Goal: Task Accomplishment & Management: Manage account settings

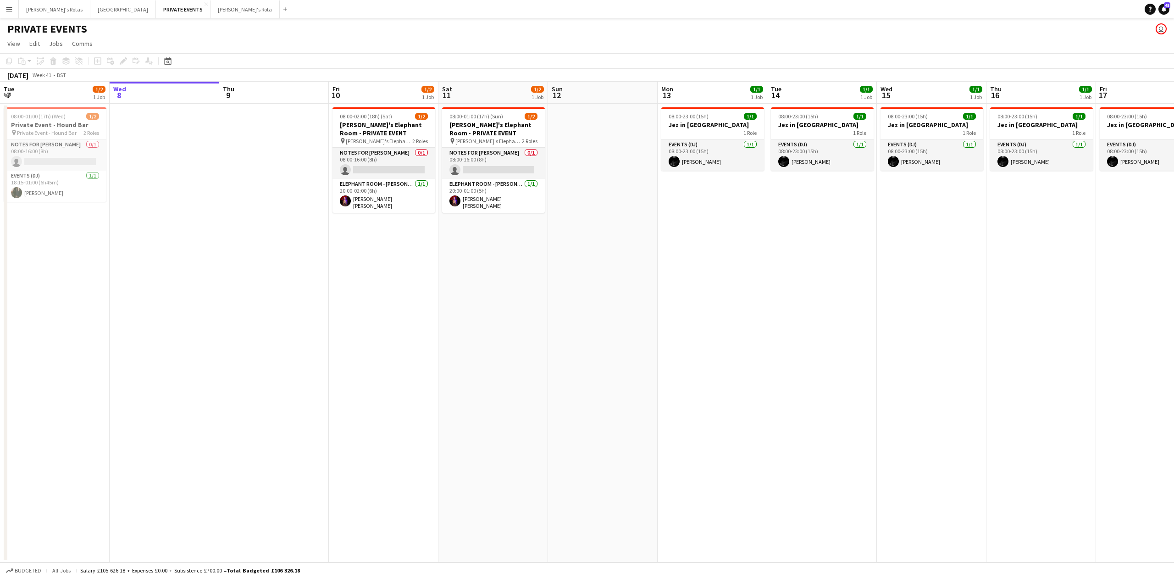
click at [280, 1] on div "Add" at bounding box center [285, 9] width 11 height 18
click at [210, 6] on button "[PERSON_NAME]'s Rota Close" at bounding box center [244, 9] width 69 height 18
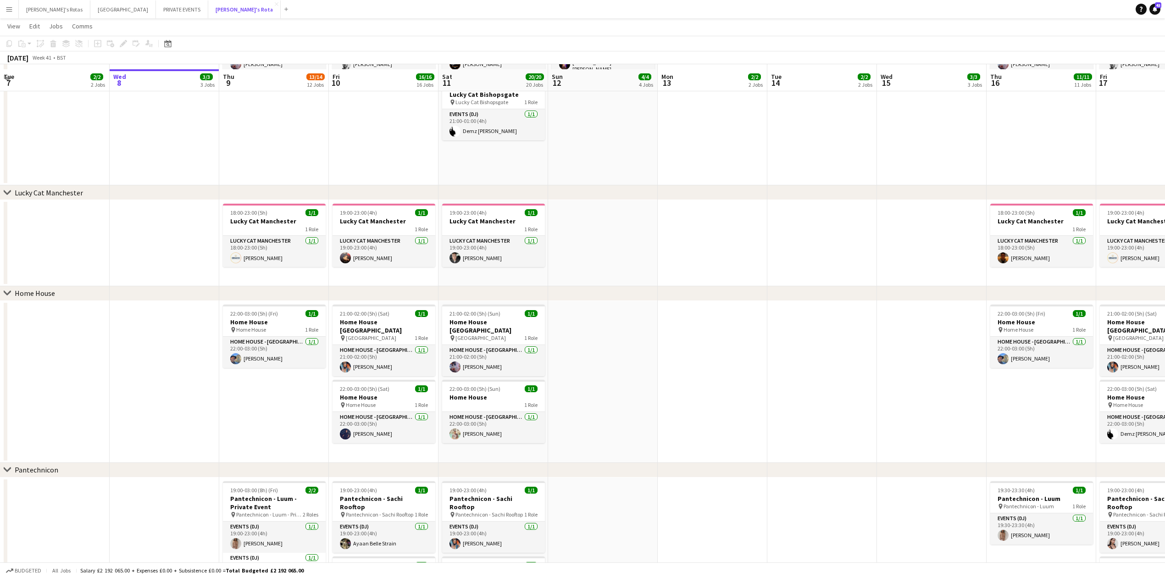
scroll to position [1101, 0]
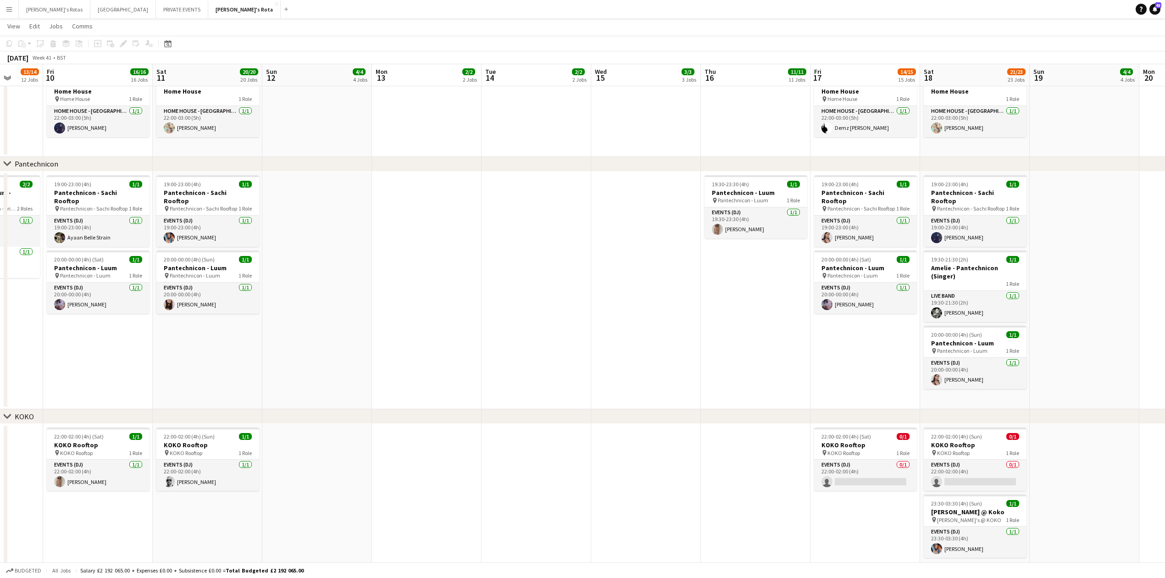
drag, startPoint x: 817, startPoint y: 301, endPoint x: 309, endPoint y: 345, distance: 510.0
click at [237, 351] on app-calendar-viewport "Sun 5 3/4 4 Jobs Mon 6 2/2 2 Jobs Tue 7 2/2 2 Jobs Wed 8 3/3 3 Jobs Thu 9 13/14…" at bounding box center [582, 383] width 1165 height 2896
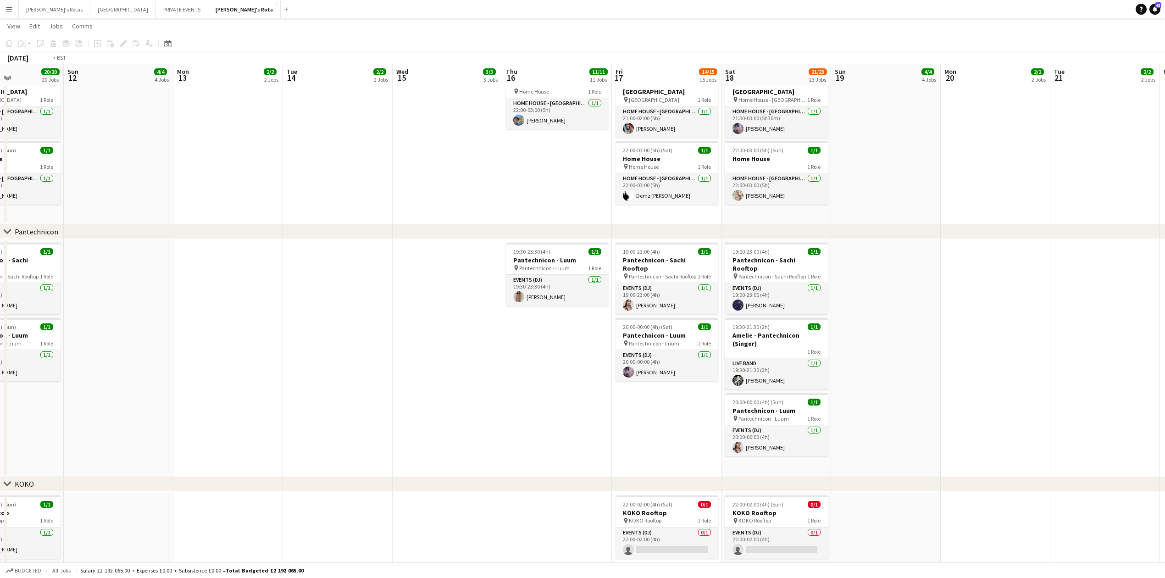
drag, startPoint x: 1115, startPoint y: 205, endPoint x: 0, endPoint y: 300, distance: 1119.3
click at [0, 300] on app-calendar-viewport "Thu 9 13/14 12 Jobs Fri 10 16/16 16 Jobs Sat 11 20/20 20 Jobs Sun 12 4/4 4 Jobs…" at bounding box center [582, 417] width 1165 height 2964
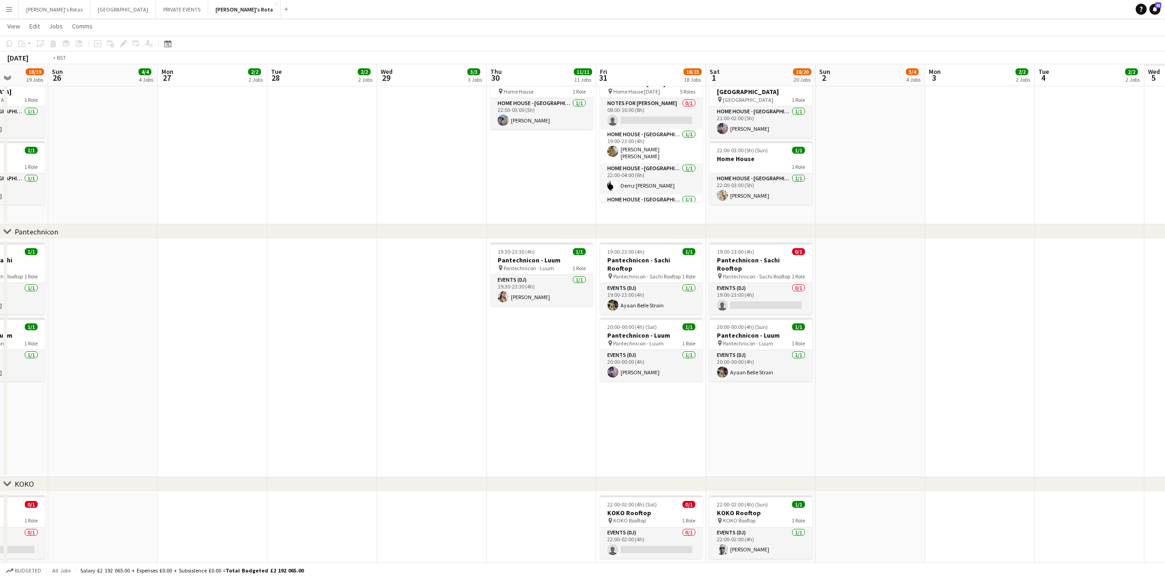
drag, startPoint x: 558, startPoint y: 250, endPoint x: 0, endPoint y: 303, distance: 560.2
click at [0, 303] on app-calendar-viewport "Thu 23 11/11 11 Jobs Fri 24 17/18 18 Jobs Sat 25 18/19 19 Jobs Sun 26 4/4 4 Job…" at bounding box center [582, 417] width 1165 height 2964
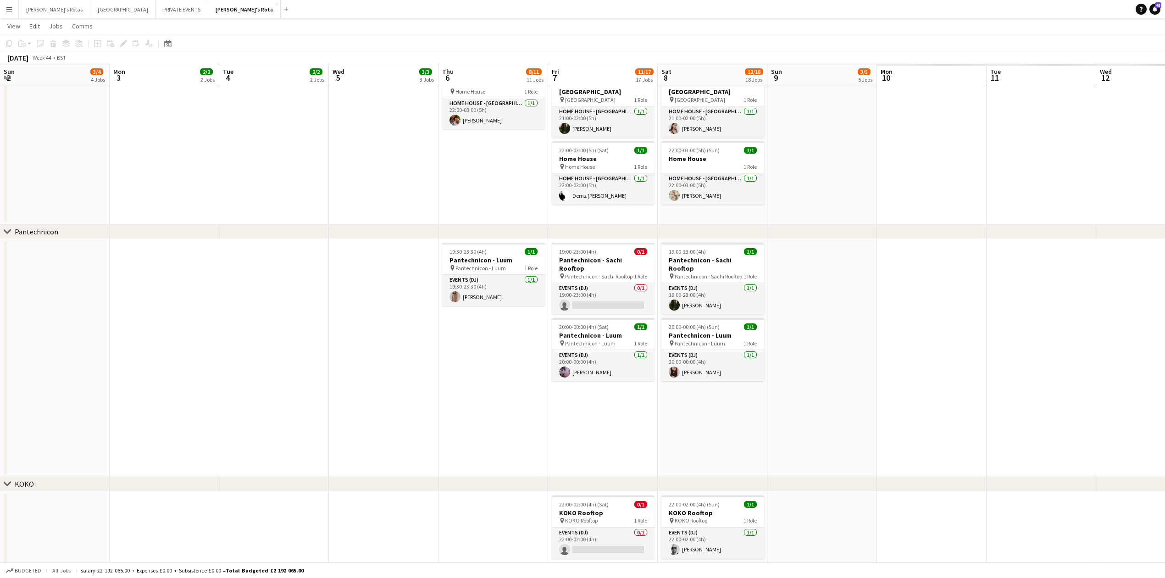
drag, startPoint x: 859, startPoint y: 223, endPoint x: 288, endPoint y: 255, distance: 571.9
click at [253, 261] on app-calendar-viewport "Thu 30 11/11 11 Jobs Fri 31 18/23 18 Jobs Sat 1 18/20 20 Jobs Sun 2 3/4 4 Jobs …" at bounding box center [582, 417] width 1165 height 2964
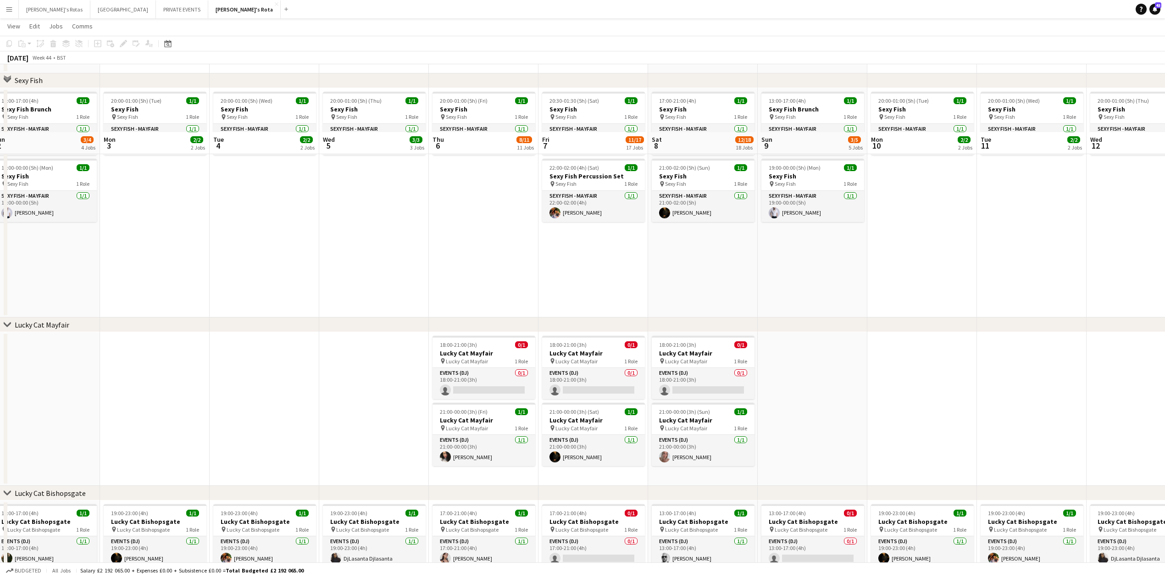
scroll to position [428, 0]
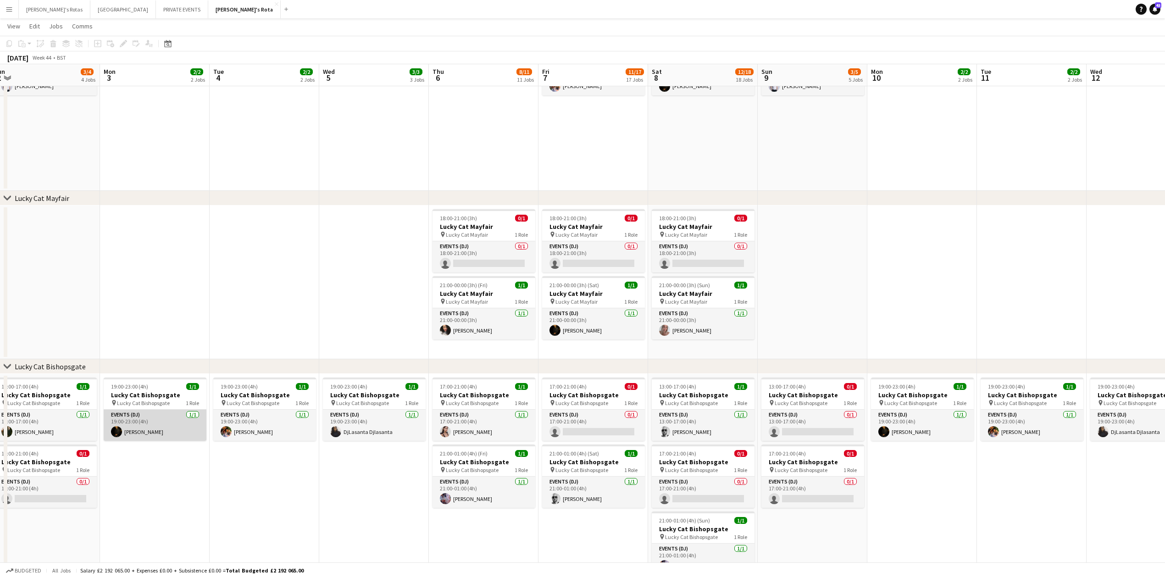
click at [155, 425] on app-card-role "Events (DJ) [DATE] 19:00-23:00 (4h) [PERSON_NAME]" at bounding box center [155, 425] width 103 height 31
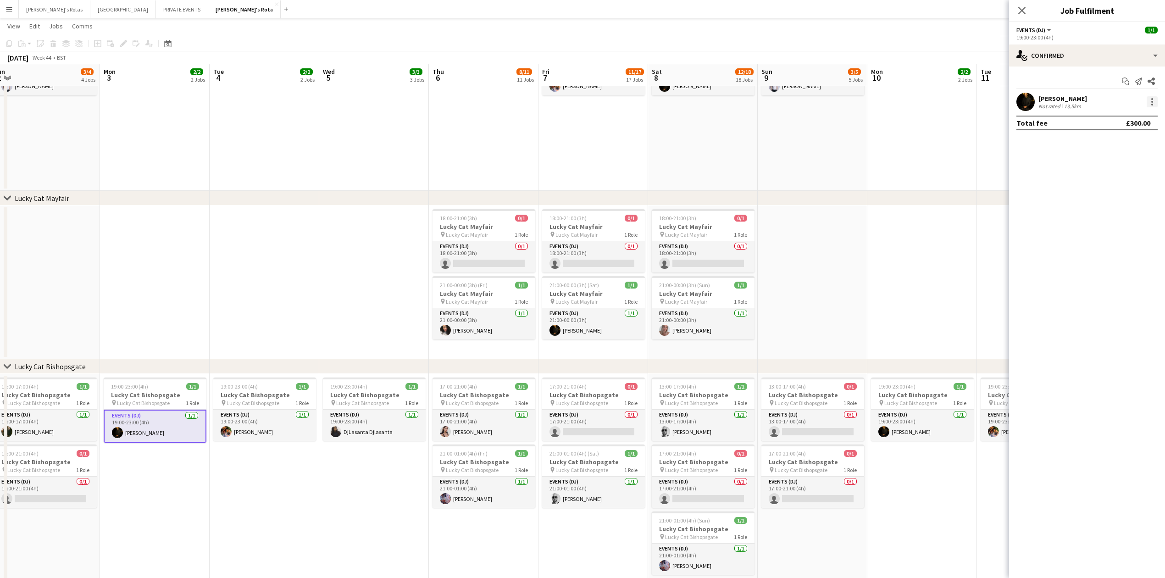
click at [1154, 101] on div at bounding box center [1151, 101] width 11 height 11
drag, startPoint x: 1116, startPoint y: 199, endPoint x: 1069, endPoint y: 79, distance: 128.5
click at [1116, 197] on button "Remove" at bounding box center [1122, 207] width 72 height 22
click at [1018, 6] on icon "Close pop-in" at bounding box center [1021, 10] width 9 height 9
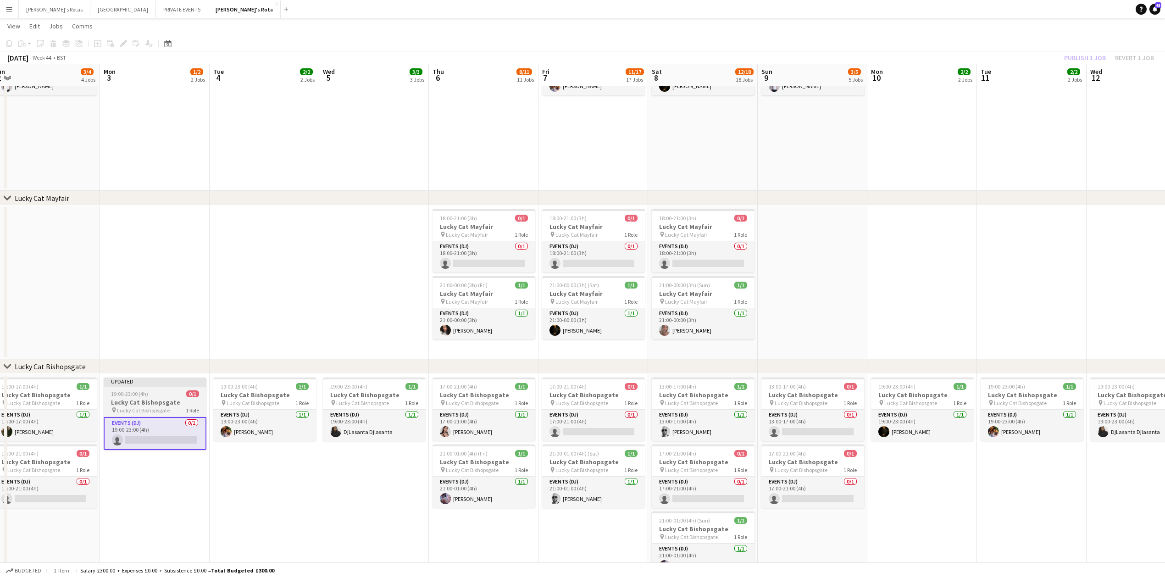
click at [164, 397] on app-job-card "Updated 19:00-23:00 (4h) 0/1 Lucky Cat Bishopsgate pin Lucky Cat Bishopsgate 1 …" at bounding box center [155, 413] width 103 height 72
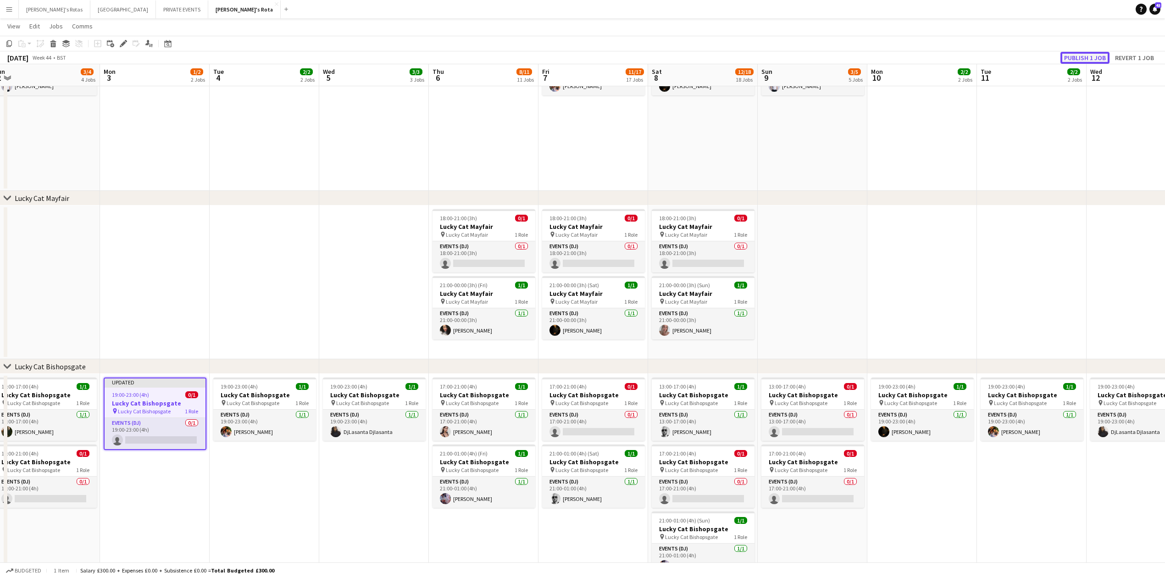
click at [1084, 57] on button "Publish 1 job" at bounding box center [1084, 58] width 49 height 12
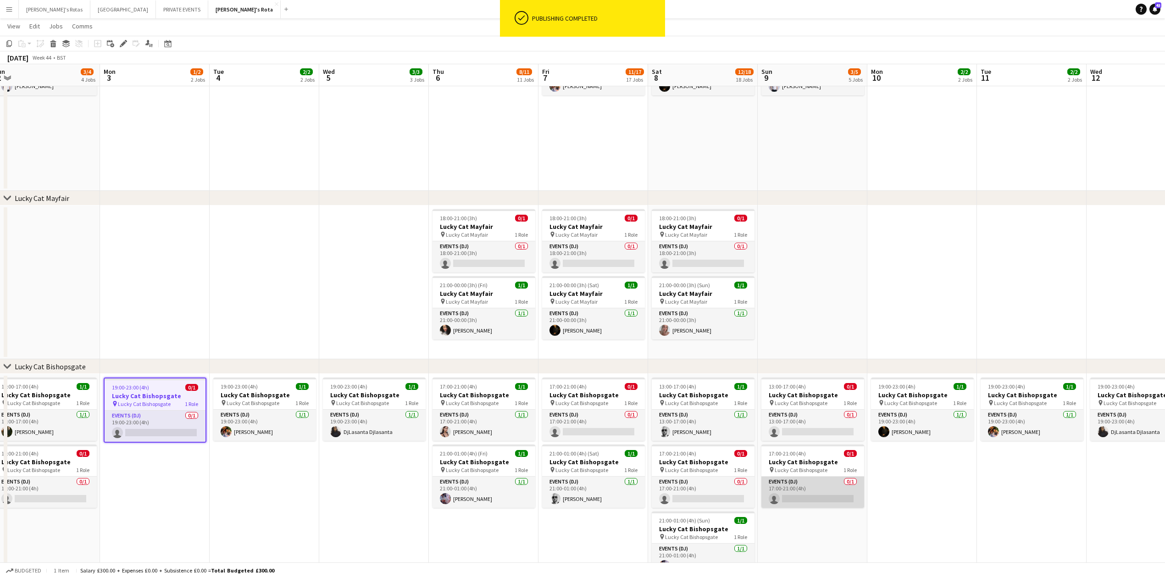
click at [833, 500] on app-card-role "Events (DJ) 0/1 17:00-21:00 (4h) single-neutral-actions" at bounding box center [812, 491] width 103 height 31
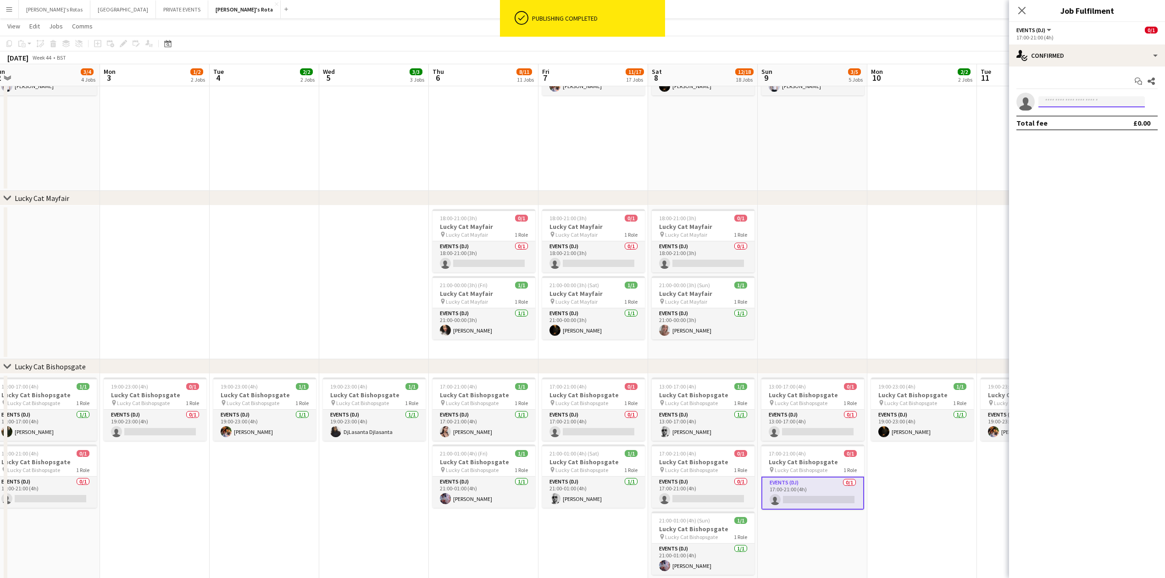
click at [1080, 101] on input at bounding box center [1091, 101] width 106 height 11
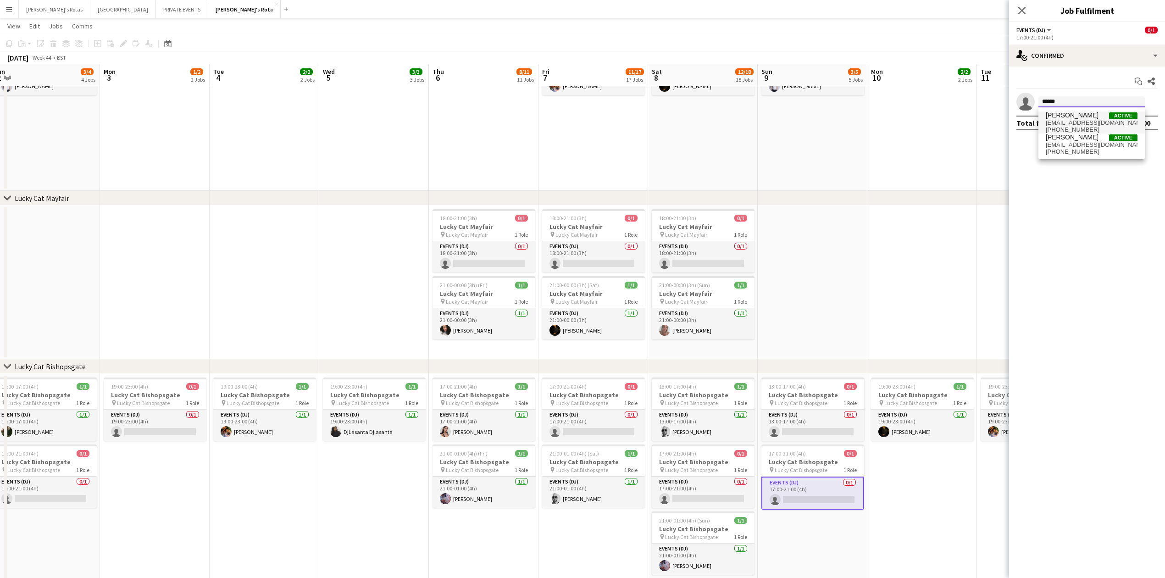
type input "******"
click at [1086, 125] on span "[EMAIL_ADDRESS][DOMAIN_NAME]" at bounding box center [1092, 122] width 92 height 7
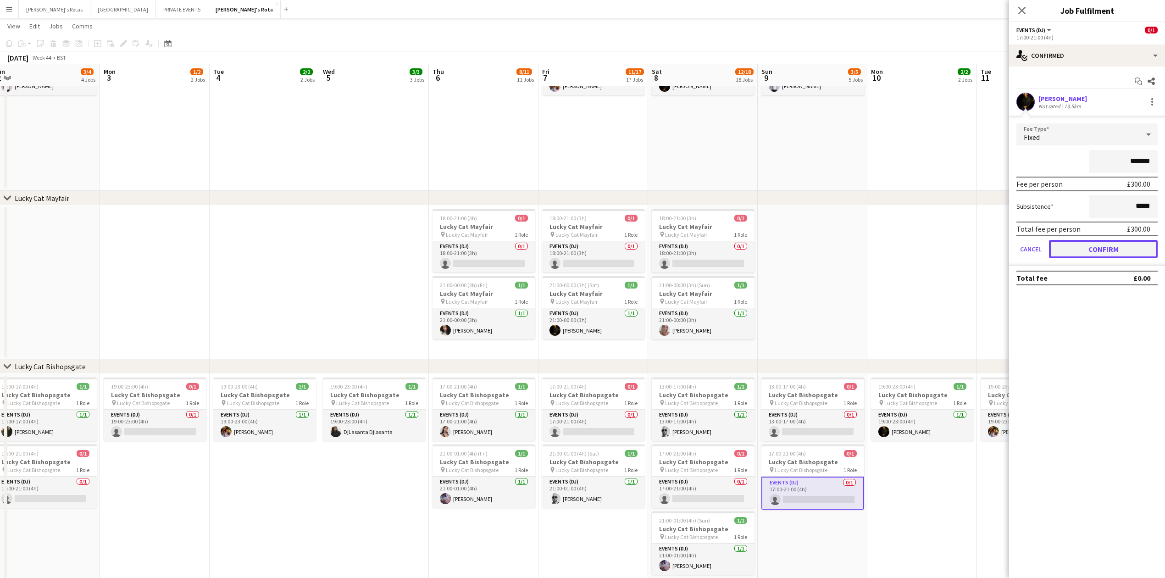
click at [1106, 244] on button "Confirm" at bounding box center [1103, 249] width 109 height 18
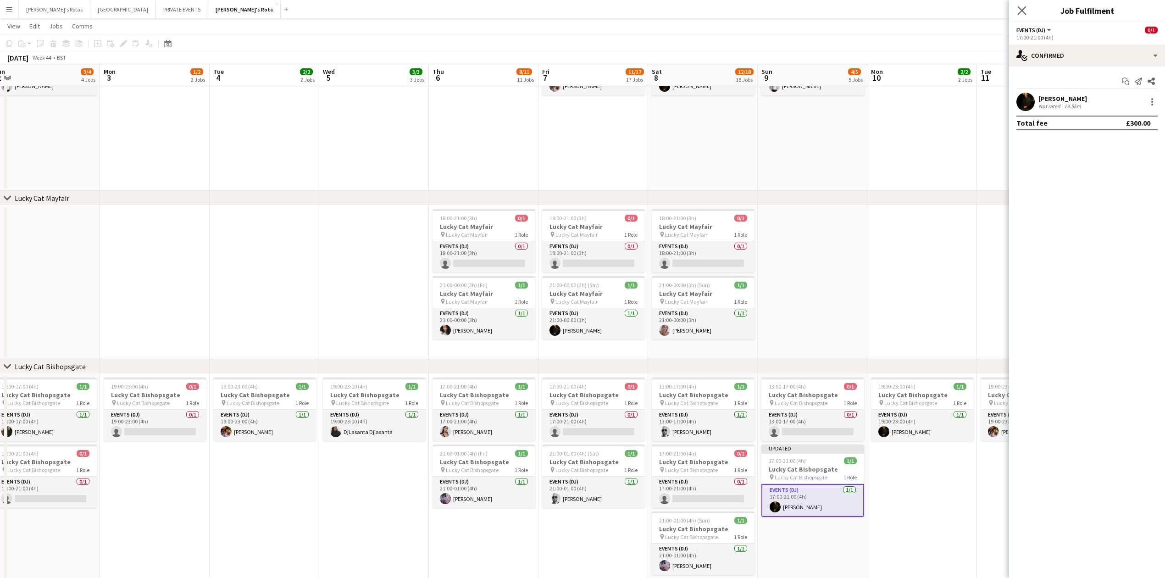
click at [1020, 5] on app-icon "Close pop-in" at bounding box center [1021, 10] width 13 height 13
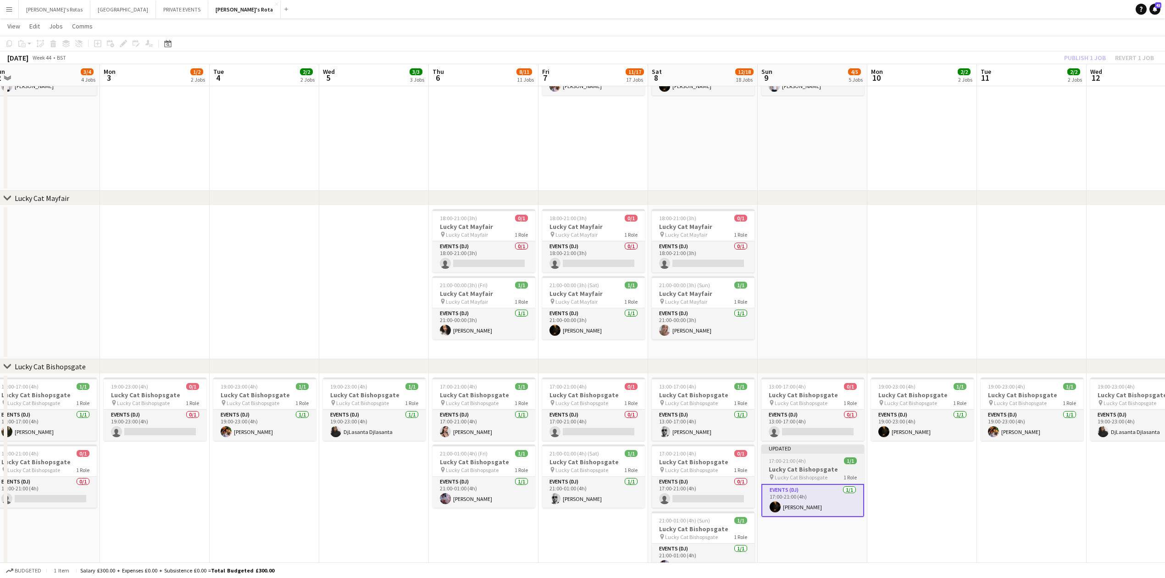
click at [789, 472] on h3 "Lucky Cat Bishopsgate" at bounding box center [812, 469] width 103 height 8
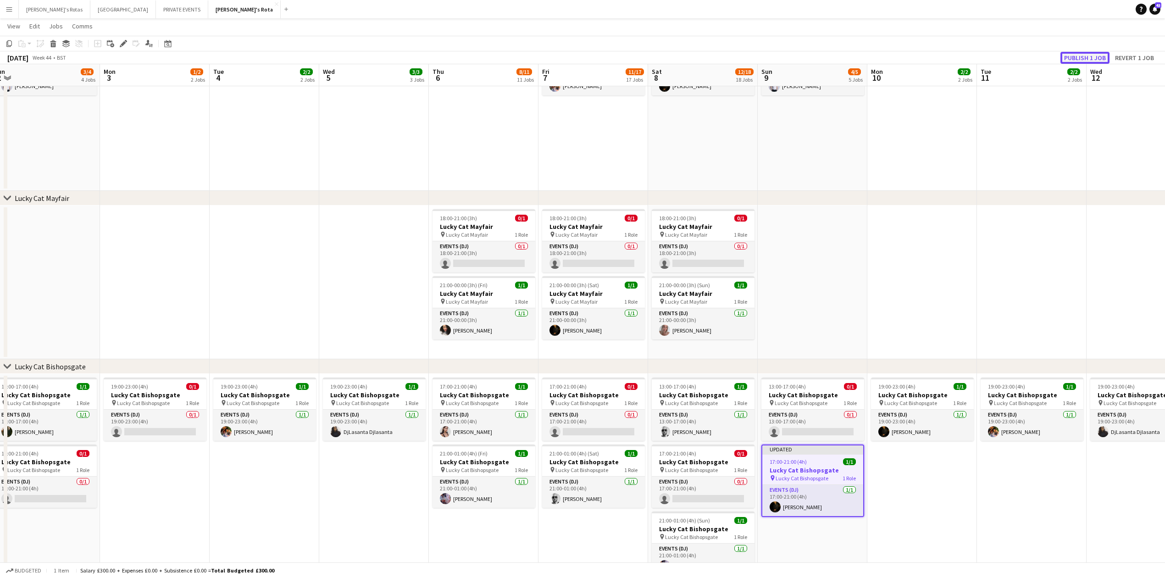
click at [1077, 59] on button "Publish 1 job" at bounding box center [1084, 58] width 49 height 12
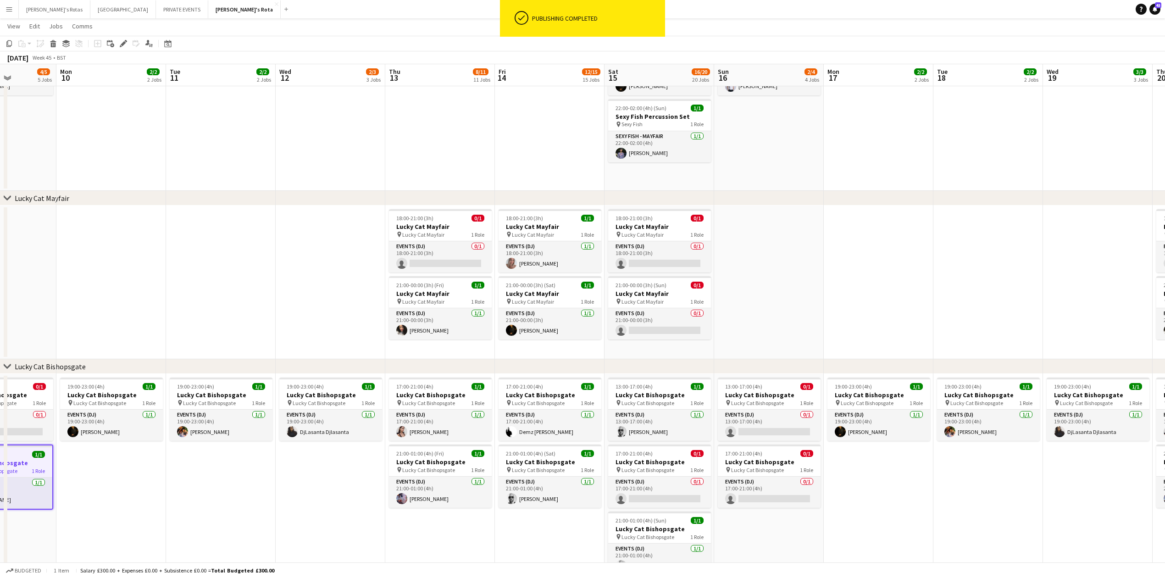
scroll to position [0, 268]
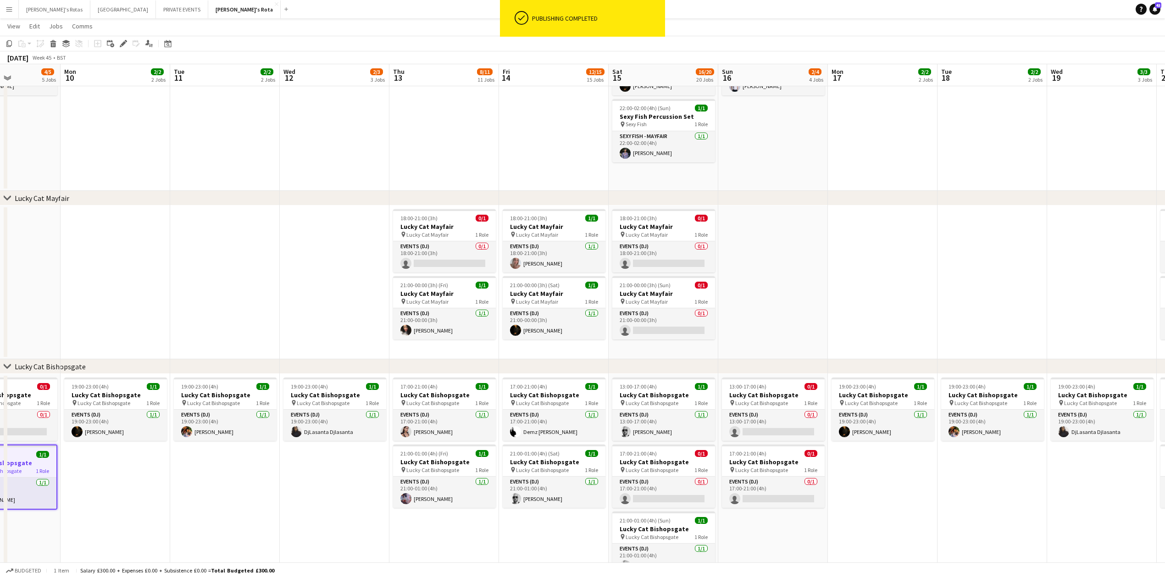
drag, startPoint x: 1103, startPoint y: 508, endPoint x: 296, endPoint y: 536, distance: 807.2
click at [122, 426] on app-card-role "Events (DJ) [DATE] 19:00-23:00 (4h) [PERSON_NAME]" at bounding box center [115, 425] width 103 height 31
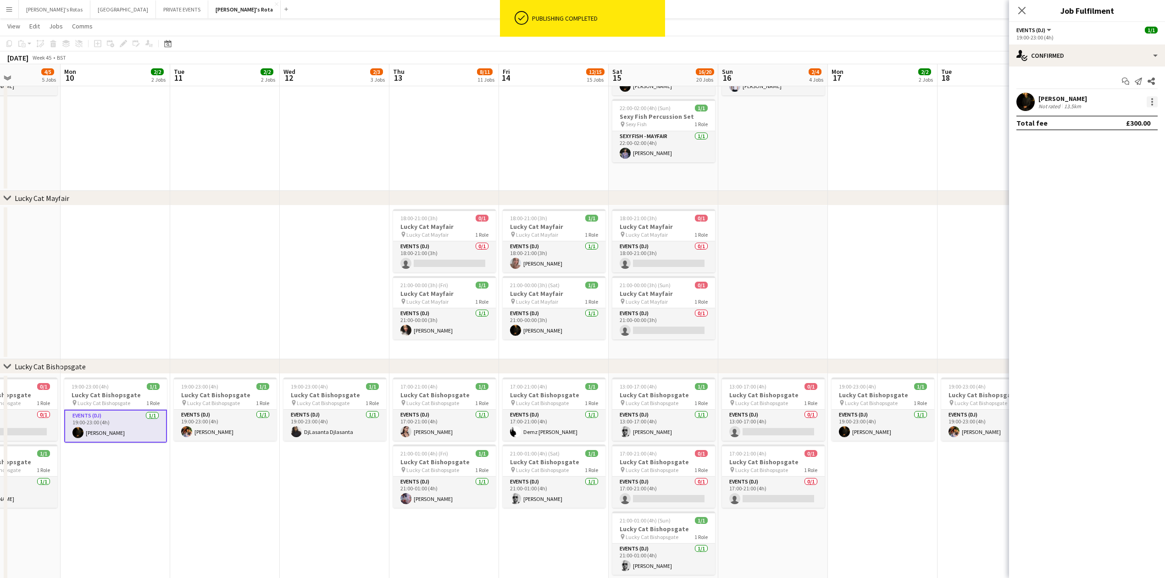
click at [1153, 98] on div at bounding box center [1151, 101] width 11 height 11
click at [1123, 211] on button "Remove" at bounding box center [1122, 207] width 72 height 22
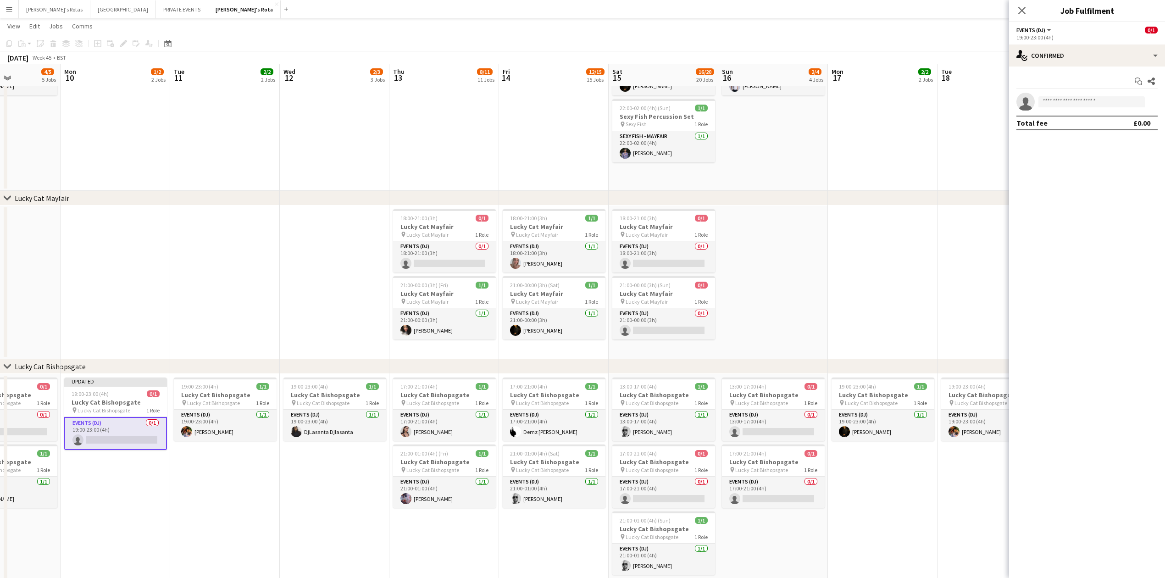
click at [1018, 11] on icon "Close pop-in" at bounding box center [1021, 10] width 7 height 7
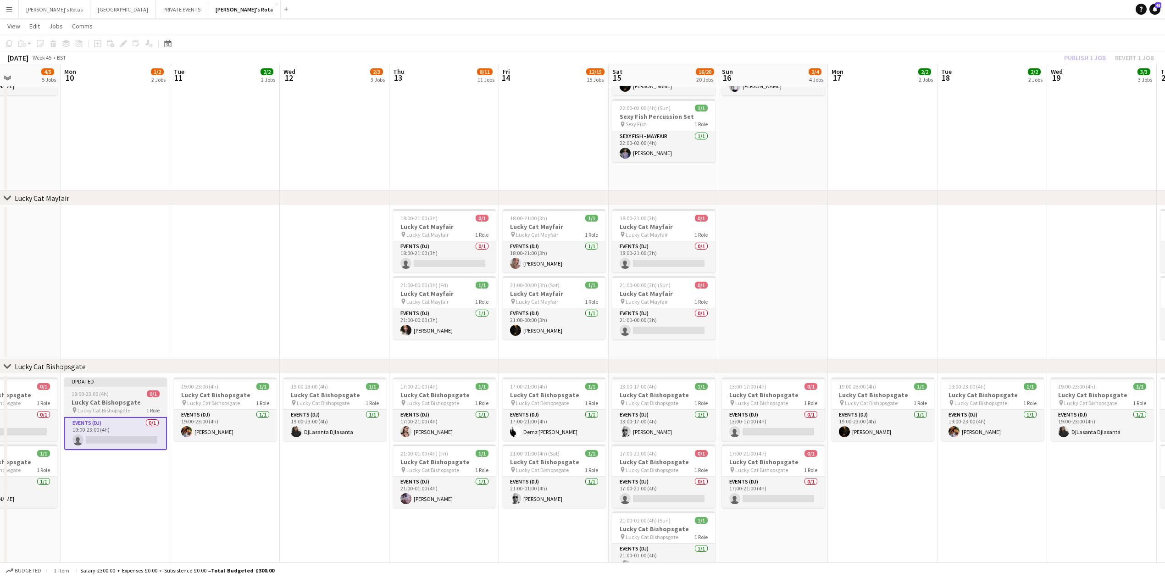
click at [101, 399] on h3 "Lucky Cat Bishopsgate" at bounding box center [115, 402] width 103 height 8
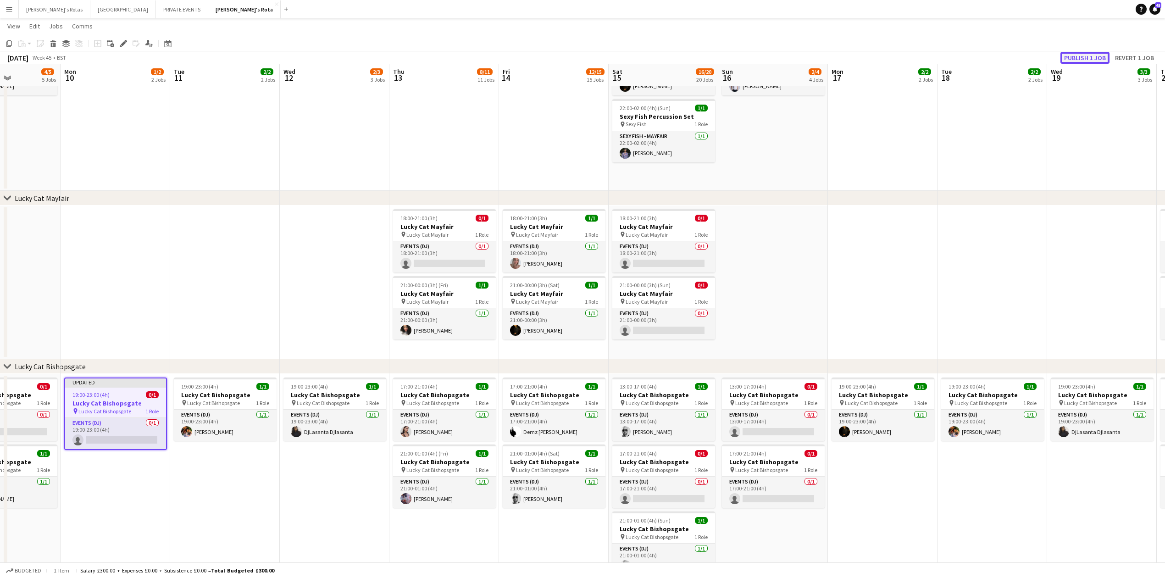
click at [1080, 54] on button "Publish 1 job" at bounding box center [1084, 58] width 49 height 12
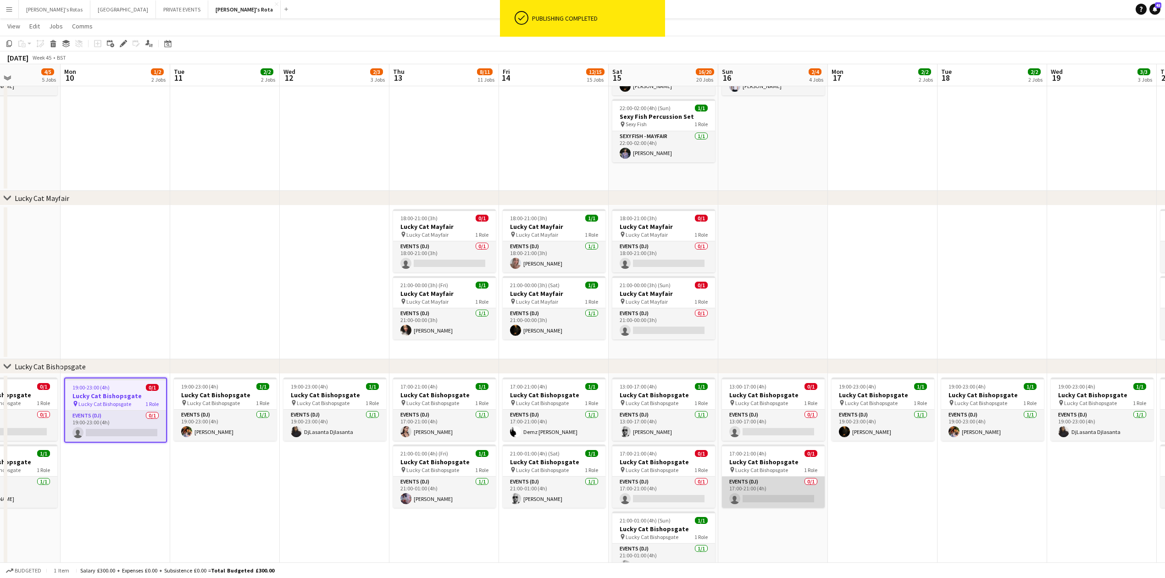
click at [764, 490] on app-card-role "Events (DJ) 0/1 17:00-21:00 (4h) single-neutral-actions" at bounding box center [773, 491] width 103 height 31
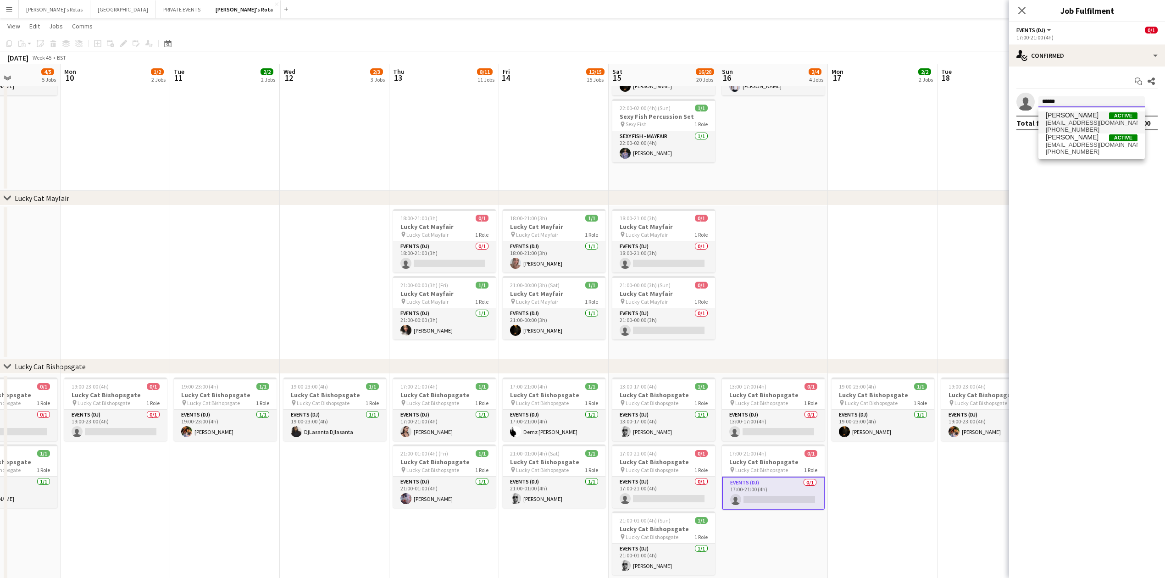
type input "******"
click at [1074, 116] on span "[PERSON_NAME]" at bounding box center [1072, 115] width 53 height 8
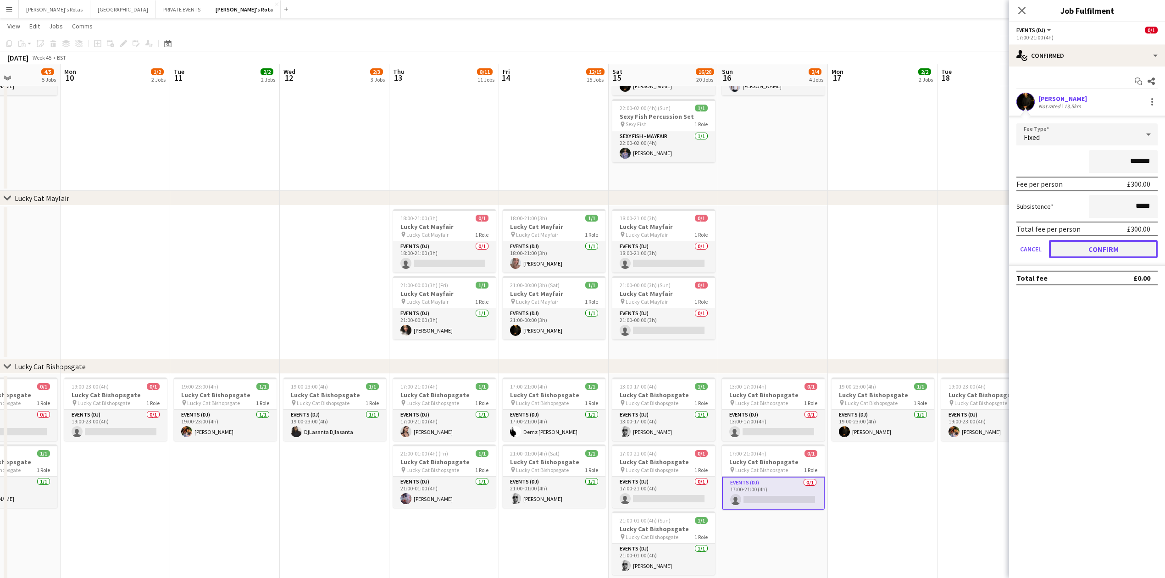
click at [1086, 244] on button "Confirm" at bounding box center [1103, 249] width 109 height 18
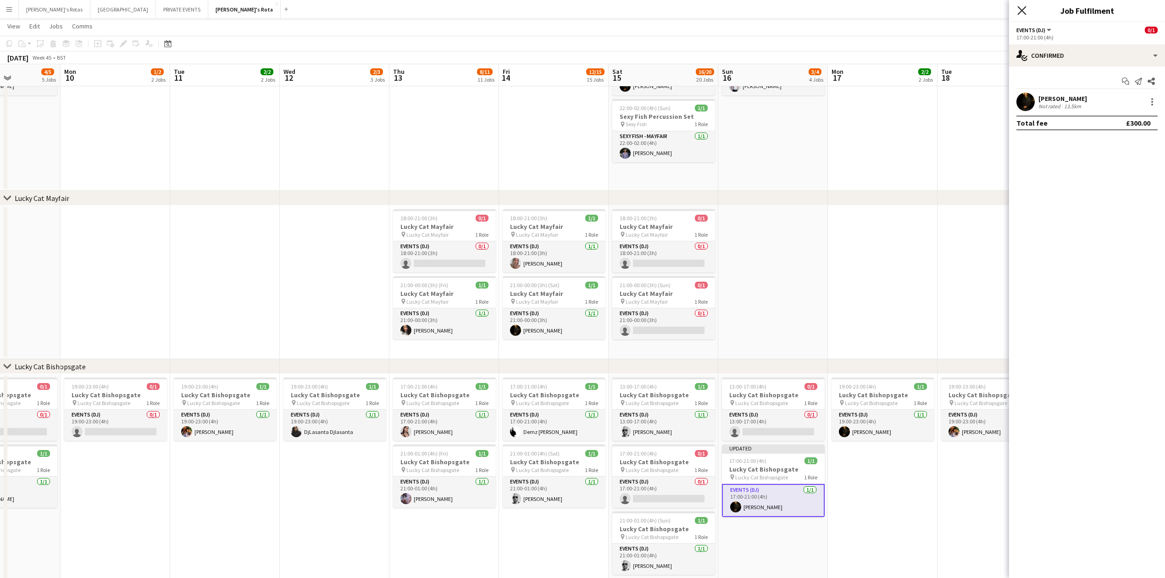
drag, startPoint x: 1013, startPoint y: 7, endPoint x: 1020, endPoint y: 11, distance: 7.8
click at [1015, 9] on div "Close pop-in" at bounding box center [1022, 10] width 26 height 21
click at [1027, 11] on app-icon "Close pop-in" at bounding box center [1021, 10] width 13 height 13
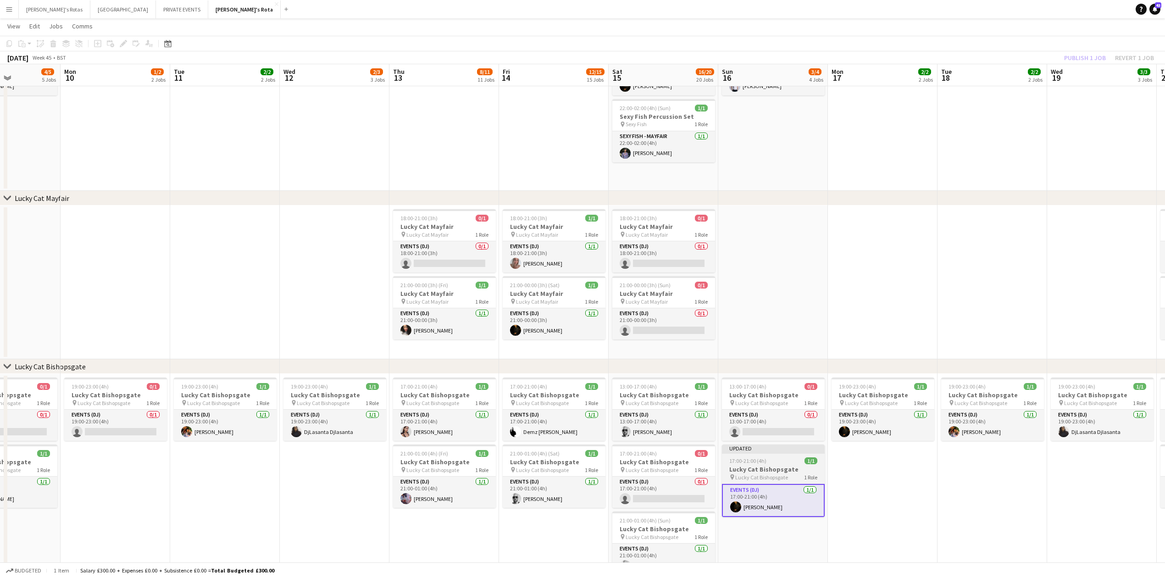
click at [782, 469] on h3 "Lucky Cat Bishopsgate" at bounding box center [773, 469] width 103 height 8
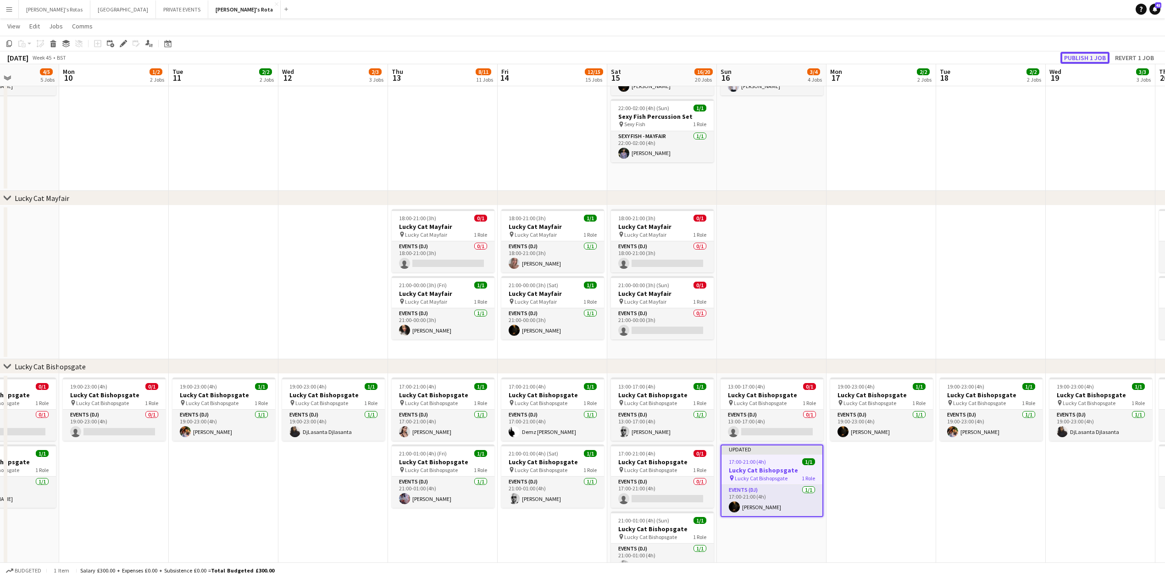
click at [1078, 59] on button "Publish 1 job" at bounding box center [1084, 58] width 49 height 12
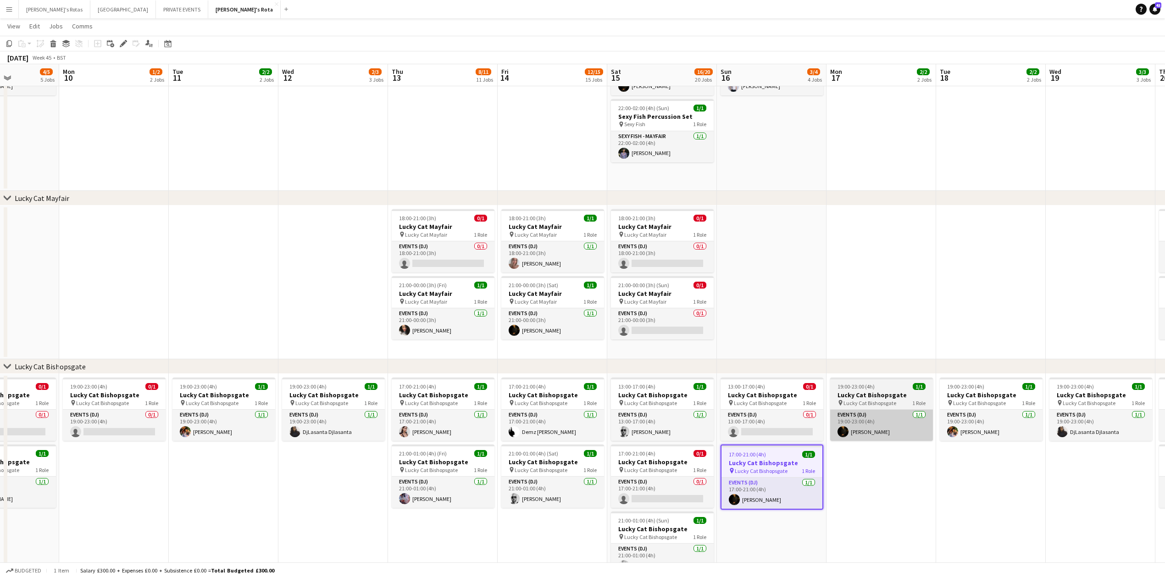
click at [861, 432] on app-card-role "Events (DJ) [DATE] 19:00-23:00 (4h) [PERSON_NAME]" at bounding box center [881, 425] width 103 height 31
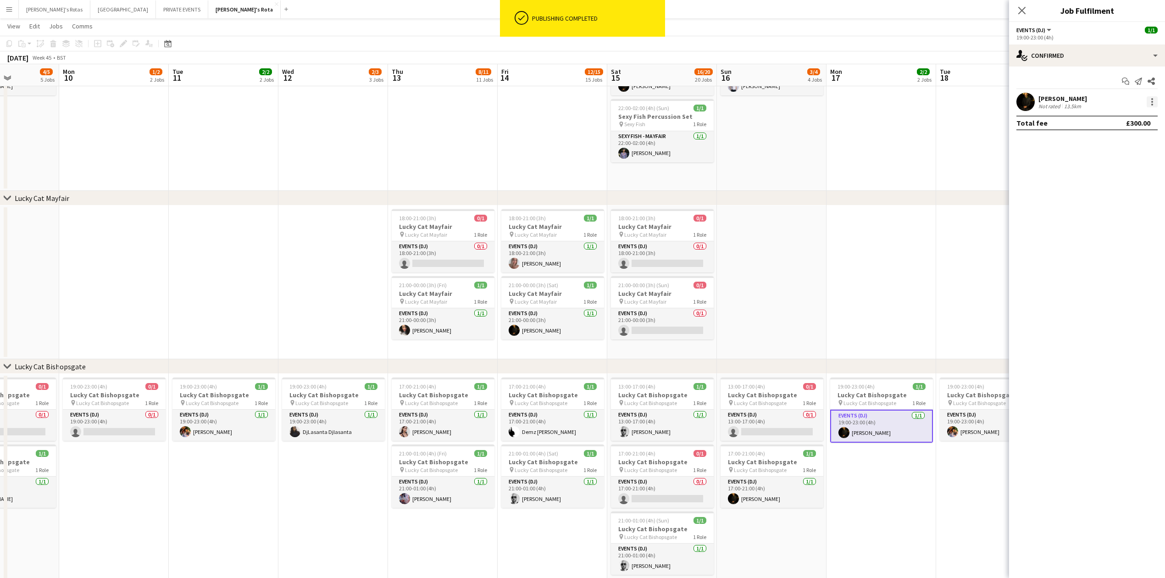
click at [1151, 105] on div at bounding box center [1151, 101] width 11 height 11
click at [1117, 205] on span "Remove" at bounding box center [1107, 207] width 28 height 8
drag, startPoint x: 1020, startPoint y: 8, endPoint x: 1012, endPoint y: 89, distance: 80.7
click at [1020, 11] on icon "Close pop-in" at bounding box center [1021, 10] width 7 height 7
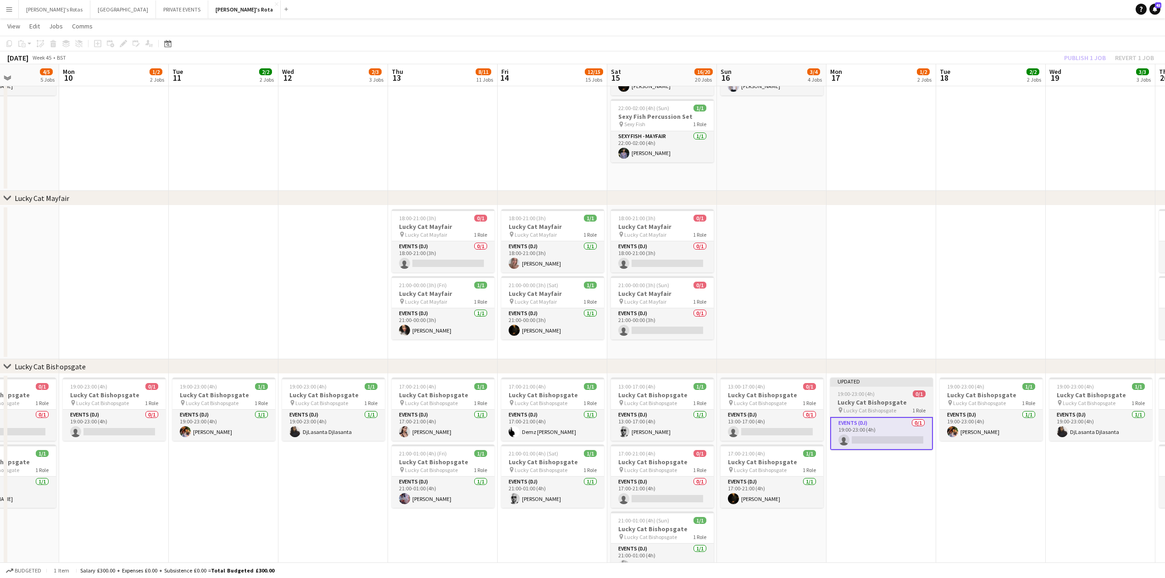
click at [865, 398] on h3 "Lucky Cat Bishopsgate" at bounding box center [881, 402] width 103 height 8
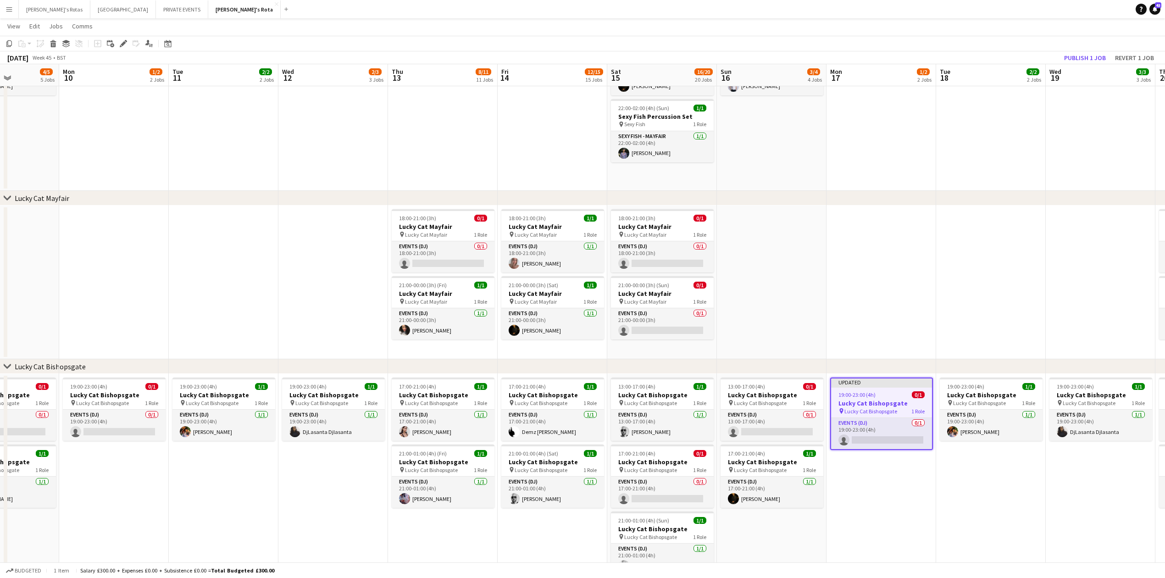
click at [1085, 50] on app-toolbar "Copy Paste Paste Ctrl+V Paste with crew Ctrl+Shift+V Paste linked Job [GEOGRAPH…" at bounding box center [582, 44] width 1165 height 16
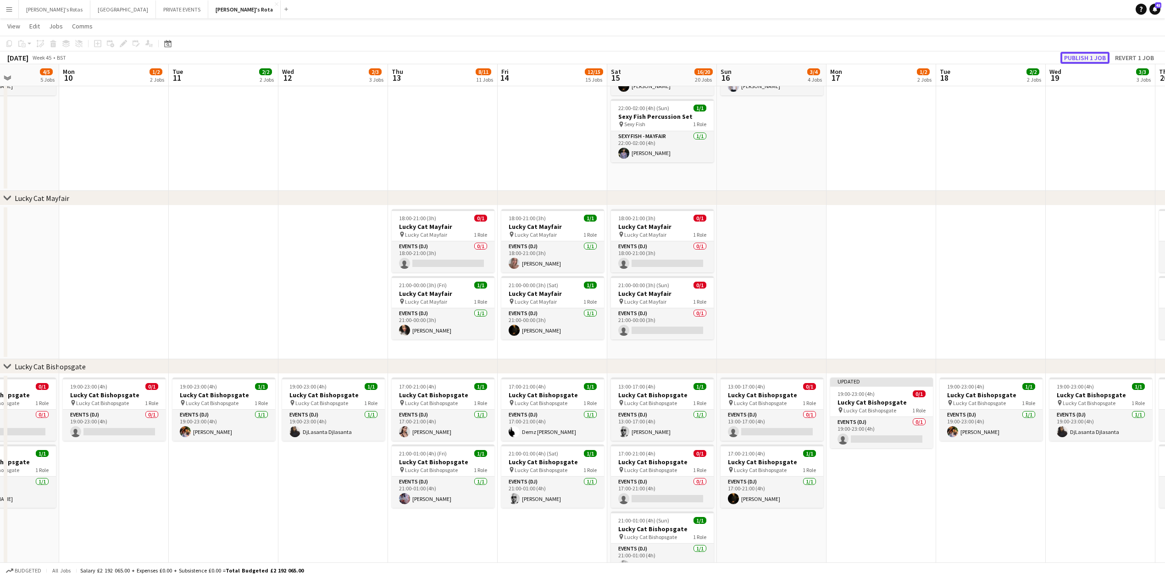
click at [1084, 54] on button "Publish 1 job" at bounding box center [1084, 58] width 49 height 12
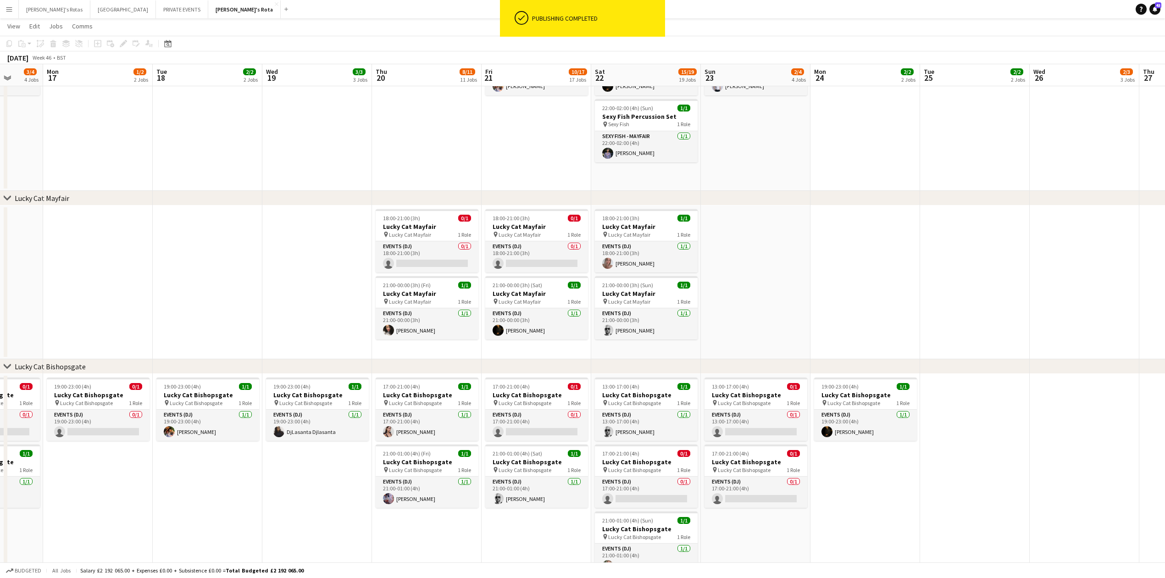
scroll to position [0, 223]
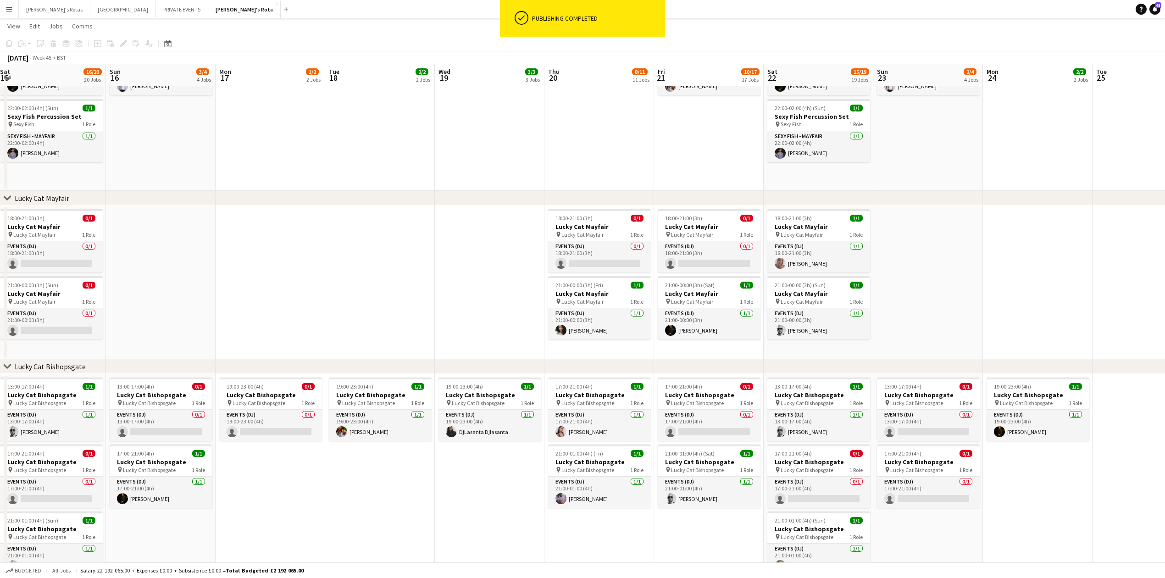
drag, startPoint x: 1062, startPoint y: 302, endPoint x: 268, endPoint y: 369, distance: 797.1
click at [909, 496] on app-card-role "Events (DJ) 0/1 17:00-21:00 (4h) single-neutral-actions" at bounding box center [928, 491] width 103 height 31
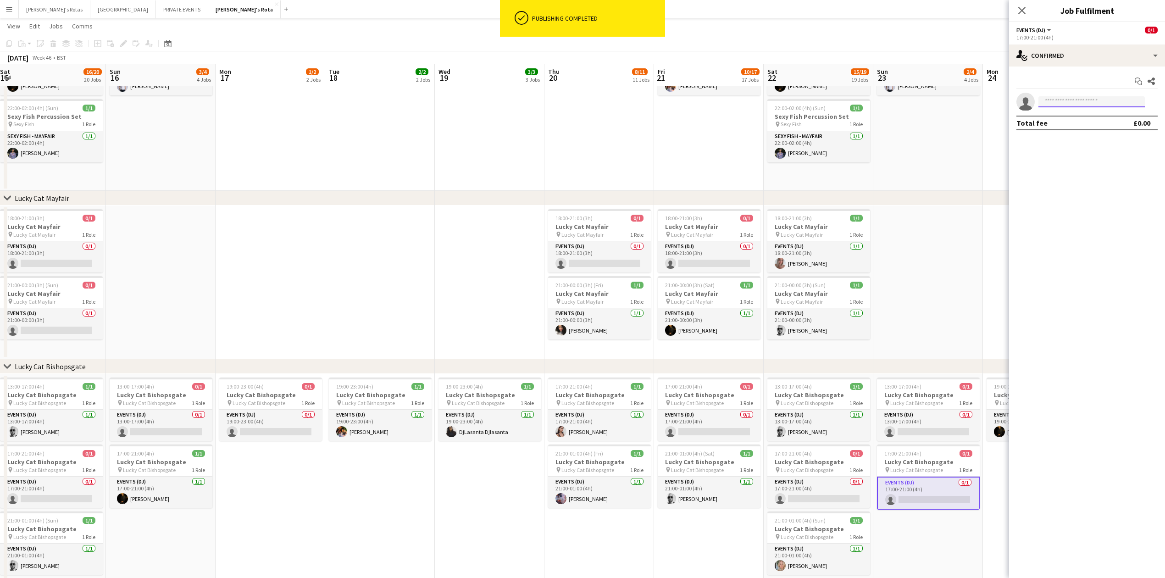
click at [1080, 105] on input at bounding box center [1091, 101] width 106 height 11
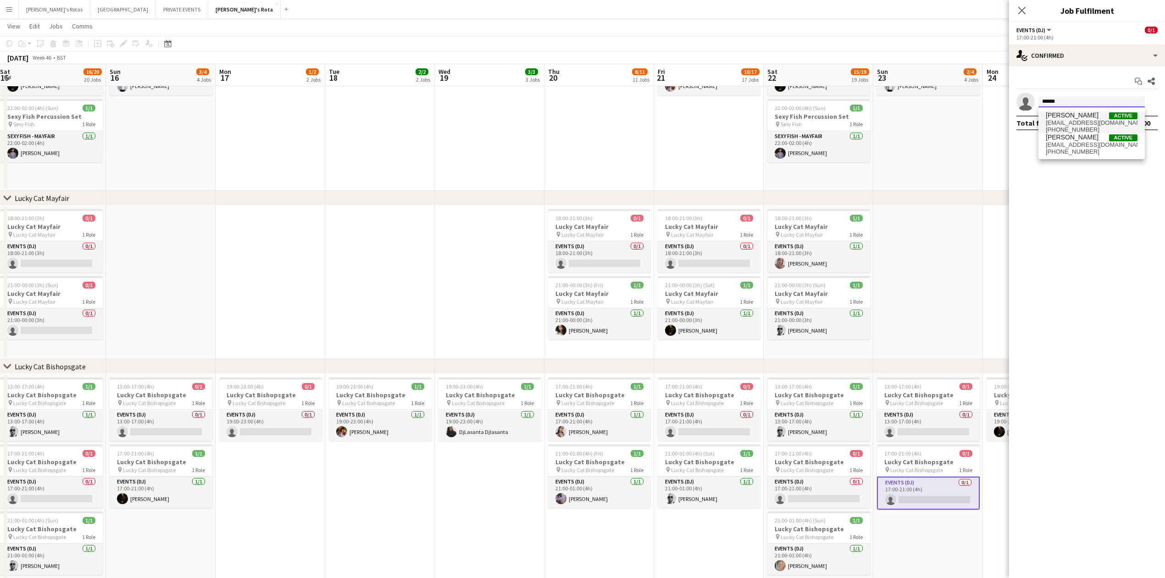
type input "******"
click at [1081, 116] on span "[PERSON_NAME]" at bounding box center [1072, 115] width 53 height 8
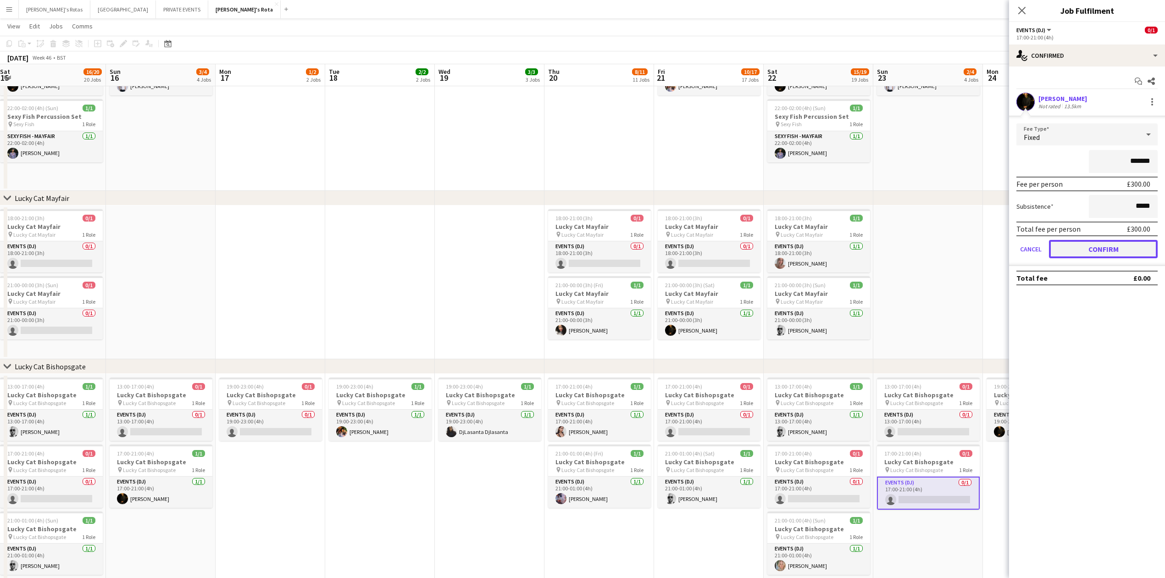
click at [1128, 248] on button "Confirm" at bounding box center [1103, 249] width 109 height 18
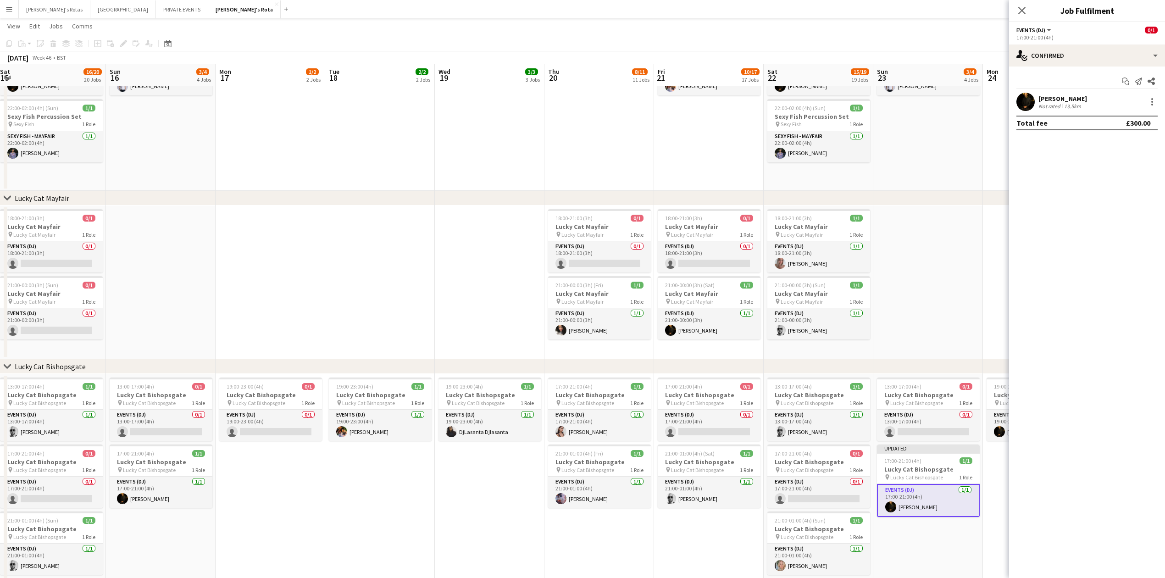
click at [1023, 13] on icon "Close pop-in" at bounding box center [1021, 10] width 7 height 7
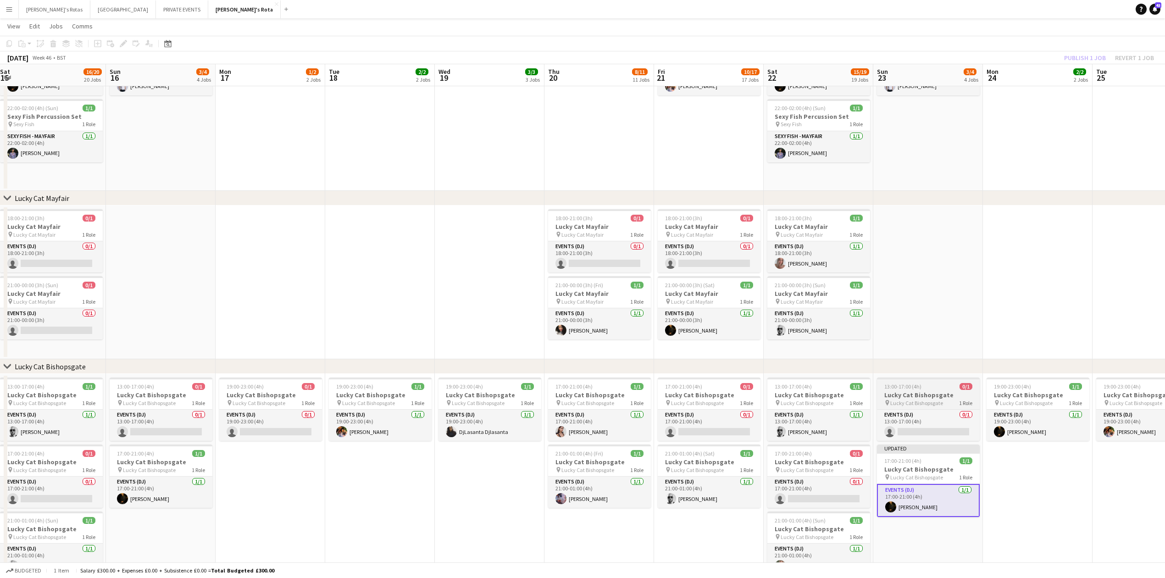
click at [909, 397] on h3 "Lucky Cat Bishopsgate" at bounding box center [928, 395] width 103 height 8
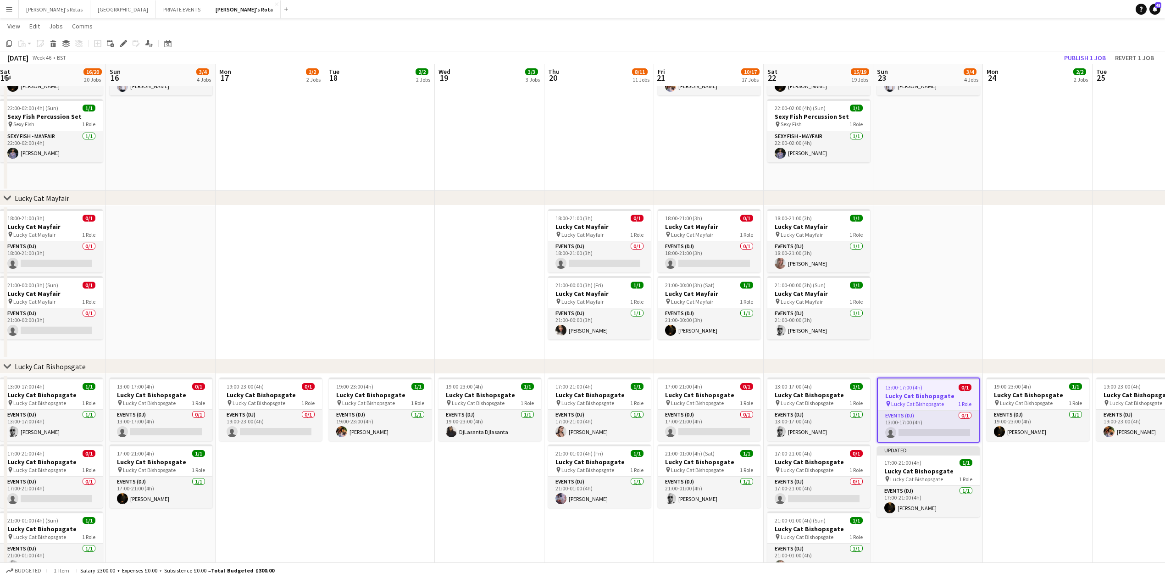
drag, startPoint x: 915, startPoint y: 461, endPoint x: 918, endPoint y: 393, distance: 67.9
click at [915, 460] on span "17:00-21:00 (4h)" at bounding box center [902, 462] width 37 height 7
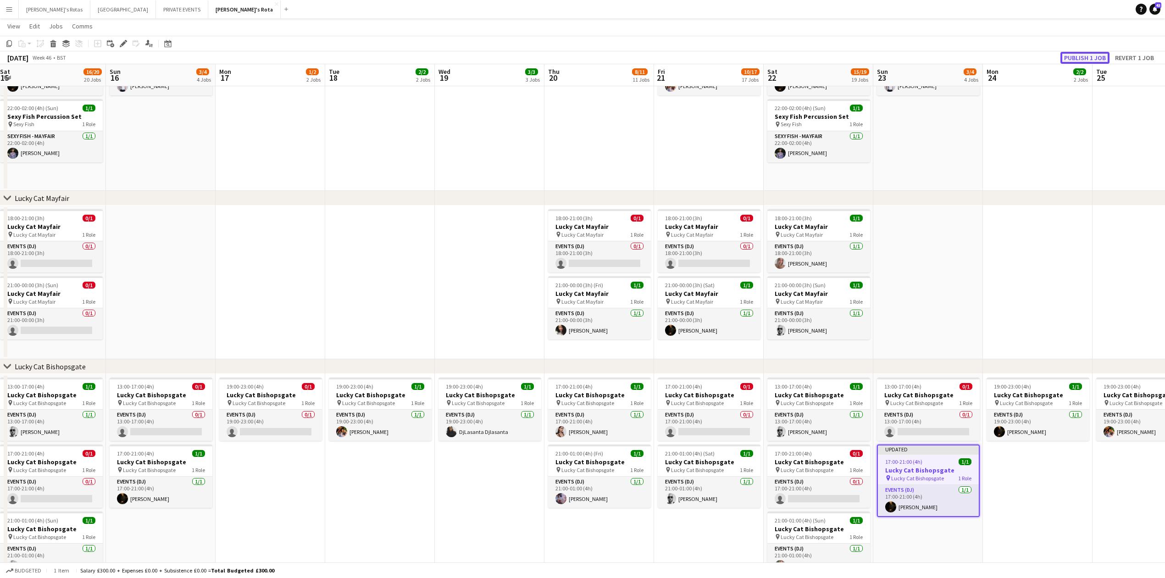
click at [1071, 52] on button "Publish 1 job" at bounding box center [1084, 58] width 49 height 12
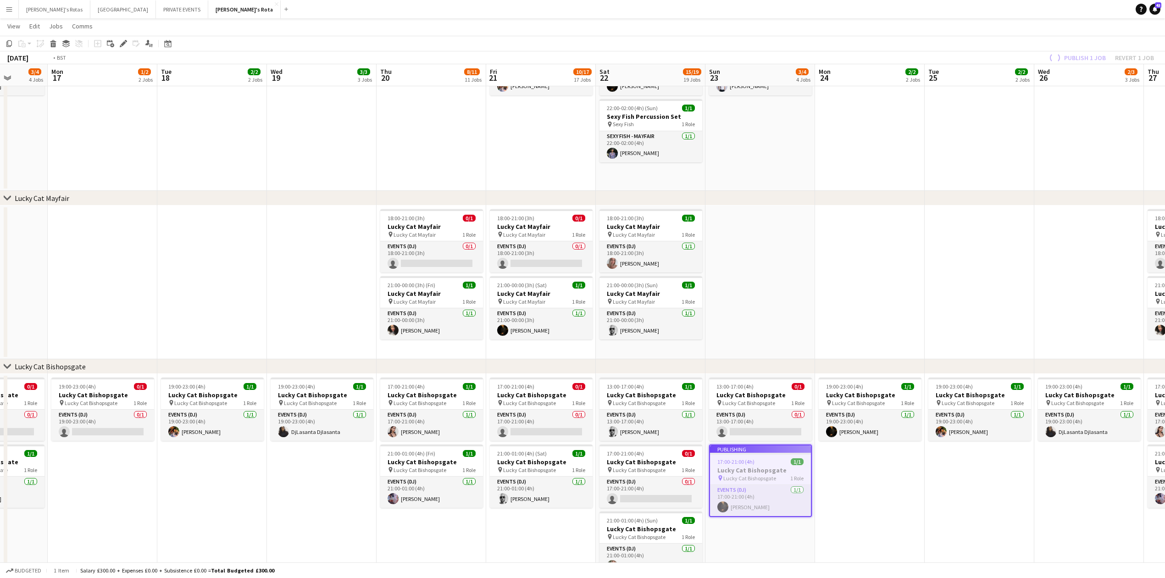
drag, startPoint x: 1060, startPoint y: 221, endPoint x: 554, endPoint y: 233, distance: 506.0
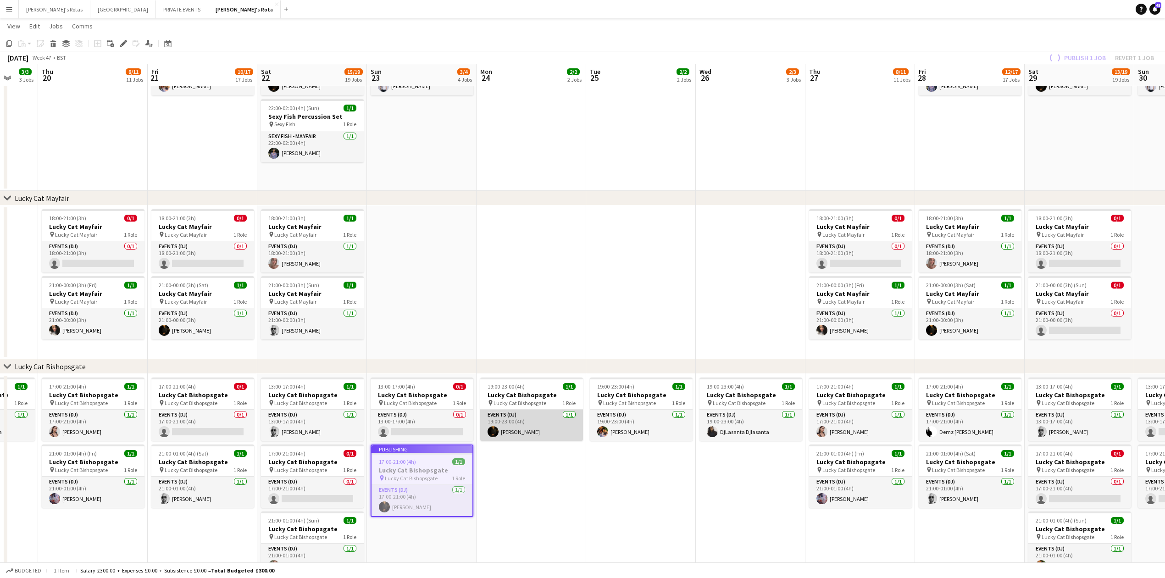
click at [530, 434] on app-card-role "Events (DJ) [DATE] 19:00-23:00 (4h) [PERSON_NAME]" at bounding box center [531, 425] width 103 height 31
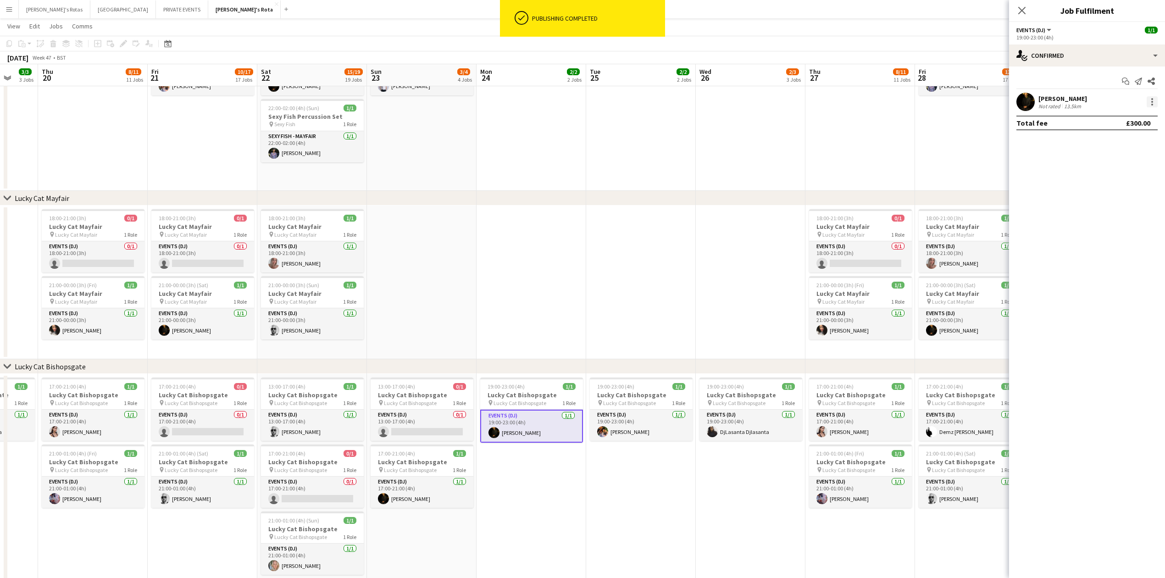
click at [1156, 100] on div at bounding box center [1151, 101] width 11 height 11
click at [1117, 210] on span "Remove" at bounding box center [1107, 207] width 28 height 8
click at [1020, 12] on icon at bounding box center [1021, 10] width 9 height 9
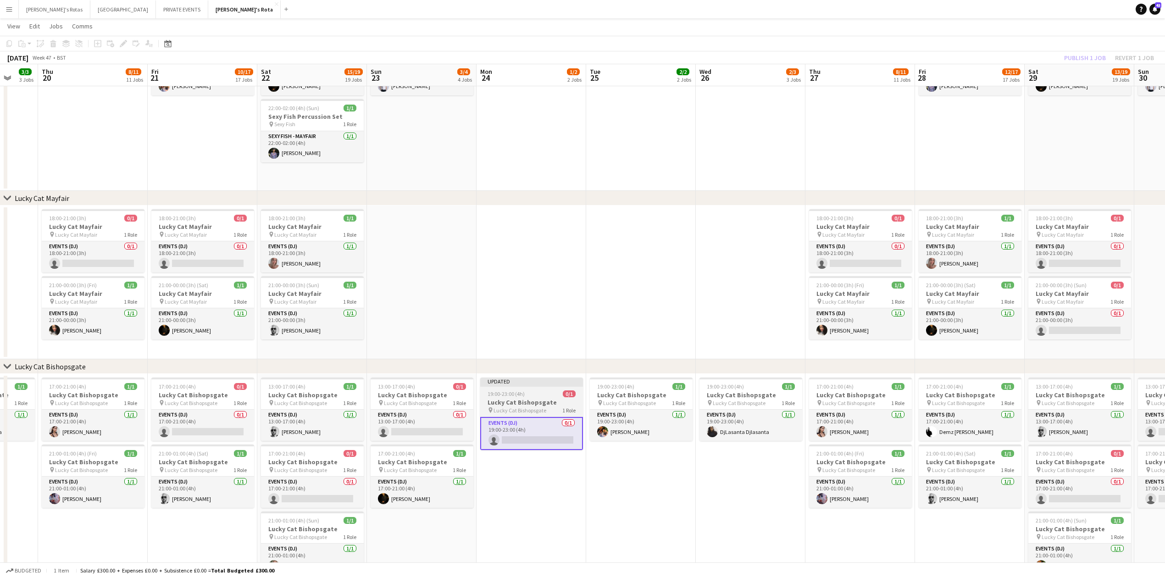
click at [495, 395] on span "19:00-23:00 (4h)" at bounding box center [505, 393] width 37 height 7
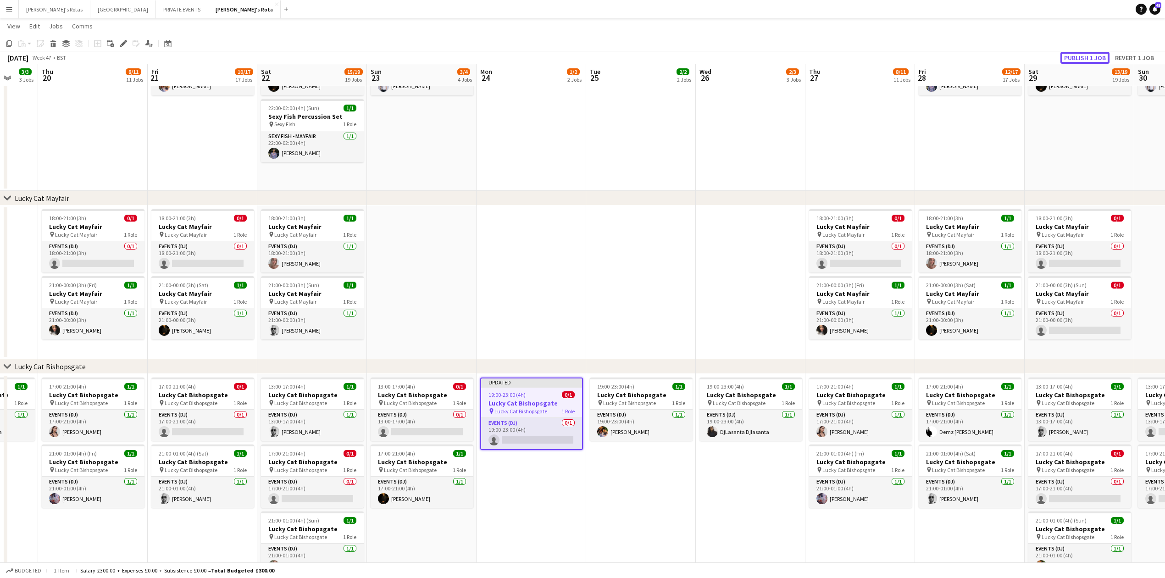
click at [1086, 58] on button "Publish 1 job" at bounding box center [1084, 58] width 49 height 12
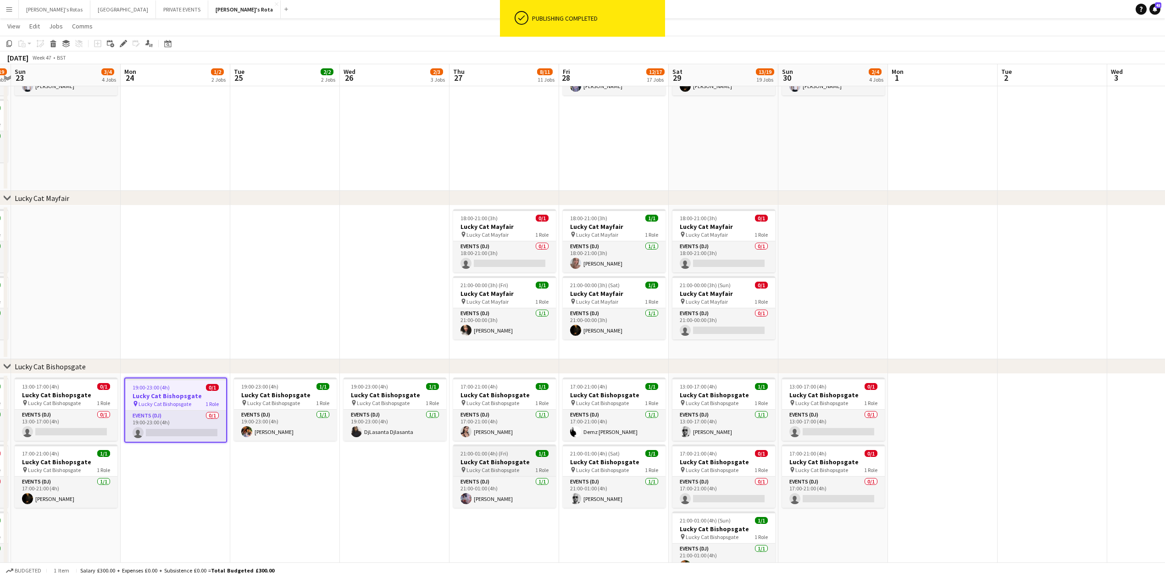
drag, startPoint x: 750, startPoint y: 471, endPoint x: 403, endPoint y: 469, distance: 347.6
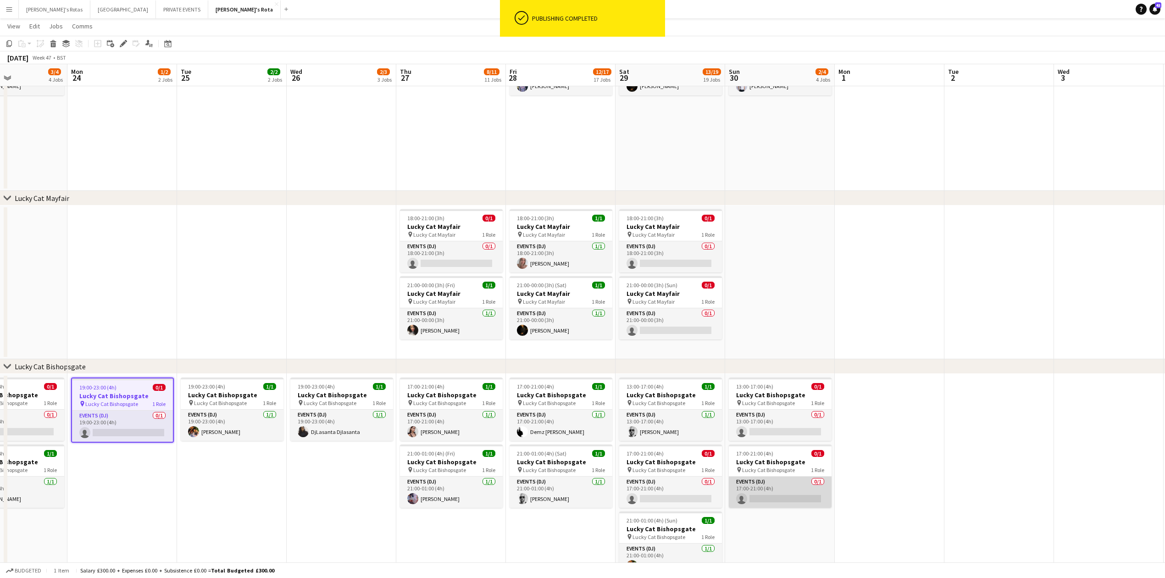
click at [754, 490] on app-card-role "Events (DJ) 0/1 17:00-21:00 (4h) single-neutral-actions" at bounding box center [780, 491] width 103 height 31
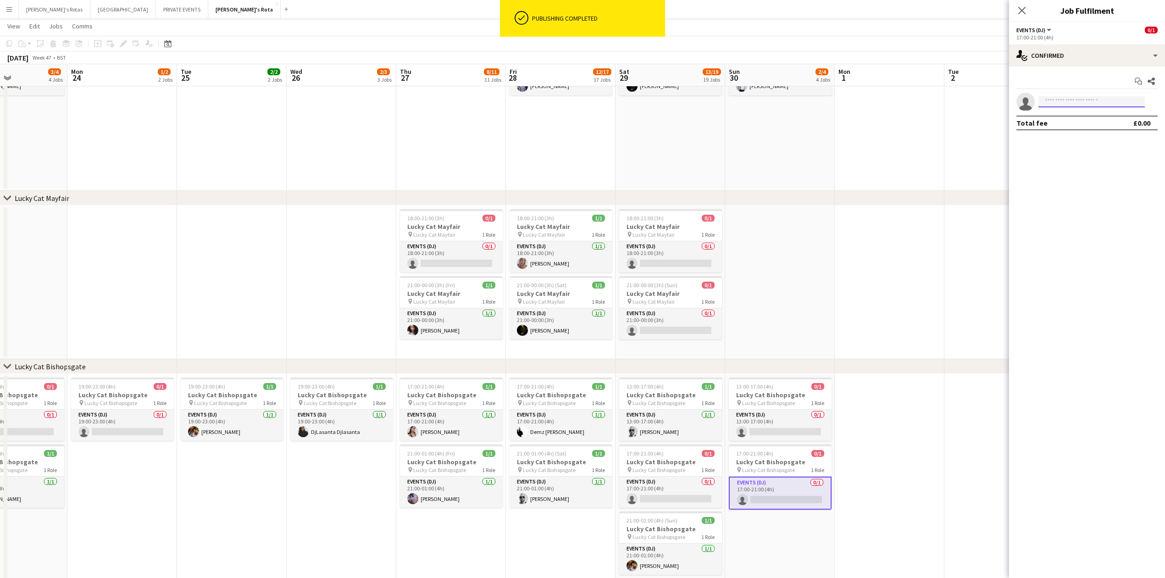
click at [1075, 105] on input at bounding box center [1091, 101] width 106 height 11
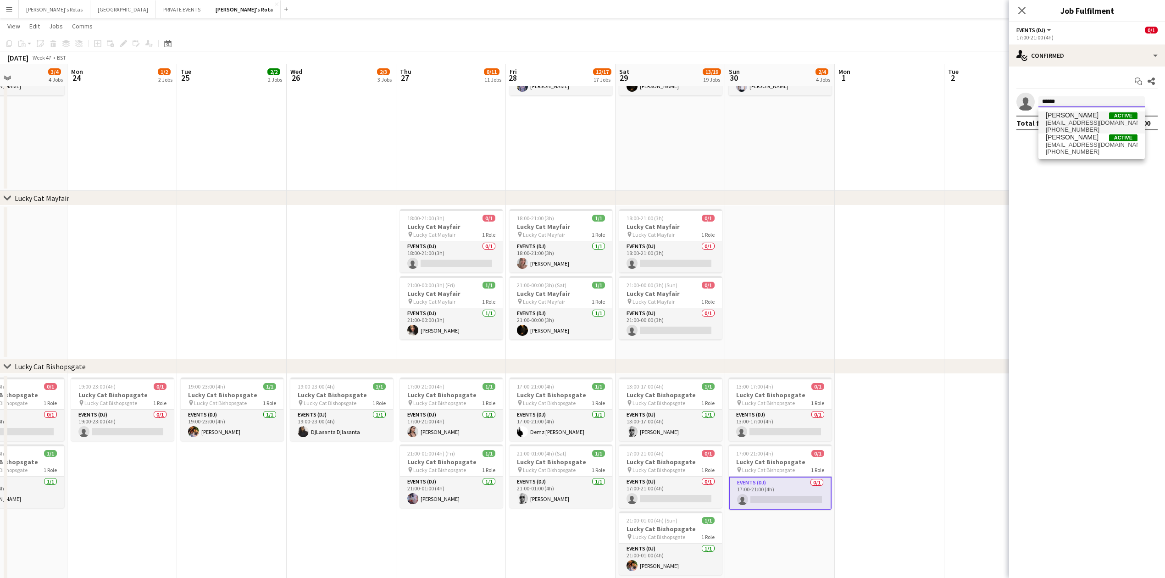
type input "******"
click at [1075, 116] on span "[PERSON_NAME]" at bounding box center [1072, 115] width 53 height 8
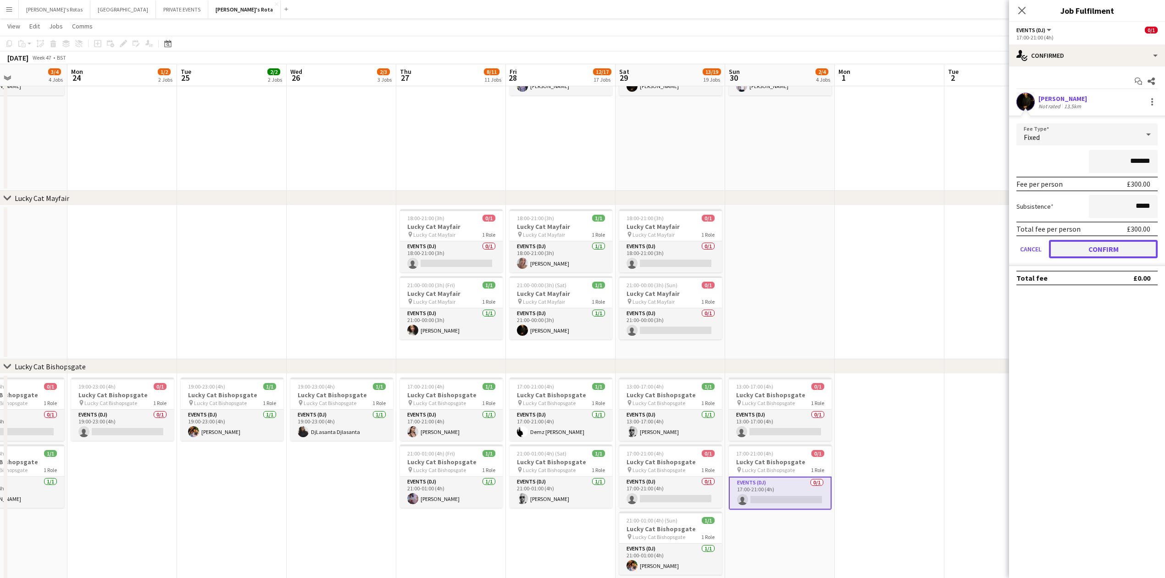
click at [1122, 249] on button "Confirm" at bounding box center [1103, 249] width 109 height 18
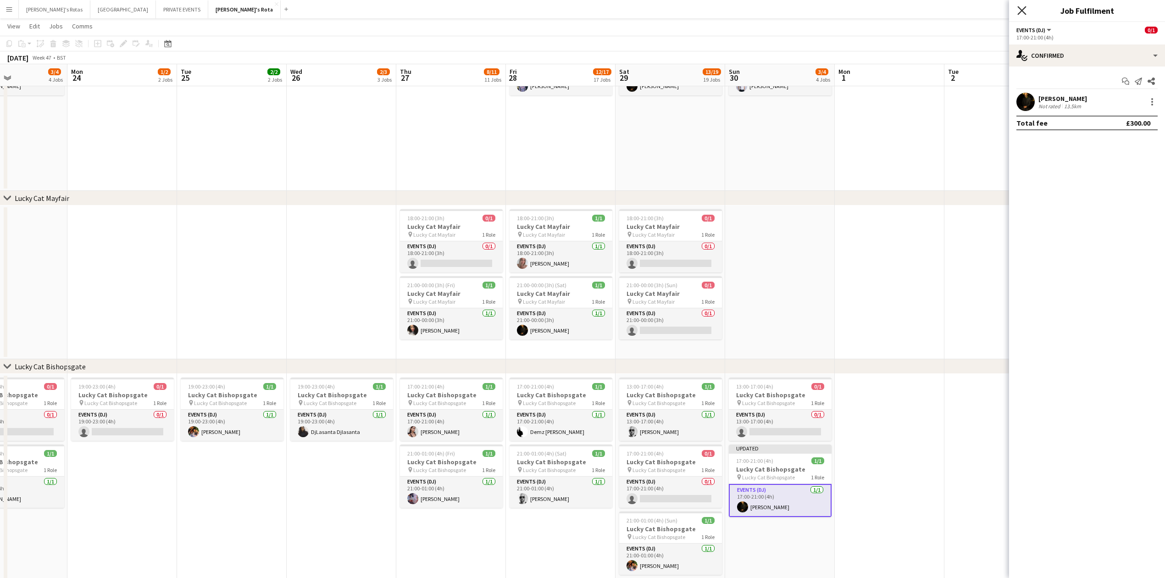
click at [1017, 13] on icon "Close pop-in" at bounding box center [1021, 10] width 9 height 9
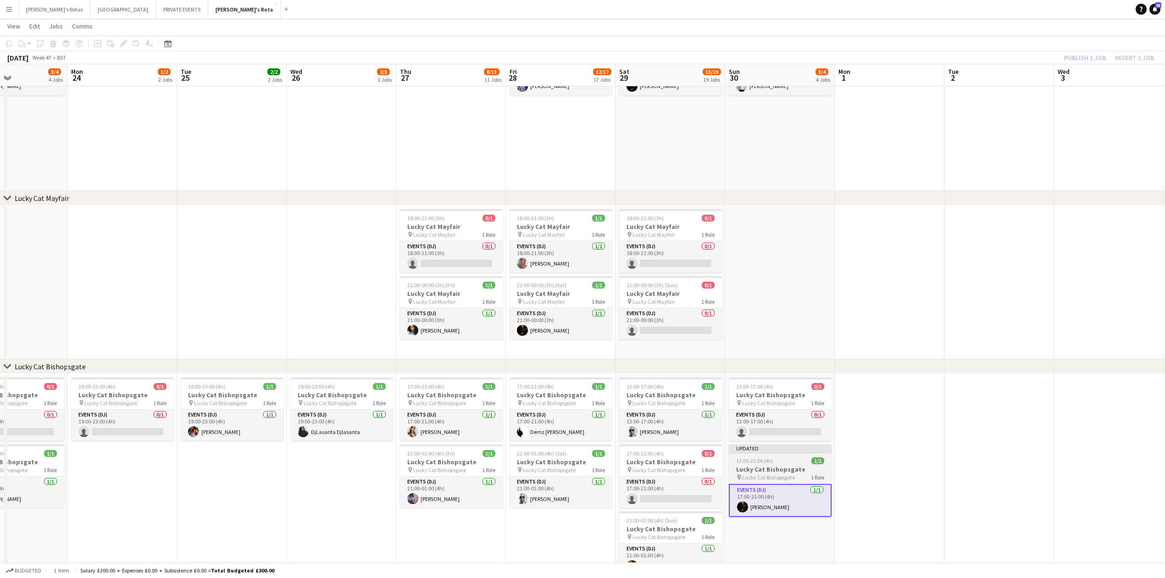
click at [776, 455] on app-job-card "Updated 17:00-21:00 (4h) 1/1 Lucky Cat Bishopsgate pin Lucky Cat Bishopsgate 1 …" at bounding box center [780, 480] width 103 height 72
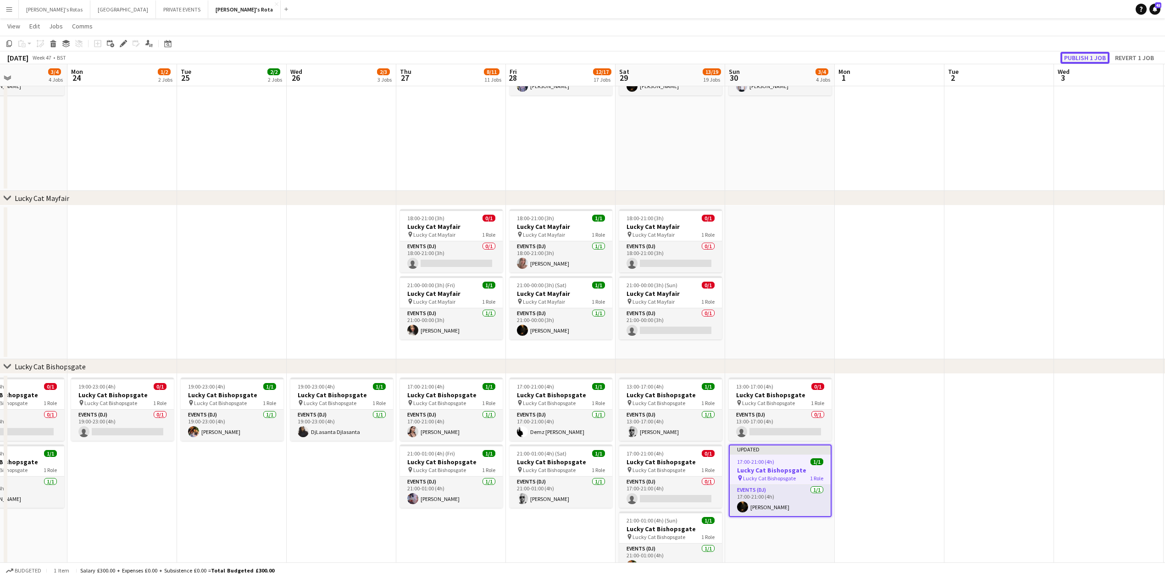
click at [1087, 55] on button "Publish 1 job" at bounding box center [1084, 58] width 49 height 12
click at [169, 44] on icon at bounding box center [167, 44] width 3 height 3
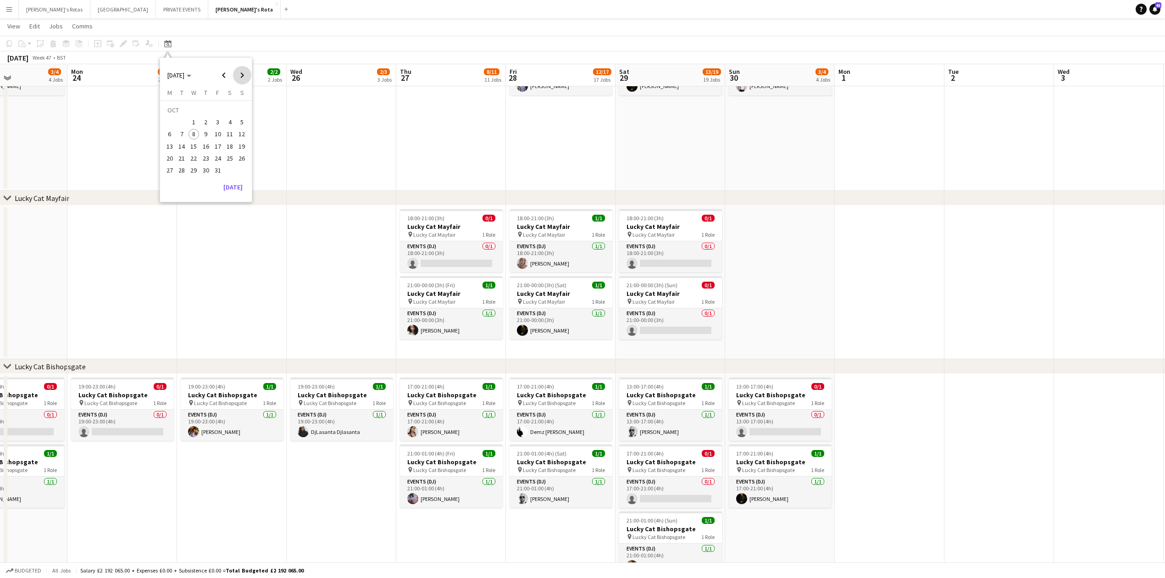
click at [239, 73] on span "Next month" at bounding box center [242, 75] width 18 height 18
click at [194, 169] on span "31" at bounding box center [193, 170] width 11 height 11
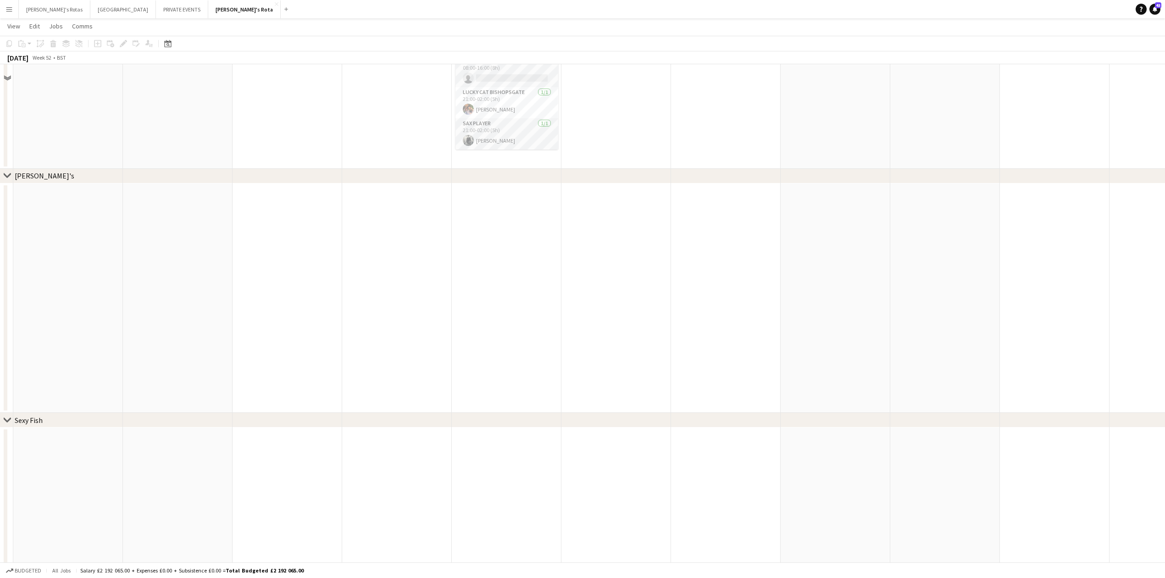
scroll to position [0, 0]
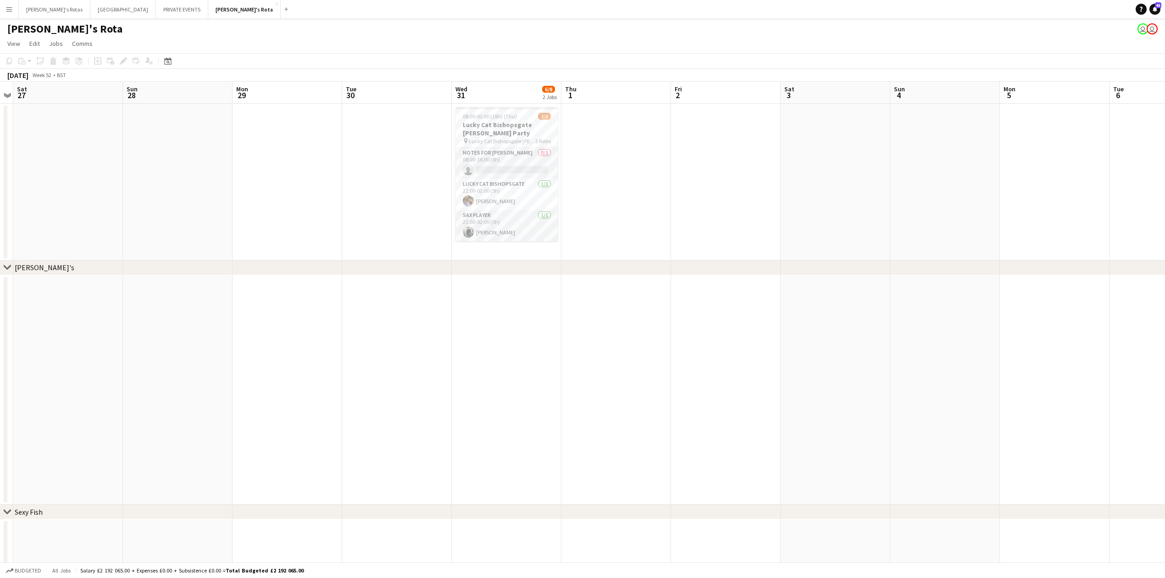
click at [413, 145] on app-date-cell at bounding box center [397, 182] width 110 height 157
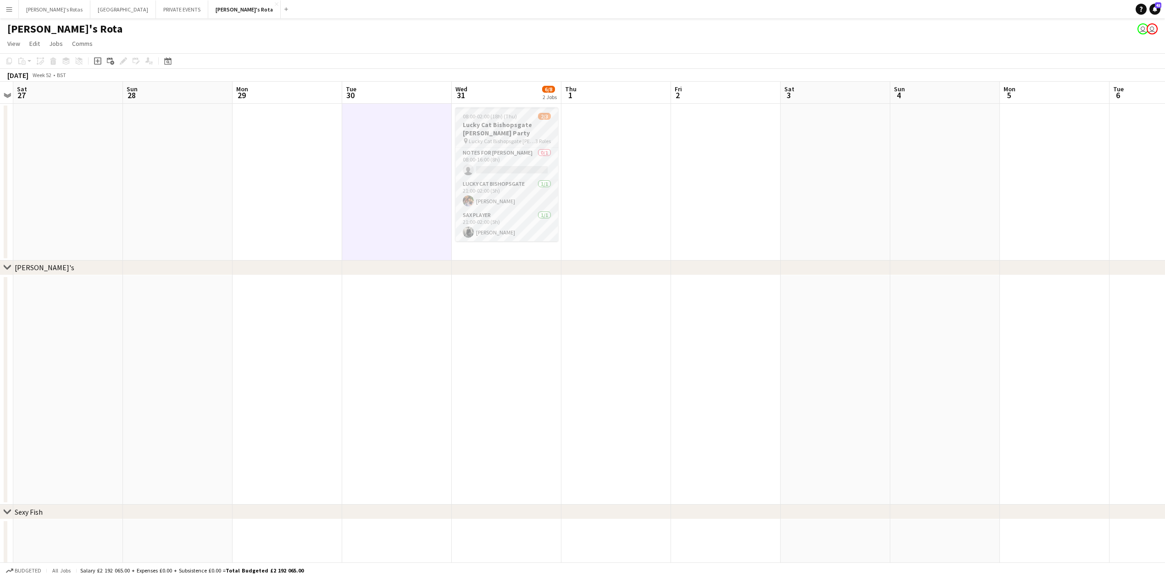
click at [508, 121] on h3 "Lucky Cat Bishopsgate [PERSON_NAME] Party" at bounding box center [506, 129] width 103 height 17
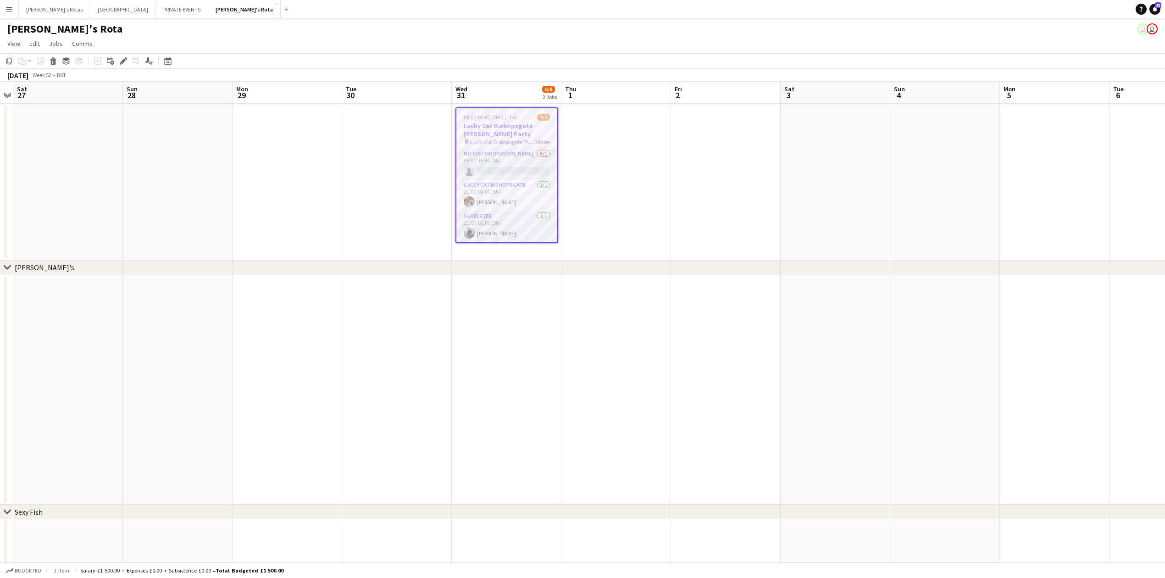
click at [302, 178] on app-date-cell at bounding box center [288, 182] width 110 height 157
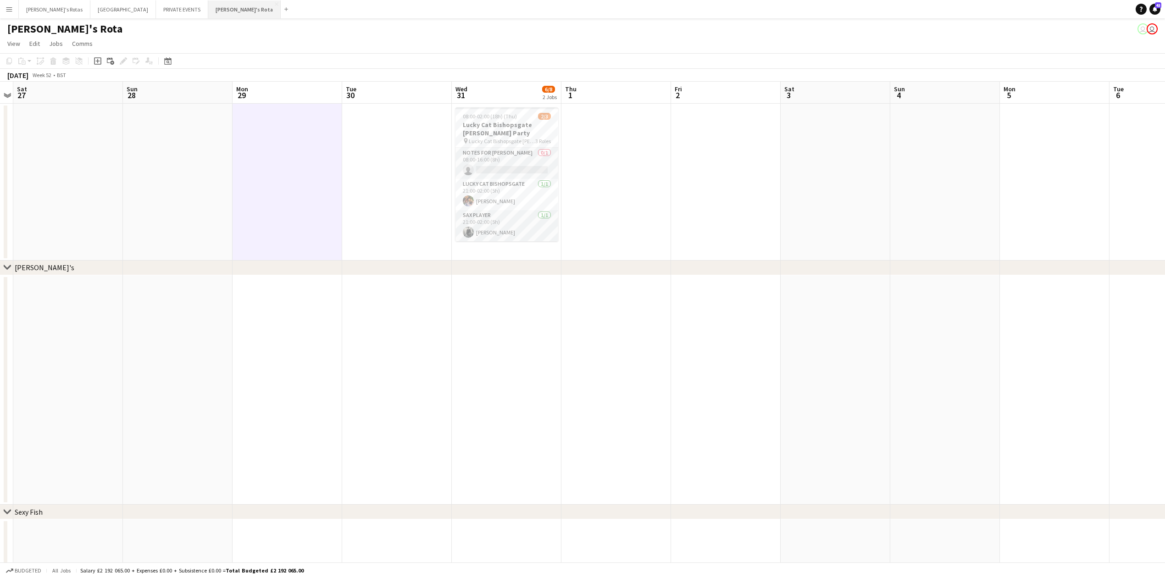
click at [208, 8] on button "[PERSON_NAME]'s Rota Close" at bounding box center [244, 9] width 72 height 18
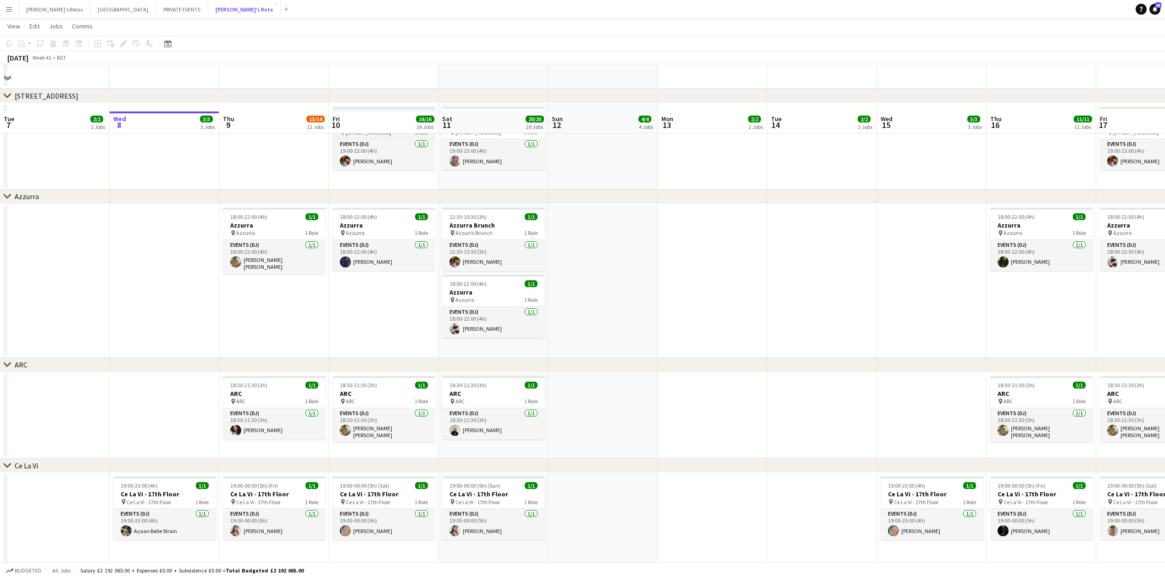
scroll to position [1834, 0]
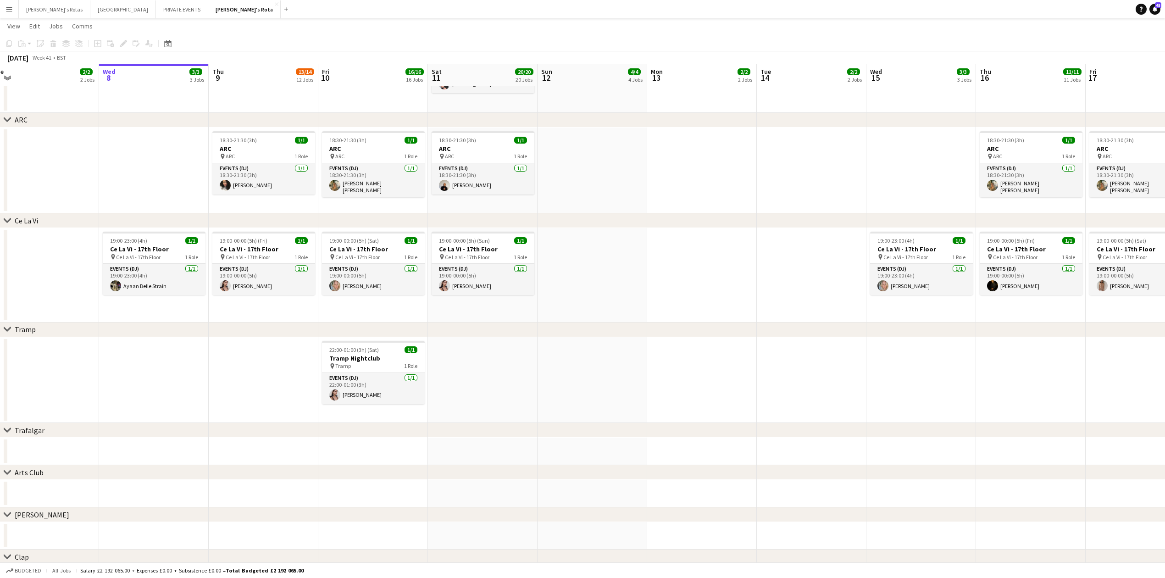
drag, startPoint x: 785, startPoint y: 205, endPoint x: 168, endPoint y: 224, distance: 617.6
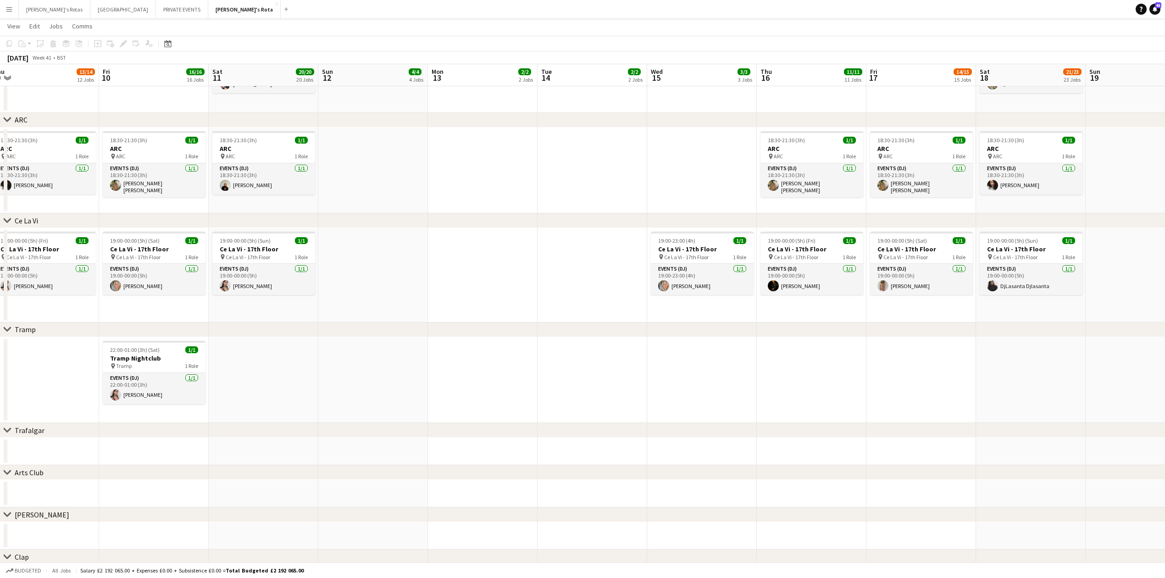
scroll to position [0, 318]
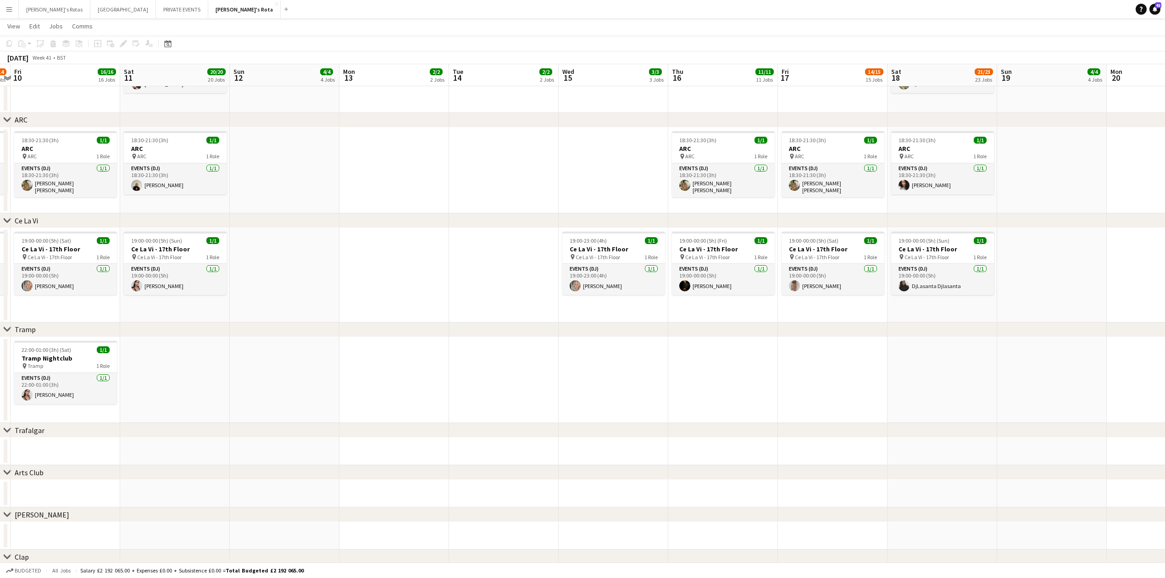
drag, startPoint x: 745, startPoint y: 363, endPoint x: 301, endPoint y: 364, distance: 444.4
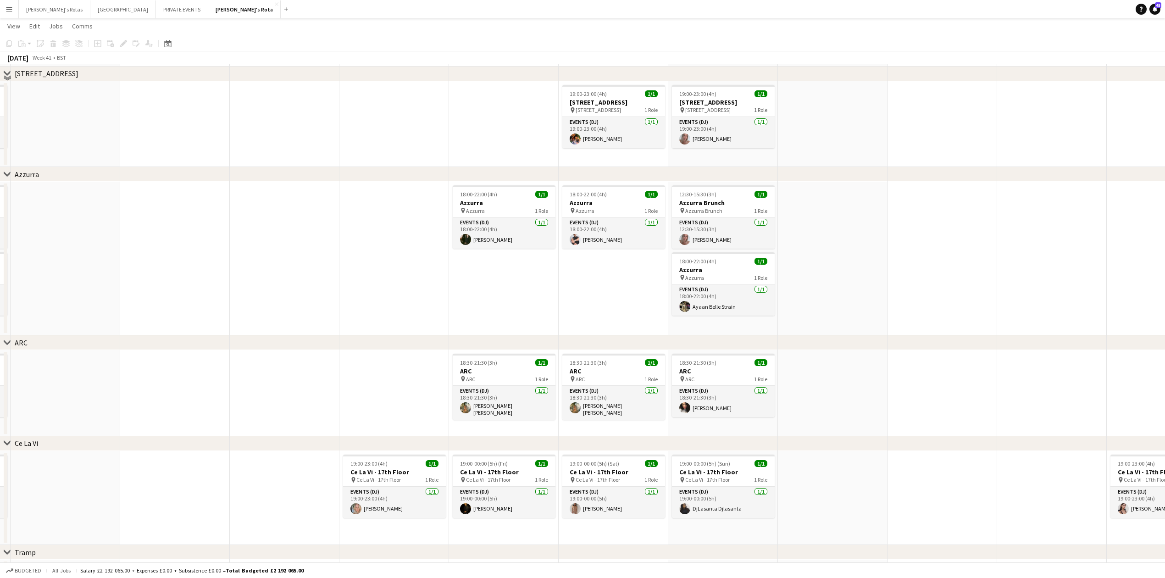
scroll to position [1528, 0]
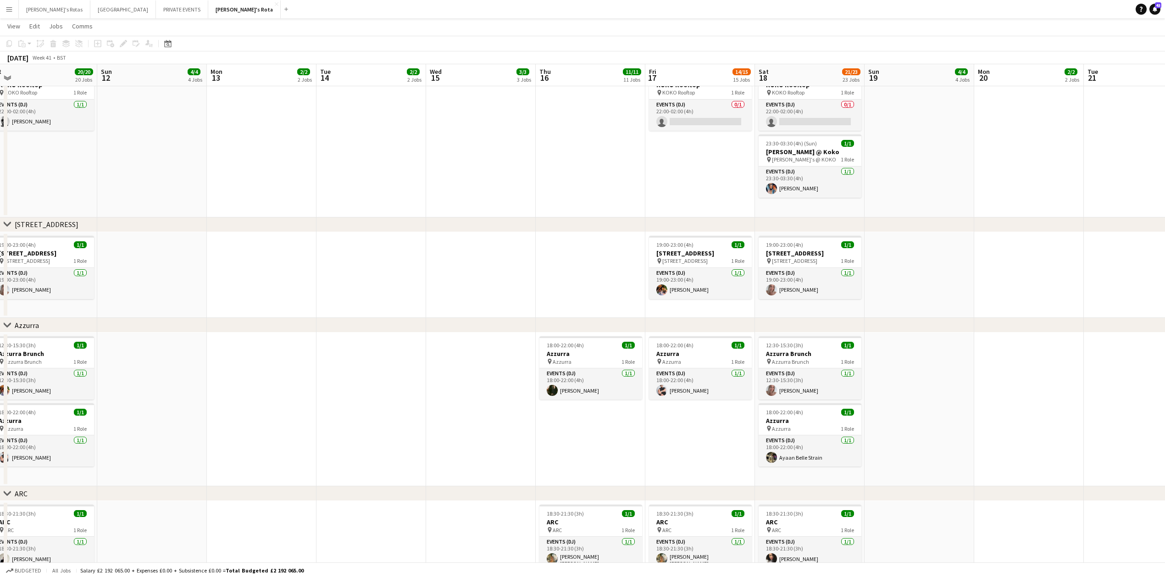
drag, startPoint x: 263, startPoint y: 258, endPoint x: 766, endPoint y: 254, distance: 502.6
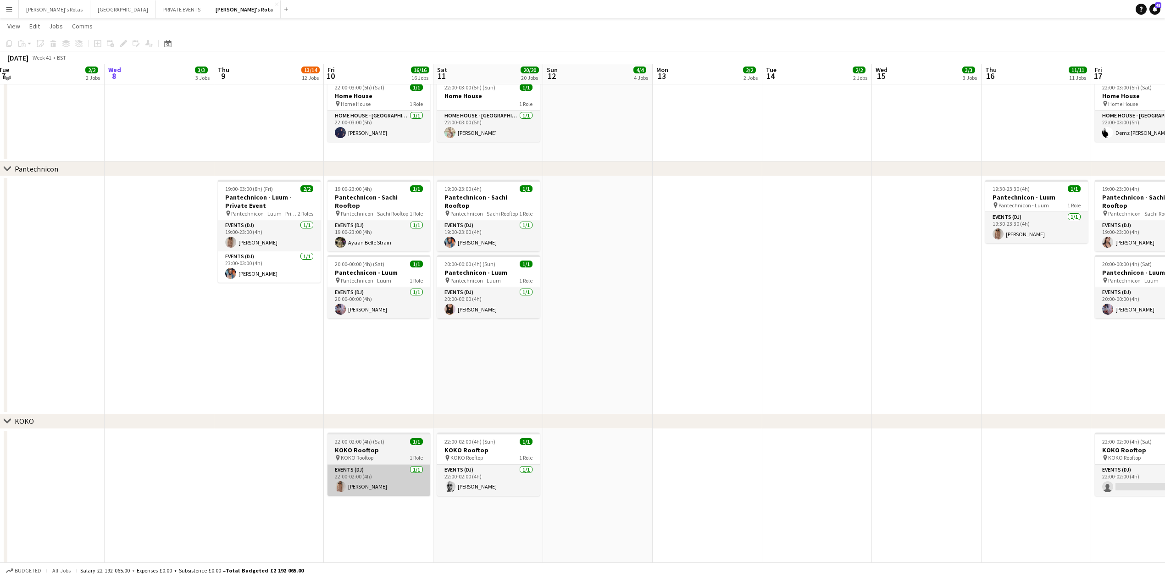
scroll to position [1162, 0]
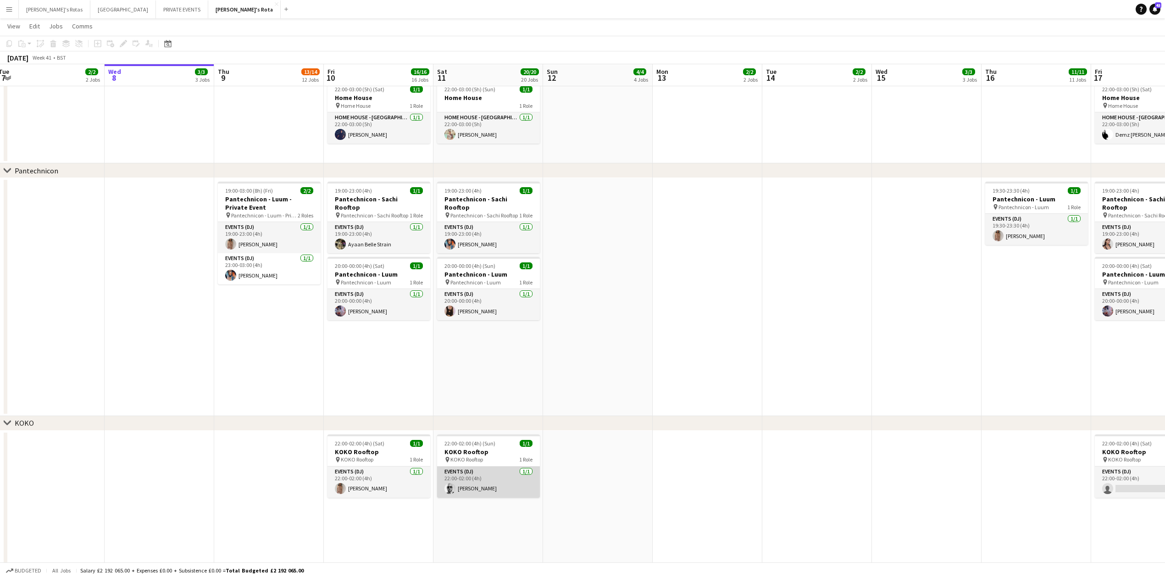
click at [477, 490] on app-card-role "Events (DJ) [DATE] 22:00-02:00 (4h) [PERSON_NAME]" at bounding box center [488, 481] width 103 height 31
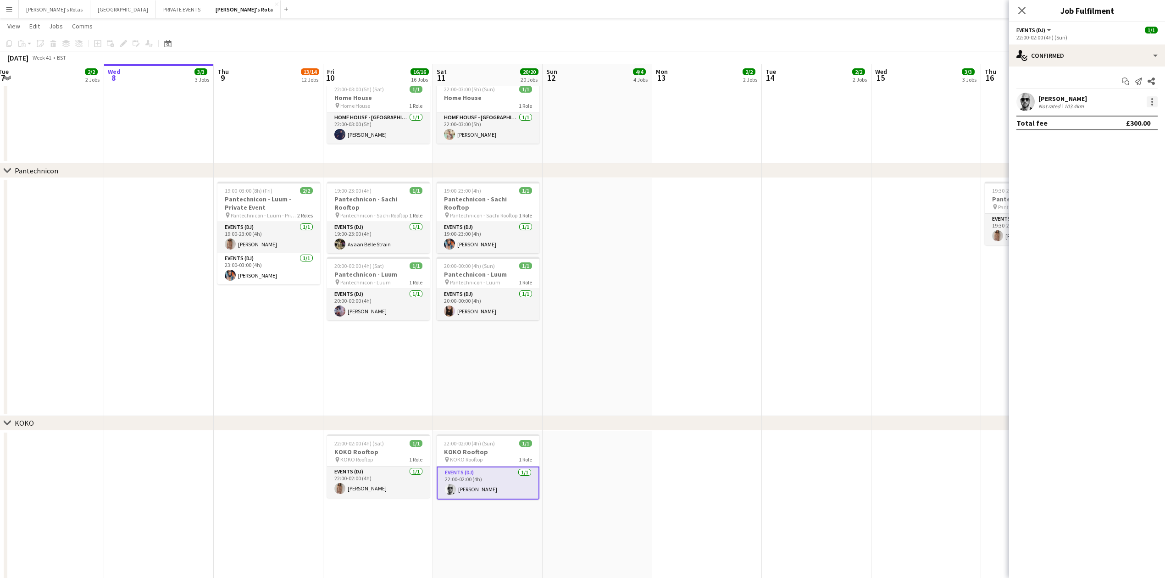
click at [1149, 105] on div at bounding box center [1151, 101] width 11 height 11
click at [1128, 200] on button "Remove" at bounding box center [1122, 207] width 72 height 22
drag, startPoint x: 1068, startPoint y: 98, endPoint x: 1066, endPoint y: 104, distance: 6.4
click at [1068, 101] on input at bounding box center [1091, 101] width 106 height 11
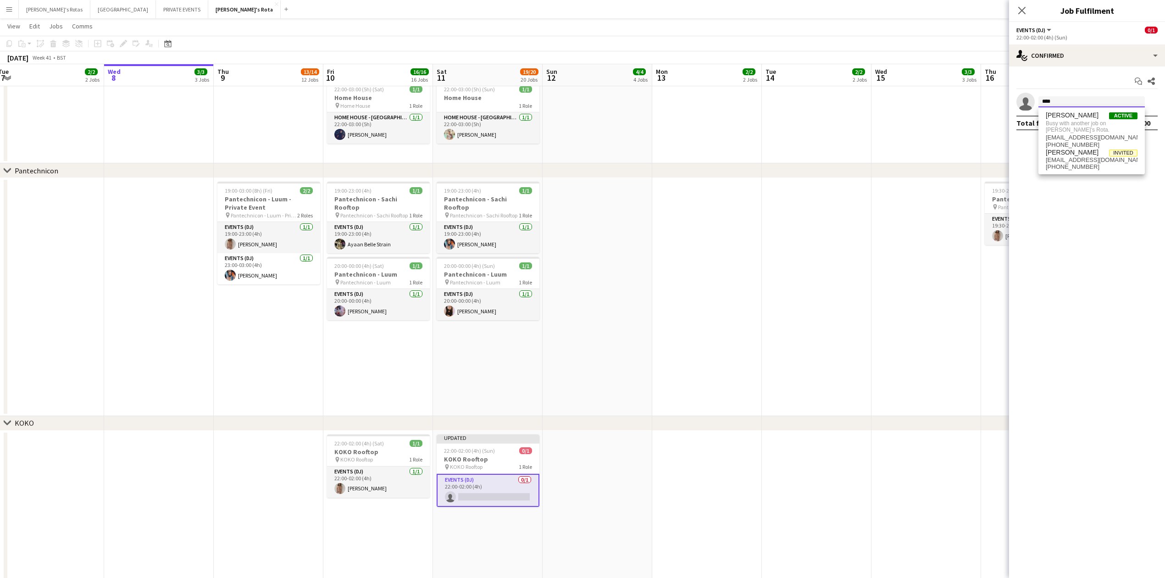
type input "****"
click at [631, 338] on app-date-cell at bounding box center [598, 297] width 110 height 238
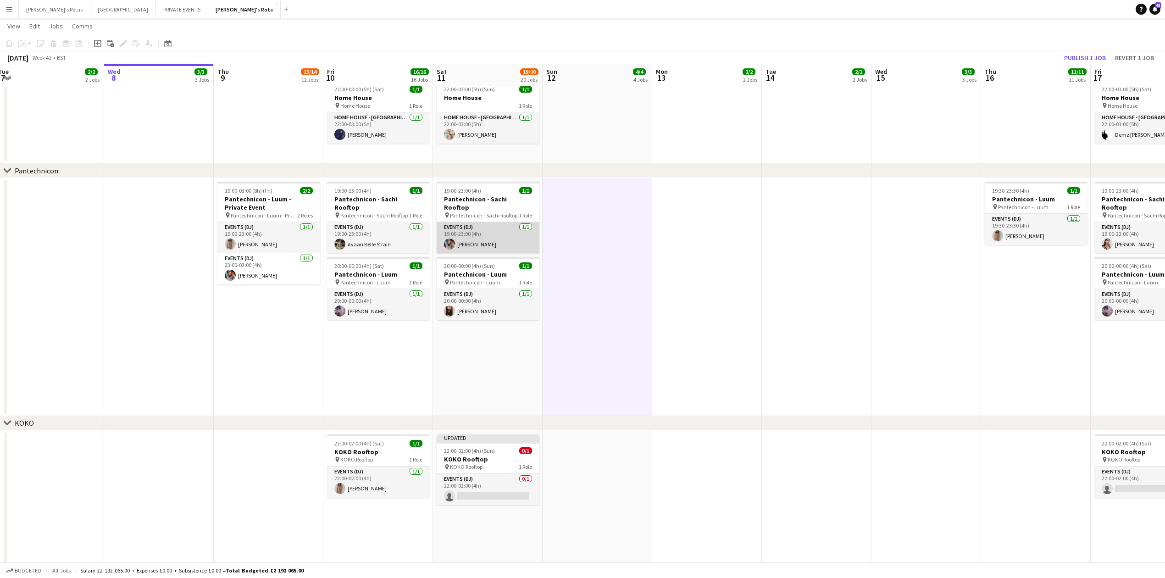
click at [509, 228] on app-card-role "Events (DJ) [DATE] 19:00-23:00 (4h) [PERSON_NAME]" at bounding box center [488, 237] width 103 height 31
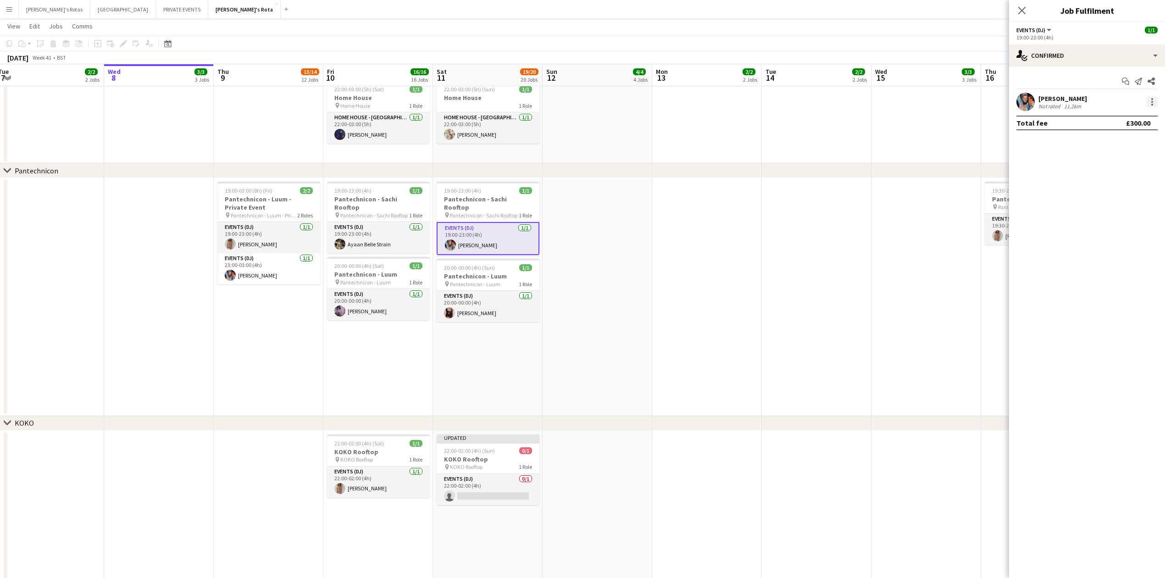
click at [1152, 99] on div at bounding box center [1152, 99] width 2 height 2
drag, startPoint x: 1114, startPoint y: 205, endPoint x: 1064, endPoint y: 89, distance: 127.2
click at [1114, 203] on span "Remove" at bounding box center [1107, 207] width 28 height 8
click at [1021, 12] on icon at bounding box center [1021, 10] width 9 height 9
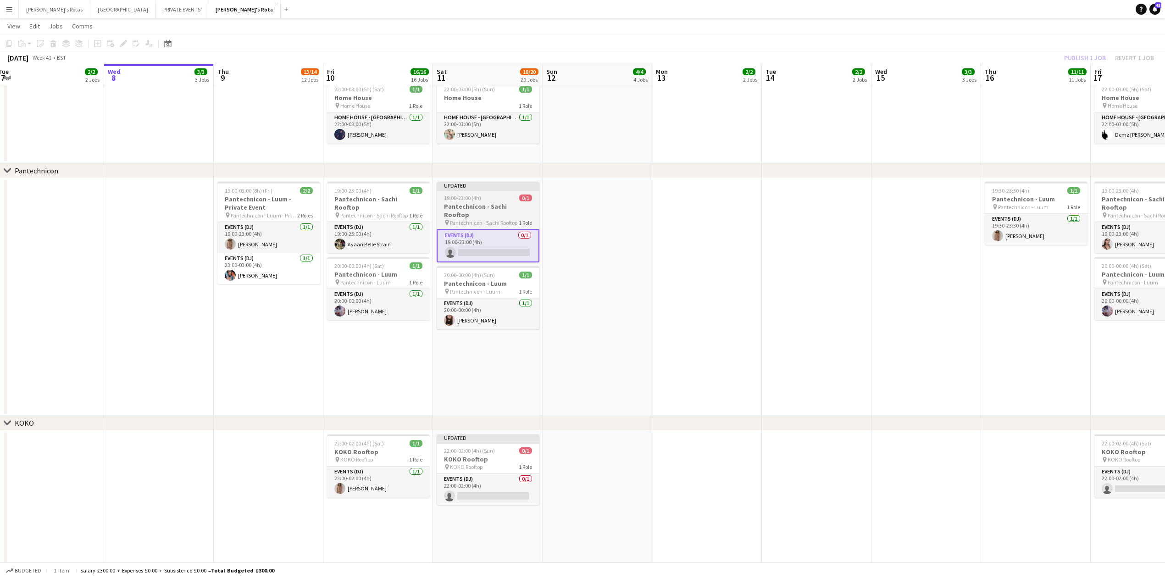
click at [498, 197] on div "19:00-23:00 (4h) 0/1" at bounding box center [488, 197] width 103 height 7
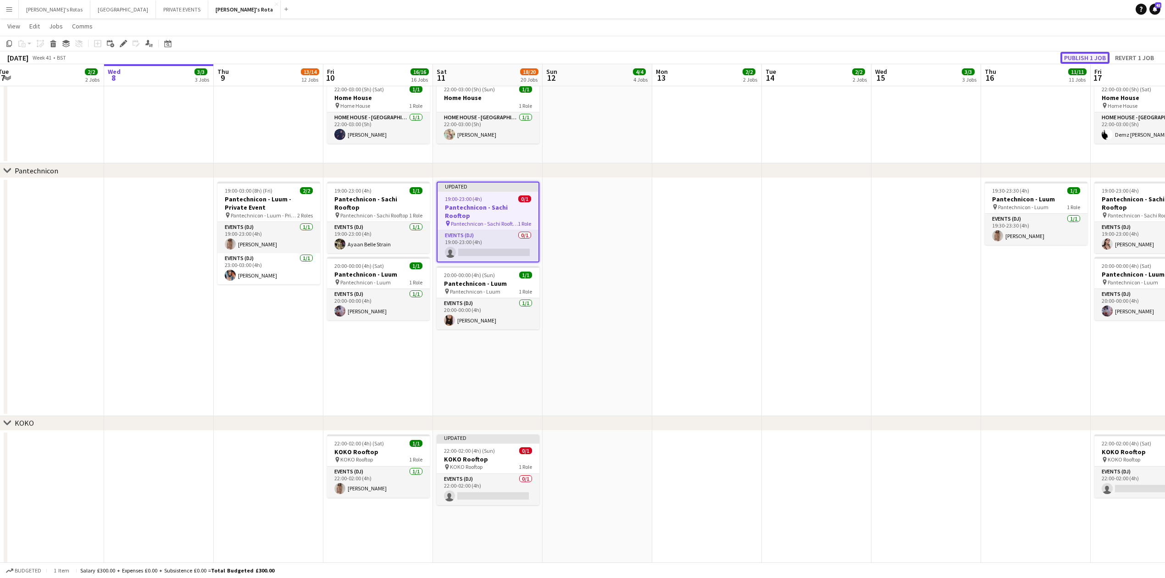
click at [1067, 55] on button "Publish 1 job" at bounding box center [1084, 58] width 49 height 12
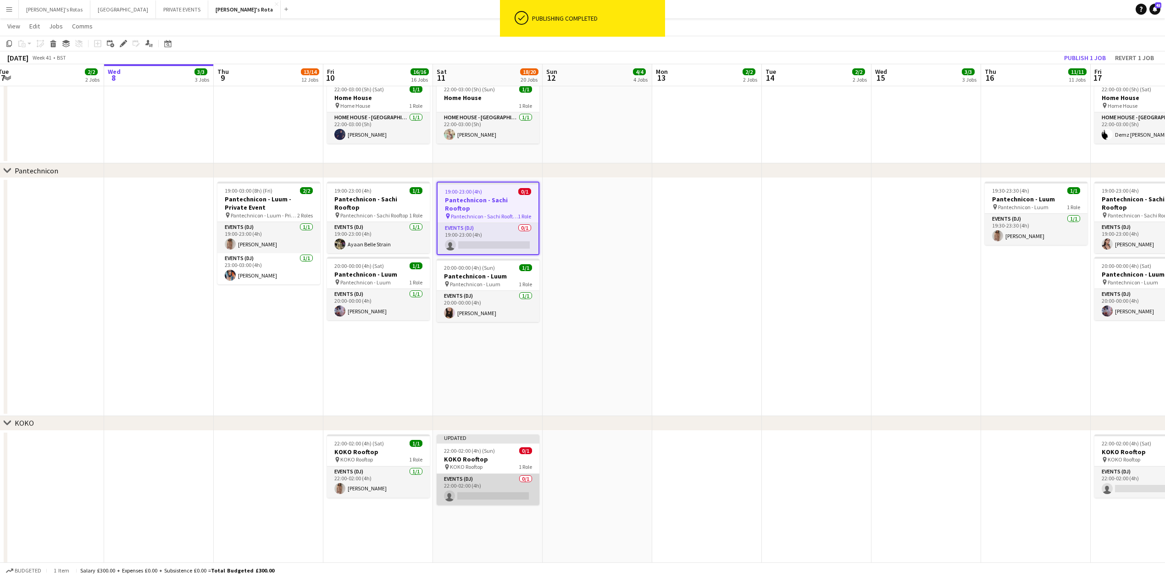
click at [464, 496] on app-card-role "Events (DJ) 0/1 22:00-02:00 (4h) single-neutral-actions" at bounding box center [488, 489] width 103 height 31
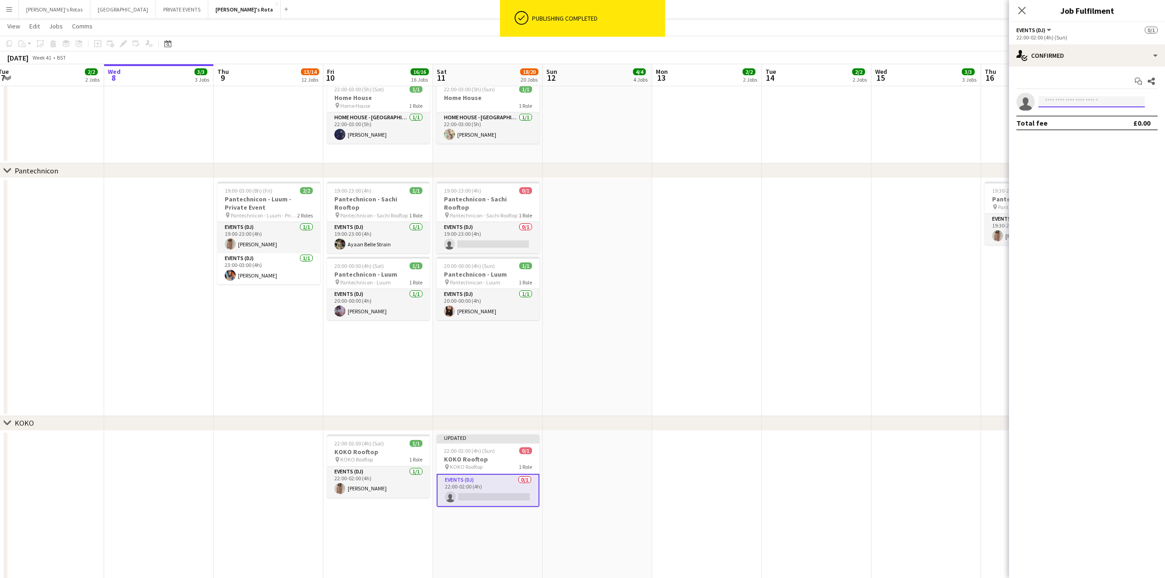
click at [1061, 100] on input at bounding box center [1091, 101] width 106 height 11
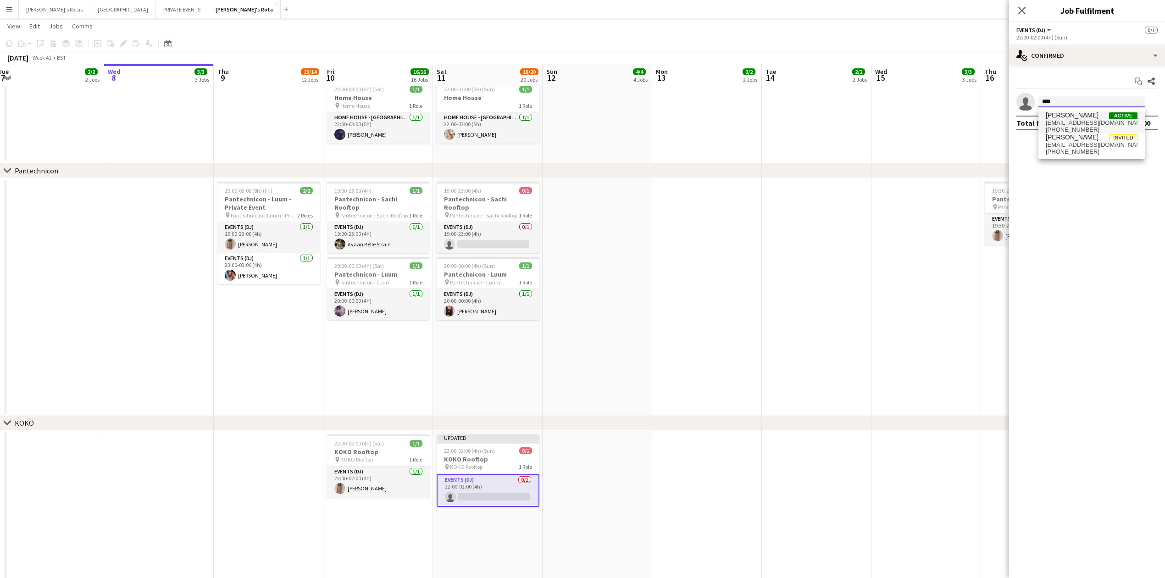
type input "****"
click at [1060, 118] on span "[PERSON_NAME]" at bounding box center [1072, 115] width 53 height 8
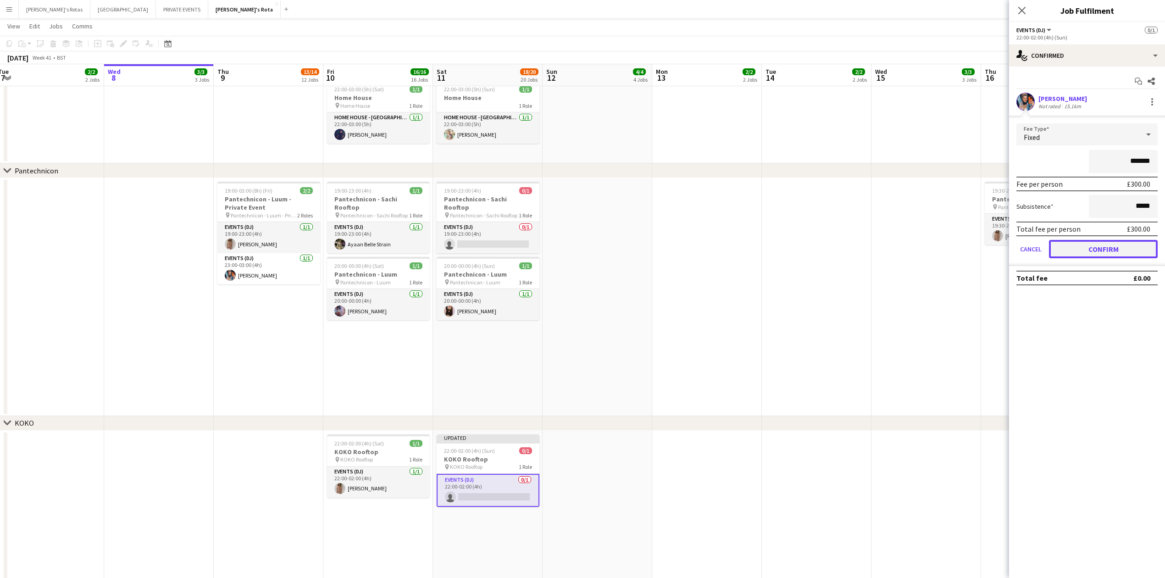
click at [1109, 242] on button "Confirm" at bounding box center [1103, 249] width 109 height 18
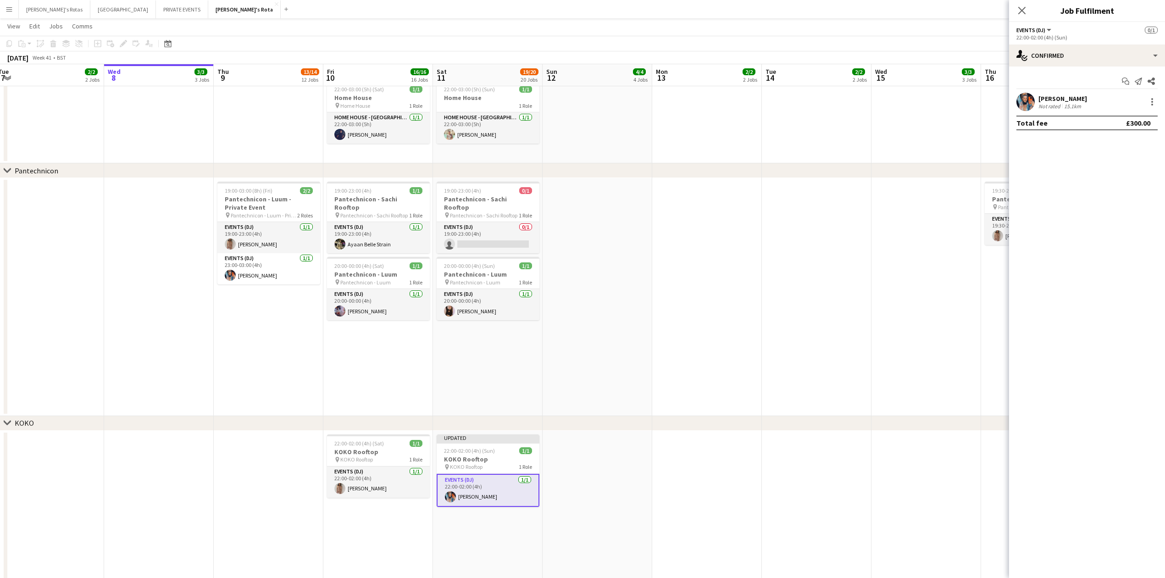
drag, startPoint x: 1016, startPoint y: 13, endPoint x: 1021, endPoint y: 10, distance: 5.3
click at [1019, 11] on app-icon "Close pop-in" at bounding box center [1021, 10] width 11 height 11
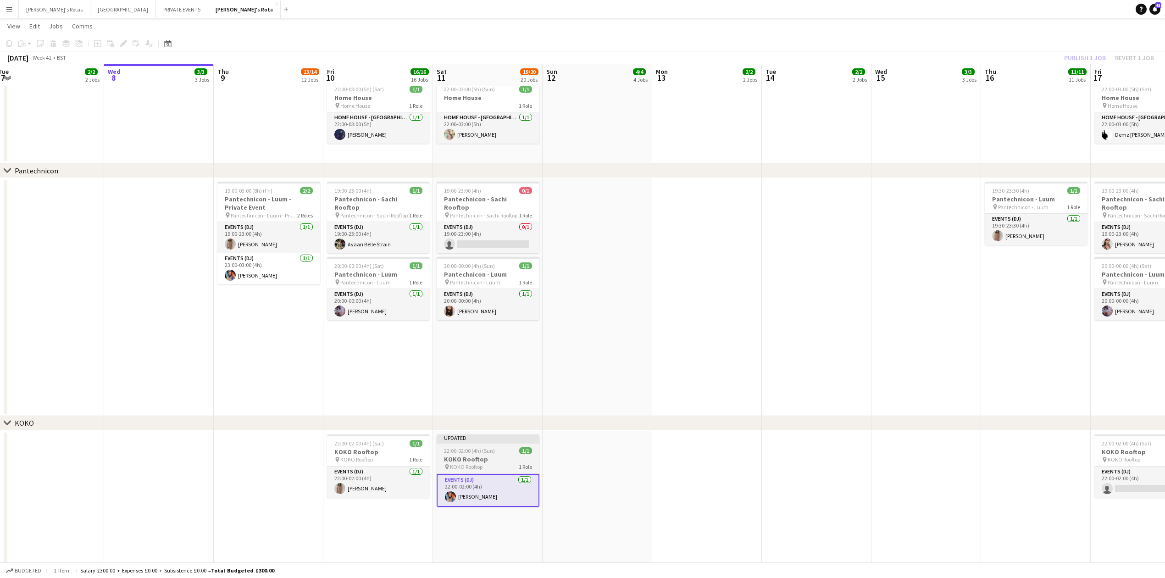
drag, startPoint x: 497, startPoint y: 455, endPoint x: 492, endPoint y: 454, distance: 5.2
click at [496, 455] on h3 "KOKO Rooftop" at bounding box center [488, 459] width 103 height 8
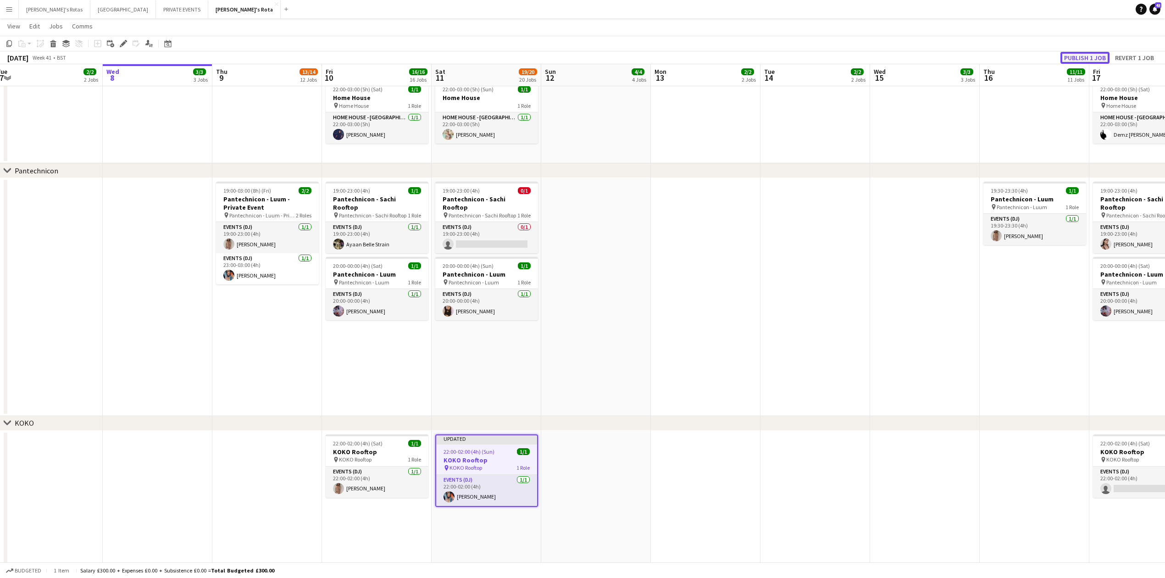
click at [1080, 56] on button "Publish 1 job" at bounding box center [1084, 58] width 49 height 12
click at [487, 227] on app-card-role "Events (DJ) 0/1 19:00-23:00 (4h) single-neutral-actions" at bounding box center [486, 237] width 103 height 31
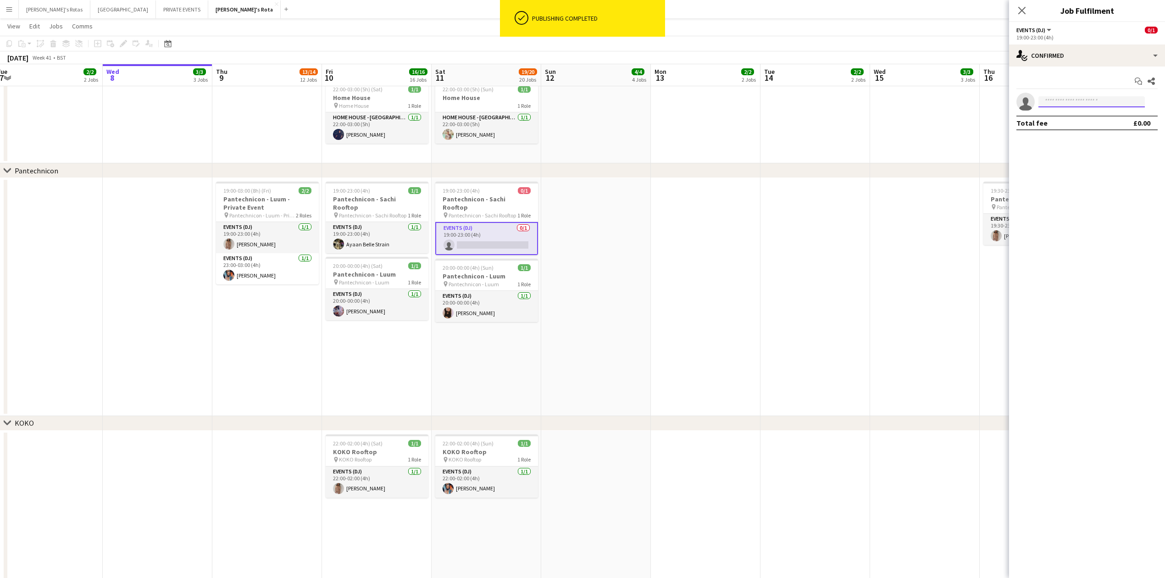
click at [1086, 97] on input at bounding box center [1091, 101] width 106 height 11
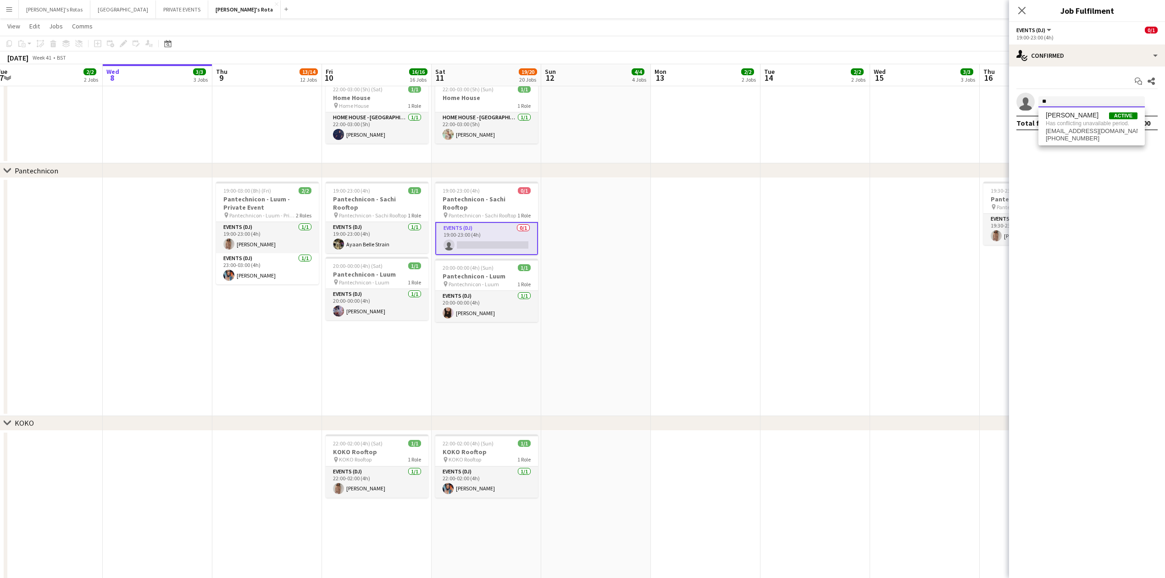
type input "*"
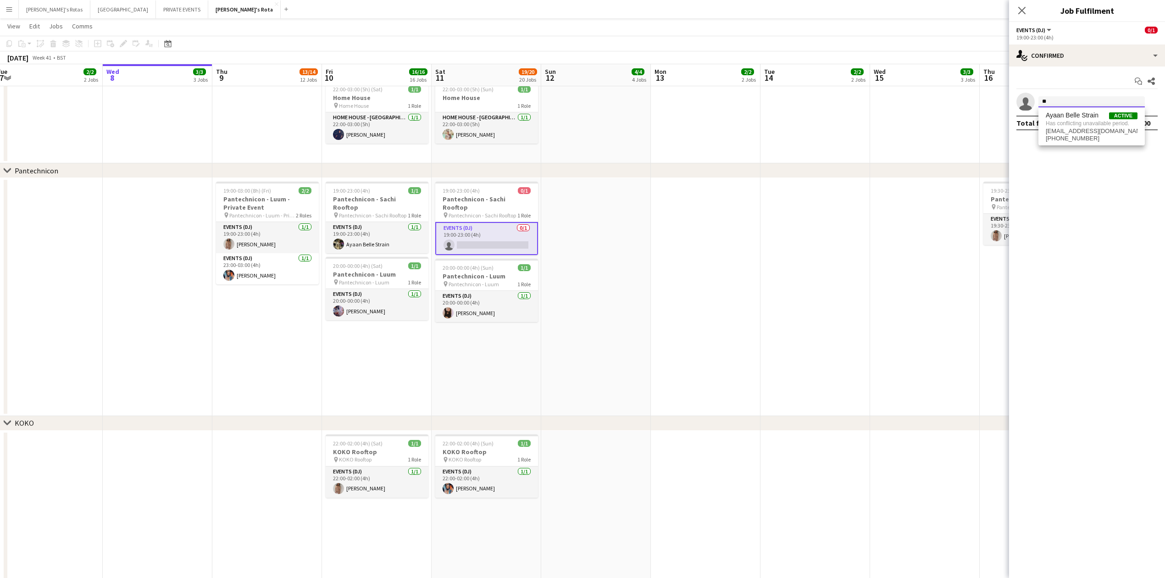
type input "*"
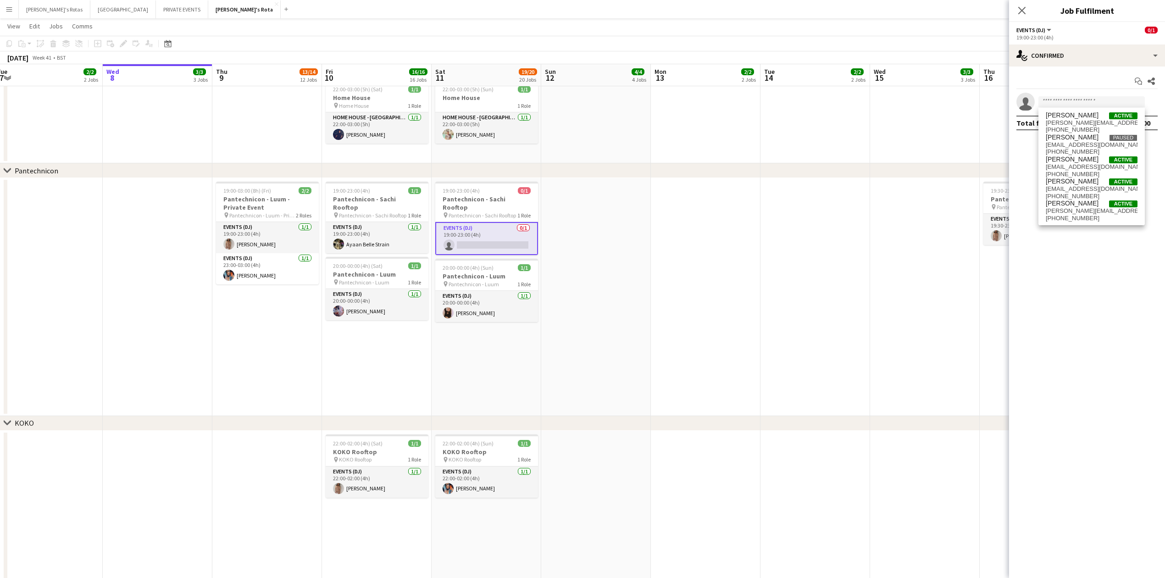
click at [493, 373] on app-date-cell "19:00-23:00 (4h) 0/1 Pantechnicon - Sachi Rooftop pin Pantechnicon - Sachi Roof…" at bounding box center [487, 297] width 110 height 238
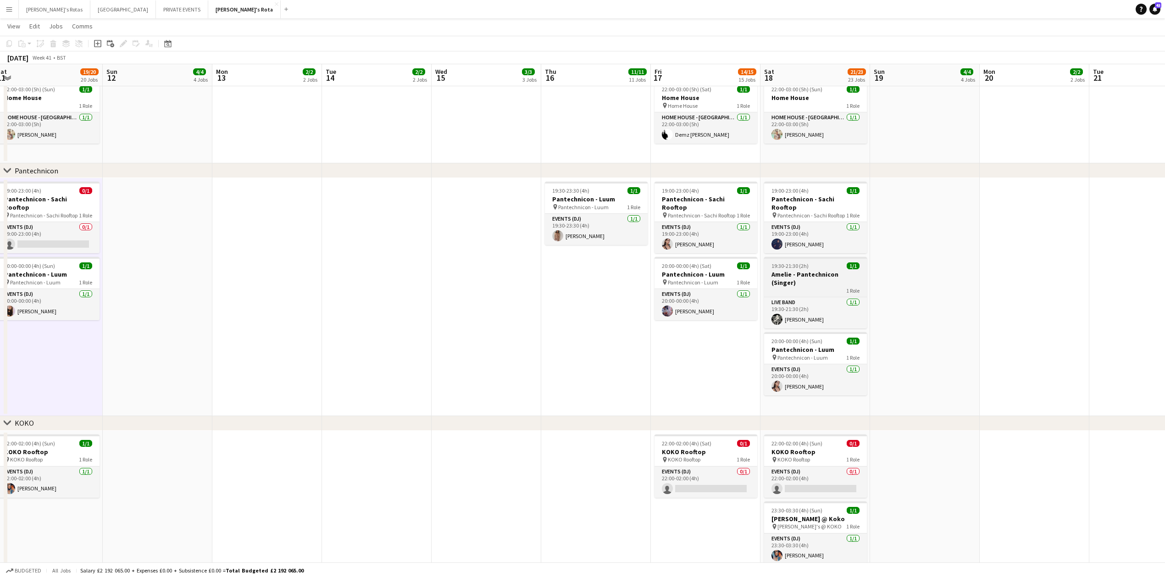
drag, startPoint x: 751, startPoint y: 240, endPoint x: 780, endPoint y: 252, distance: 31.3
click at [299, 249] on app-calendar-viewport "Thu 9 13/14 12 Jobs Fri 10 16/16 16 Jobs Sat 11 19/20 20 Jobs Sun 12 4/4 4 Jobs…" at bounding box center [582, 356] width 1165 height 2964
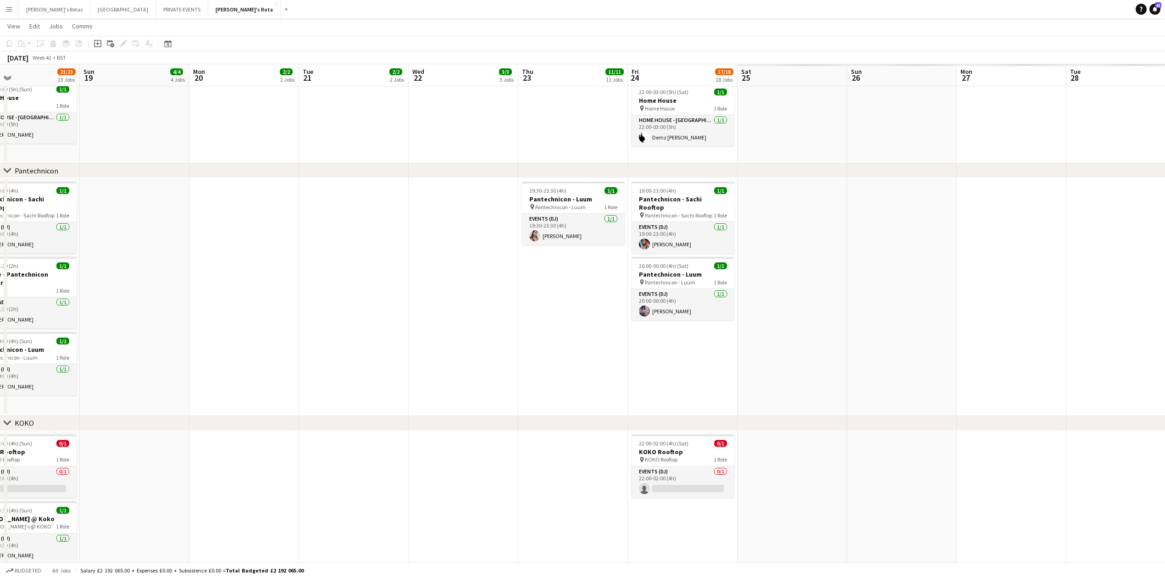
drag, startPoint x: 1065, startPoint y: 217, endPoint x: 363, endPoint y: 278, distance: 704.3
click at [296, 287] on app-calendar-viewport "Wed 15 3/3 3 Jobs Thu 16 11/11 11 Jobs Fri 17 14/15 15 Jobs Sat 18 21/23 23 Job…" at bounding box center [582, 356] width 1165 height 2964
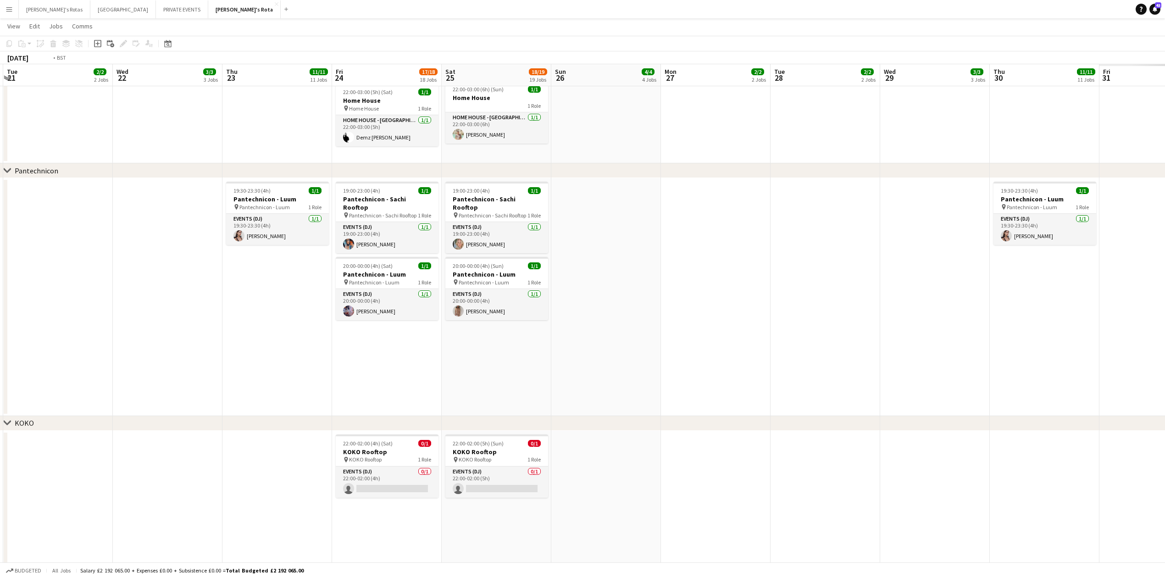
drag, startPoint x: 954, startPoint y: 253, endPoint x: 232, endPoint y: 309, distance: 724.4
click at [215, 309] on app-calendar-viewport "Fri 17 14/15 15 Jobs Sat 18 21/23 23 Jobs Sun 19 4/4 4 Jobs Mon 20 2/2 2 Jobs T…" at bounding box center [582, 356] width 1165 height 2964
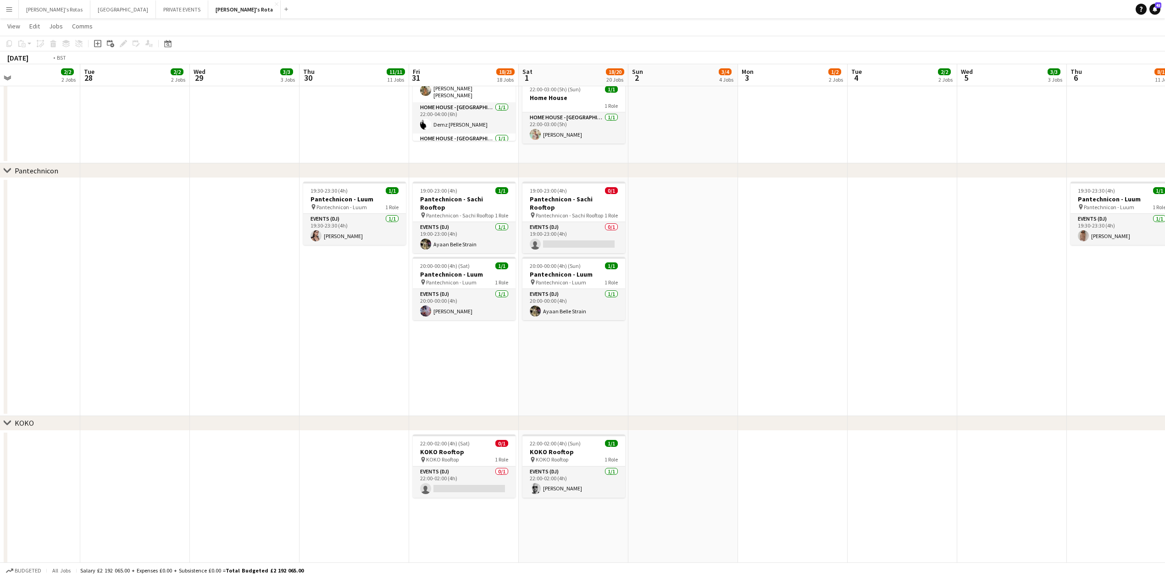
drag, startPoint x: 799, startPoint y: 305, endPoint x: 2, endPoint y: 349, distance: 798.3
click at [0, 349] on app-calendar-viewport "Thu 23 11/11 11 Jobs Fri 24 17/18 18 Jobs Sat 25 18/19 19 Jobs Sun 26 4/4 4 Job…" at bounding box center [582, 356] width 1165 height 2964
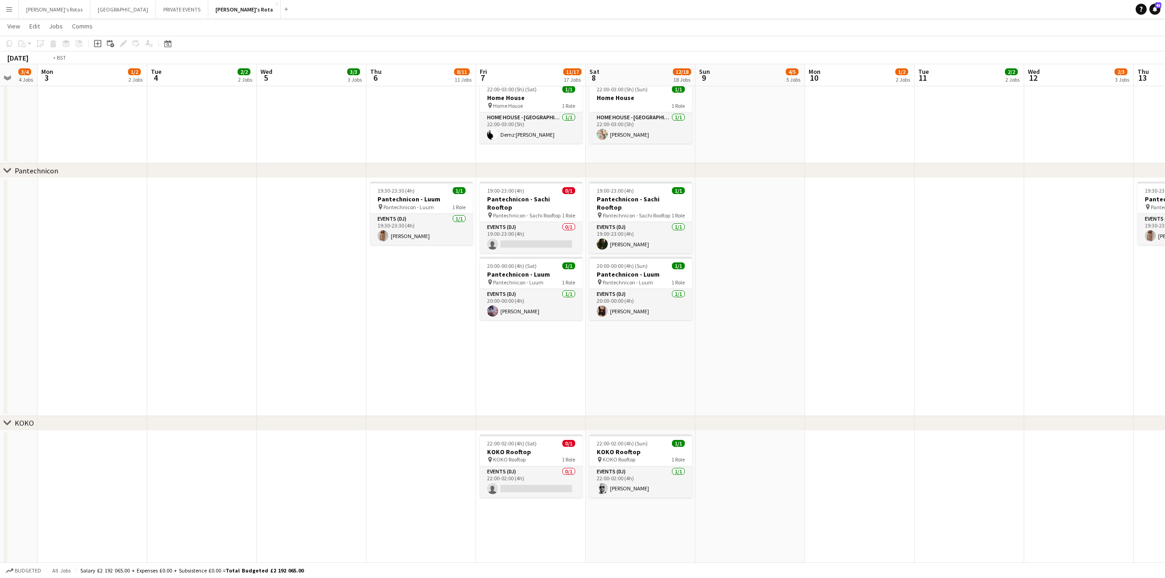
drag, startPoint x: 831, startPoint y: 277, endPoint x: 0, endPoint y: 360, distance: 835.1
click at [0, 360] on app-calendar-viewport "Thu 30 11/11 11 Jobs Fri 31 18/23 18 Jobs Sat 1 18/20 20 Jobs Sun 2 3/4 4 Jobs …" at bounding box center [582, 356] width 1165 height 2964
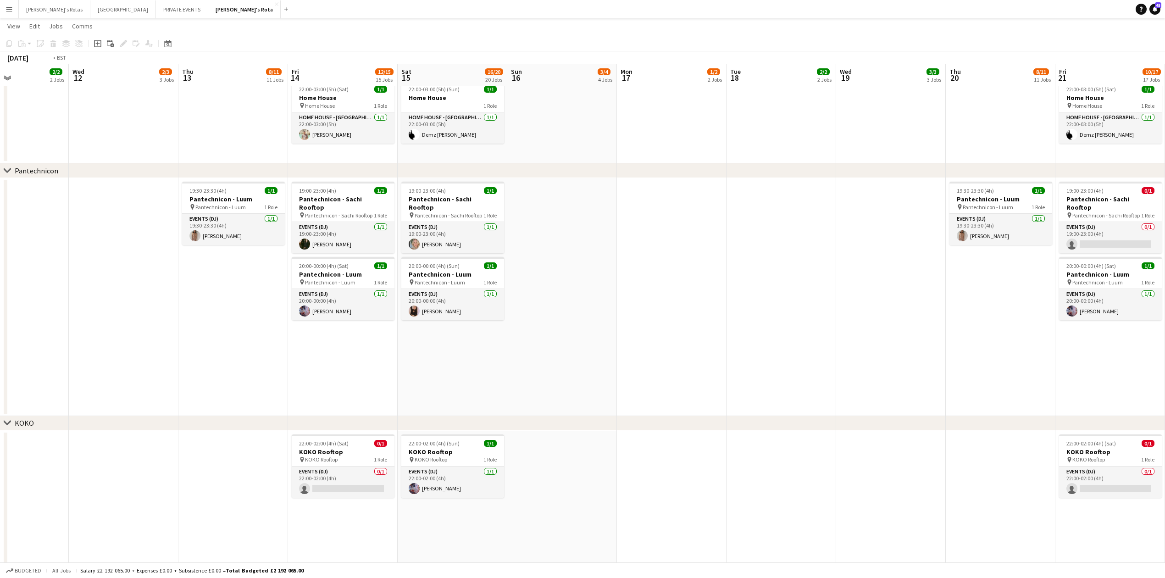
drag, startPoint x: 823, startPoint y: 276, endPoint x: 307, endPoint y: 321, distance: 517.5
click at [307, 321] on app-calendar-viewport "Thu 6 8/11 11 Jobs Fri 7 11/17 17 Jobs Sat 8 12/18 18 Jobs Sun 9 4/5 5 Jobs Mon…" at bounding box center [582, 356] width 1165 height 2964
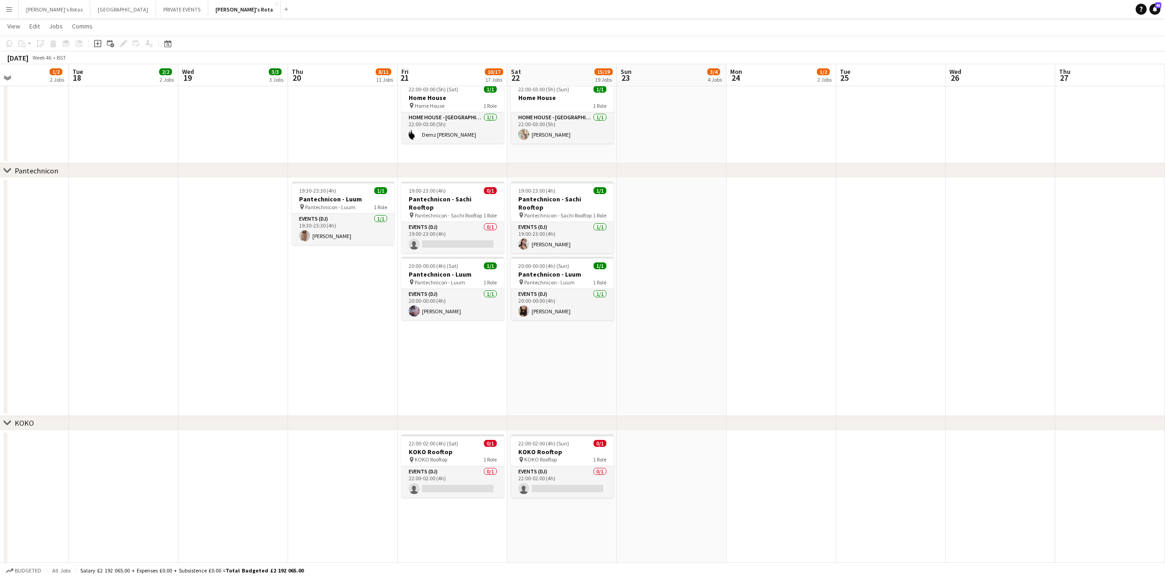
scroll to position [0, 343]
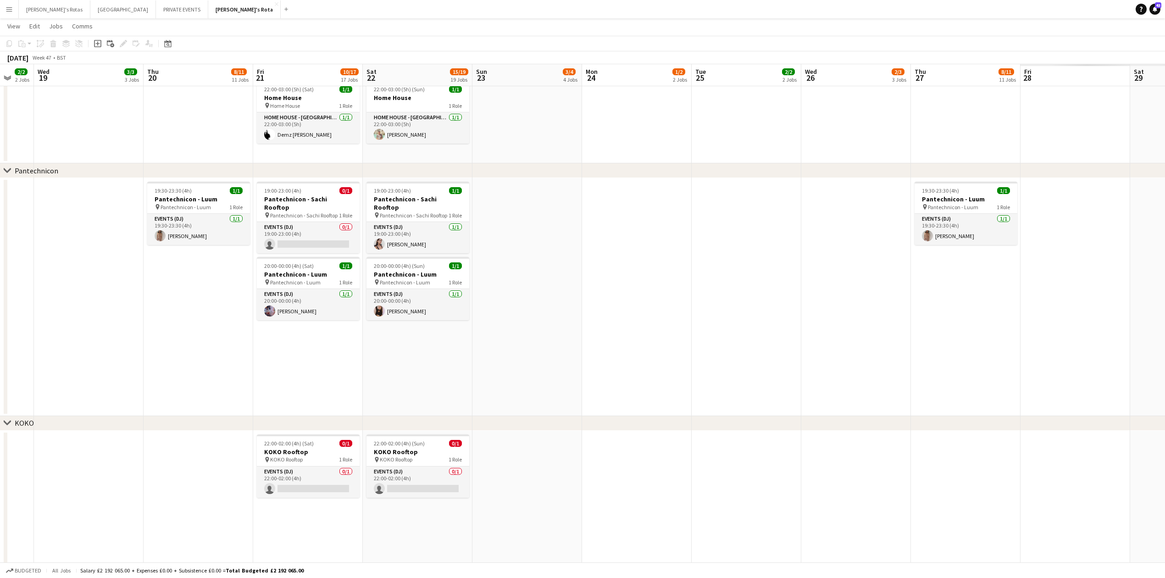
drag, startPoint x: 624, startPoint y: 349, endPoint x: 116, endPoint y: 378, distance: 508.5
click at [127, 377] on app-calendar-viewport "Sat 15 16/20 20 Jobs Sun 16 3/4 4 Jobs Mon 17 1/2 2 Jobs Tue 18 2/2 2 Jobs Wed …" at bounding box center [582, 356] width 1165 height 2964
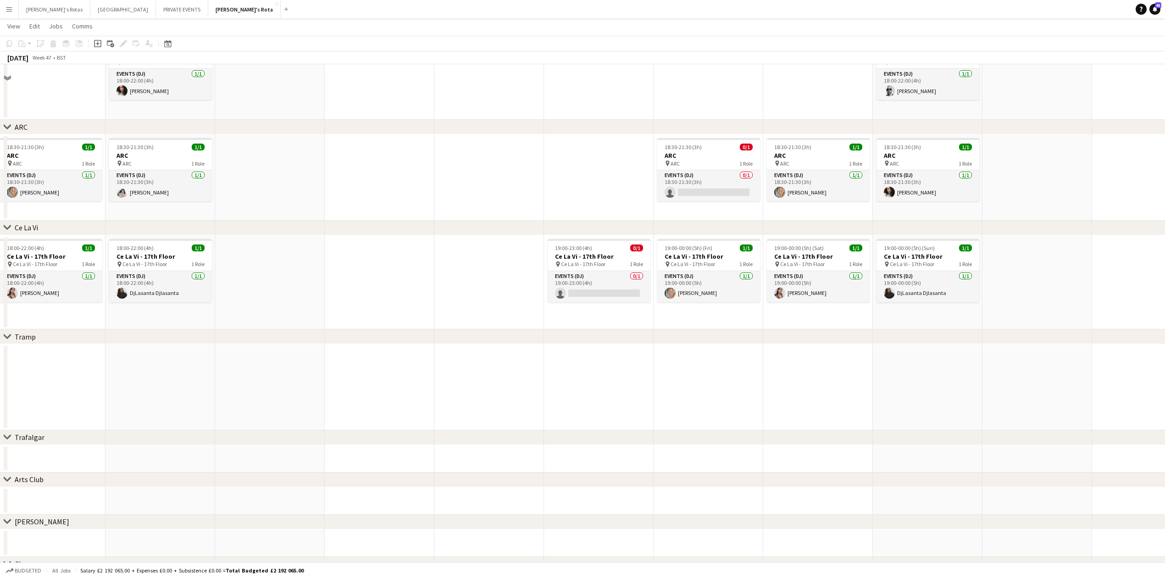
scroll to position [1895, 0]
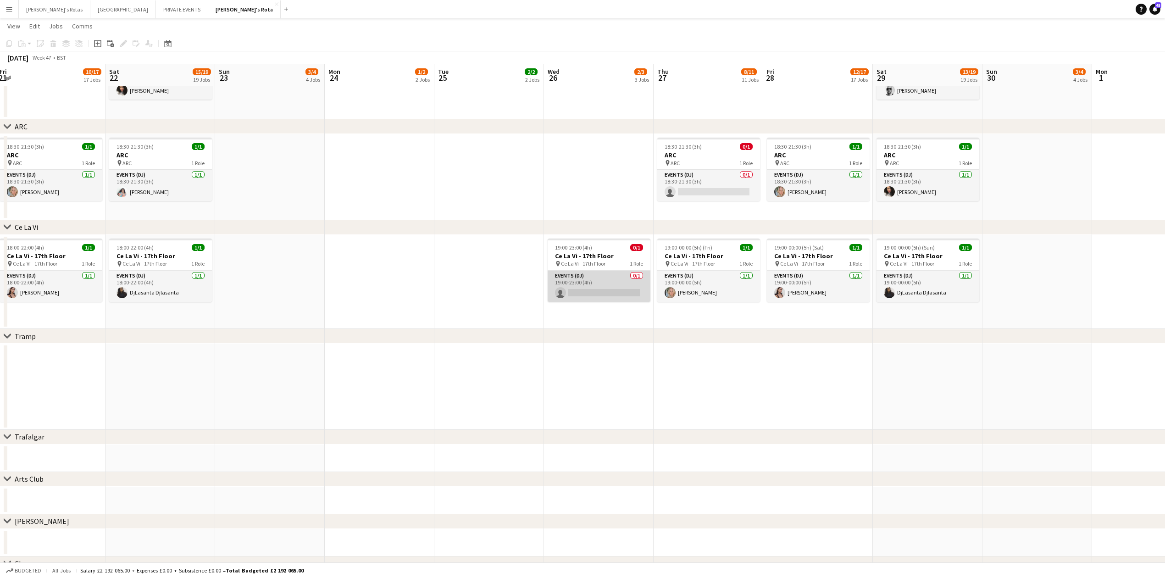
click at [575, 290] on app-card-role "Events (DJ) 0/1 19:00-23:00 (4h) single-neutral-actions" at bounding box center [599, 286] width 103 height 31
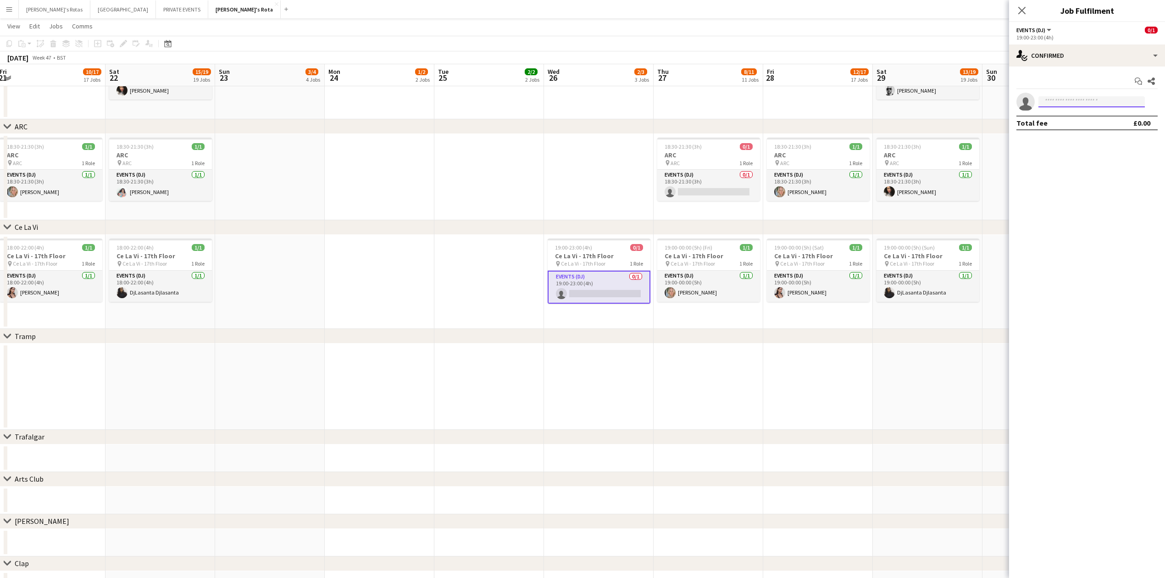
click at [1086, 101] on input at bounding box center [1091, 101] width 106 height 11
type input "*****"
click at [1085, 122] on span "[EMAIL_ADDRESS][DOMAIN_NAME]" at bounding box center [1092, 122] width 92 height 7
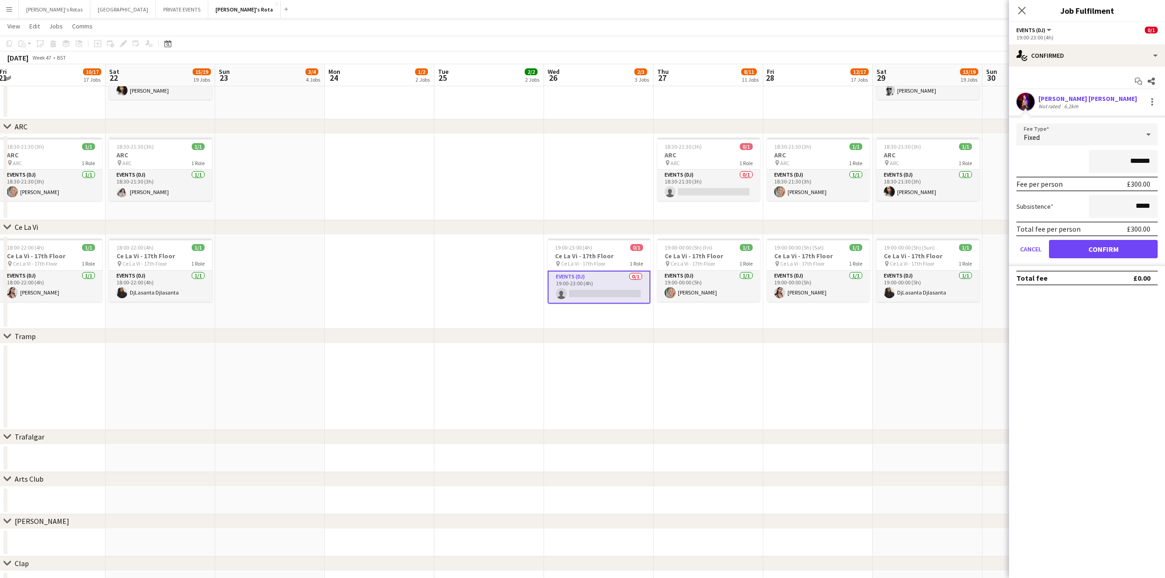
click at [1098, 240] on form "Fee Type Fixed ******* Fee per person £300.00 Subsistence ***** Total fee per p…" at bounding box center [1087, 194] width 156 height 143
click at [1099, 246] on button "Confirm" at bounding box center [1103, 249] width 109 height 18
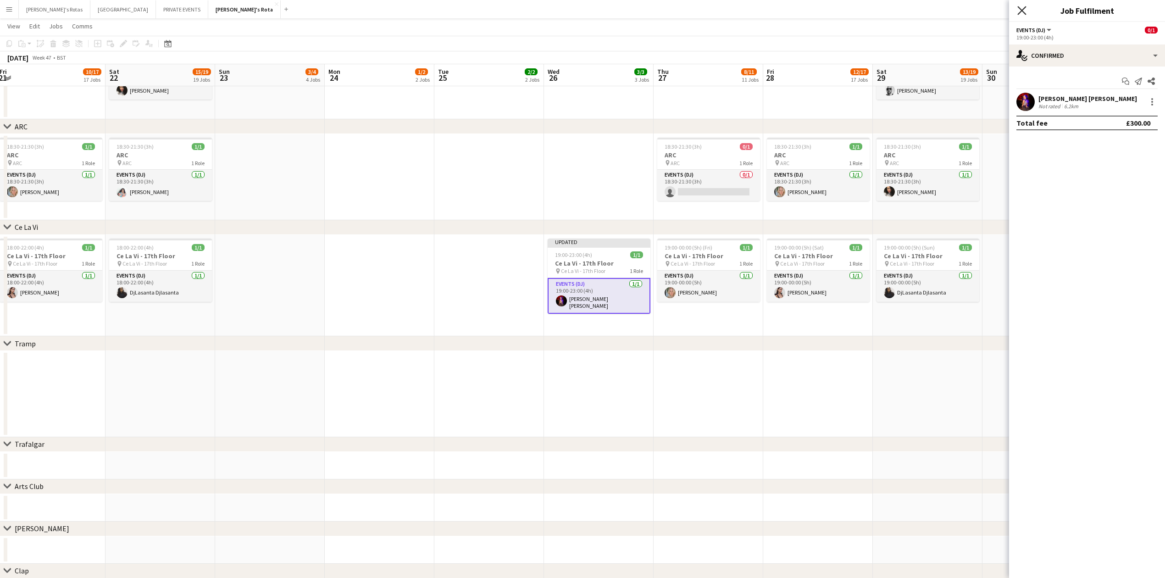
click at [1019, 12] on icon "Close pop-in" at bounding box center [1021, 10] width 9 height 9
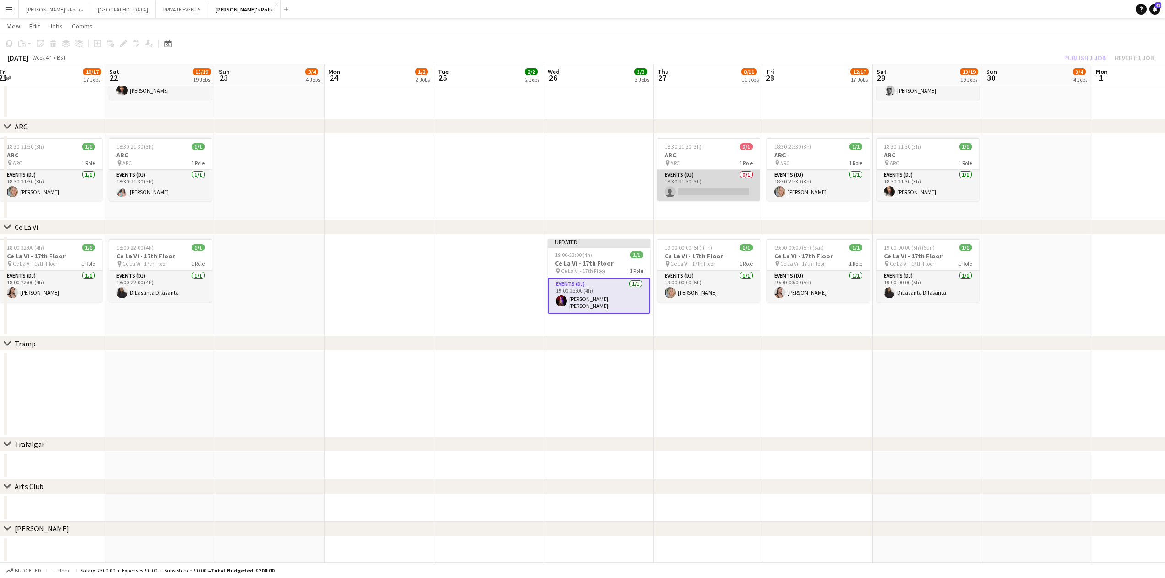
click at [685, 195] on app-card-role "Events (DJ) 0/1 18:30-21:30 (3h) single-neutral-actions" at bounding box center [708, 185] width 103 height 31
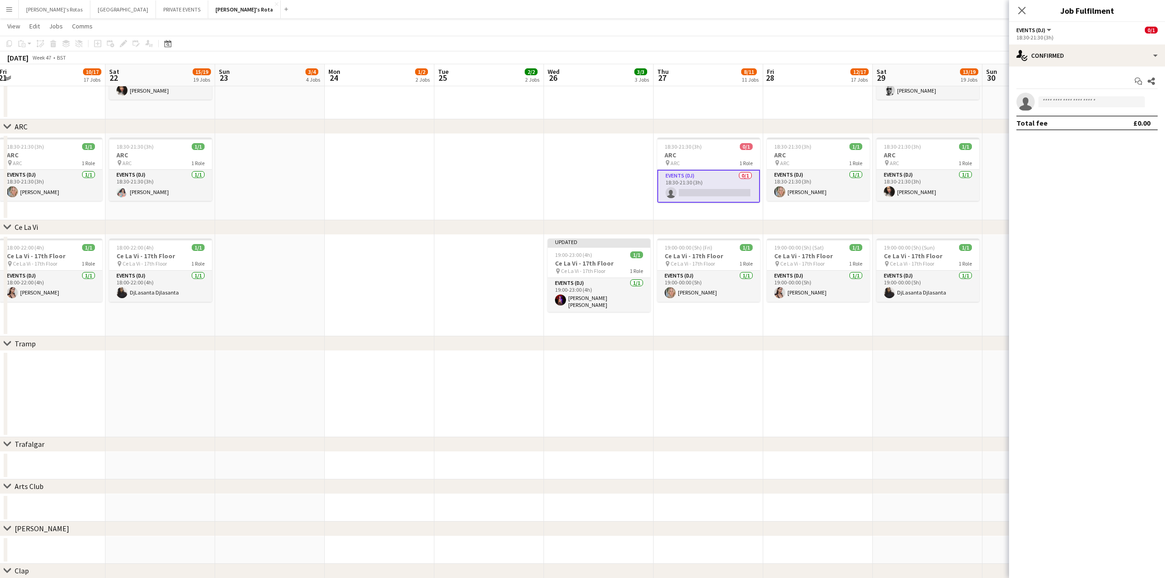
drag, startPoint x: 1055, startPoint y: 91, endPoint x: 1055, endPoint y: 98, distance: 7.4
click at [1055, 96] on div "Start chat Share single-neutral-actions Total fee £0.00" at bounding box center [1087, 101] width 156 height 71
click at [1055, 99] on input at bounding box center [1091, 101] width 106 height 11
type input "*****"
click at [1068, 123] on span "[EMAIL_ADDRESS][DOMAIN_NAME]" at bounding box center [1092, 122] width 92 height 7
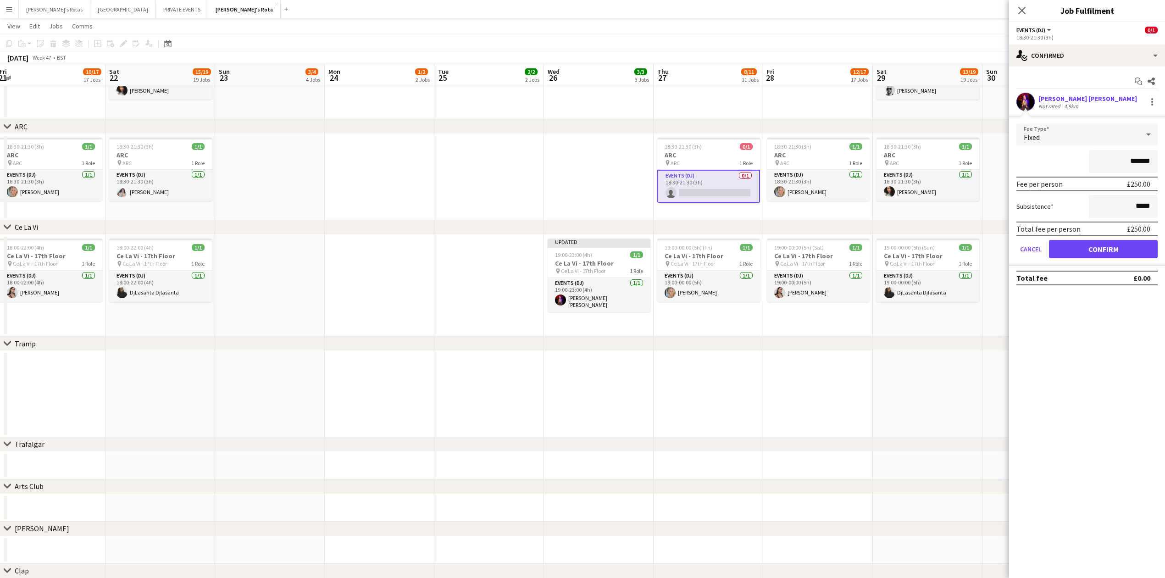
drag, startPoint x: 1100, startPoint y: 267, endPoint x: 1107, endPoint y: 254, distance: 15.2
click at [1101, 260] on app-confirmed-crew "[PERSON_NAME] [PERSON_NAME] Not rated 4.9km Fee Type Fixed ******* Fee per pers…" at bounding box center [1087, 189] width 156 height 193
click at [1112, 250] on button "Confirm" at bounding box center [1103, 249] width 109 height 18
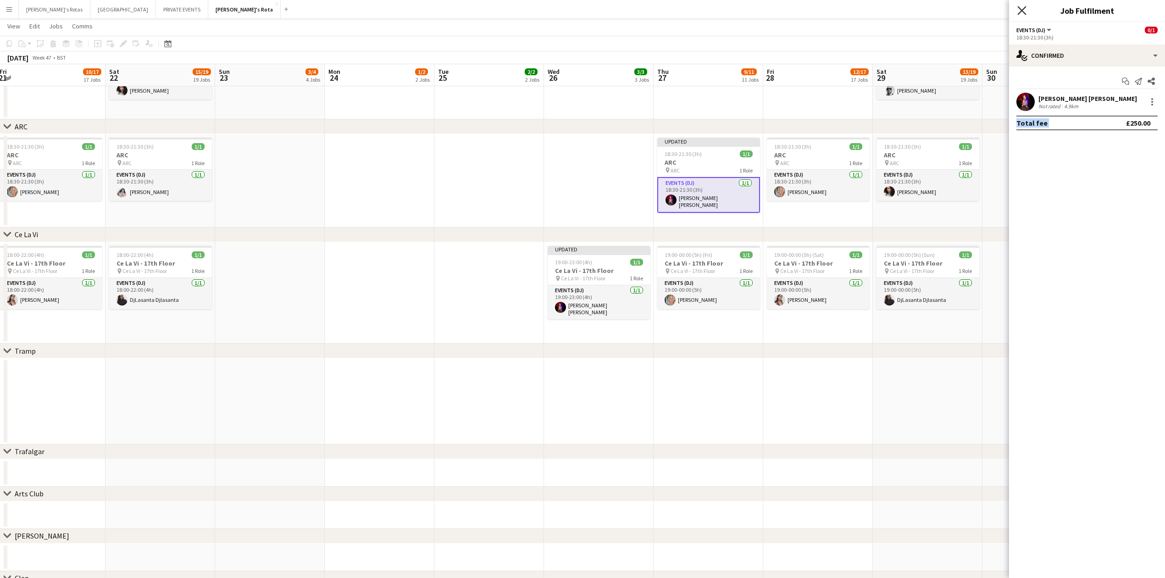
click at [1024, 12] on icon "Close pop-in" at bounding box center [1021, 10] width 9 height 9
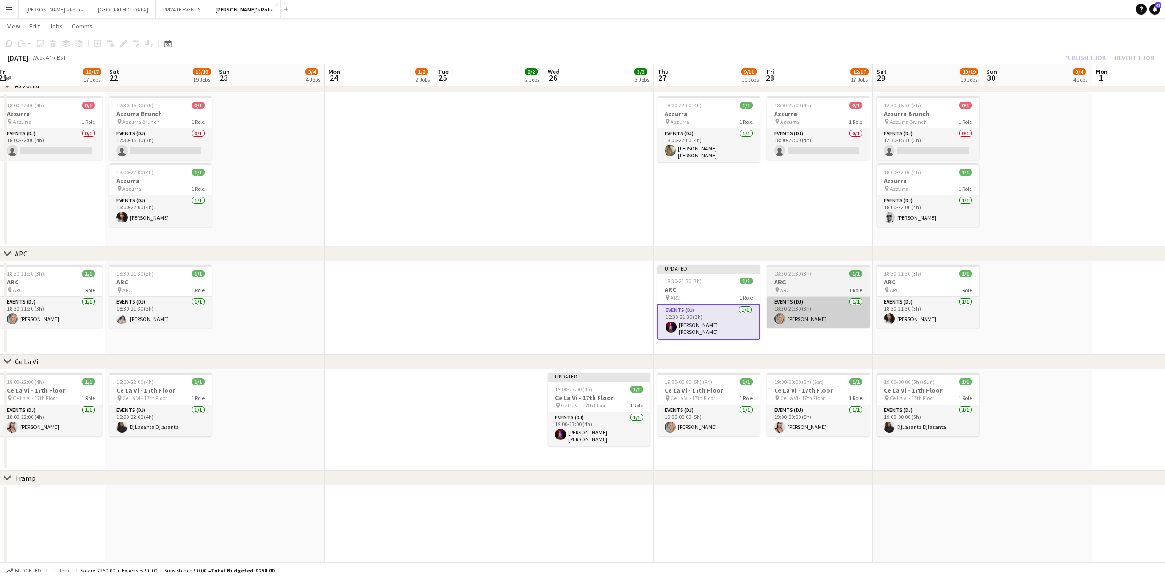
scroll to position [1651, 0]
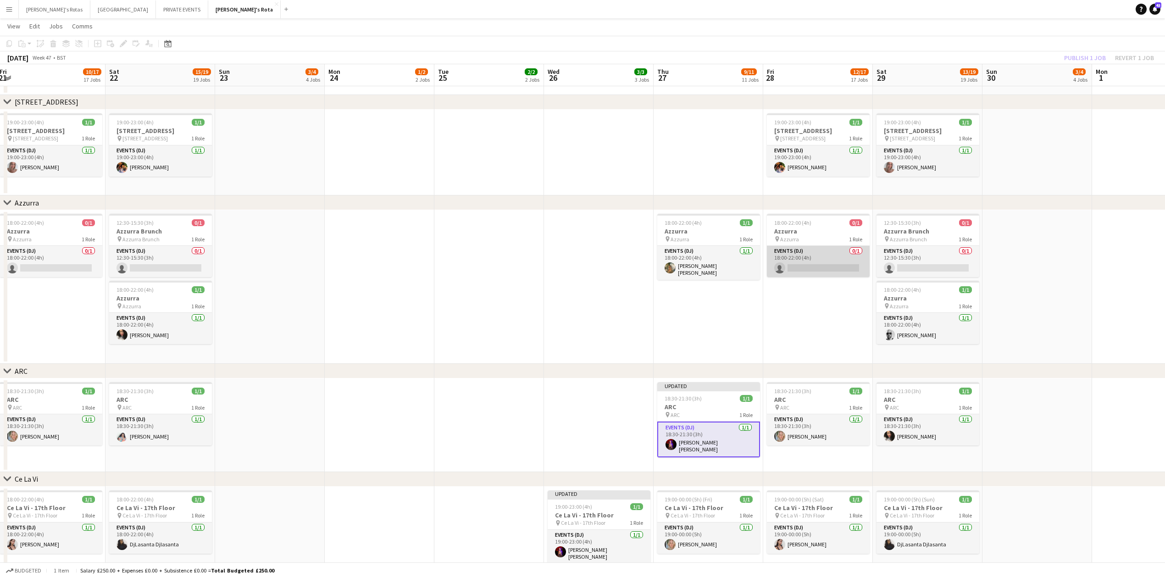
click at [827, 257] on app-card-role "Events (DJ) 0/1 18:00-22:00 (4h) single-neutral-actions" at bounding box center [818, 261] width 103 height 31
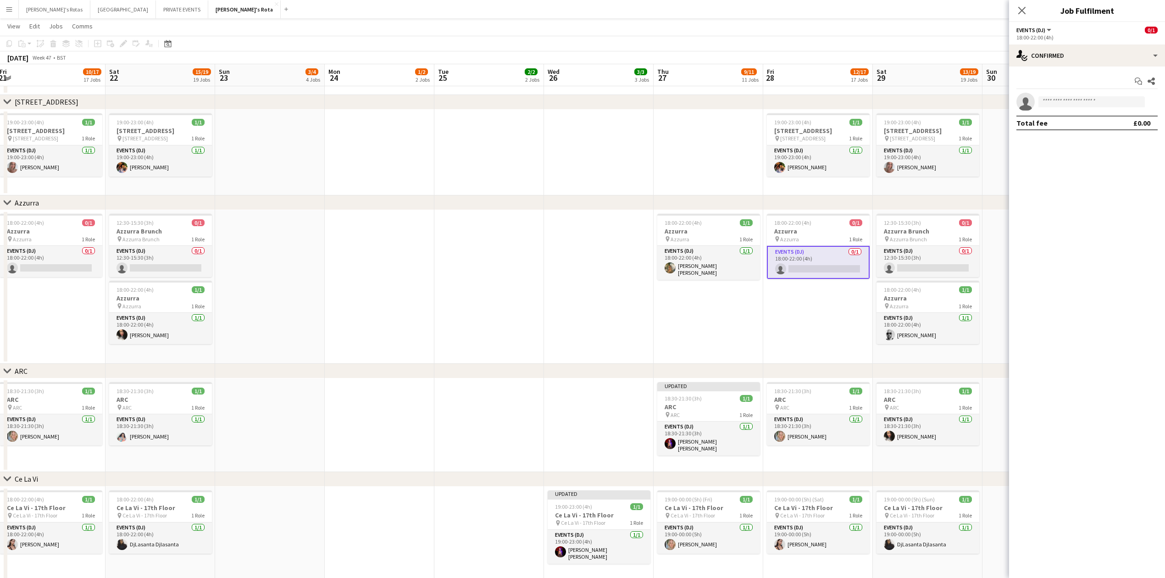
click at [1072, 92] on div "Start chat Share single-neutral-actions Total fee £0.00" at bounding box center [1087, 101] width 156 height 71
click at [1071, 100] on input at bounding box center [1091, 101] width 106 height 11
type input "*****"
click at [1072, 116] on span "[PERSON_NAME] [PERSON_NAME]" at bounding box center [1077, 115] width 63 height 8
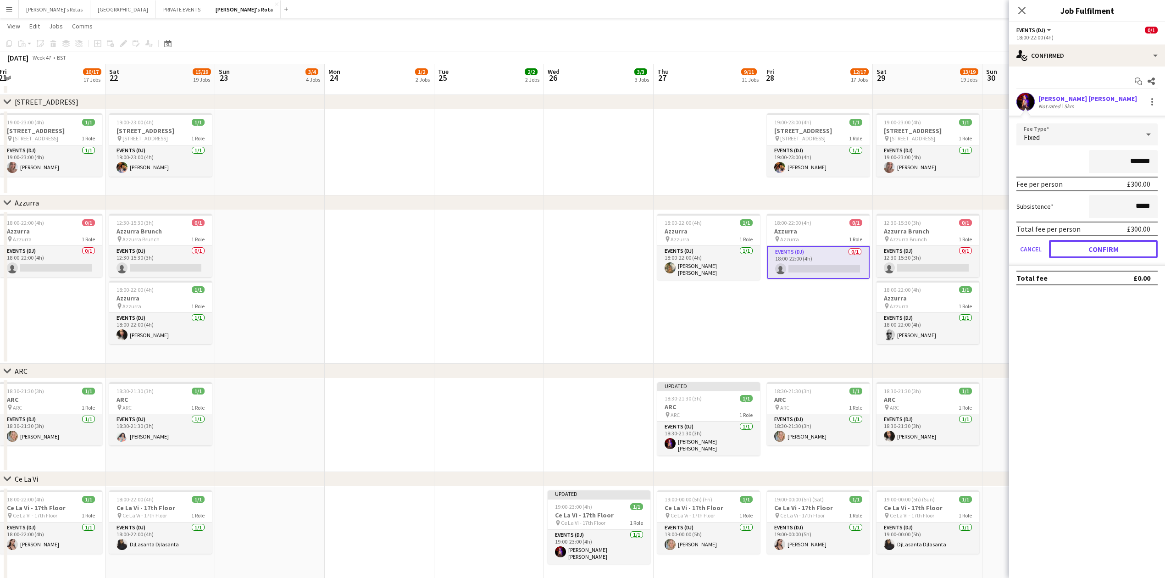
drag, startPoint x: 1108, startPoint y: 254, endPoint x: 1097, endPoint y: 221, distance: 35.0
click at [1110, 249] on button "Confirm" at bounding box center [1103, 249] width 109 height 18
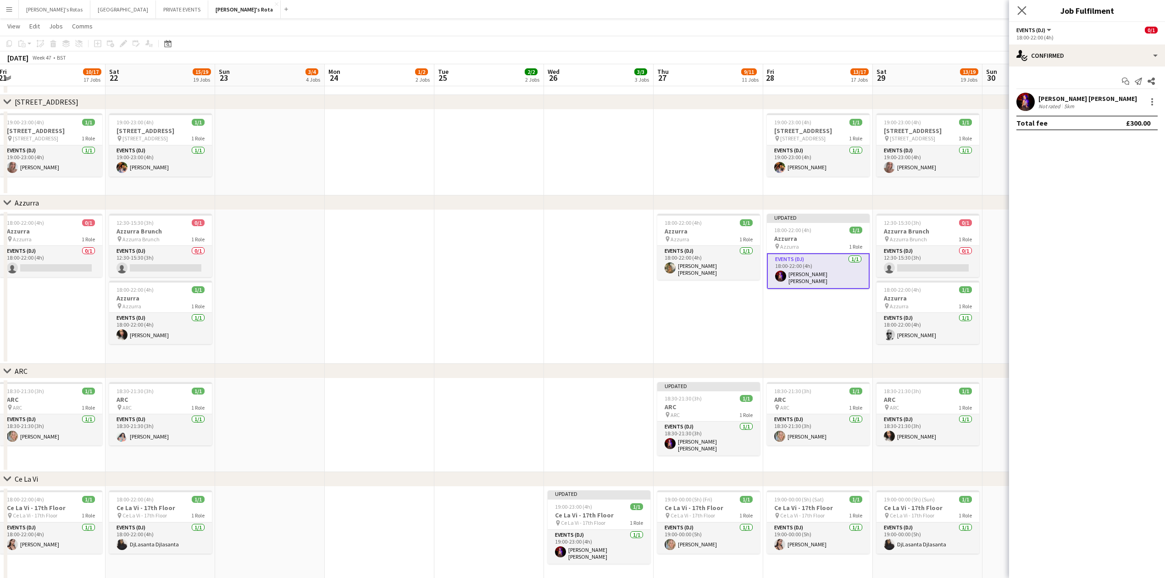
click at [1015, 12] on app-icon "Close pop-in" at bounding box center [1021, 10] width 13 height 13
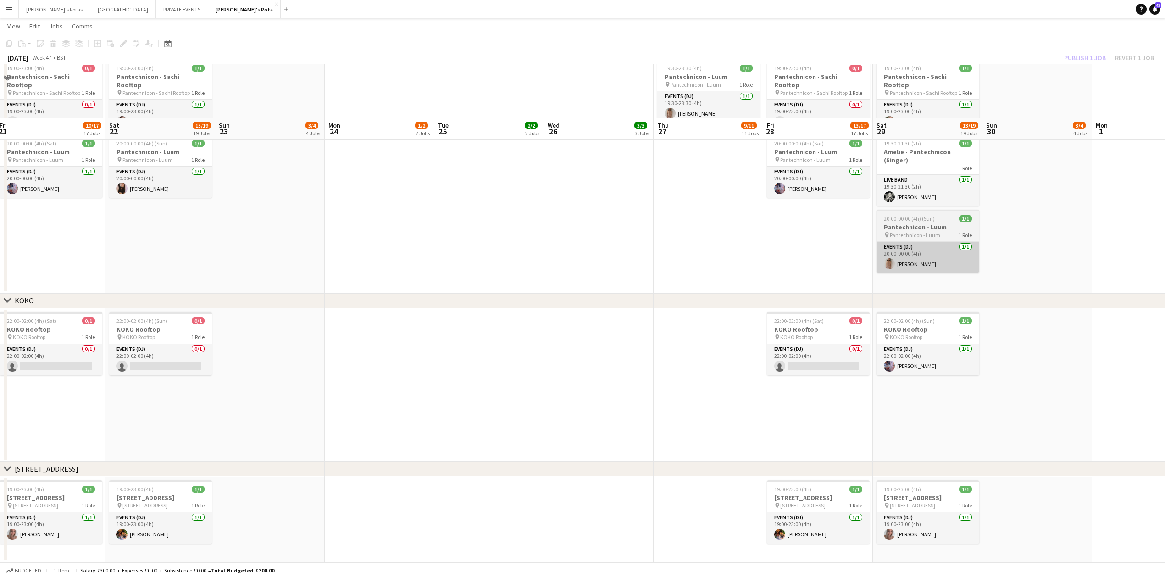
scroll to position [1528, 0]
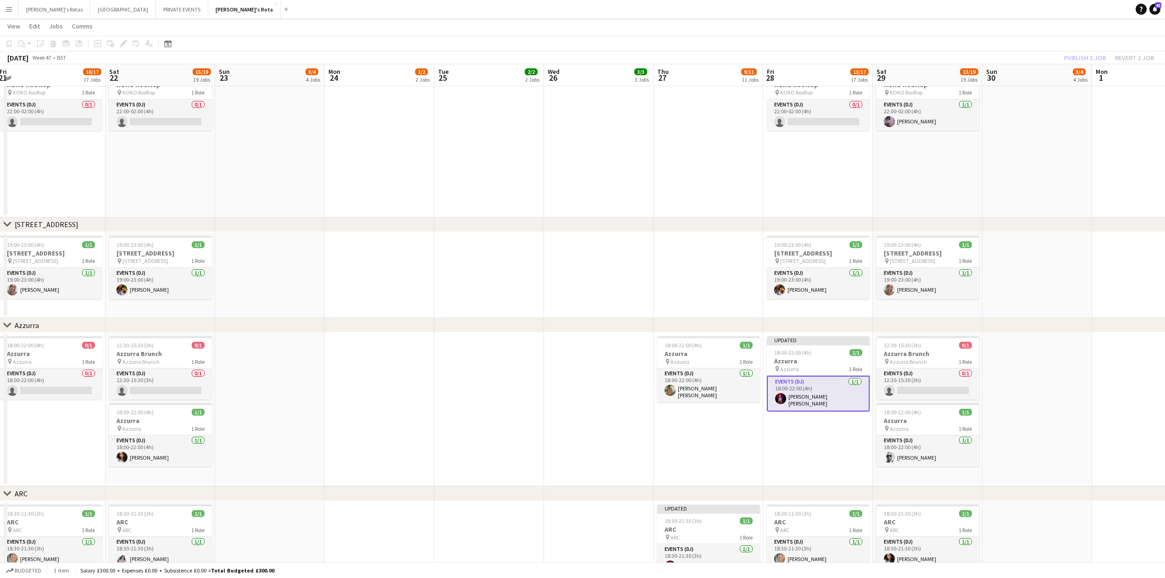
click at [828, 393] on app-card-role "Events (DJ) [DATE] 18:00-22:00 (4h) [PERSON_NAME] [PERSON_NAME]" at bounding box center [818, 394] width 103 height 36
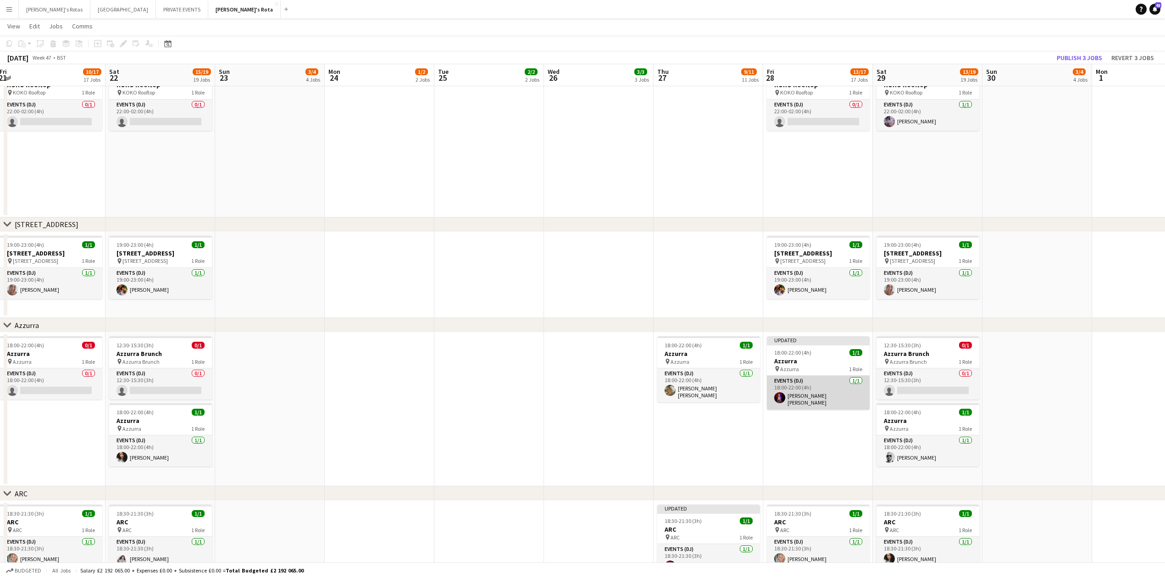
click at [787, 399] on app-card-role "Events (DJ) [DATE] 18:00-22:00 (4h) [PERSON_NAME] [PERSON_NAME]" at bounding box center [818, 393] width 103 height 34
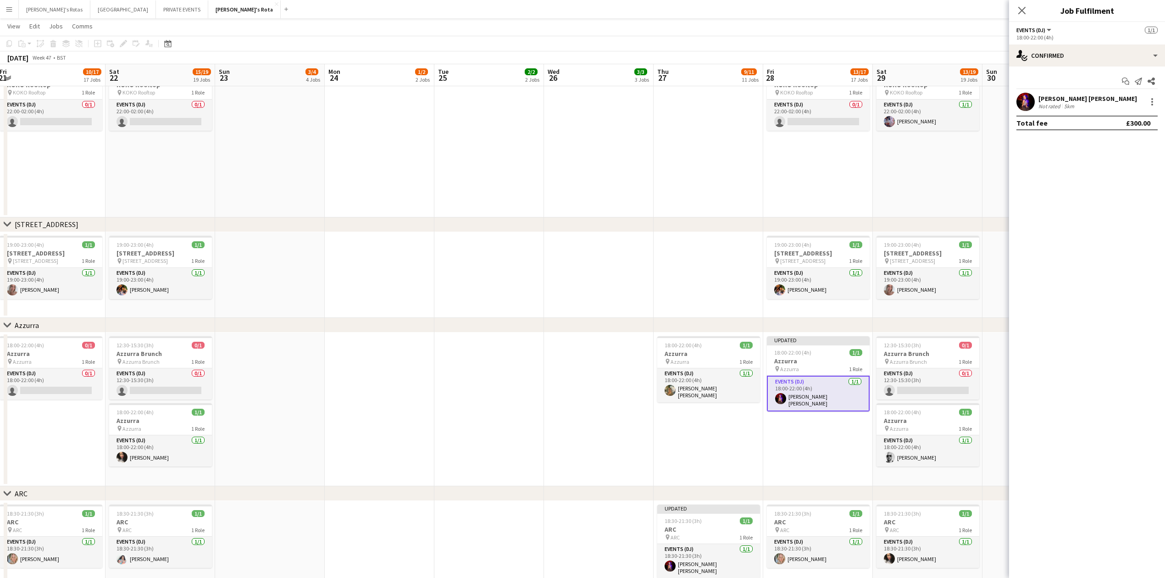
click at [1153, 107] on div "[PERSON_NAME] [PERSON_NAME] Not rated 5km" at bounding box center [1087, 102] width 156 height 18
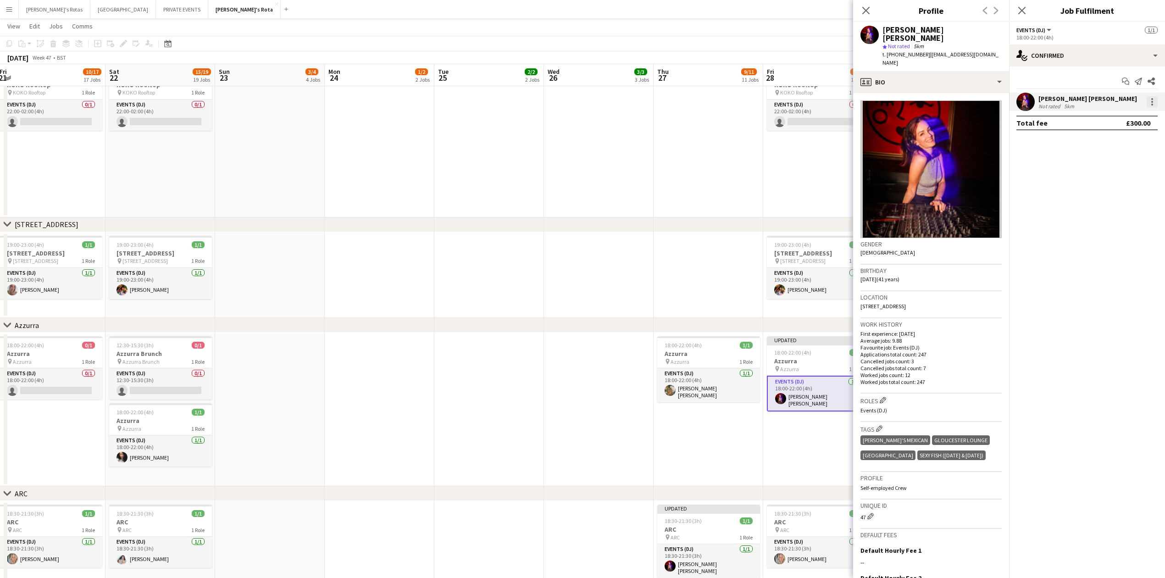
click at [1157, 102] on div at bounding box center [1151, 101] width 11 height 11
click at [1103, 206] on span "Remove" at bounding box center [1107, 207] width 28 height 8
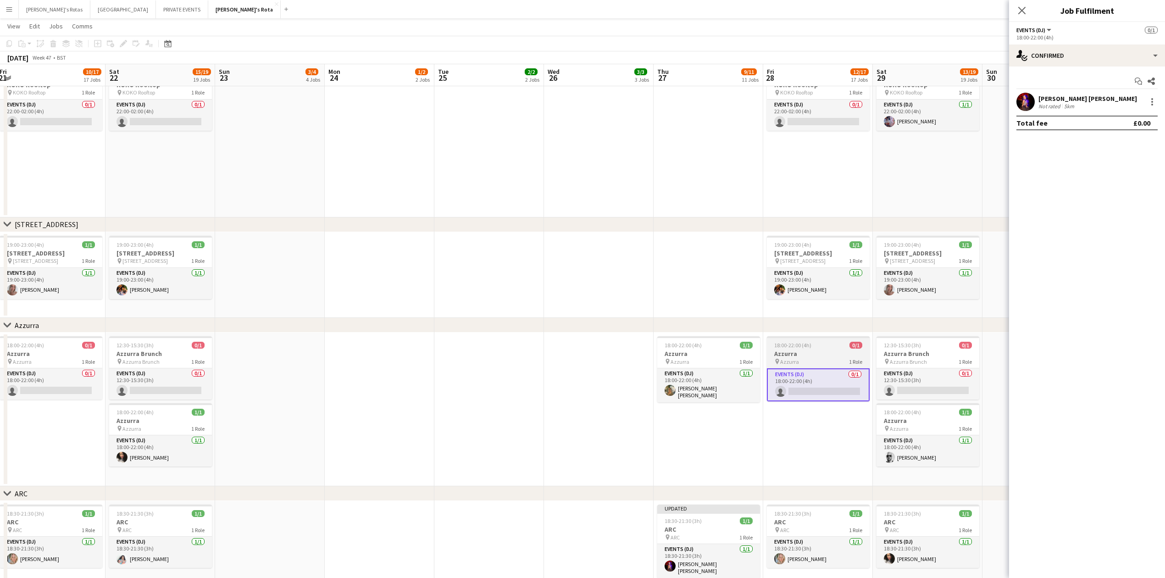
drag, startPoint x: 815, startPoint y: 343, endPoint x: 814, endPoint y: 338, distance: 6.0
click at [815, 345] on div "18:00-22:00 (4h) 0/1" at bounding box center [818, 345] width 103 height 7
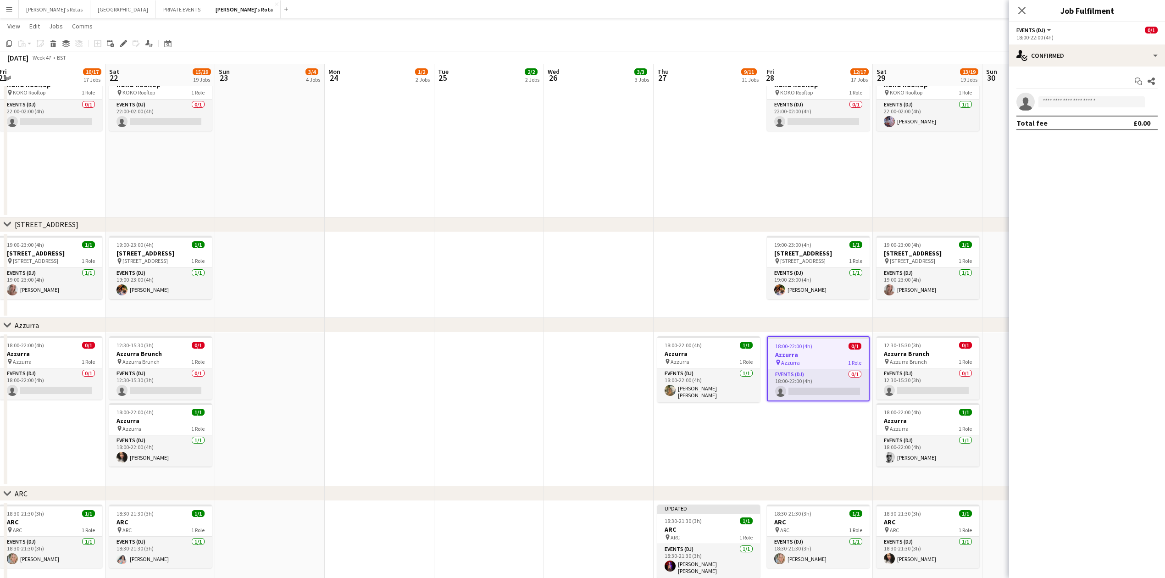
click at [815, 172] on app-date-cell "22:00-02:00 (4h) (Sat) 0/1 KOKO Rooftop pin KOKO Rooftop 1 Role Events (DJ) 0/1…" at bounding box center [818, 141] width 110 height 154
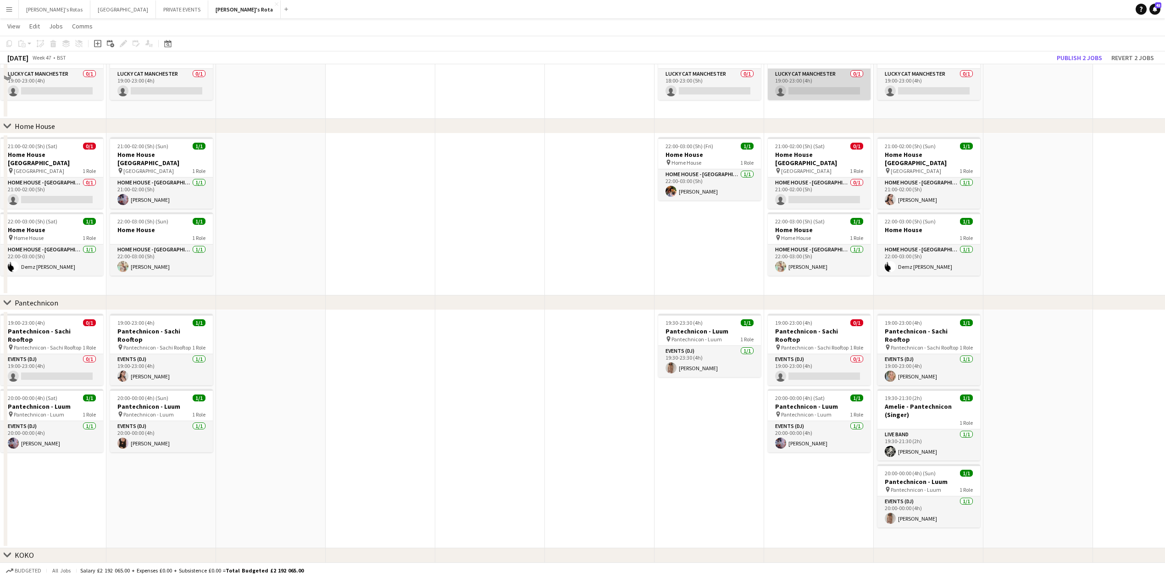
scroll to position [917, 0]
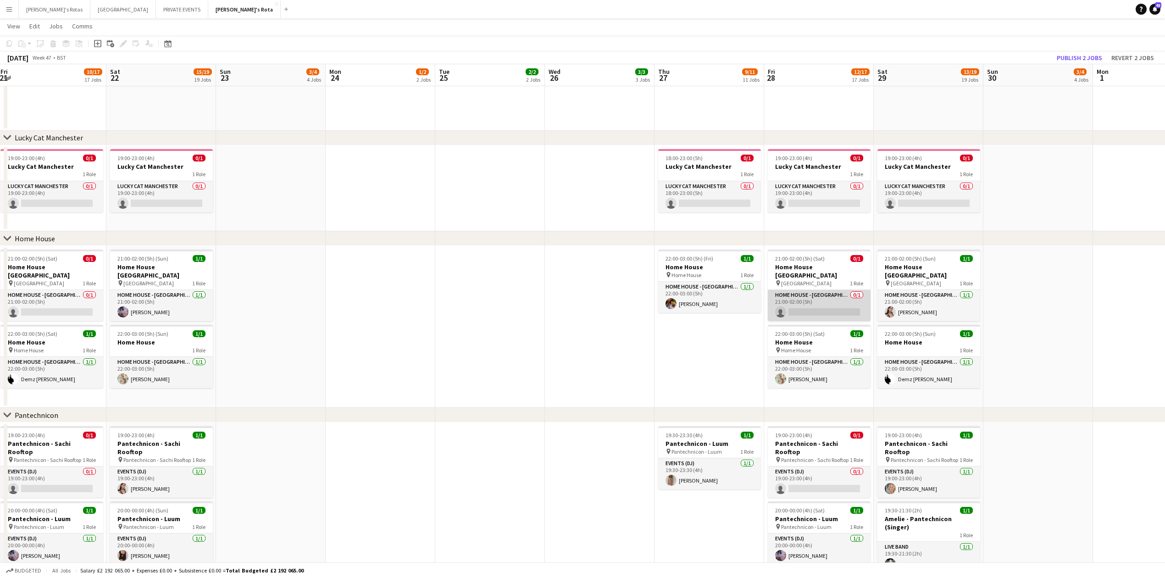
click at [809, 301] on app-card-role "HOME HOUSE - MARYLEBONE 0/1 21:00-02:00 (5h) single-neutral-actions" at bounding box center [819, 305] width 103 height 31
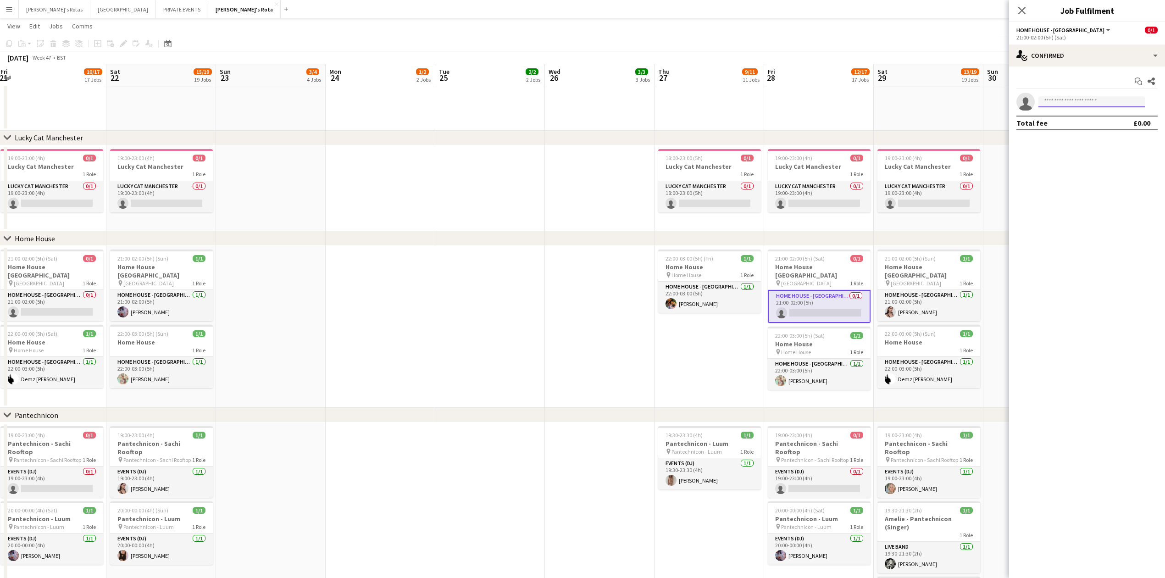
click at [1085, 100] on input at bounding box center [1091, 101] width 106 height 11
type input "*****"
click at [1083, 124] on span "[EMAIL_ADDRESS][DOMAIN_NAME]" at bounding box center [1092, 122] width 92 height 7
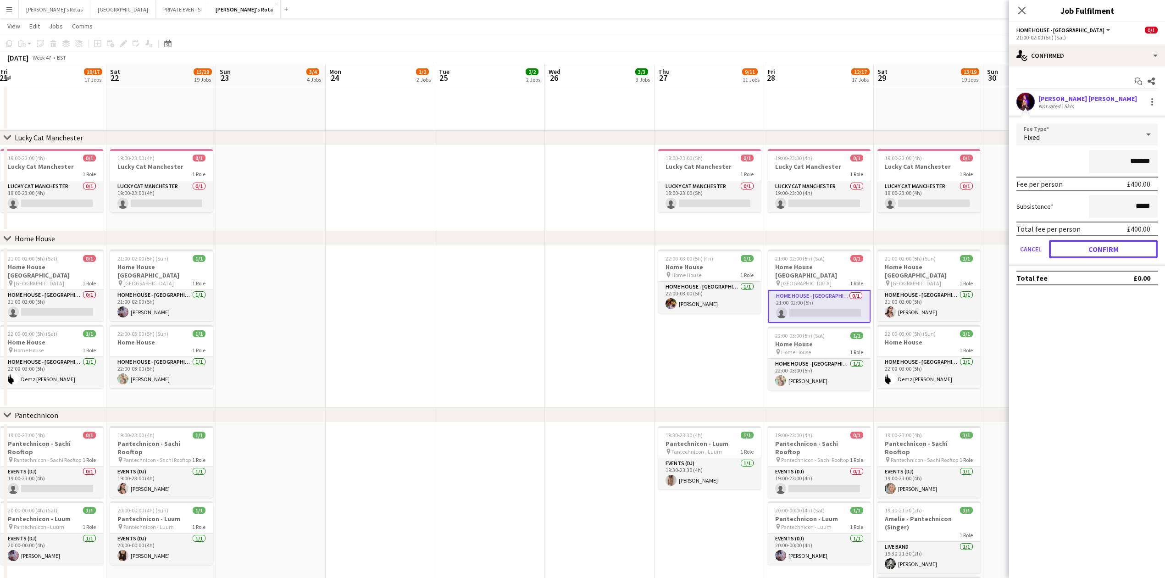
click at [1094, 254] on button "Confirm" at bounding box center [1103, 249] width 109 height 18
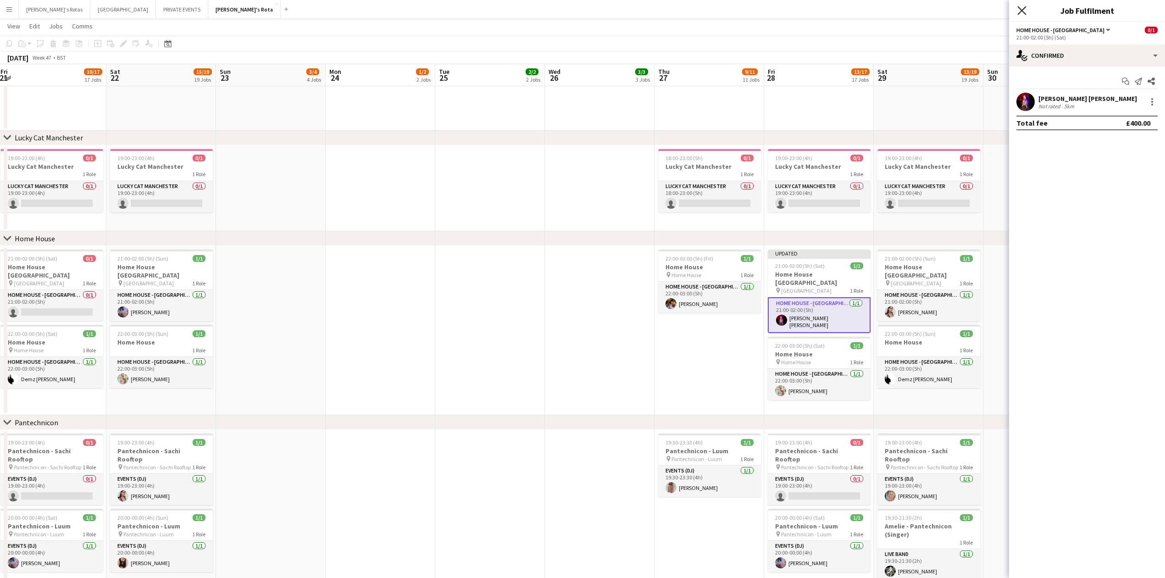
click at [1024, 7] on icon "Close pop-in" at bounding box center [1021, 10] width 9 height 9
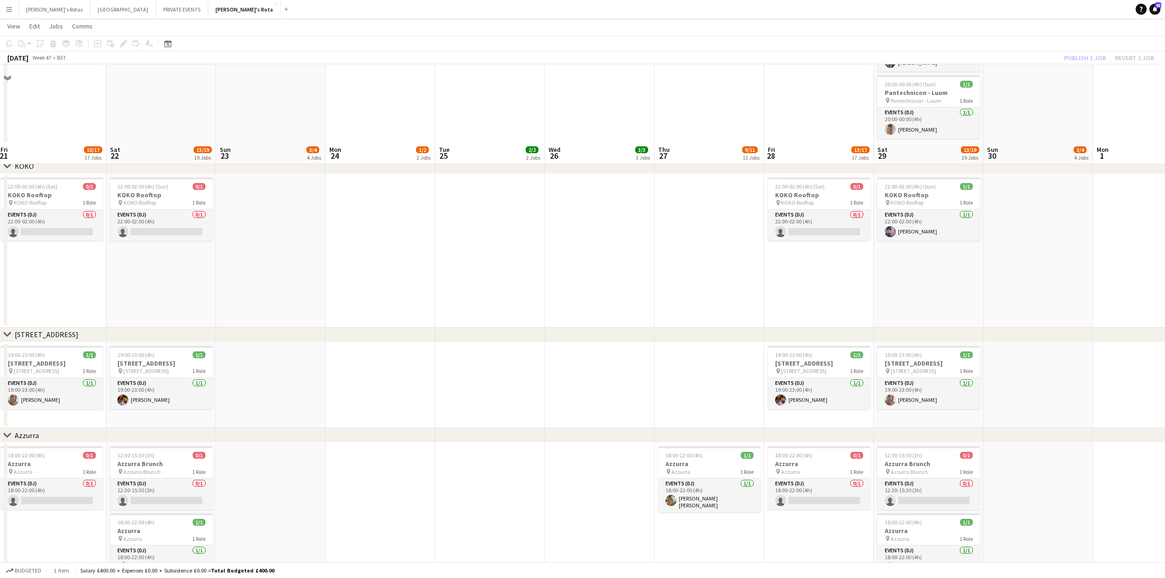
scroll to position [1528, 0]
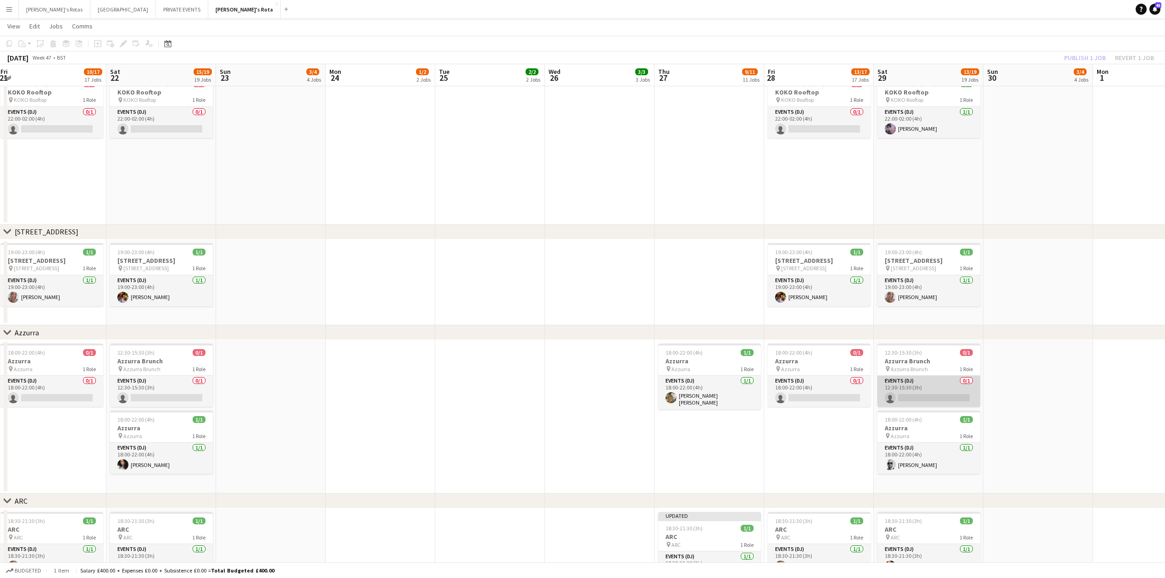
click at [925, 393] on app-card-role "Events (DJ) 0/1 12:30-15:30 (3h) single-neutral-actions" at bounding box center [928, 391] width 103 height 31
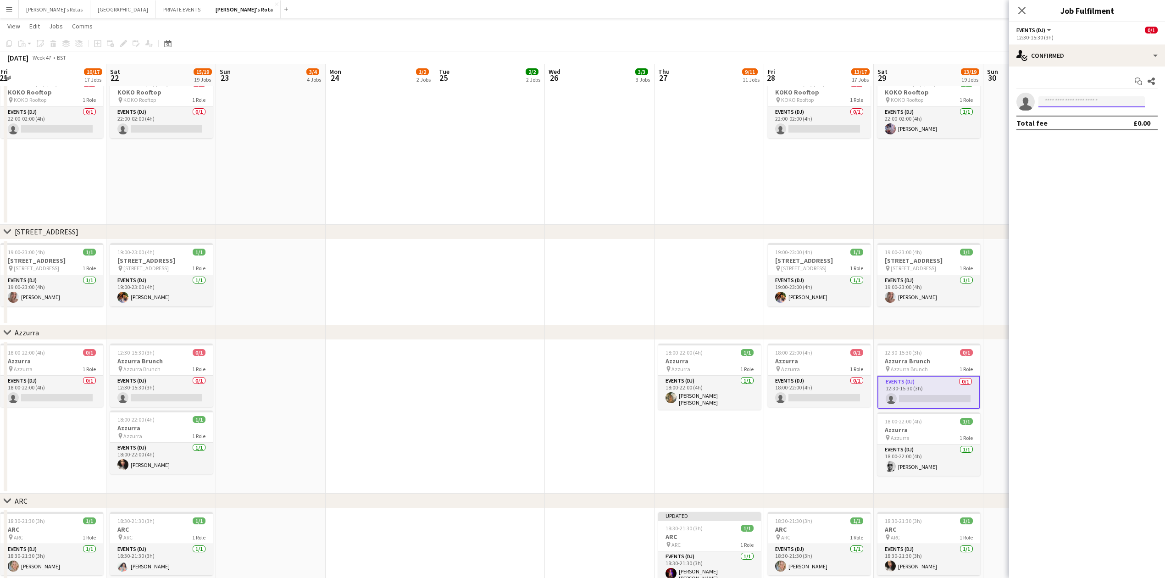
click at [1065, 104] on input at bounding box center [1091, 101] width 106 height 11
type input "*****"
click at [1063, 124] on span "[EMAIL_ADDRESS][DOMAIN_NAME]" at bounding box center [1092, 122] width 92 height 7
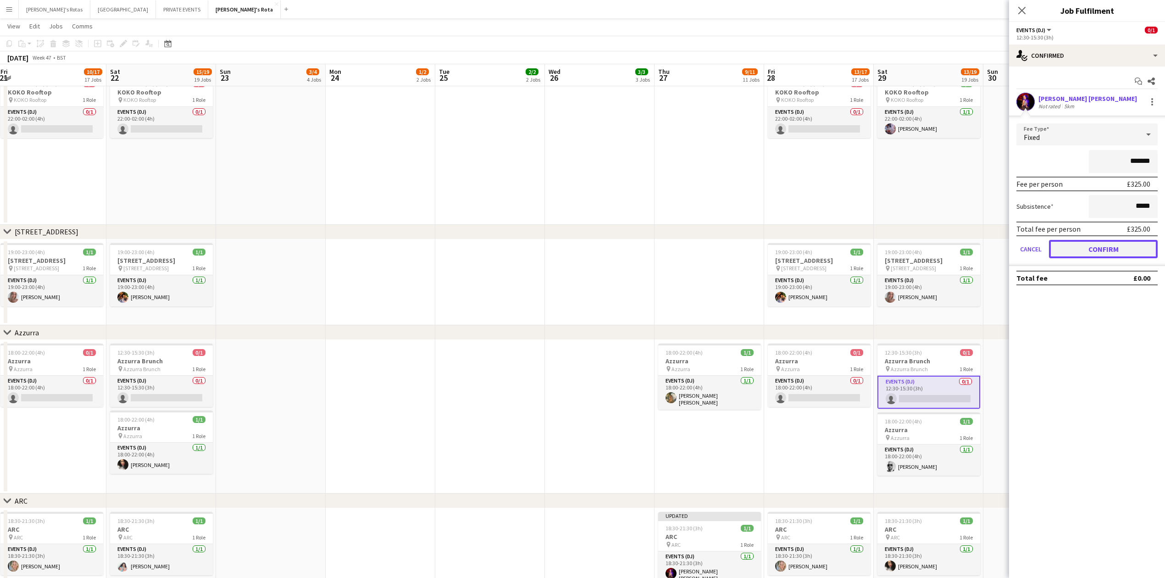
drag, startPoint x: 1083, startPoint y: 252, endPoint x: 1034, endPoint y: 182, distance: 85.2
click at [1083, 251] on button "Confirm" at bounding box center [1103, 249] width 109 height 18
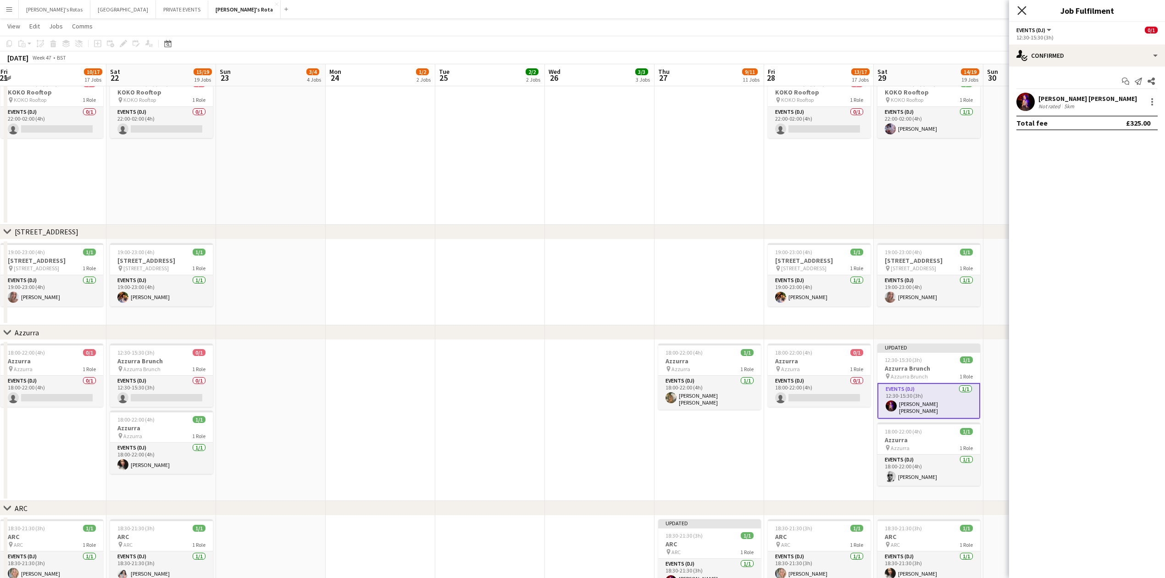
click at [1023, 13] on icon at bounding box center [1021, 10] width 9 height 9
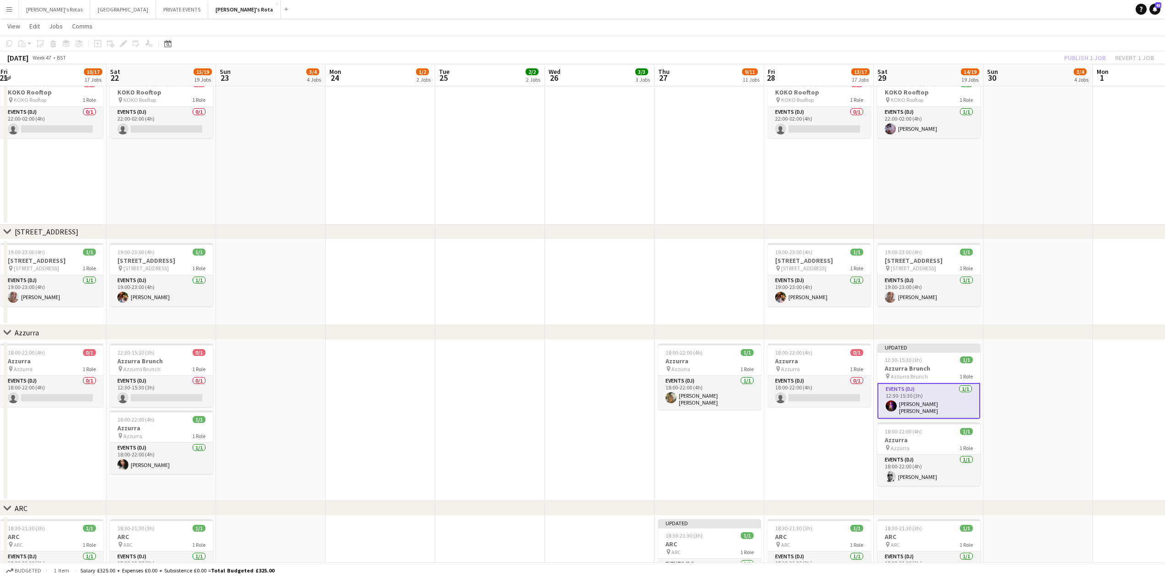
click at [683, 225] on div "chevron-right [STREET_ADDRESS]" at bounding box center [582, 232] width 1165 height 15
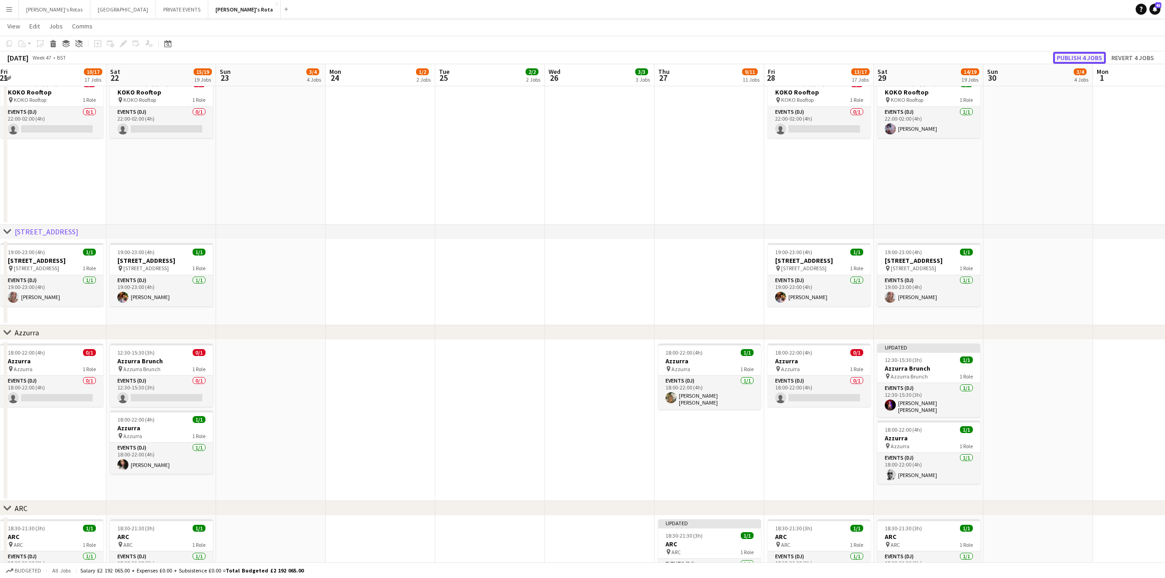
click at [1079, 60] on button "Publish 4 jobs" at bounding box center [1079, 58] width 53 height 12
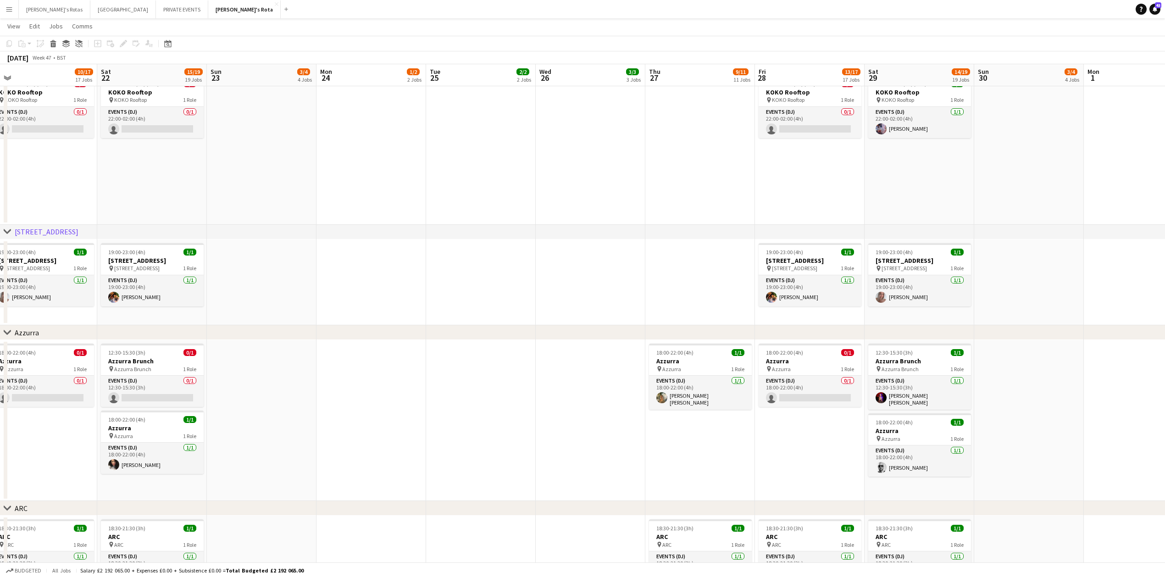
drag, startPoint x: 725, startPoint y: 240, endPoint x: 991, endPoint y: 200, distance: 268.1
click at [1153, 183] on app-calendar-viewport "Tue 18 2/2 2 Jobs Wed 19 3/3 3 Jobs Thu 20 8/11 11 Jobs Fri 21 10/17 17 Jobs Sa…" at bounding box center [582, 4] width 1165 height 2994
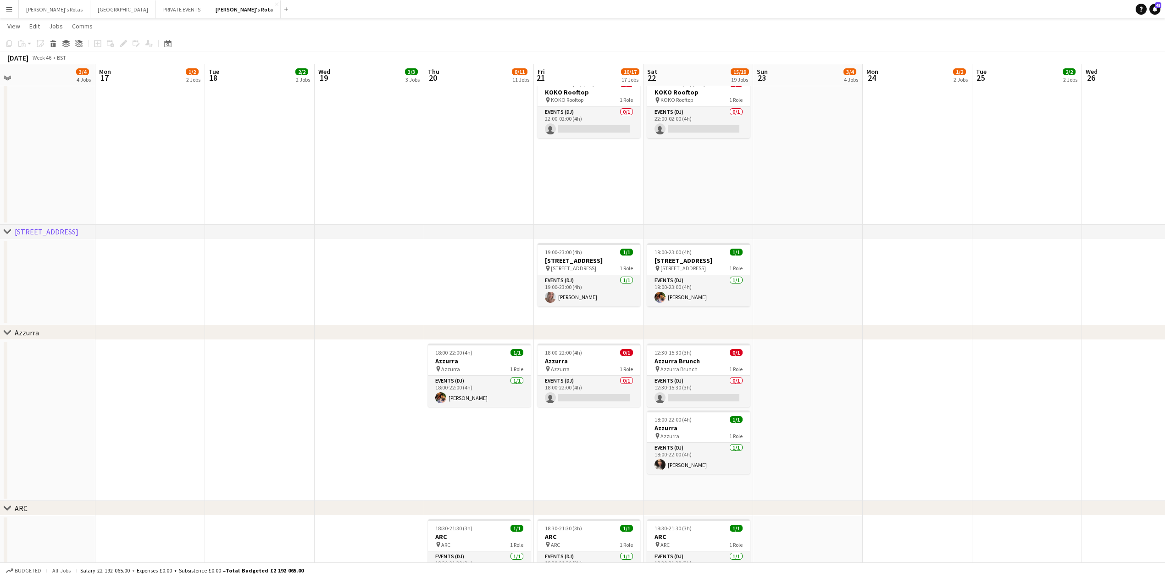
scroll to position [0, 0]
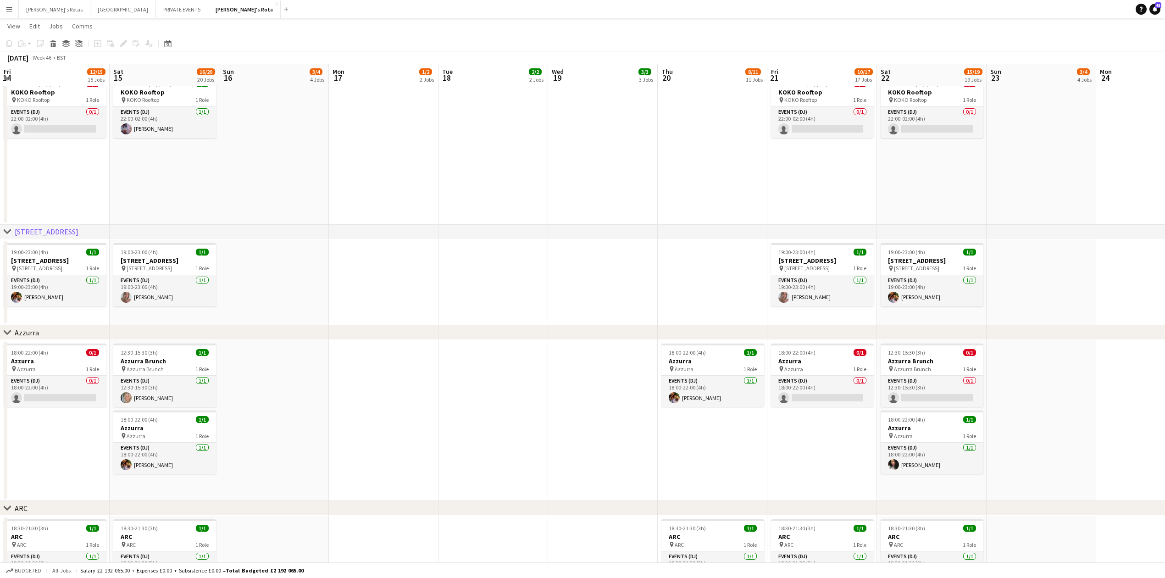
drag, startPoint x: 177, startPoint y: 228, endPoint x: 897, endPoint y: 205, distance: 720.8
click at [894, 206] on app-calendar-viewport "Fri 14 12/15 15 Jobs Sat 15 16/20 20 Jobs Sun 16 3/4 4 Jobs Mon 17 1/2 2 Jobs T…" at bounding box center [582, 4] width 1165 height 2994
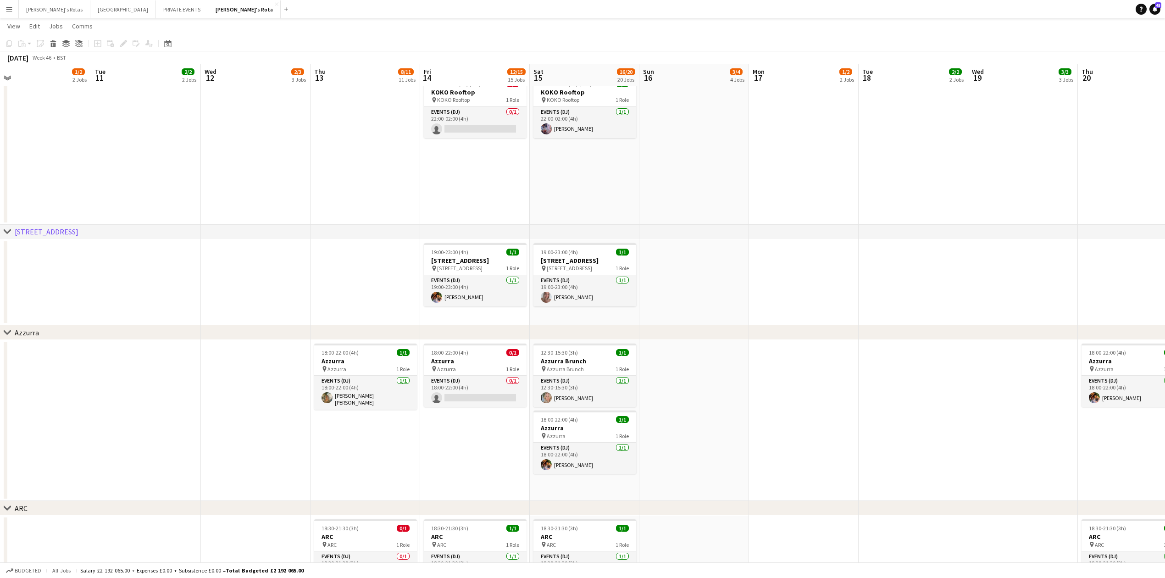
drag, startPoint x: 186, startPoint y: 232, endPoint x: 548, endPoint y: 225, distance: 362.8
click at [548, 226] on div "chevron-right [STREET_ADDRESS]" at bounding box center [582, 232] width 1165 height 15
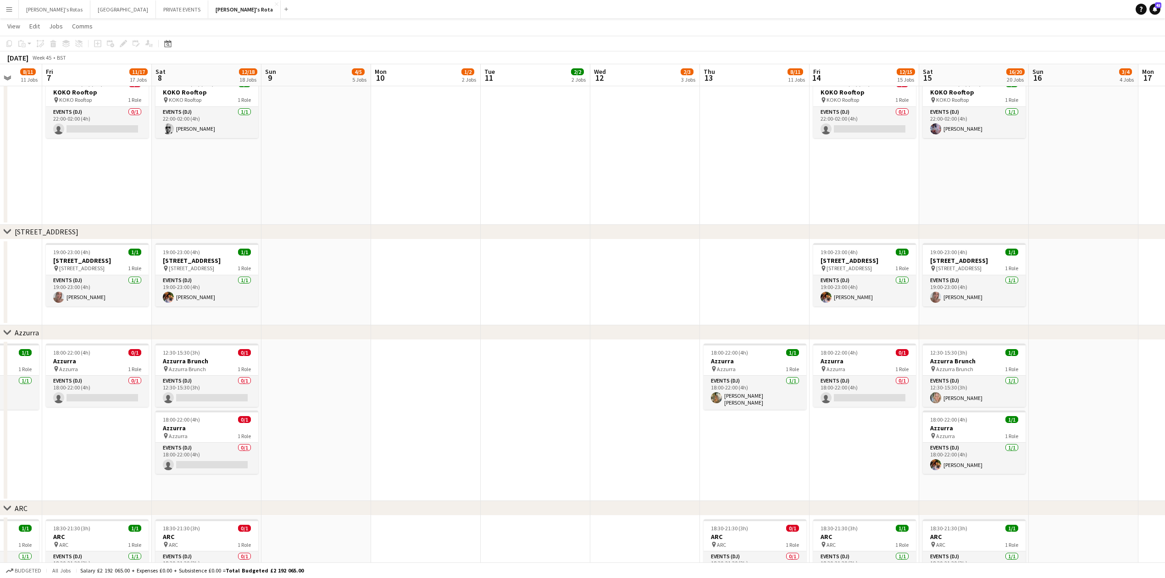
drag, startPoint x: 227, startPoint y: 183, endPoint x: 544, endPoint y: 211, distance: 318.5
click at [588, 215] on app-calendar-viewport "Wed 5 3/3 3 Jobs Thu 6 8/11 11 Jobs Fri 7 11/17 17 Jobs Sat 8 12/18 18 Jobs Sun…" at bounding box center [582, 4] width 1165 height 2994
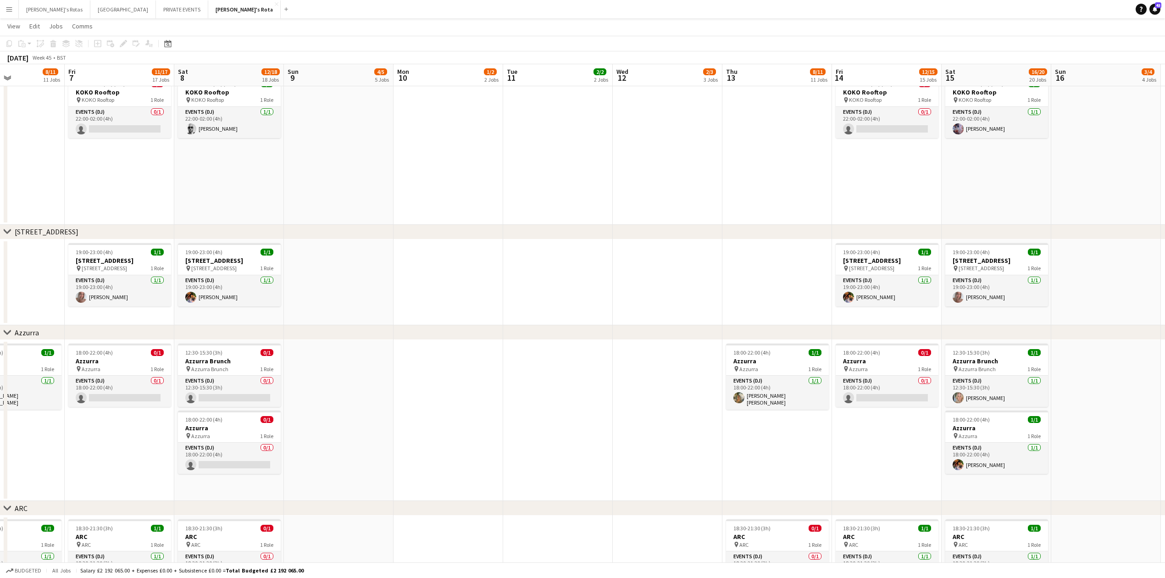
drag, startPoint x: 380, startPoint y: 211, endPoint x: 798, endPoint y: 210, distance: 418.2
click at [799, 210] on app-calendar-viewport "Wed 5 3/3 3 Jobs Thu 6 8/11 11 Jobs Fri 7 11/17 17 Jobs Sat 8 12/18 18 Jobs Sun…" at bounding box center [582, 4] width 1165 height 2994
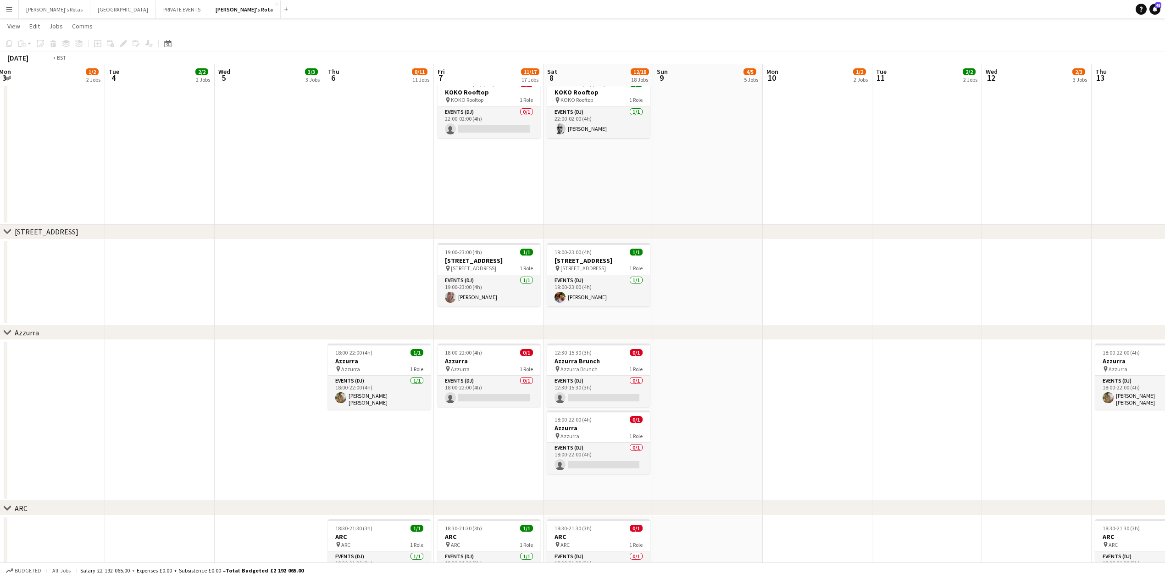
drag, startPoint x: 161, startPoint y: 205, endPoint x: 785, endPoint y: 205, distance: 624.6
click at [785, 205] on app-calendar-viewport "Sat 1 18/20 20 Jobs Sun 2 3/4 4 Jobs Mon 3 1/2 2 Jobs Tue 4 2/2 2 Jobs Wed 5 3/…" at bounding box center [582, 4] width 1165 height 2994
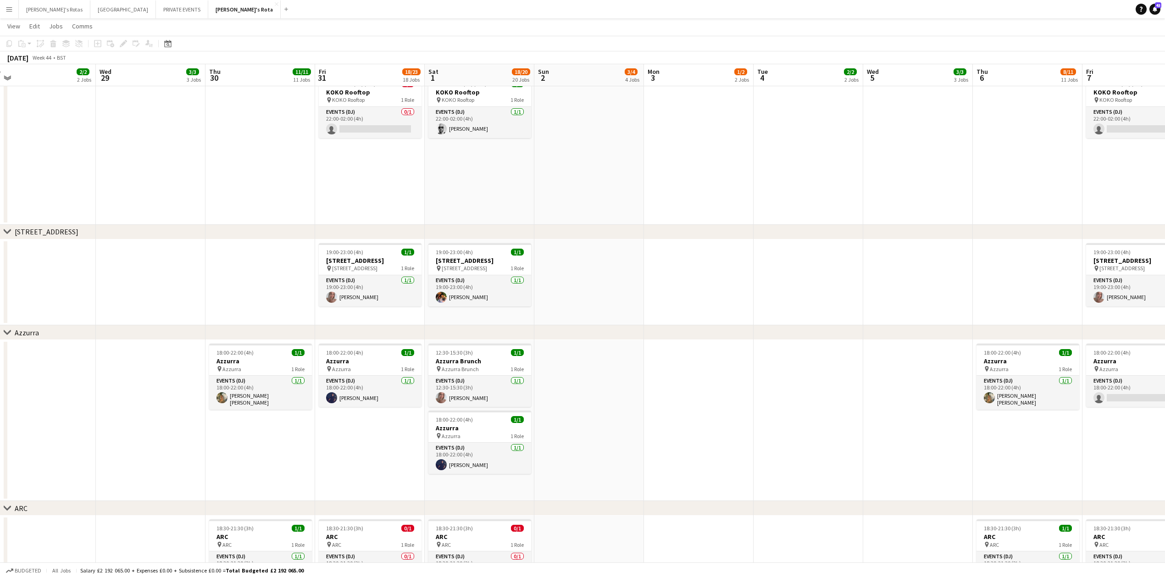
scroll to position [0, 274]
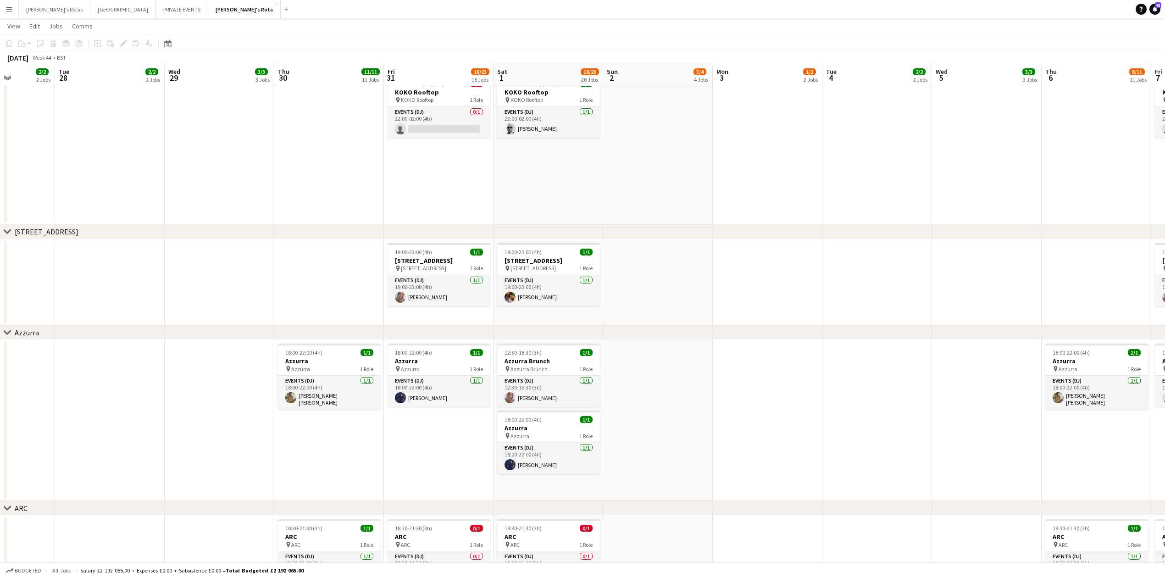
click at [289, 217] on app-calendar-viewport "Sat 25 18/19 19 Jobs Sun 26 4/4 4 Jobs Mon 27 2/2 2 Jobs Tue 28 2/2 2 Jobs Wed …" at bounding box center [582, 4] width 1165 height 2994
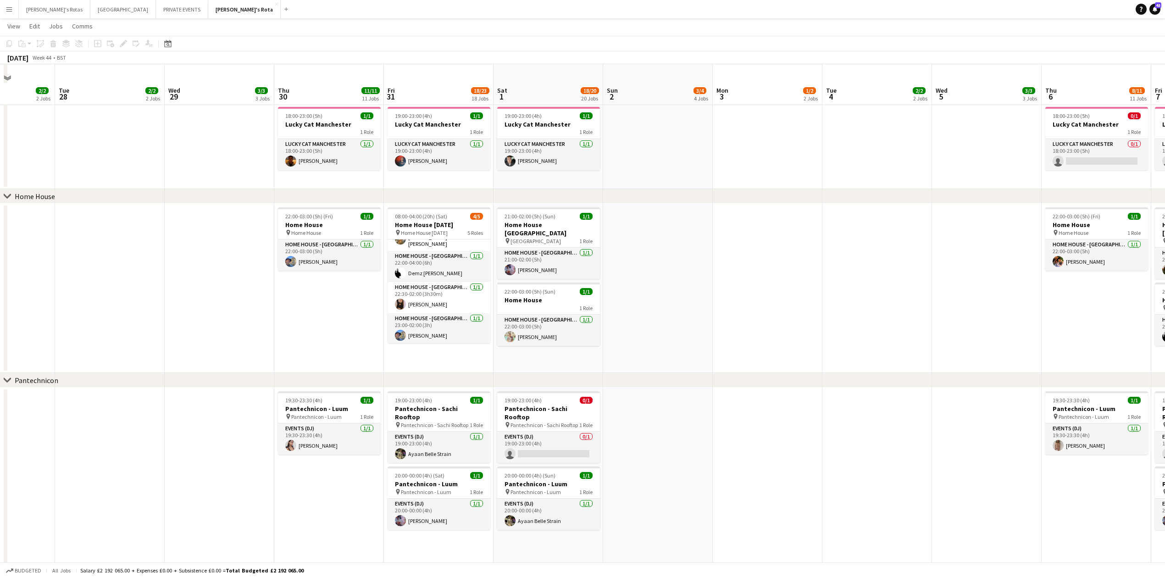
scroll to position [978, 0]
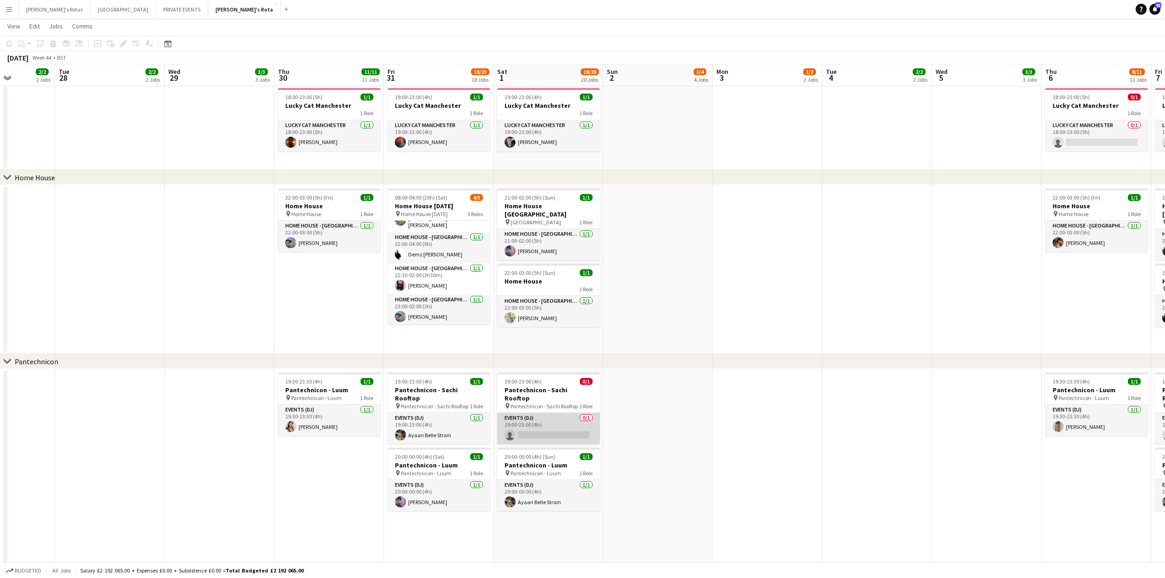
click at [545, 413] on app-card-role "Events (DJ) 0/1 19:00-23:00 (4h) single-neutral-actions" at bounding box center [548, 428] width 103 height 31
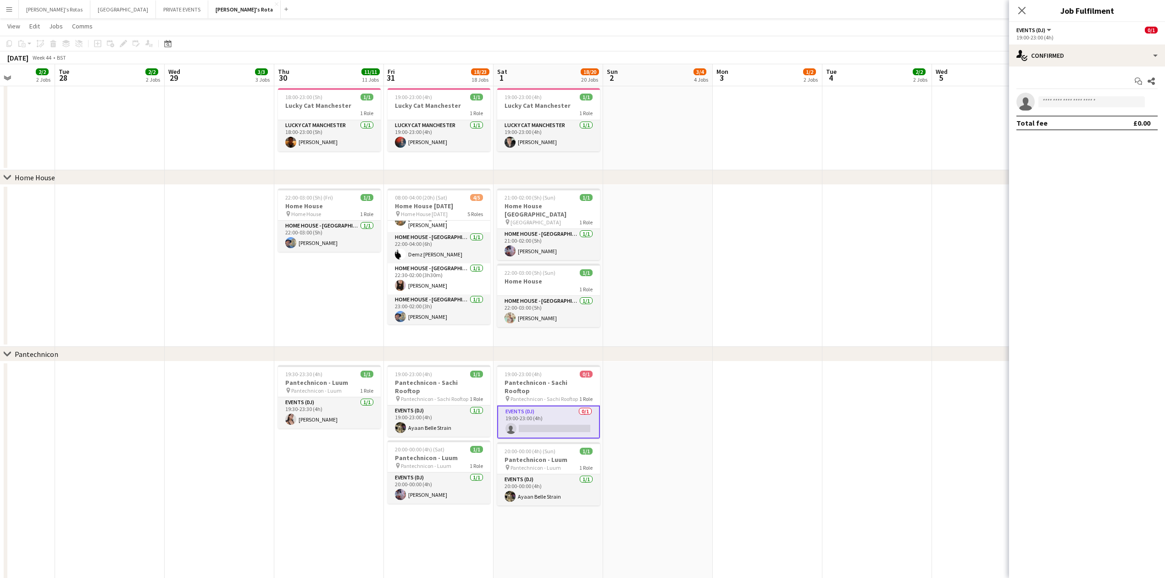
click at [238, 285] on app-date-cell at bounding box center [220, 266] width 110 height 162
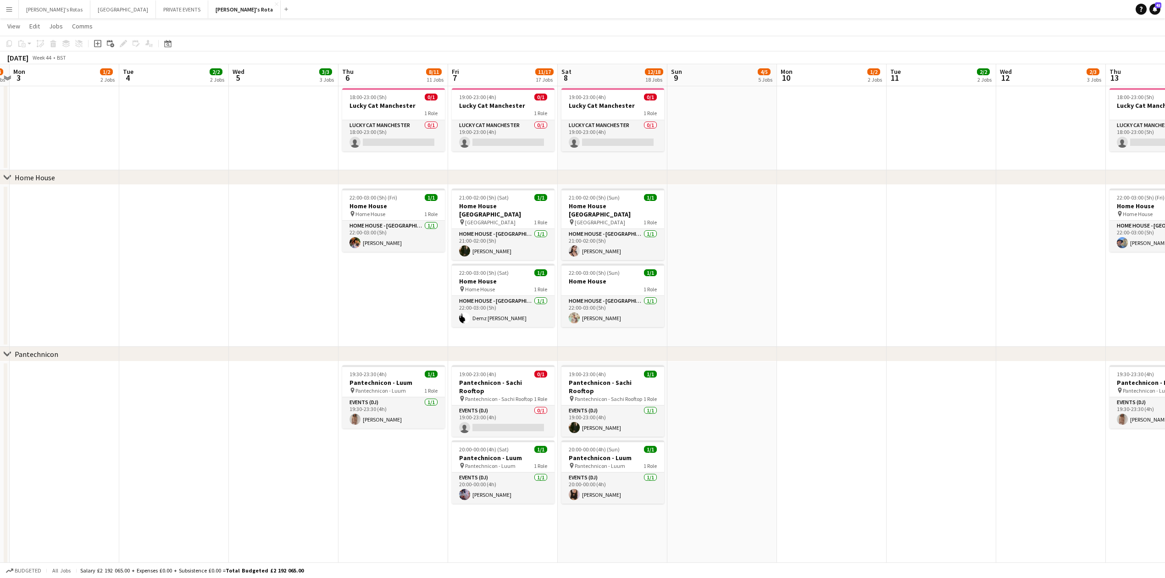
drag, startPoint x: 703, startPoint y: 277, endPoint x: 214, endPoint y: 292, distance: 489.1
click at [9, 323] on app-calendar-viewport "Fri 31 18/23 18 Jobs Sat 1 18/20 20 Jobs Sun 2 3/4 4 Jobs Mon 3 1/2 2 Jobs Tue …" at bounding box center [582, 540] width 1165 height 2964
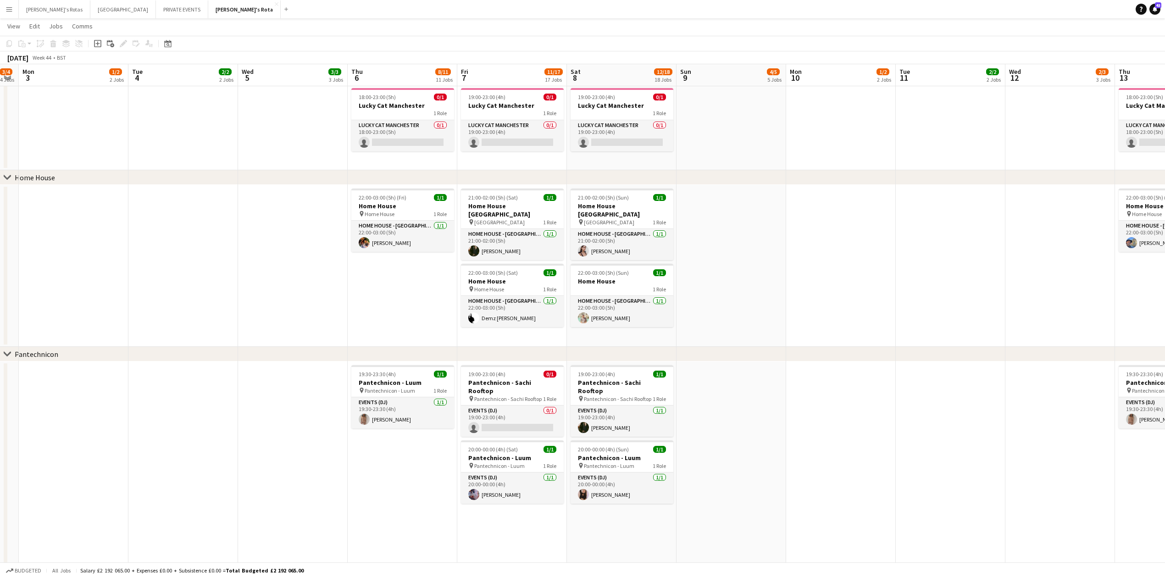
click at [13, 6] on button "Menu" at bounding box center [9, 9] width 18 height 18
drag, startPoint x: 133, startPoint y: 55, endPoint x: 136, endPoint y: 92, distance: 36.8
click at [133, 55] on link "My Workforce" at bounding box center [139, 50] width 92 height 18
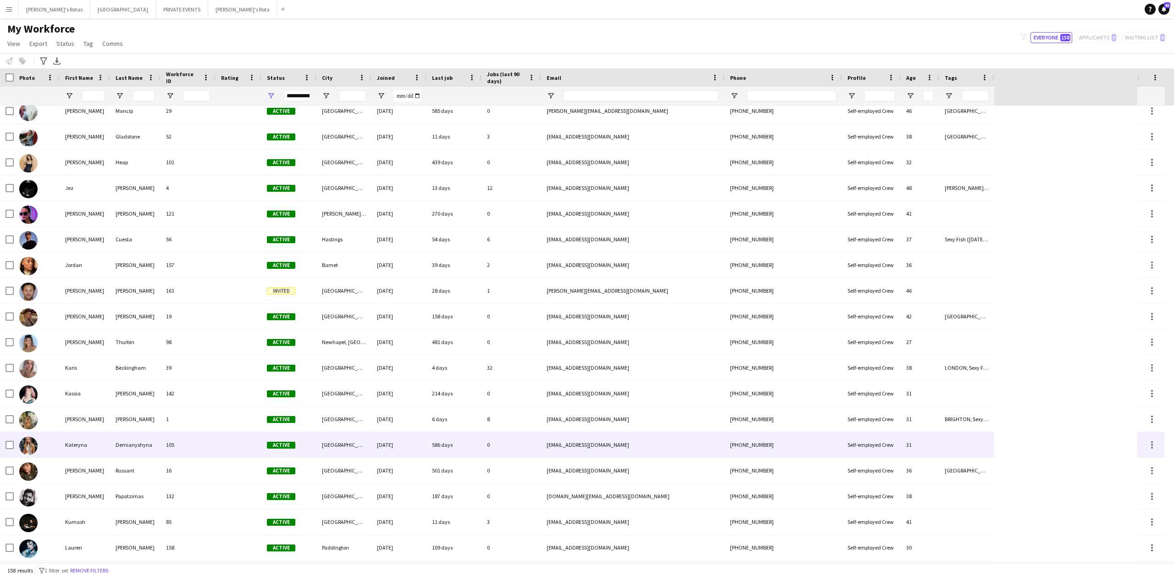
scroll to position [1956, 0]
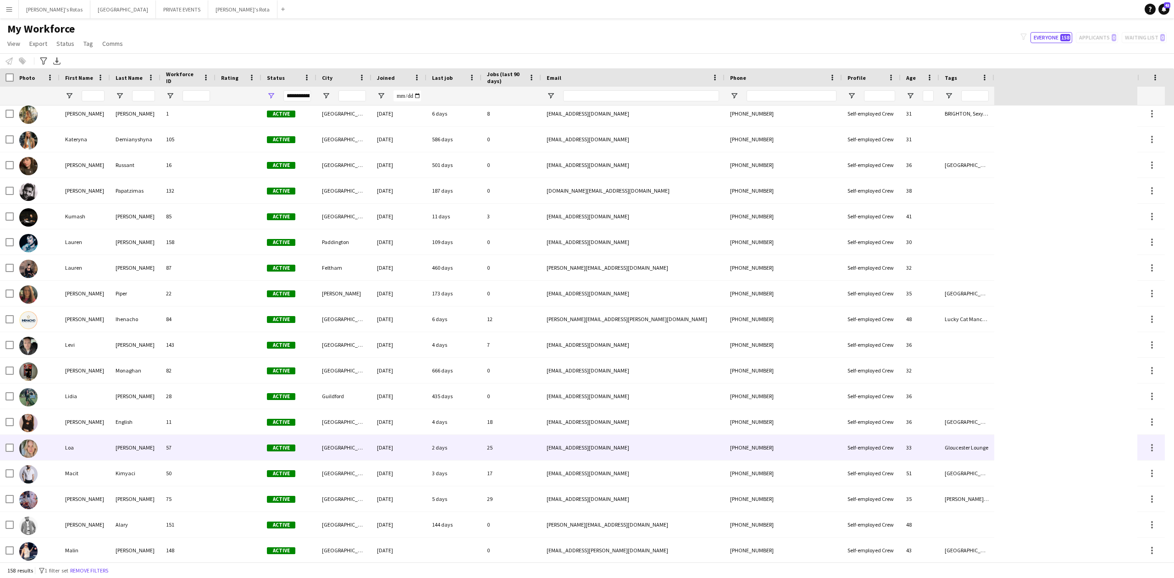
click at [142, 444] on div "[PERSON_NAME]" at bounding box center [135, 447] width 50 height 25
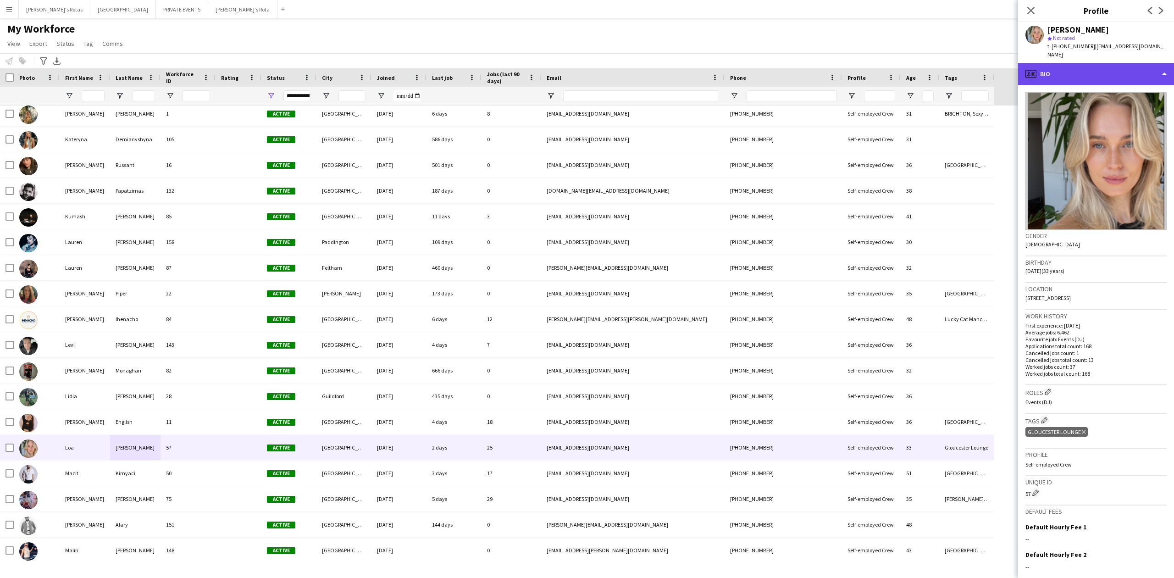
click at [1077, 72] on div "profile Bio" at bounding box center [1096, 74] width 156 height 22
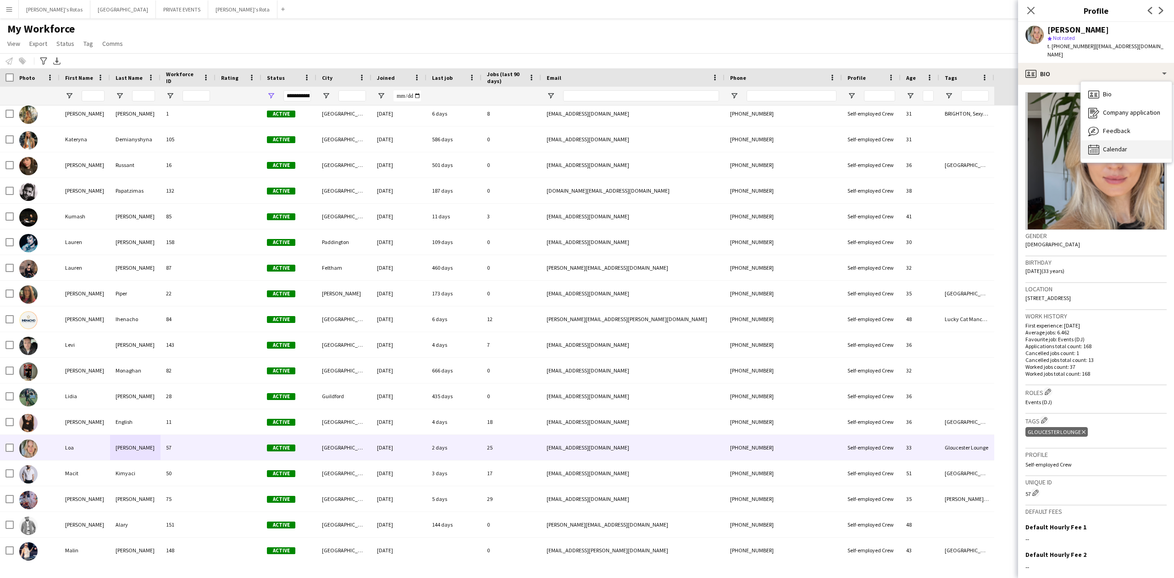
click at [1095, 150] on icon at bounding box center [1095, 150] width 1 height 0
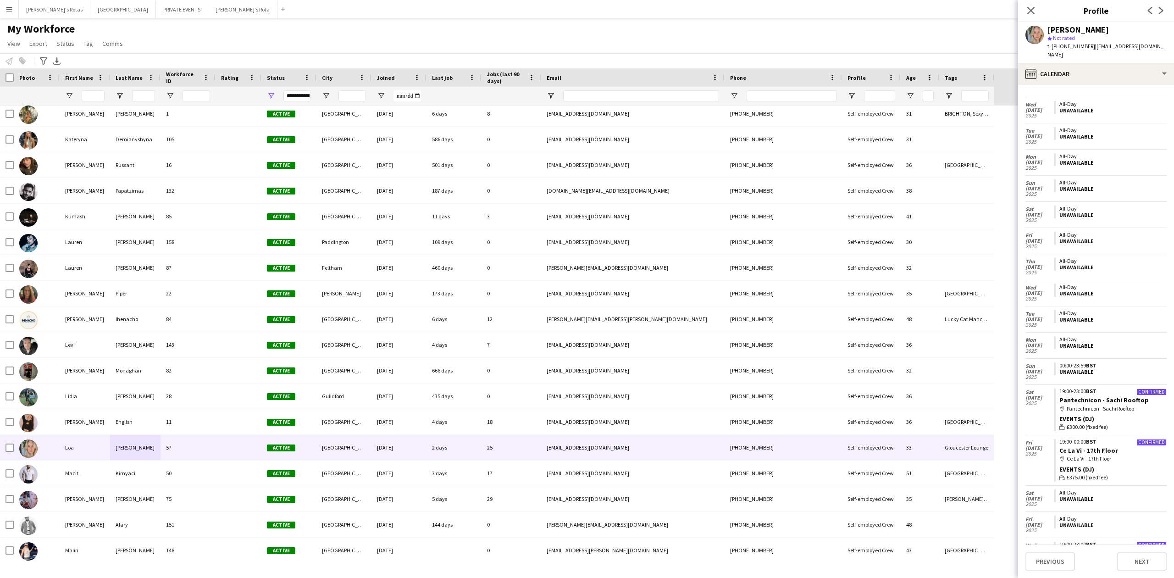
scroll to position [1101, 0]
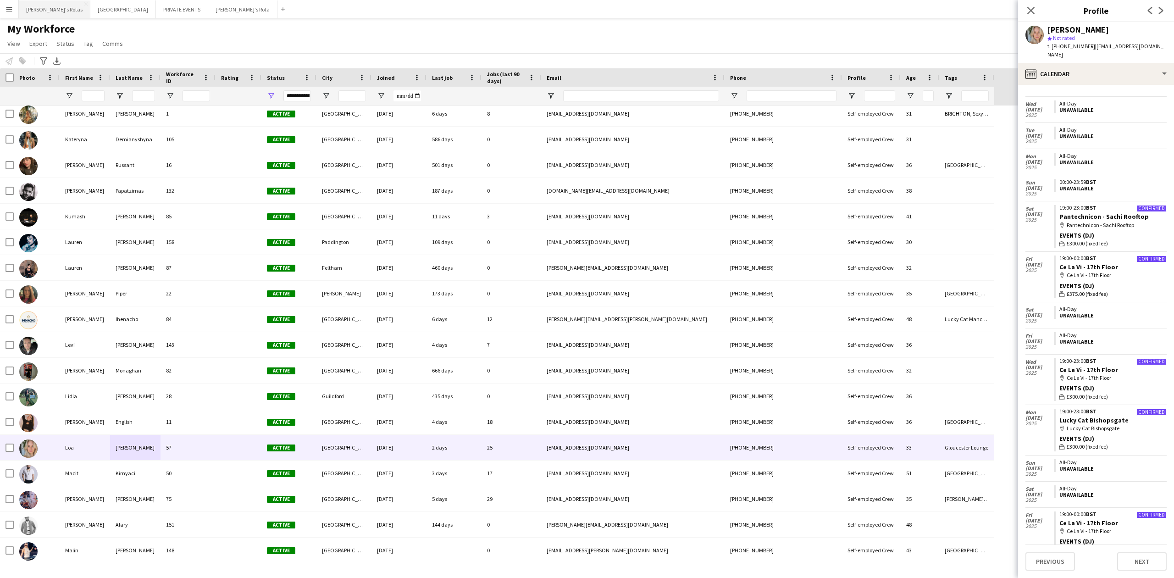
click at [48, 7] on button "[PERSON_NAME]'s Rotas Close" at bounding box center [55, 9] width 72 height 18
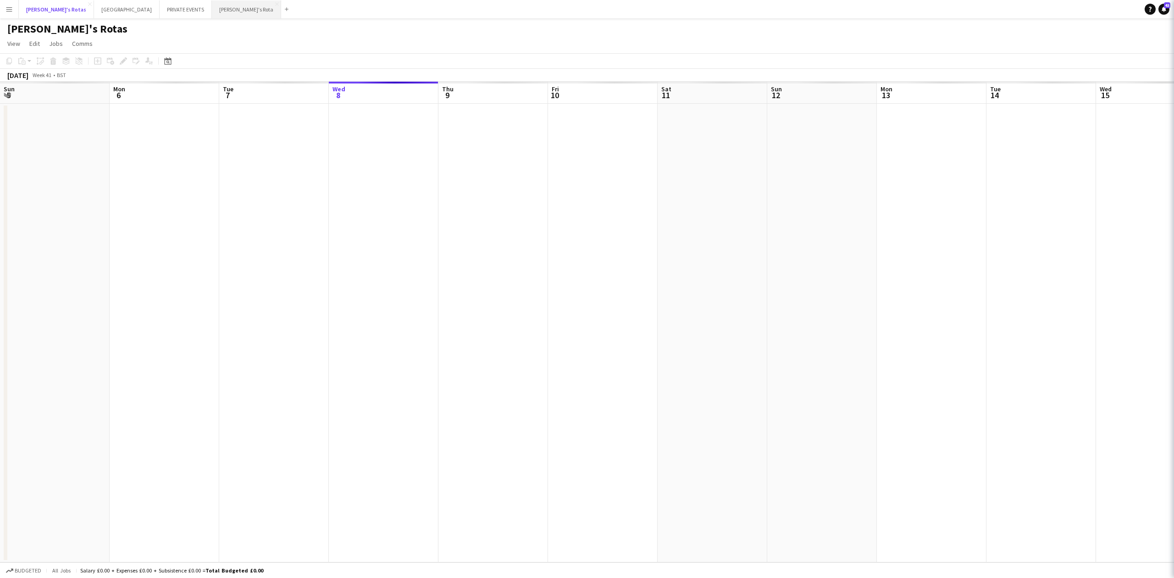
scroll to position [0, 219]
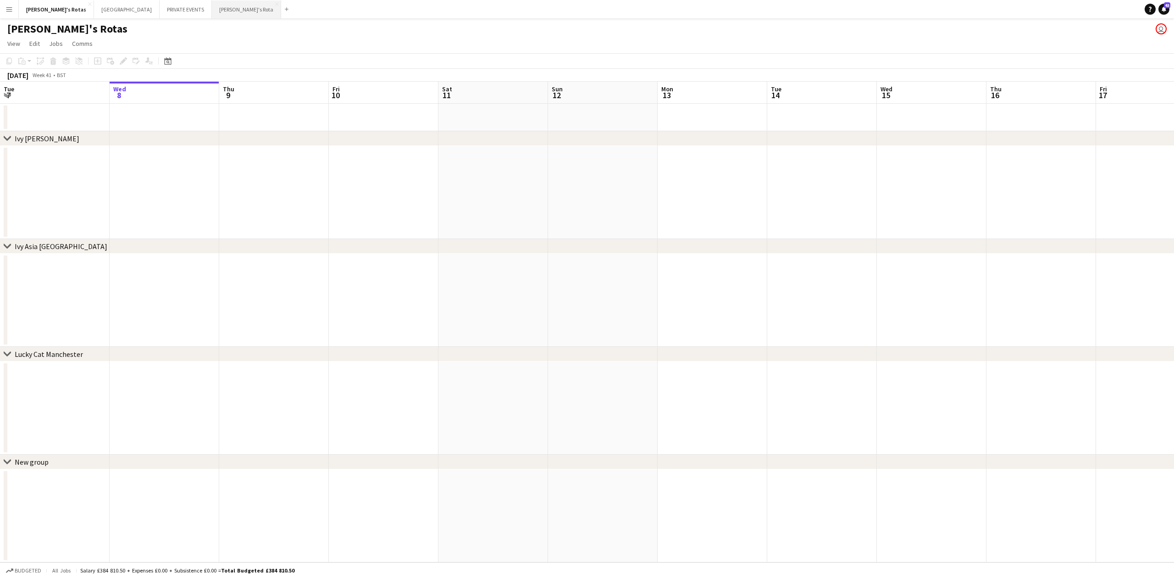
click at [212, 17] on button "[PERSON_NAME]'s Rota Close" at bounding box center [246, 9] width 69 height 18
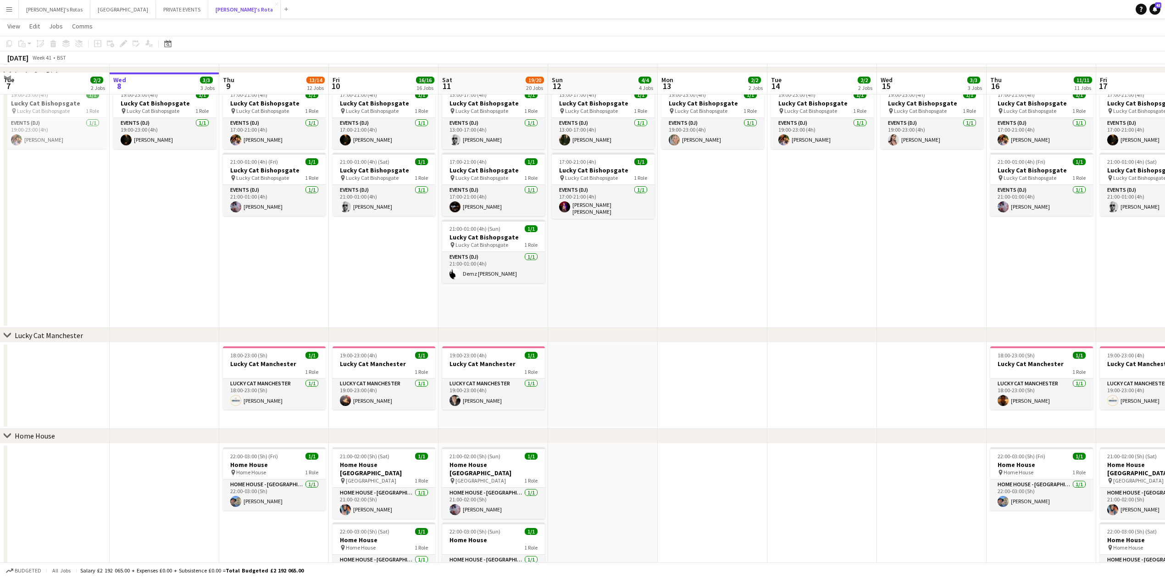
scroll to position [672, 0]
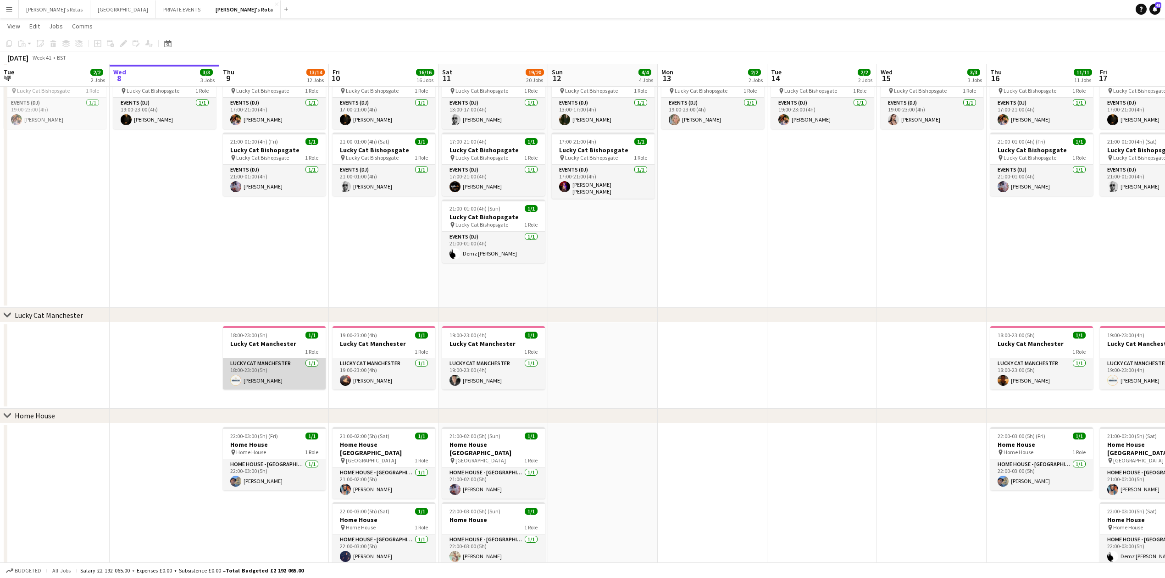
click at [266, 379] on app-card-role "Lucky Cat Manchester [DATE] 18:00-23:00 (5h) [PERSON_NAME]" at bounding box center [274, 373] width 103 height 31
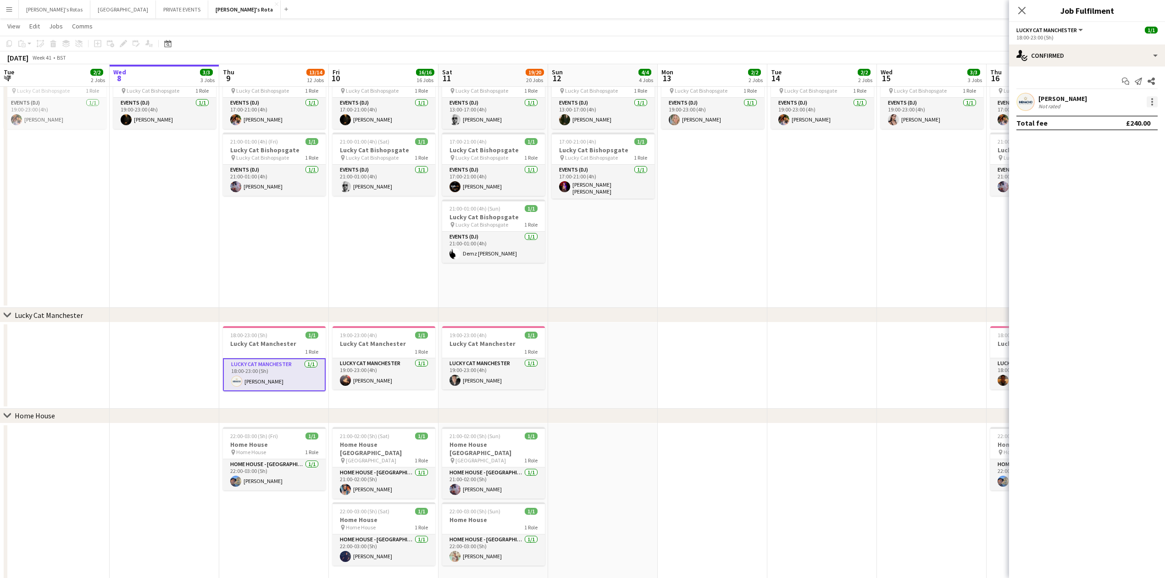
click at [1154, 101] on div at bounding box center [1151, 101] width 11 height 11
click at [1129, 206] on span "Remove" at bounding box center [1121, 207] width 57 height 8
click at [1077, 96] on input at bounding box center [1091, 101] width 106 height 11
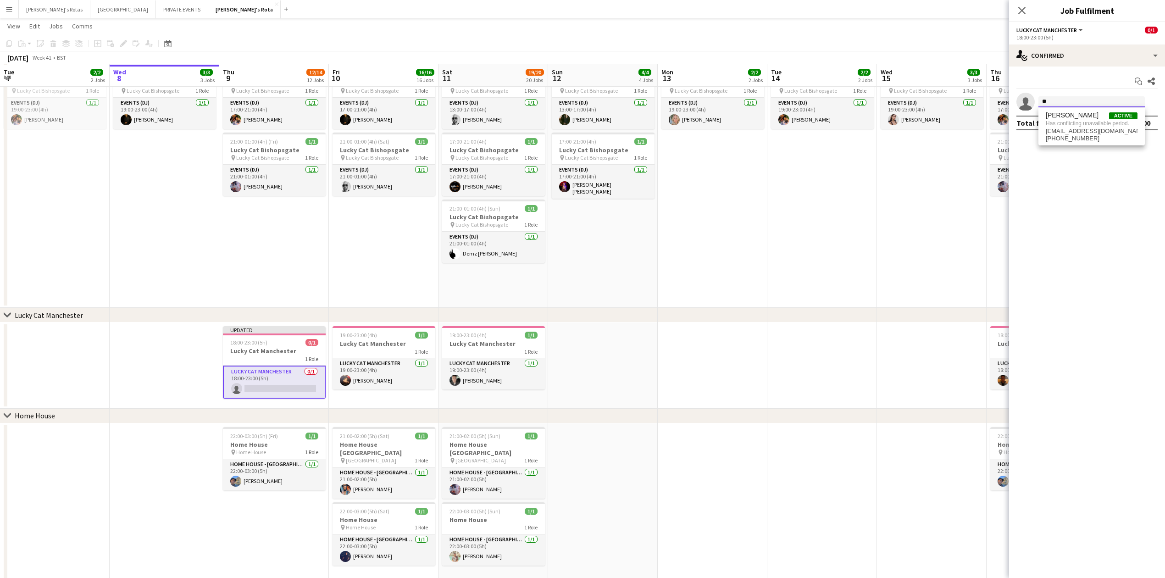
type input "*"
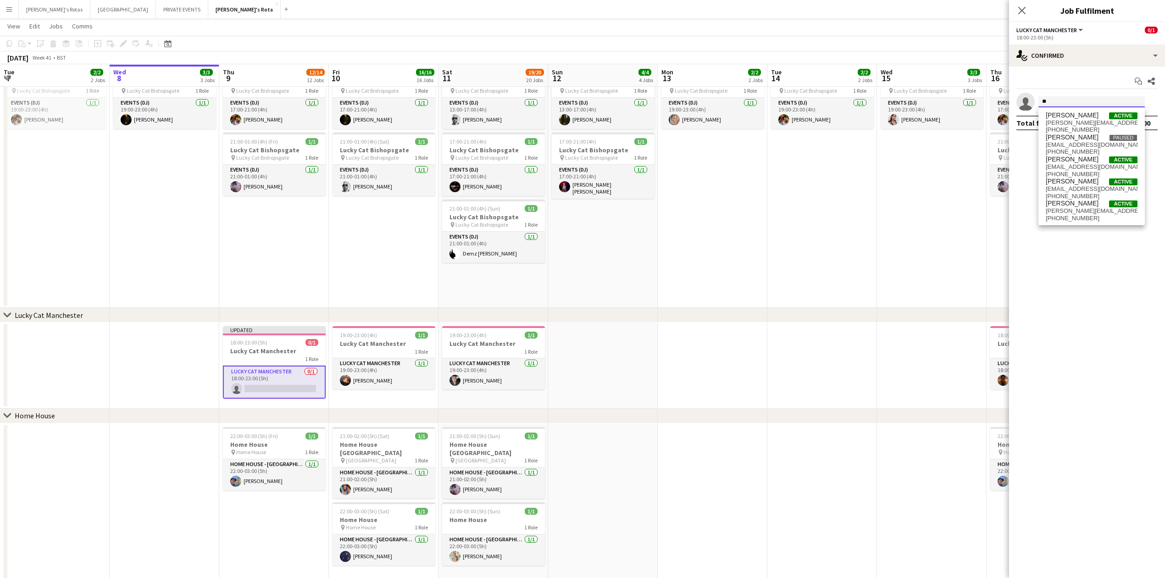
type input "*"
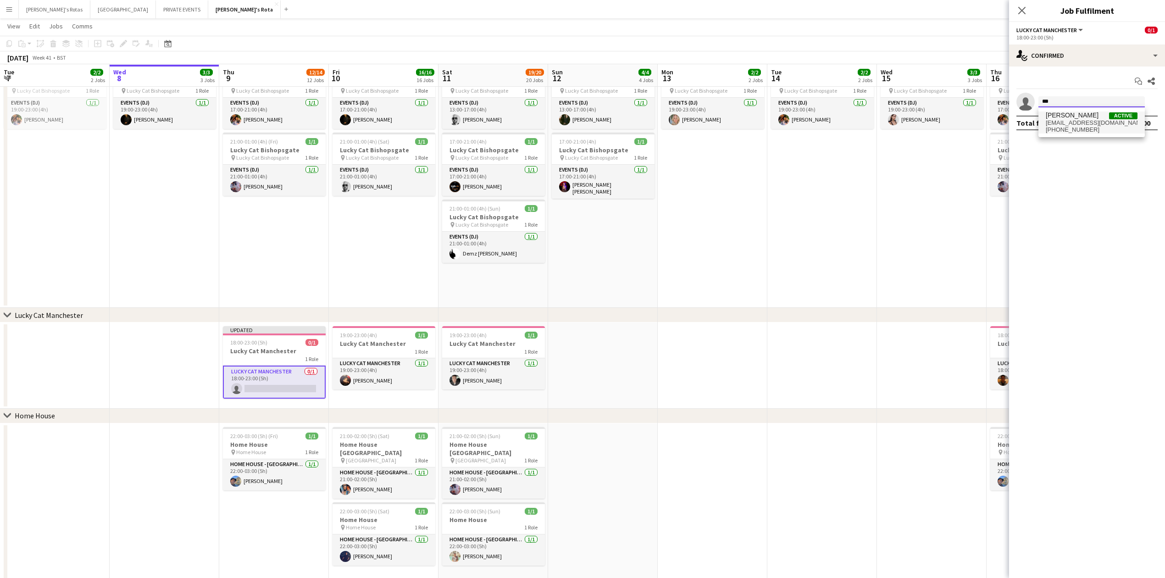
type input "***"
drag, startPoint x: 1089, startPoint y: 118, endPoint x: 1088, endPoint y: 124, distance: 6.0
click at [1088, 124] on span "[PERSON_NAME] Active [EMAIL_ADDRESS][DOMAIN_NAME] [PHONE_NUMBER]" at bounding box center [1092, 122] width 92 height 22
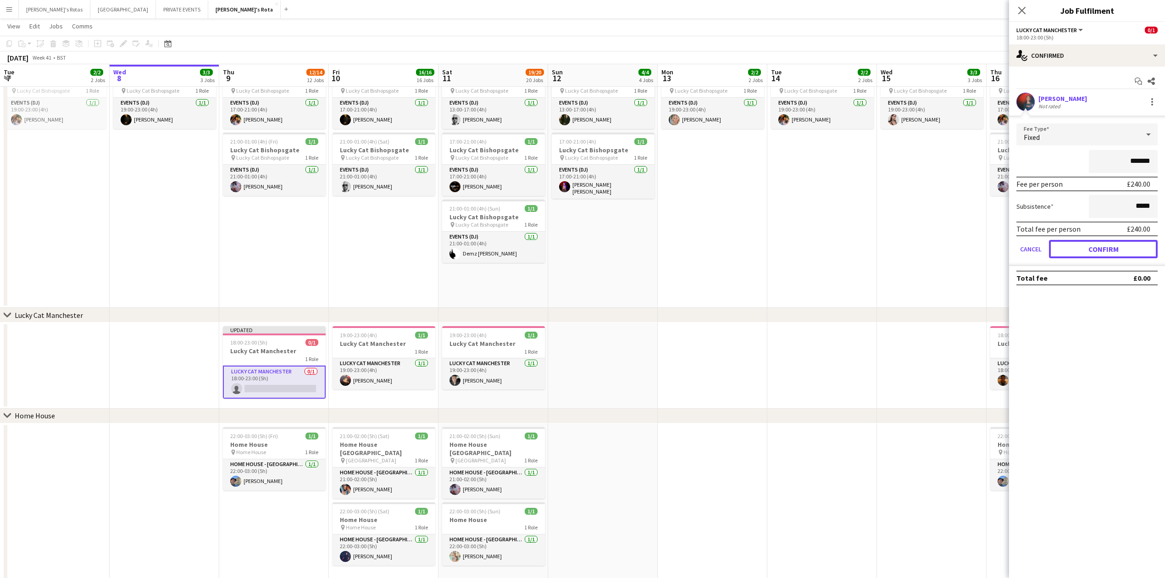
click at [1097, 246] on button "Confirm" at bounding box center [1103, 249] width 109 height 18
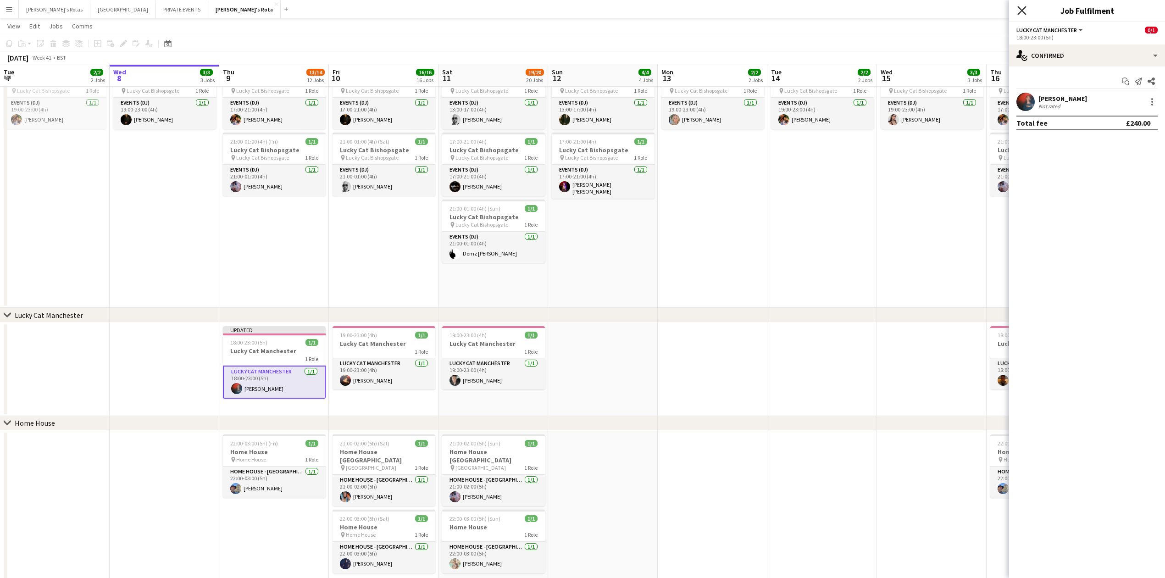
click at [1023, 7] on icon "Close pop-in" at bounding box center [1021, 10] width 9 height 9
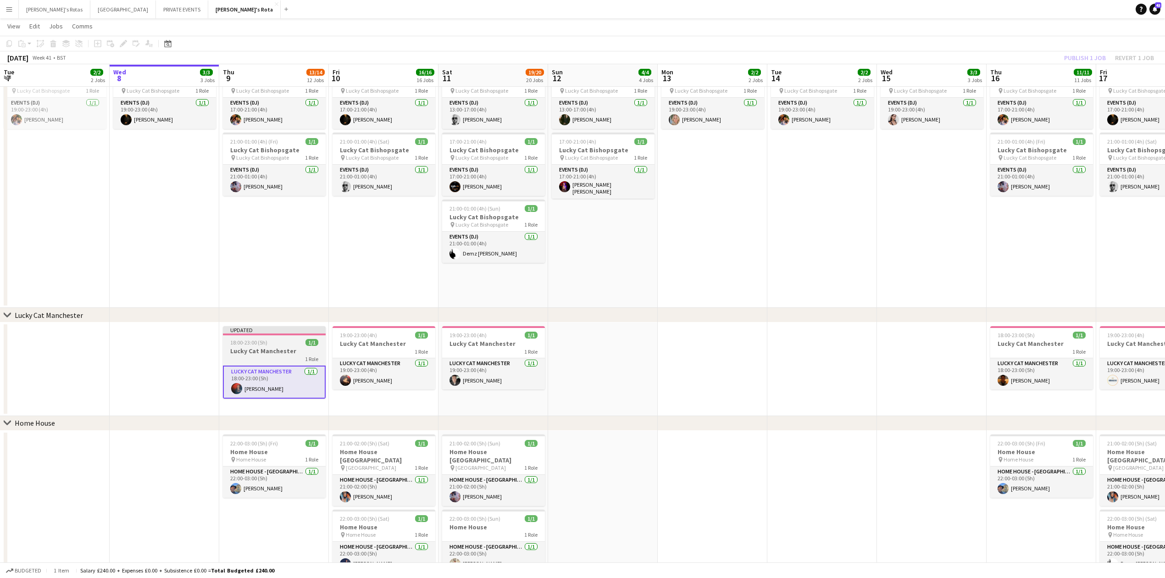
click at [275, 342] on div "18:00-23:00 (5h) 1/1" at bounding box center [274, 342] width 103 height 7
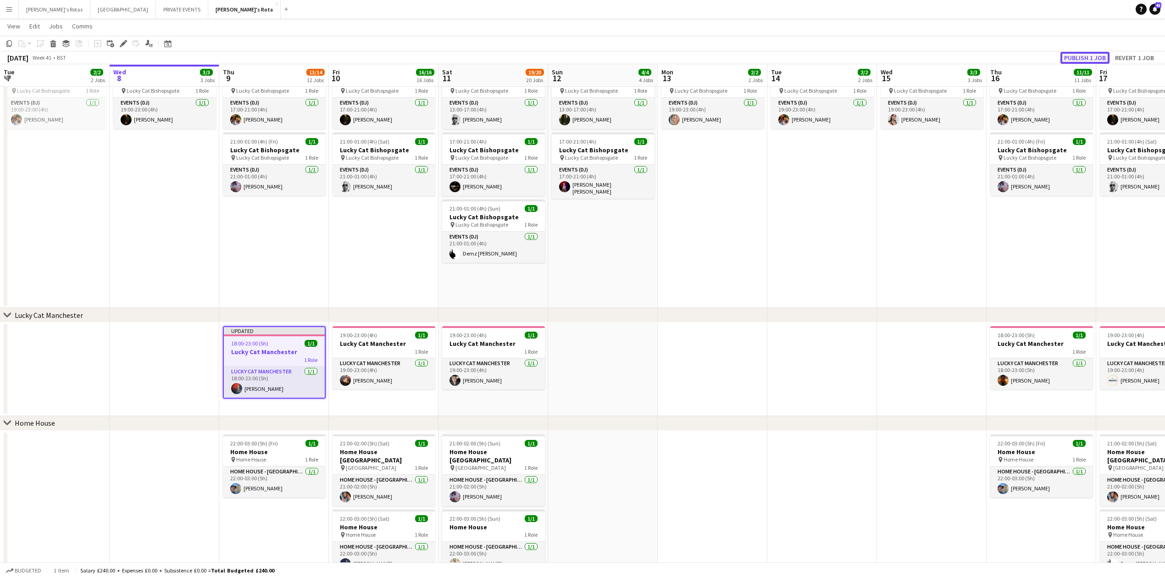
click at [1075, 54] on button "Publish 1 job" at bounding box center [1084, 58] width 49 height 12
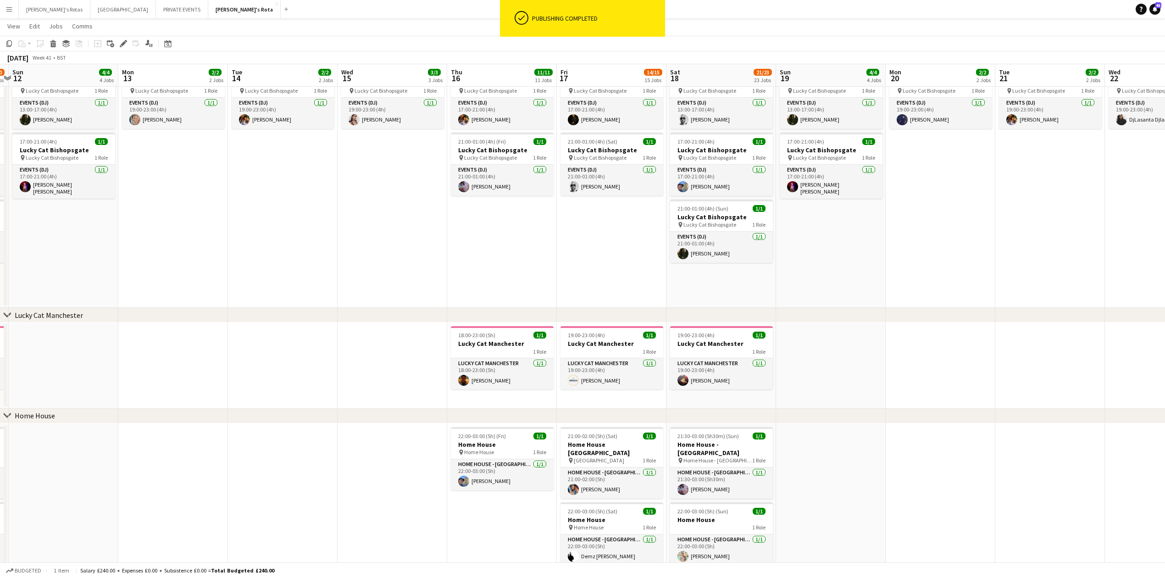
drag, startPoint x: 888, startPoint y: 370, endPoint x: 327, endPoint y: 379, distance: 560.9
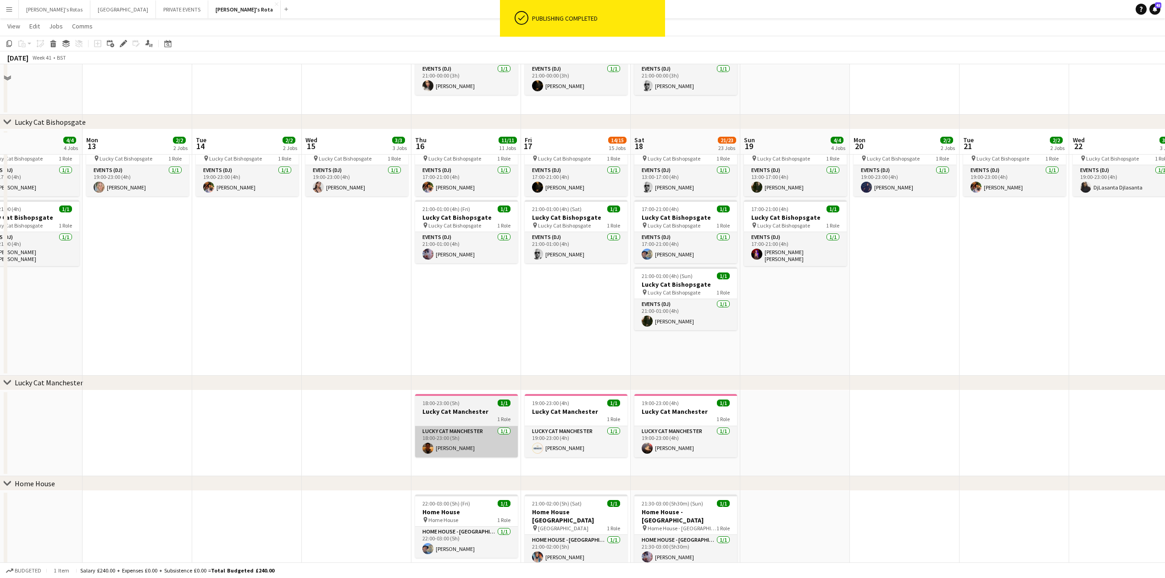
scroll to position [740, 0]
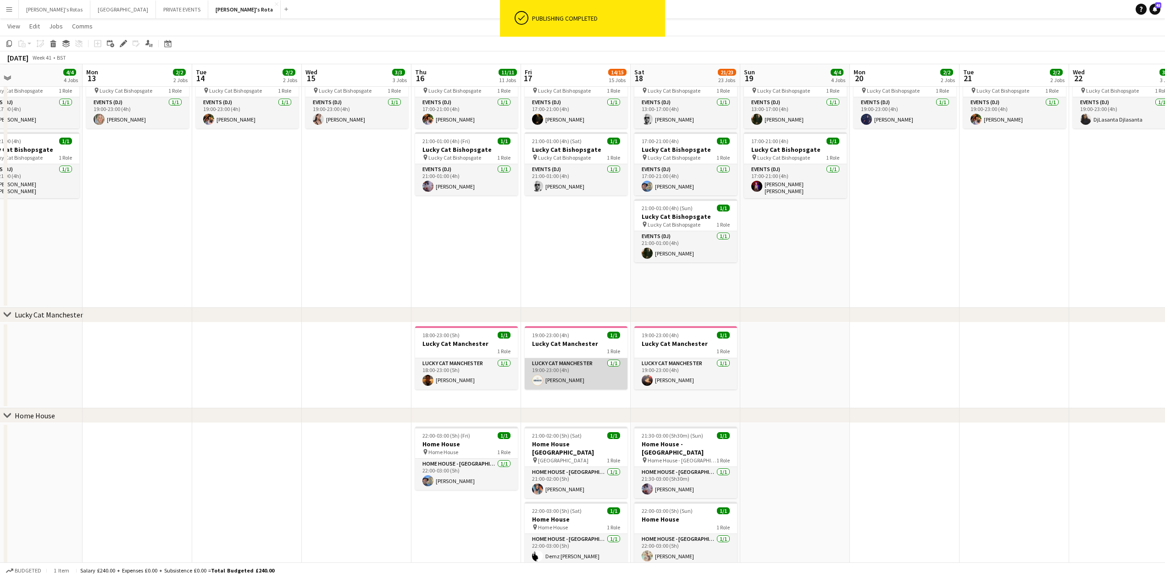
click at [546, 382] on app-card-role "Lucky Cat Manchester [DATE] 19:00-23:00 (4h) [PERSON_NAME]" at bounding box center [576, 373] width 103 height 31
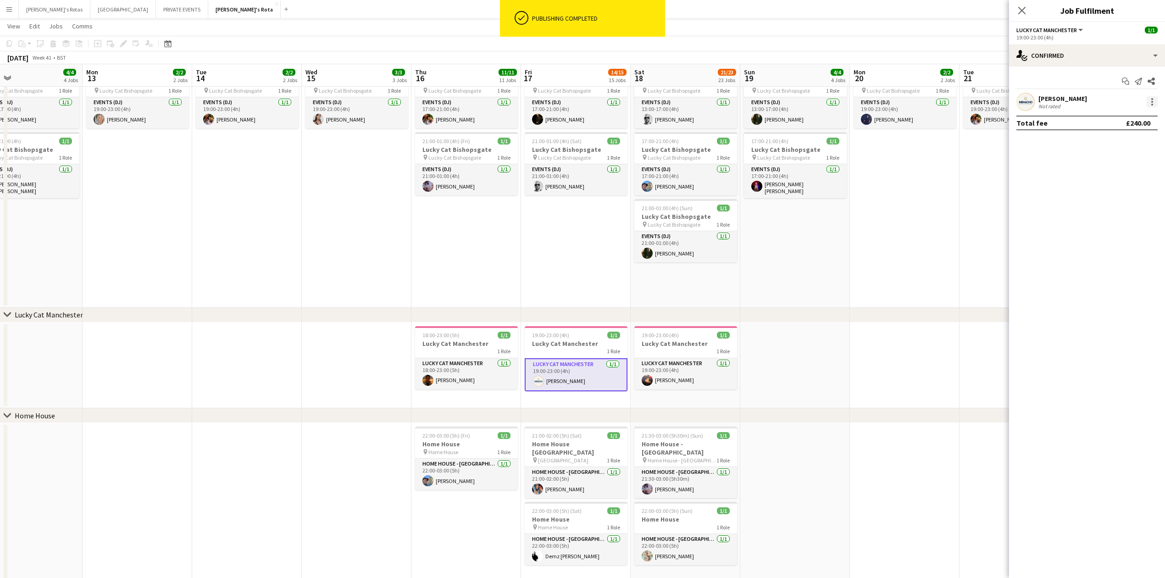
click at [1154, 100] on div at bounding box center [1151, 101] width 11 height 11
click at [1106, 206] on span "Remove" at bounding box center [1107, 207] width 28 height 8
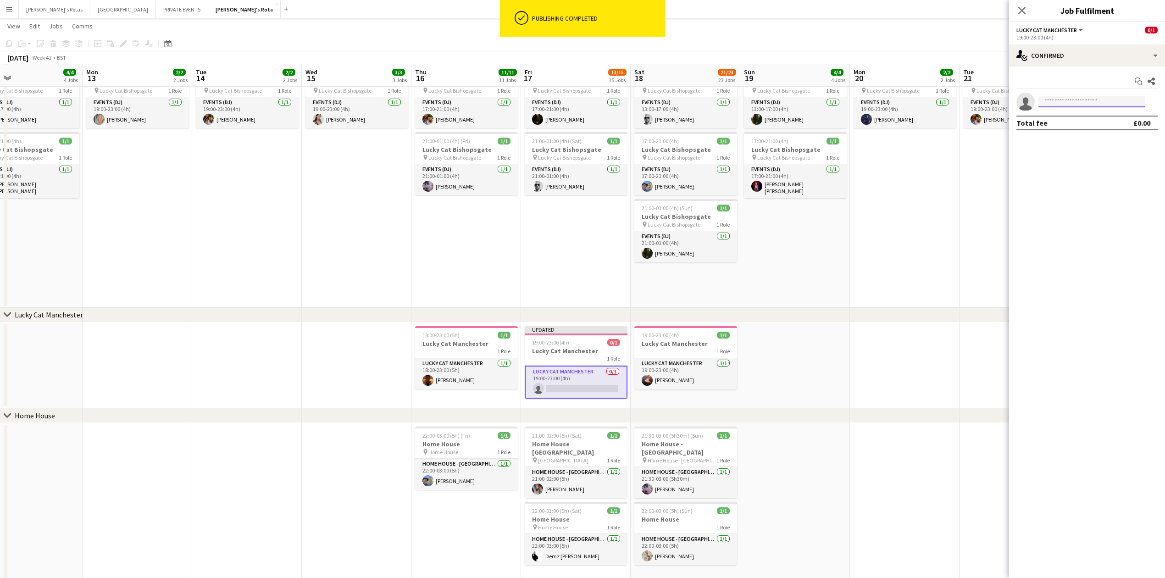
drag, startPoint x: 1062, startPoint y: 97, endPoint x: 1058, endPoint y: 103, distance: 7.2
click at [1059, 101] on input at bounding box center [1091, 101] width 106 height 11
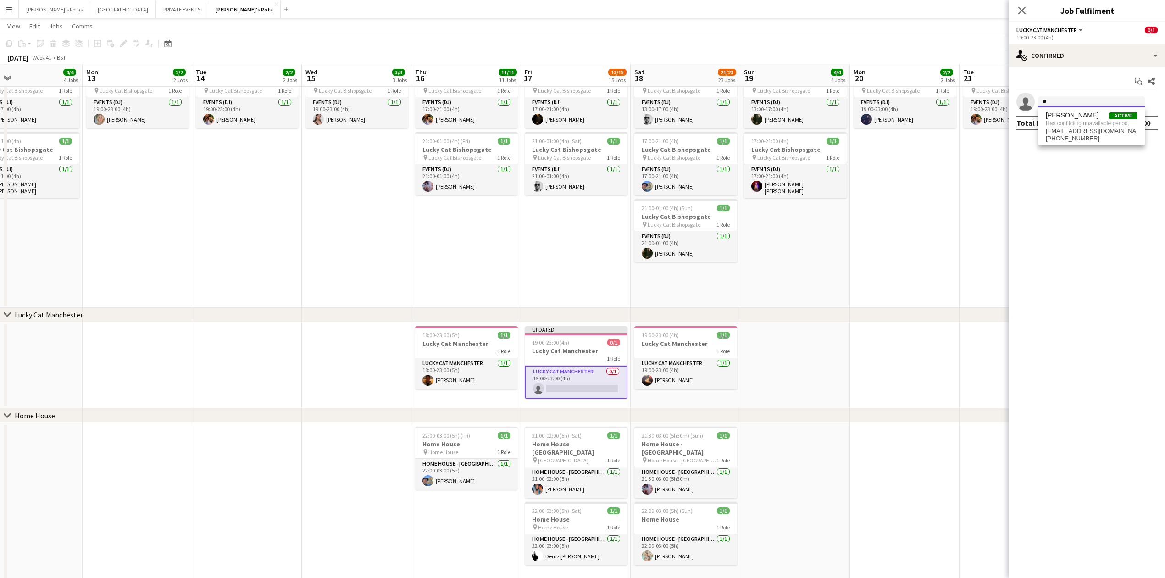
type input "*"
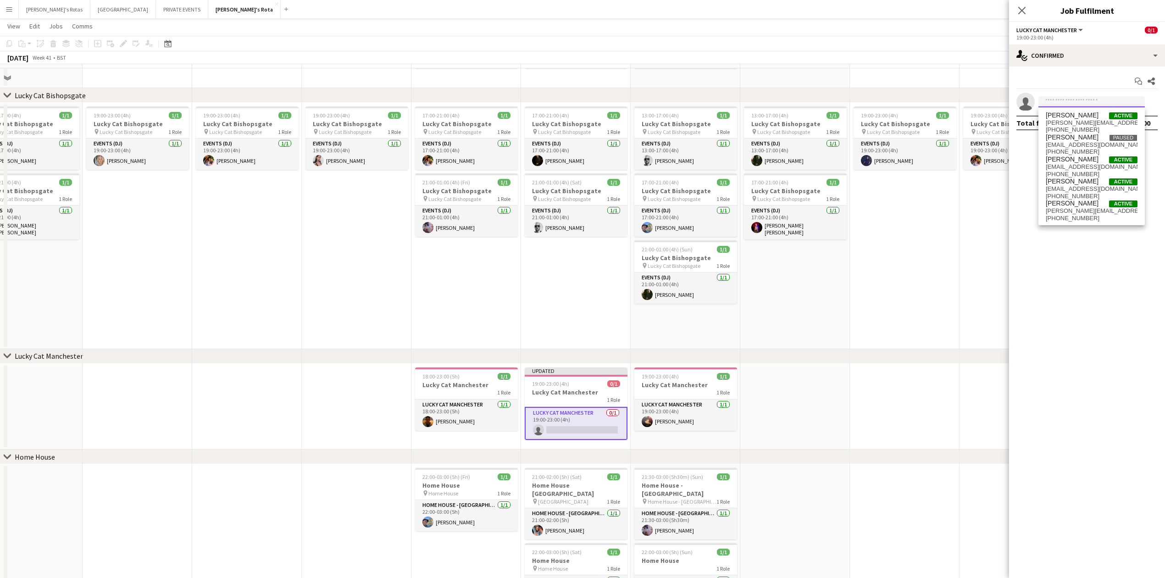
scroll to position [679, 0]
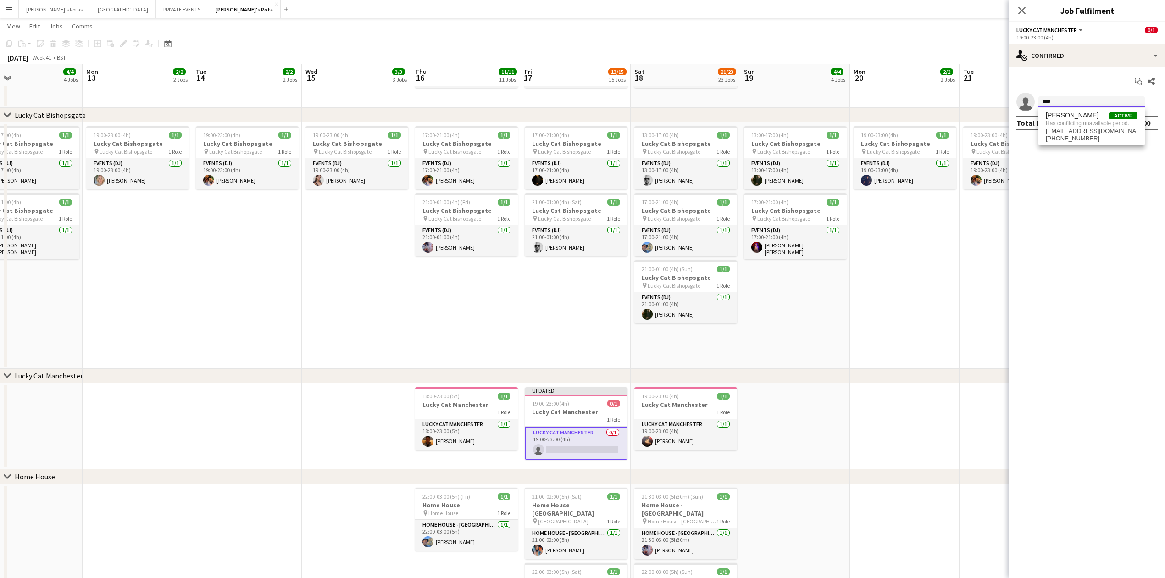
type input "****"
click at [854, 435] on app-date-cell at bounding box center [905, 426] width 110 height 86
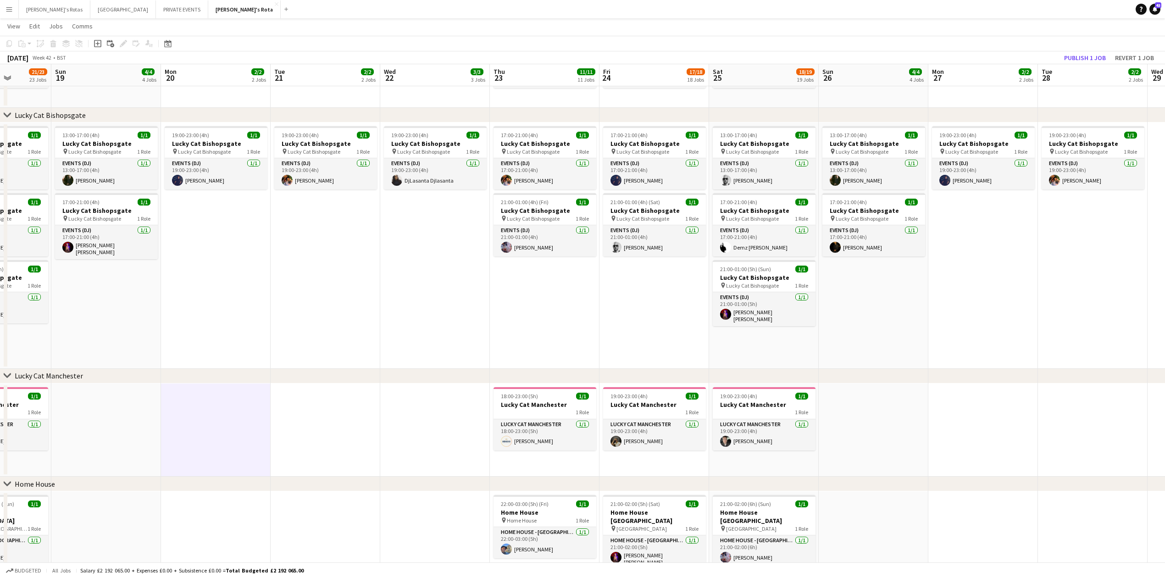
scroll to position [0, 270]
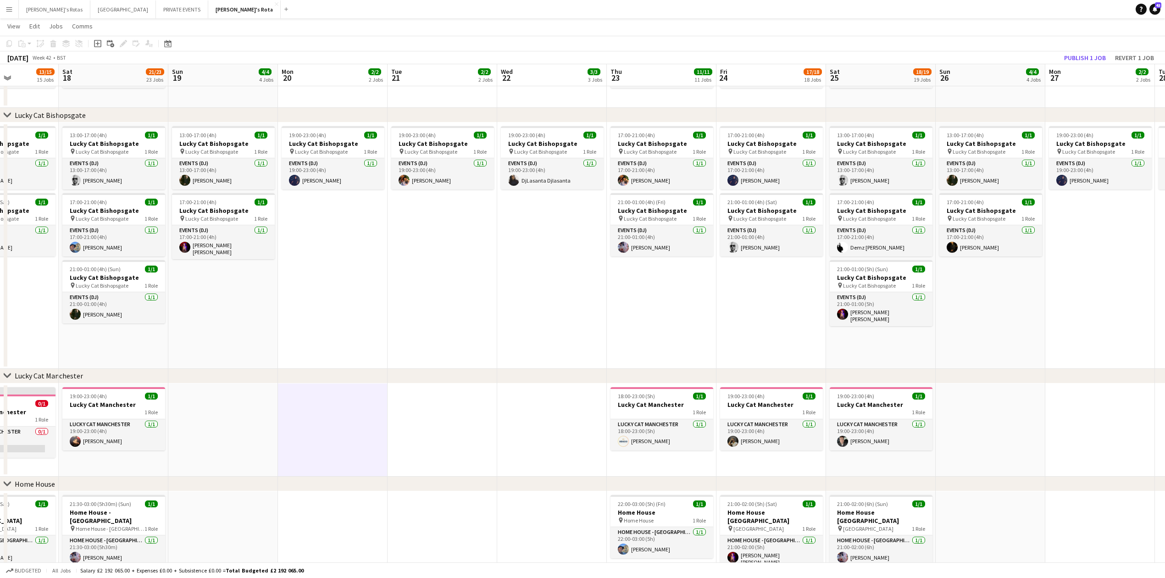
drag, startPoint x: 1008, startPoint y: 418, endPoint x: 470, endPoint y: 421, distance: 537.9
click at [640, 443] on app-card-role "Lucky Cat Manchester [DATE] 18:00-23:00 (5h) [PERSON_NAME]" at bounding box center [661, 434] width 103 height 31
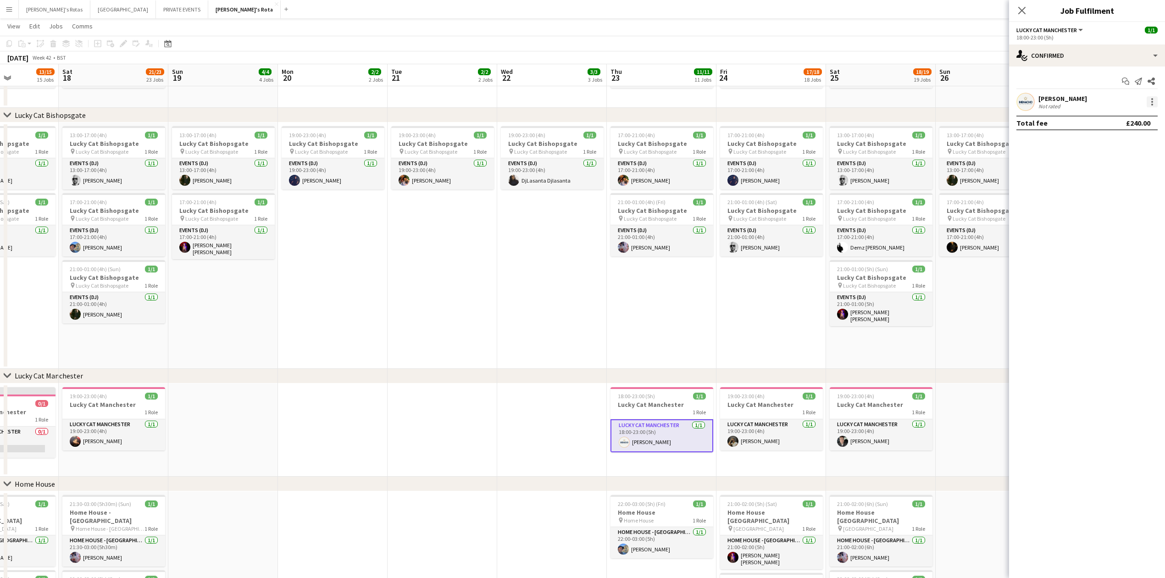
click at [1156, 101] on div at bounding box center [1151, 101] width 11 height 11
drag, startPoint x: 1113, startPoint y: 209, endPoint x: 1068, endPoint y: 127, distance: 94.2
click at [1113, 204] on span "Remove" at bounding box center [1107, 207] width 28 height 8
drag, startPoint x: 1051, startPoint y: 96, endPoint x: 1045, endPoint y: 106, distance: 12.0
click at [1049, 100] on input at bounding box center [1091, 101] width 106 height 11
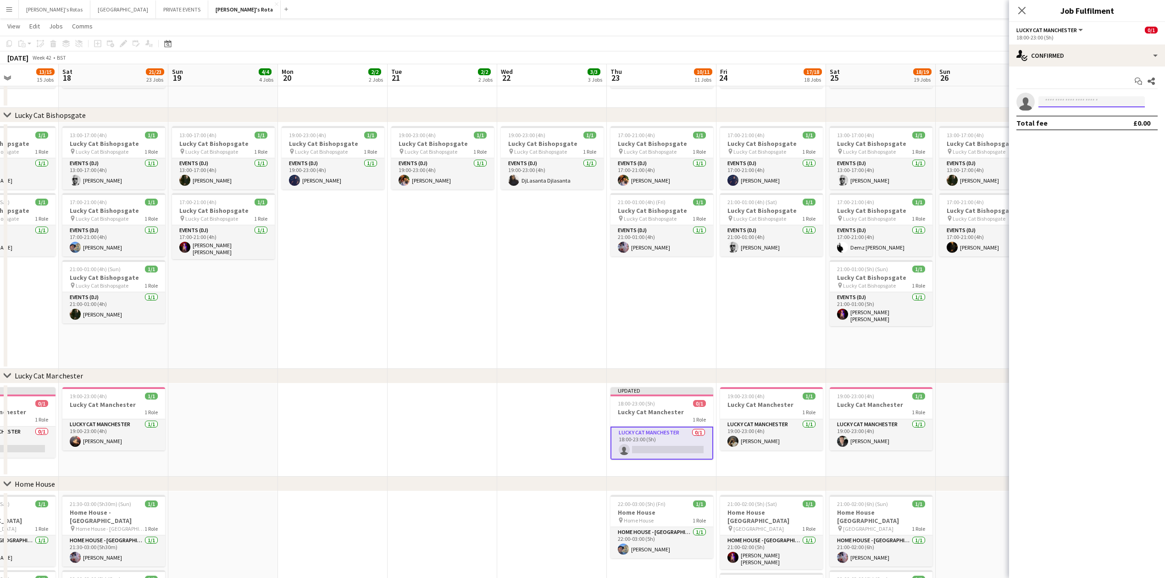
type input "*"
type input "******"
click at [1084, 120] on span "[EMAIL_ADDRESS][PERSON_NAME][DOMAIN_NAME]" at bounding box center [1092, 122] width 92 height 7
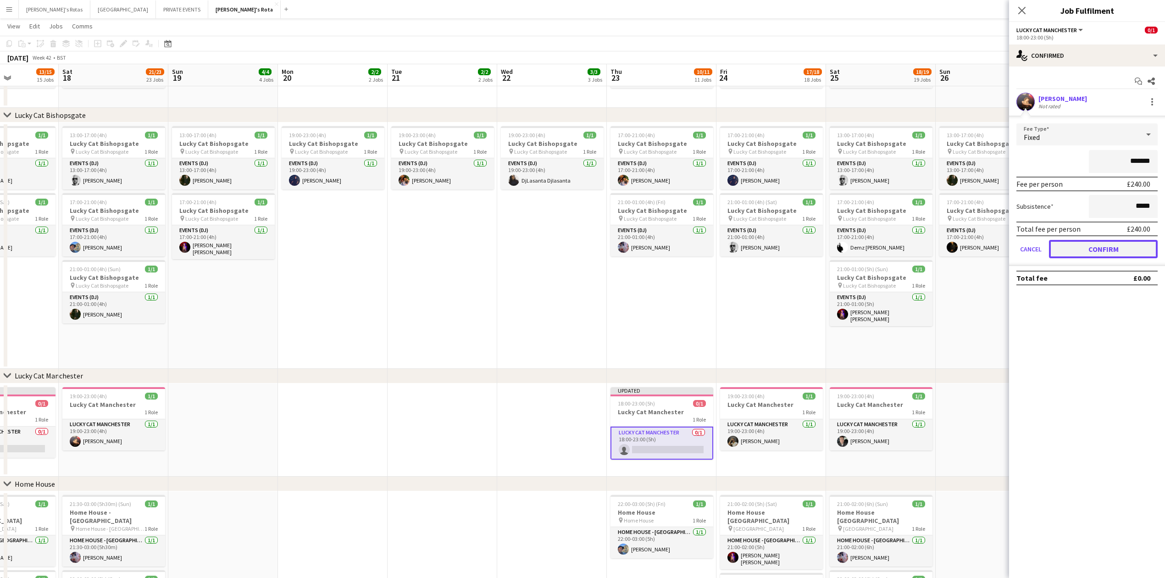
drag, startPoint x: 1113, startPoint y: 247, endPoint x: 1081, endPoint y: 162, distance: 90.7
click at [1113, 246] on button "Confirm" at bounding box center [1103, 249] width 109 height 18
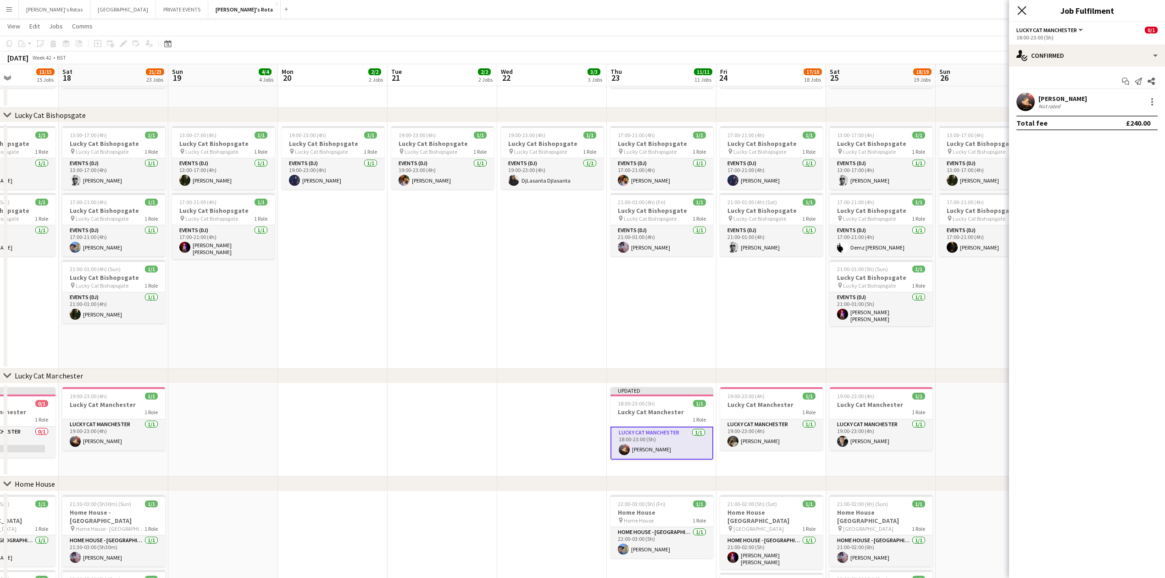
click at [1024, 10] on icon "Close pop-in" at bounding box center [1021, 10] width 9 height 9
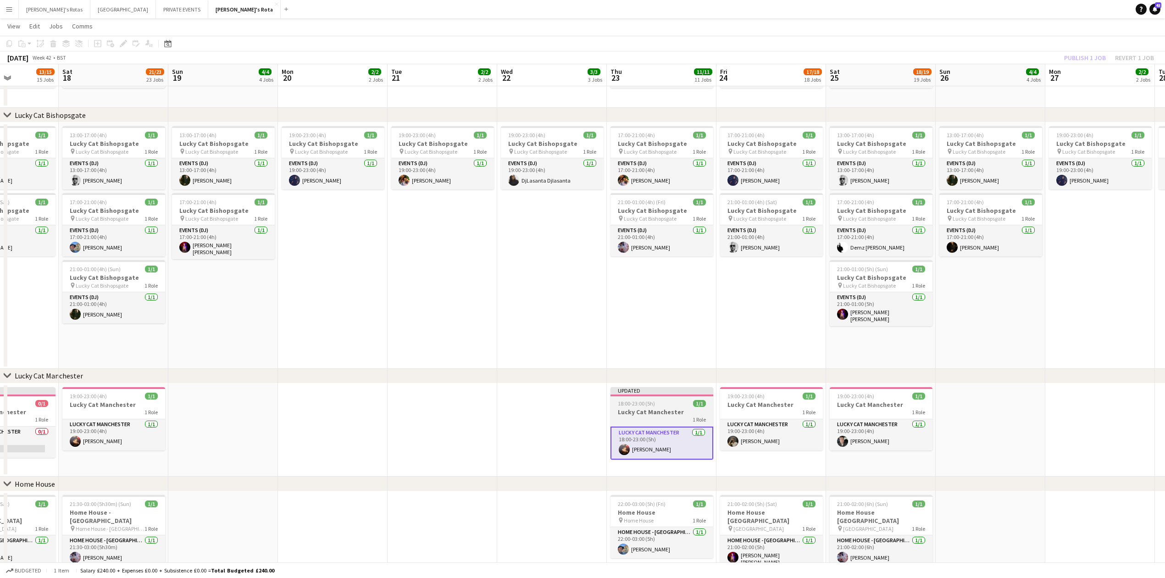
click at [629, 420] on div "1 Role" at bounding box center [661, 419] width 103 height 7
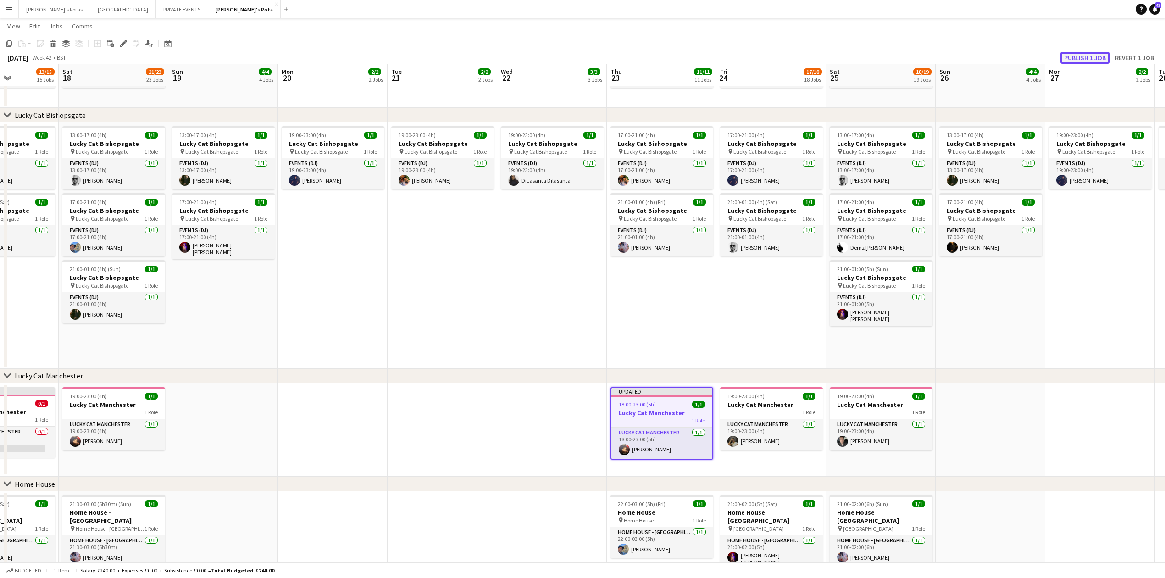
click at [1076, 55] on button "Publish 1 job" at bounding box center [1084, 58] width 49 height 12
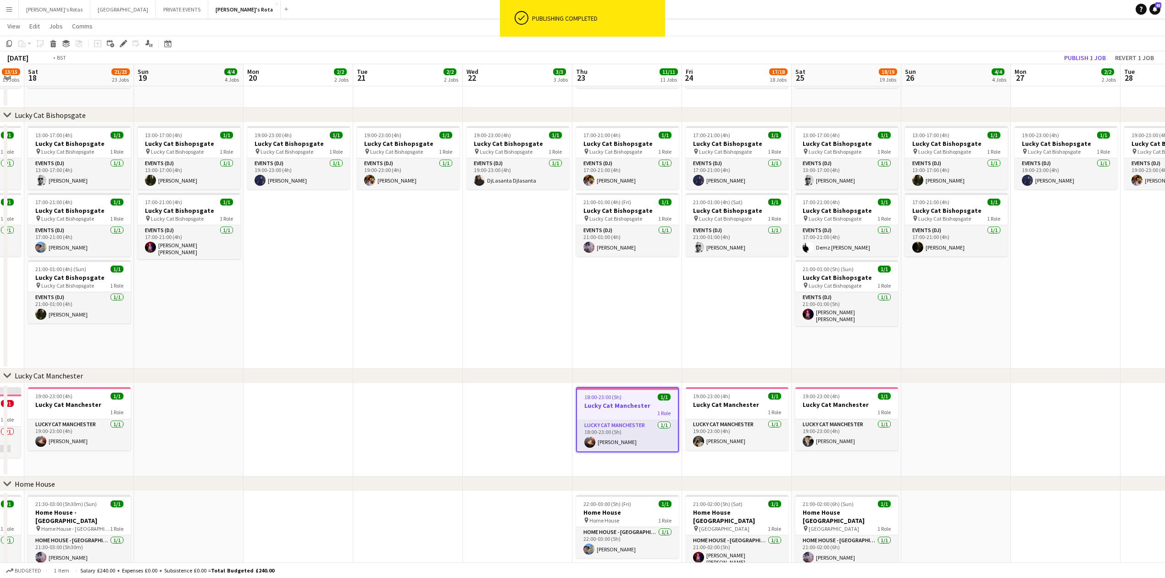
drag, startPoint x: 1062, startPoint y: 437, endPoint x: 604, endPoint y: 419, distance: 458.5
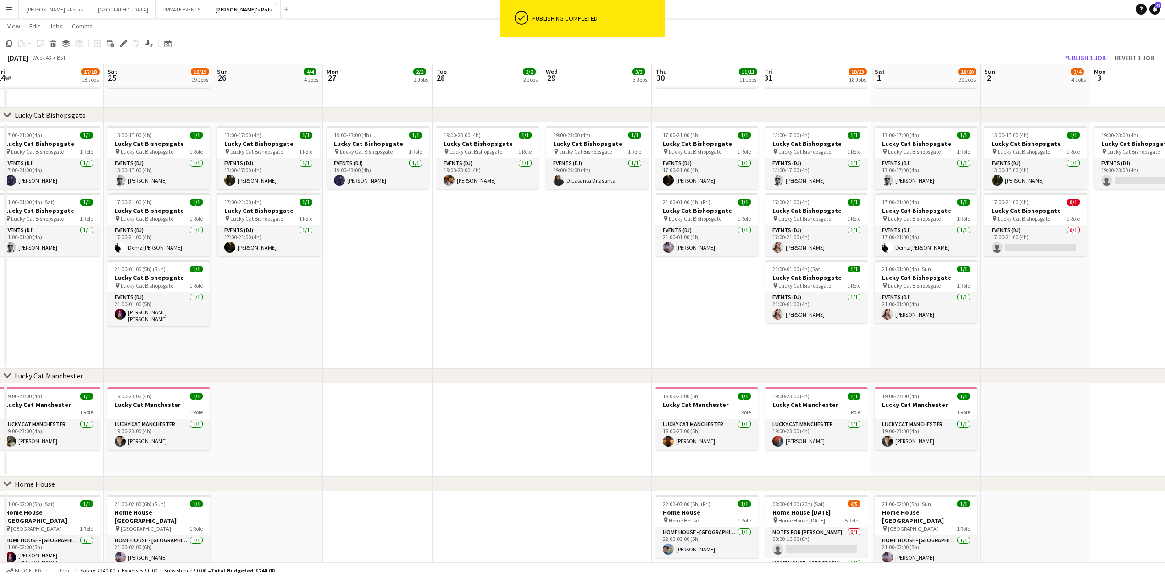
drag, startPoint x: 791, startPoint y: 444, endPoint x: 541, endPoint y: 430, distance: 249.9
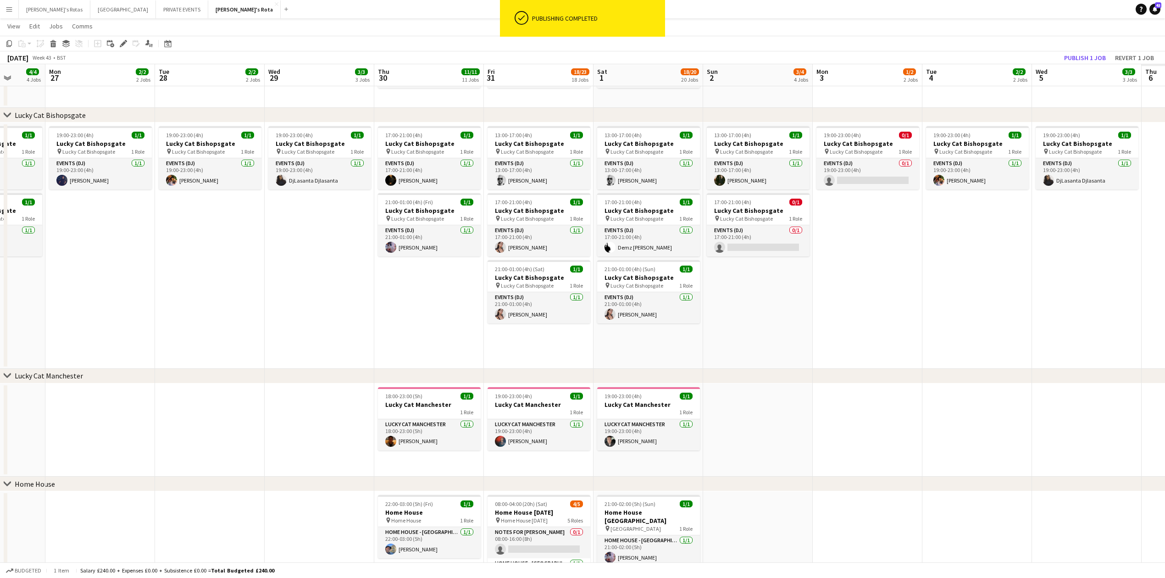
drag, startPoint x: 827, startPoint y: 421, endPoint x: 738, endPoint y: 419, distance: 89.4
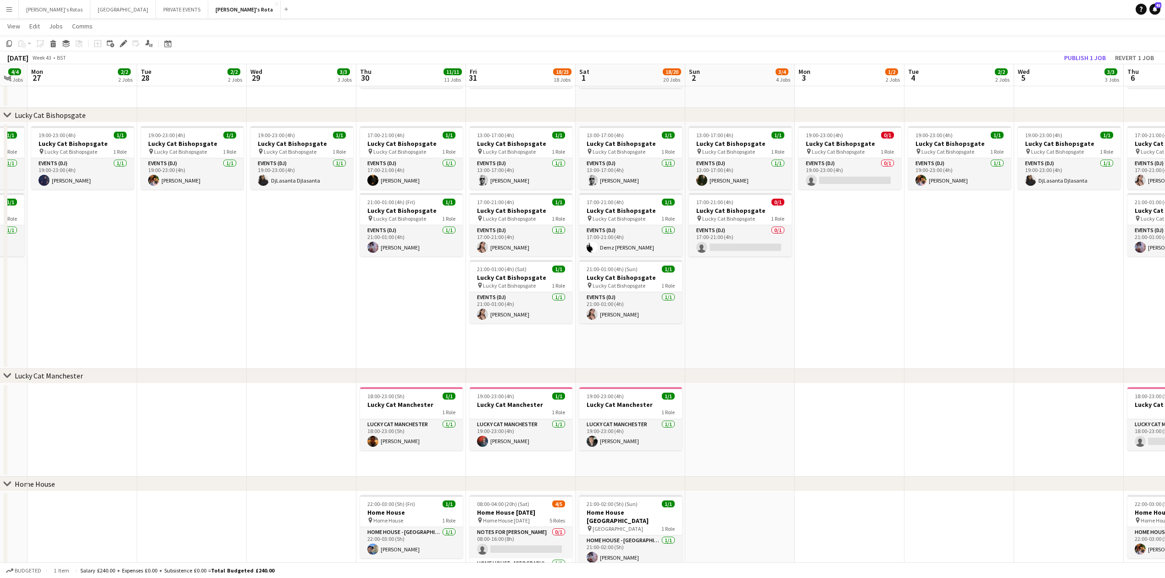
click at [366, 290] on app-date-cell "17:00-21:00 (4h) 1/1 Lucky Cat Bishopsgate pin Lucky Cat Bishopsgate 1 Role Eve…" at bounding box center [411, 245] width 110 height 246
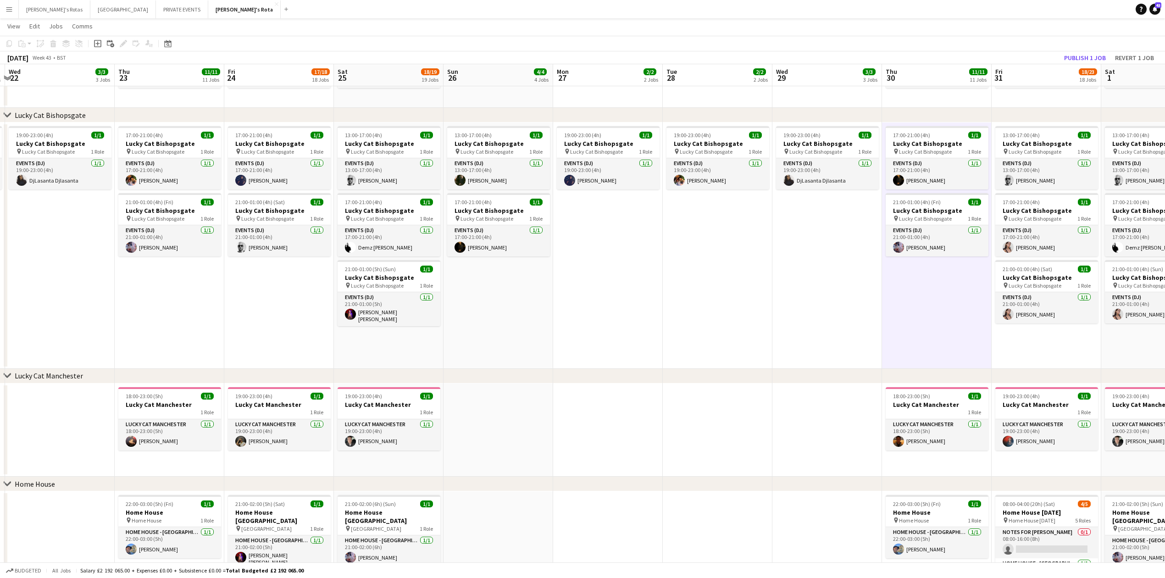
drag, startPoint x: 222, startPoint y: 332, endPoint x: 754, endPoint y: 327, distance: 532.0
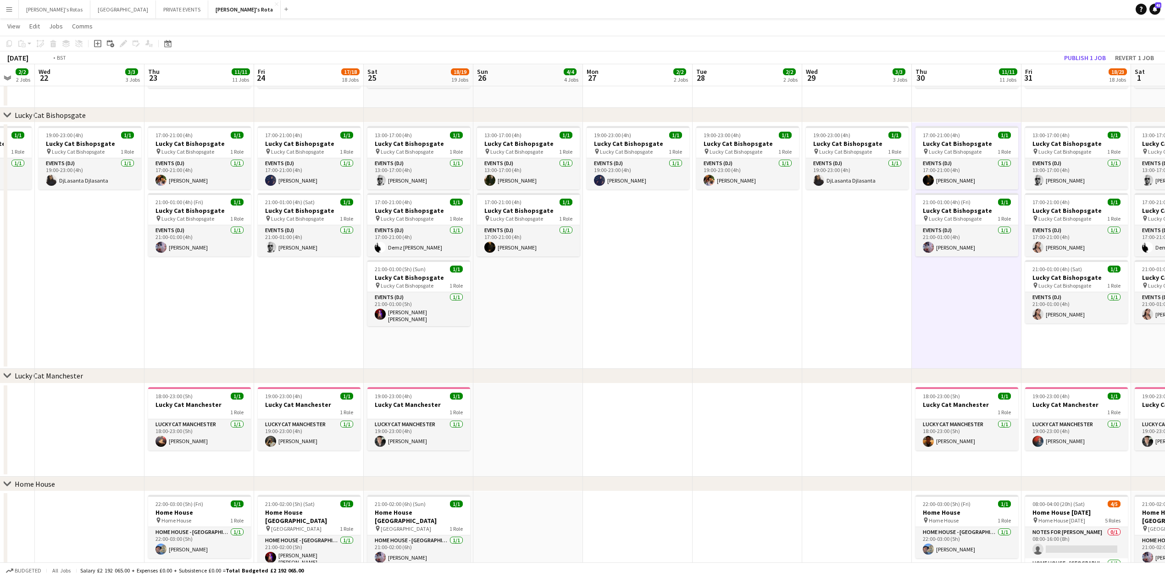
drag, startPoint x: 538, startPoint y: 393, endPoint x: 806, endPoint y: 374, distance: 268.4
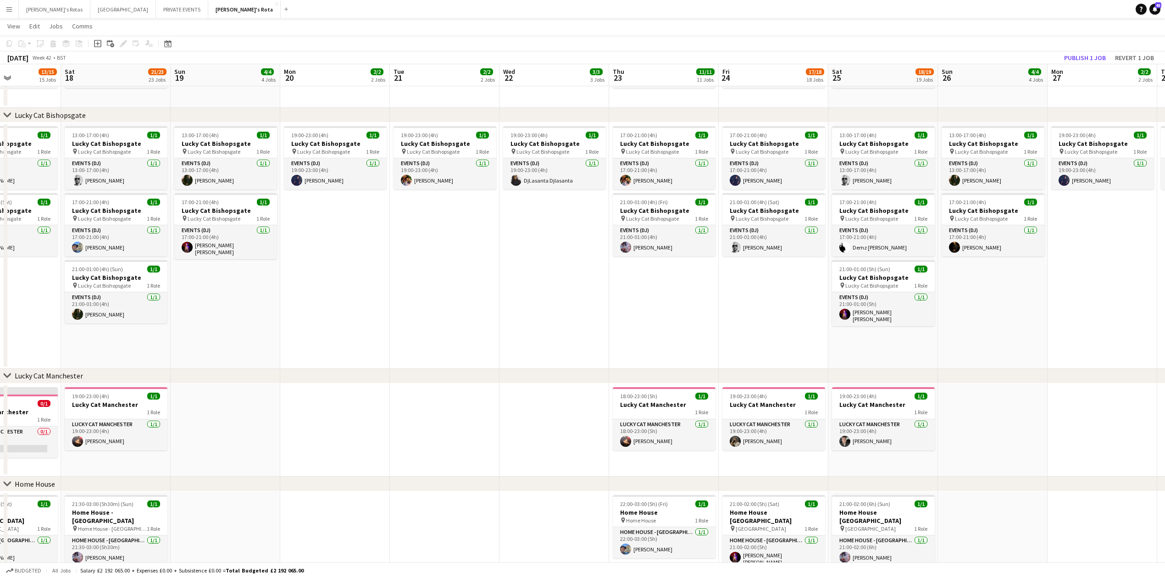
drag, startPoint x: 343, startPoint y: 419, endPoint x: 782, endPoint y: 336, distance: 446.2
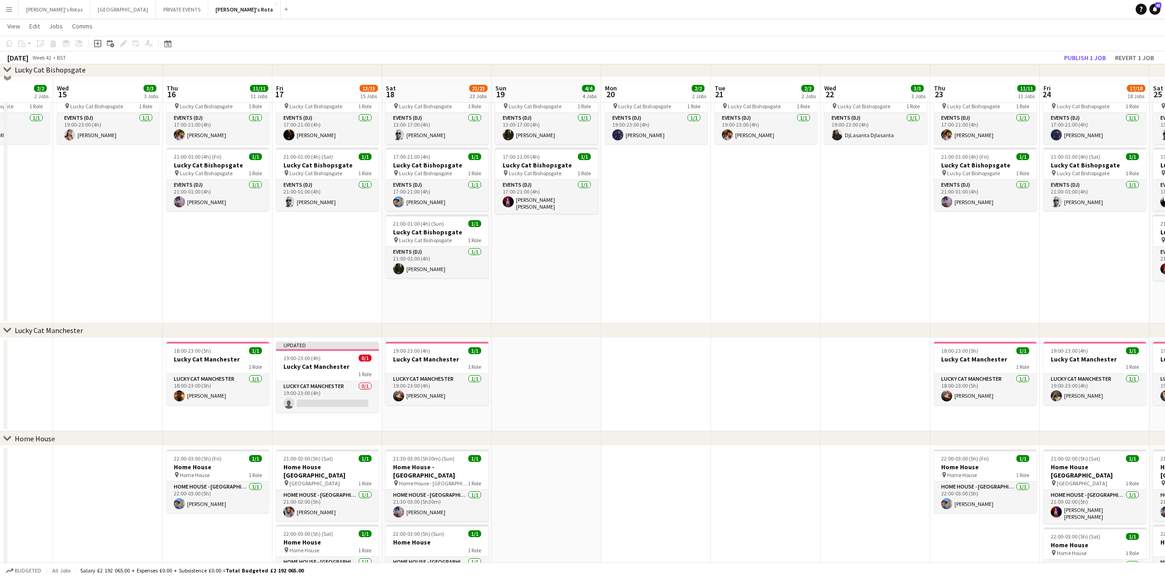
scroll to position [802, 0]
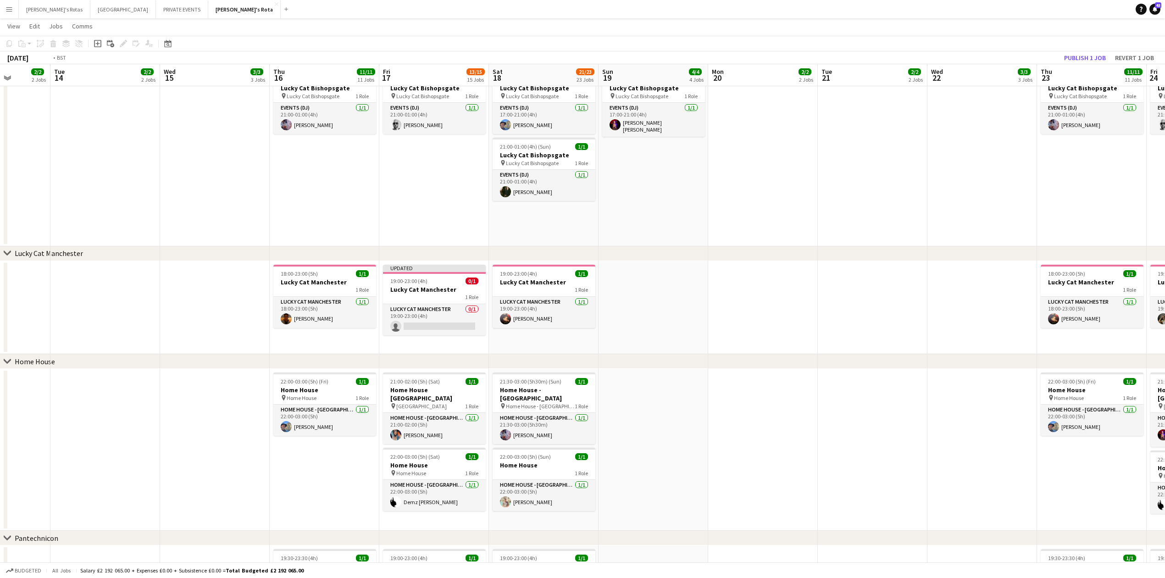
drag, startPoint x: 104, startPoint y: 298, endPoint x: 346, endPoint y: 325, distance: 243.6
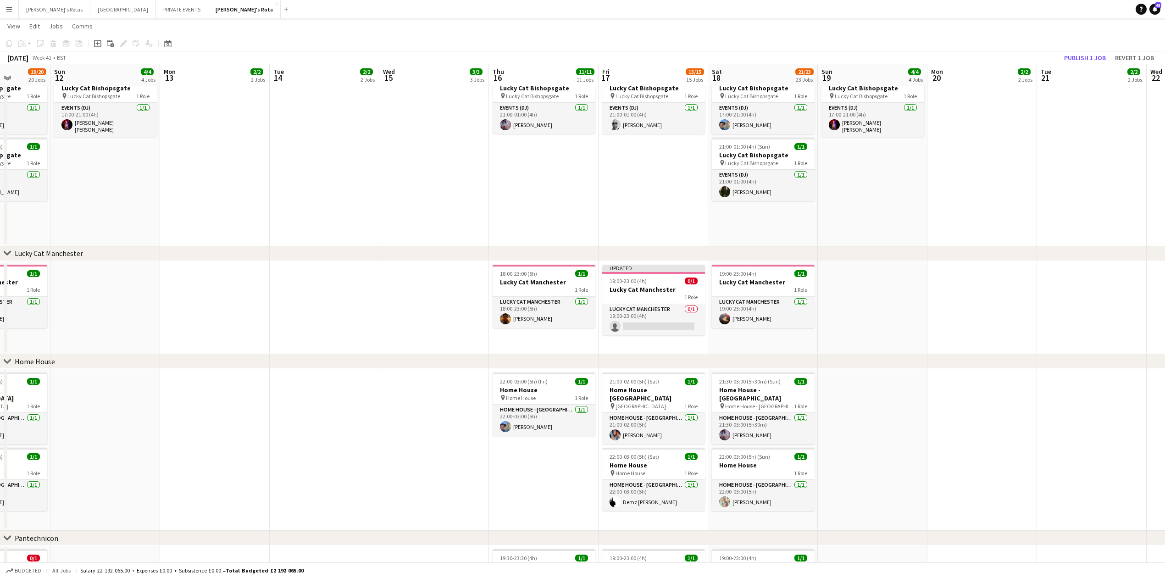
scroll to position [0, 255]
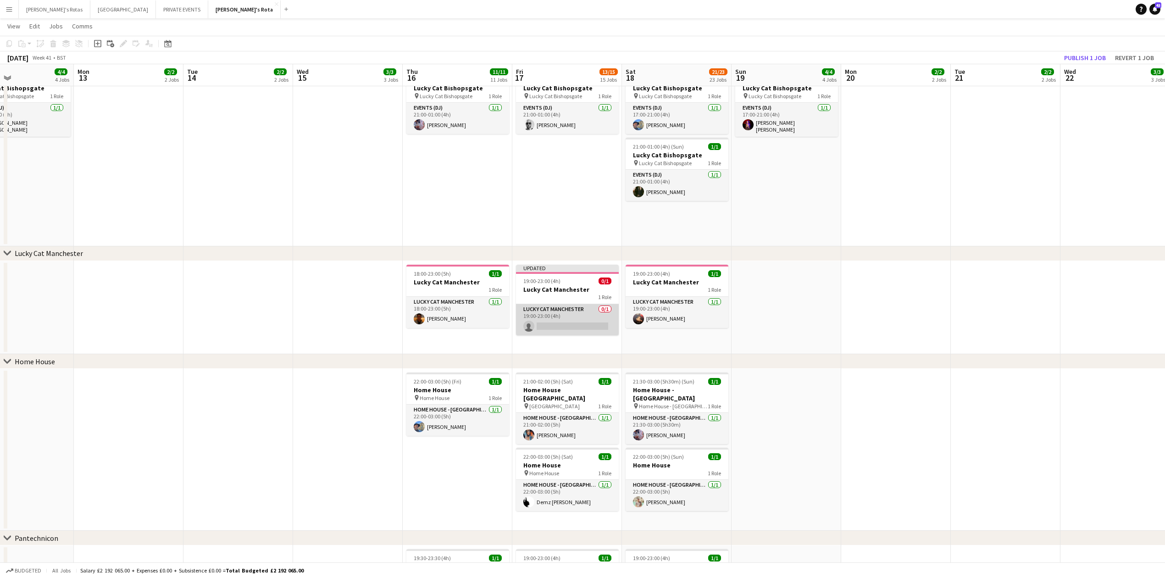
click at [558, 322] on app-card-role "Lucky Cat Manchester 0/1 19:00-23:00 (4h) single-neutral-actions" at bounding box center [567, 319] width 103 height 31
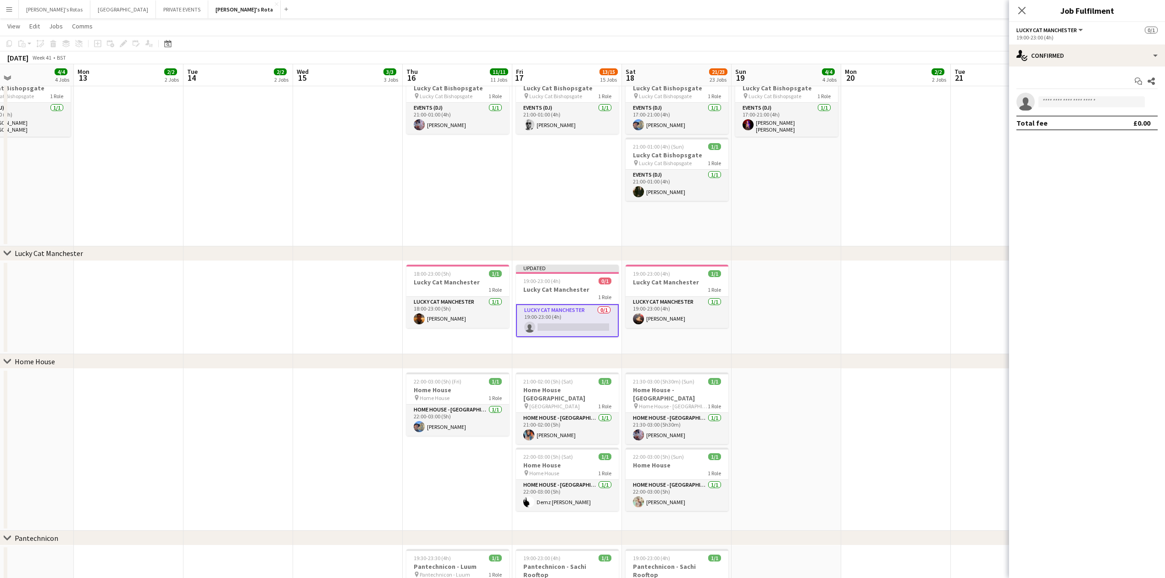
click at [558, 322] on app-card-role "Lucky Cat Manchester 0/1 19:00-23:00 (4h) single-neutral-actions" at bounding box center [567, 320] width 103 height 33
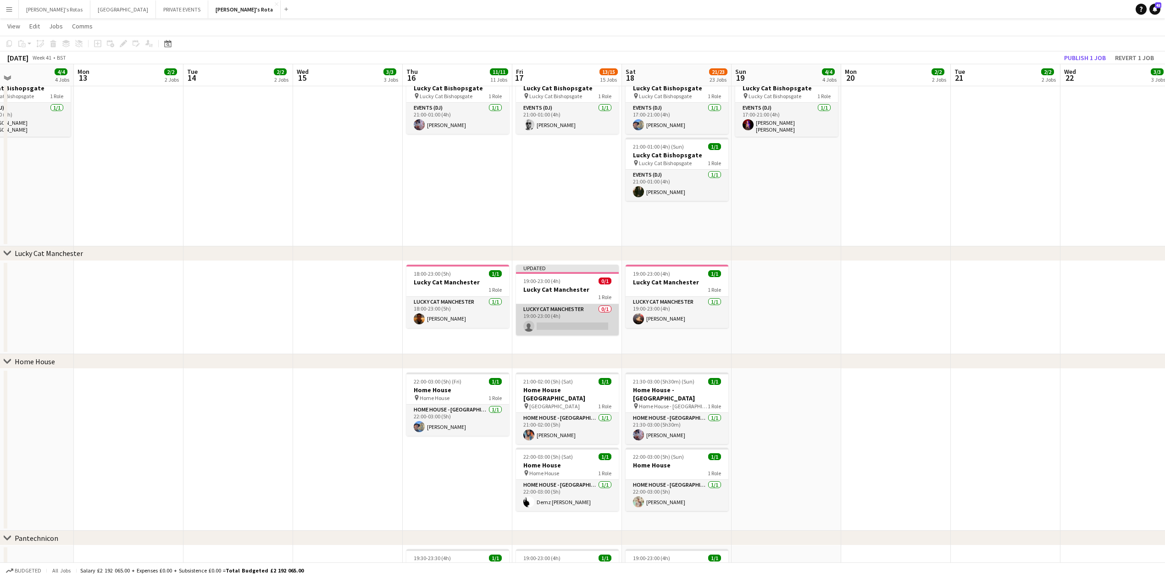
click at [558, 322] on app-card-role "Lucky Cat Manchester 0/1 19:00-23:00 (4h) single-neutral-actions" at bounding box center [567, 319] width 103 height 31
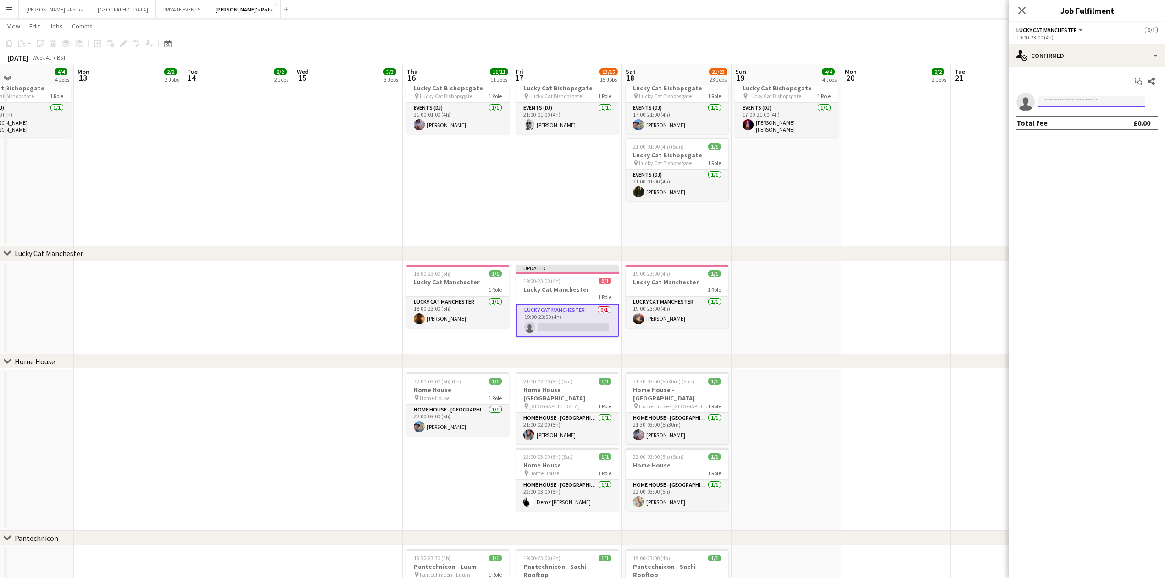
click at [1072, 105] on input at bounding box center [1091, 101] width 106 height 11
type input "*"
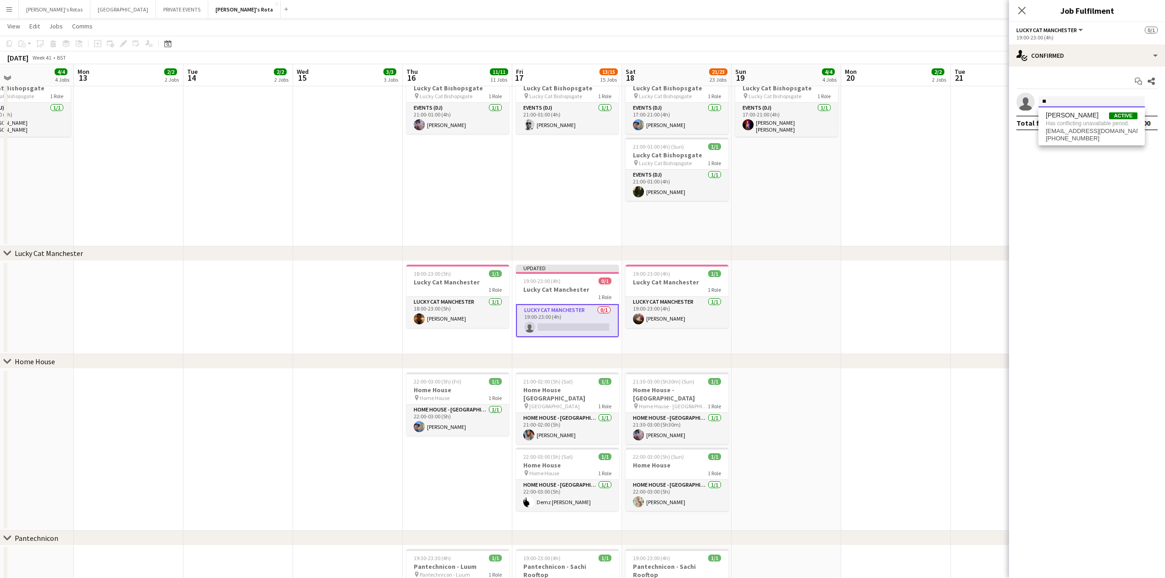
type input "*"
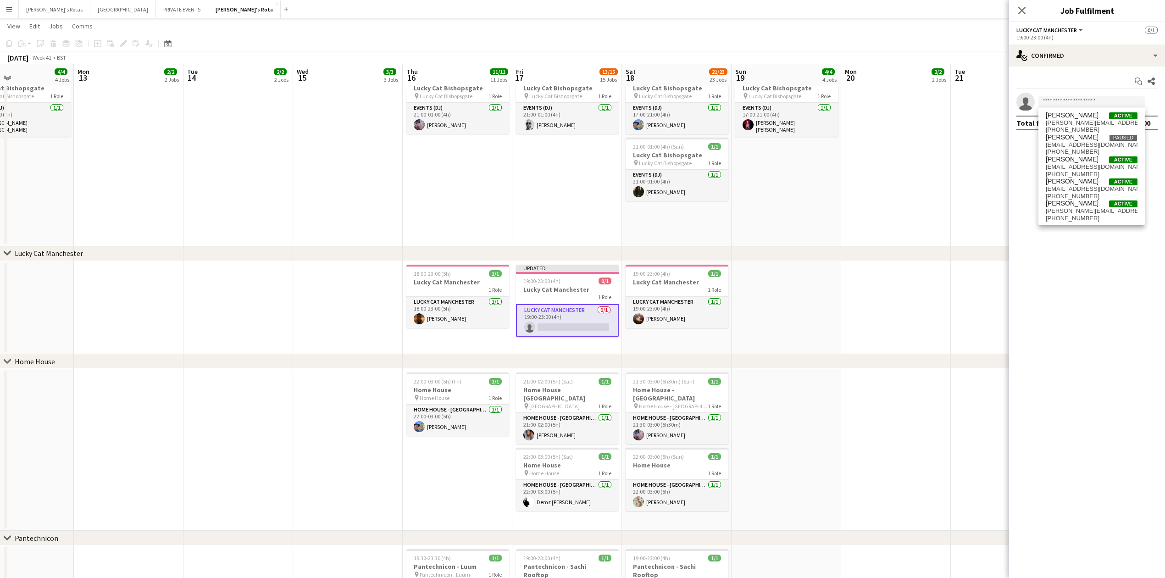
click at [478, 208] on app-date-cell "17:00-21:00 (4h) 1/1 Lucky Cat Bishopsgate pin Lucky Cat Bishopsgate 1 Role Eve…" at bounding box center [458, 123] width 110 height 246
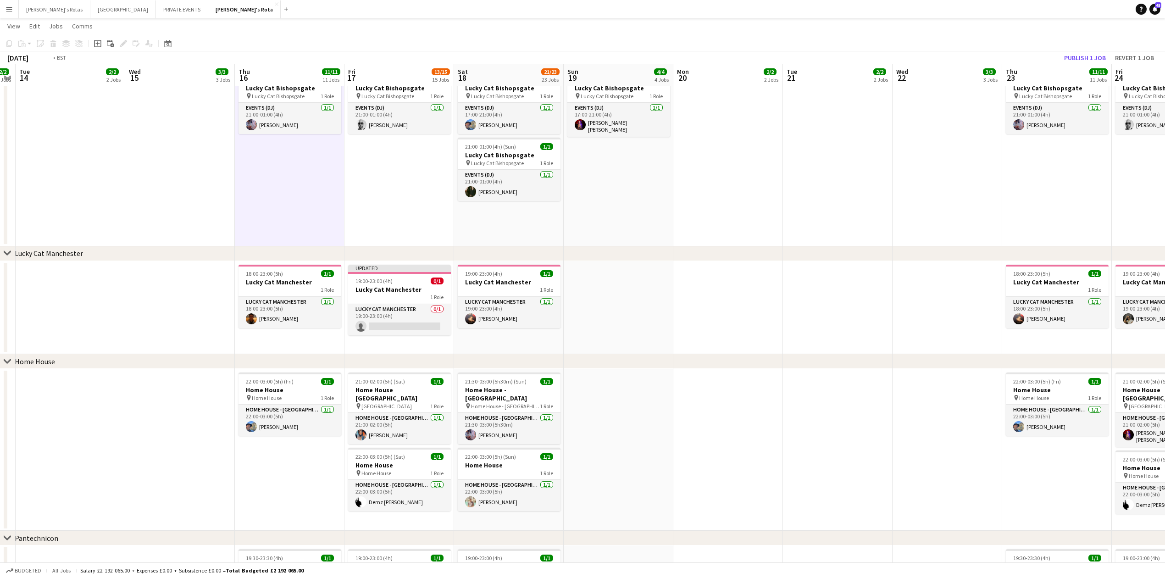
drag, startPoint x: 959, startPoint y: 194, endPoint x: 285, endPoint y: 230, distance: 675.6
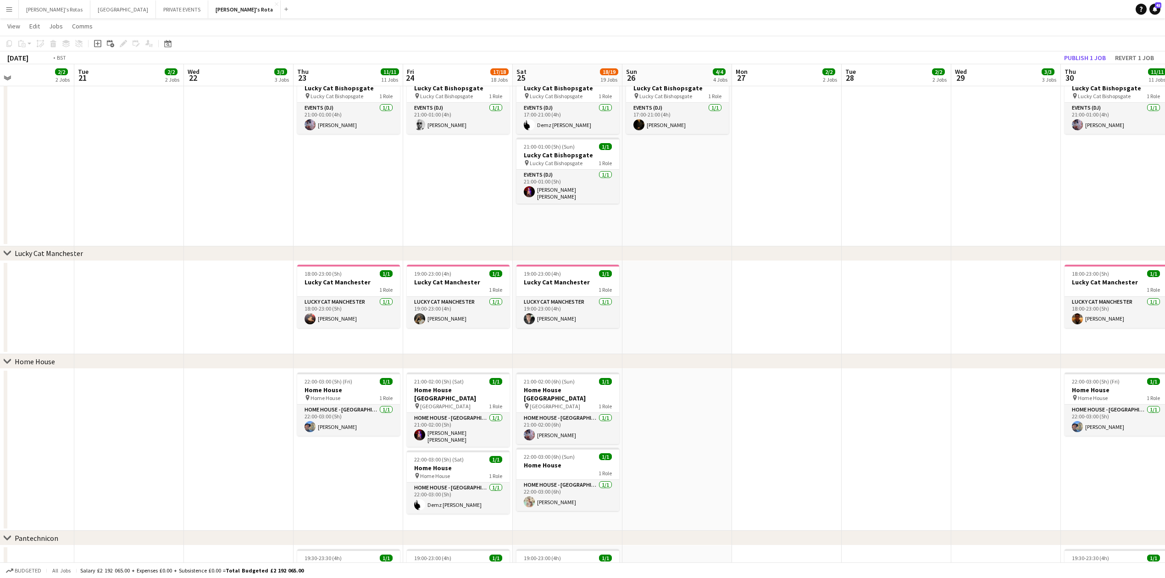
drag, startPoint x: 727, startPoint y: 234, endPoint x: 241, endPoint y: 259, distance: 486.8
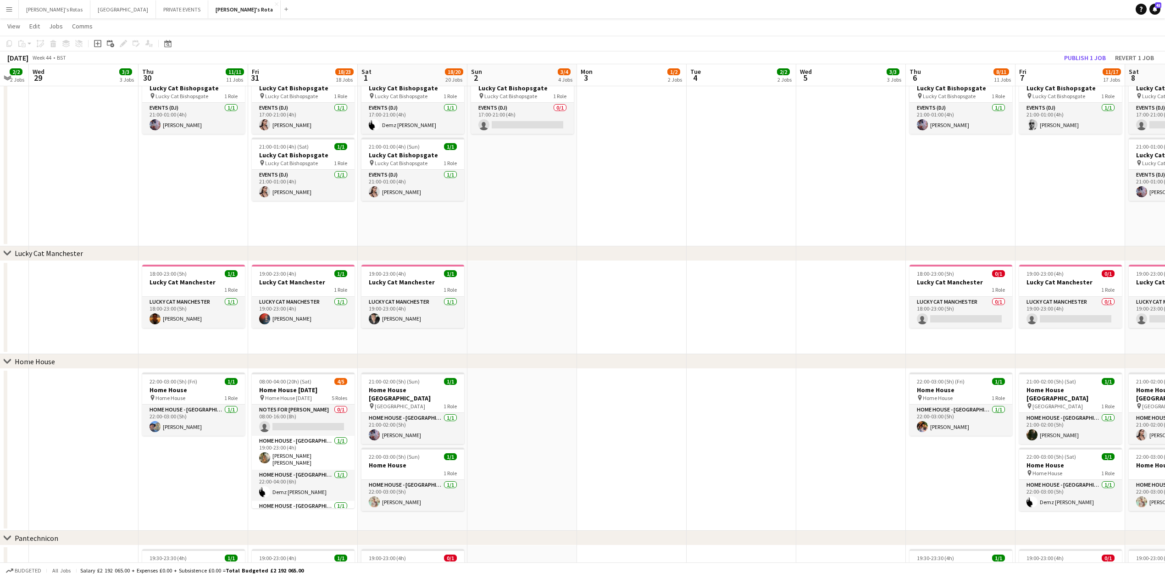
drag, startPoint x: 936, startPoint y: 222, endPoint x: 512, endPoint y: 271, distance: 427.0
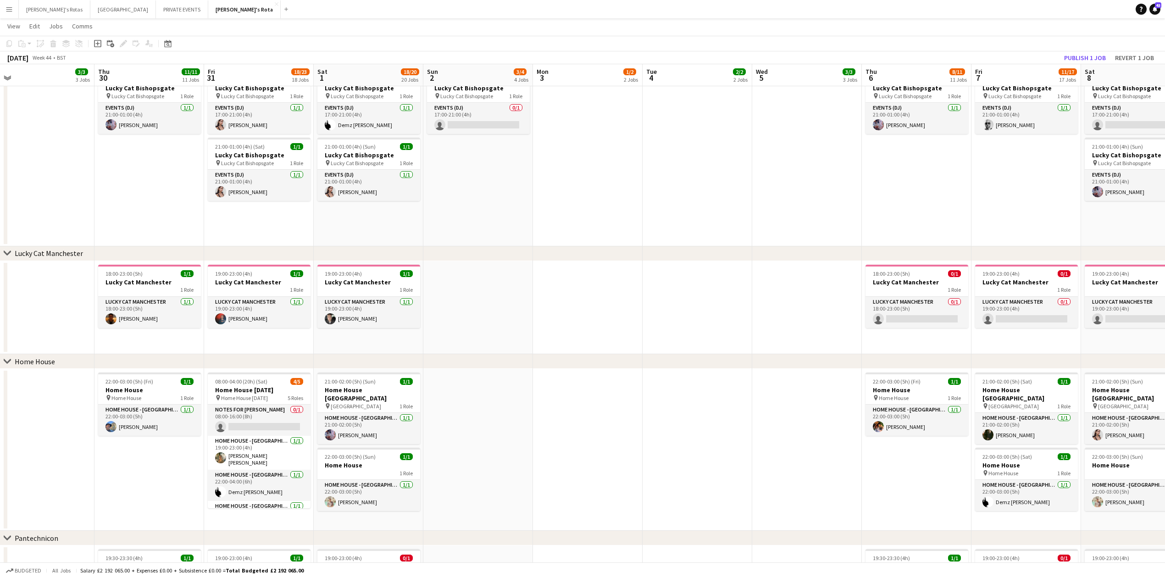
scroll to position [0, 384]
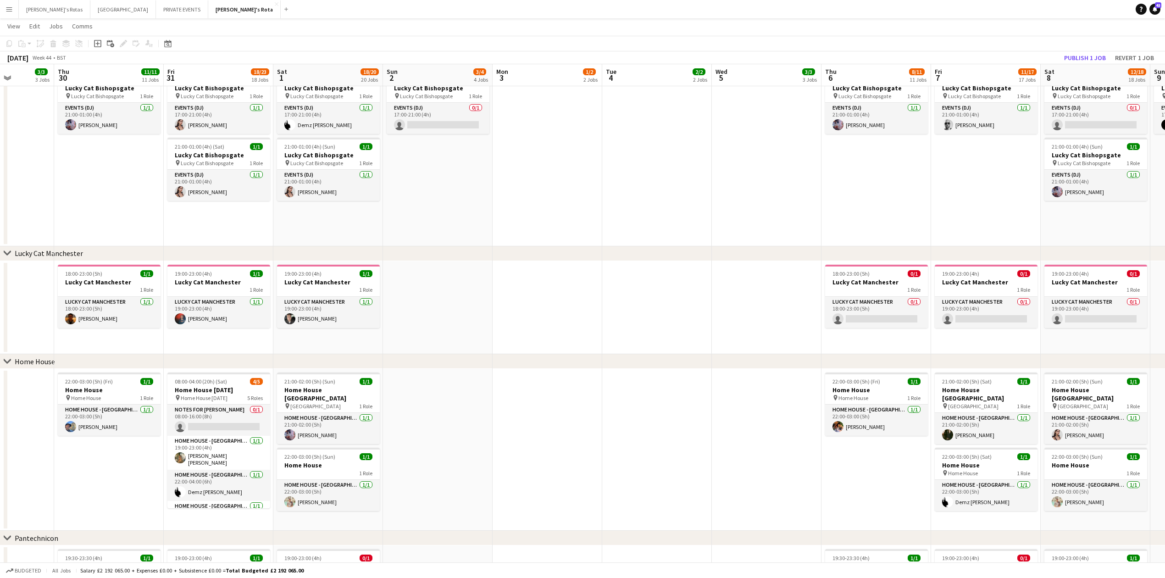
drag, startPoint x: 672, startPoint y: 248, endPoint x: 323, endPoint y: 274, distance: 349.5
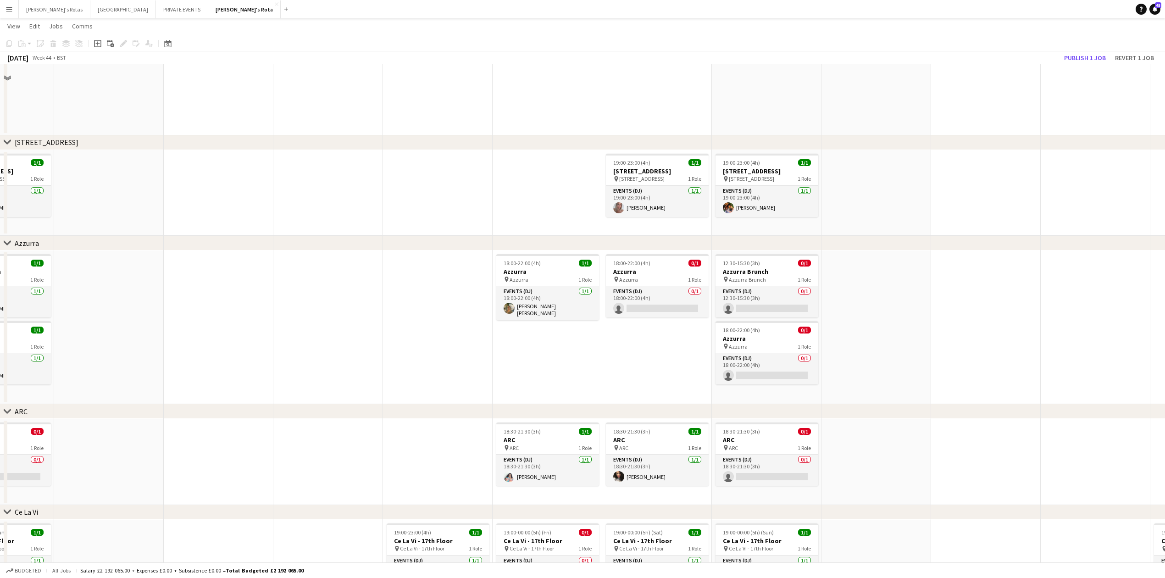
scroll to position [1719, 0]
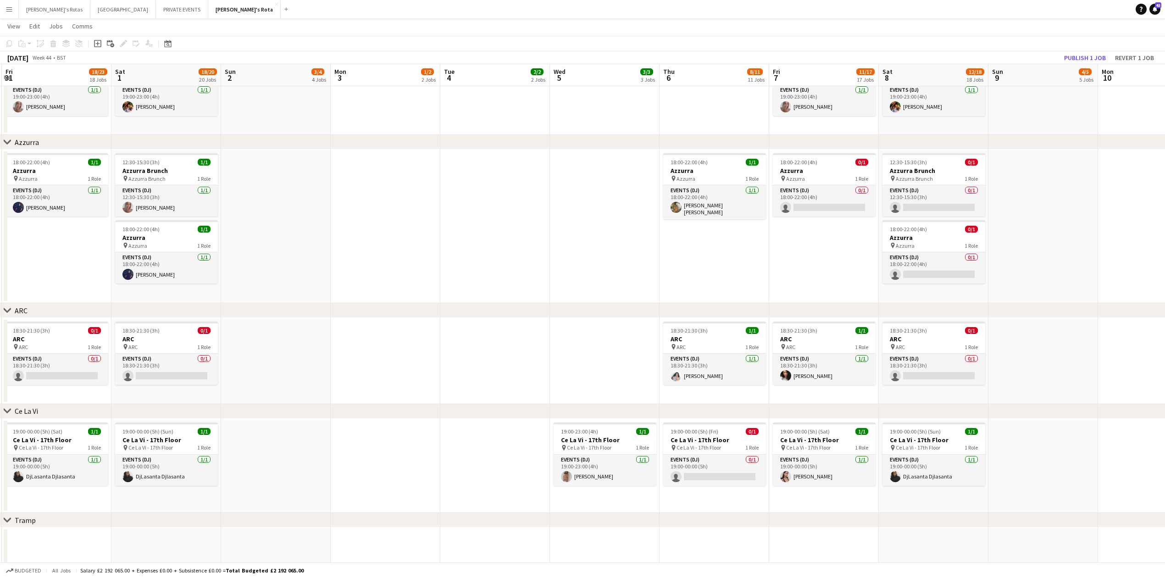
drag, startPoint x: 241, startPoint y: 243, endPoint x: 543, endPoint y: 243, distance: 302.2
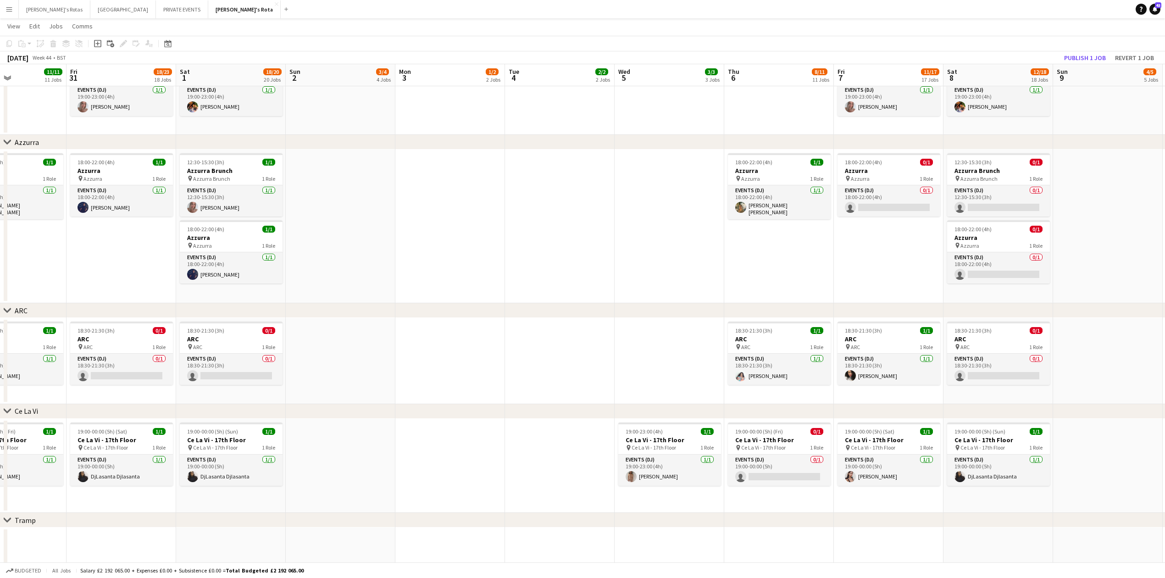
drag, startPoint x: 536, startPoint y: 247, endPoint x: 465, endPoint y: 255, distance: 71.2
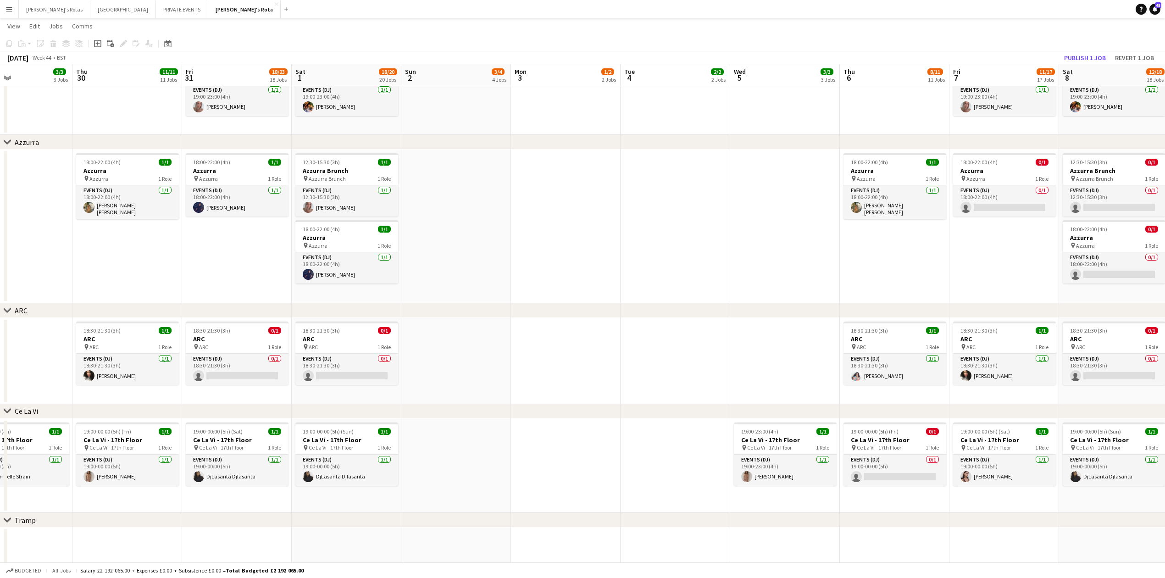
scroll to position [0, 227]
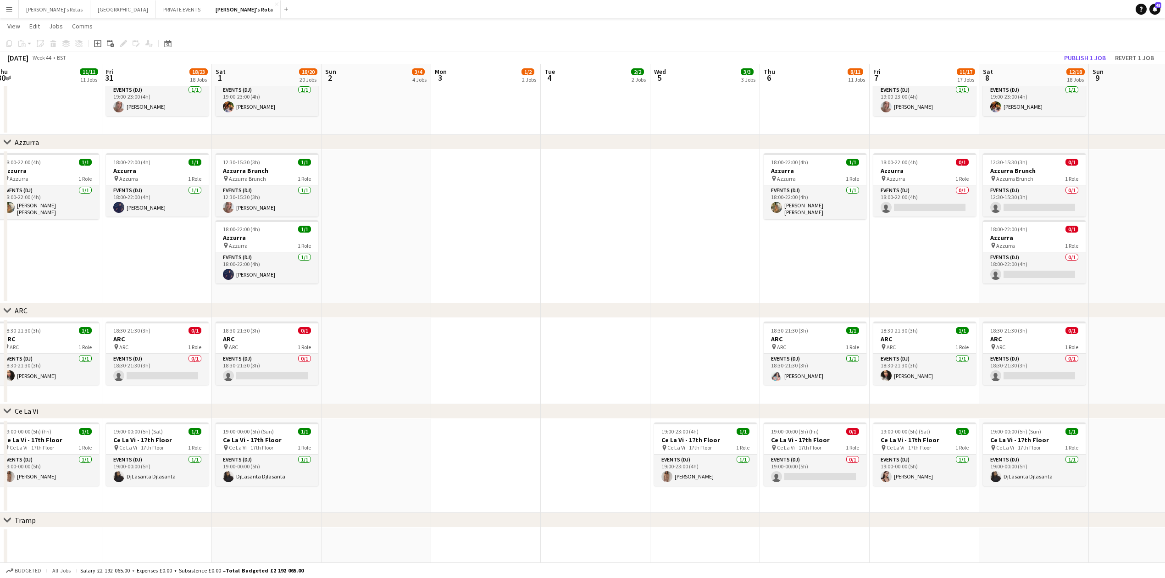
drag, startPoint x: 559, startPoint y: 238, endPoint x: 810, endPoint y: 220, distance: 251.0
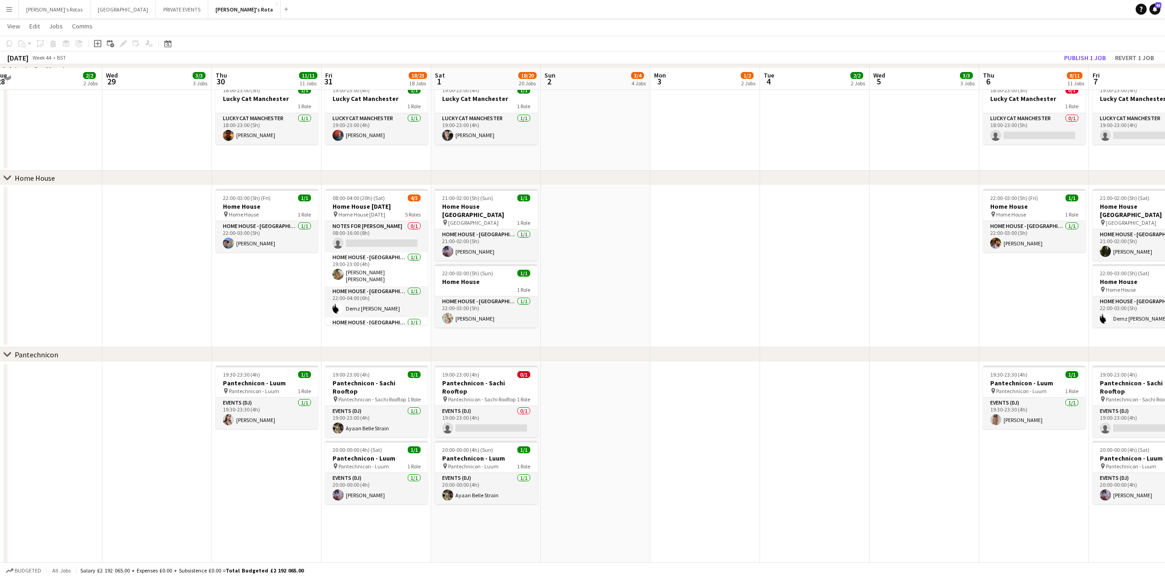
scroll to position [1168, 0]
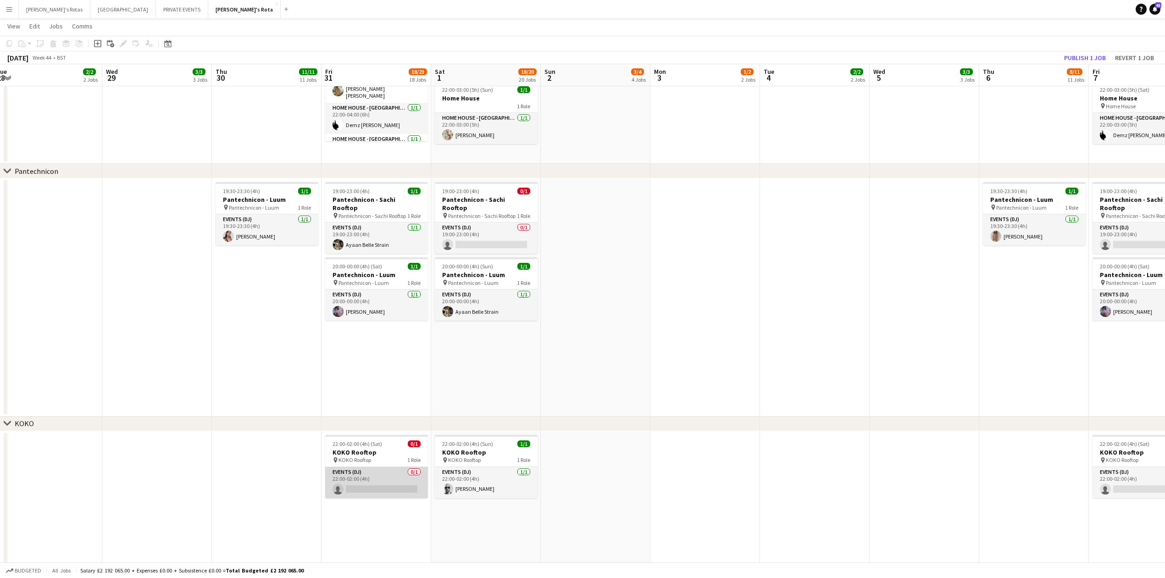
click at [368, 477] on app-card-role "Events (DJ) 0/1 22:00-02:00 (4h) single-neutral-actions" at bounding box center [376, 482] width 103 height 31
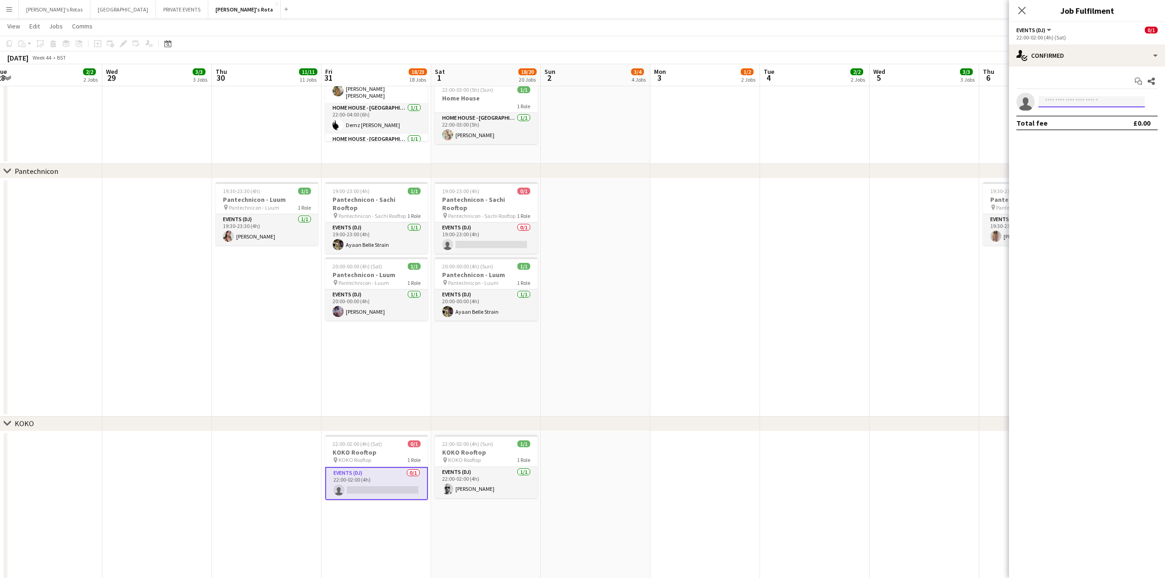
click at [1085, 105] on input at bounding box center [1091, 101] width 106 height 11
type input "*"
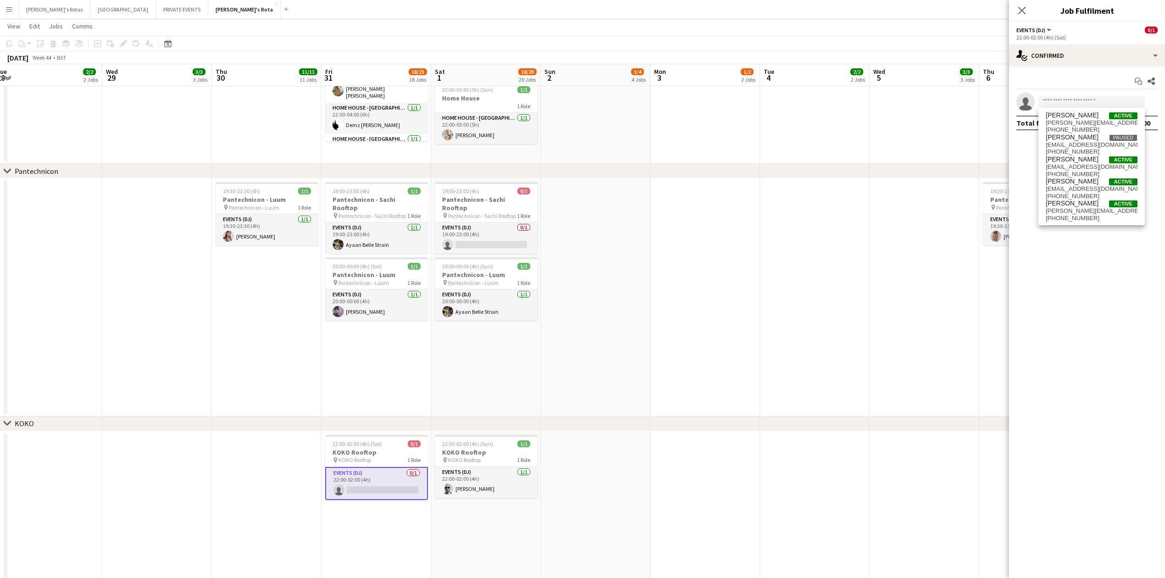
click at [244, 337] on app-calendar-viewport "Sun 26 4/4 4 Jobs Mon 27 2/2 2 Jobs Tue 28 2/2 2 Jobs Wed 29 3/3 3 Jobs Thu 30 …" at bounding box center [582, 353] width 1165 height 2972
click at [680, 353] on app-date-cell at bounding box center [708, 297] width 110 height 238
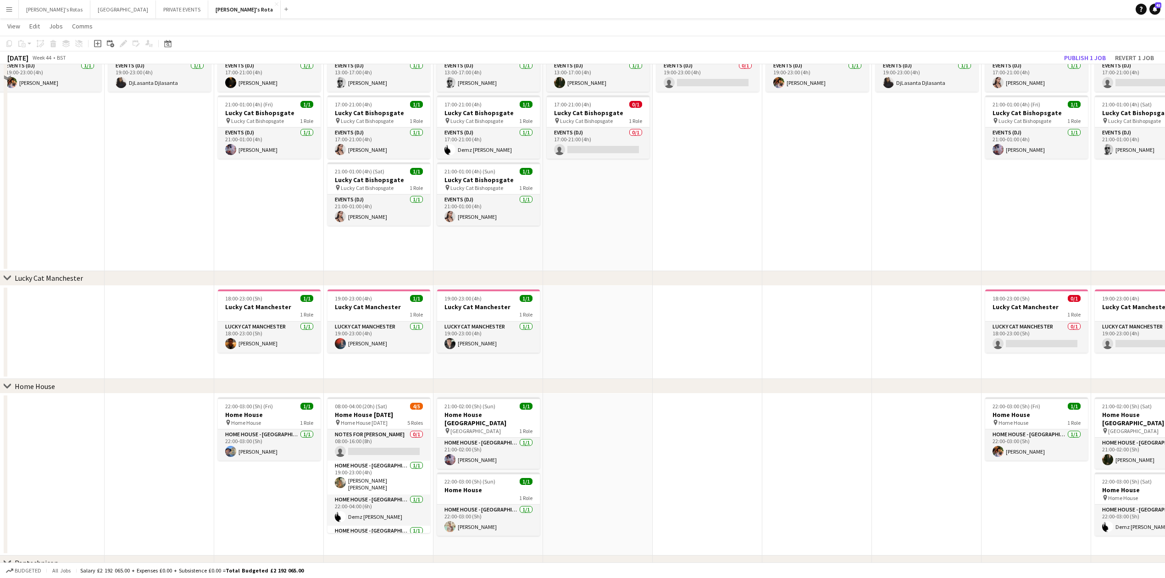
scroll to position [618, 0]
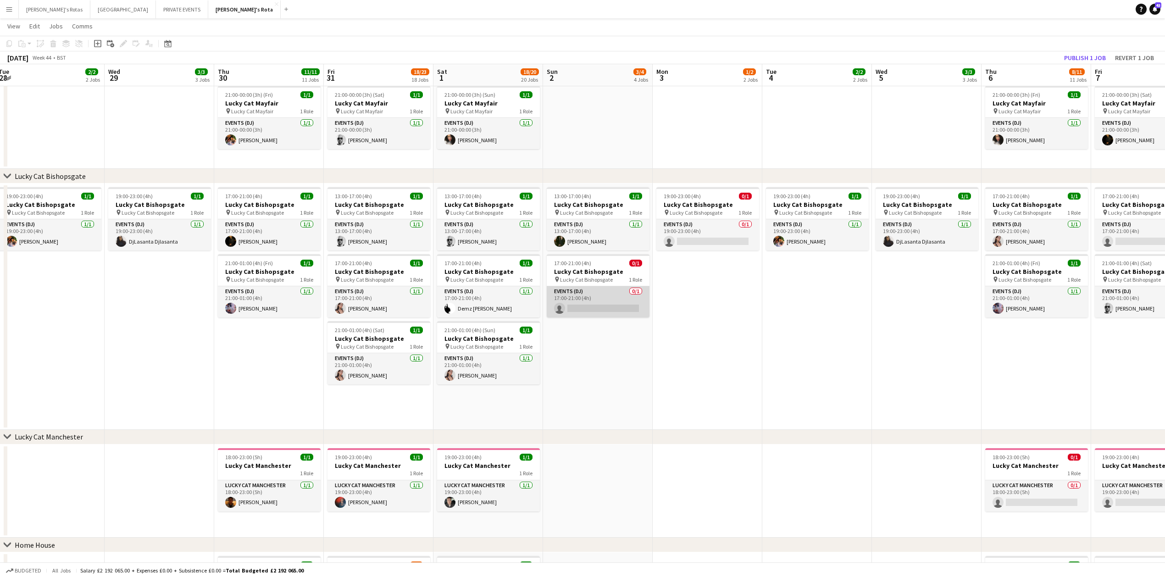
click at [609, 316] on app-card-role "Events (DJ) 0/1 17:00-21:00 (4h) single-neutral-actions" at bounding box center [598, 301] width 103 height 31
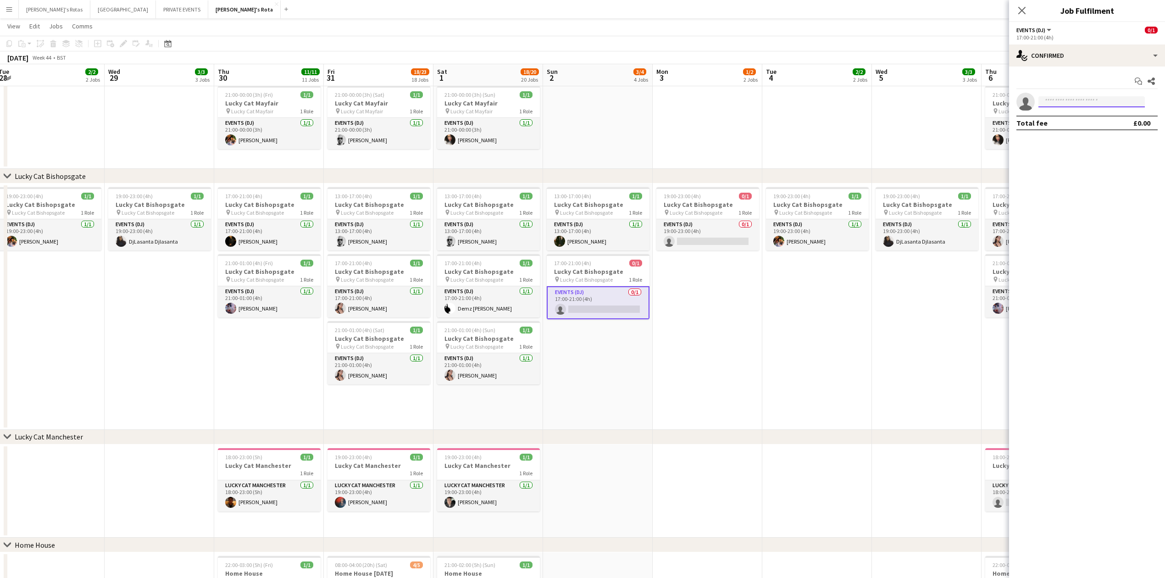
click at [1064, 105] on input at bounding box center [1091, 101] width 106 height 11
type input "****"
click at [1077, 124] on span "[EMAIL_ADDRESS][DOMAIN_NAME]" at bounding box center [1092, 122] width 92 height 7
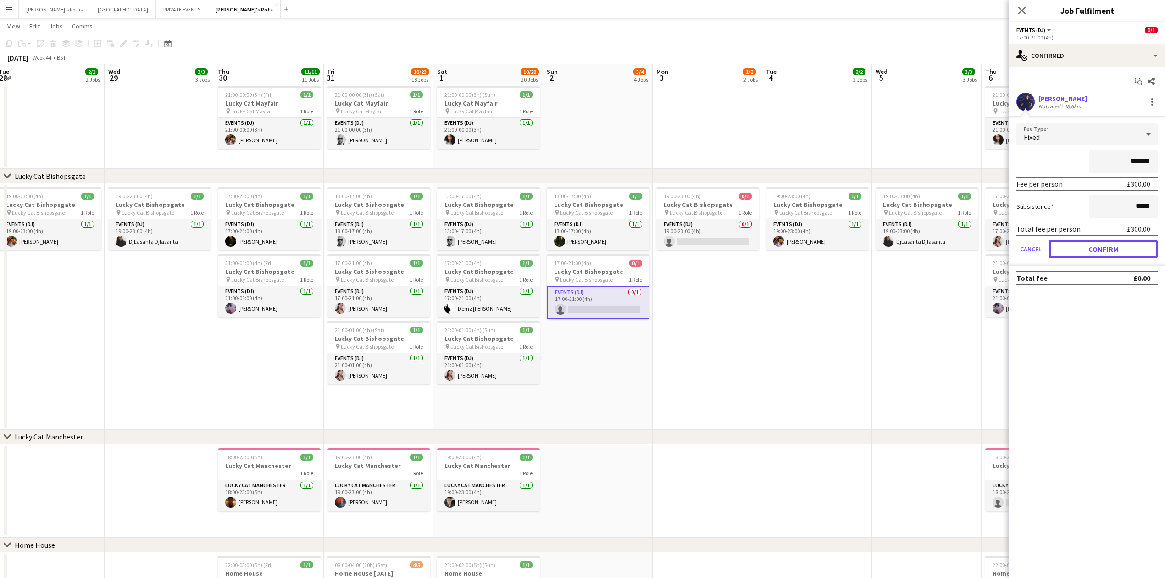
drag, startPoint x: 1110, startPoint y: 247, endPoint x: 1042, endPoint y: 183, distance: 93.1
click at [1109, 247] on button "Confirm" at bounding box center [1103, 249] width 109 height 18
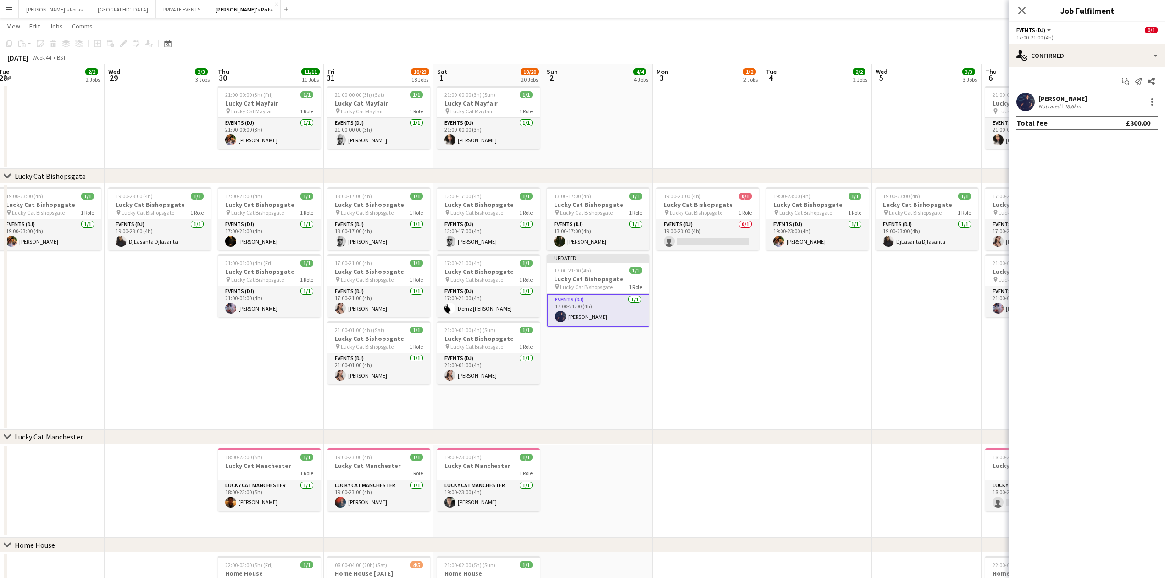
drag, startPoint x: 1024, startPoint y: 11, endPoint x: 1017, endPoint y: 12, distance: 6.9
click at [1020, 12] on icon "Close pop-in" at bounding box center [1021, 10] width 7 height 7
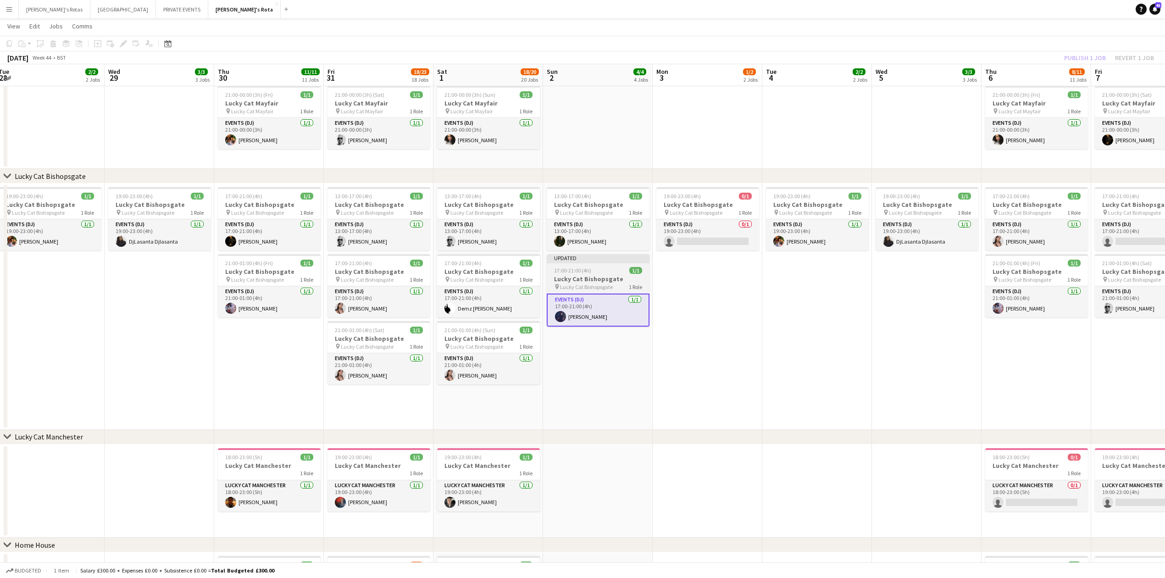
click at [559, 292] on app-job-card "Updated 17:00-21:00 (4h) 1/1 Lucky Cat Bishopsgate pin Lucky Cat Bishopsgate 1 …" at bounding box center [598, 290] width 103 height 72
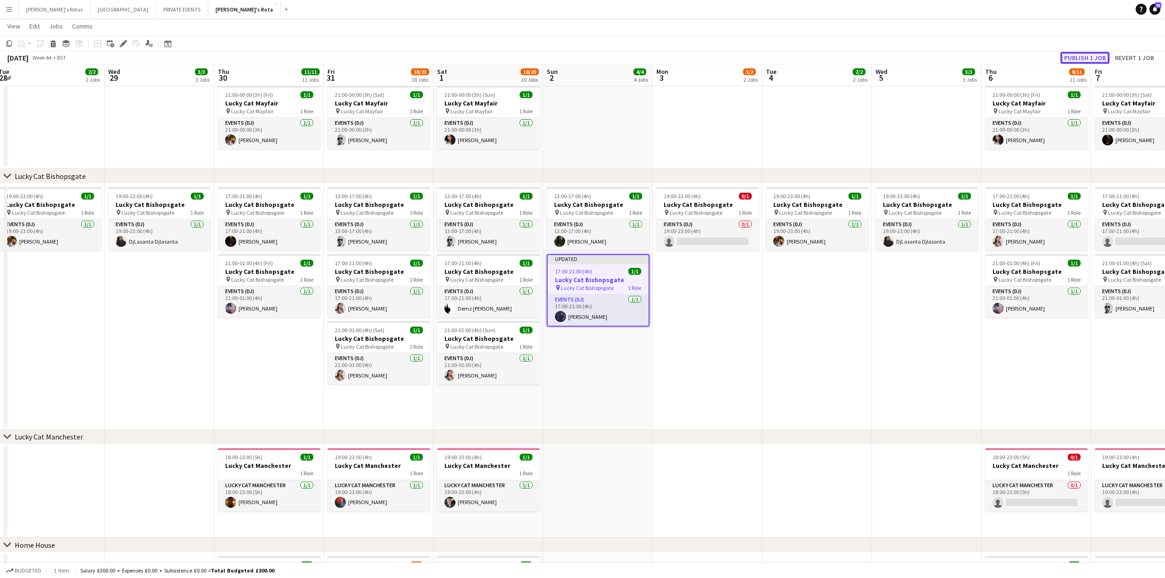
click at [1090, 54] on button "Publish 1 job" at bounding box center [1084, 58] width 49 height 12
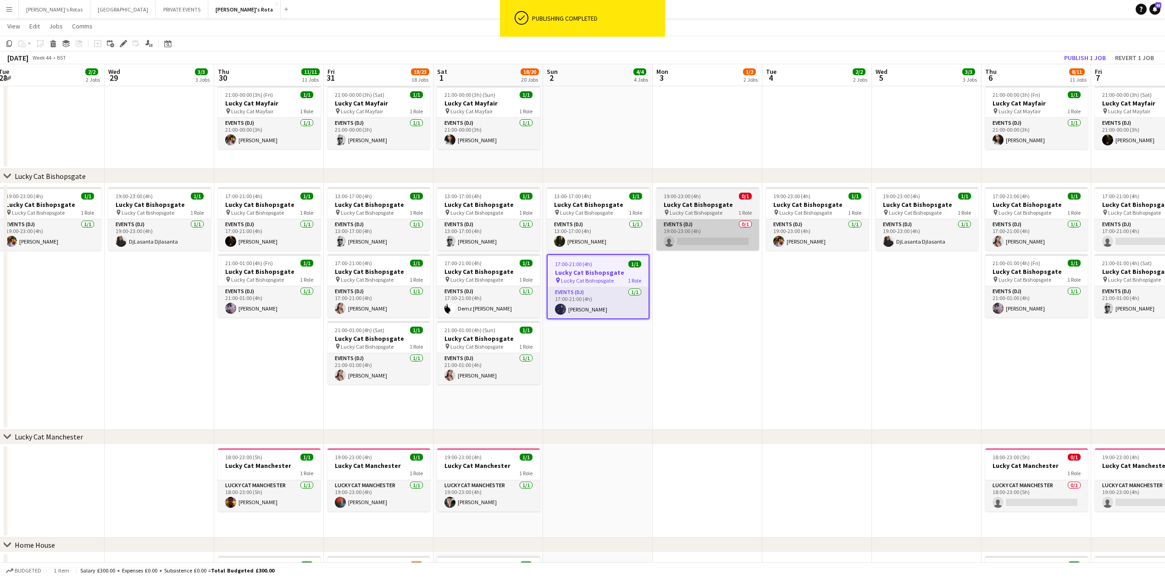
drag, startPoint x: 712, startPoint y: 245, endPoint x: 721, endPoint y: 242, distance: 9.1
click at [713, 245] on app-card-role "Events (DJ) 0/1 19:00-23:00 (4h) single-neutral-actions" at bounding box center [707, 234] width 103 height 31
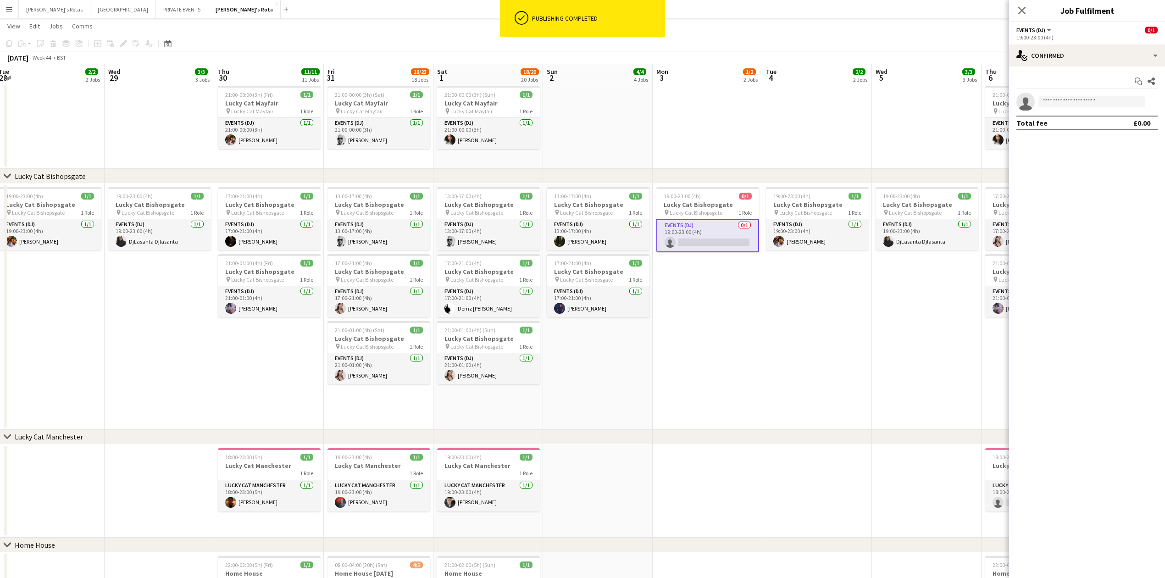
scroll to position [0, 224]
click at [1061, 108] on app-invite-slot "single-neutral-actions" at bounding box center [1087, 102] width 156 height 18
click at [1062, 100] on input at bounding box center [1091, 101] width 106 height 11
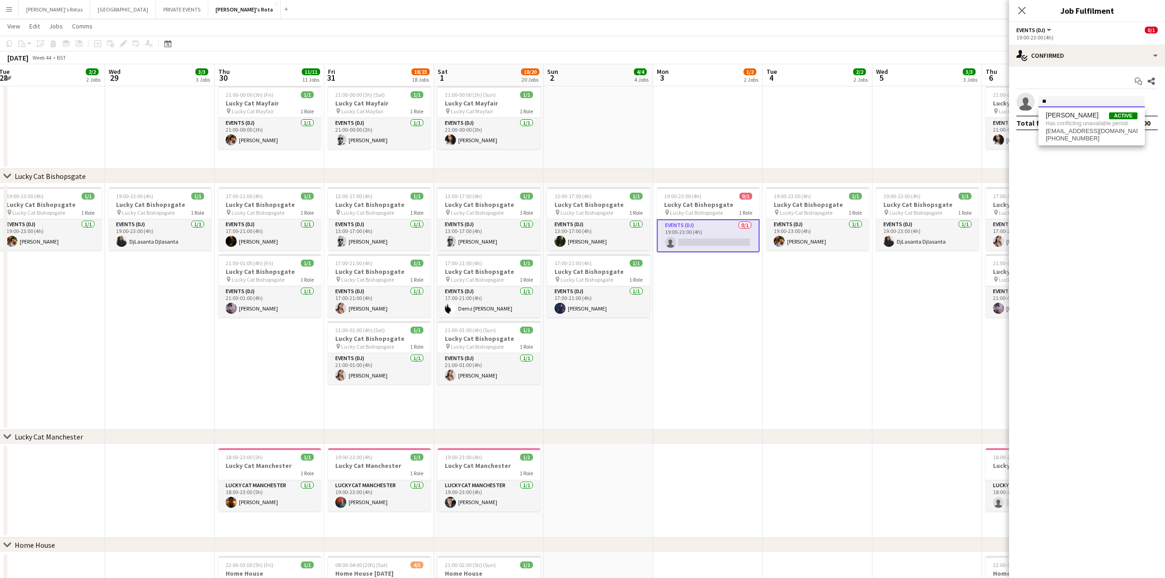
type input "*"
type input "****"
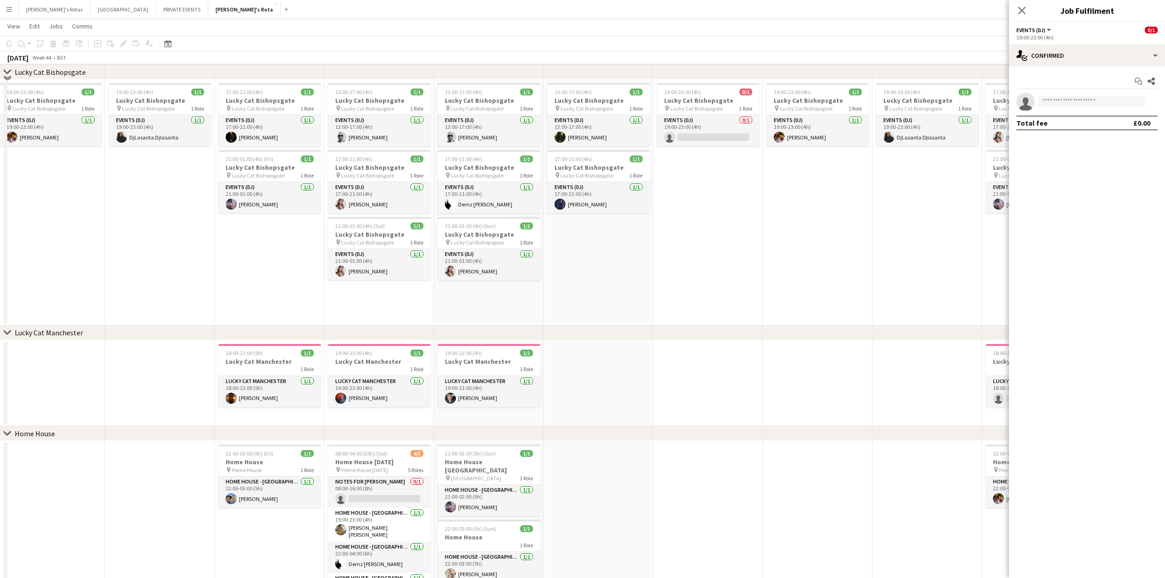
scroll to position [1891, 0]
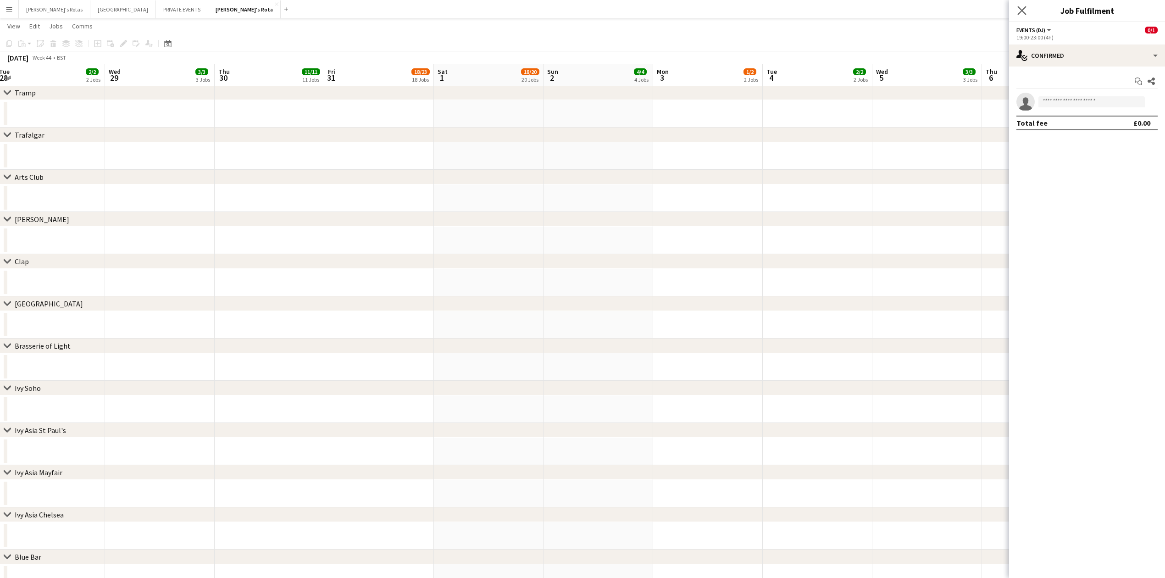
click at [1015, 6] on app-icon "Close pop-in" at bounding box center [1021, 10] width 13 height 13
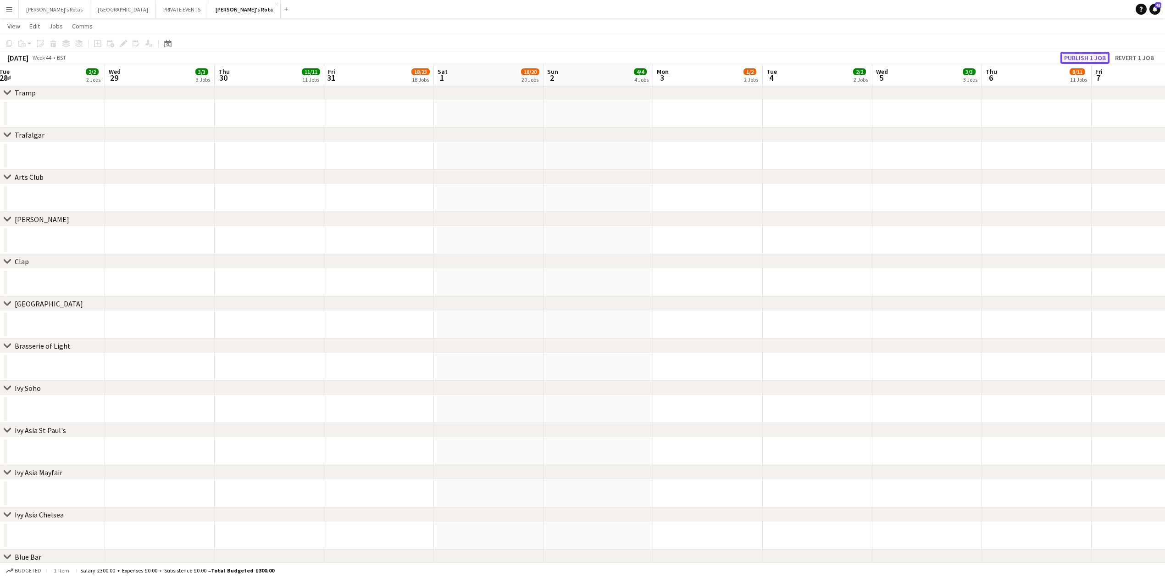
click at [1077, 57] on button "Publish 1 job" at bounding box center [1084, 58] width 49 height 12
click at [173, 45] on div "Date picker [DATE] [DATE] [DATE] M [DATE] T [DATE] W [DATE] T [DATE] F [DATE] S…" at bounding box center [165, 43] width 21 height 11
click at [172, 45] on div "Date picker" at bounding box center [167, 43] width 11 height 11
click at [243, 189] on button "[DATE]" at bounding box center [233, 187] width 27 height 15
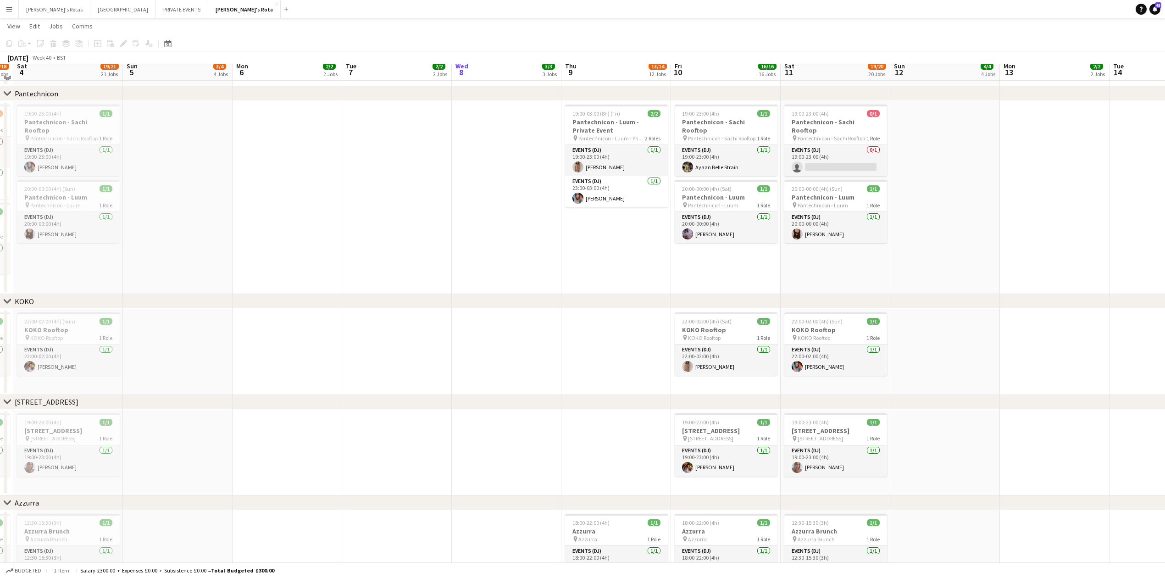
scroll to position [1232, 0]
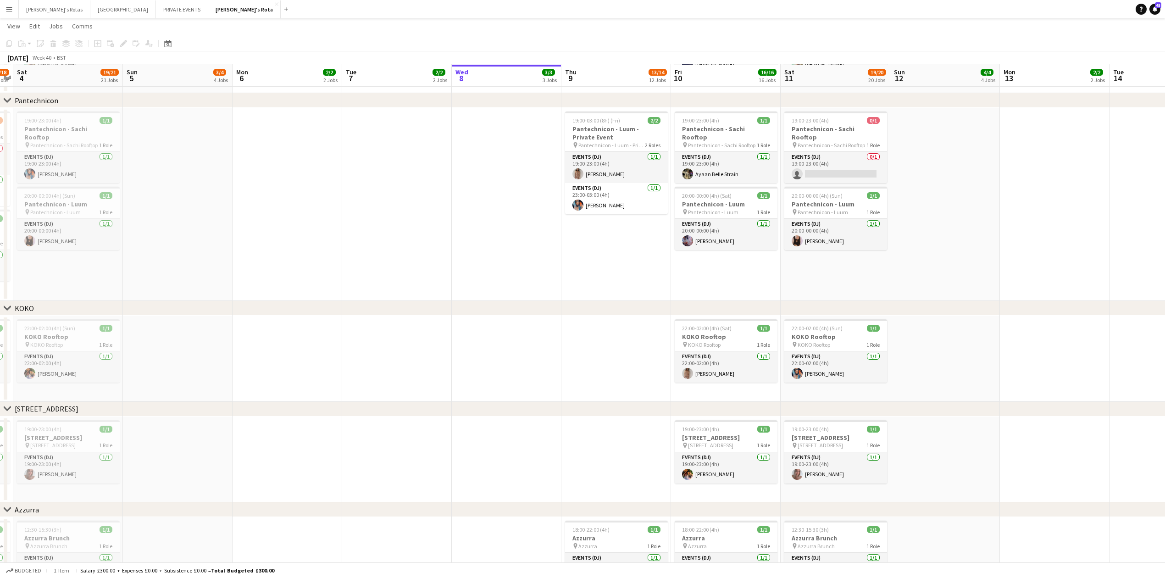
drag, startPoint x: 708, startPoint y: 302, endPoint x: 375, endPoint y: 319, distance: 333.4
click at [367, 326] on div "chevron-right [PERSON_NAME]'s chevron-right Sexy Fish chevron-right Lucky Cat M…" at bounding box center [582, 245] width 1165 height 2883
click at [814, 165] on app-card-role "Events (DJ) 0/1 19:00-23:00 (4h) single-neutral-actions" at bounding box center [835, 167] width 103 height 31
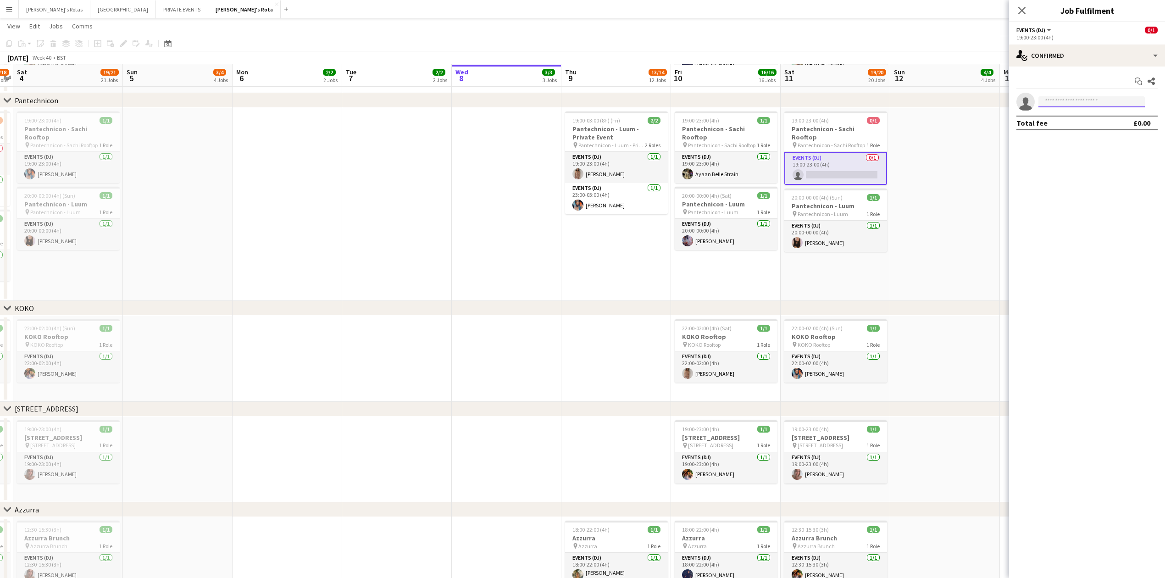
click at [1053, 103] on input at bounding box center [1091, 101] width 106 height 11
type input "***"
click at [1021, 11] on icon at bounding box center [1021, 10] width 9 height 9
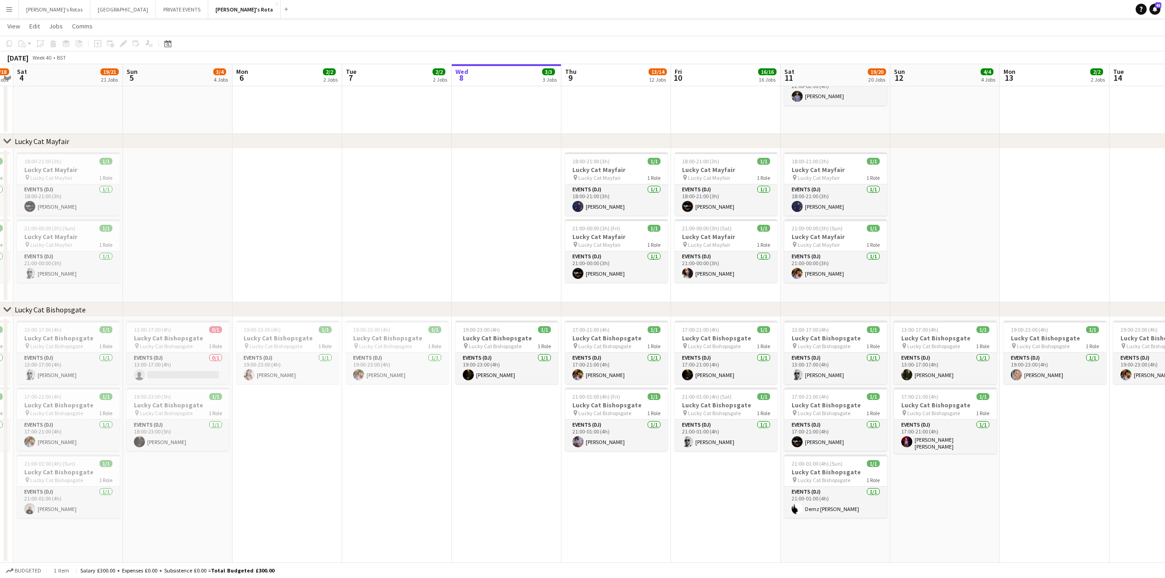
scroll to position [498, 0]
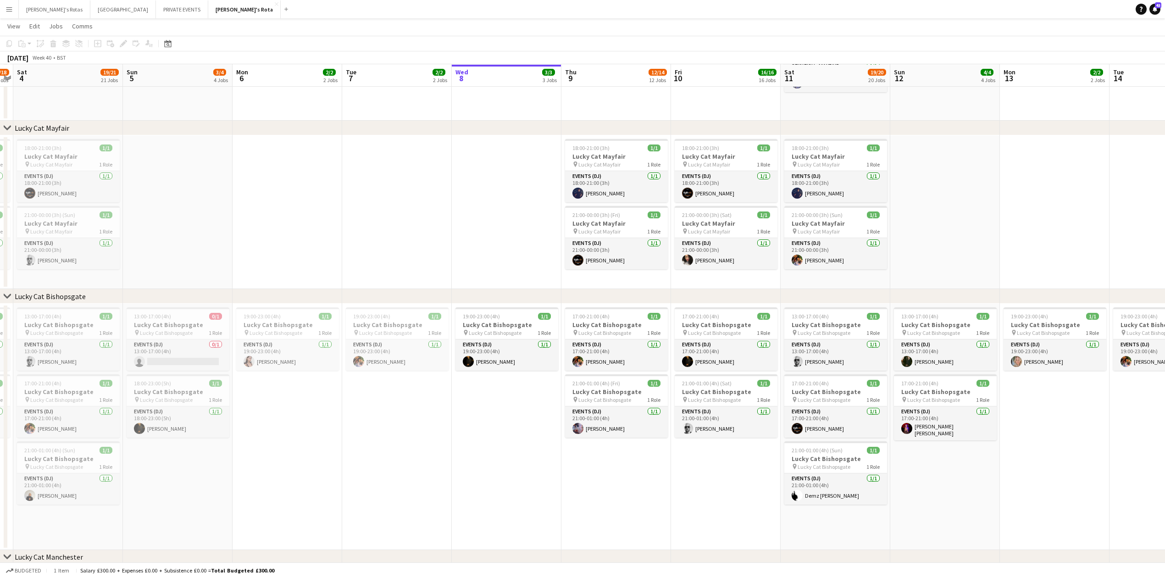
click at [488, 210] on app-date-cell at bounding box center [507, 212] width 110 height 154
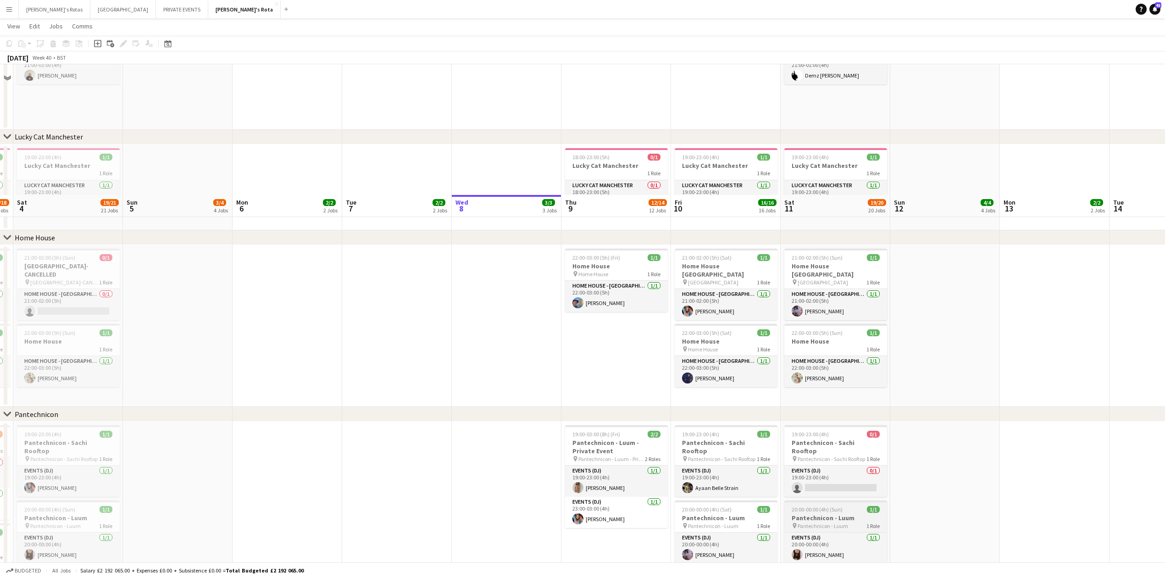
scroll to position [1048, 0]
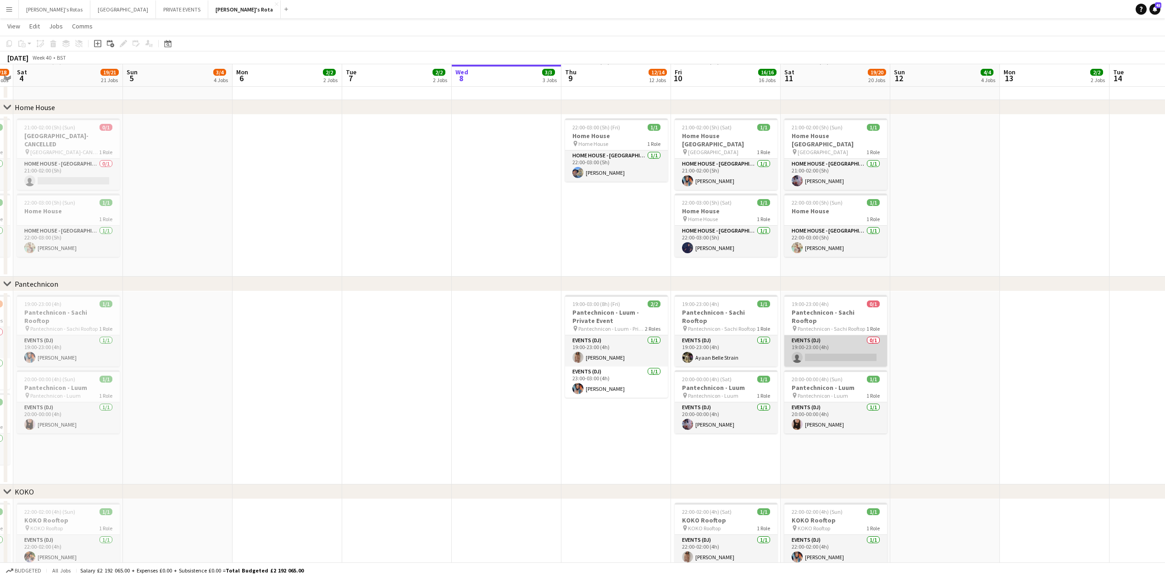
click at [819, 339] on app-card-role "Events (DJ) 0/1 19:00-23:00 (4h) single-neutral-actions" at bounding box center [835, 350] width 103 height 31
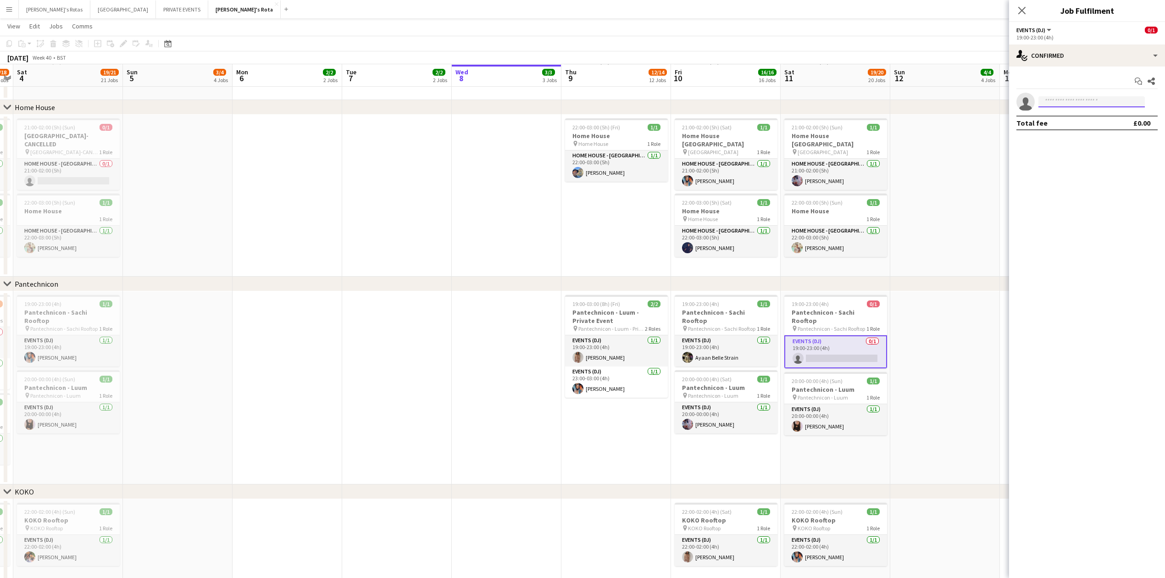
click at [1066, 105] on input at bounding box center [1091, 101] width 106 height 11
type input "****"
click at [1069, 122] on span "[EMAIL_ADDRESS][DOMAIN_NAME]" at bounding box center [1092, 122] width 92 height 7
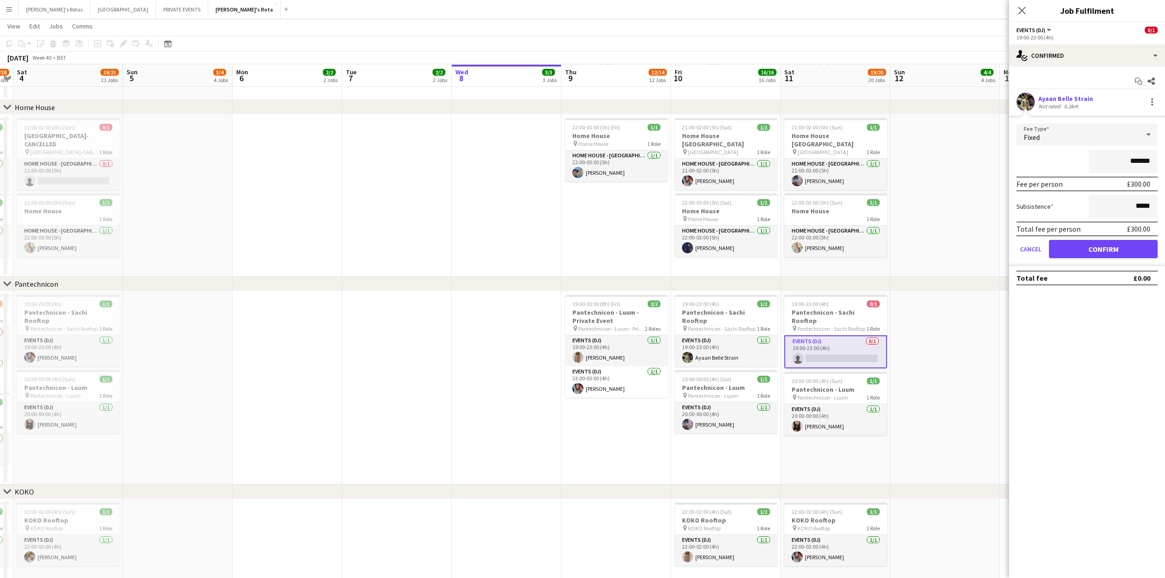
click at [1088, 241] on form "Fee Type Fixed ******* Fee per person £300.00 Subsistence ***** Total fee per p…" at bounding box center [1087, 194] width 156 height 143
drag, startPoint x: 1087, startPoint y: 245, endPoint x: 1081, endPoint y: 153, distance: 91.9
click at [1090, 241] on button "Confirm" at bounding box center [1103, 249] width 109 height 18
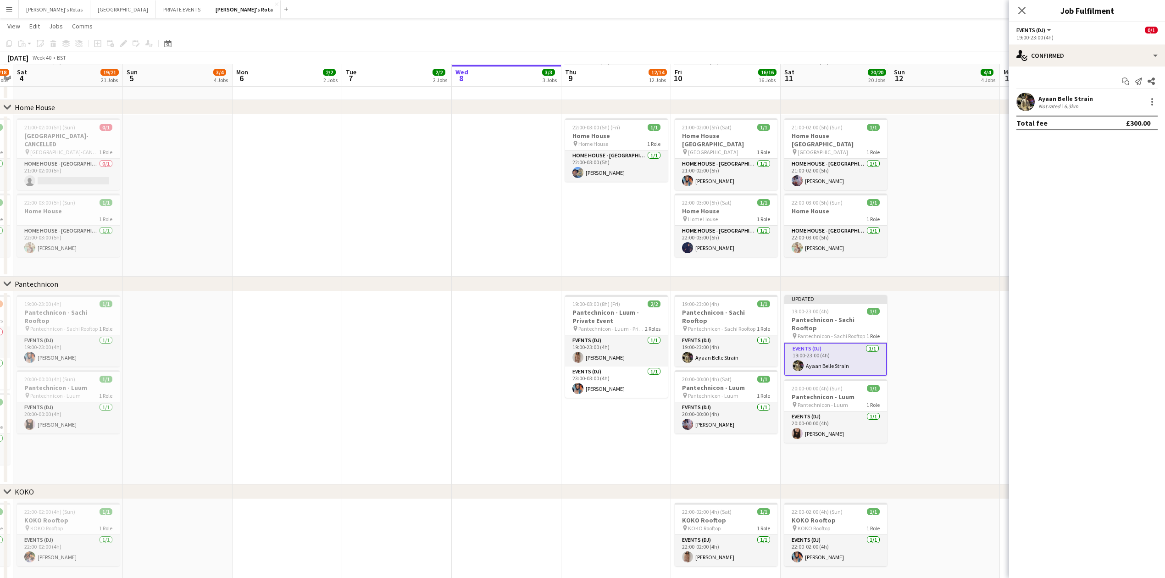
click at [1023, 13] on icon "Close pop-in" at bounding box center [1021, 10] width 7 height 7
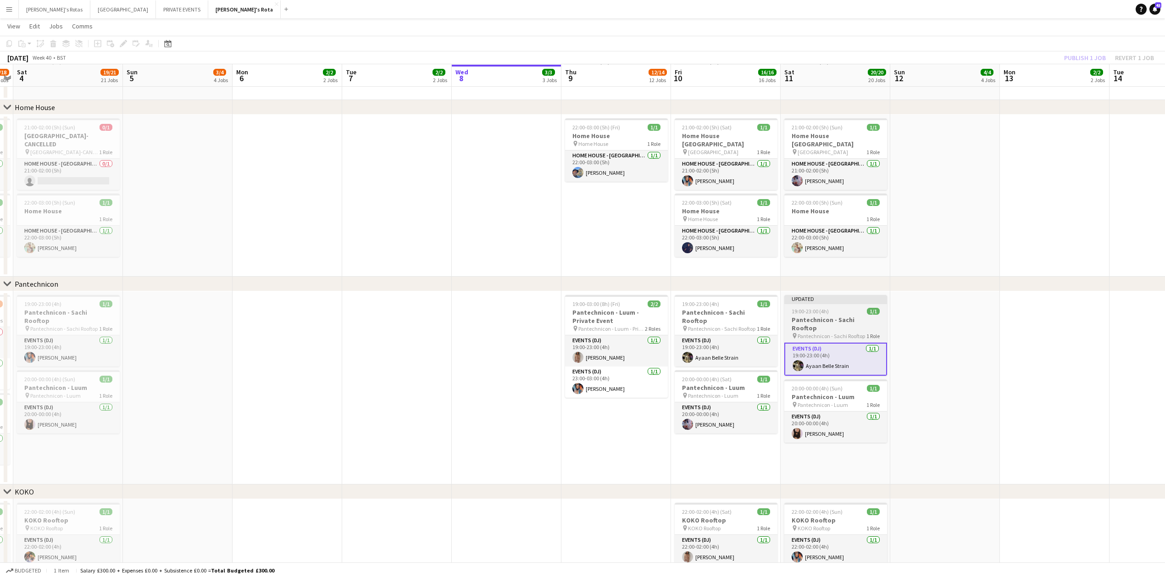
click at [827, 316] on h3 "Pantechnicon - Sachi Rooftop" at bounding box center [835, 324] width 103 height 17
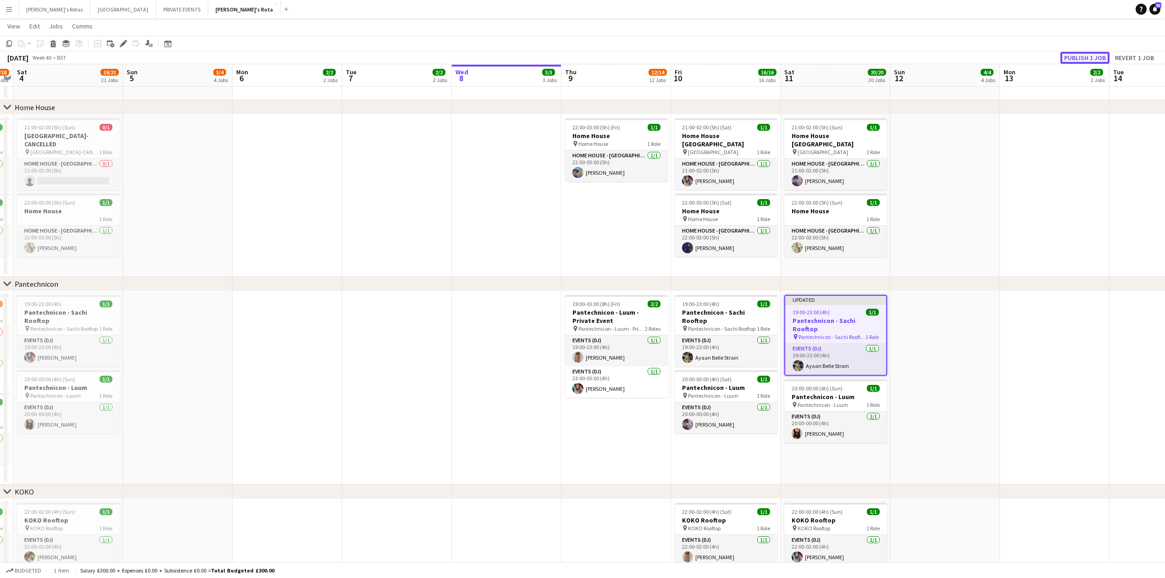
click at [1087, 52] on button "Publish 1 job" at bounding box center [1084, 58] width 49 height 12
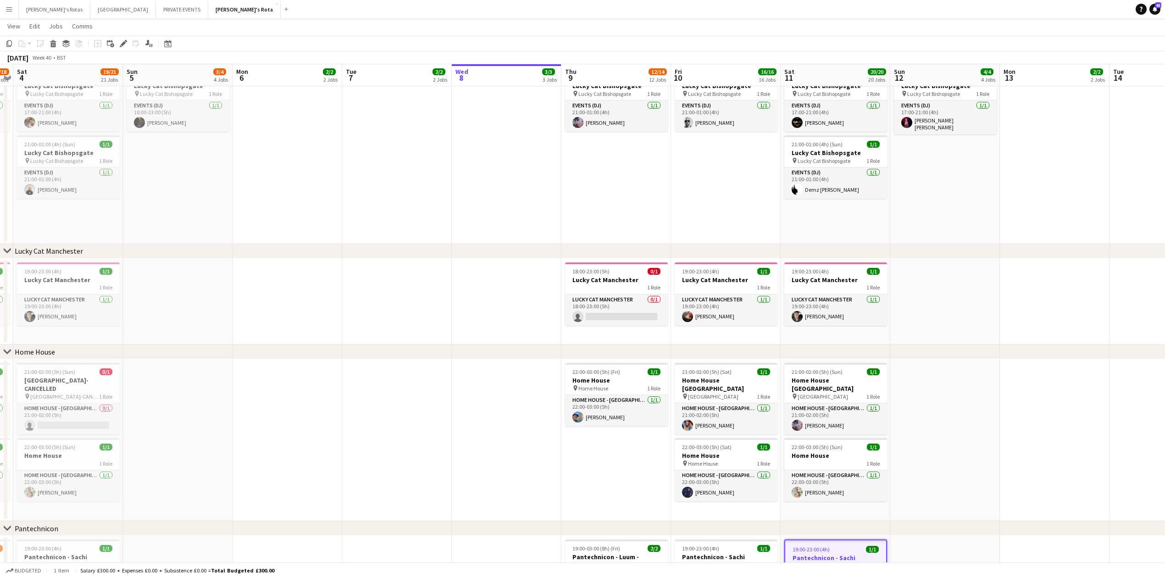
scroll to position [0, 0]
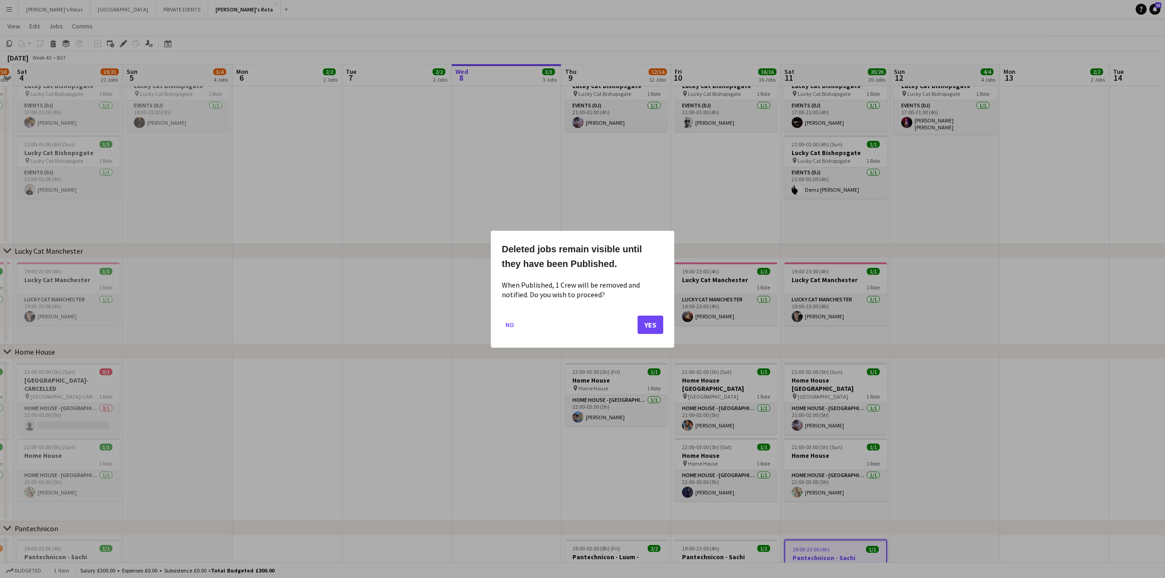
click at [540, 352] on div at bounding box center [582, 289] width 1165 height 578
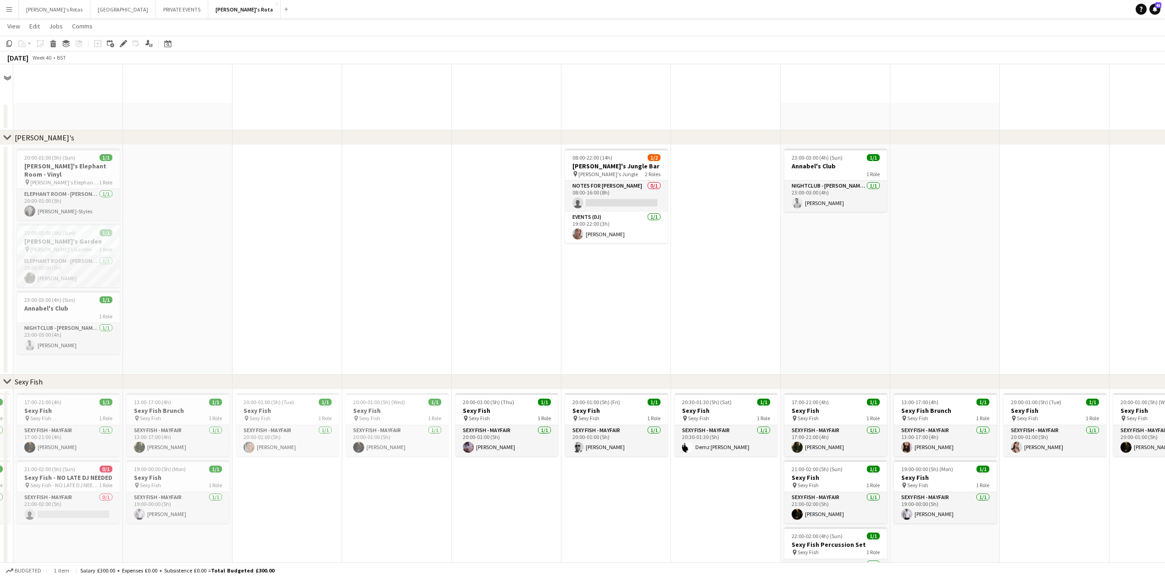
scroll to position [804, 0]
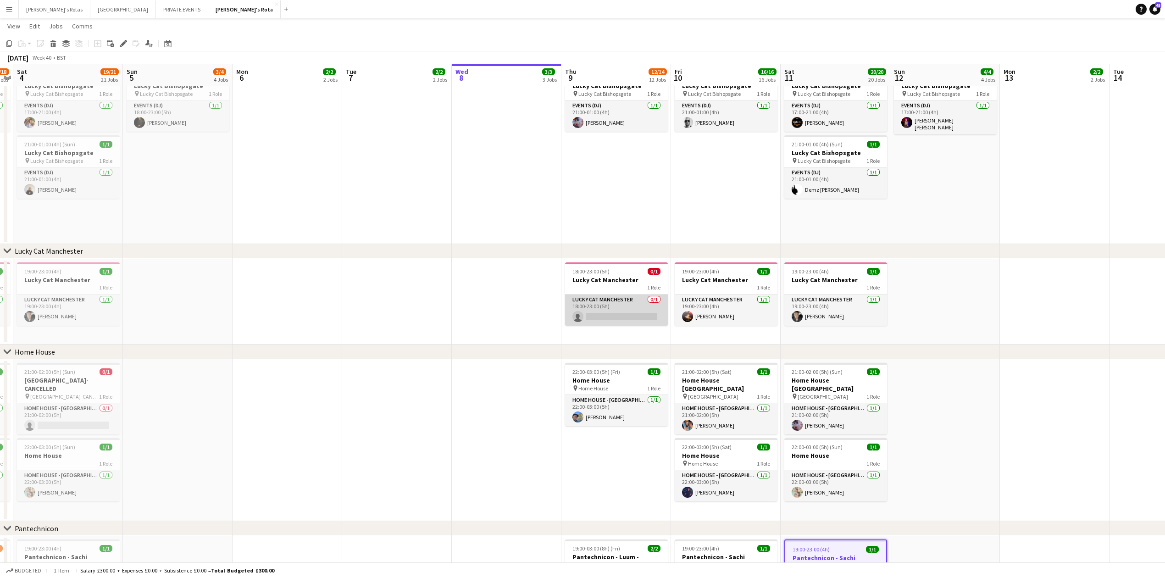
click at [596, 315] on app-card-role "Lucky Cat Manchester 0/1 18:00-23:00 (5h) single-neutral-actions" at bounding box center [616, 309] width 103 height 31
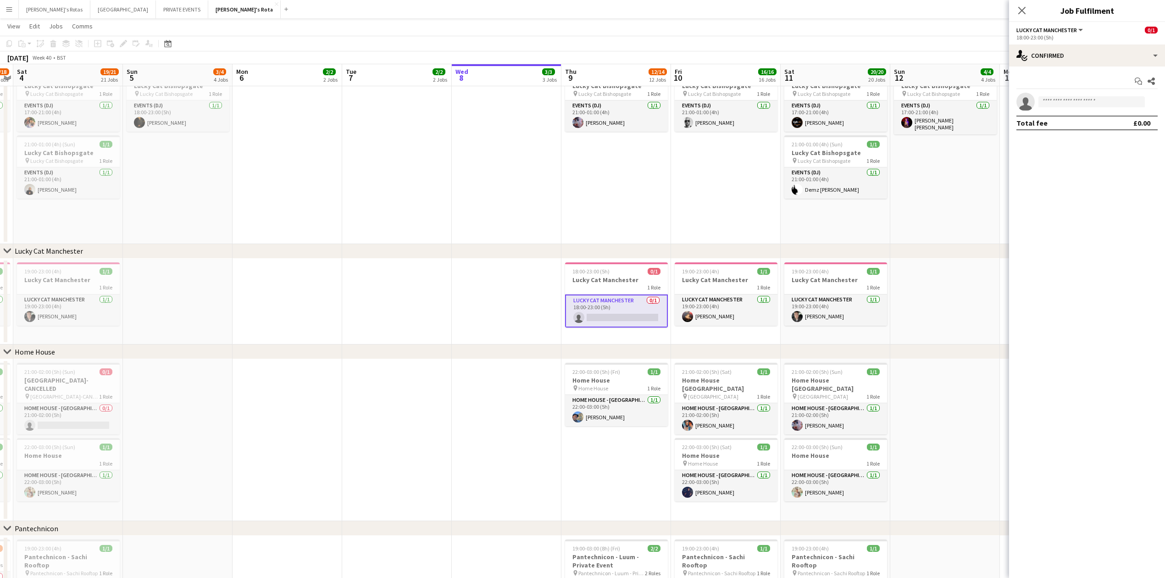
click at [1079, 95] on app-invite-slot "single-neutral-actions" at bounding box center [1087, 102] width 156 height 18
click at [1064, 106] on input at bounding box center [1091, 101] width 106 height 11
type input "*******"
click at [1077, 120] on span "[EMAIL_ADDRESS][PERSON_NAME][DOMAIN_NAME]" at bounding box center [1092, 122] width 92 height 7
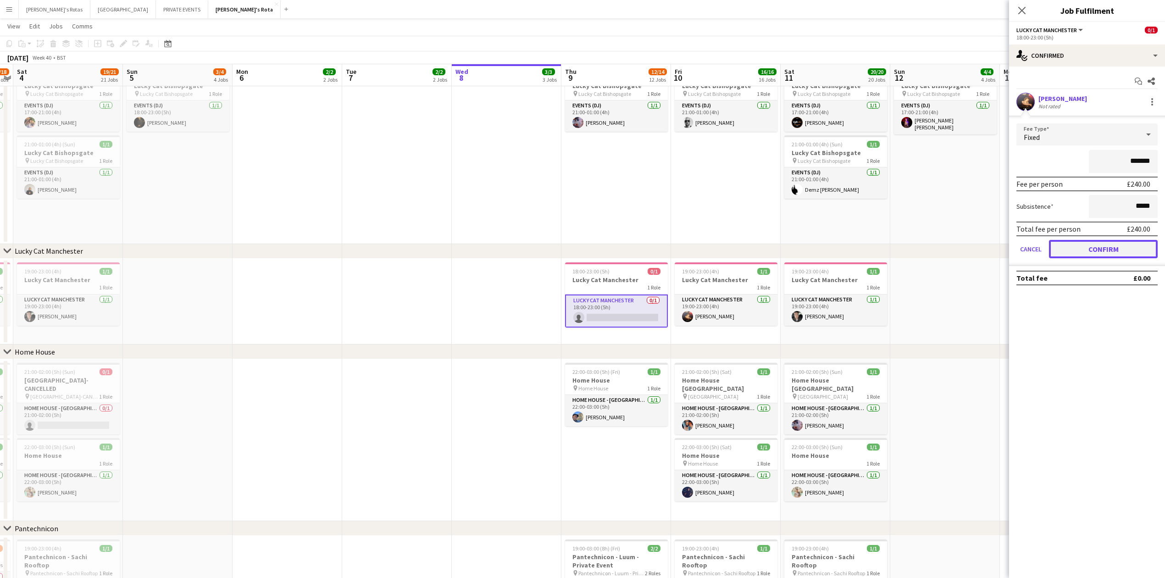
click at [1090, 243] on button "Confirm" at bounding box center [1103, 249] width 109 height 18
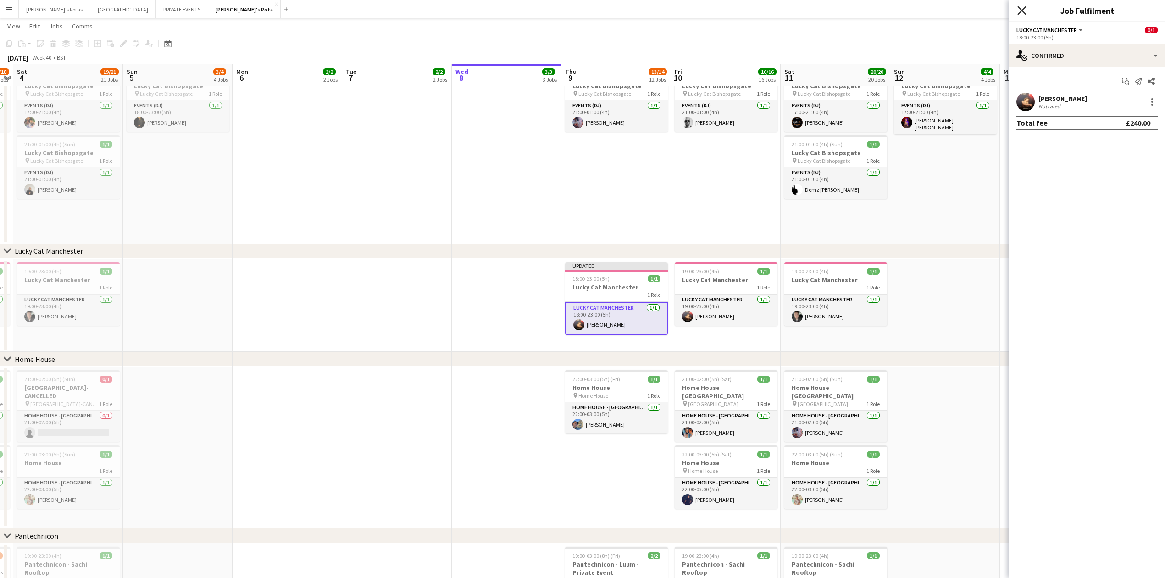
click at [1021, 12] on icon at bounding box center [1021, 10] width 9 height 9
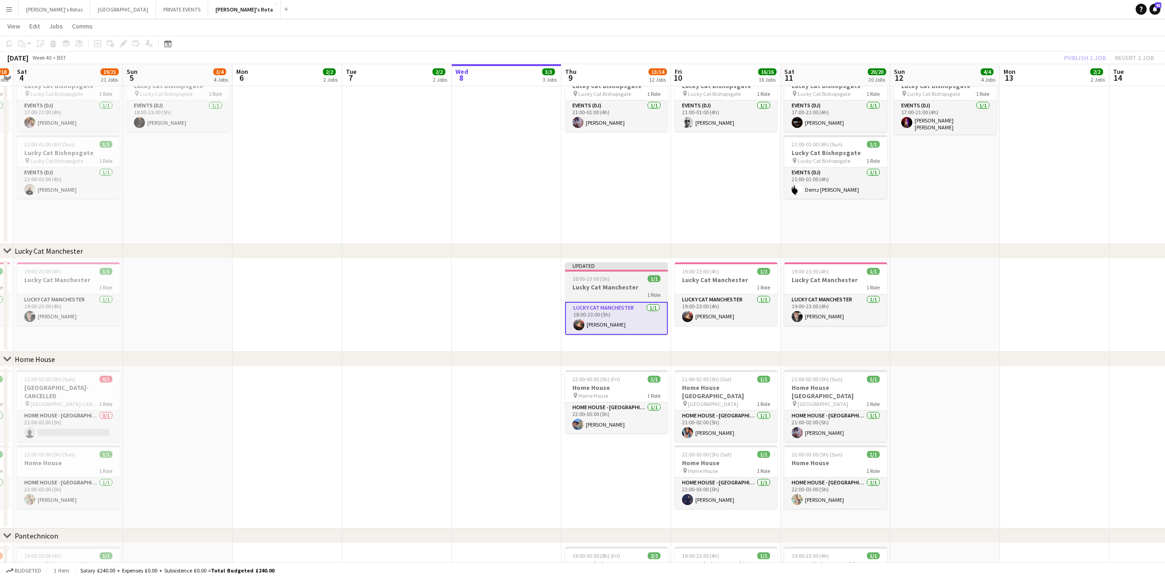
click at [609, 275] on div "18:00-23:00 (5h) 1/1" at bounding box center [616, 278] width 103 height 7
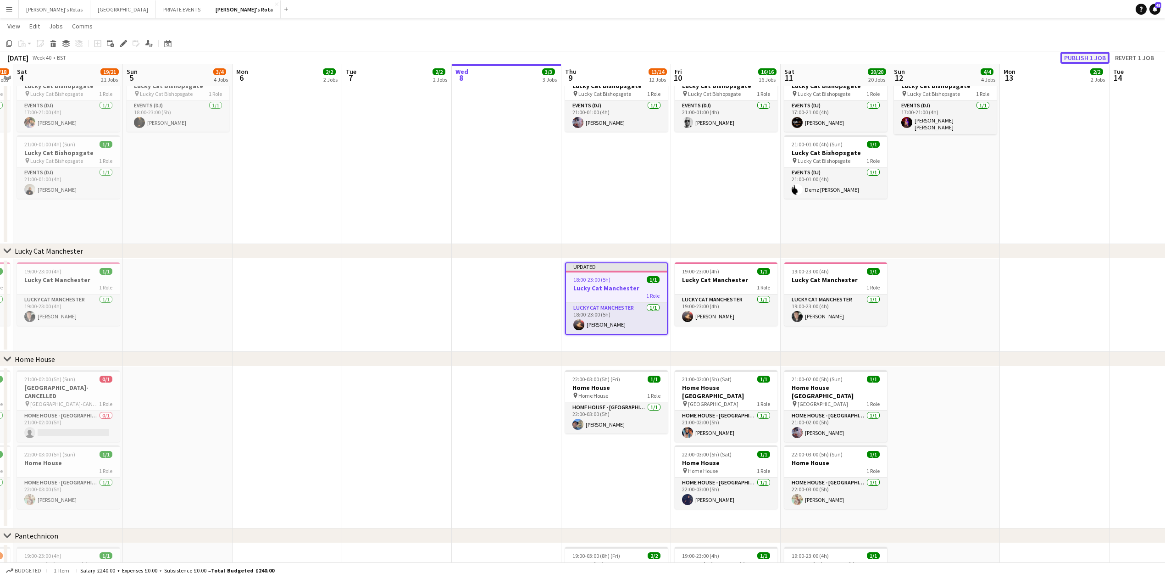
click at [1072, 52] on button "Publish 1 job" at bounding box center [1084, 58] width 49 height 12
click at [405, 208] on app-date-cell "19:00-23:00 (4h) 1/1 Lucky Cat Bishopsgate pin Lucky Cat Bishopsgate 1 Role Eve…" at bounding box center [397, 121] width 110 height 246
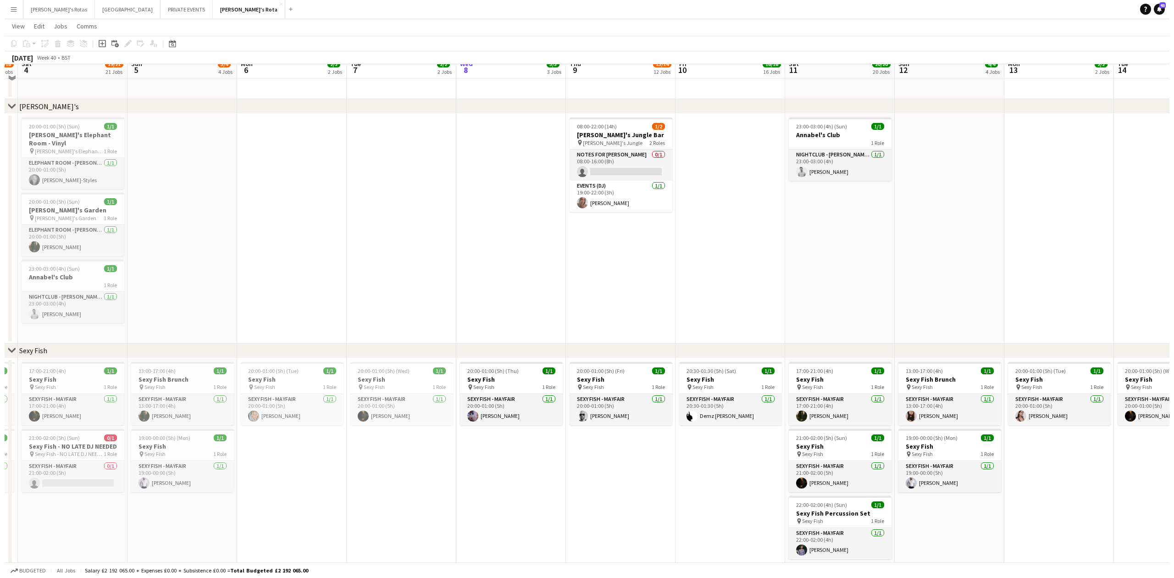
scroll to position [0, 0]
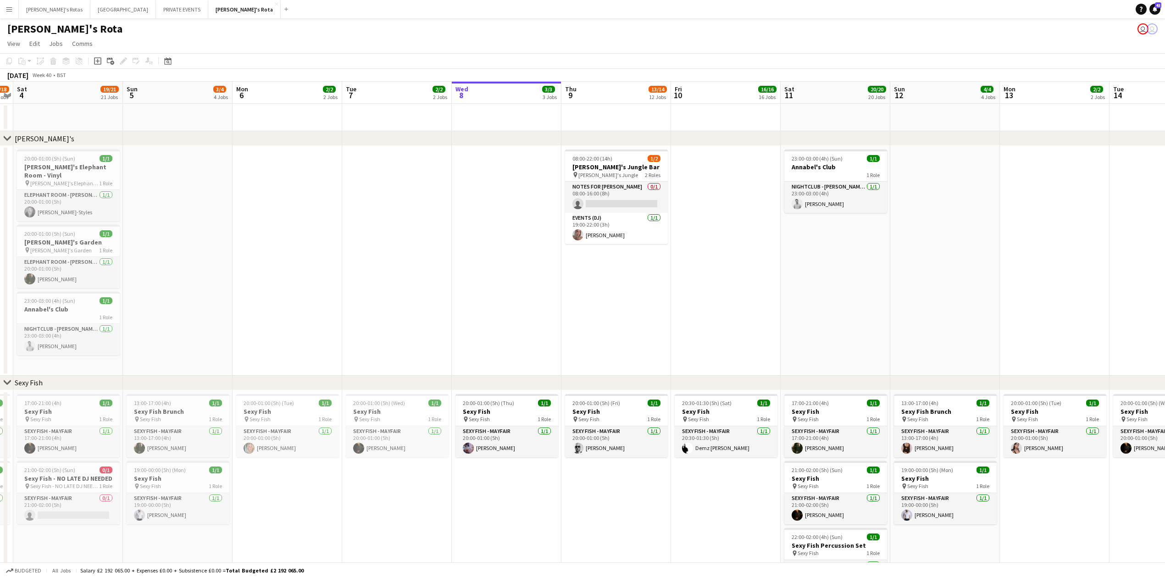
click at [7, 11] on app-icon "Menu" at bounding box center [9, 9] width 7 height 7
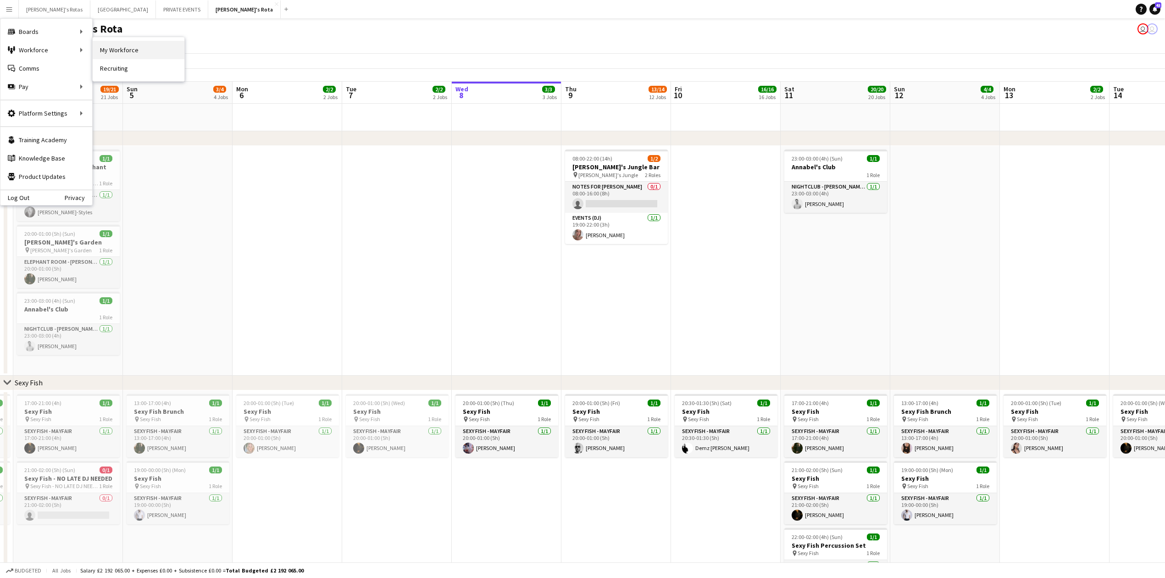
click at [124, 51] on link "My Workforce" at bounding box center [139, 50] width 92 height 18
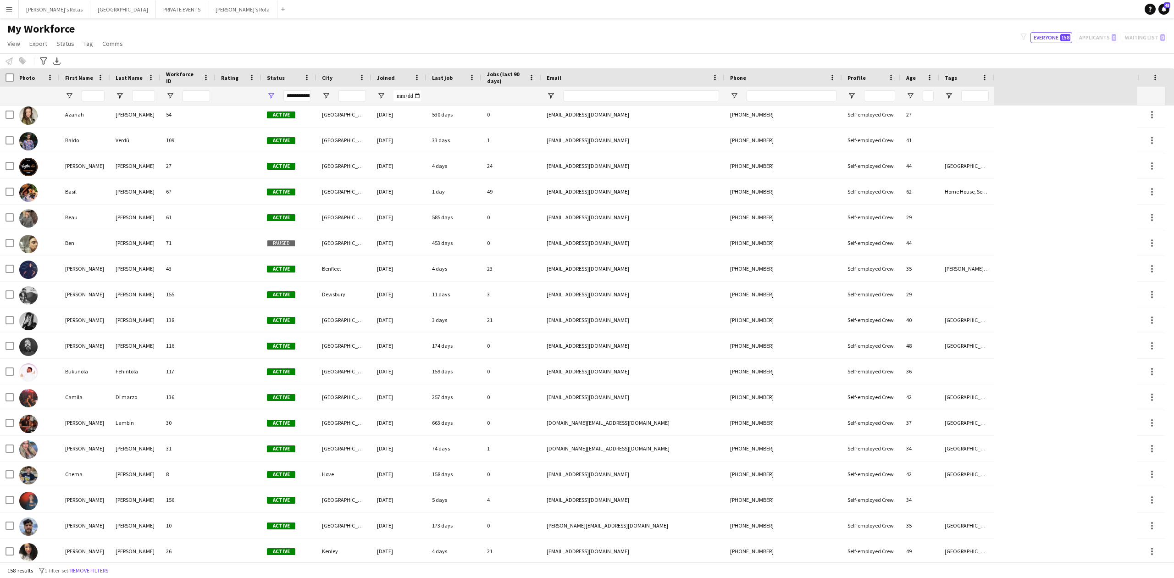
scroll to position [305, 0]
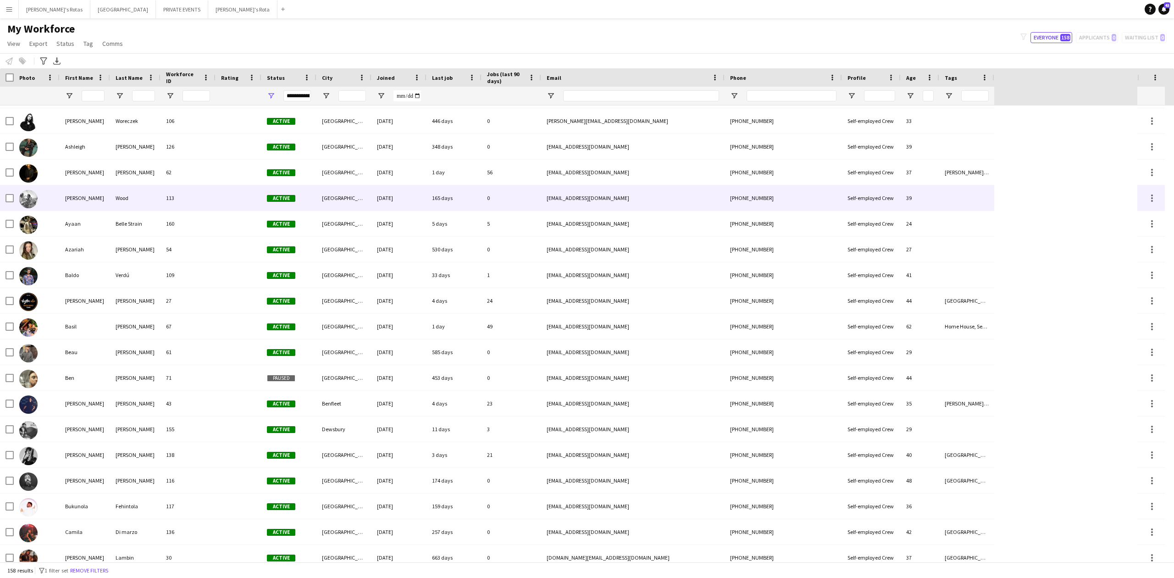
click at [138, 202] on div "Wood" at bounding box center [135, 197] width 50 height 25
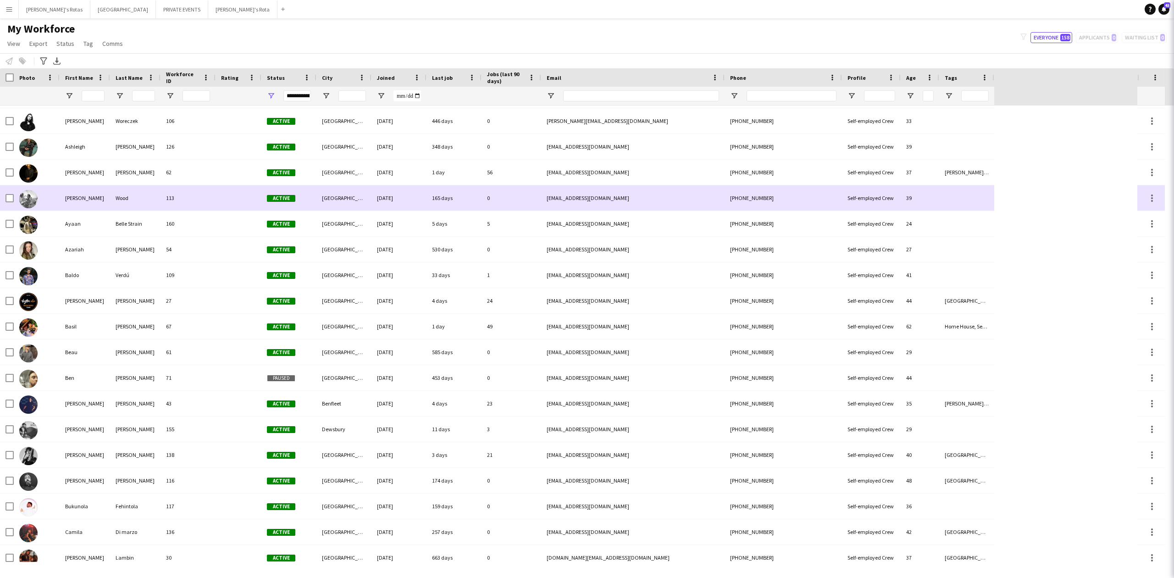
click at [138, 202] on div "Wood" at bounding box center [135, 197] width 50 height 25
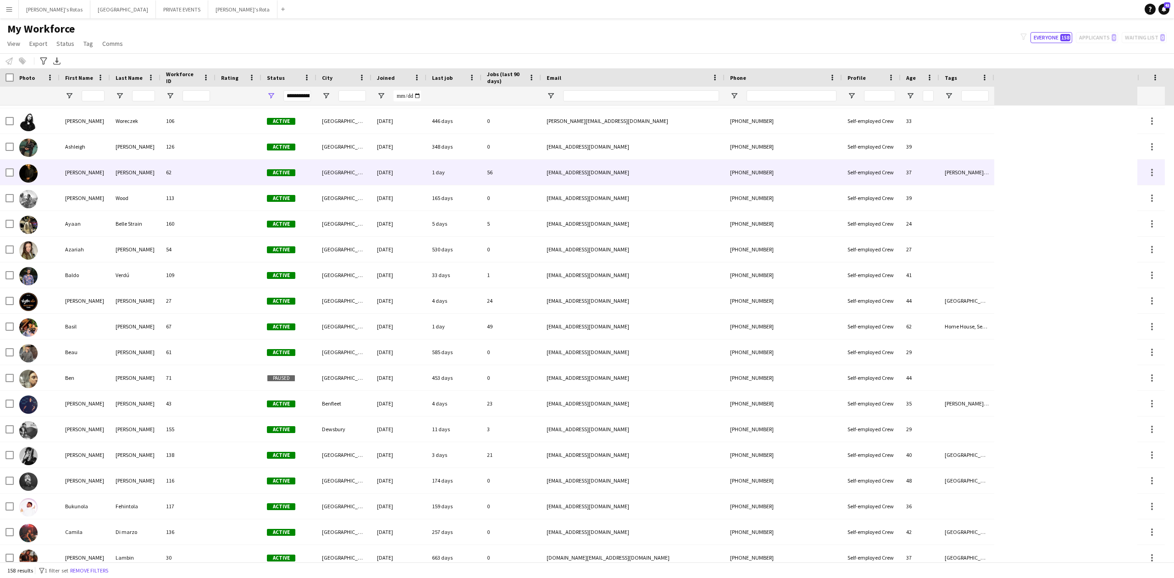
click at [127, 167] on div "[PERSON_NAME]" at bounding box center [135, 172] width 50 height 25
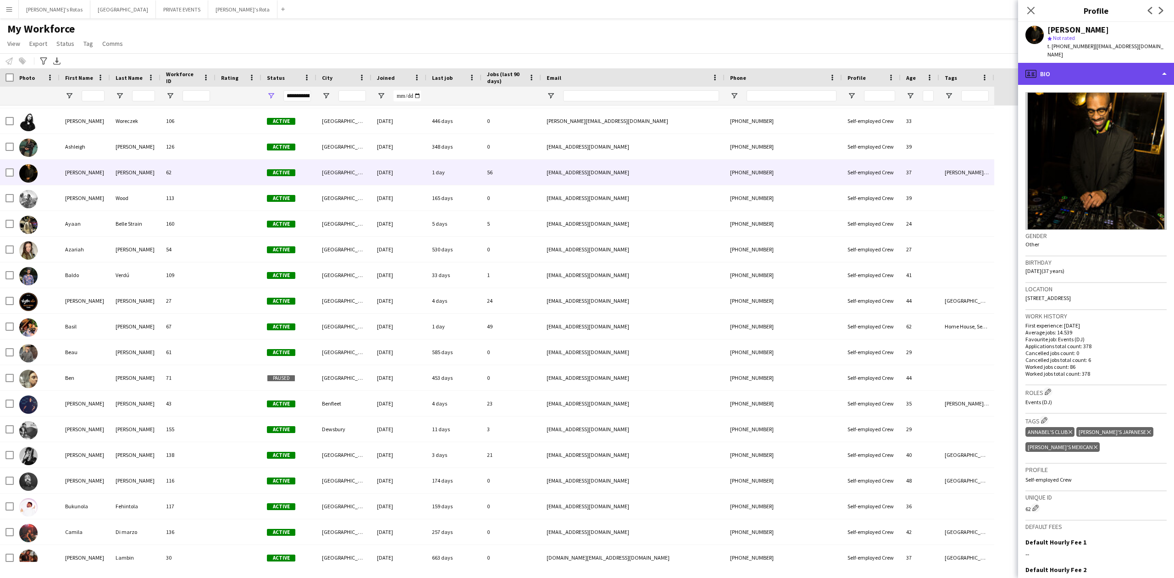
click at [1066, 68] on div "profile Bio" at bounding box center [1096, 74] width 156 height 22
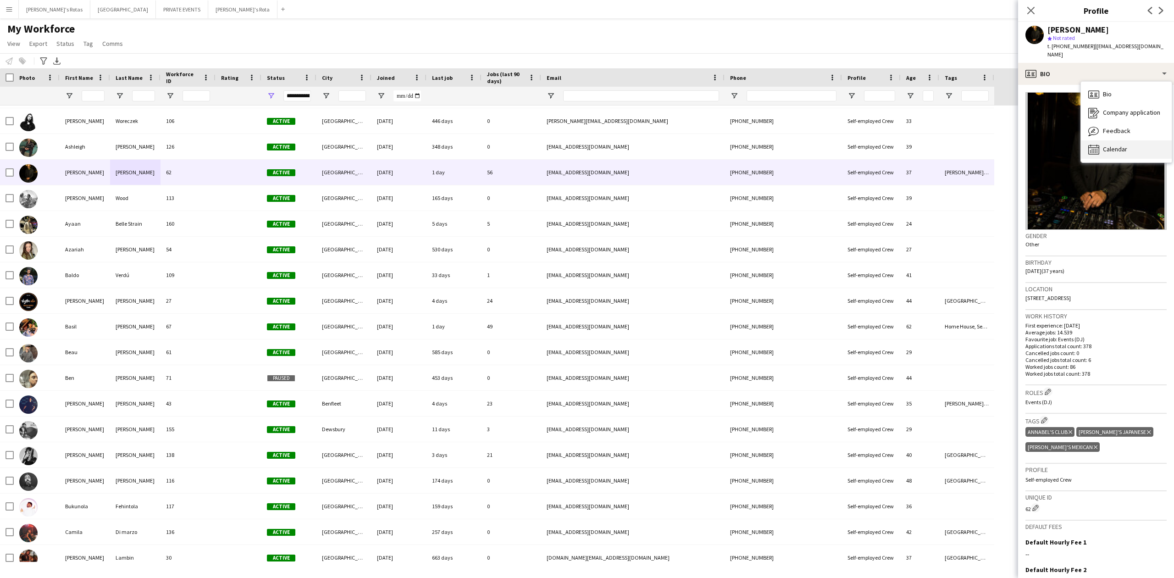
click at [1111, 145] on span "Calendar" at bounding box center [1115, 149] width 24 height 8
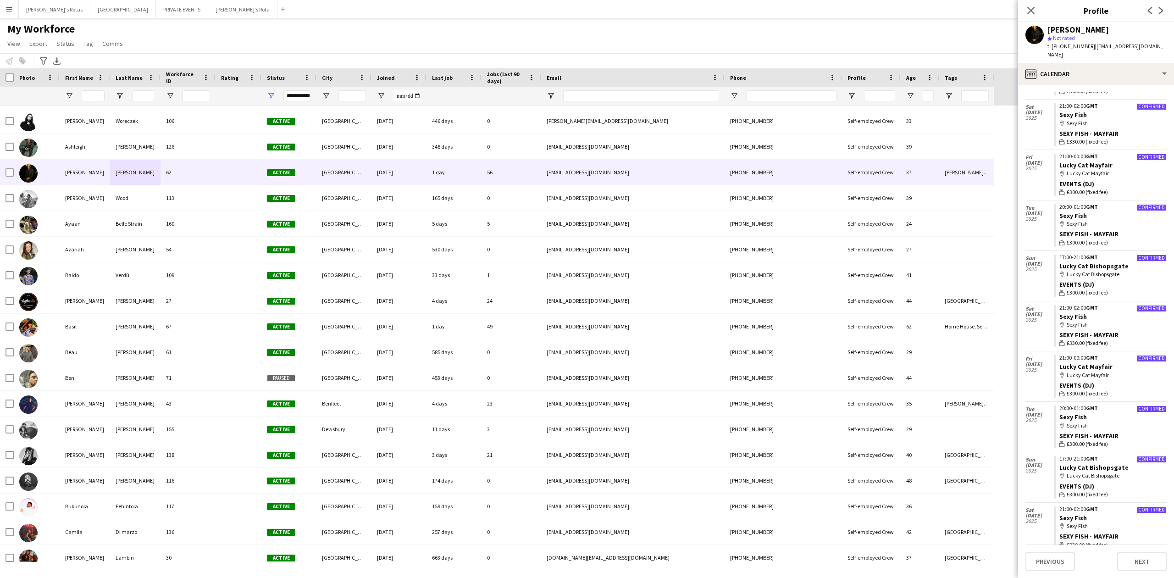
scroll to position [0, 0]
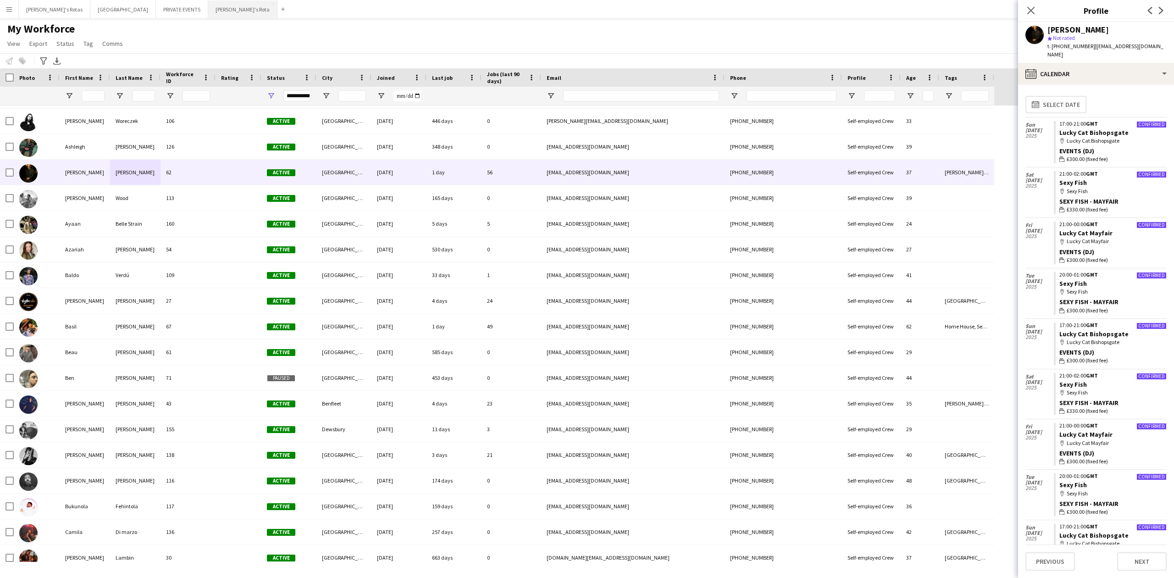
click at [208, 6] on button "[PERSON_NAME]'s Rota Close" at bounding box center [242, 9] width 69 height 18
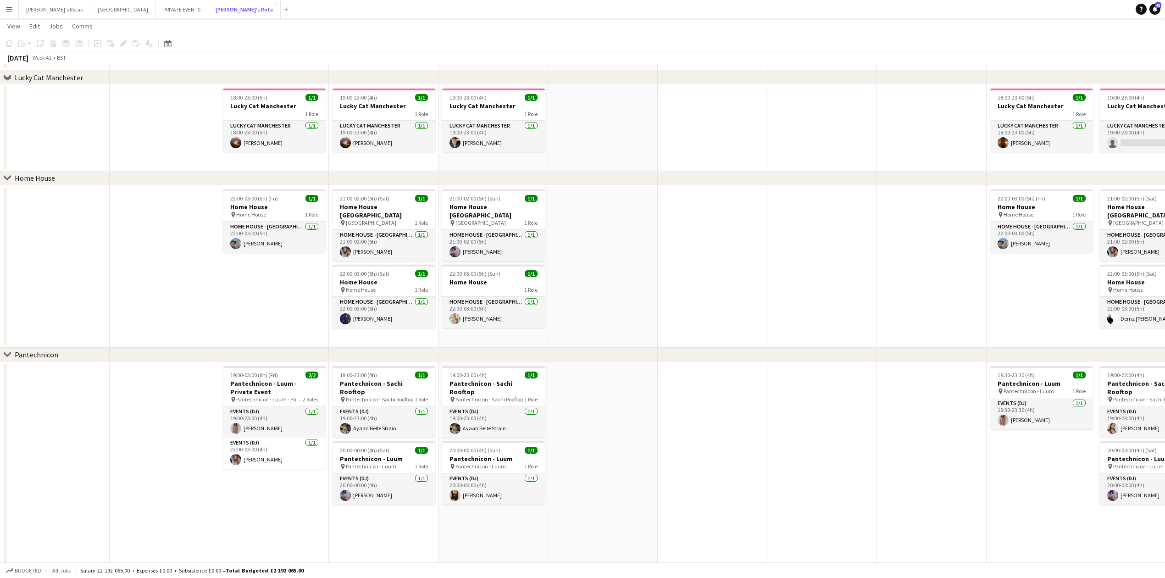
scroll to position [917, 0]
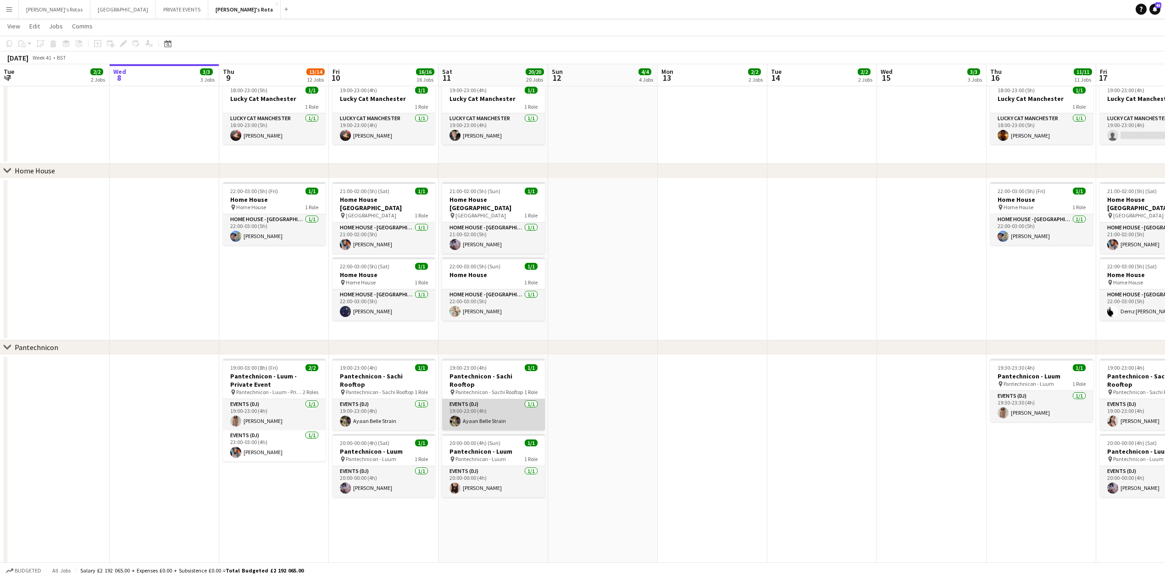
click at [503, 414] on app-card-role "Events (DJ) [DATE] 19:00-23:00 (4h) [PERSON_NAME]" at bounding box center [493, 414] width 103 height 31
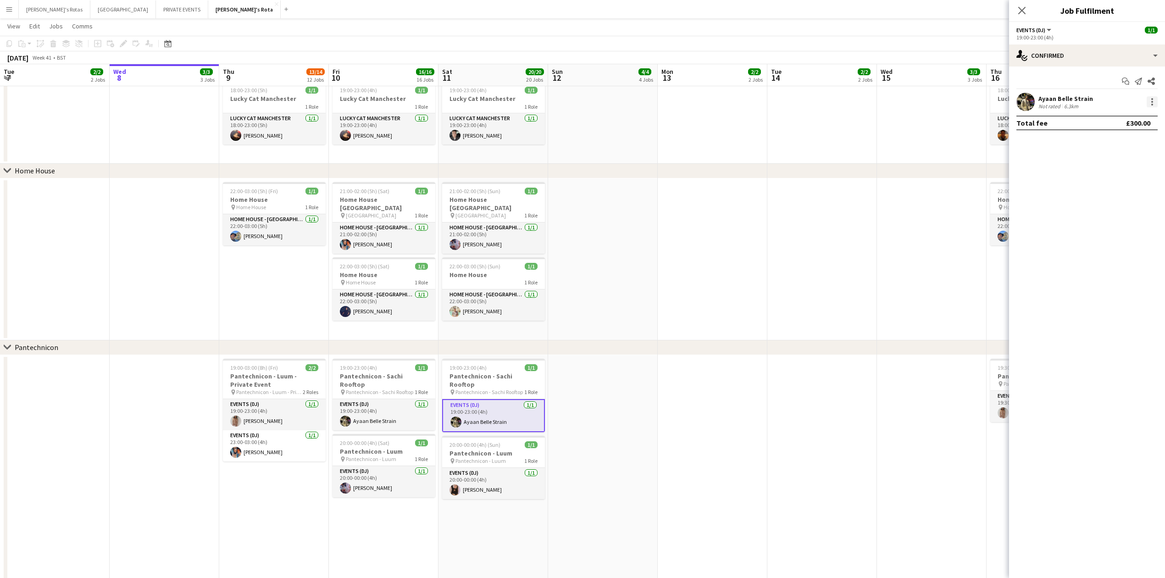
click at [1156, 104] on div at bounding box center [1151, 101] width 11 height 11
click at [1113, 206] on span "Remove" at bounding box center [1107, 207] width 28 height 8
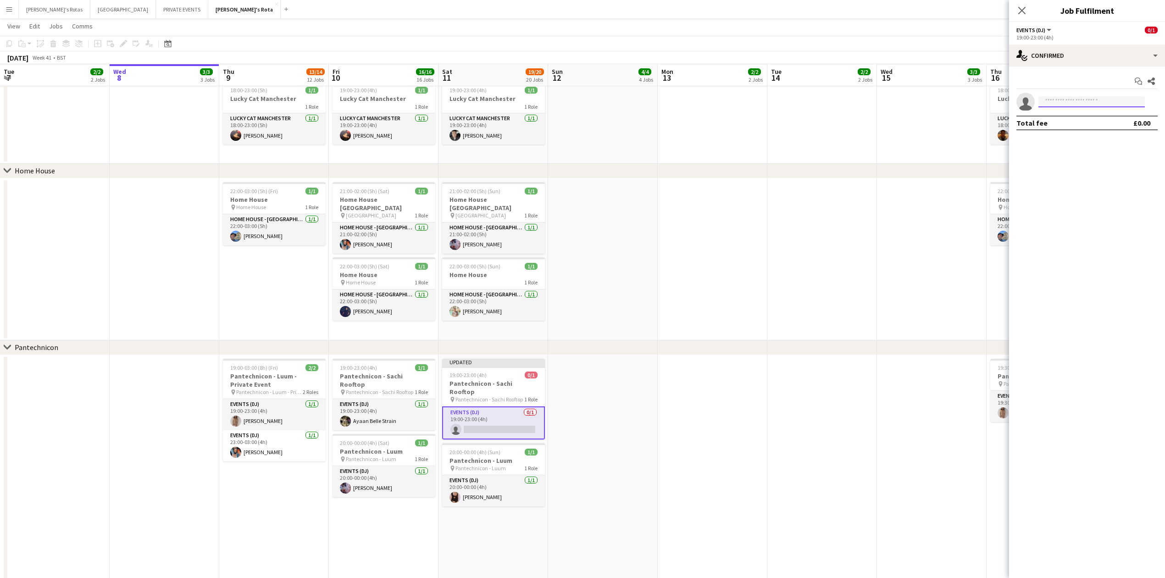
click at [1063, 101] on input at bounding box center [1091, 101] width 106 height 11
type input "***"
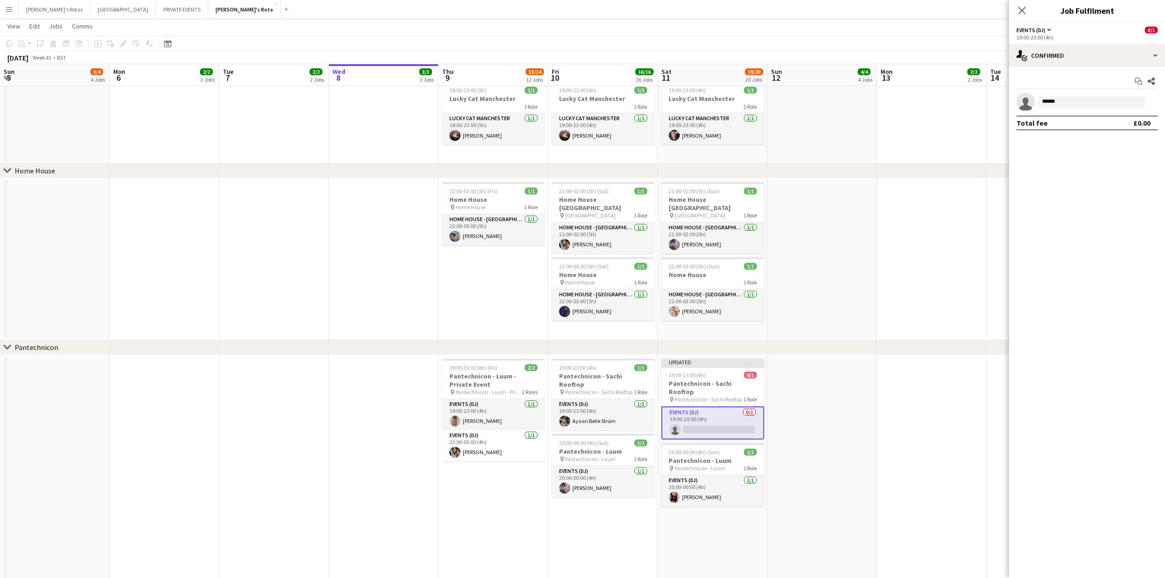
scroll to position [0, 219]
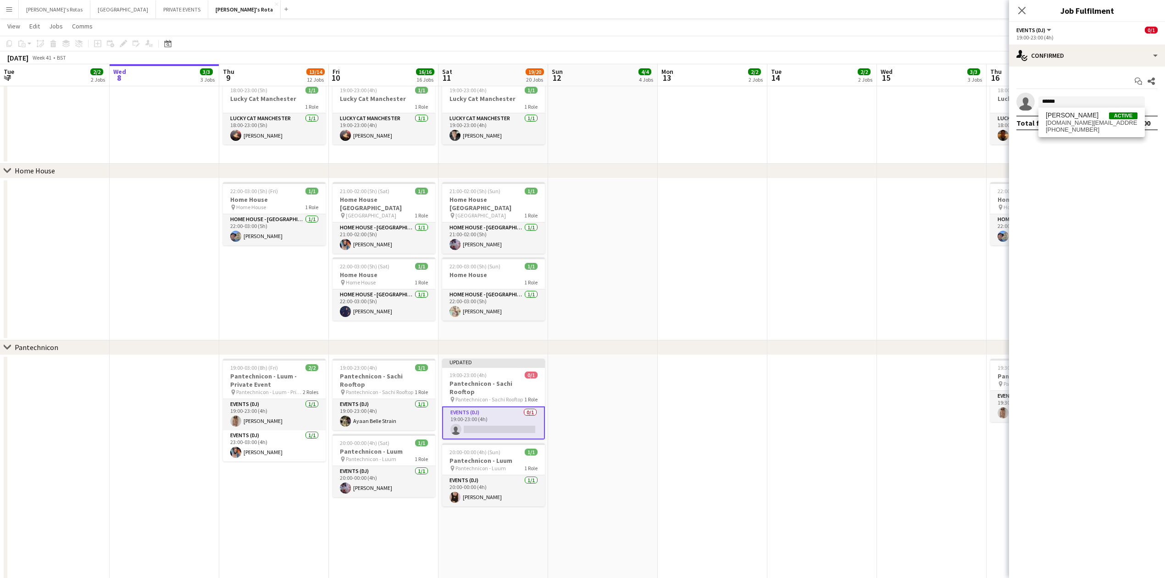
type input "******"
click at [1063, 126] on span "[DOMAIN_NAME][EMAIL_ADDRESS][DOMAIN_NAME]" at bounding box center [1092, 122] width 92 height 7
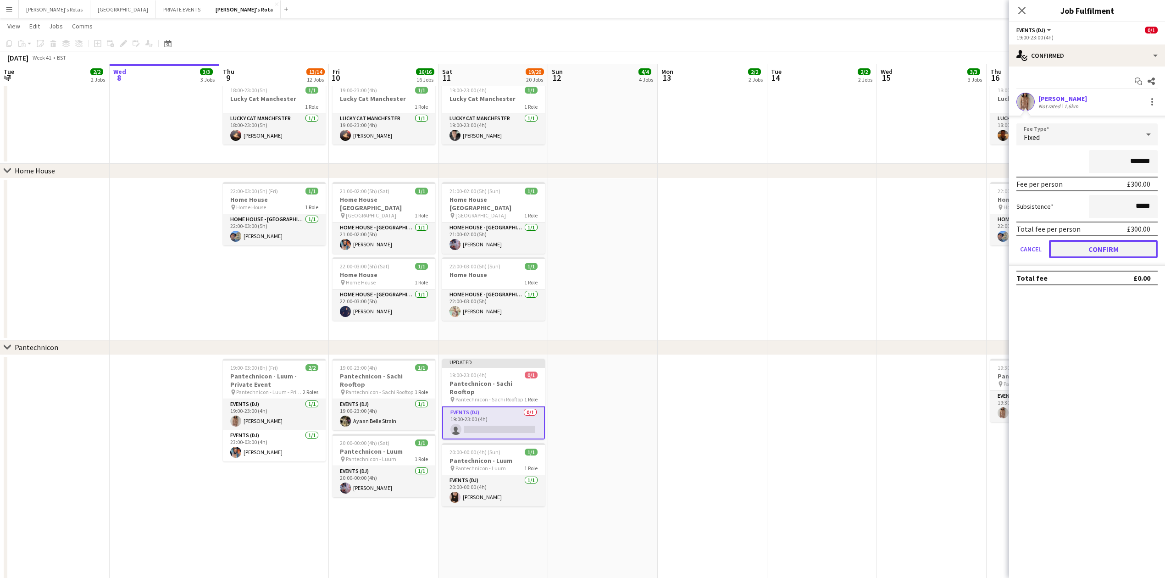
click at [1087, 244] on button "Confirm" at bounding box center [1103, 249] width 109 height 18
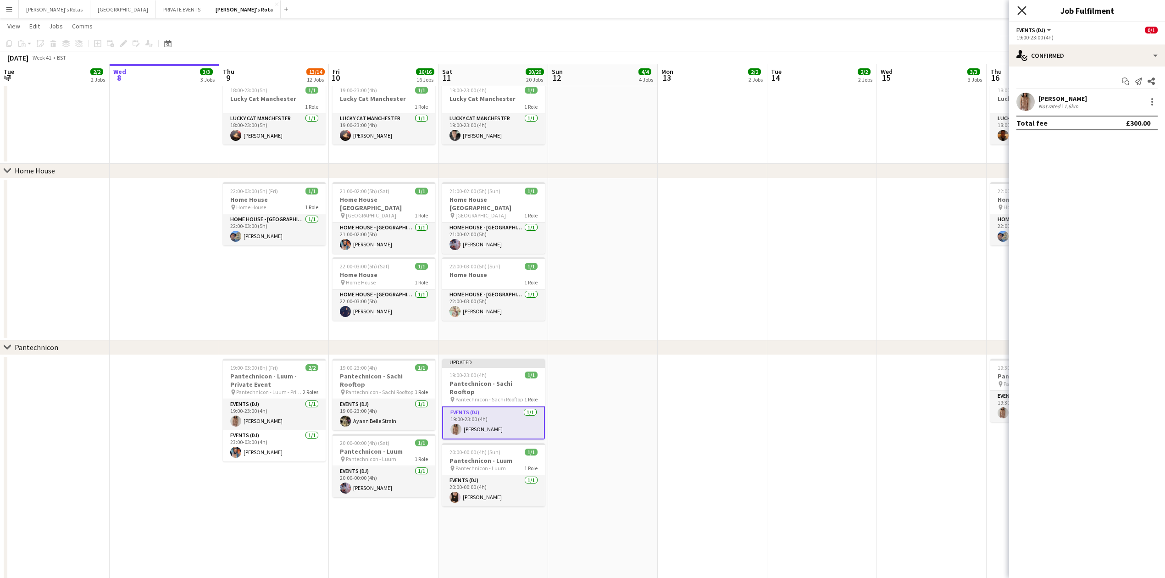
click at [1019, 11] on icon "Close pop-in" at bounding box center [1021, 10] width 9 height 9
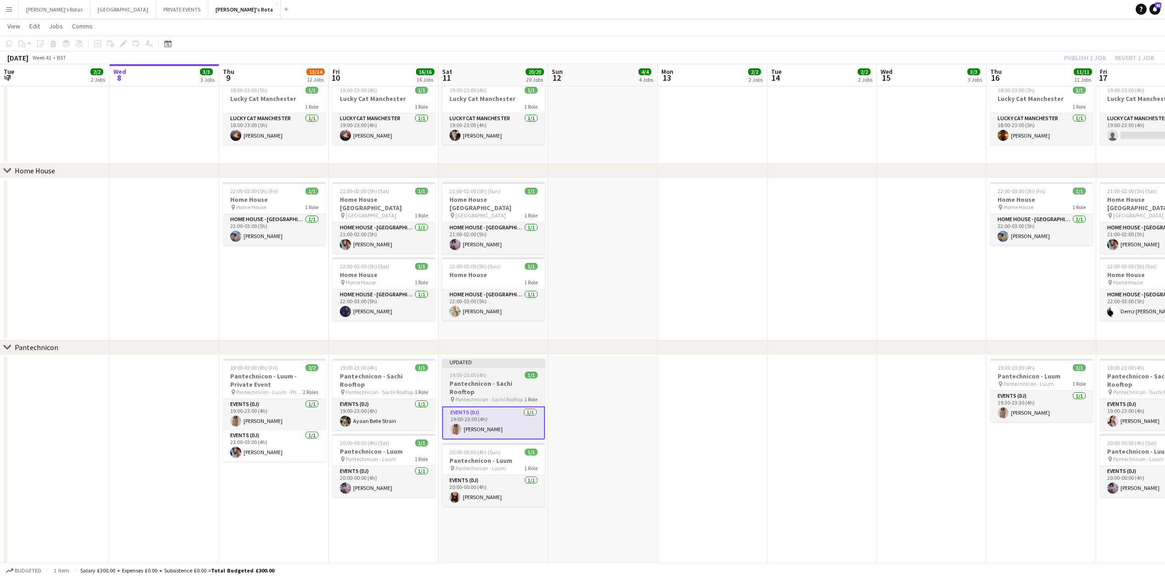
click at [509, 380] on h3 "Pantechnicon - Sachi Rooftop" at bounding box center [493, 387] width 103 height 17
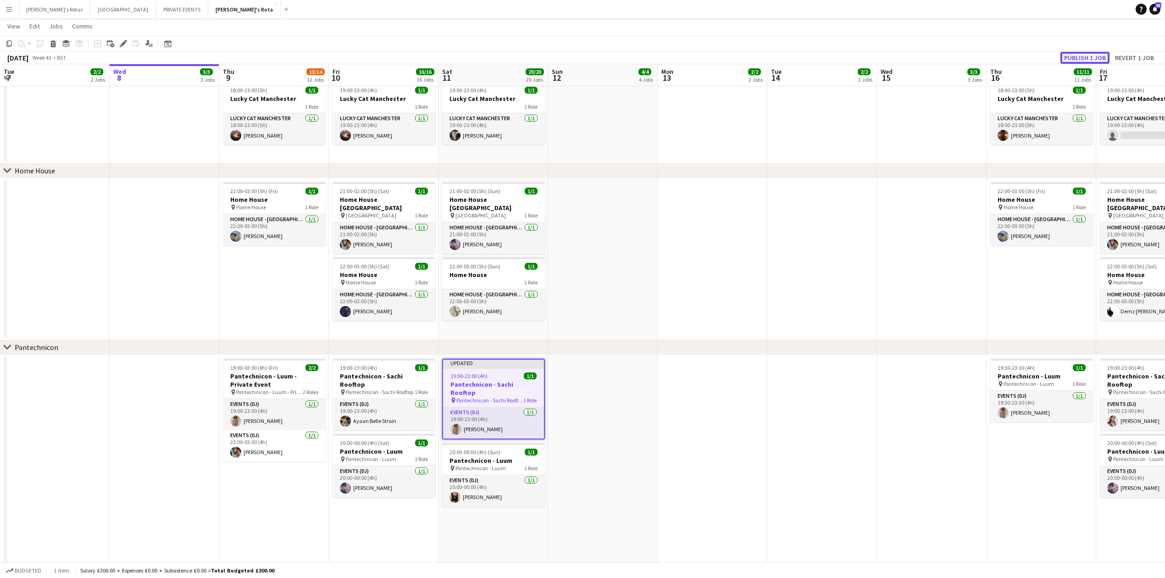
click at [1082, 52] on button "Publish 1 job" at bounding box center [1084, 58] width 49 height 12
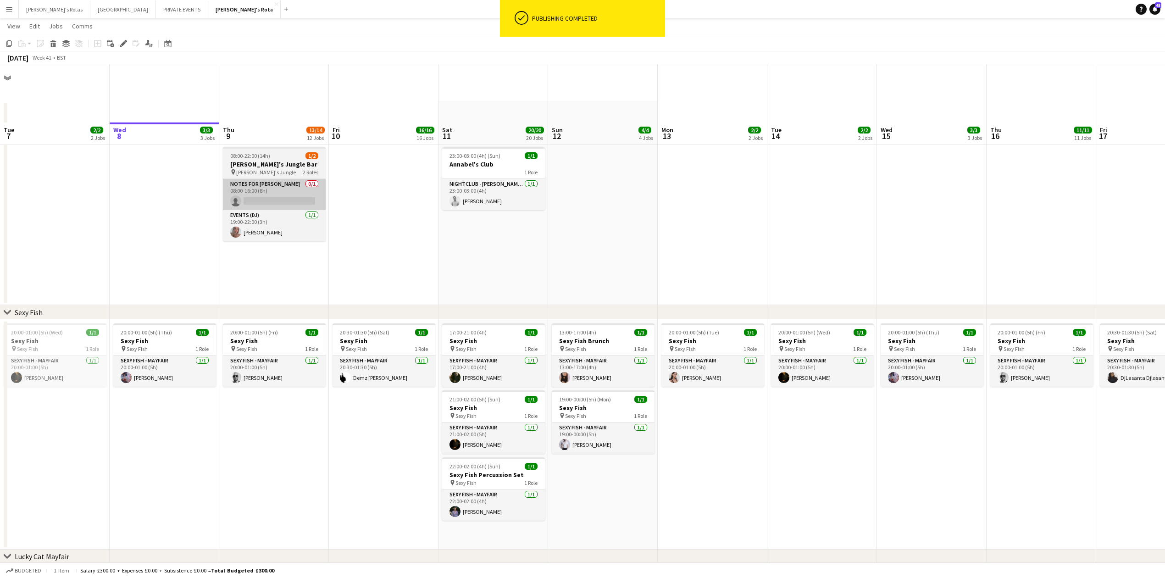
scroll to position [0, 0]
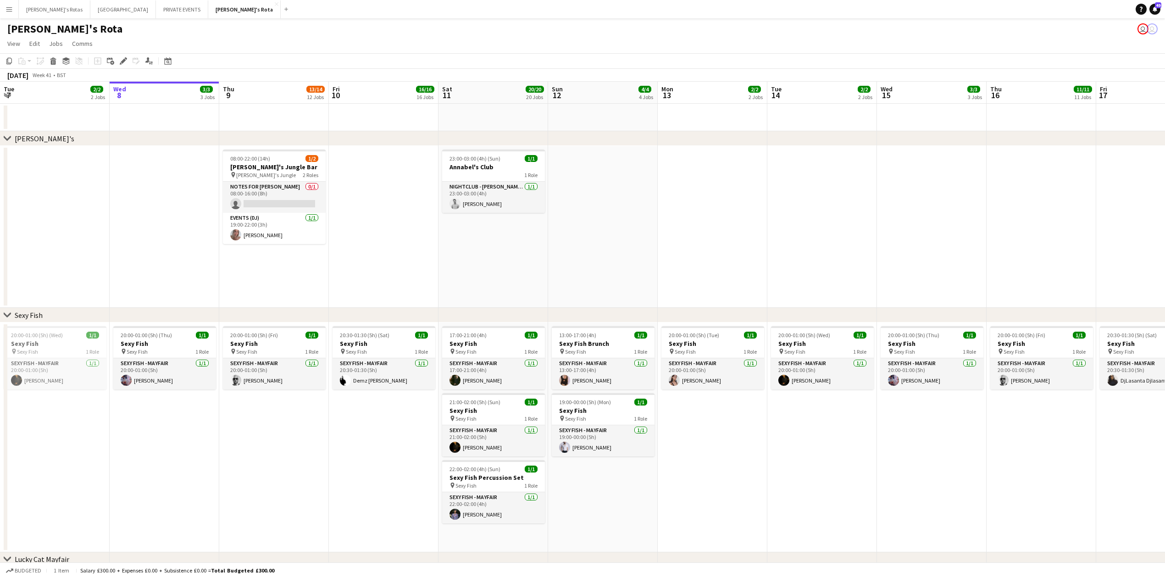
click at [249, 490] on app-date-cell "20:00-01:00 (5h) (Fri) 1/1 Sexy Fish pin Sexy Fish 1 Role SEXY FISH - MAYFAIR 1…" at bounding box center [274, 437] width 110 height 230
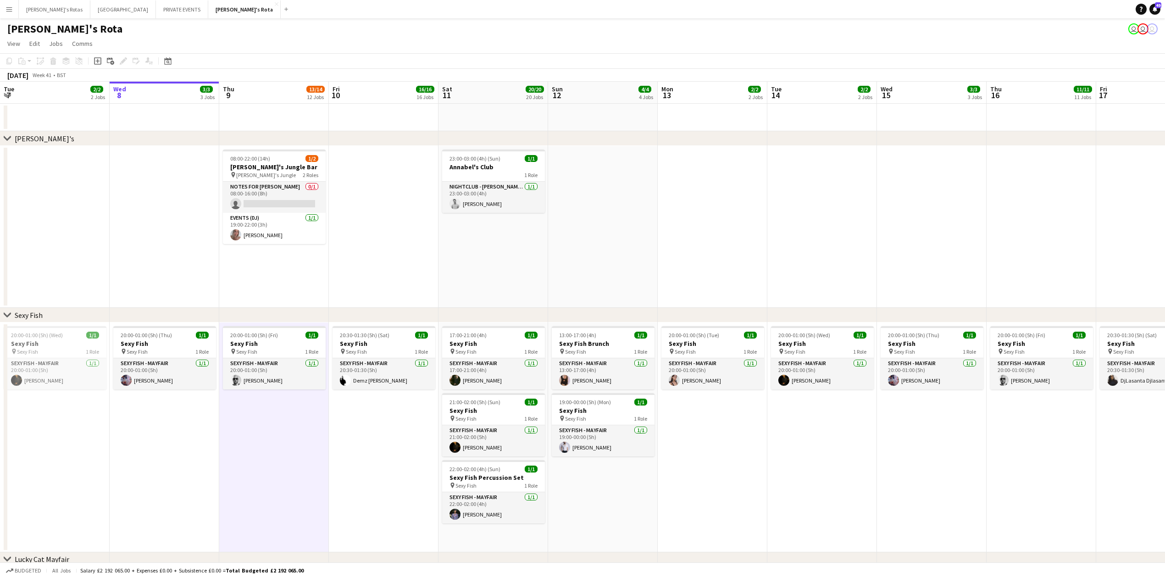
click at [9, 9] on app-icon "Menu" at bounding box center [9, 9] width 7 height 7
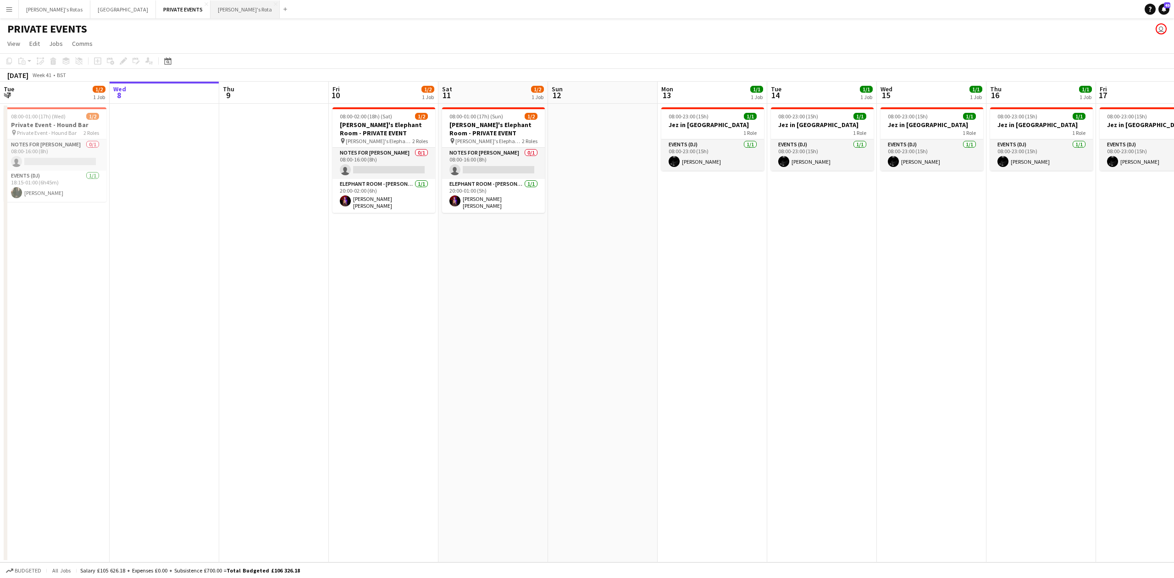
click at [210, 8] on button "[PERSON_NAME]'s Rota Close" at bounding box center [244, 9] width 69 height 18
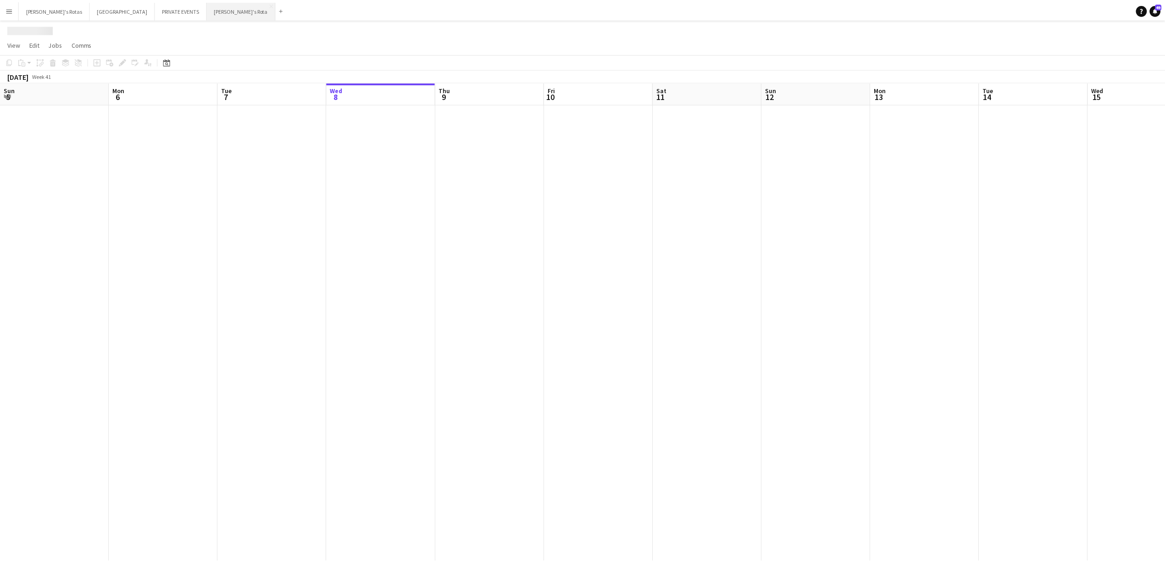
scroll to position [0, 219]
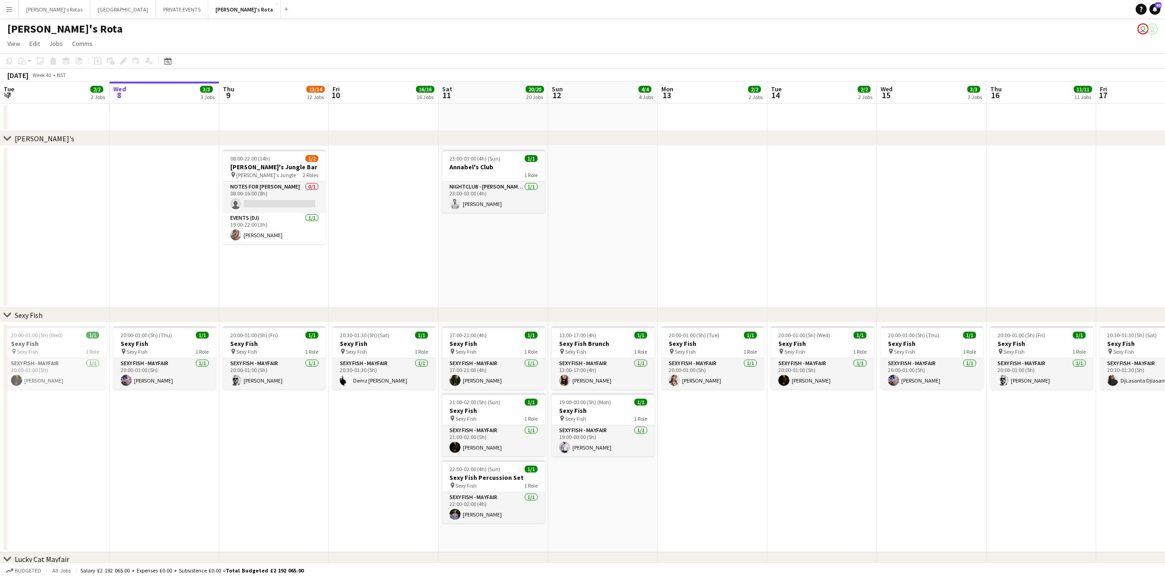
click at [91, 246] on app-date-cell at bounding box center [55, 227] width 110 height 162
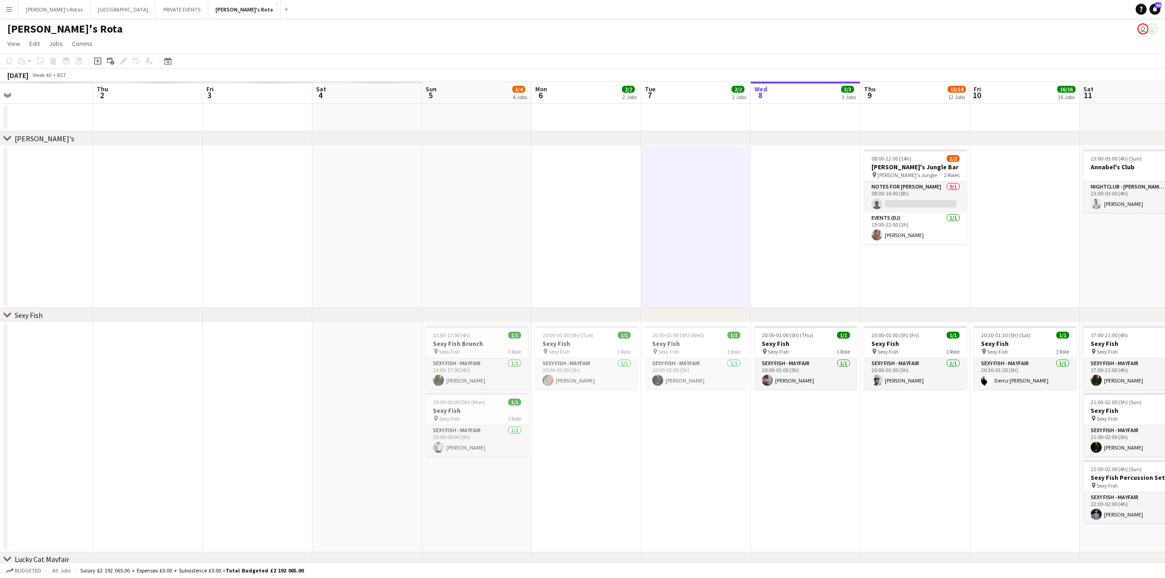
drag, startPoint x: 29, startPoint y: 255, endPoint x: 570, endPoint y: 295, distance: 541.7
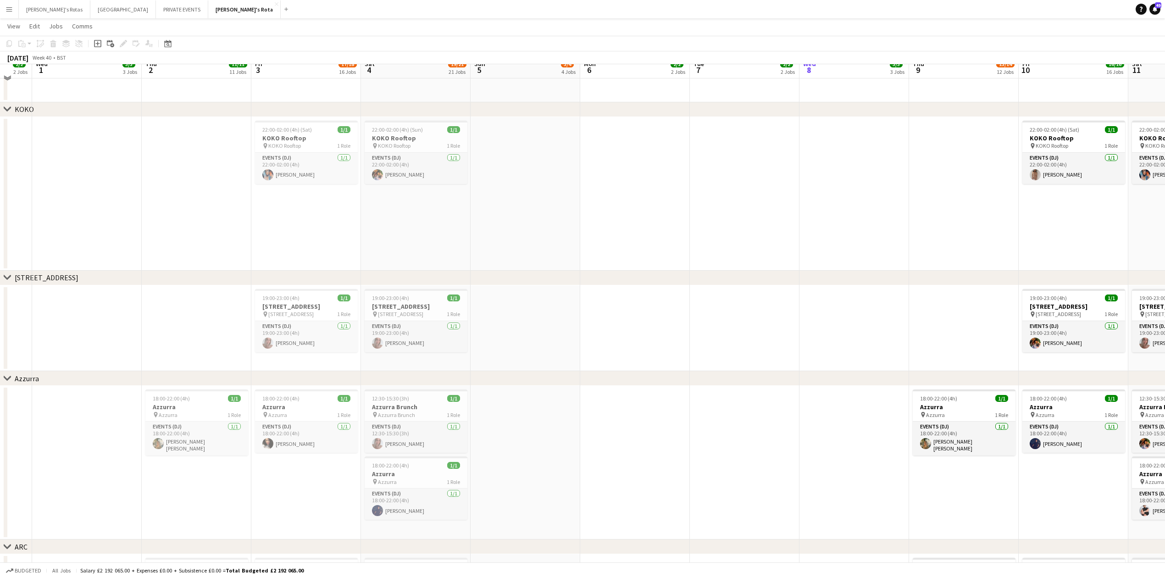
scroll to position [1467, 0]
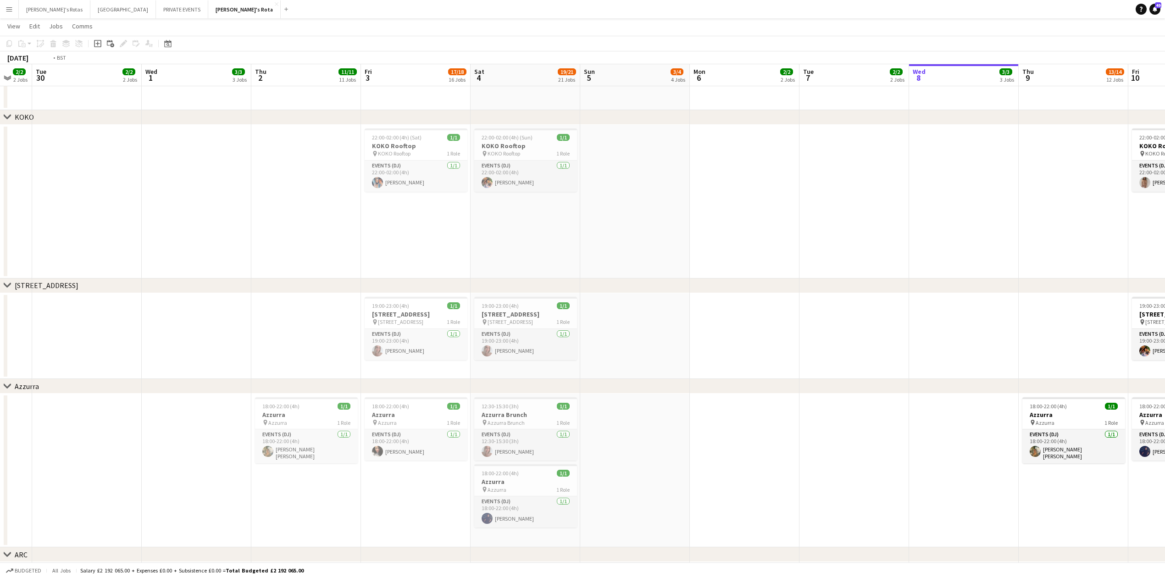
drag, startPoint x: 186, startPoint y: 338, endPoint x: 853, endPoint y: 323, distance: 667.4
click at [869, 323] on app-calendar-viewport "Sun 28 Mon 29 2/2 2 Jobs Tue 30 2/2 2 Jobs Wed 1 3/3 3 Jobs Thu 2 11/11 11 Jobs…" at bounding box center [582, 66] width 1165 height 2996
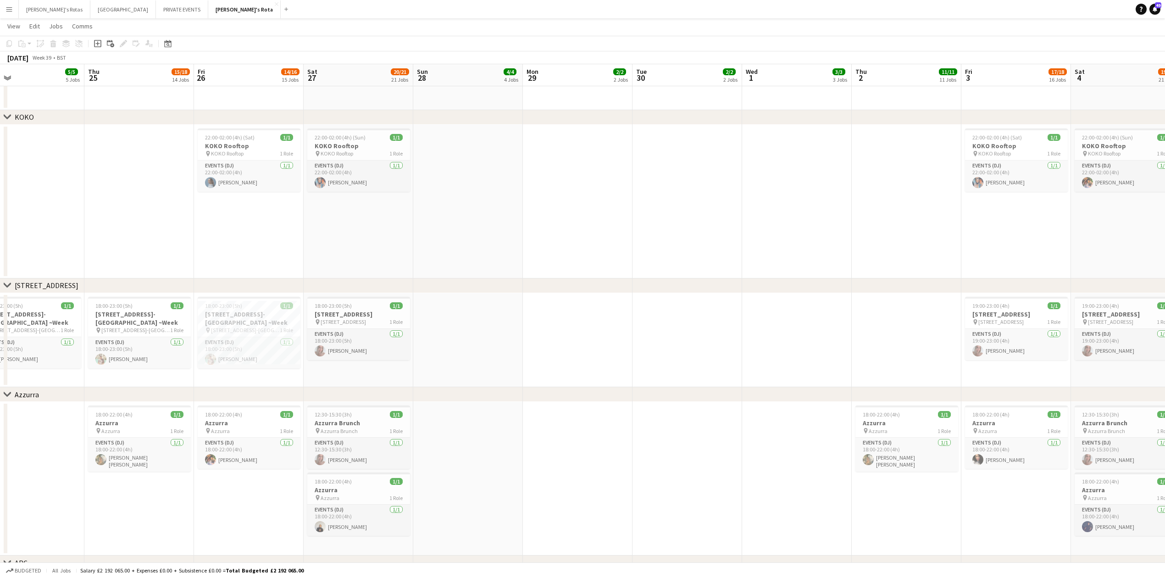
scroll to position [0, 0]
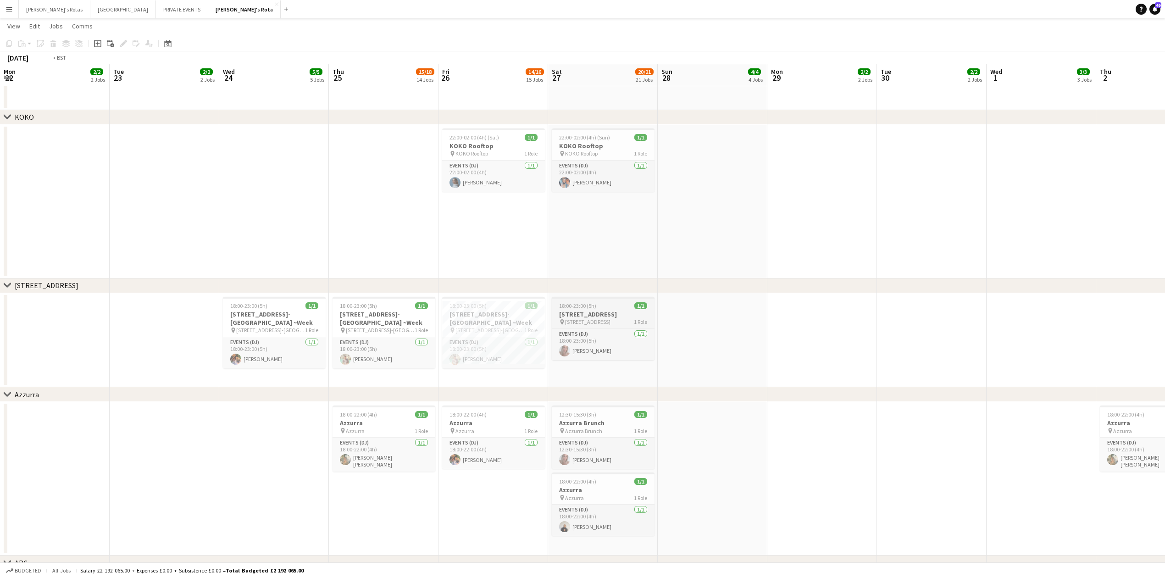
drag, startPoint x: 422, startPoint y: 325, endPoint x: 987, endPoint y: 326, distance: 565.0
click at [1093, 322] on app-calendar-viewport "Mon 22 2/2 2 Jobs Tue 23 2/2 2 Jobs Wed 24 5/5 5 Jobs Thu 25 15/18 14 Jobs Fri …" at bounding box center [582, 103] width 1165 height 3070
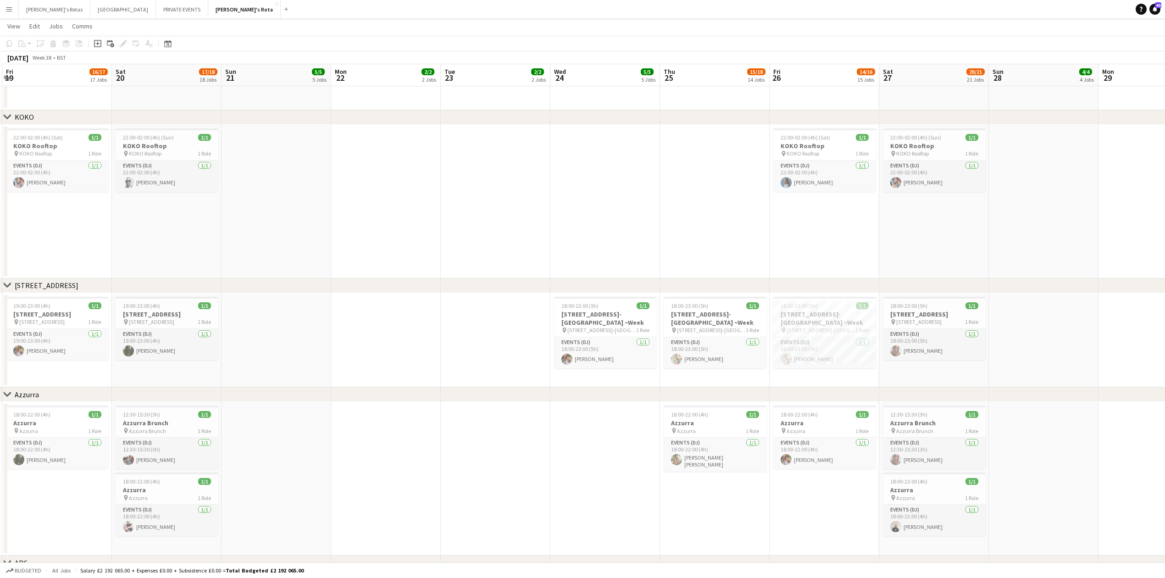
scroll to position [0, 347]
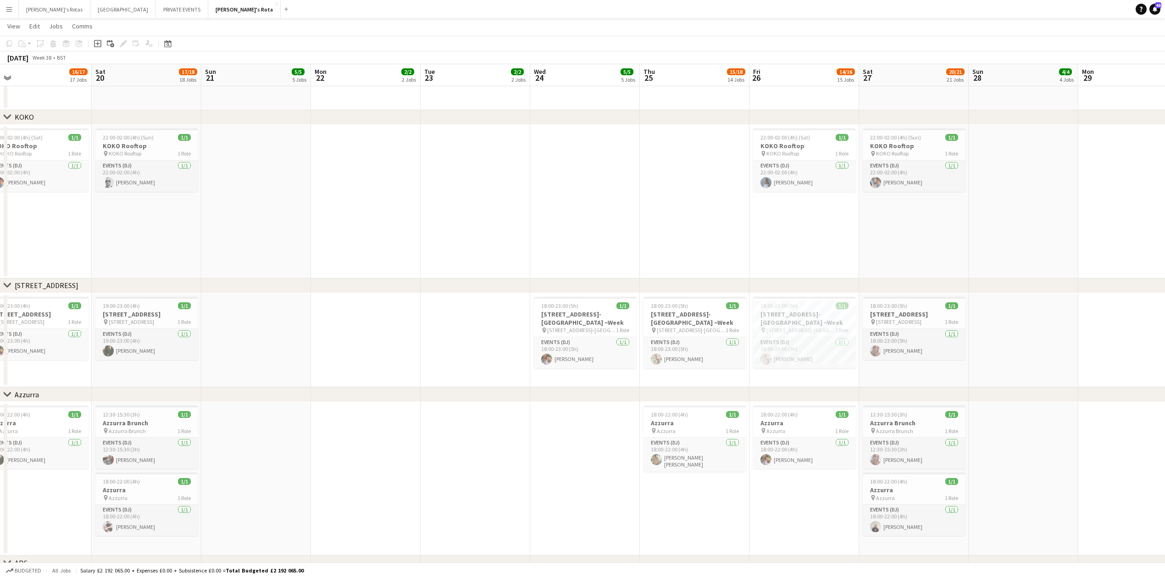
drag, startPoint x: 578, startPoint y: 354, endPoint x: 351, endPoint y: 354, distance: 227.0
click at [351, 354] on app-calendar-viewport "Tue 16 3/3 3 Jobs Wed 17 3/3 3 Jobs Thu 18 11/12 12 Jobs Fri 19 16/17 17 Jobs S…" at bounding box center [582, 103] width 1165 height 3070
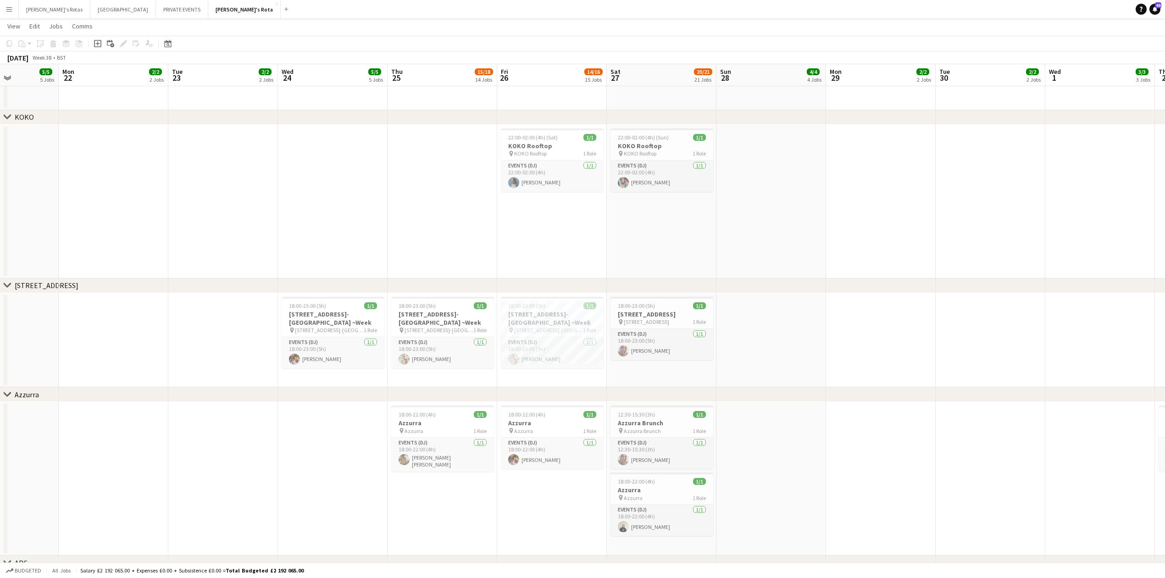
drag, startPoint x: 688, startPoint y: 375, endPoint x: 545, endPoint y: 375, distance: 143.1
click at [545, 375] on app-calendar-viewport "Thu 18 11/12 12 Jobs Fri 19 16/17 17 Jobs Sat 20 17/18 18 Jobs Sun 21 5/5 5 Job…" at bounding box center [582, 103] width 1165 height 3070
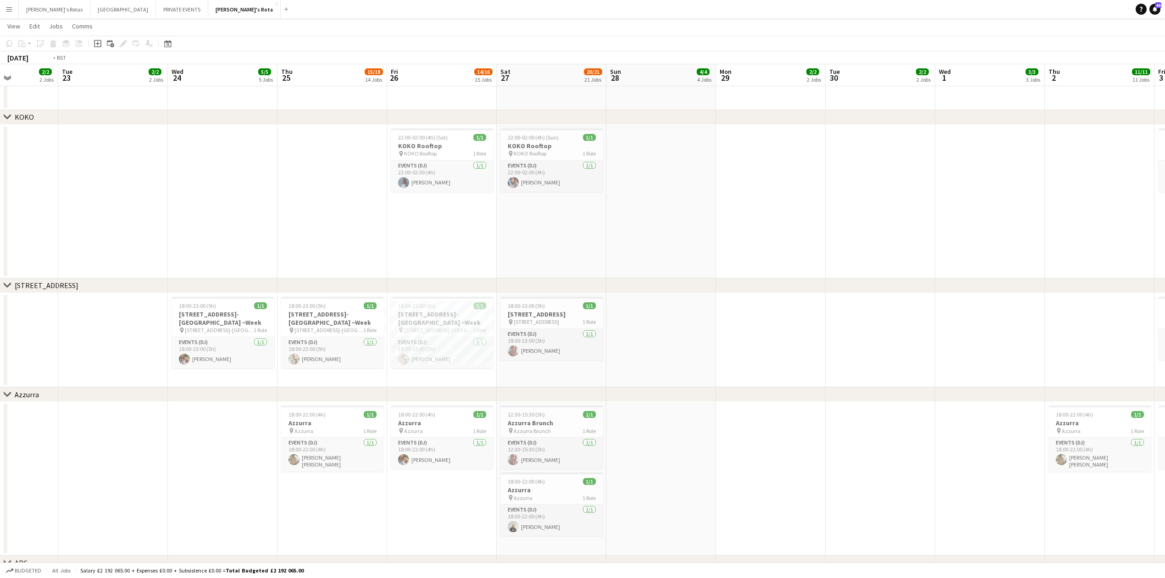
drag, startPoint x: 825, startPoint y: 360, endPoint x: 688, endPoint y: 363, distance: 137.1
click at [686, 364] on app-calendar-viewport "Fri 19 16/17 17 Jobs Sat 20 17/18 18 Jobs Sun 21 5/5 5 Jobs Mon 22 2/2 2 Jobs T…" at bounding box center [582, 103] width 1165 height 3070
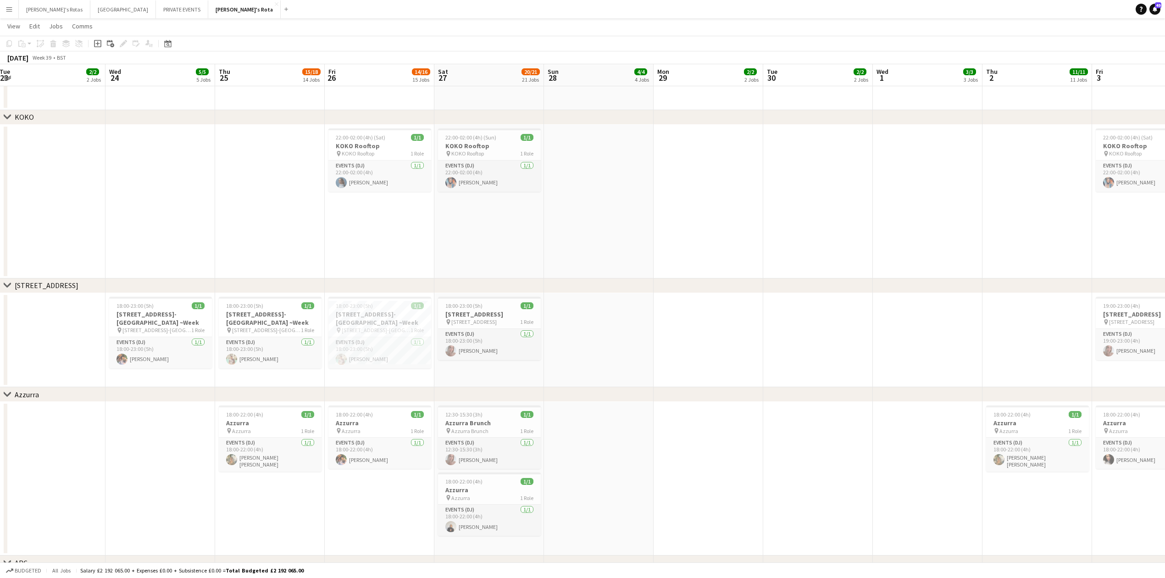
drag, startPoint x: 756, startPoint y: 358, endPoint x: 723, endPoint y: 356, distance: 33.1
click at [723, 356] on app-calendar-viewport "Sat 20 17/18 18 Jobs Sun 21 5/5 5 Jobs Mon 22 2/2 2 Jobs Tue 23 2/2 2 Jobs Wed …" at bounding box center [582, 103] width 1165 height 3070
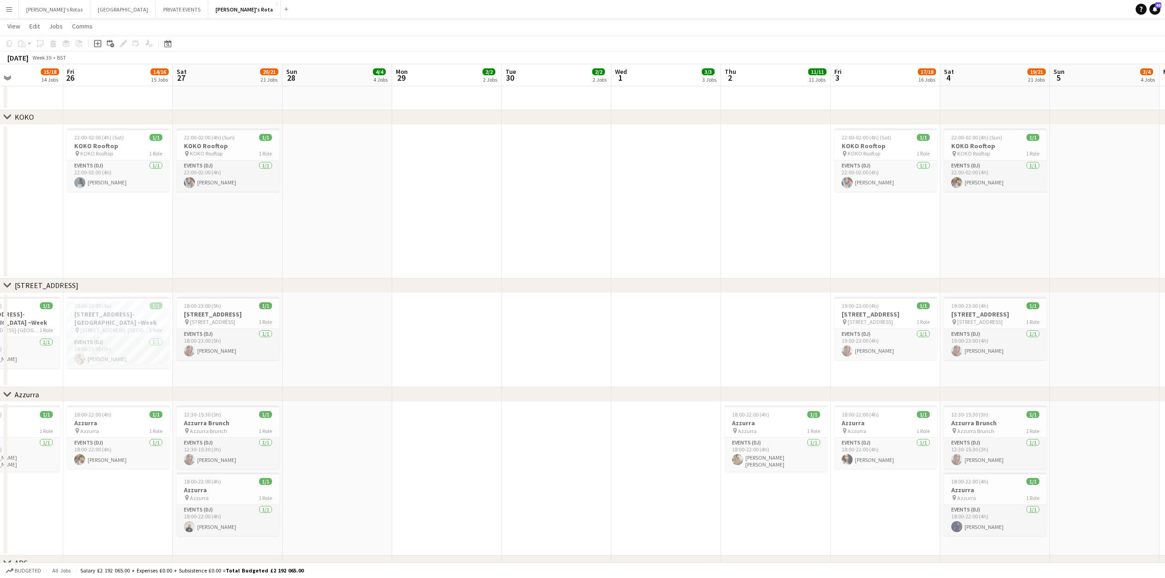
drag, startPoint x: 819, startPoint y: 351, endPoint x: 602, endPoint y: 356, distance: 217.0
click at [602, 356] on app-calendar-viewport "Mon 22 2/2 2 Jobs Tue 23 2/2 2 Jobs Wed 24 5/5 5 Jobs Thu 25 15/18 14 Jobs Fri …" at bounding box center [582, 103] width 1165 height 3070
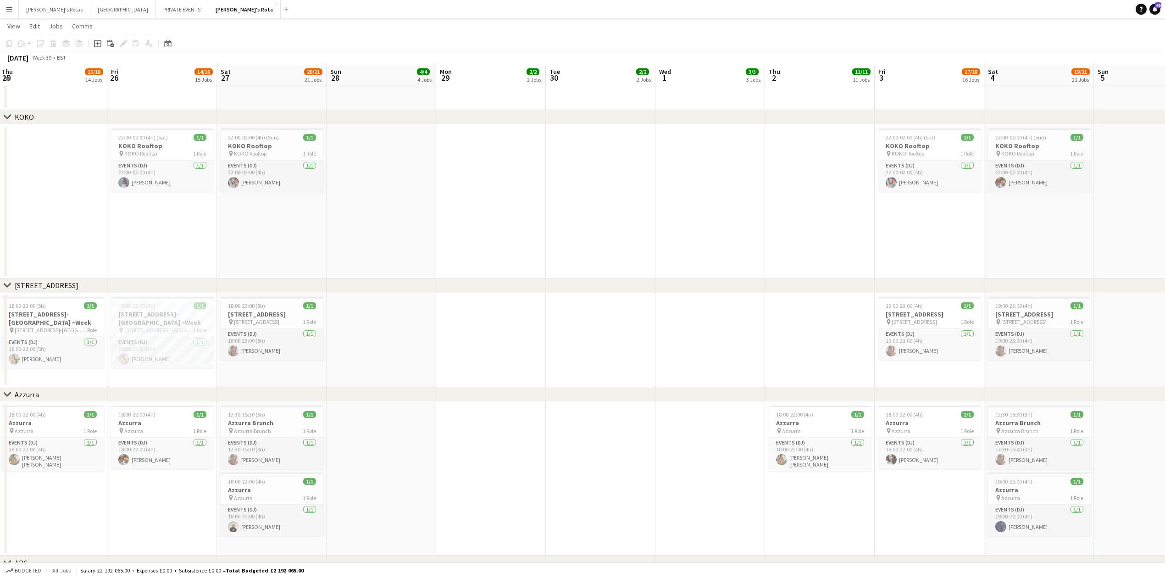
click at [339, 198] on app-date-cell at bounding box center [382, 202] width 110 height 154
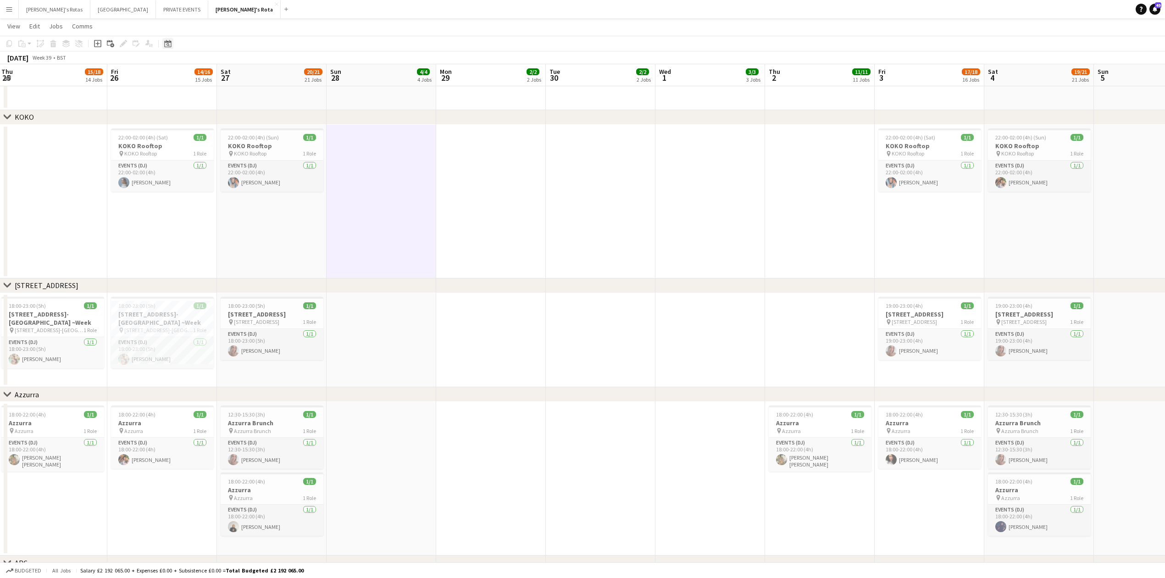
click at [165, 40] on icon "Date picker" at bounding box center [167, 43] width 7 height 7
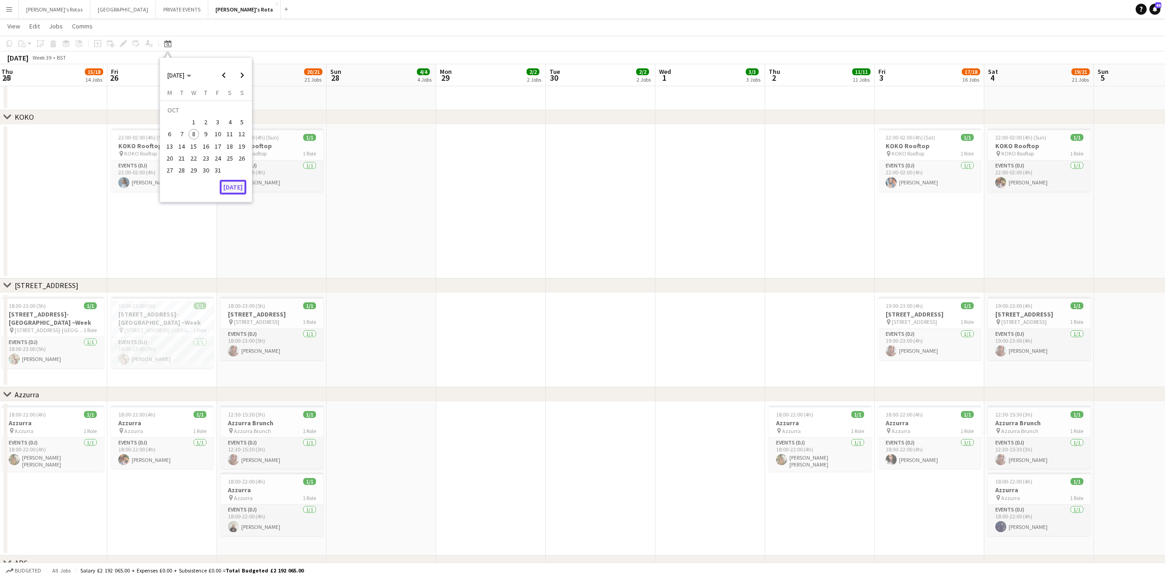
click at [229, 186] on button "[DATE]" at bounding box center [233, 187] width 27 height 15
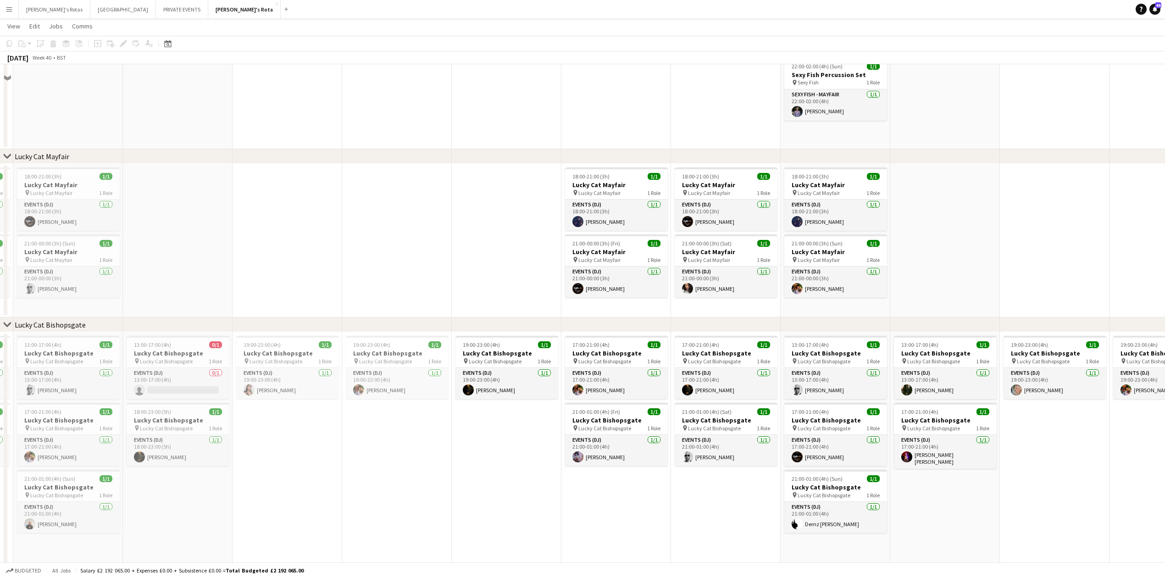
scroll to position [342, 0]
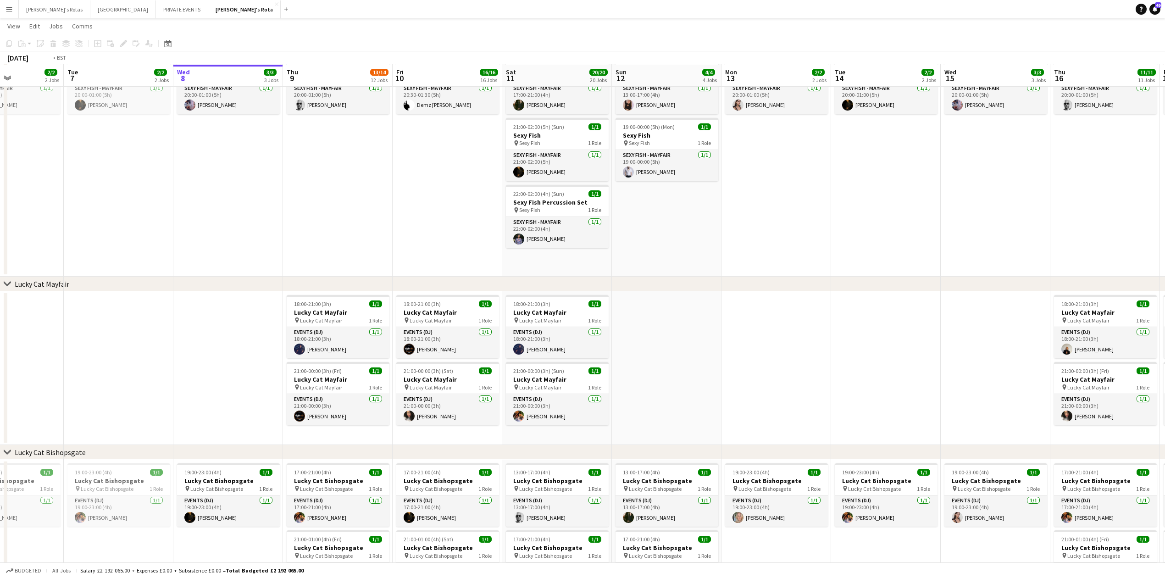
drag, startPoint x: 498, startPoint y: 340, endPoint x: 0, endPoint y: 364, distance: 498.1
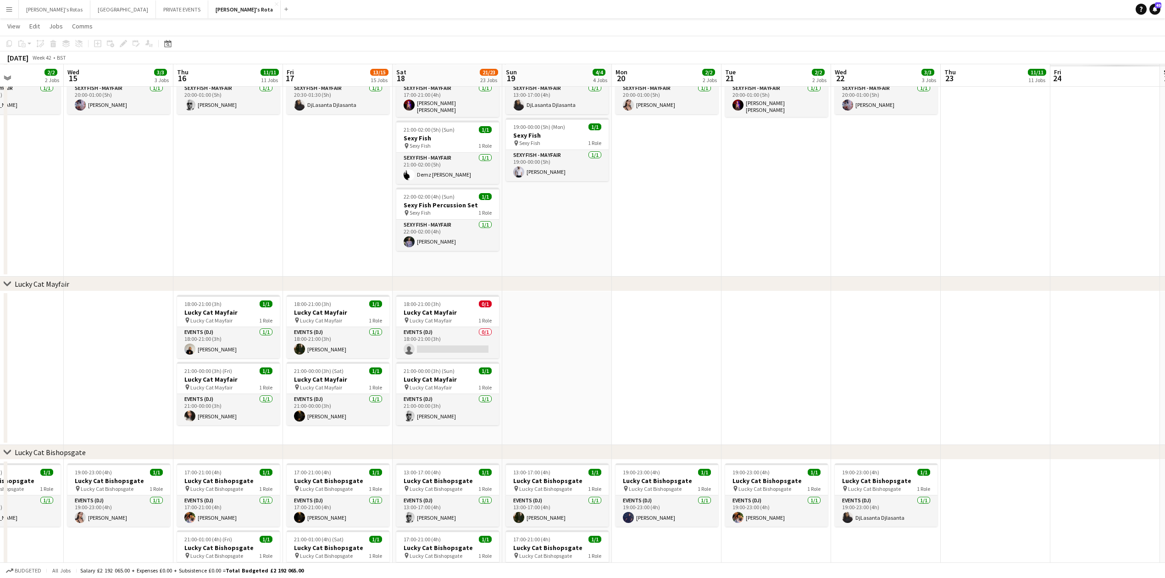
scroll to position [0, 271]
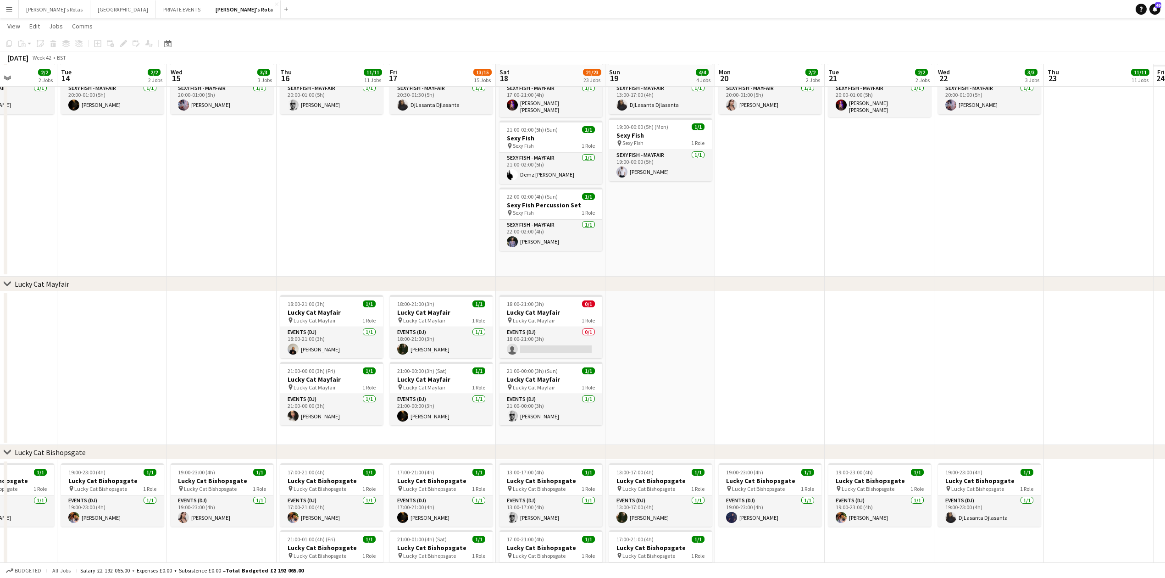
drag, startPoint x: 818, startPoint y: 329, endPoint x: 264, endPoint y: 393, distance: 557.7
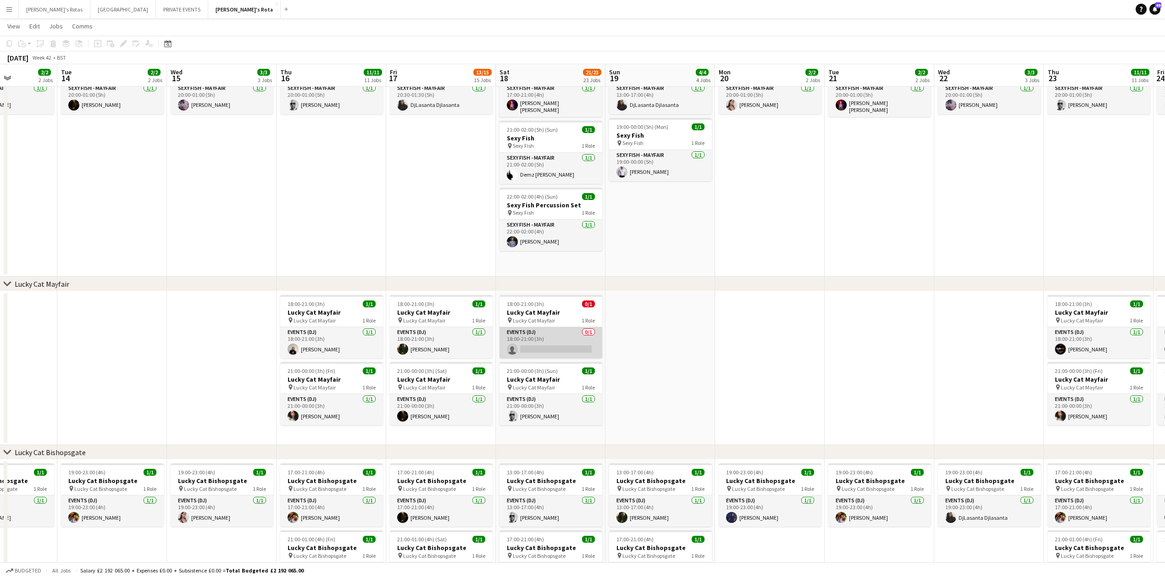
click at [552, 345] on app-card-role "Events (DJ) 0/1 18:00-21:00 (3h) single-neutral-actions" at bounding box center [550, 342] width 103 height 31
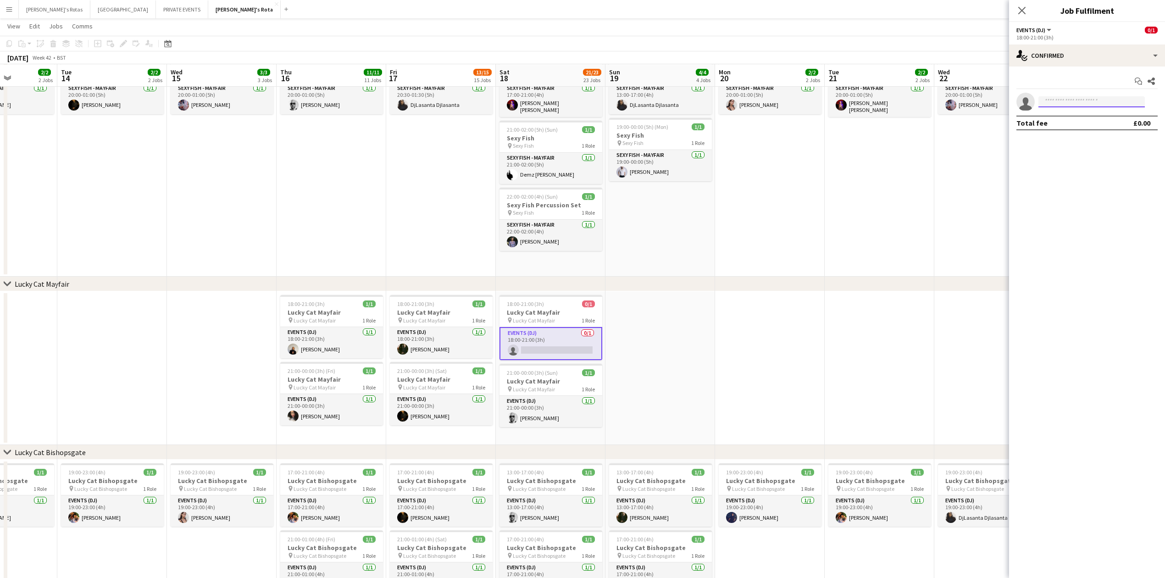
click at [1060, 105] on input at bounding box center [1091, 101] width 106 height 11
type input "*****"
click at [806, 321] on app-date-cell at bounding box center [770, 368] width 110 height 154
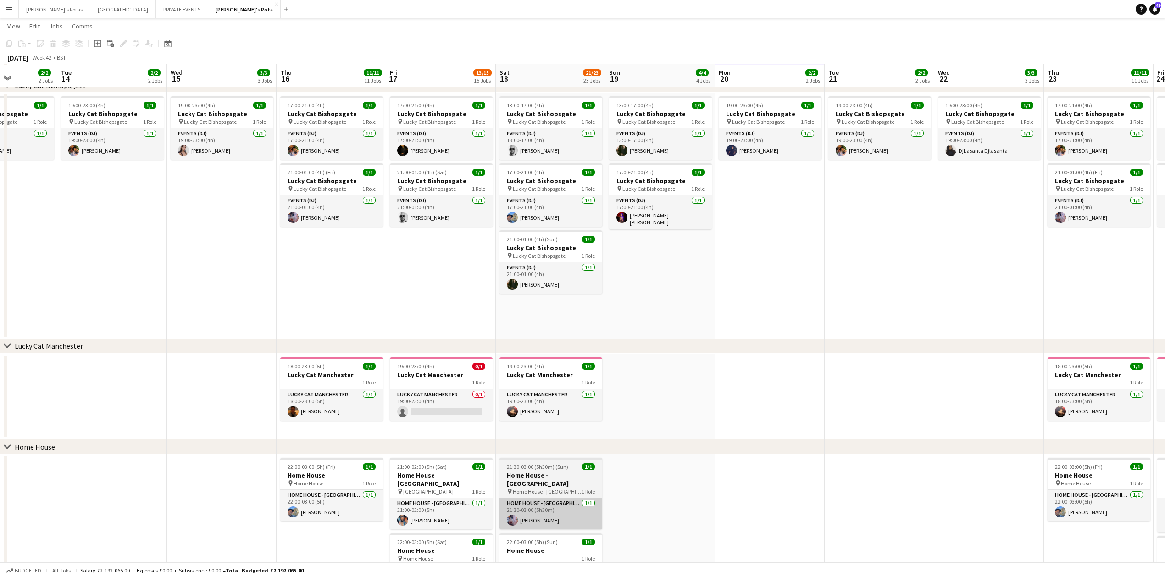
scroll to position [526, 0]
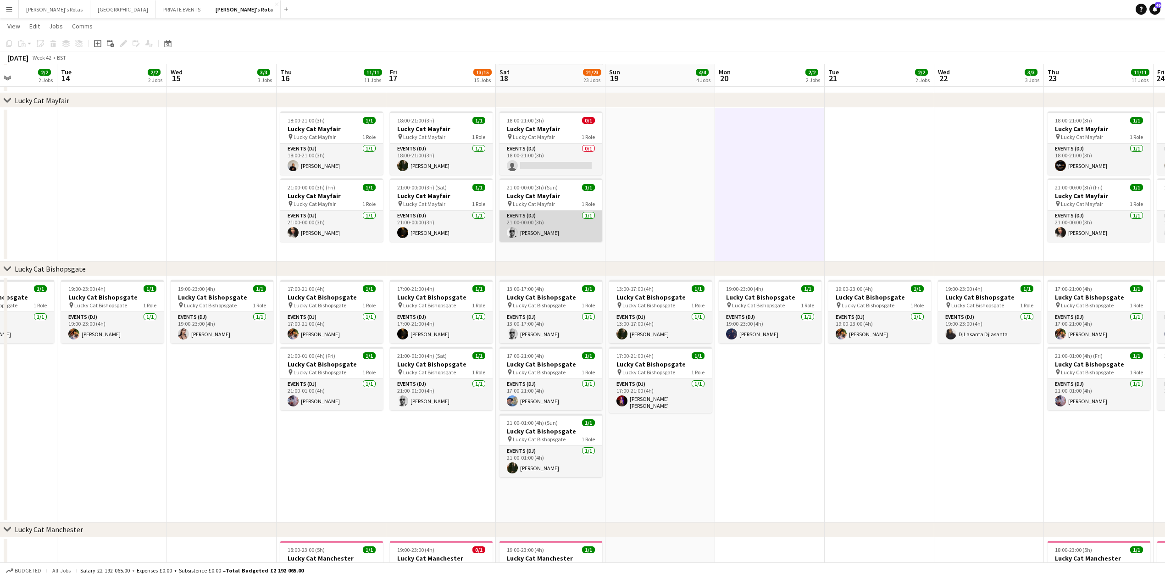
click at [541, 235] on app-card-role "Events (DJ) 1/1 21:00-00:00 (3h) Stefan Mannouris" at bounding box center [550, 225] width 103 height 31
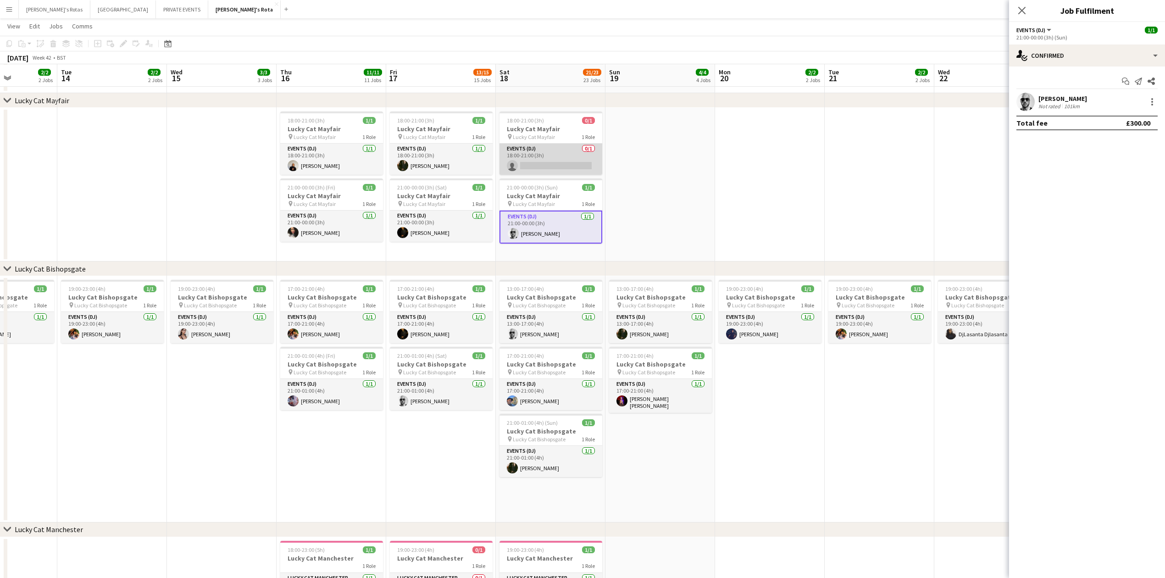
click at [523, 171] on app-card-role "Events (DJ) 0/1 18:00-21:00 (3h) single-neutral-actions" at bounding box center [550, 159] width 103 height 31
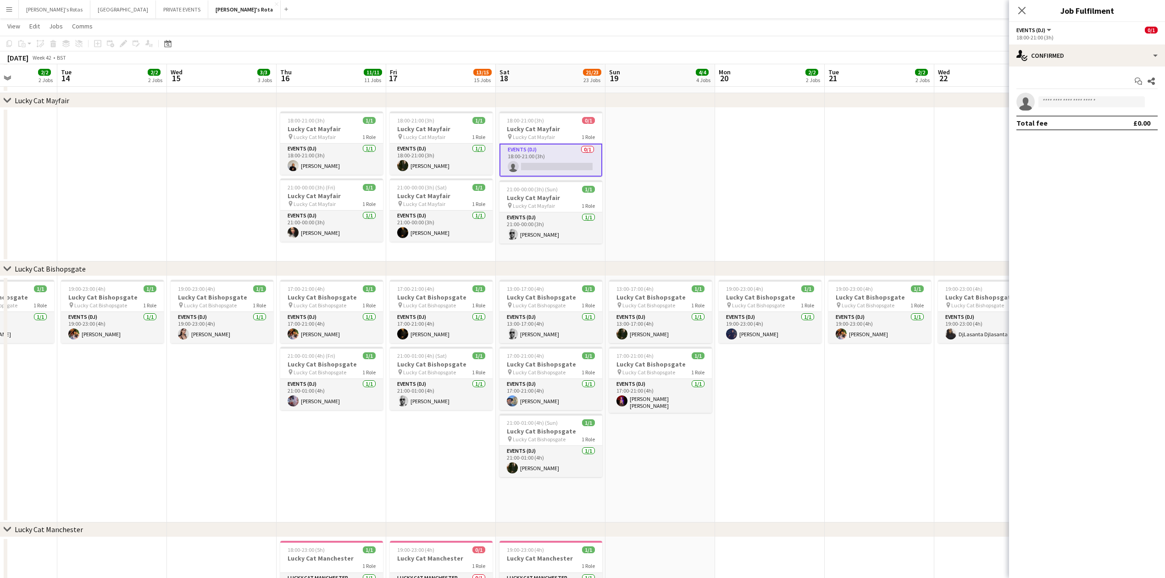
click at [1062, 95] on app-invite-slot "single-neutral-actions" at bounding box center [1087, 102] width 156 height 18
click at [1051, 104] on input at bounding box center [1091, 101] width 106 height 11
type input "*"
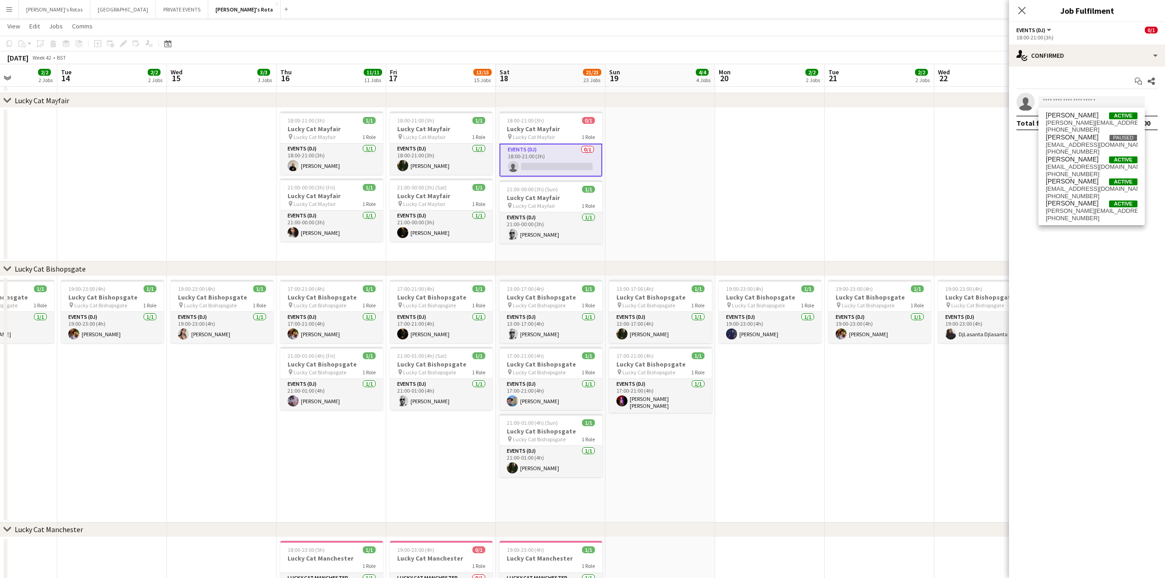
click at [613, 196] on app-date-cell at bounding box center [660, 185] width 110 height 154
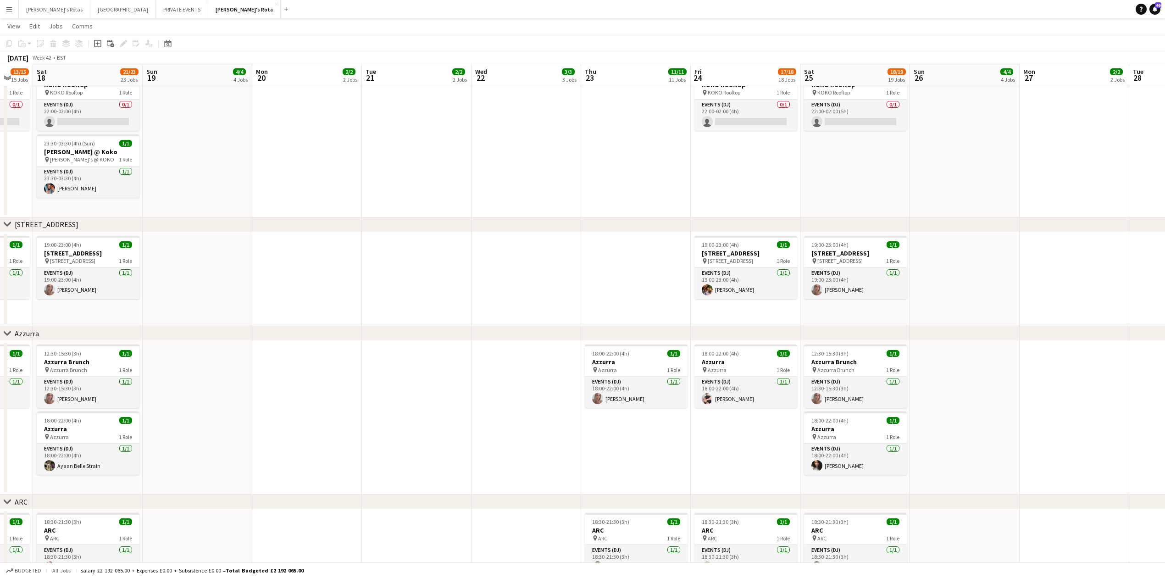
scroll to position [0, 347]
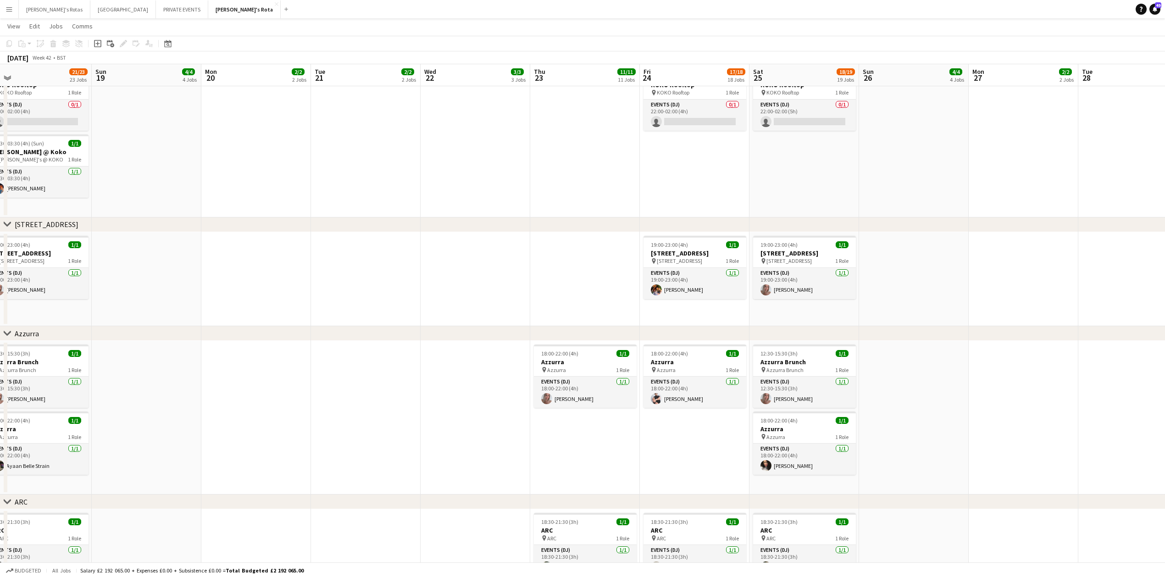
drag, startPoint x: 681, startPoint y: 202, endPoint x: 167, endPoint y: 215, distance: 513.8
click at [167, 215] on app-calendar-viewport "Wed 15 3/3 3 Jobs Thu 16 11/11 11 Jobs Fri 17 13/15 15 Jobs Sat 18 21/23 23 Job…" at bounding box center [582, 42] width 1165 height 3070
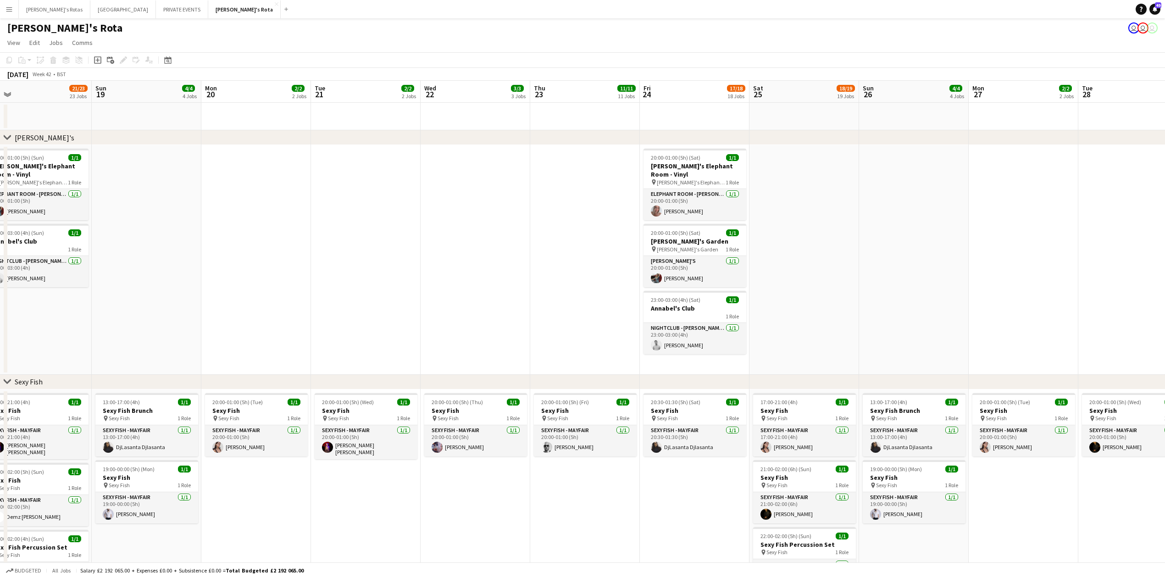
scroll to position [0, 0]
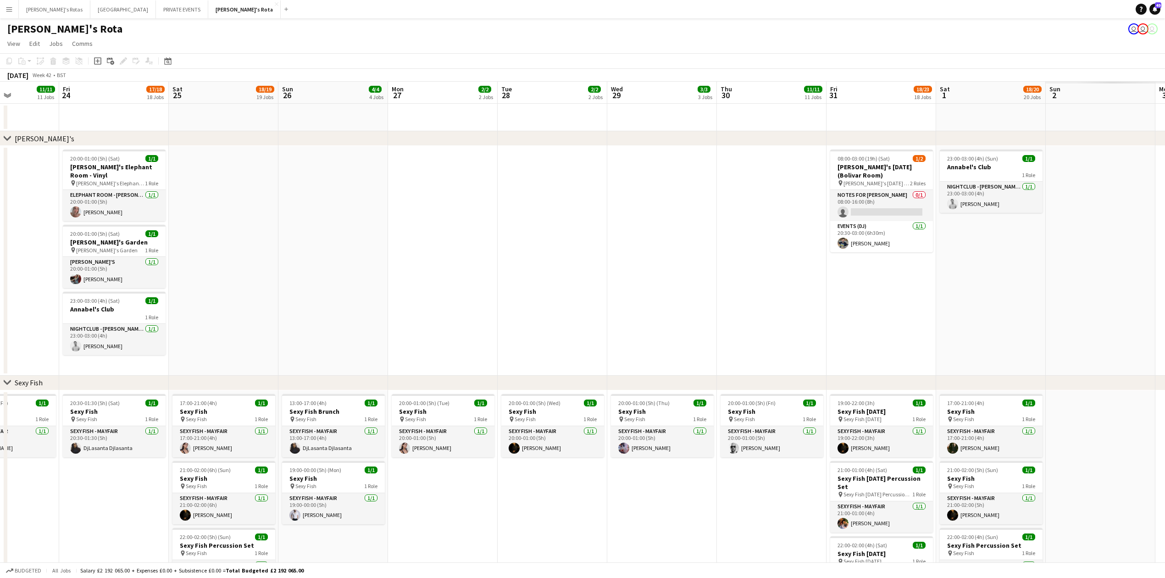
drag, startPoint x: 880, startPoint y: 228, endPoint x: 284, endPoint y: 246, distance: 595.5
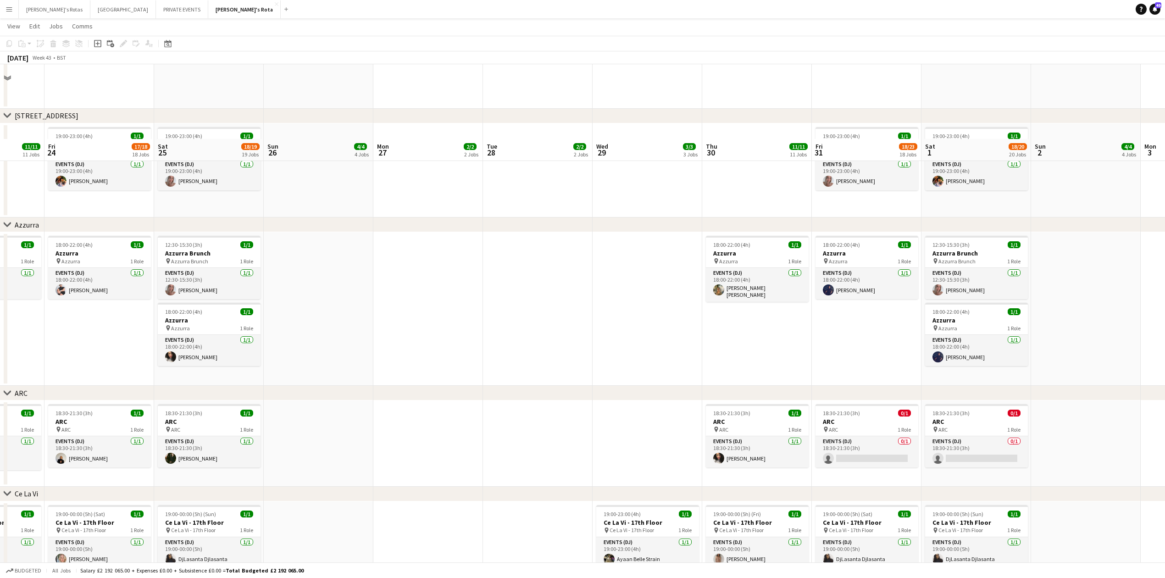
scroll to position [1712, 0]
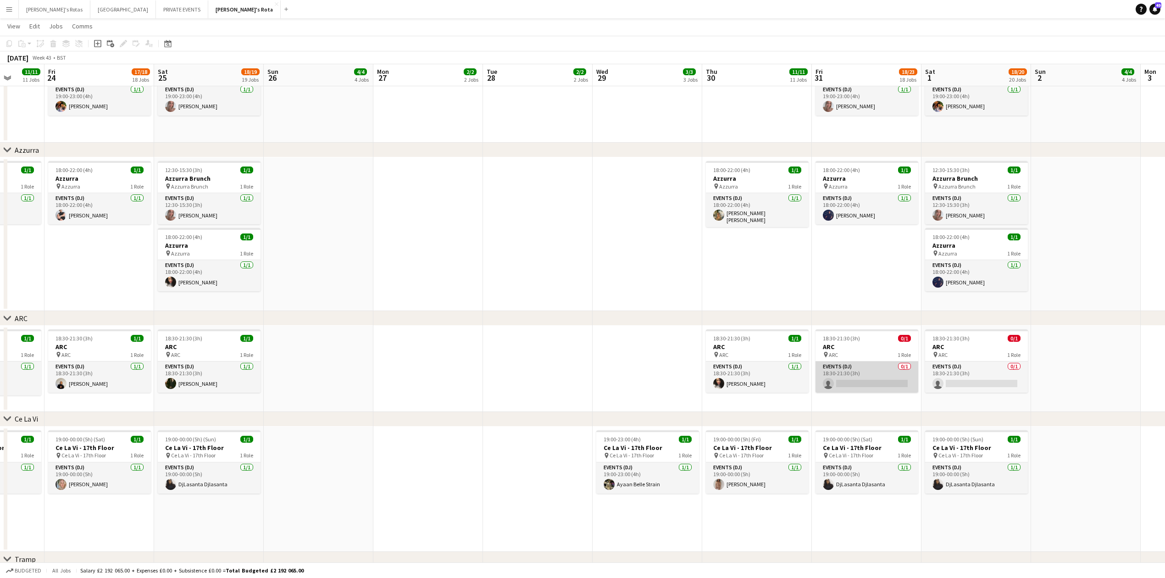
click at [899, 379] on app-card-role "Events (DJ) 0/1 18:30-21:30 (3h) single-neutral-actions" at bounding box center [866, 376] width 103 height 31
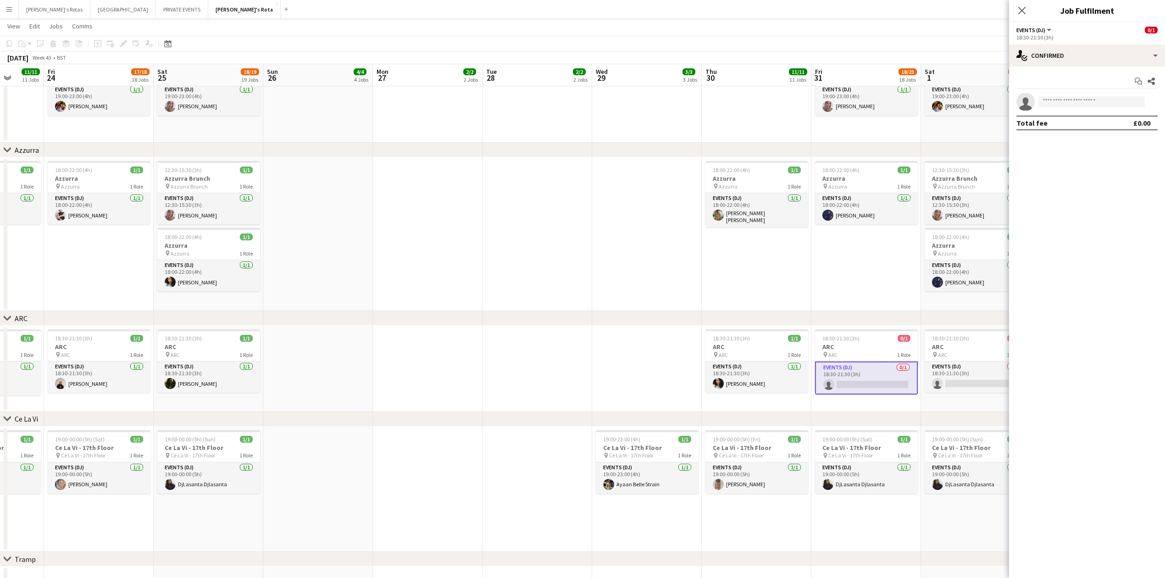
click at [1083, 109] on app-invite-slot "single-neutral-actions" at bounding box center [1087, 102] width 156 height 18
drag, startPoint x: 1073, startPoint y: 100, endPoint x: 1068, endPoint y: 103, distance: 6.6
click at [1072, 102] on input at bounding box center [1091, 101] width 106 height 11
type input "*"
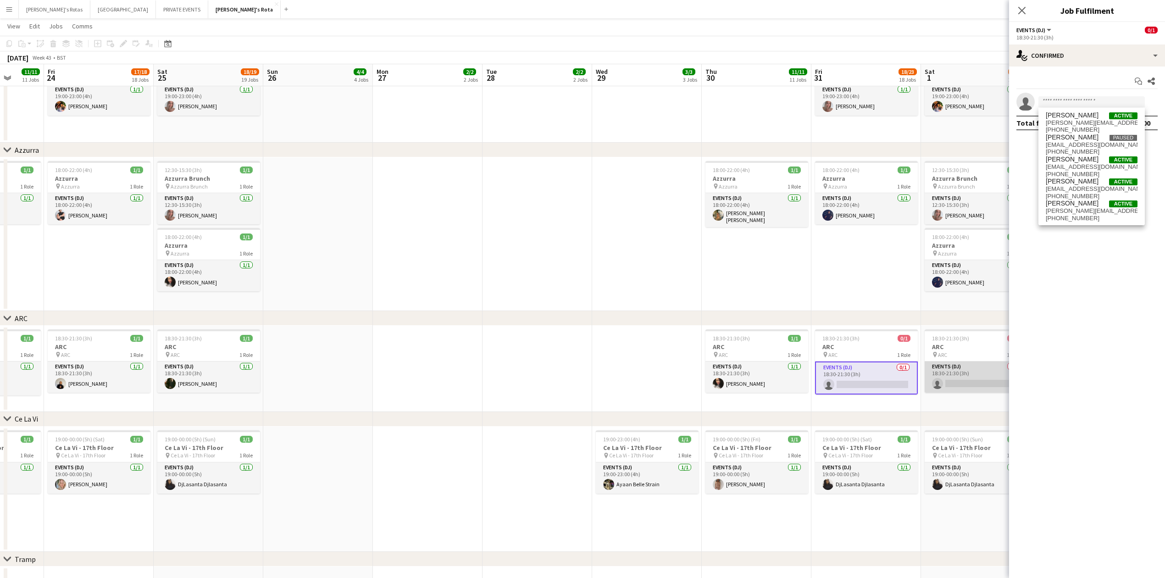
click at [965, 378] on app-card-role "Events (DJ) 0/1 18:30-21:30 (3h) single-neutral-actions" at bounding box center [976, 376] width 103 height 31
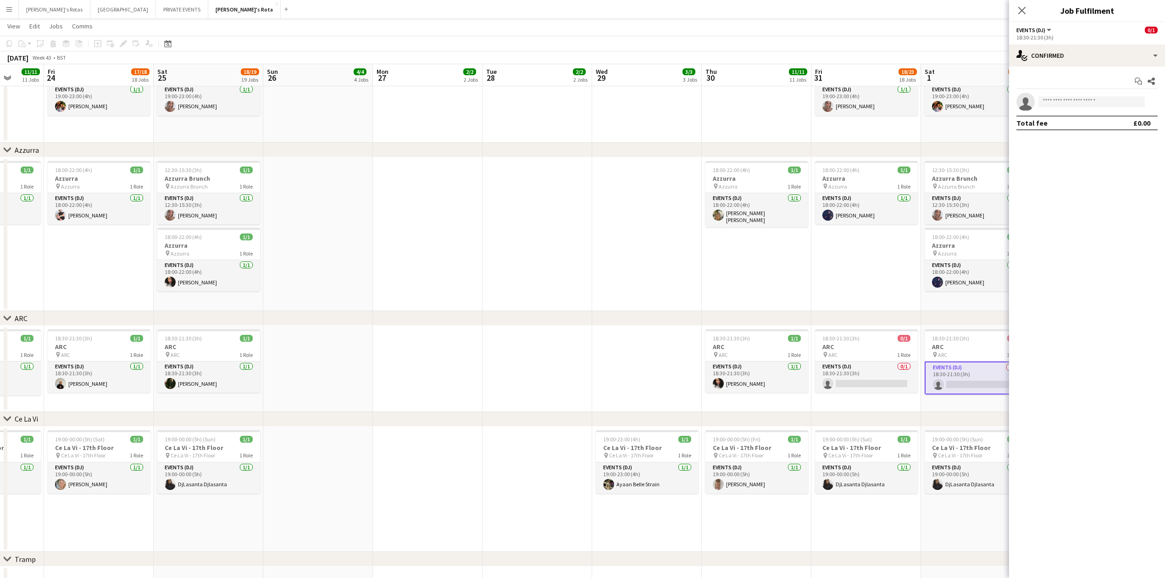
drag, startPoint x: 1067, startPoint y: 95, endPoint x: 1063, endPoint y: 100, distance: 5.5
click at [1066, 96] on app-invite-slot "single-neutral-actions" at bounding box center [1087, 102] width 156 height 18
click at [1063, 100] on input at bounding box center [1091, 101] width 106 height 11
type input "*****"
click at [620, 281] on app-date-cell at bounding box center [647, 234] width 110 height 154
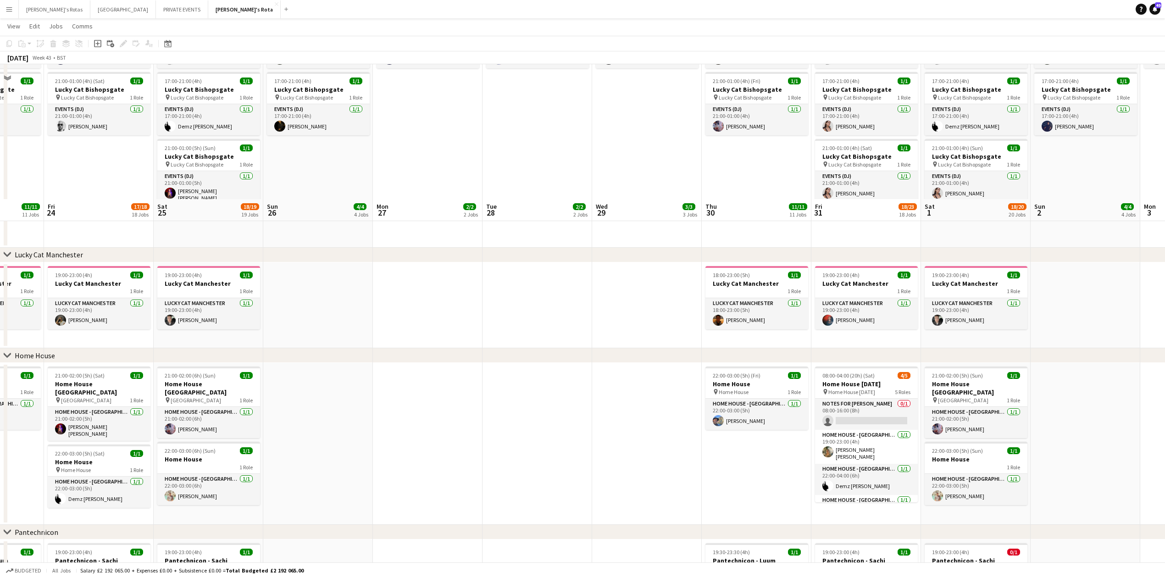
scroll to position [978, 0]
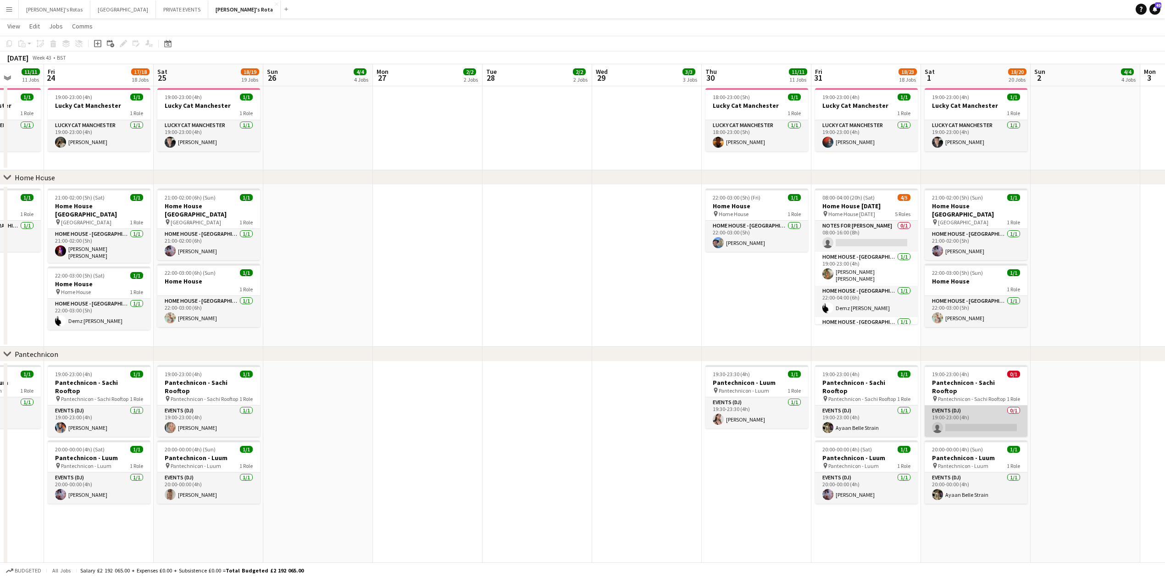
click at [995, 410] on app-card-role "Events (DJ) 0/1 19:00-23:00 (4h) single-neutral-actions" at bounding box center [976, 420] width 103 height 31
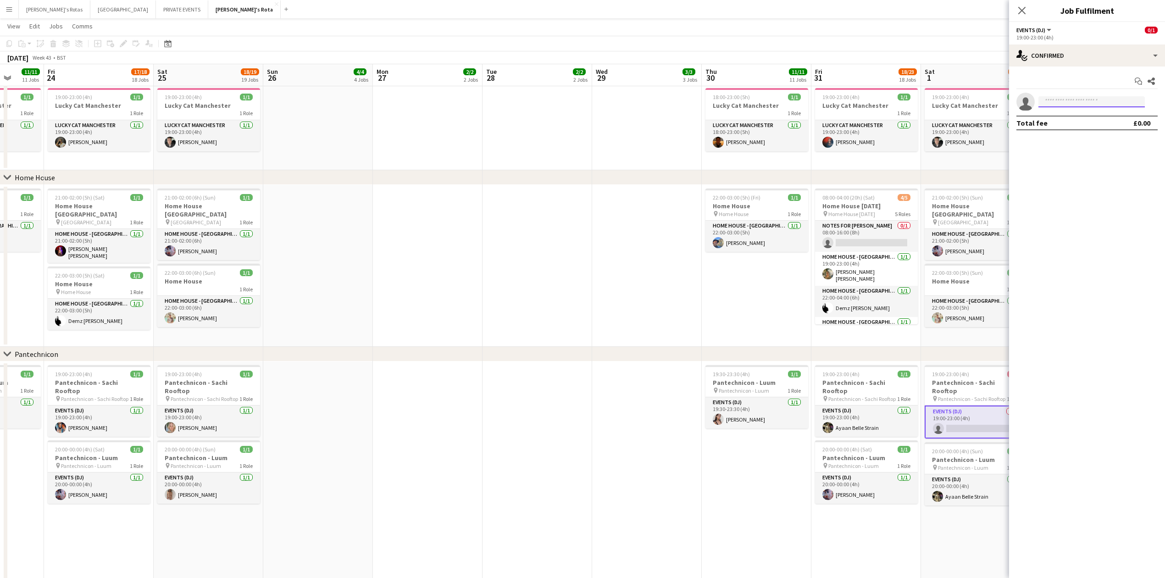
click at [1081, 105] on input at bounding box center [1091, 101] width 106 height 11
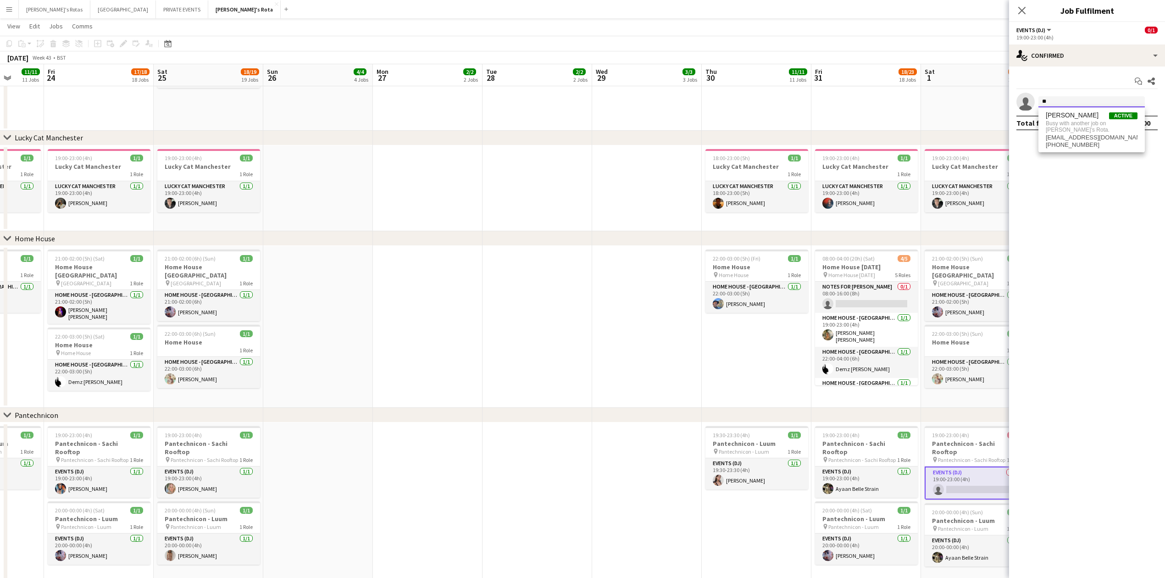
type input "*"
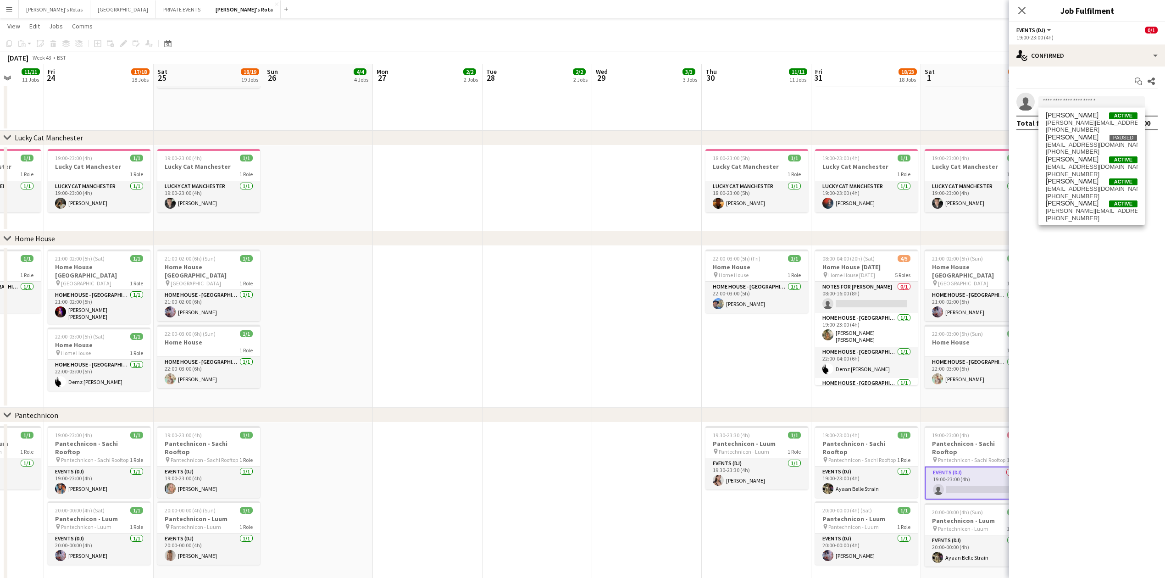
click at [461, 300] on app-date-cell at bounding box center [428, 327] width 110 height 162
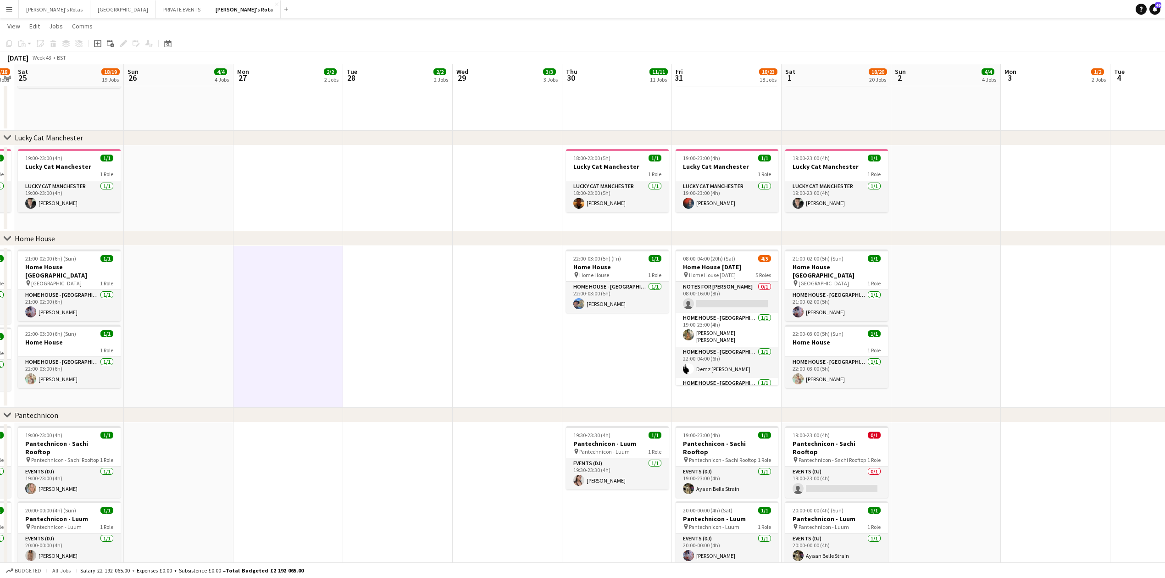
drag, startPoint x: 529, startPoint y: 248, endPoint x: 449, endPoint y: 281, distance: 86.8
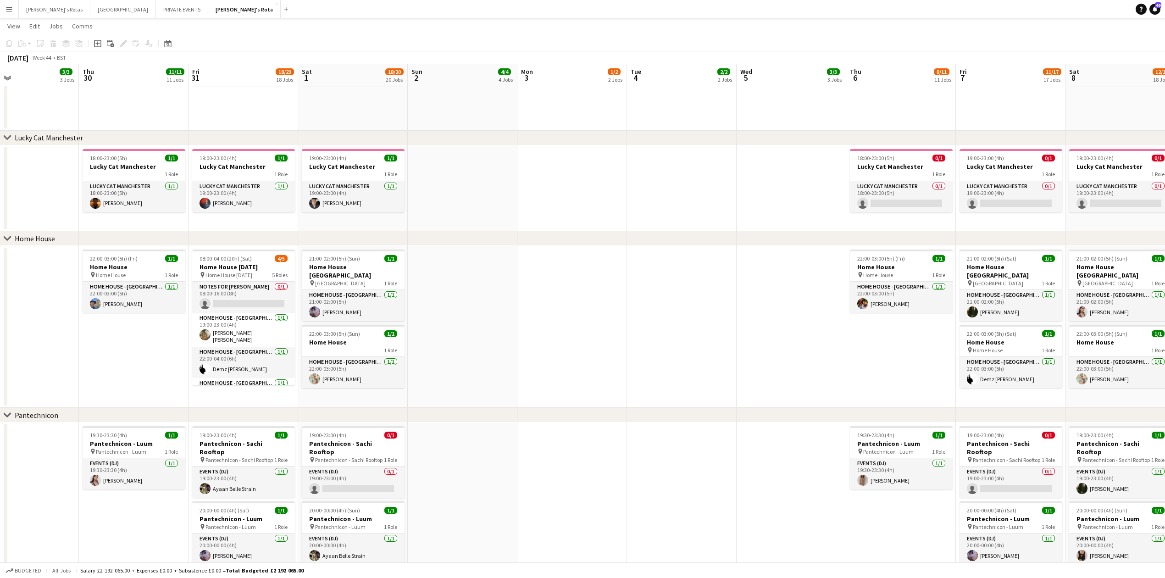
drag, startPoint x: 677, startPoint y: 287, endPoint x: 491, endPoint y: 305, distance: 187.0
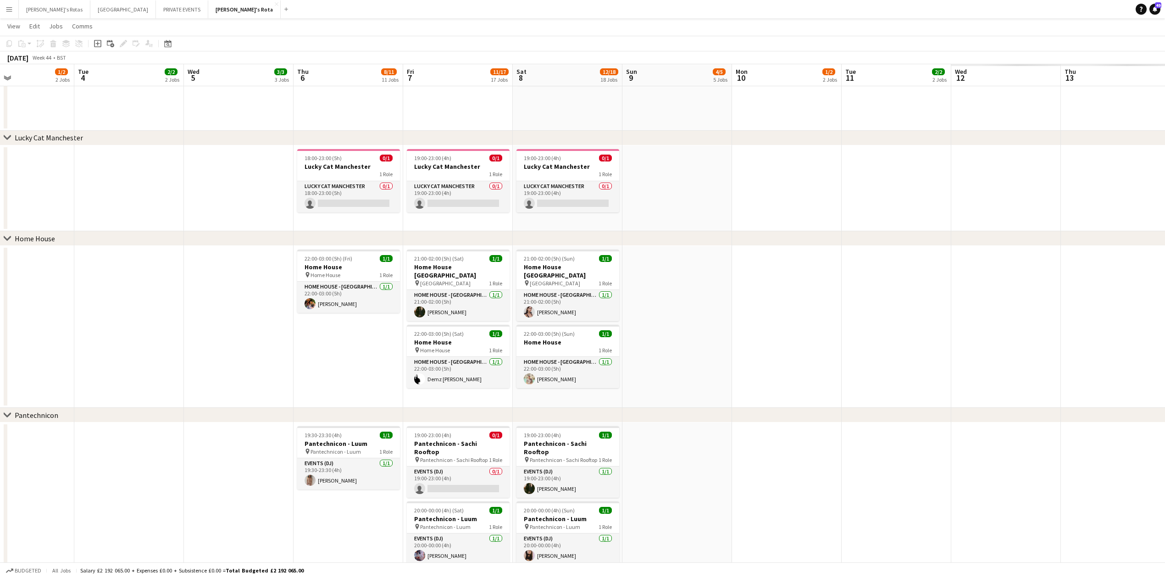
drag, startPoint x: 664, startPoint y: 301, endPoint x: 168, endPoint y: 378, distance: 502.2
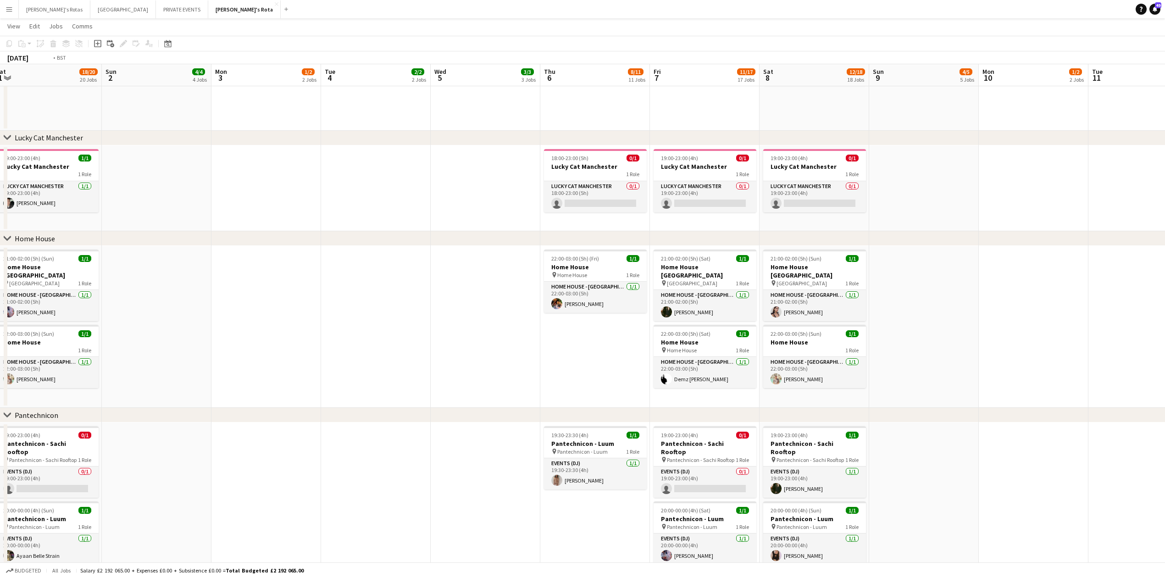
drag, startPoint x: 178, startPoint y: 183, endPoint x: 611, endPoint y: 158, distance: 433.6
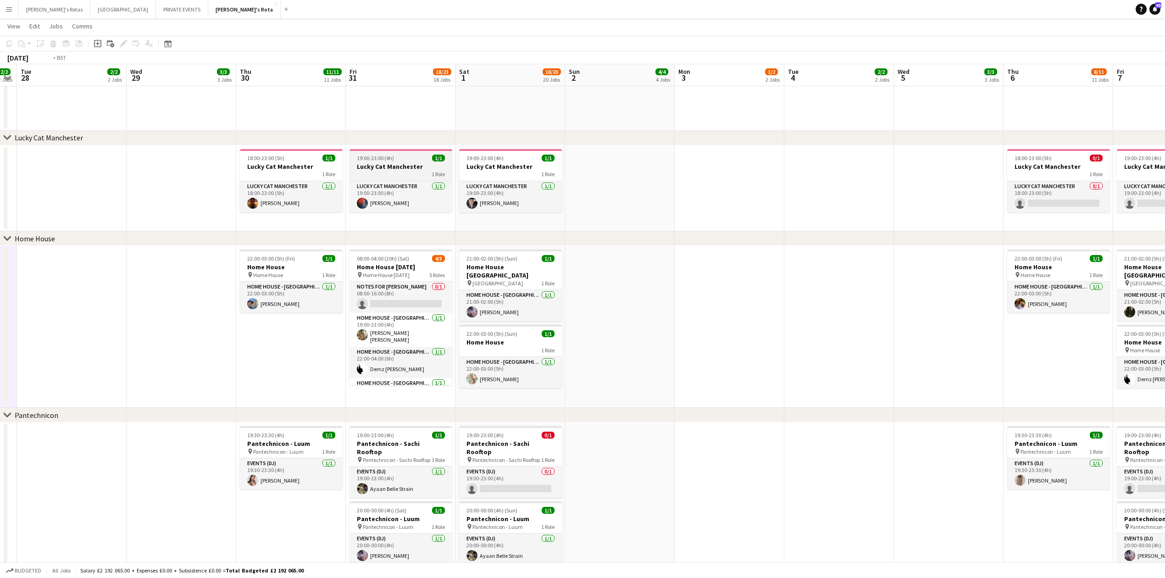
drag, startPoint x: 321, startPoint y: 164, endPoint x: 673, endPoint y: 152, distance: 352.4
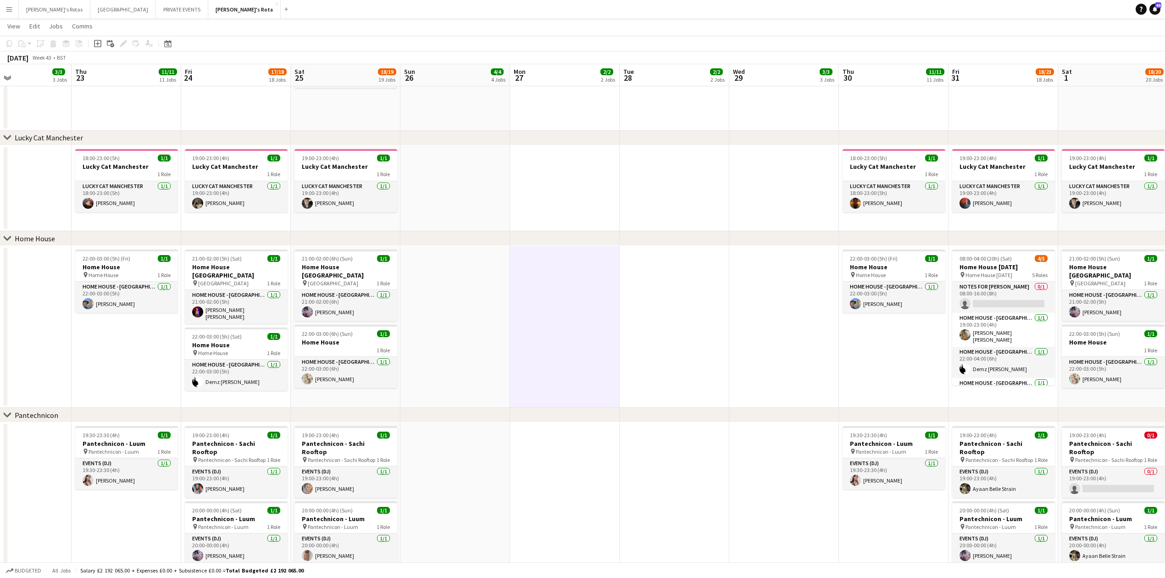
drag, startPoint x: 148, startPoint y: 208, endPoint x: 720, endPoint y: 150, distance: 574.9
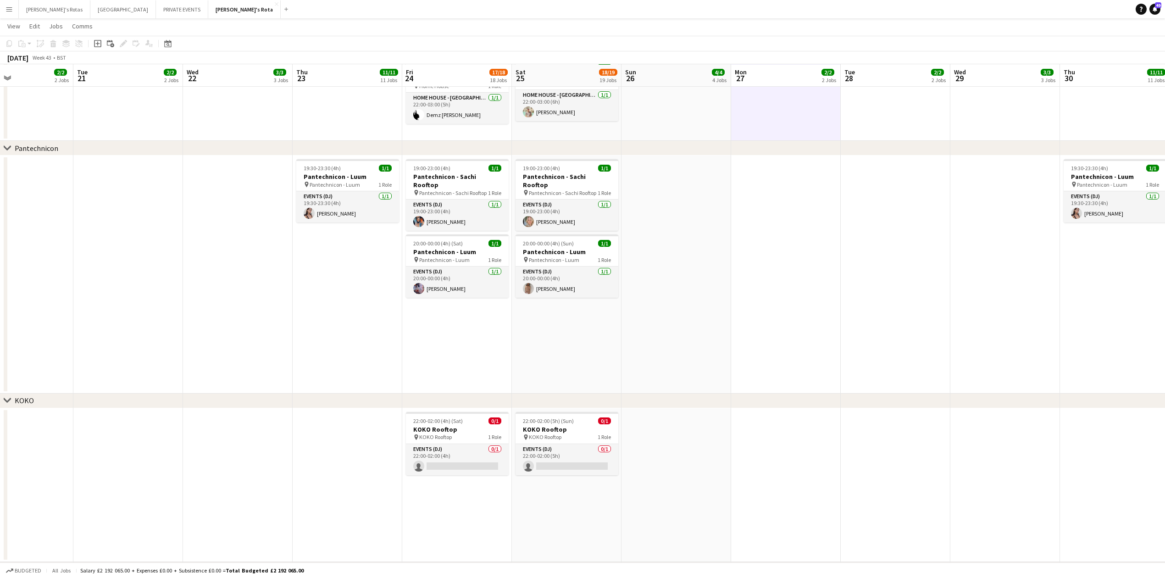
scroll to position [1101, 0]
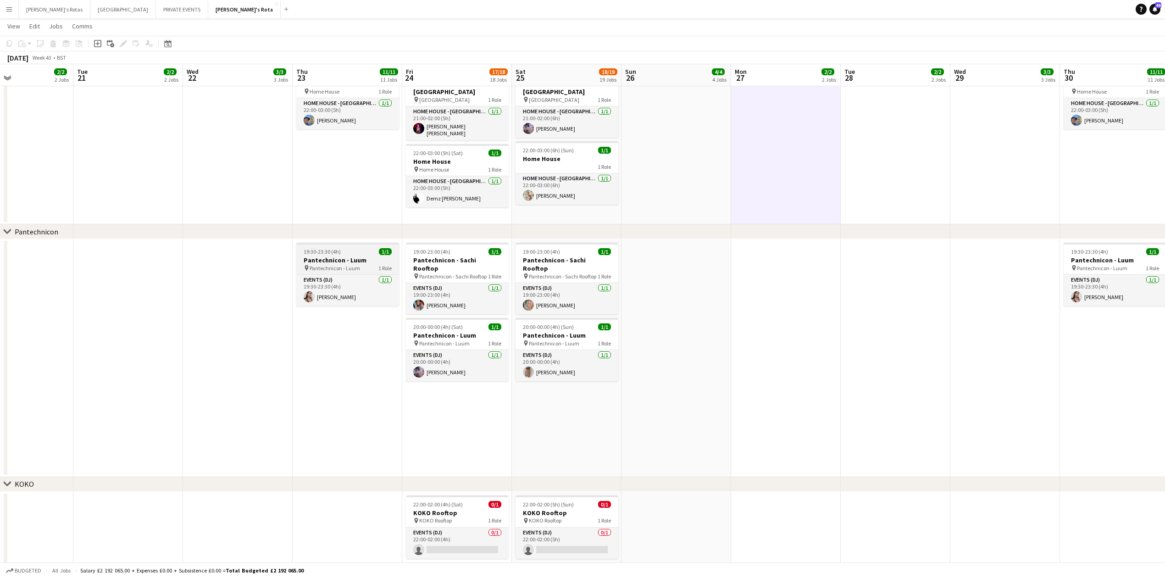
click at [332, 256] on h3 "Pantechnicon - Luum" at bounding box center [347, 260] width 103 height 8
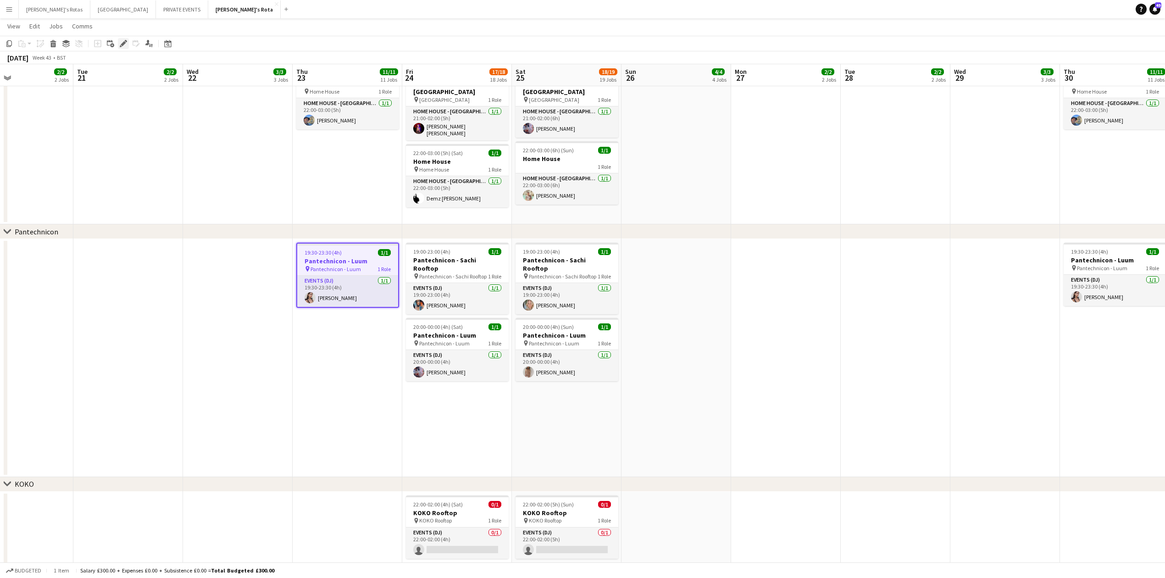
click at [124, 46] on icon "Edit" at bounding box center [123, 43] width 7 height 7
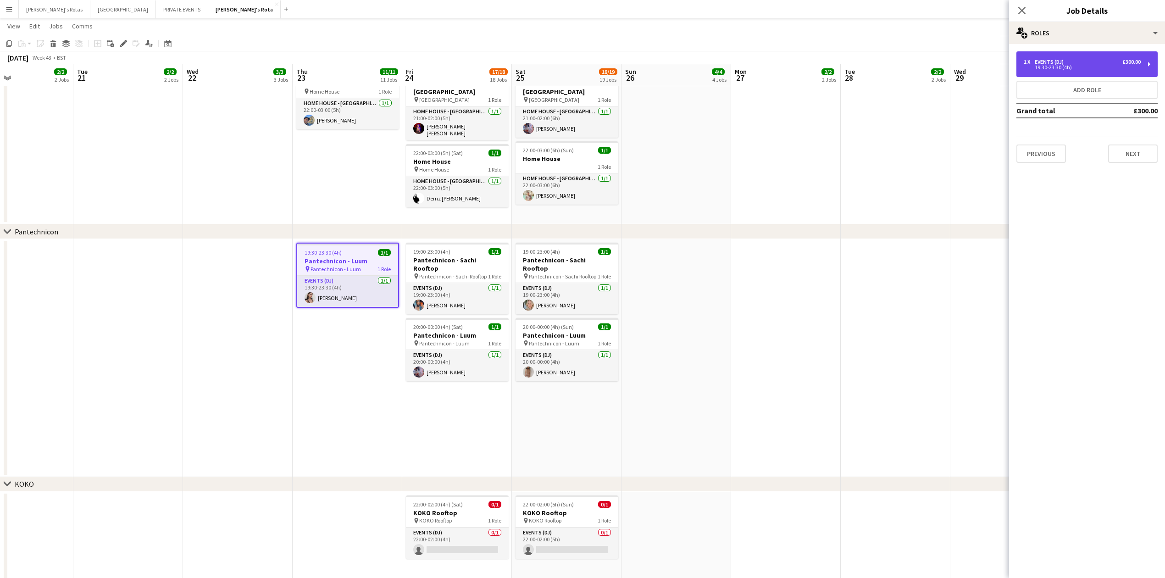
click at [1080, 62] on div "1 x Events (DJ) £300.00" at bounding box center [1082, 62] width 117 height 6
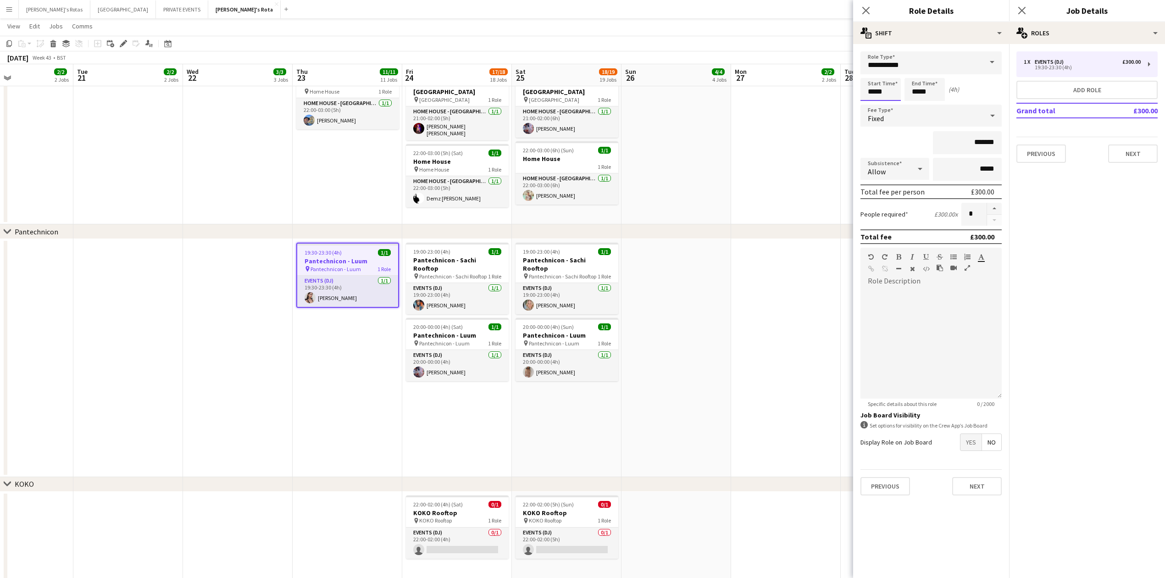
click at [886, 95] on input "*****" at bounding box center [880, 89] width 40 height 23
type input "*****"
click at [870, 101] on div at bounding box center [871, 105] width 18 height 9
click at [1144, 152] on button "Next" at bounding box center [1133, 153] width 50 height 18
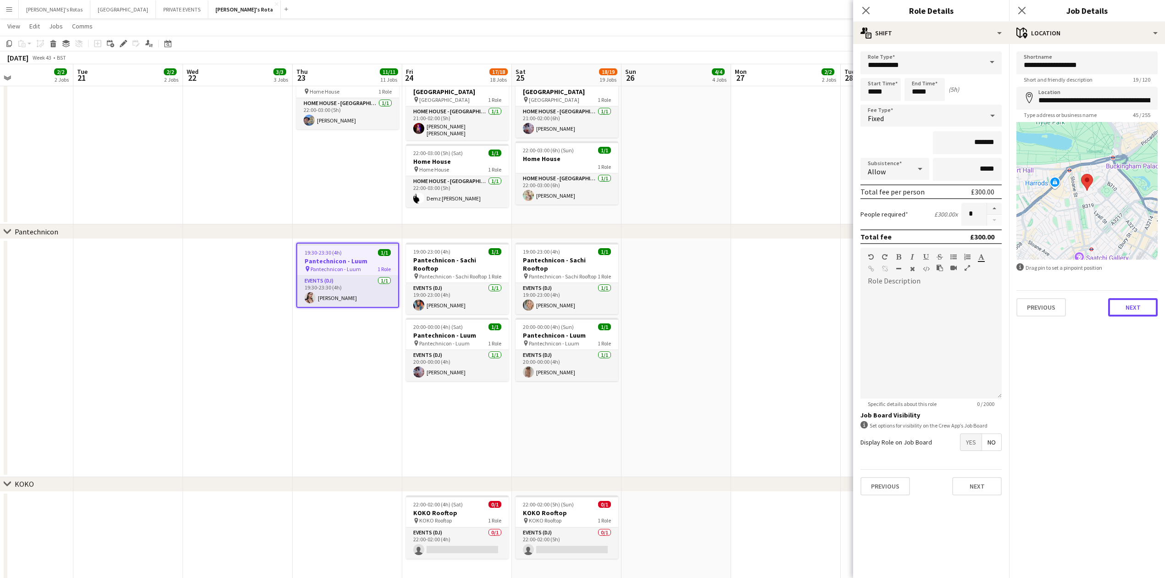
click at [1127, 303] on button "Next" at bounding box center [1133, 307] width 50 height 18
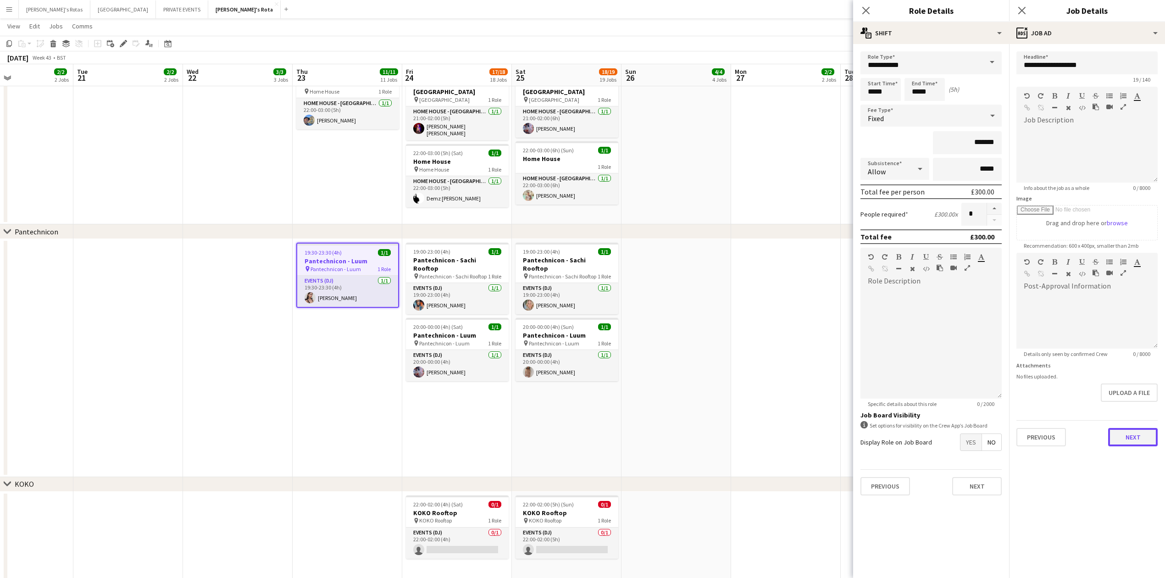
click at [1138, 435] on button "Next" at bounding box center [1133, 437] width 50 height 18
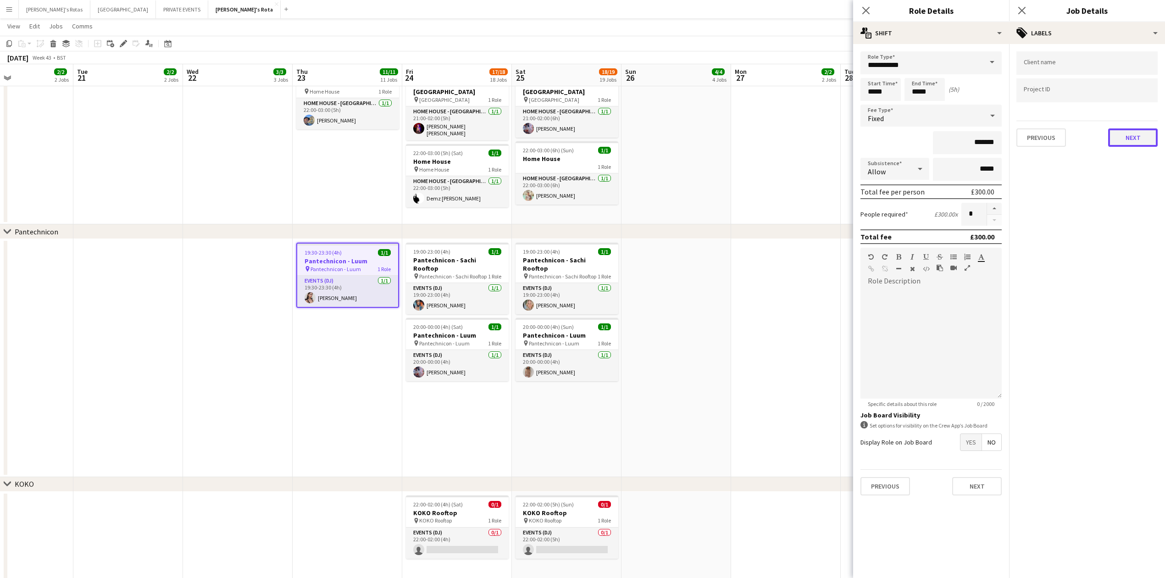
click at [1140, 138] on button "Next" at bounding box center [1133, 137] width 50 height 18
click at [1134, 170] on button "Next" at bounding box center [1133, 177] width 50 height 18
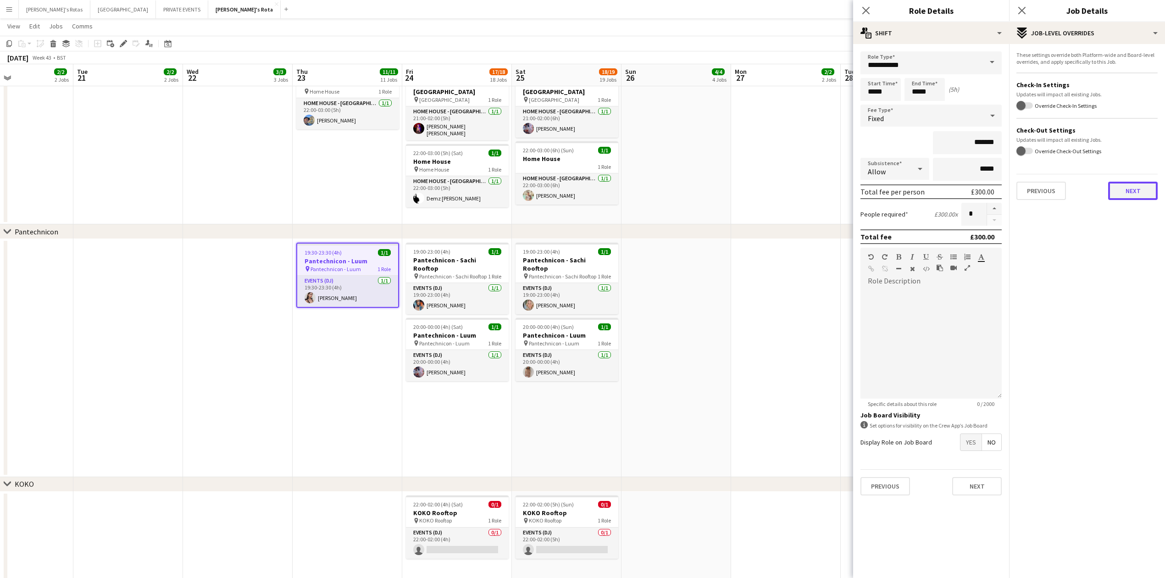
click at [1132, 182] on button "Next" at bounding box center [1133, 191] width 50 height 18
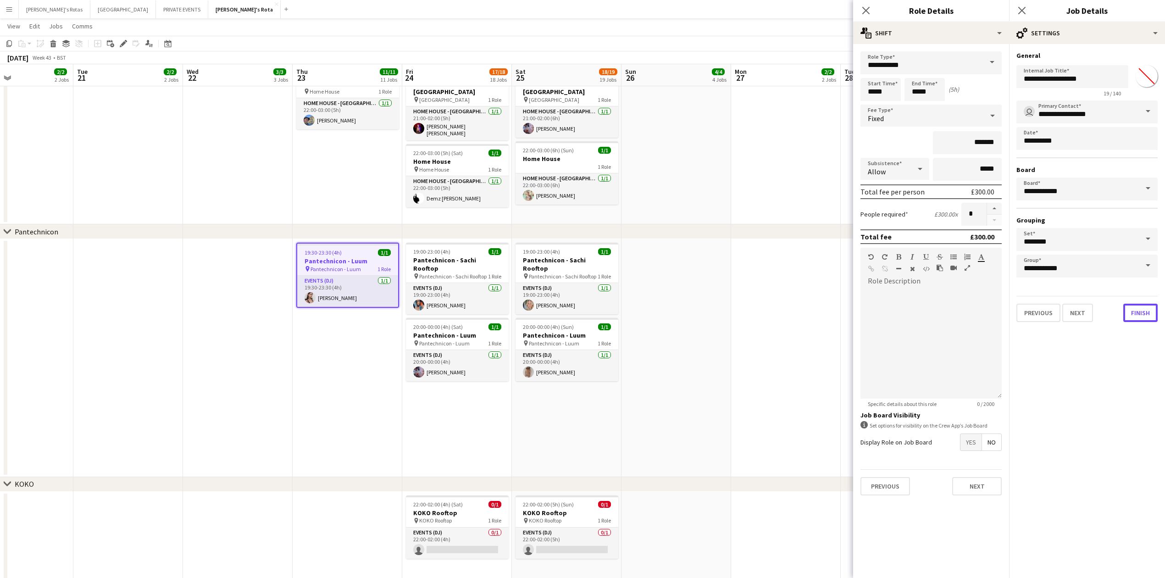
drag, startPoint x: 1141, startPoint y: 307, endPoint x: 1129, endPoint y: 290, distance: 20.6
click at [1140, 307] on button "Finish" at bounding box center [1140, 313] width 34 height 18
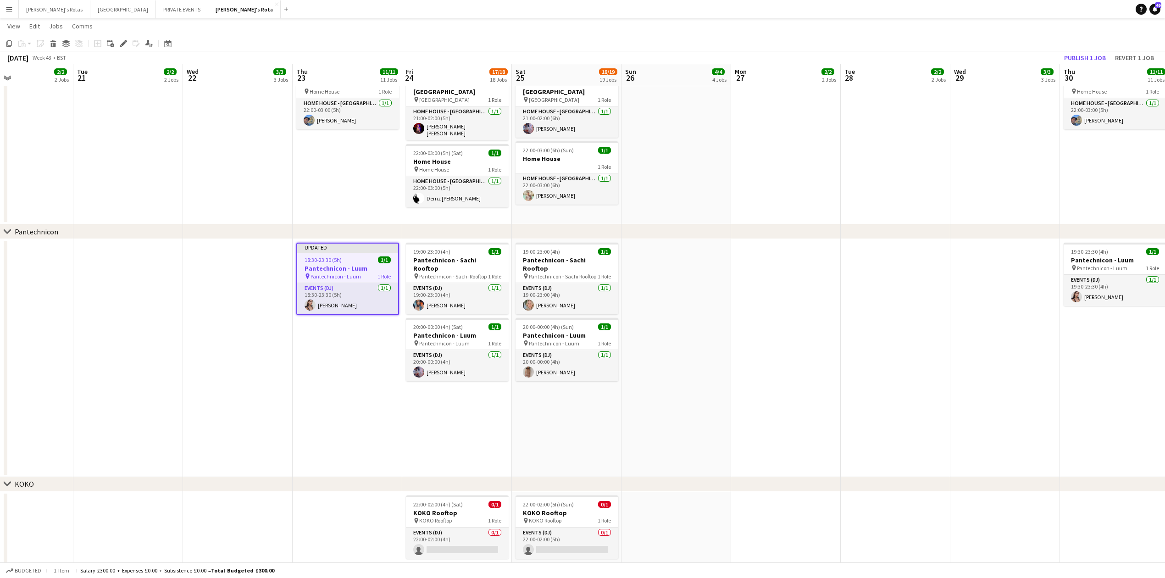
click at [1085, 50] on app-toolbar "Copy Paste Paste Ctrl+V Paste with crew Ctrl+Shift+V Paste linked Job [GEOGRAPH…" at bounding box center [582, 44] width 1165 height 16
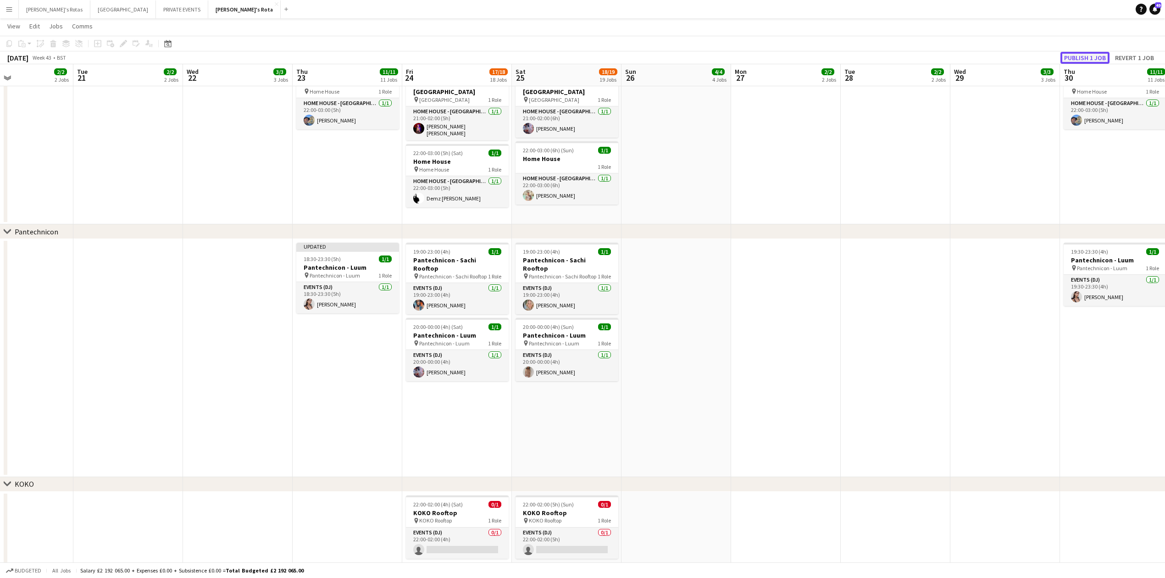
click at [1085, 52] on button "Publish 1 job" at bounding box center [1084, 58] width 49 height 12
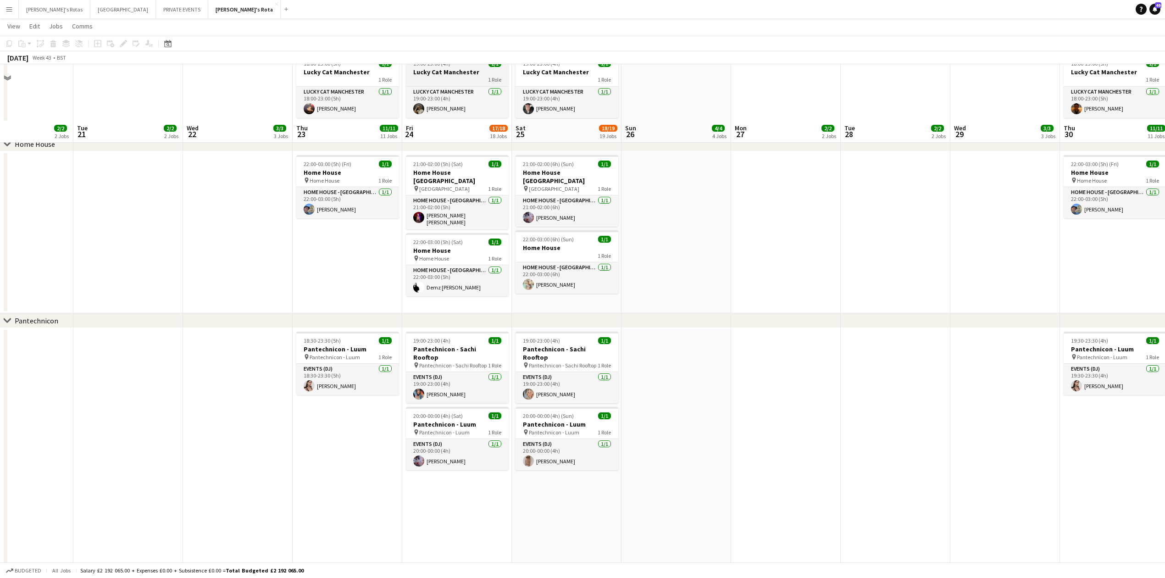
scroll to position [917, 0]
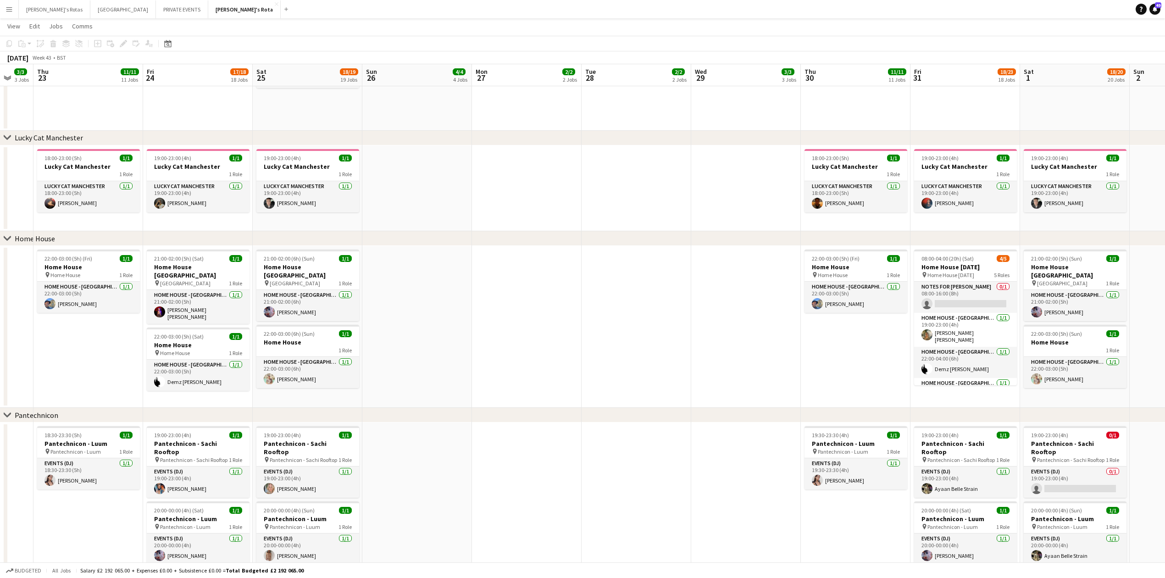
drag, startPoint x: 724, startPoint y: 216, endPoint x: 294, endPoint y: 270, distance: 432.5
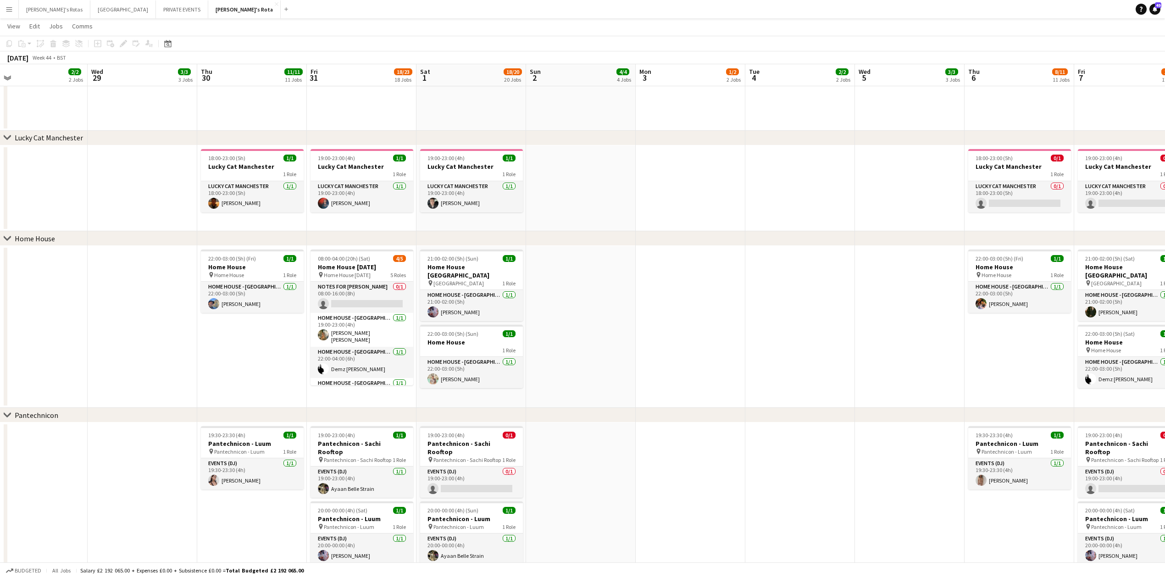
drag, startPoint x: 1074, startPoint y: 323, endPoint x: 580, endPoint y: 325, distance: 494.4
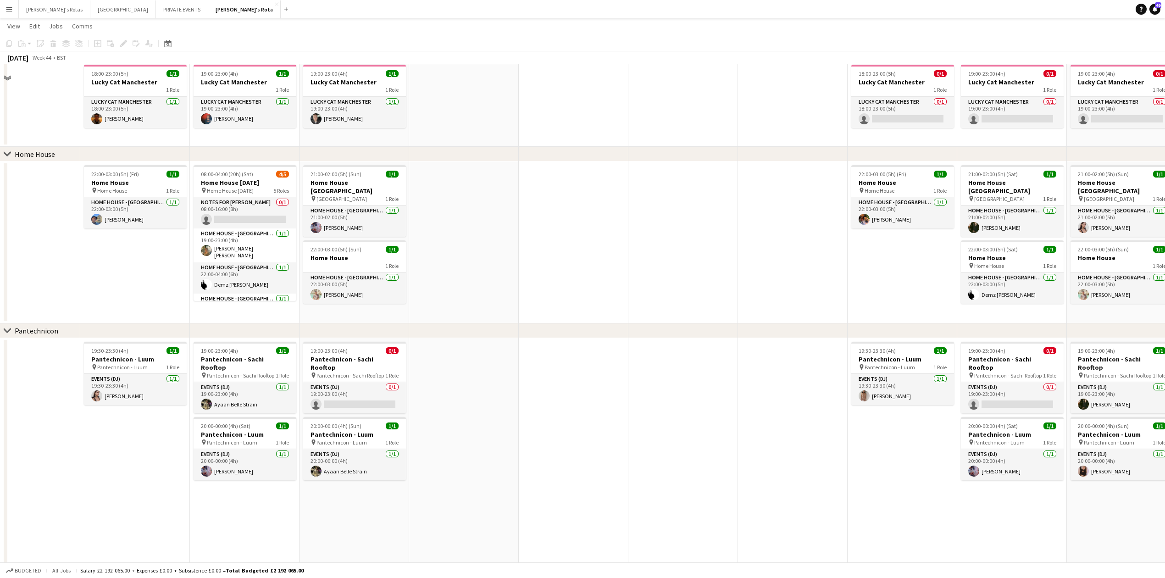
scroll to position [1039, 0]
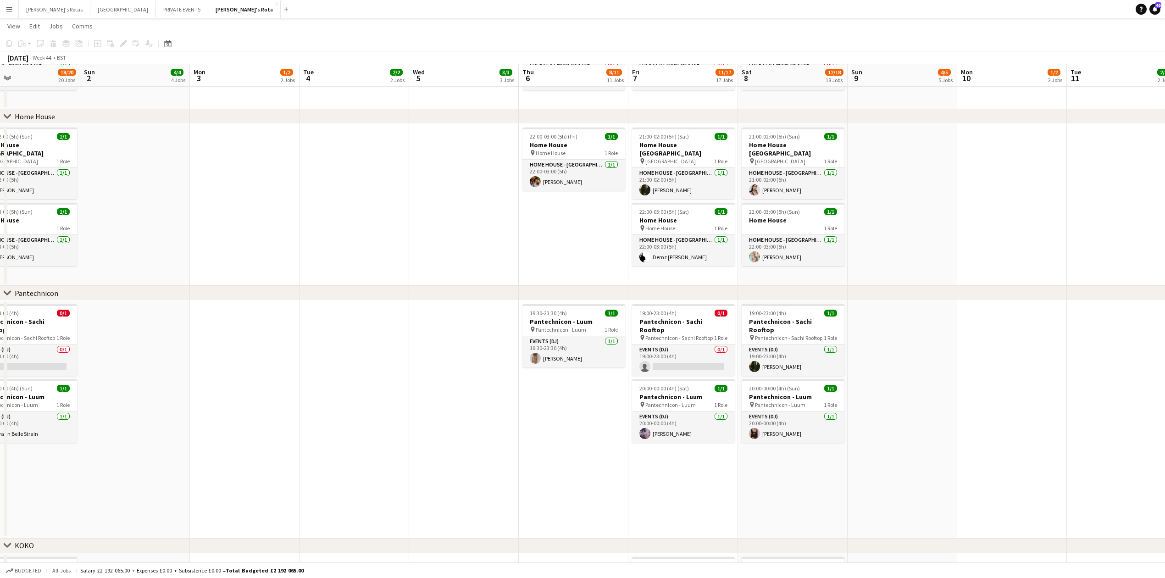
drag, startPoint x: 274, startPoint y: 277, endPoint x: 205, endPoint y: 284, distance: 68.7
click at [185, 285] on app-calendar-viewport "Wed 29 3/3 3 Jobs Thu 30 11/11 11 Jobs Fri 31 18/23 18 Jobs Sat 1 18/20 20 Jobs…" at bounding box center [582, 532] width 1165 height 3070
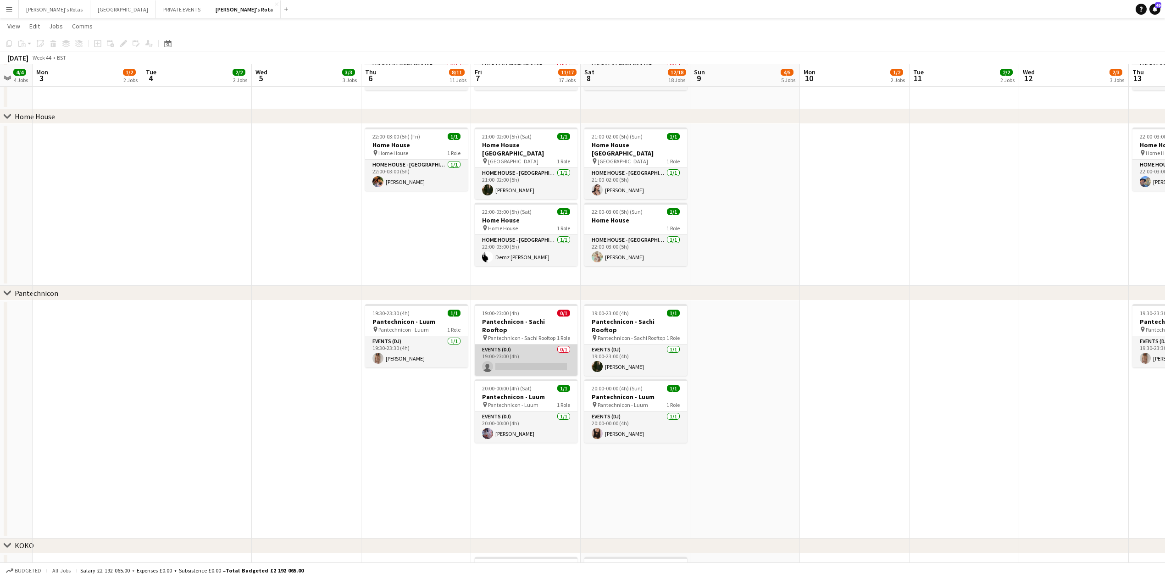
click at [512, 353] on app-card-role "Events (DJ) 0/1 19:00-23:00 (4h) single-neutral-actions" at bounding box center [526, 359] width 103 height 31
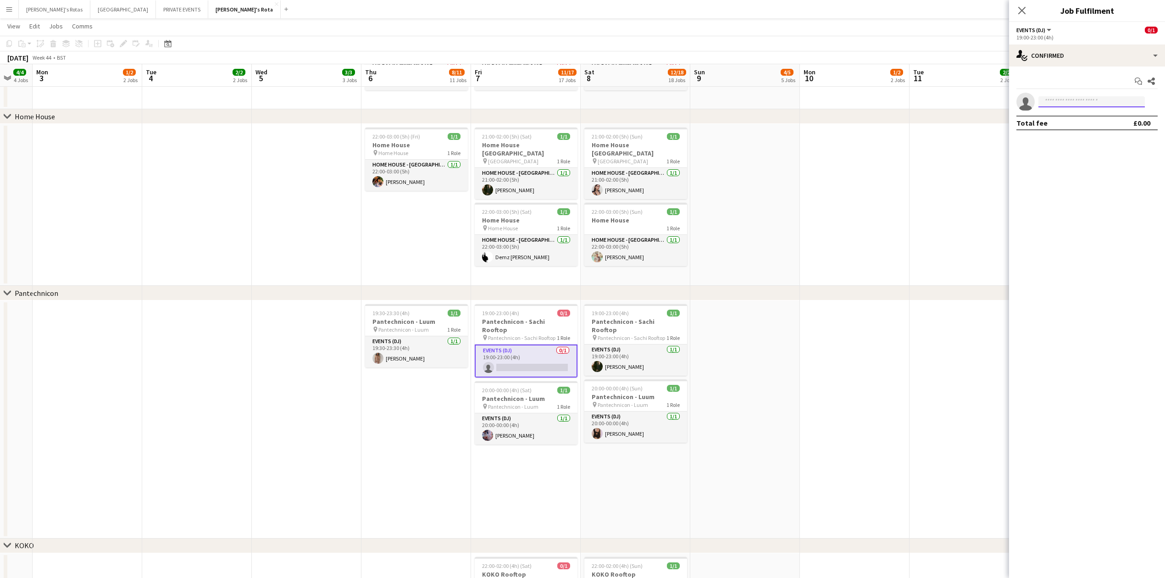
click at [1062, 104] on input at bounding box center [1091, 101] width 106 height 11
type input "*"
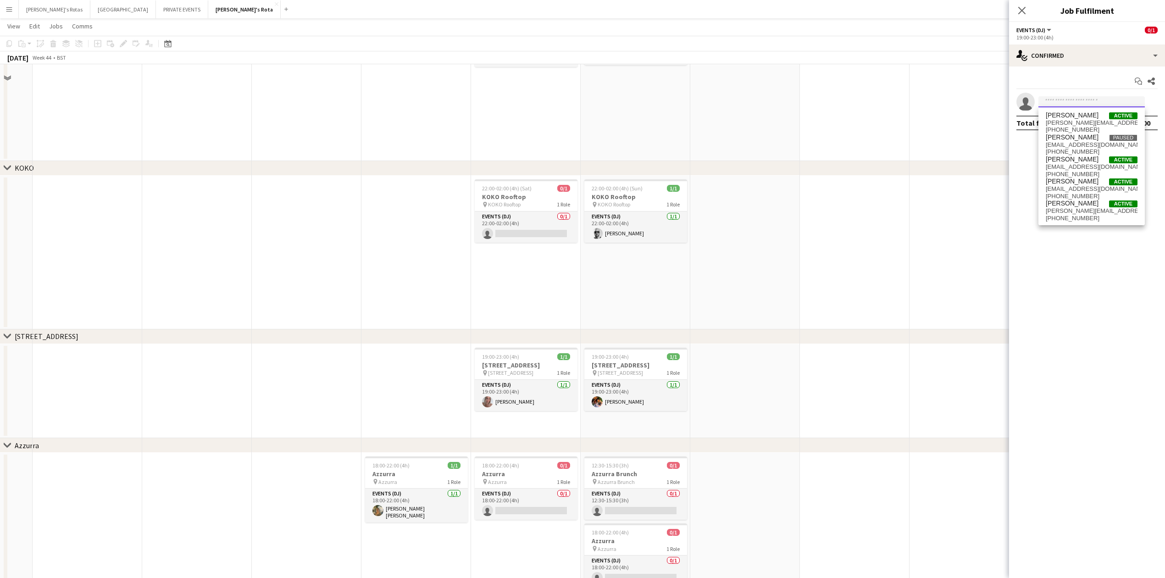
scroll to position [1589, 0]
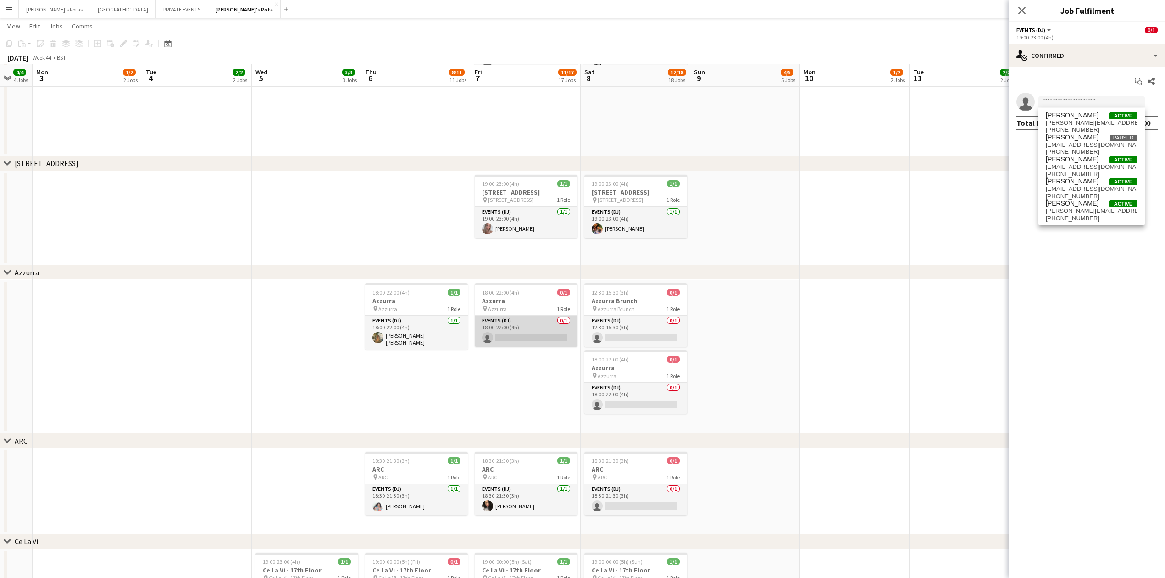
click at [521, 334] on app-card-role "Events (DJ) 0/1 18:00-22:00 (4h) single-neutral-actions" at bounding box center [526, 331] width 103 height 31
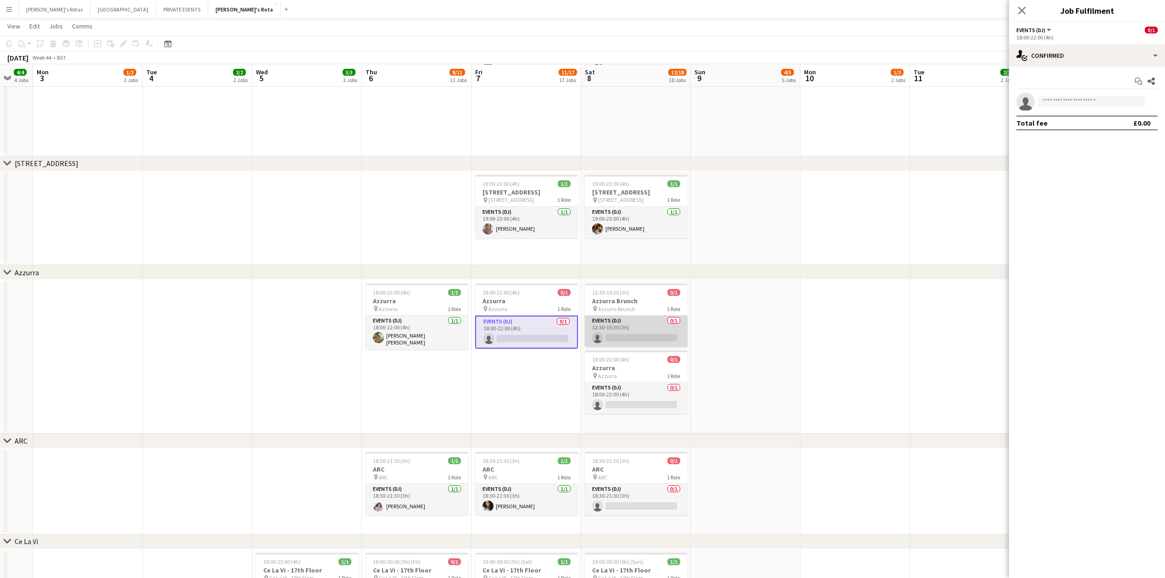
click at [639, 327] on app-card-role "Events (DJ) 0/1 12:30-15:30 (3h) single-neutral-actions" at bounding box center [636, 331] width 103 height 31
click at [1057, 103] on input at bounding box center [1091, 101] width 106 height 11
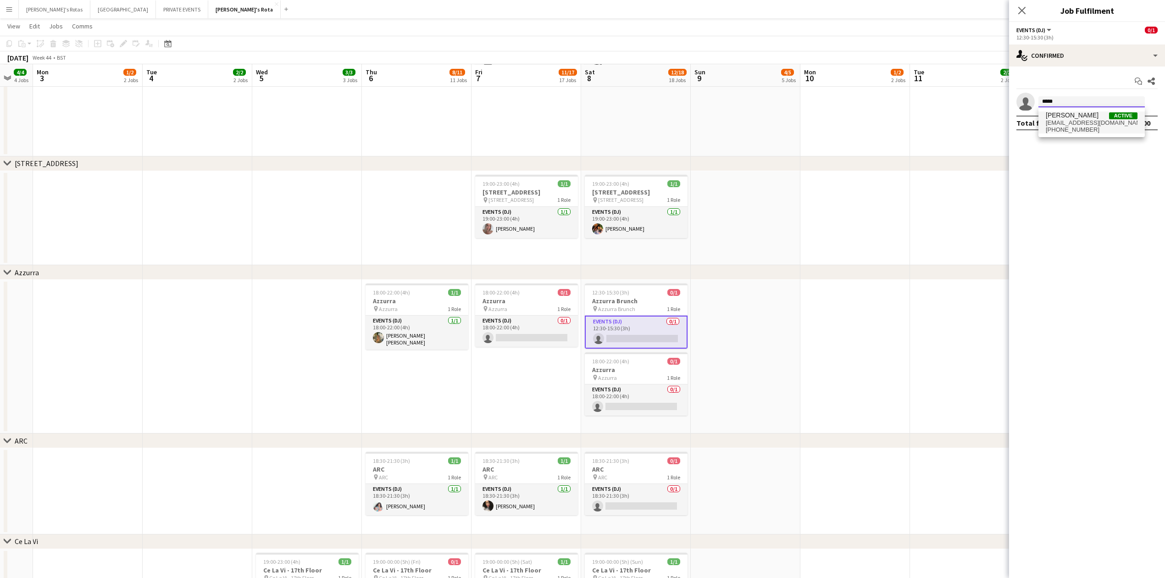
type input "*****"
click at [1064, 117] on span "[PERSON_NAME]" at bounding box center [1072, 115] width 53 height 8
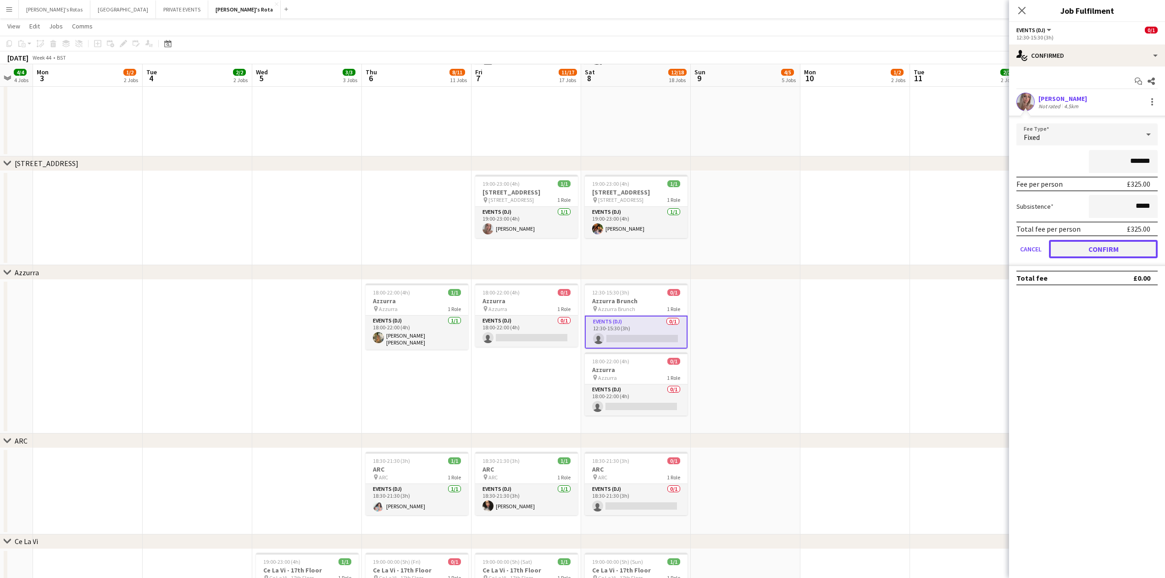
click at [1094, 249] on button "Confirm" at bounding box center [1103, 249] width 109 height 18
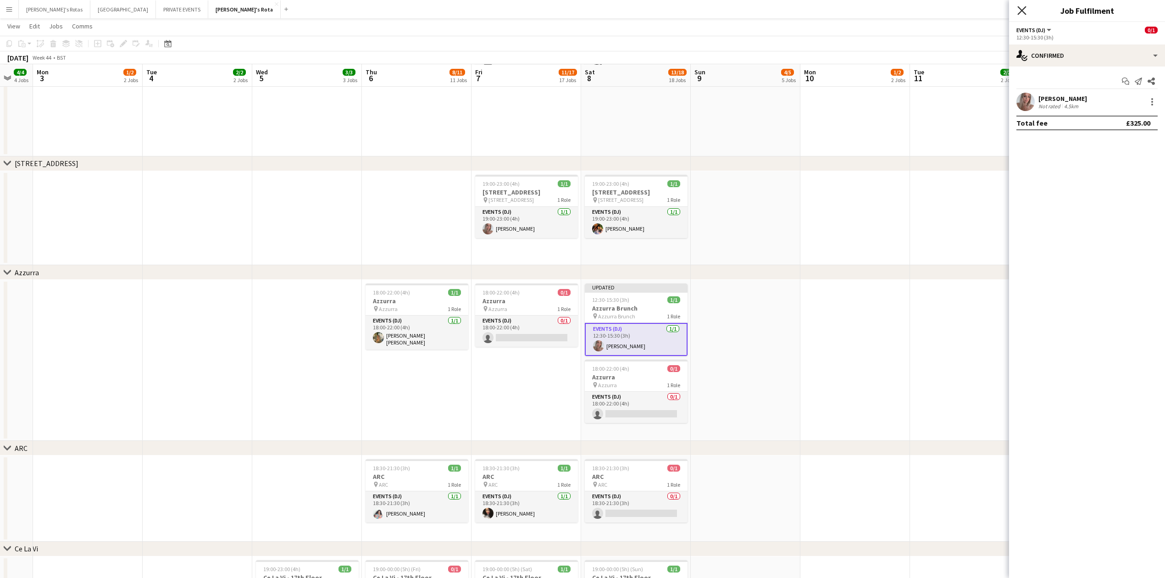
click at [1024, 10] on icon at bounding box center [1021, 10] width 9 height 9
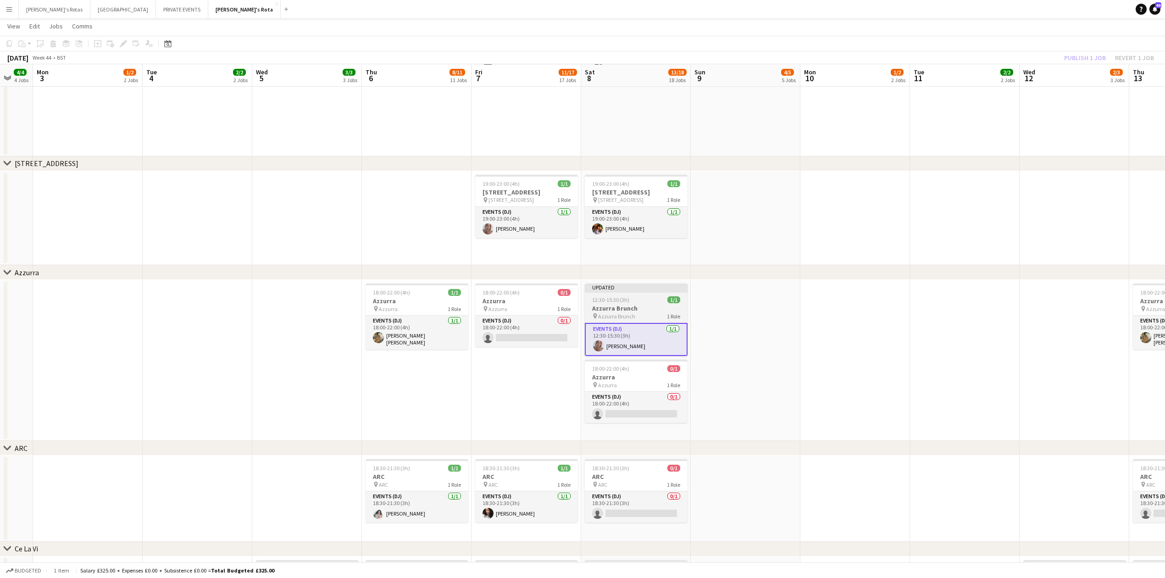
drag, startPoint x: 637, startPoint y: 306, endPoint x: 645, endPoint y: 301, distance: 9.7
click at [637, 305] on h3 "Azzurra Brunch" at bounding box center [636, 308] width 103 height 8
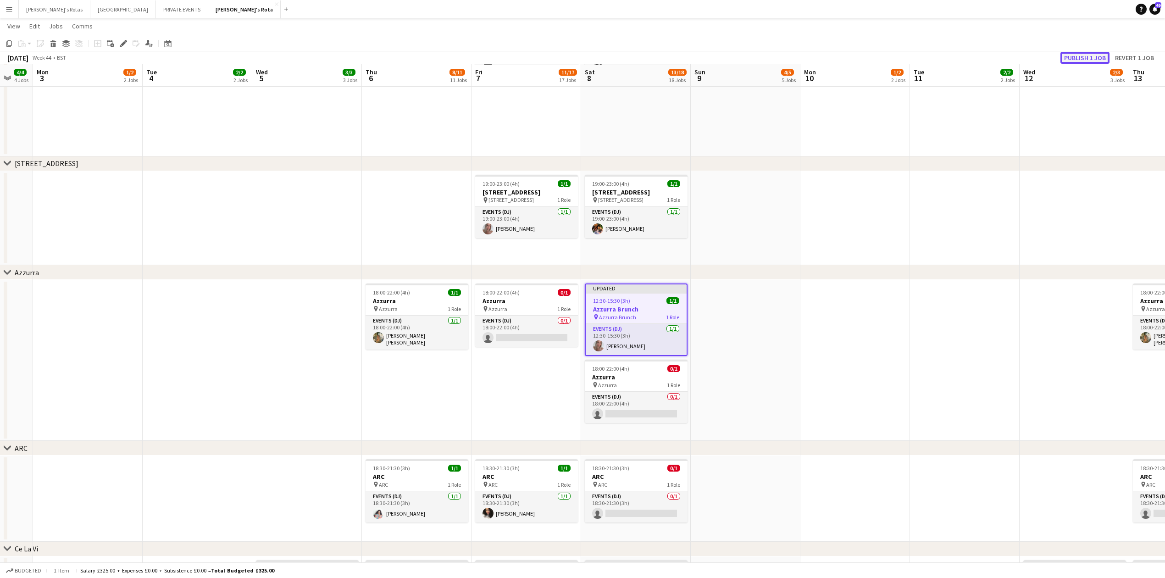
click at [1075, 57] on button "Publish 1 job" at bounding box center [1084, 58] width 49 height 12
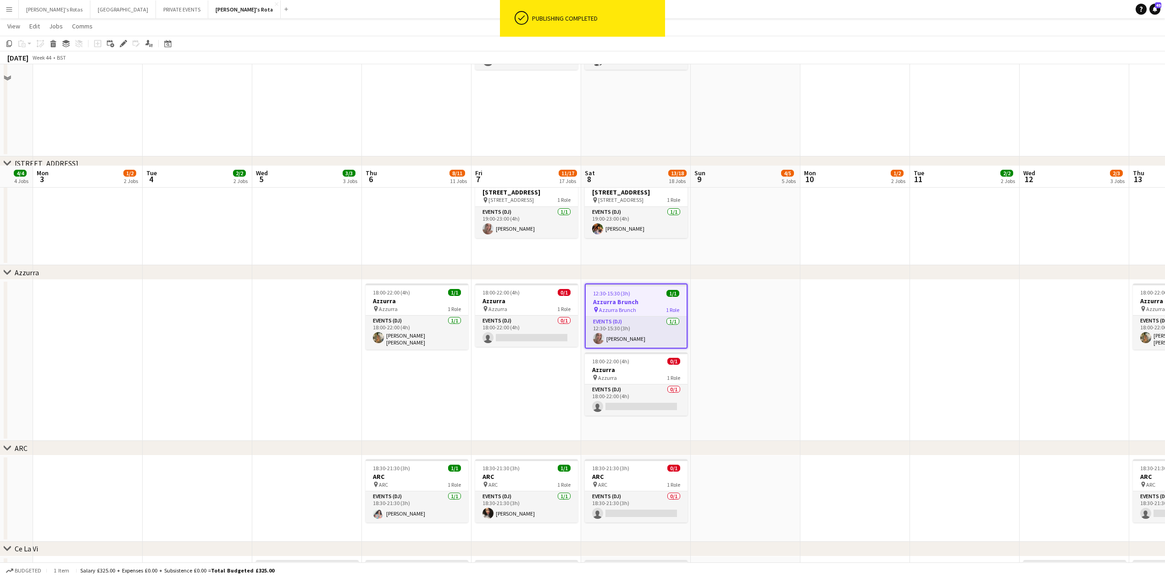
scroll to position [1834, 0]
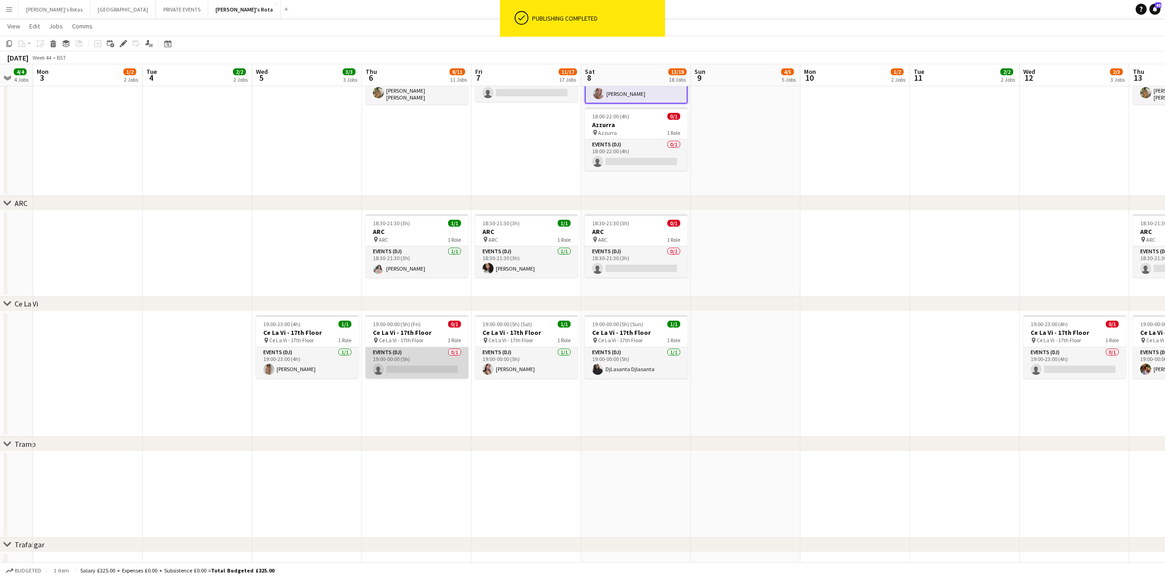
click at [409, 371] on app-card-role "Events (DJ) 0/1 19:00-00:00 (5h) single-neutral-actions" at bounding box center [416, 362] width 103 height 31
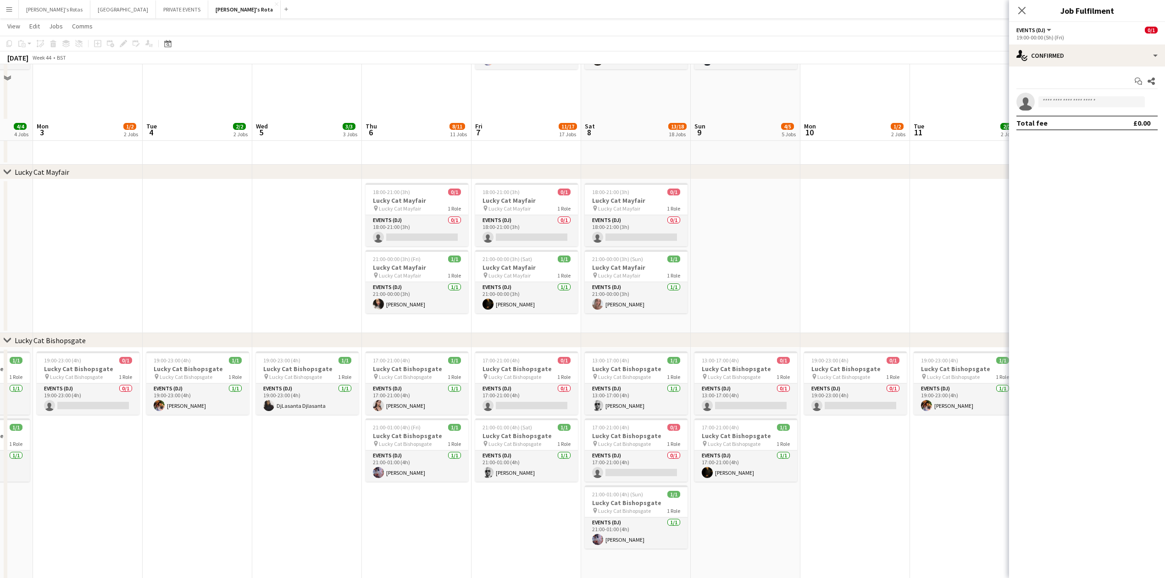
scroll to position [428, 0]
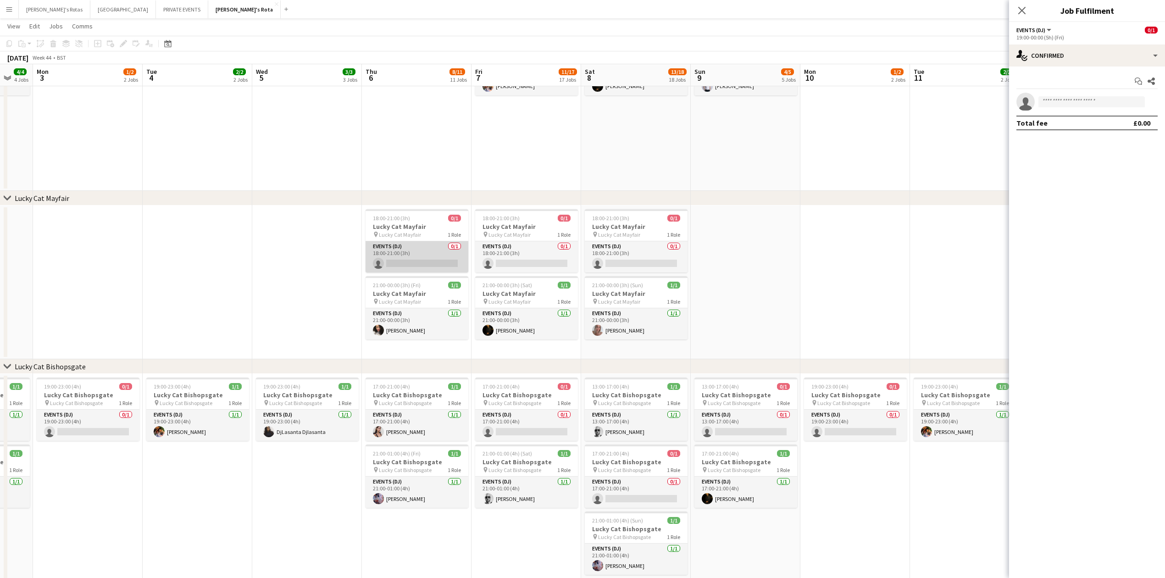
click at [400, 247] on app-card-role "Events (DJ) 0/1 18:00-21:00 (3h) single-neutral-actions" at bounding box center [416, 256] width 103 height 31
click at [1070, 105] on input at bounding box center [1091, 101] width 106 height 11
type input "*****"
click at [1075, 127] on span "[PHONE_NUMBER]" at bounding box center [1092, 129] width 92 height 7
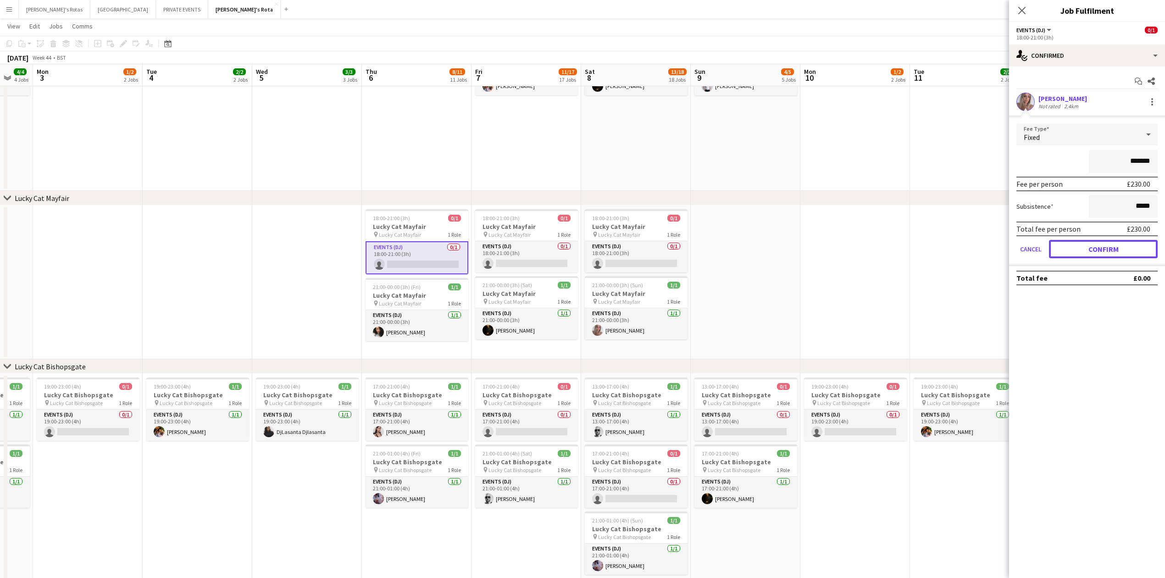
drag, startPoint x: 1107, startPoint y: 252, endPoint x: 1056, endPoint y: 199, distance: 73.3
click at [1108, 250] on button "Confirm" at bounding box center [1103, 249] width 109 height 18
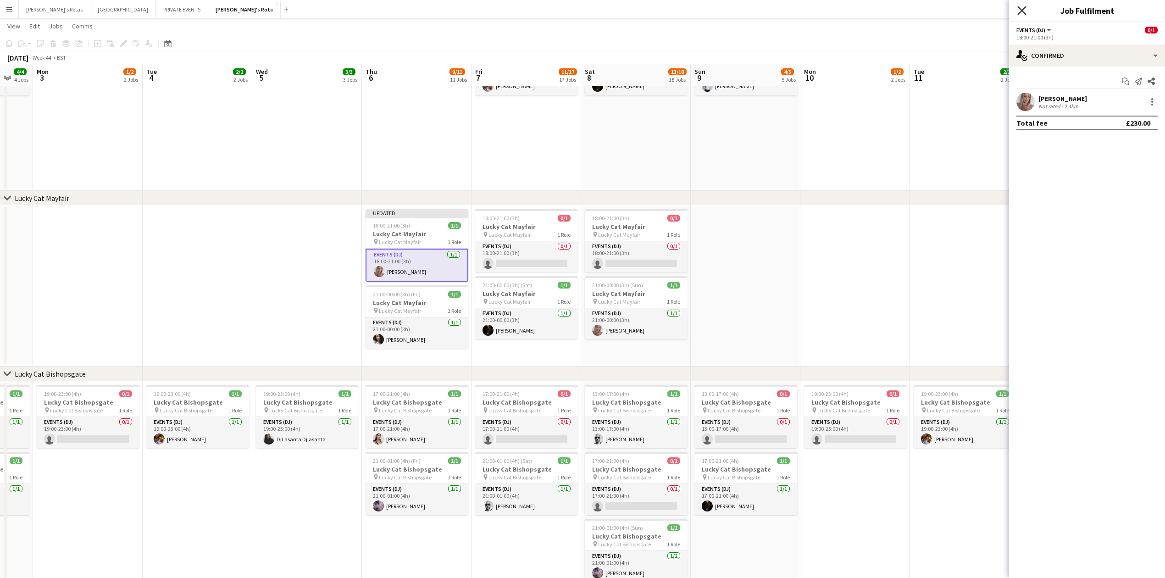
click at [1022, 11] on icon at bounding box center [1021, 10] width 9 height 9
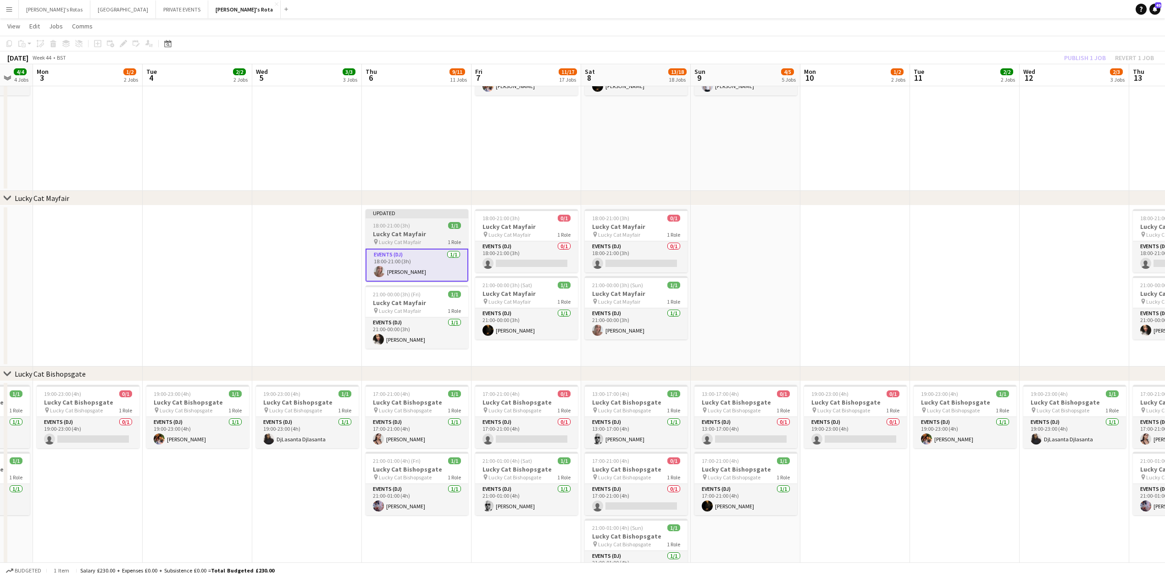
click at [409, 224] on div "18:00-21:00 (3h) 1/1" at bounding box center [416, 225] width 103 height 7
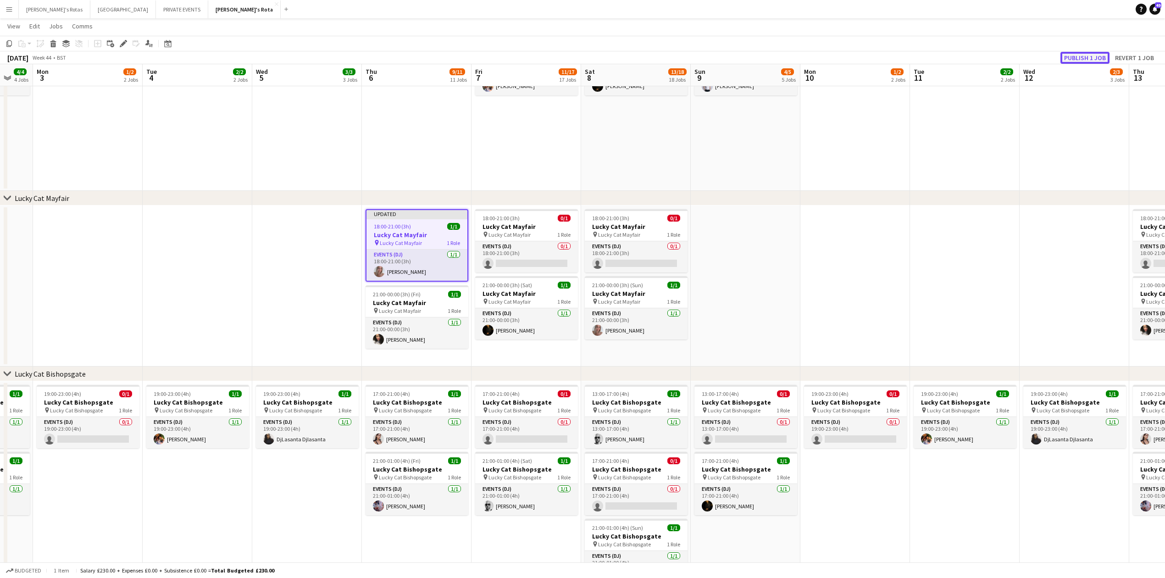
click at [1085, 52] on button "Publish 1 job" at bounding box center [1084, 58] width 49 height 12
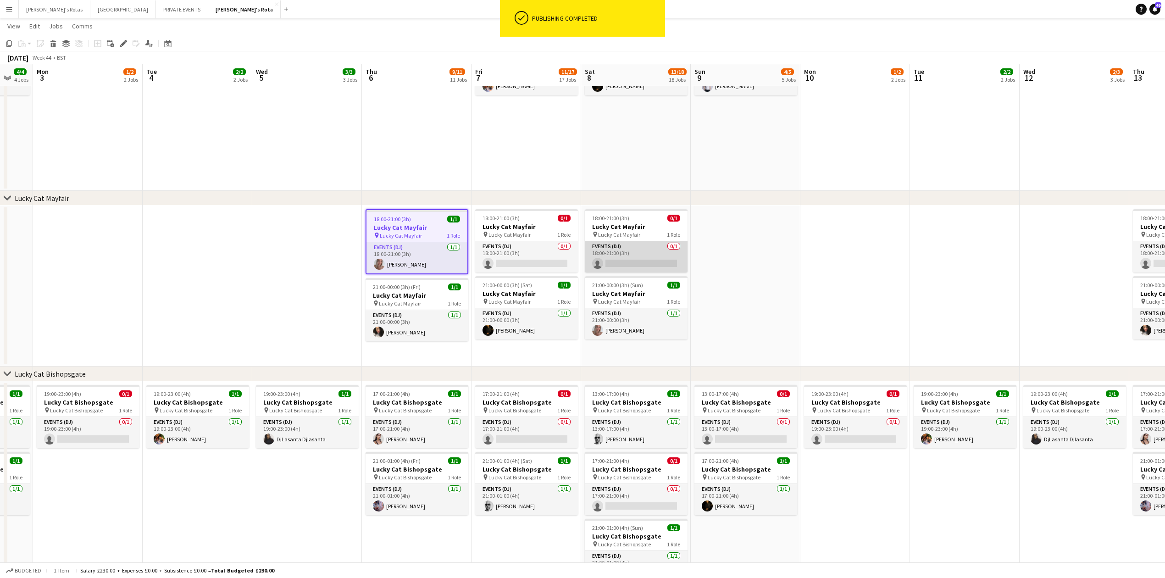
click at [626, 252] on app-card-role "Events (DJ) 0/1 18:00-21:00 (3h) single-neutral-actions" at bounding box center [636, 256] width 103 height 31
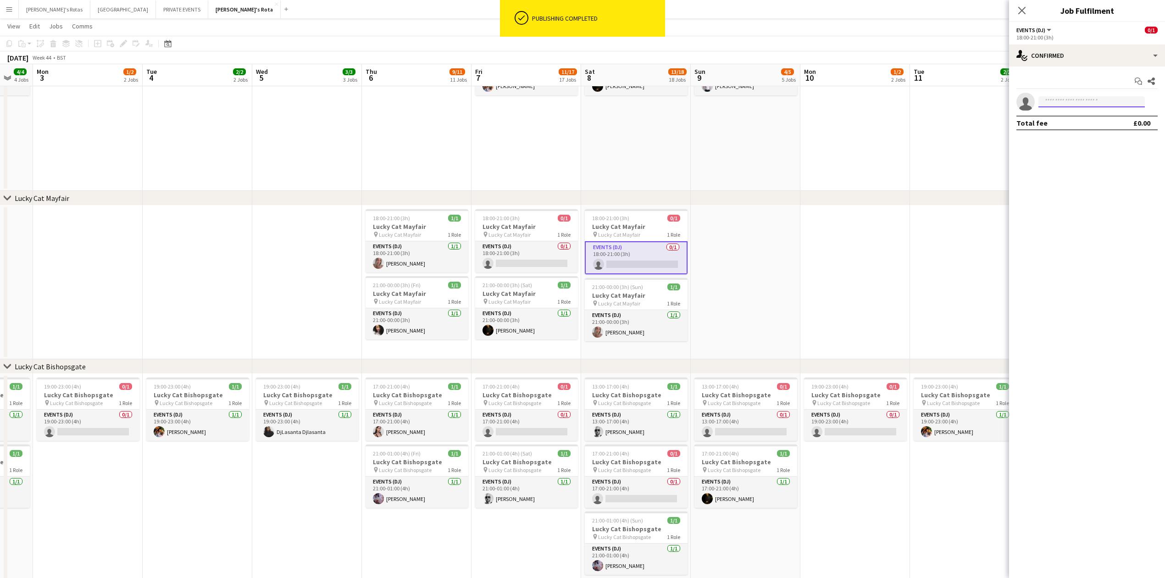
click at [1075, 101] on input at bounding box center [1091, 101] width 106 height 11
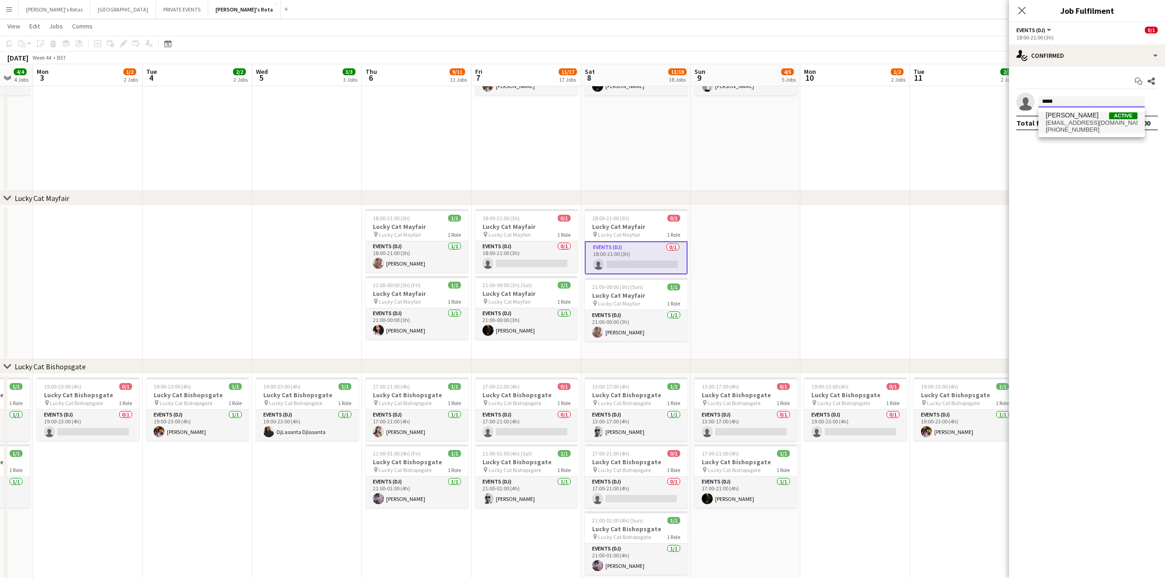
type input "*****"
click at [1074, 116] on span "[PERSON_NAME]" at bounding box center [1072, 115] width 53 height 8
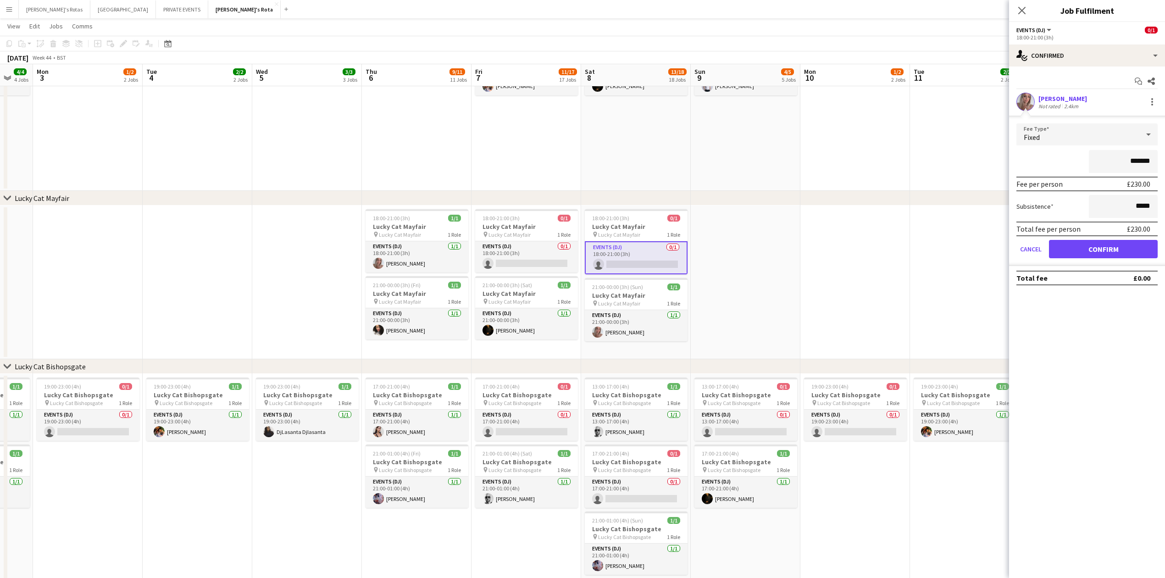
click at [1105, 259] on form "Fee Type Fixed ******* Fee per person £230.00 Subsistence ***** Total fee per p…" at bounding box center [1087, 194] width 156 height 143
click at [1091, 250] on button "Confirm" at bounding box center [1103, 249] width 109 height 18
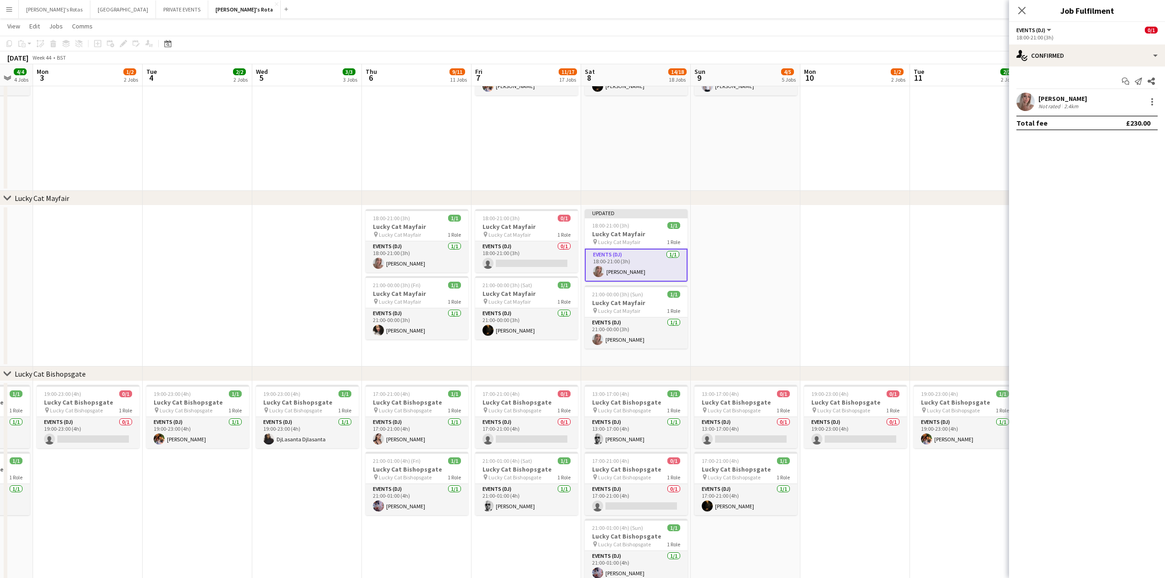
click at [1023, 10] on icon at bounding box center [1021, 10] width 7 height 7
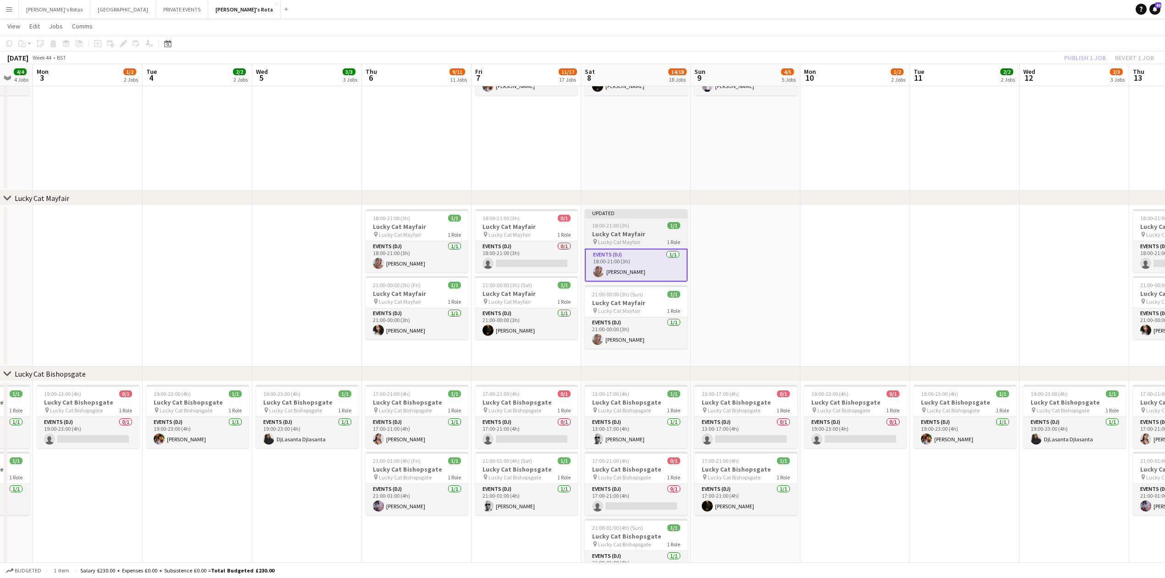
click at [621, 213] on div "Updated" at bounding box center [636, 212] width 103 height 7
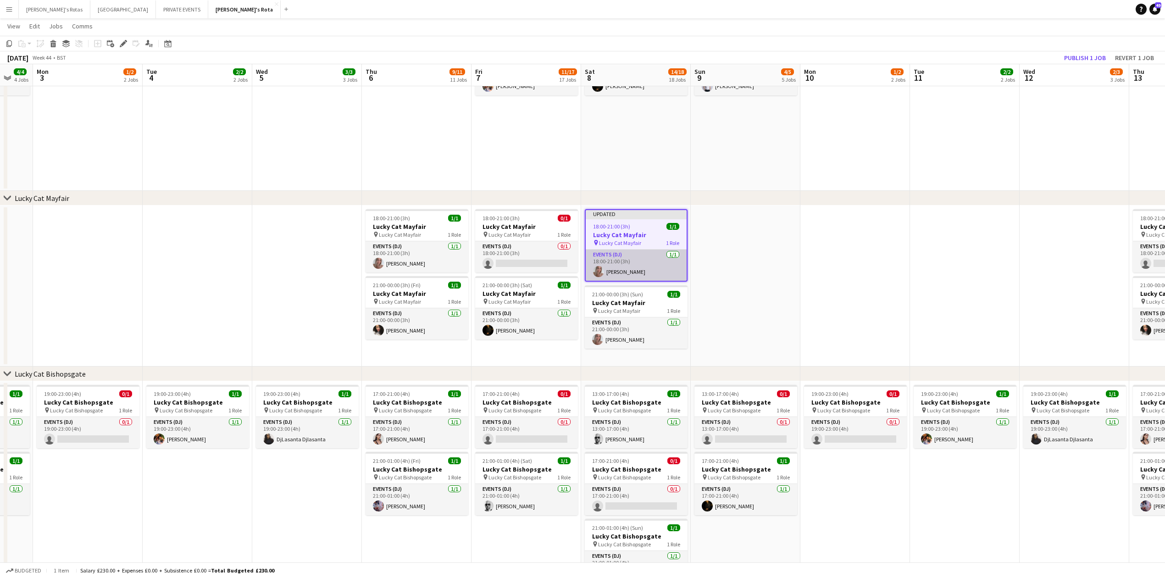
click at [622, 272] on app-card-role "Events (DJ) 1/1 18:00-21:00 (3h) Karis Beckingham" at bounding box center [636, 264] width 101 height 31
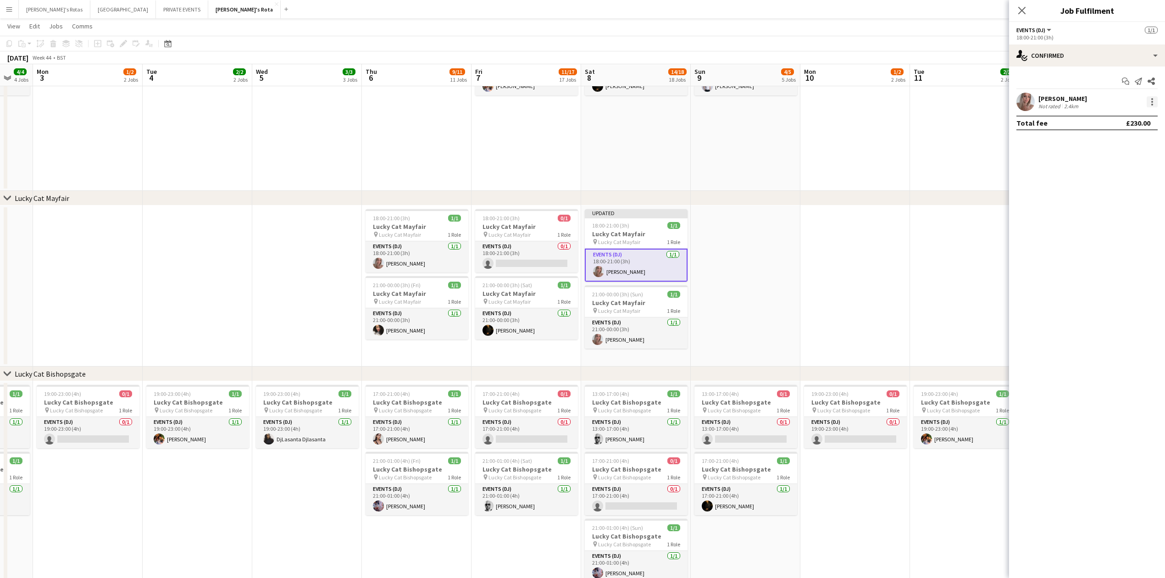
click at [1149, 103] on div at bounding box center [1151, 101] width 11 height 11
drag, startPoint x: 1102, startPoint y: 195, endPoint x: 1102, endPoint y: 204, distance: 8.7
click at [1102, 204] on div "Edit fee Switch crew Send notification Start chat Remove Set as supervisor" at bounding box center [1122, 174] width 72 height 132
click at [1154, 98] on div at bounding box center [1151, 101] width 11 height 11
drag, startPoint x: 1113, startPoint y: 206, endPoint x: 1110, endPoint y: 199, distance: 7.8
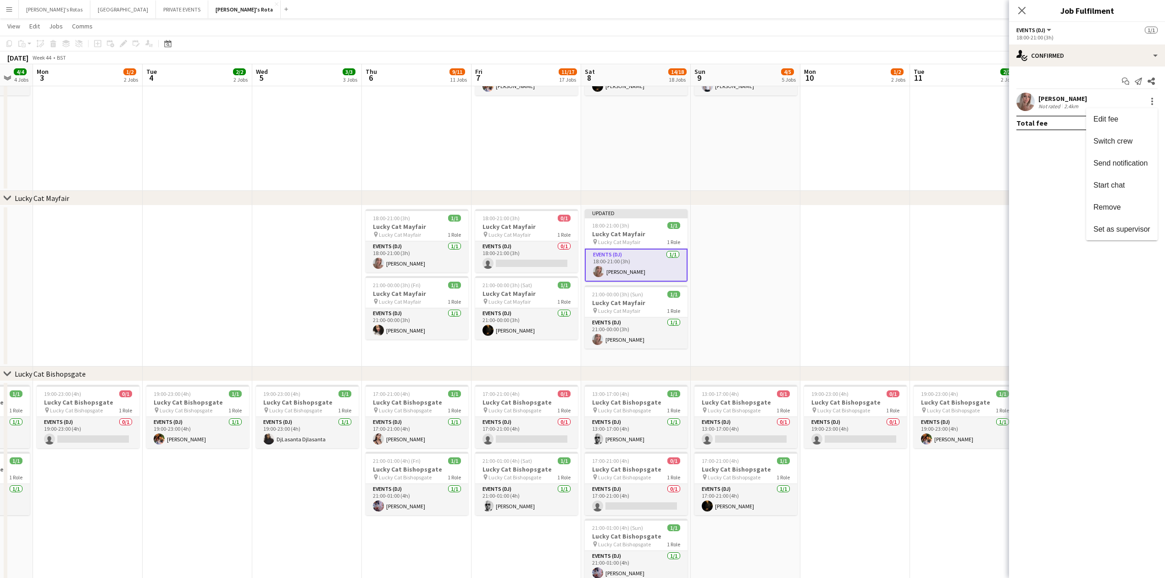
click at [1113, 205] on span "Remove" at bounding box center [1107, 207] width 28 height 8
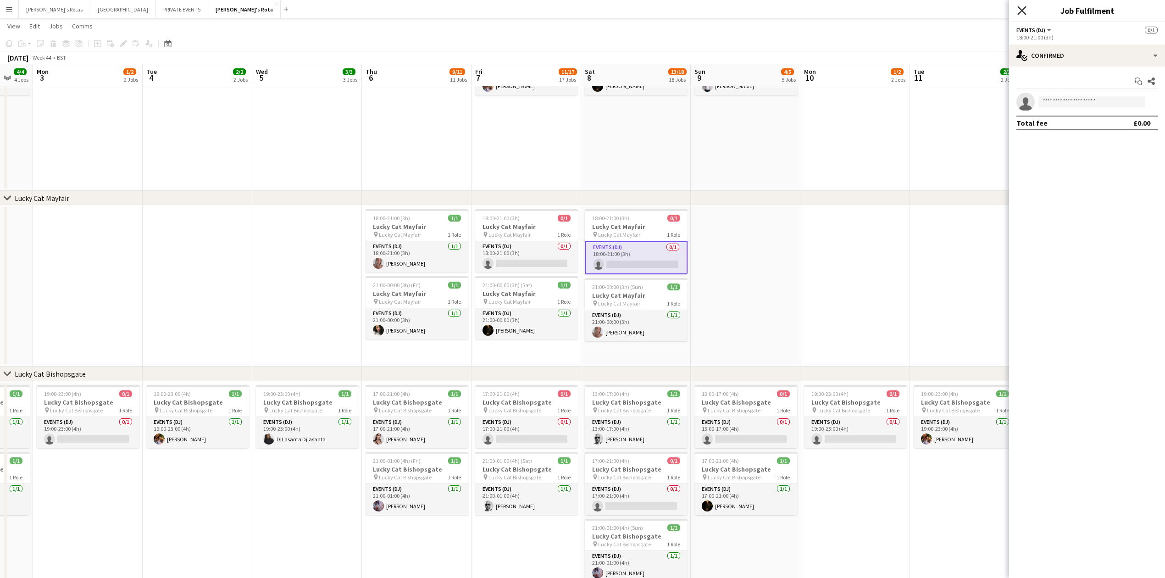
click at [1020, 10] on icon at bounding box center [1021, 10] width 9 height 9
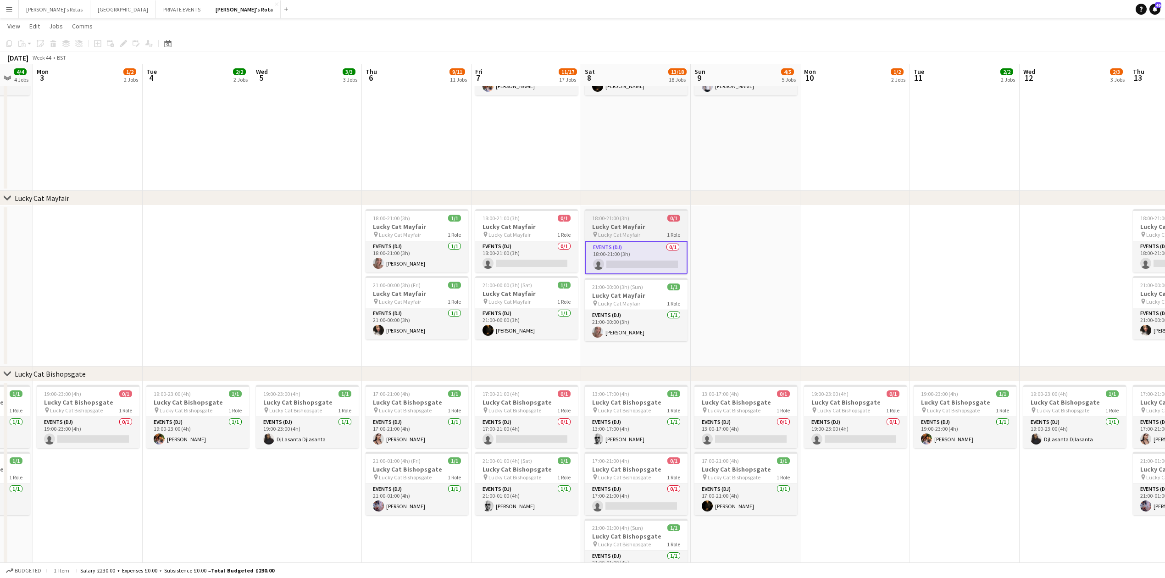
click at [633, 221] on div "18:00-21:00 (3h) 0/1" at bounding box center [636, 218] width 103 height 7
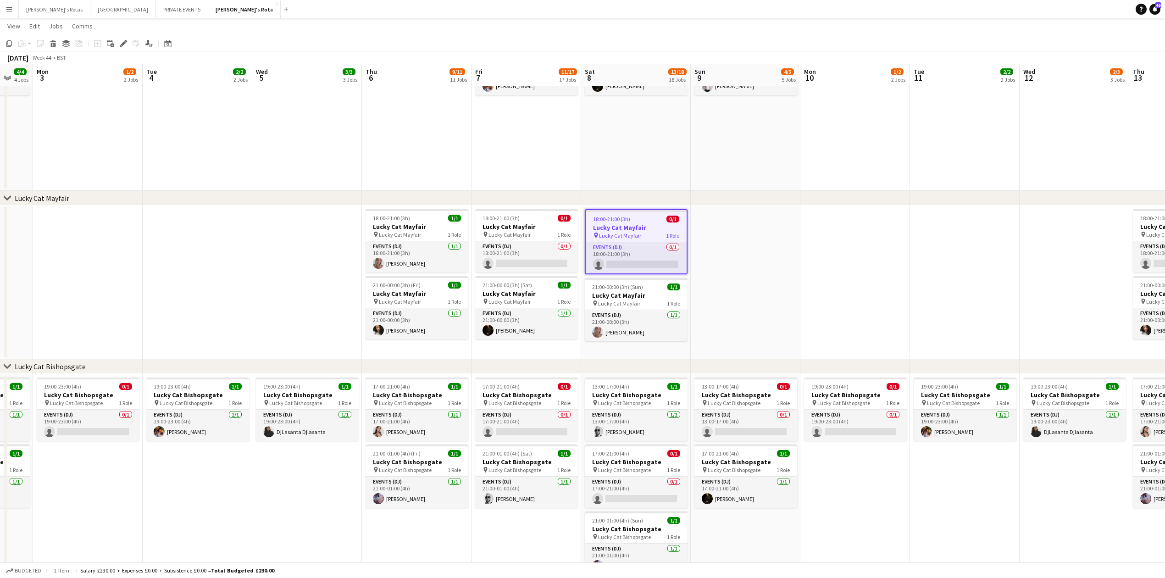
click at [929, 207] on app-date-cell at bounding box center [965, 282] width 110 height 154
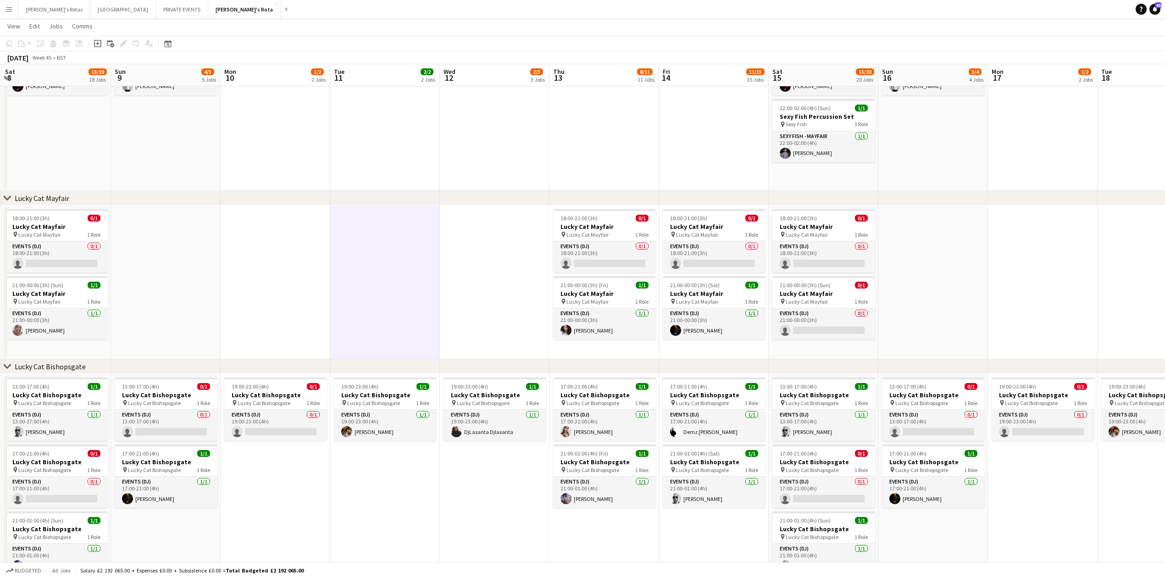
scroll to position [0, 321]
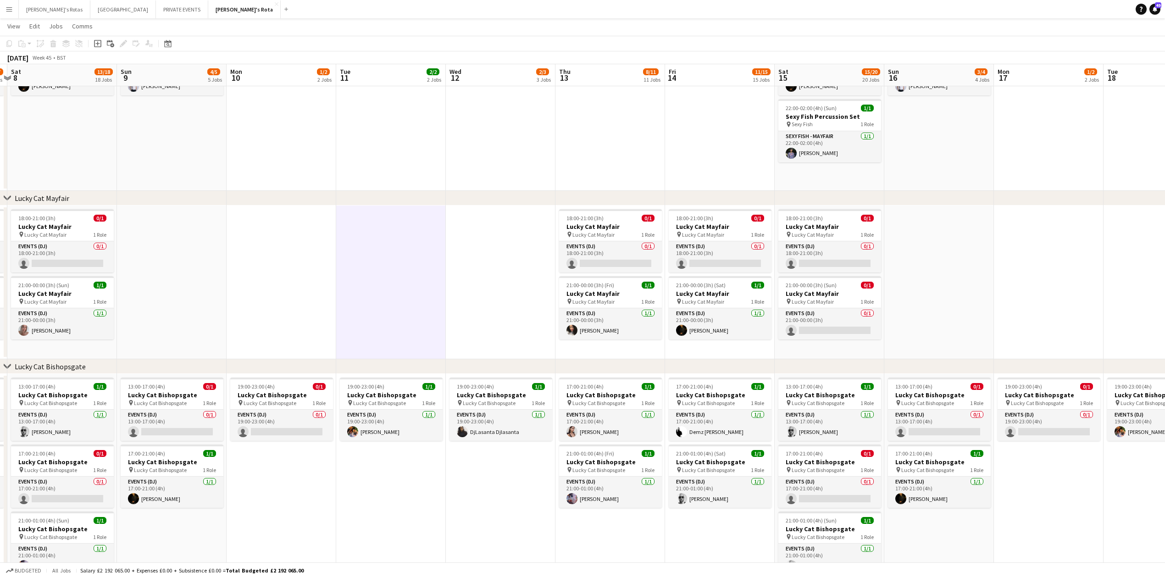
drag, startPoint x: 1028, startPoint y: 211, endPoint x: 454, endPoint y: 250, distance: 575.1
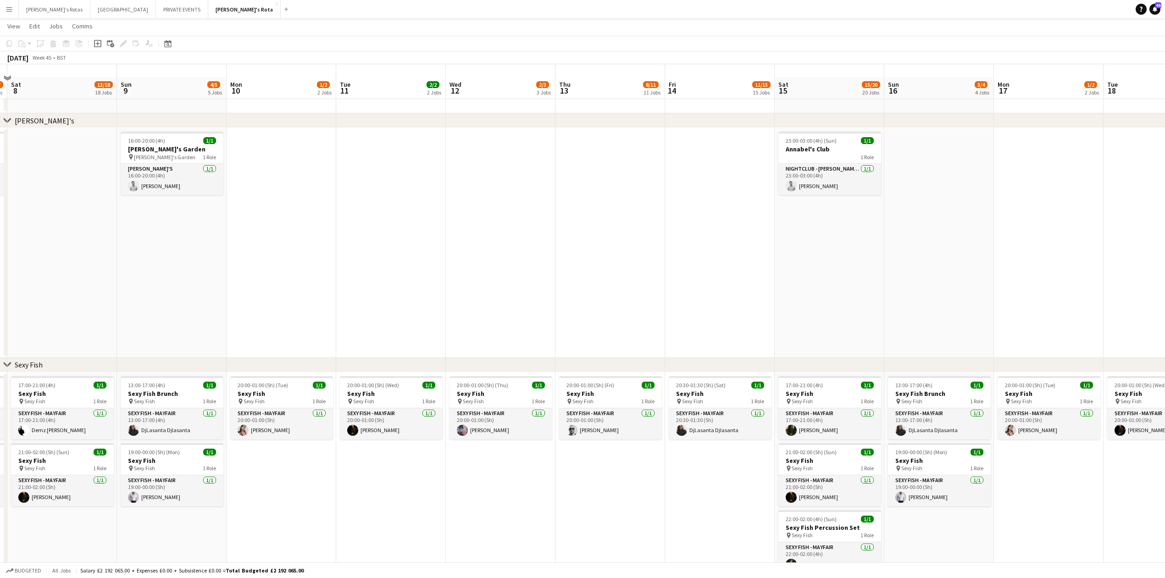
scroll to position [0, 0]
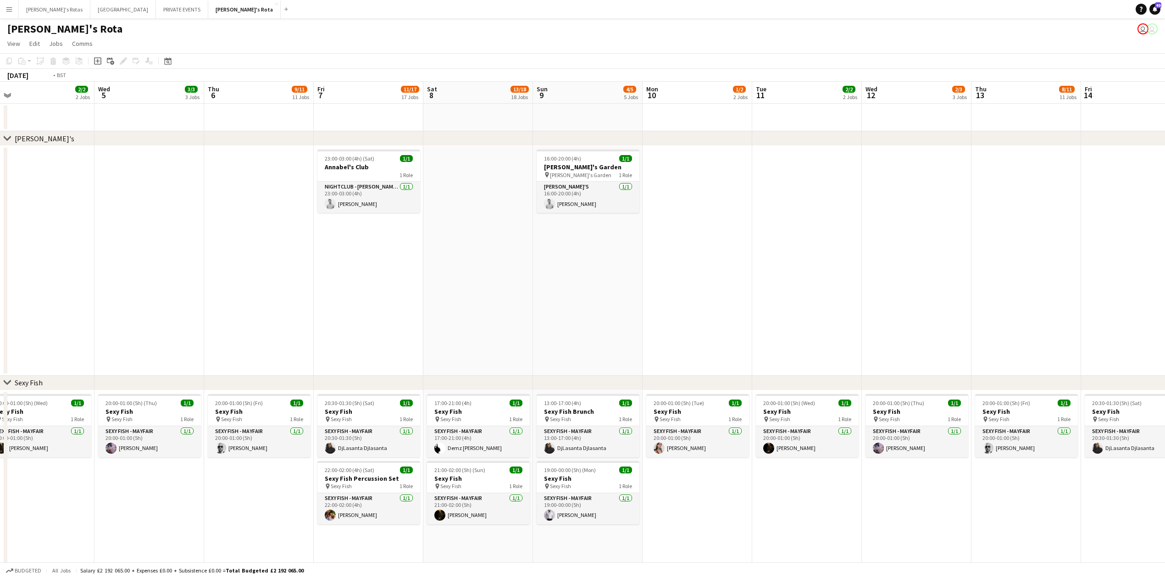
drag, startPoint x: 743, startPoint y: 281, endPoint x: 836, endPoint y: 264, distance: 94.5
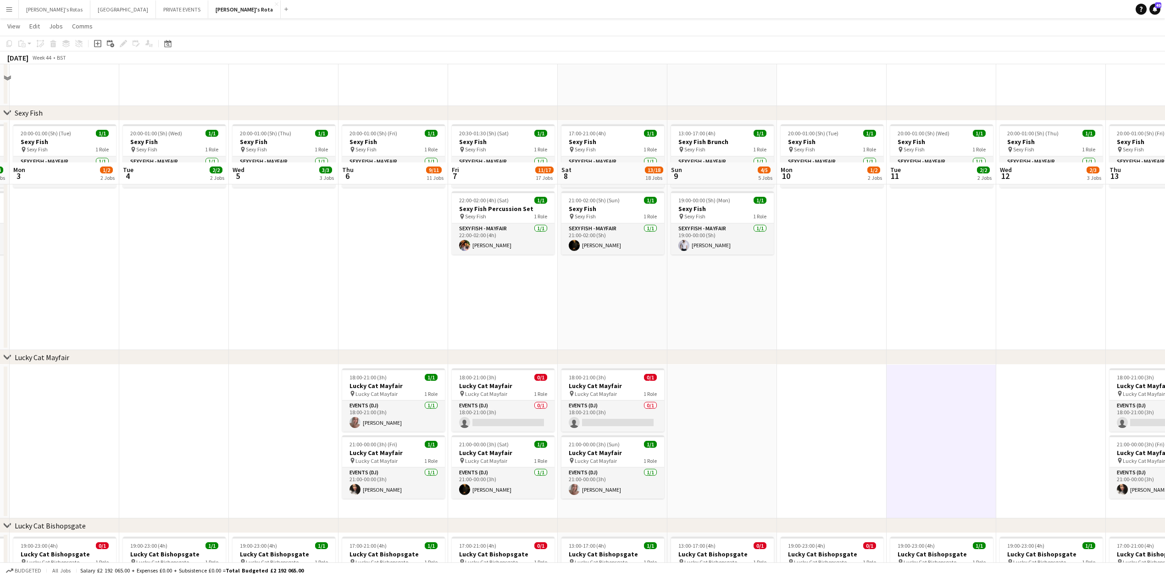
scroll to position [367, 0]
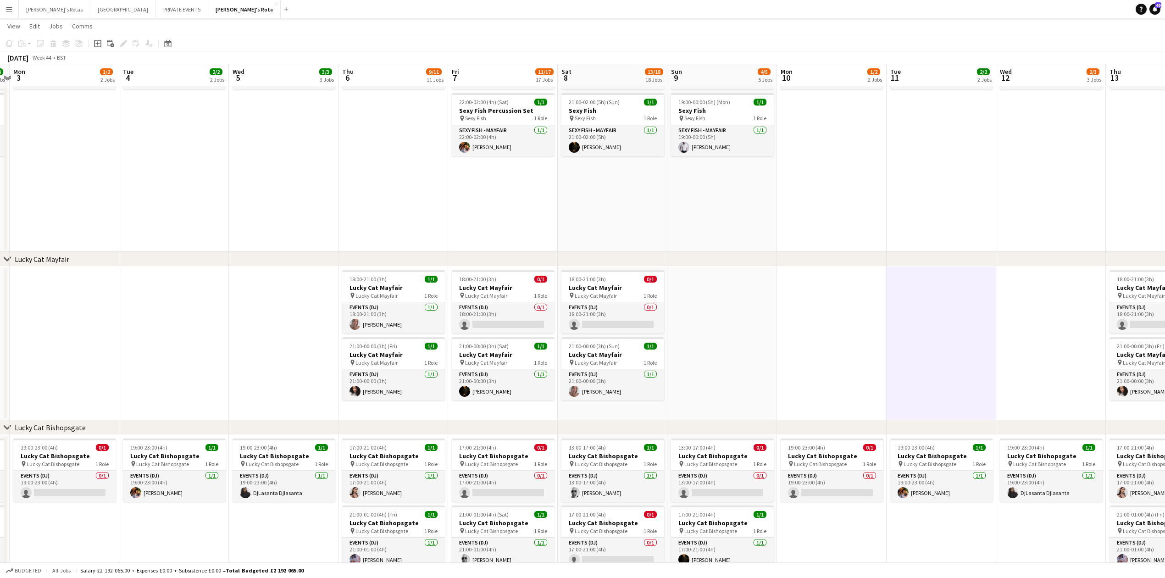
click at [227, 114] on app-date-cell "20:00-01:00 (5h) (Wed) 1/1 Sexy Fish pin Sexy Fish 1 Role SEXY FISH - MAYFAIR 1…" at bounding box center [174, 137] width 110 height 230
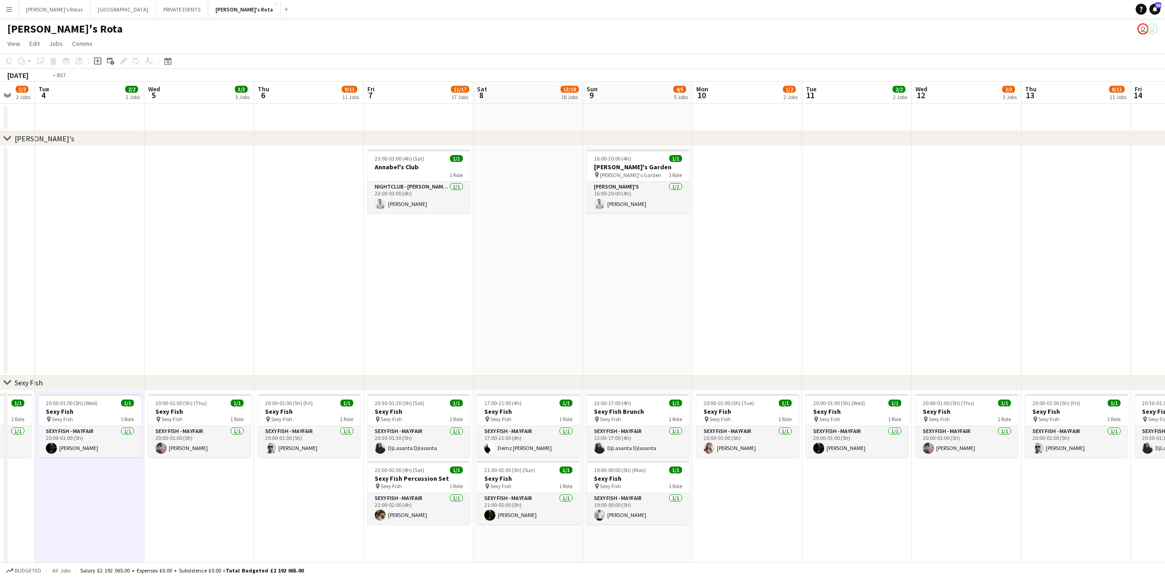
scroll to position [0, 363]
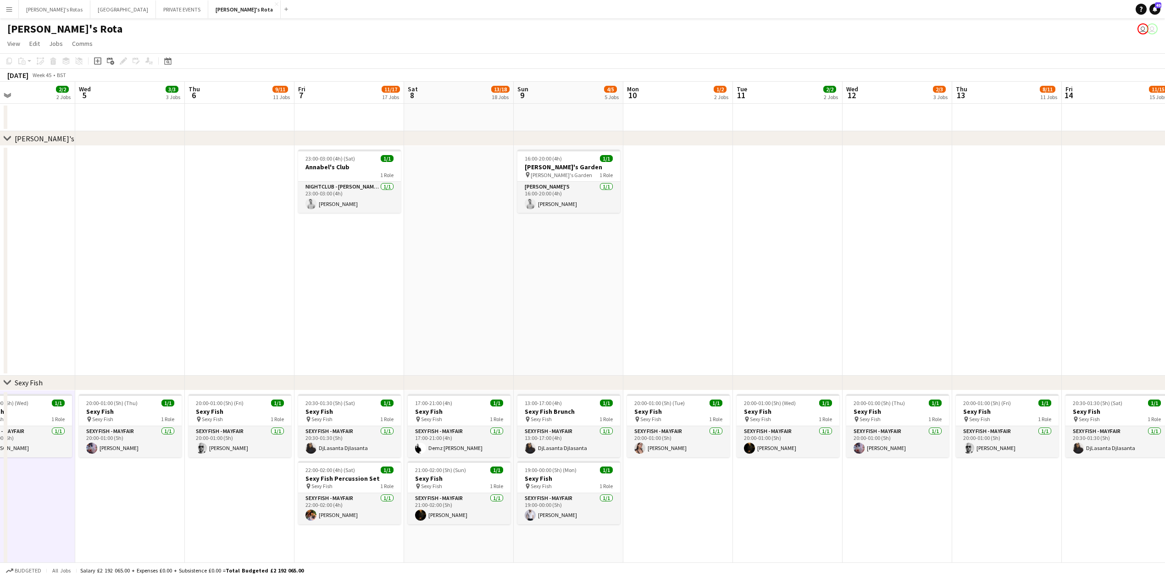
drag, startPoint x: 679, startPoint y: 282, endPoint x: 544, endPoint y: 280, distance: 135.3
click at [556, 169] on h3 "[PERSON_NAME]'s Garden" at bounding box center [568, 167] width 103 height 8
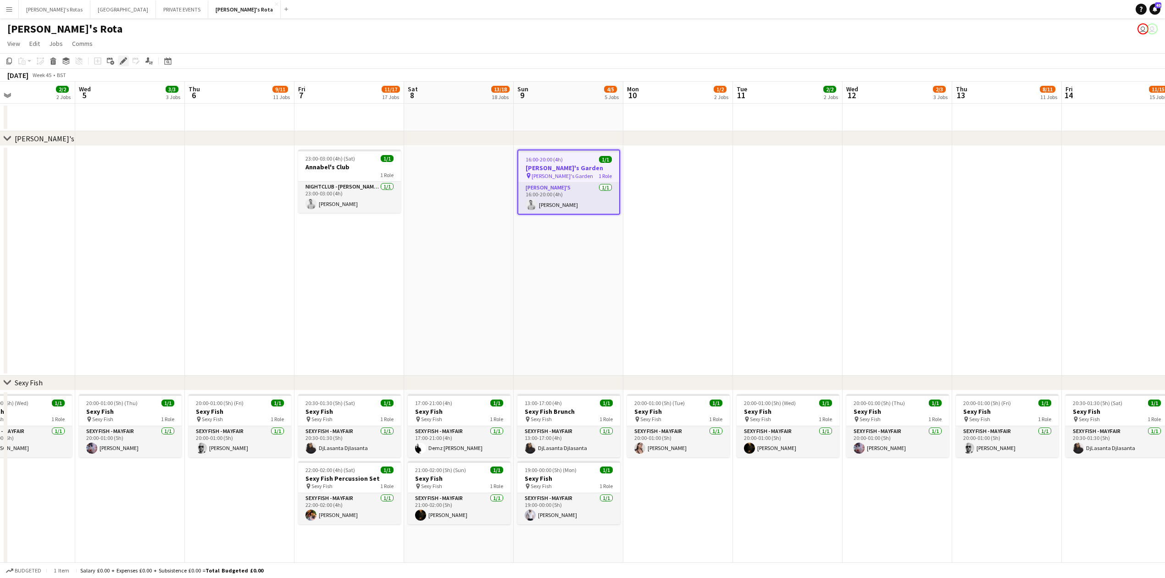
click at [120, 63] on icon at bounding box center [121, 63] width 2 height 2
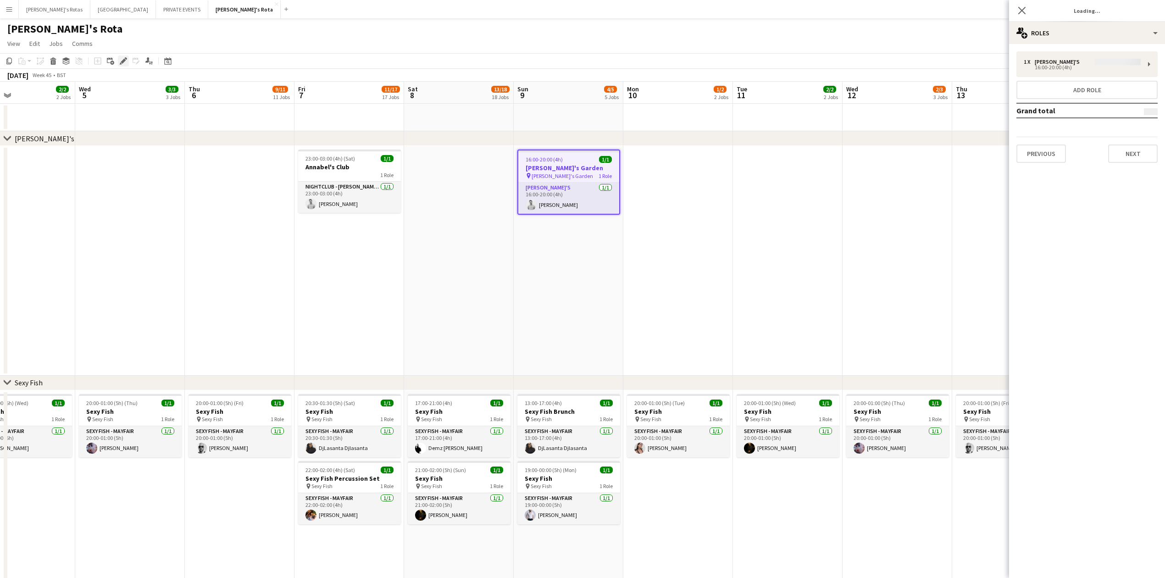
type input "**********"
click at [1044, 66] on div "16:00-20:00 (4h)" at bounding box center [1082, 67] width 117 height 5
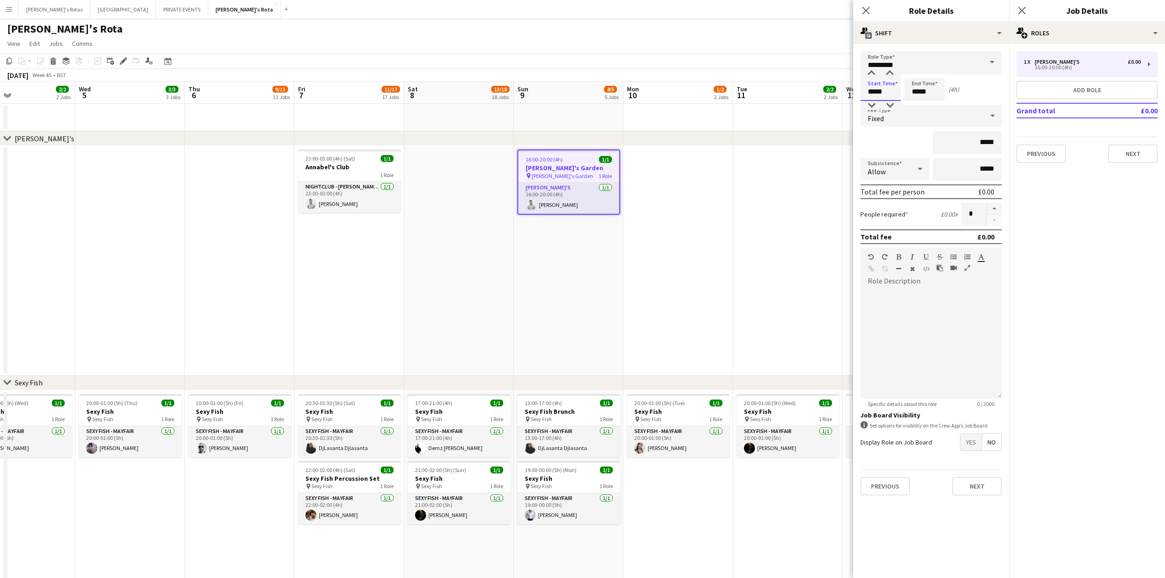
click at [883, 85] on input "*****" at bounding box center [880, 89] width 40 height 23
click at [874, 105] on div at bounding box center [871, 105] width 18 height 9
type input "*****"
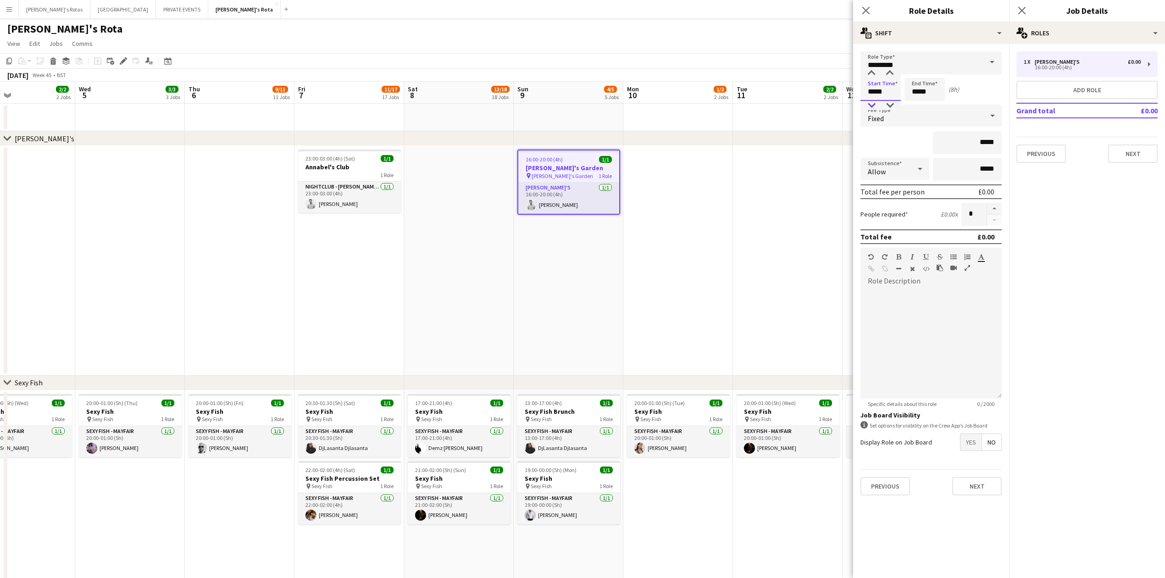
click at [874, 105] on div at bounding box center [871, 105] width 18 height 9
click at [916, 94] on input "*****" at bounding box center [924, 89] width 40 height 23
type input "*****"
click at [916, 108] on div at bounding box center [915, 105] width 18 height 9
click at [1140, 150] on button "Next" at bounding box center [1133, 153] width 50 height 18
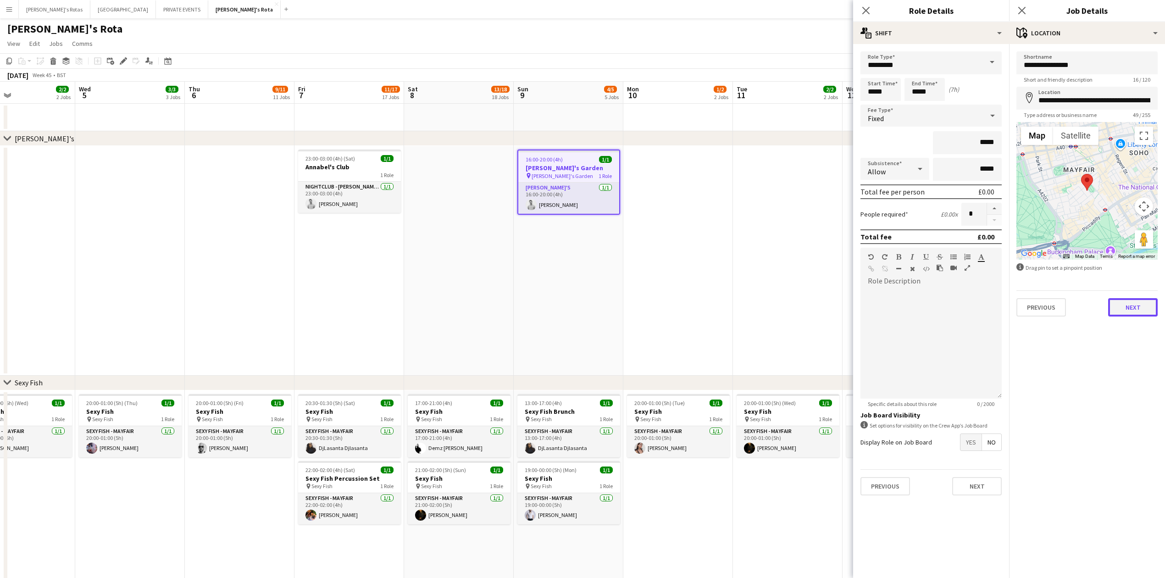
click at [1126, 312] on button "Next" at bounding box center [1133, 307] width 50 height 18
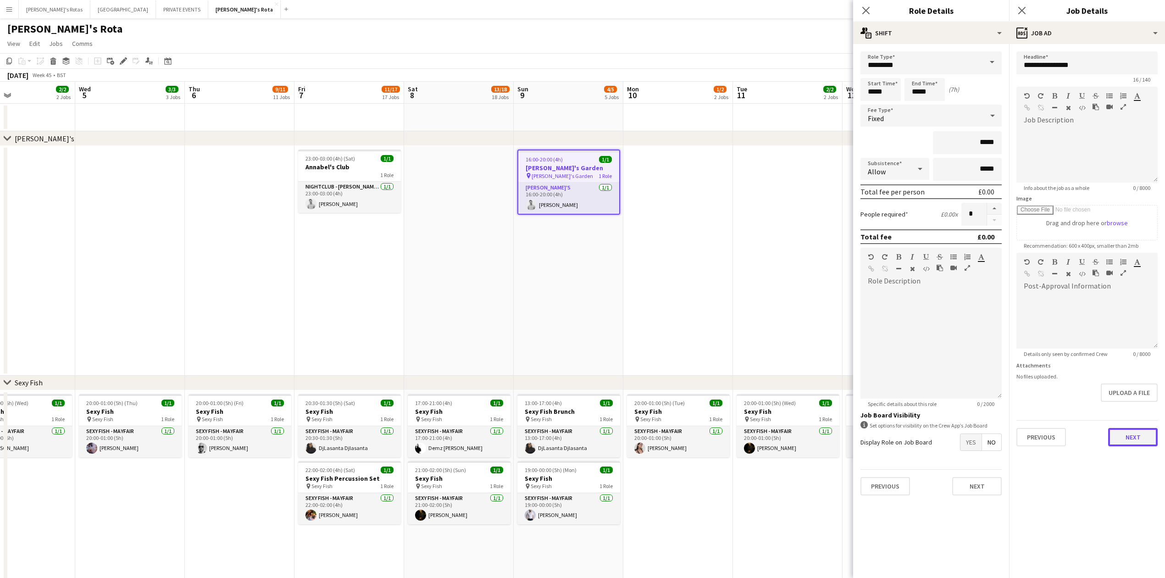
click at [1136, 437] on button "Next" at bounding box center [1133, 437] width 50 height 18
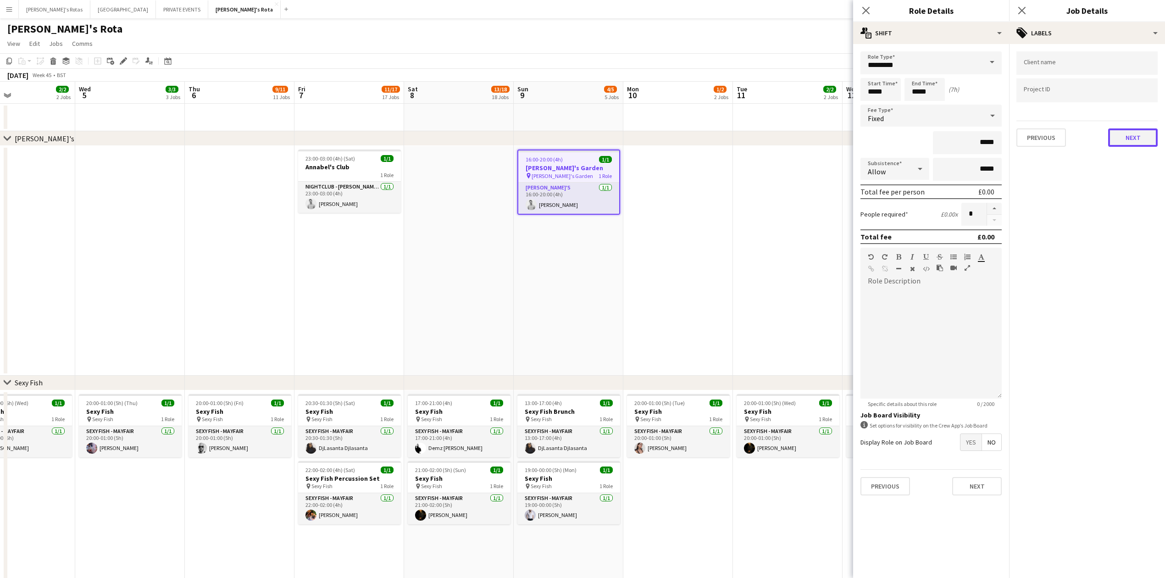
click at [1127, 133] on button "Next" at bounding box center [1133, 137] width 50 height 18
click at [1134, 178] on button "Next" at bounding box center [1133, 177] width 50 height 18
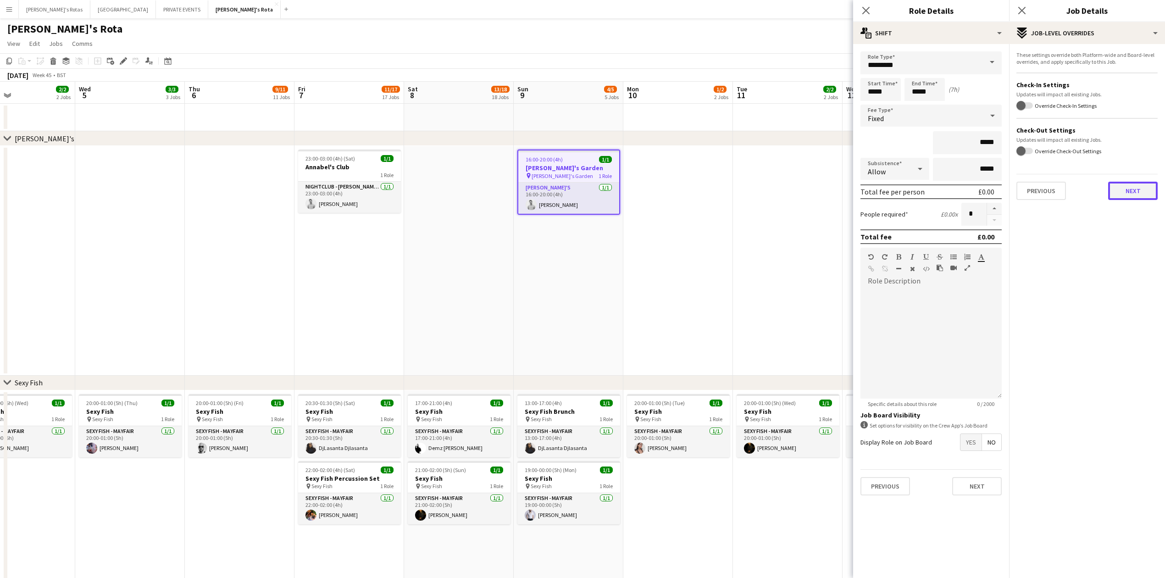
click at [1131, 184] on button "Next" at bounding box center [1133, 191] width 50 height 18
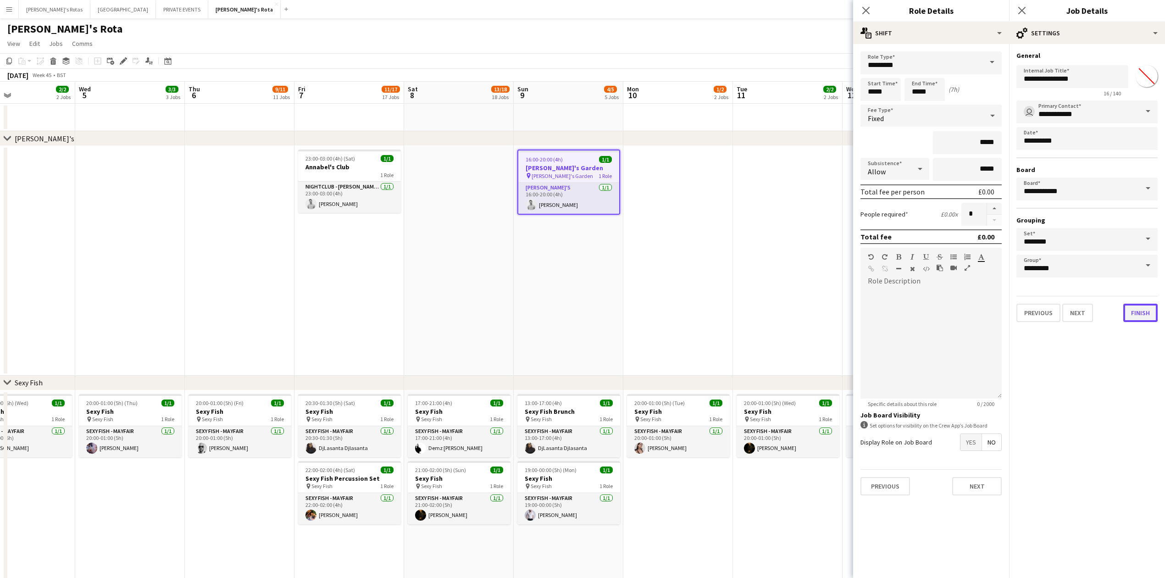
click at [1134, 309] on button "Finish" at bounding box center [1140, 313] width 34 height 18
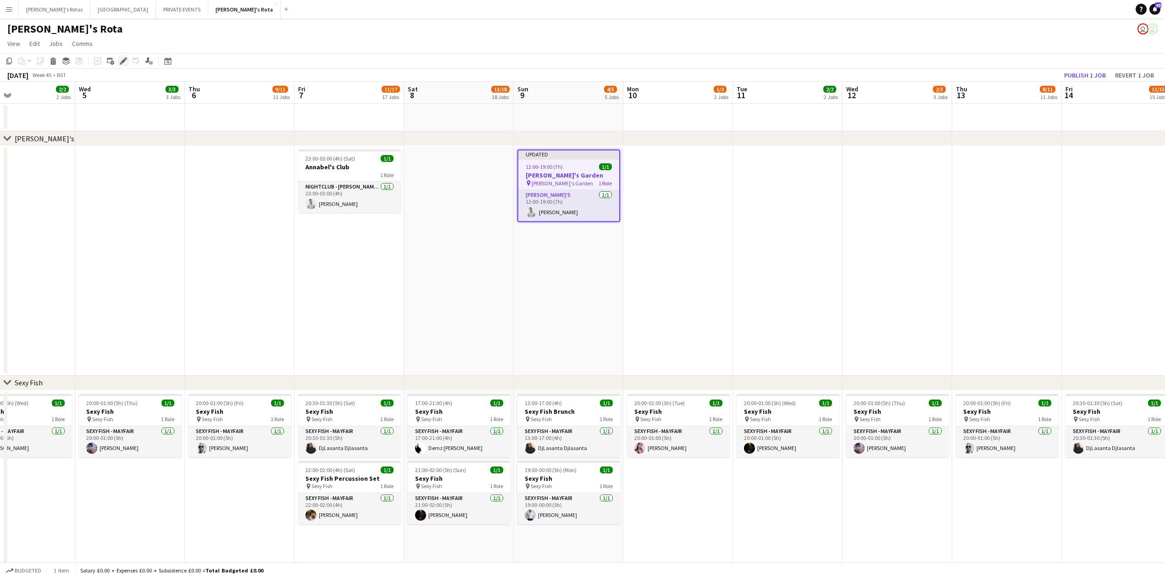
click at [125, 63] on icon "Edit" at bounding box center [123, 60] width 7 height 7
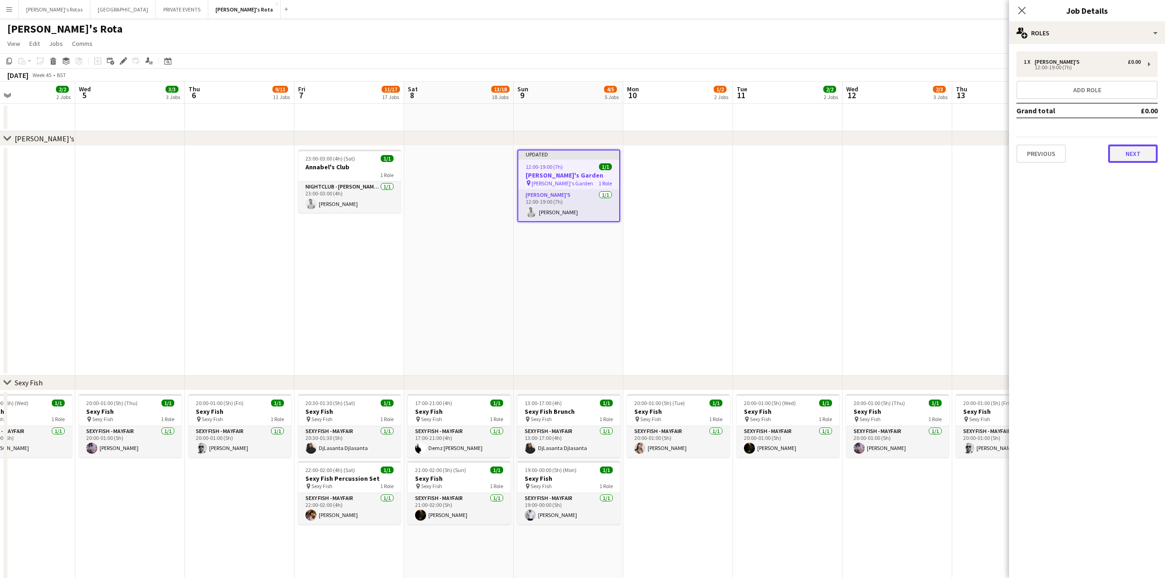
click at [1131, 158] on button "Next" at bounding box center [1133, 153] width 50 height 18
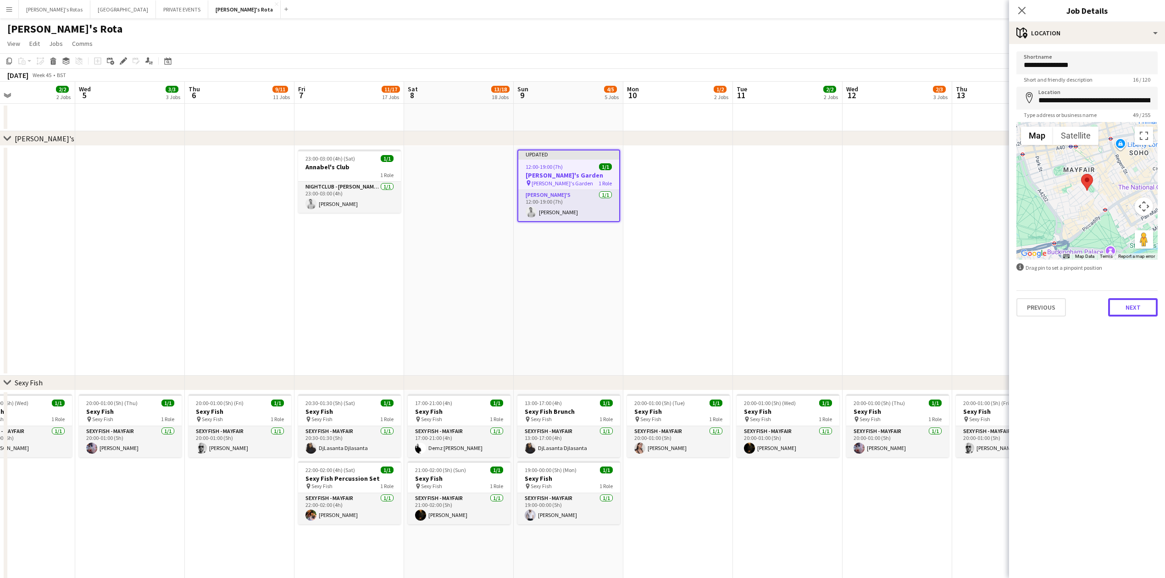
click at [1129, 304] on button "Next" at bounding box center [1133, 307] width 50 height 18
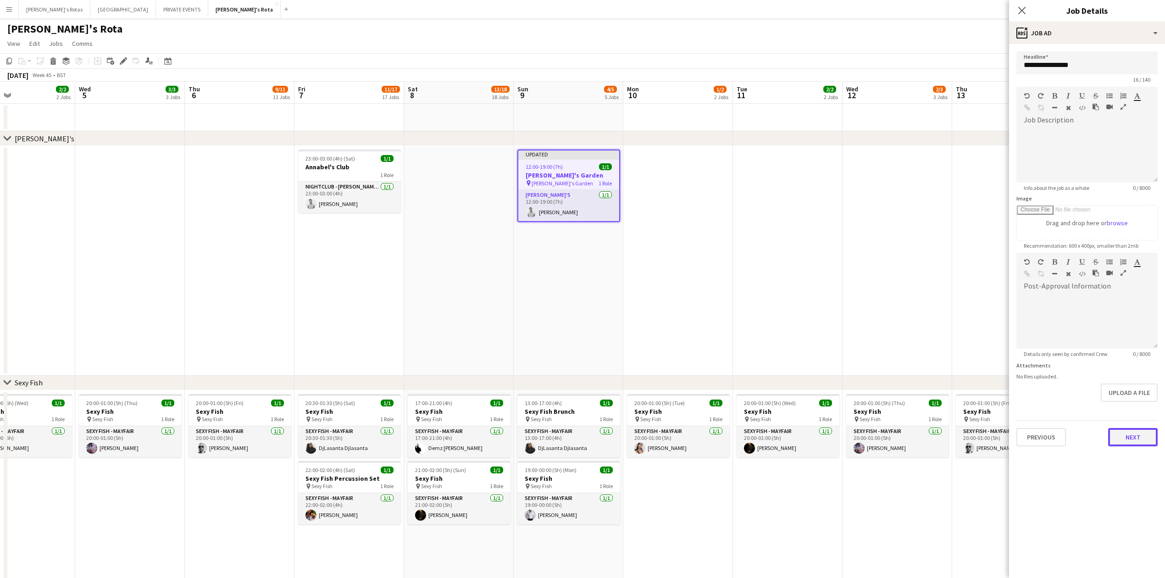
click at [1133, 436] on button "Next" at bounding box center [1133, 437] width 50 height 18
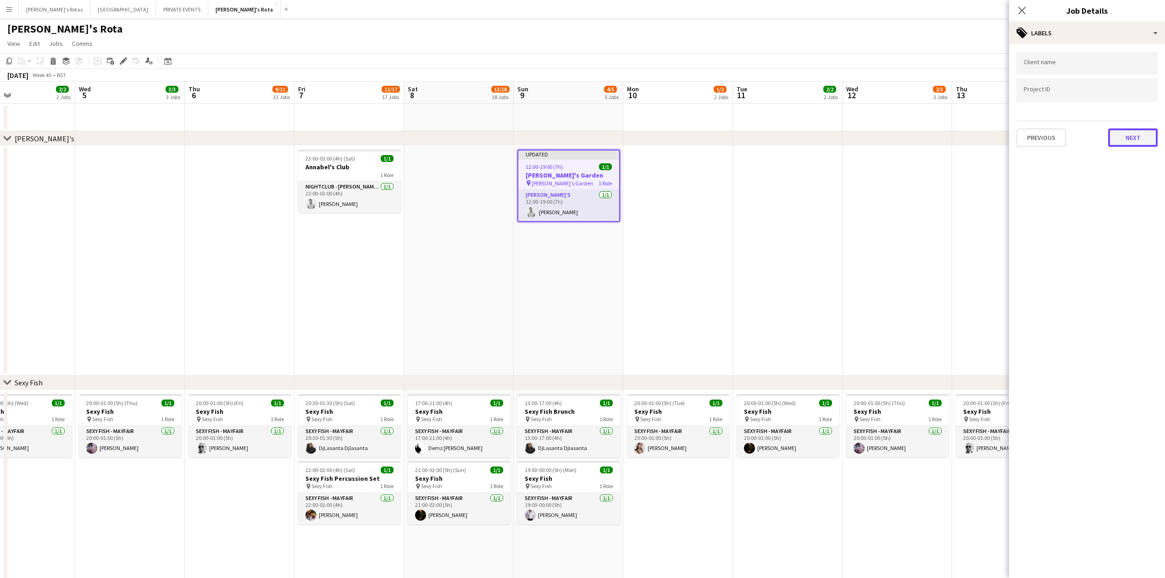
click at [1126, 142] on button "Next" at bounding box center [1133, 137] width 50 height 18
click at [1122, 167] on div "Previous Next" at bounding box center [1086, 173] width 141 height 26
click at [1121, 175] on button "Next" at bounding box center [1133, 177] width 50 height 18
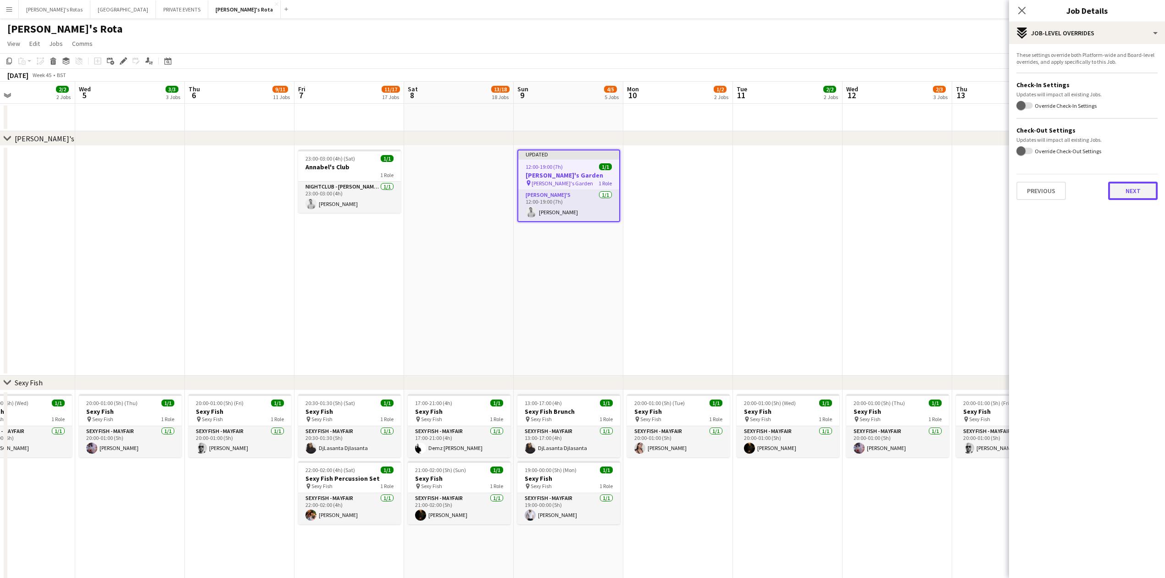
click at [1123, 186] on button "Next" at bounding box center [1133, 191] width 50 height 18
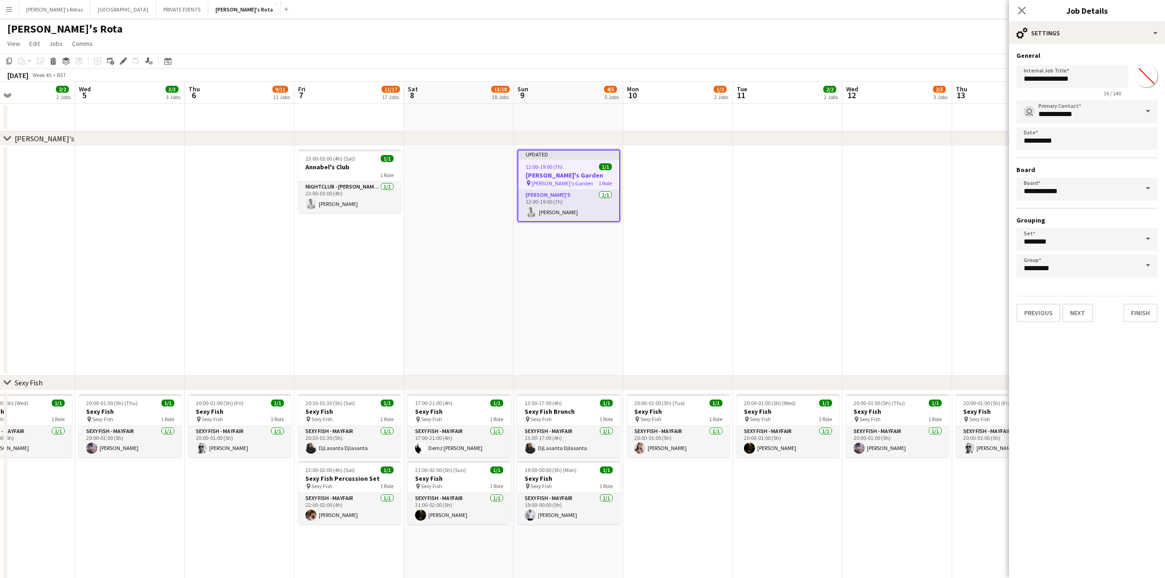
click at [1149, 112] on span at bounding box center [1147, 111] width 19 height 22
click at [1070, 161] on span "Victoria Goodsell" at bounding box center [1069, 159] width 61 height 9
type input "**********"
click at [1141, 311] on button "Finish" at bounding box center [1140, 313] width 34 height 18
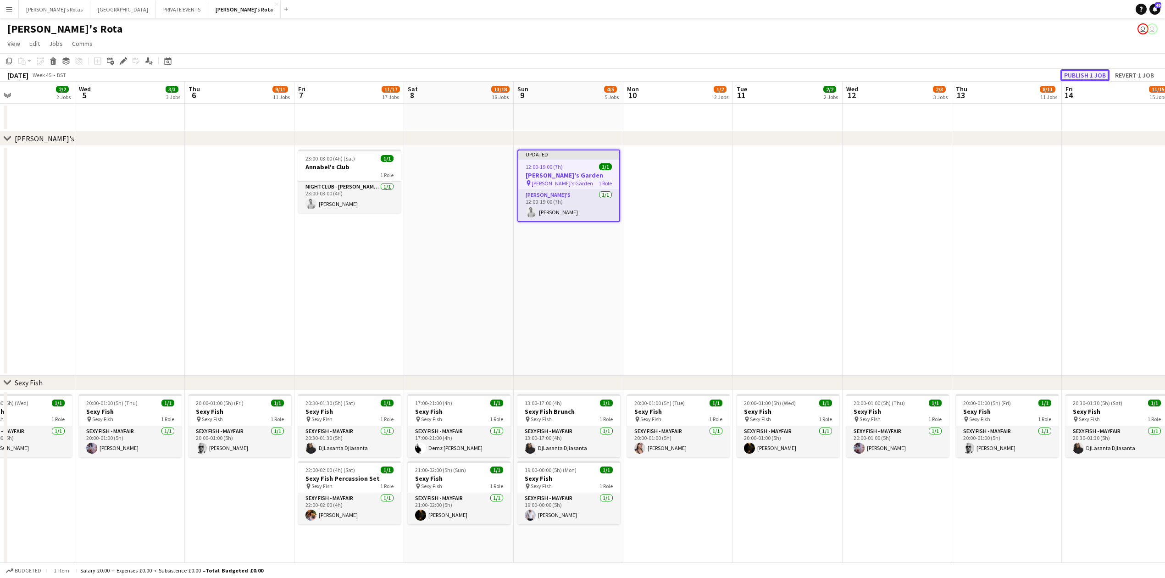
click at [1086, 76] on button "Publish 1 job" at bounding box center [1084, 75] width 49 height 12
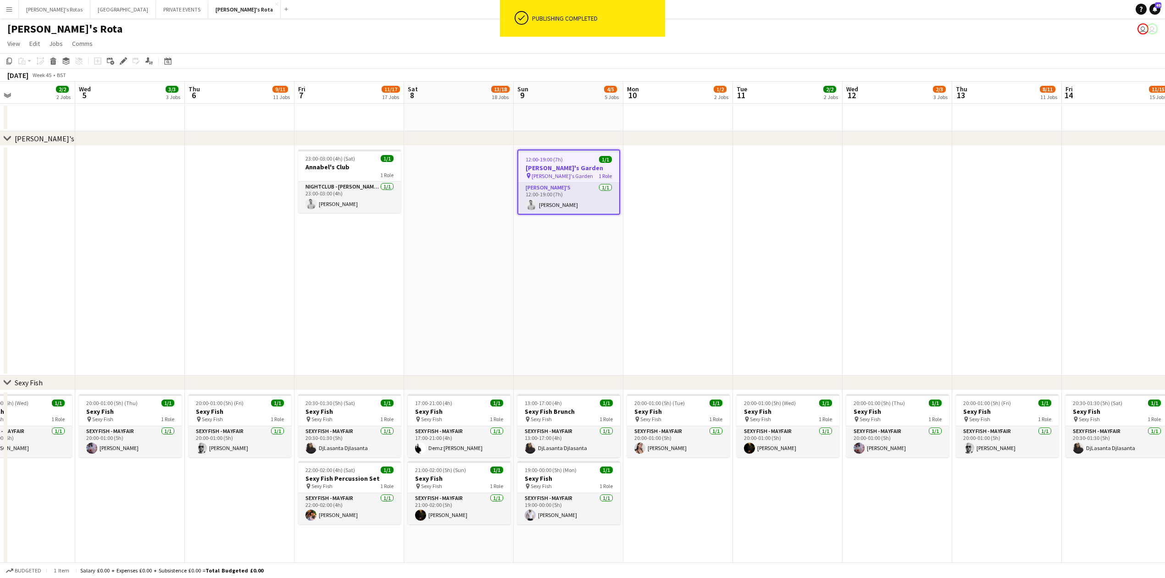
click at [8, 4] on button "Menu" at bounding box center [9, 9] width 18 height 18
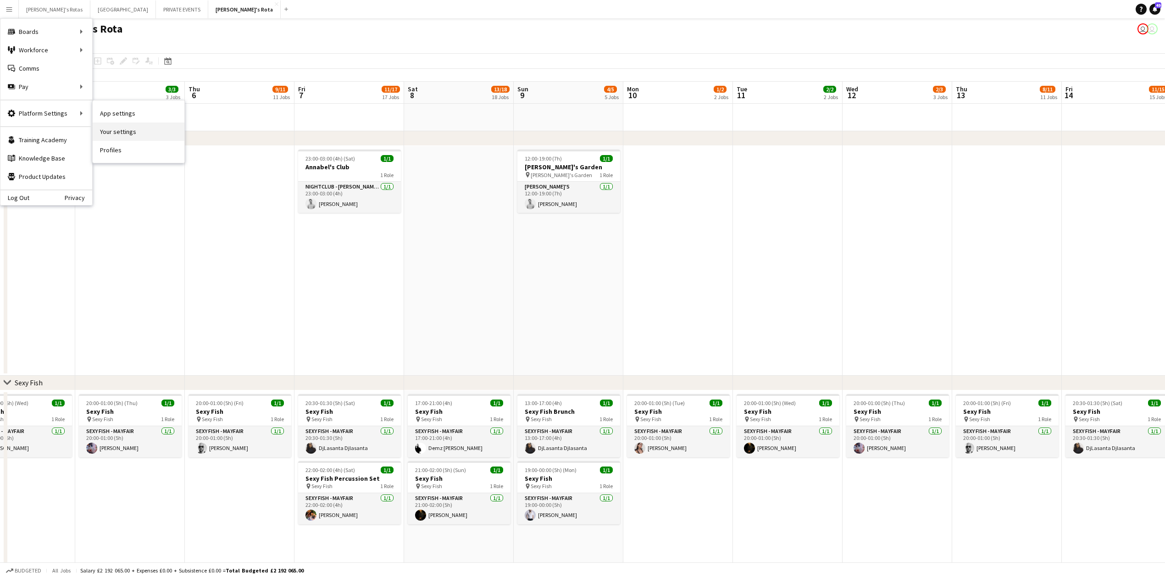
click at [123, 128] on link "Your settings" at bounding box center [139, 131] width 92 height 18
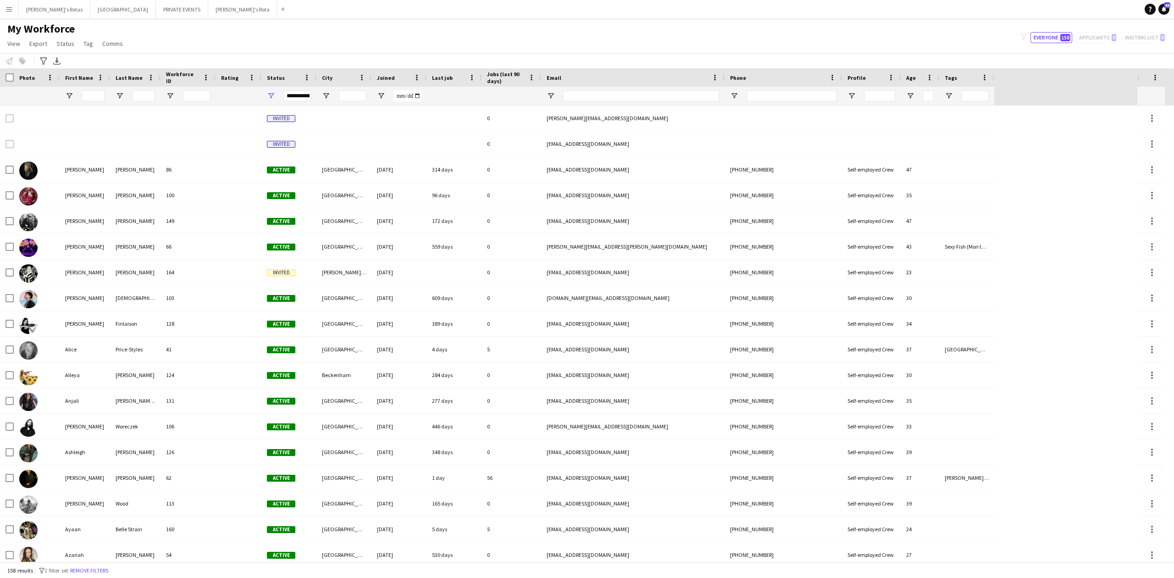
drag, startPoint x: 30, startPoint y: 10, endPoint x: 0, endPoint y: 6, distance: 30.5
click at [0, 6] on button "Menu" at bounding box center [9, 9] width 18 height 18
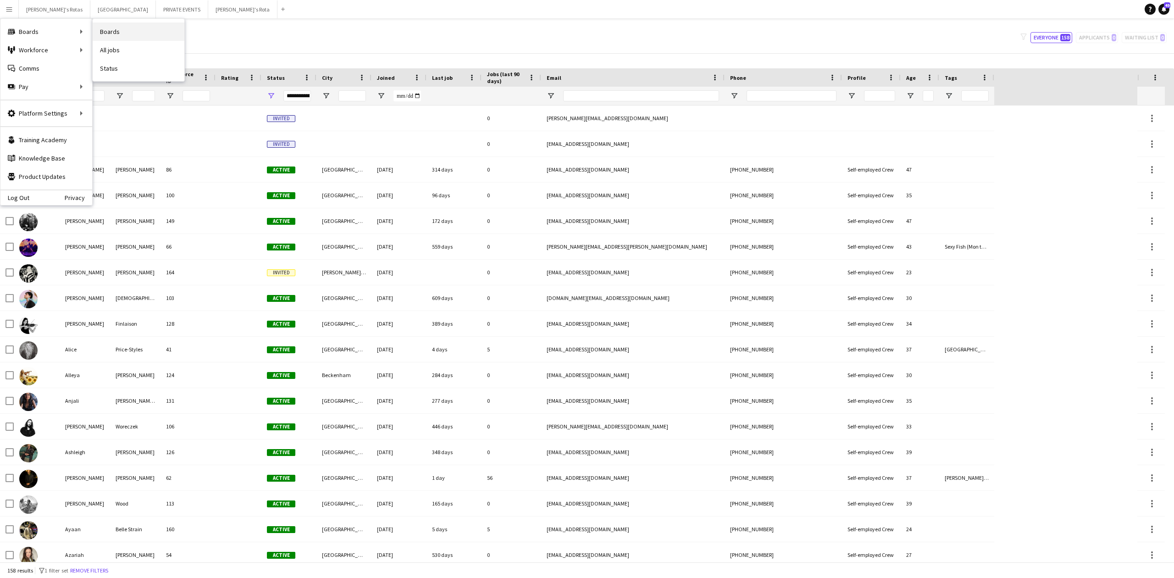
click at [116, 30] on link "Boards" at bounding box center [139, 31] width 92 height 18
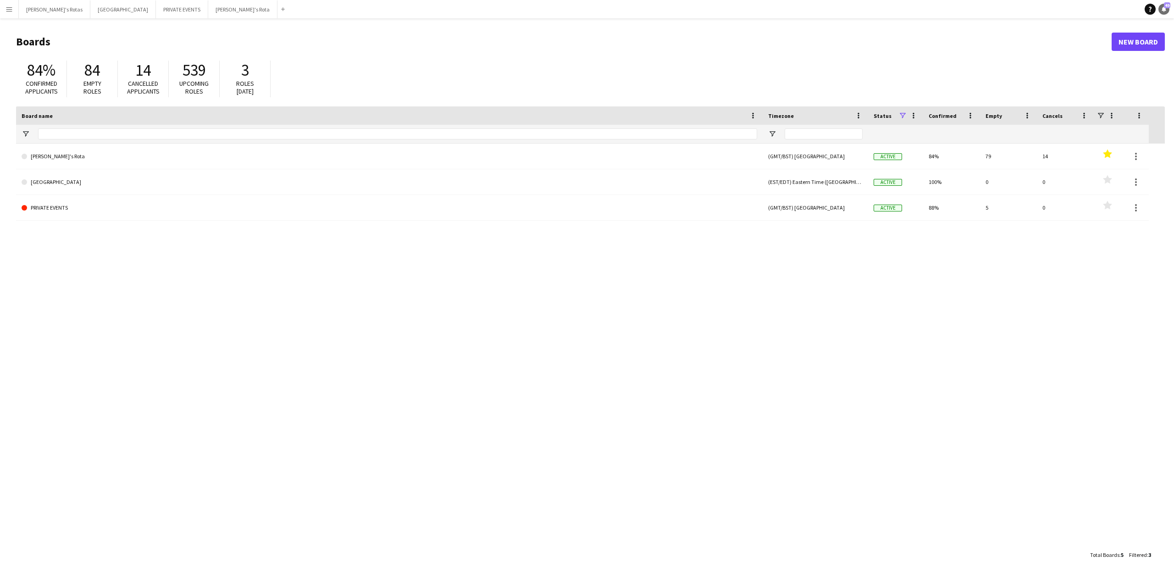
click at [1164, 7] on span "49" at bounding box center [1167, 5] width 6 height 6
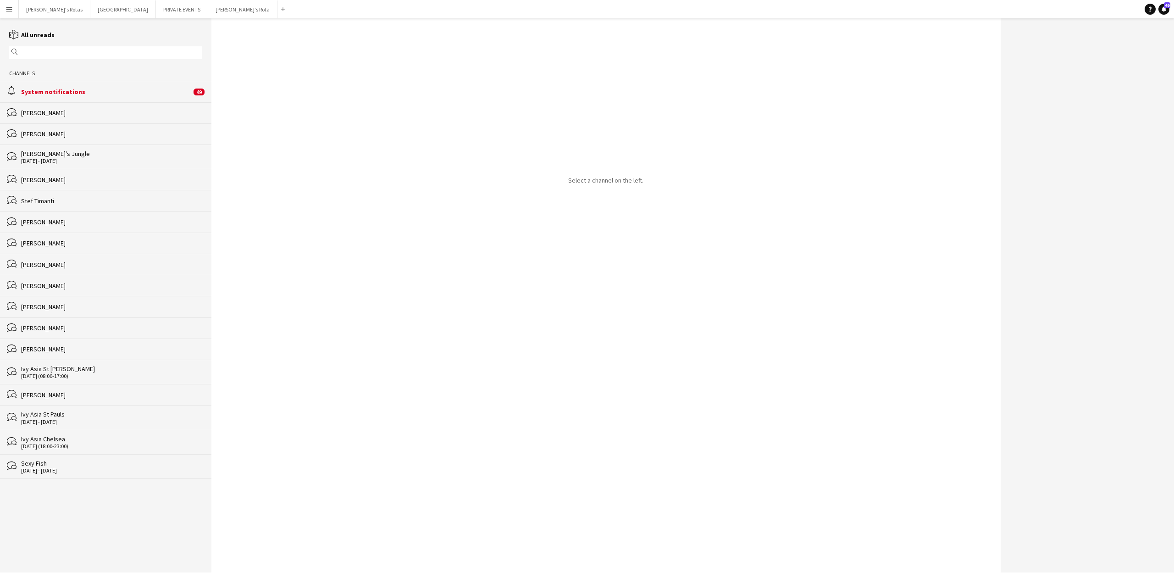
click at [15, 7] on button "Menu" at bounding box center [9, 9] width 18 height 18
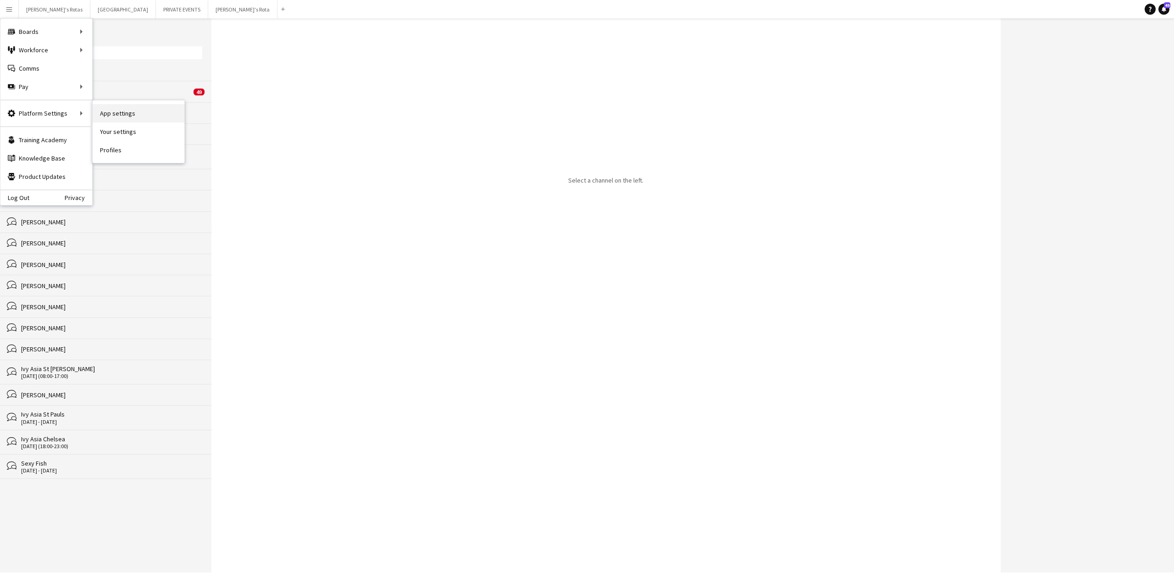
click at [127, 111] on link "App settings" at bounding box center [139, 113] width 92 height 18
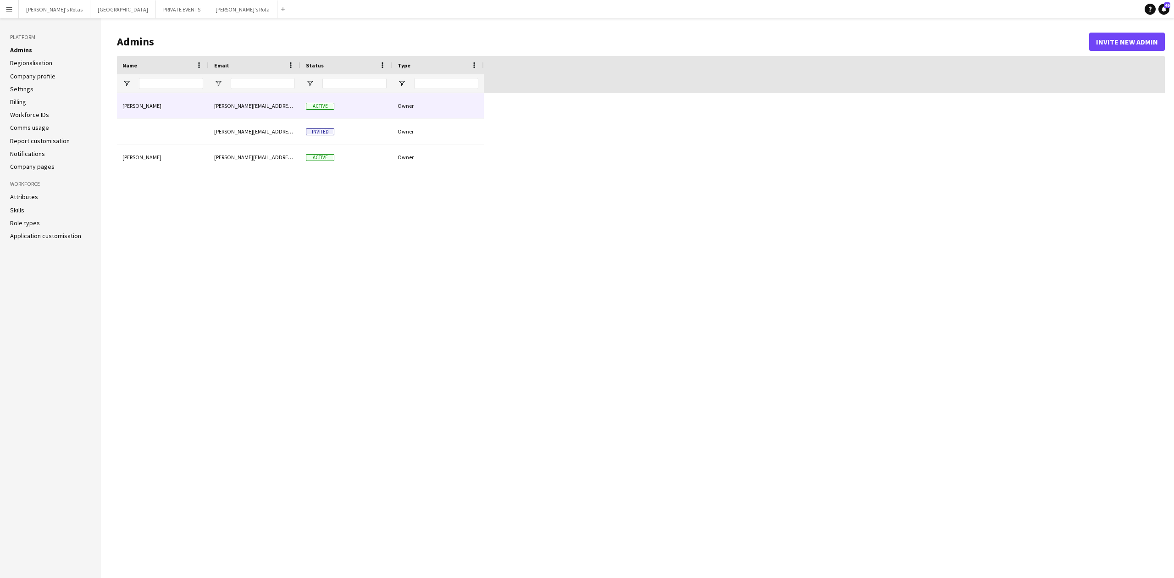
type input "**********"
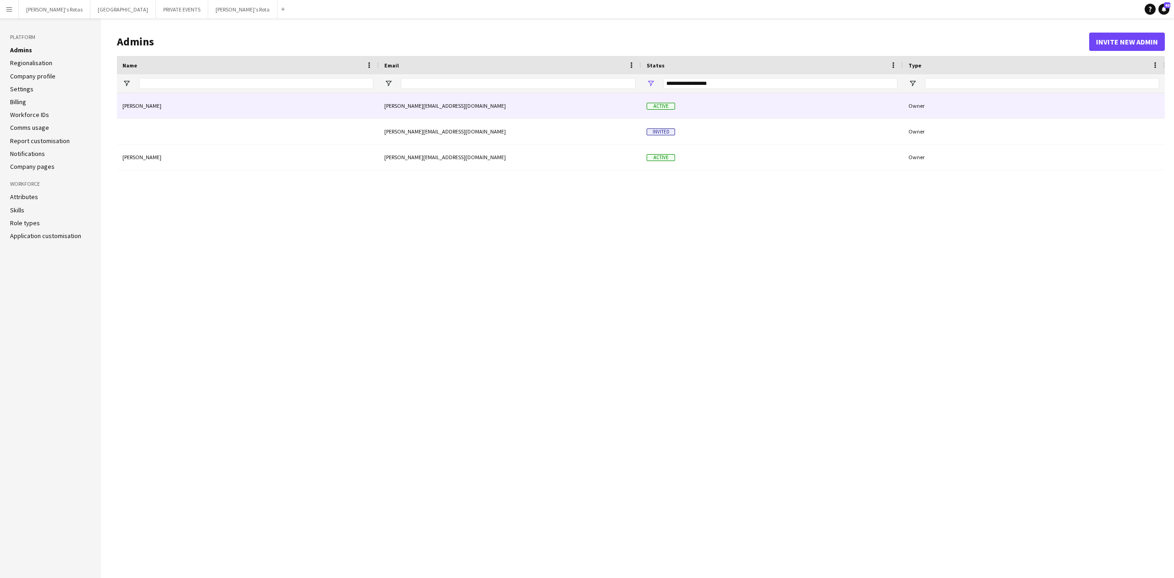
click at [210, 104] on div "Katie Farrow" at bounding box center [248, 105] width 262 height 25
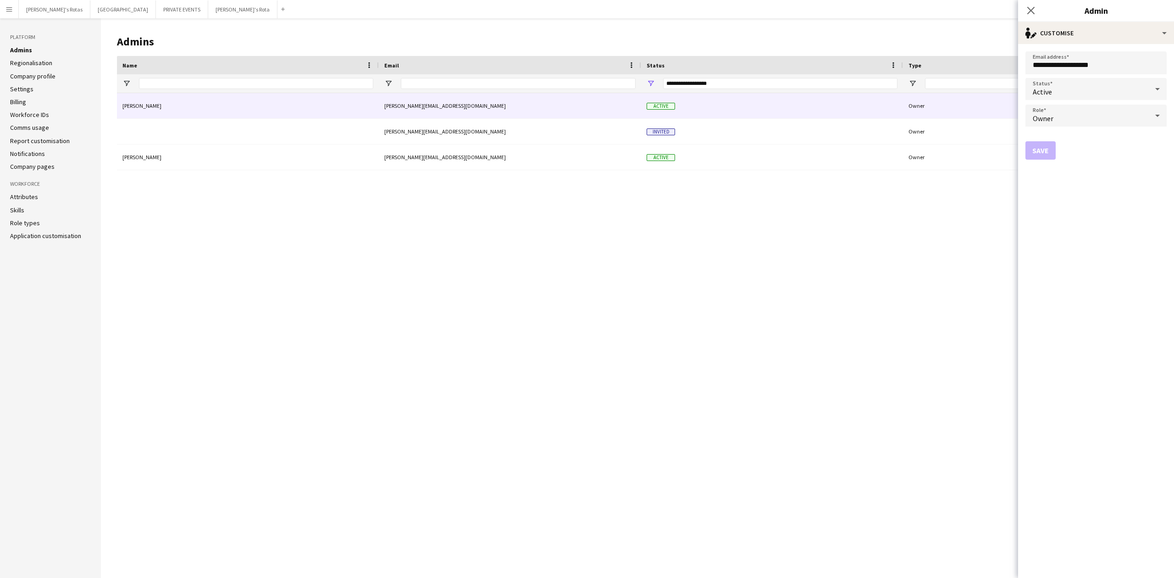
drag, startPoint x: 1172, startPoint y: 89, endPoint x: 1143, endPoint y: 87, distance: 29.4
click at [1167, 89] on form "**********" at bounding box center [1096, 311] width 156 height 534
click at [1151, 87] on div at bounding box center [1157, 89] width 18 height 18
click at [1071, 138] on span "Suspended" at bounding box center [1096, 137] width 127 height 9
click at [1038, 155] on button "Save" at bounding box center [1040, 150] width 30 height 18
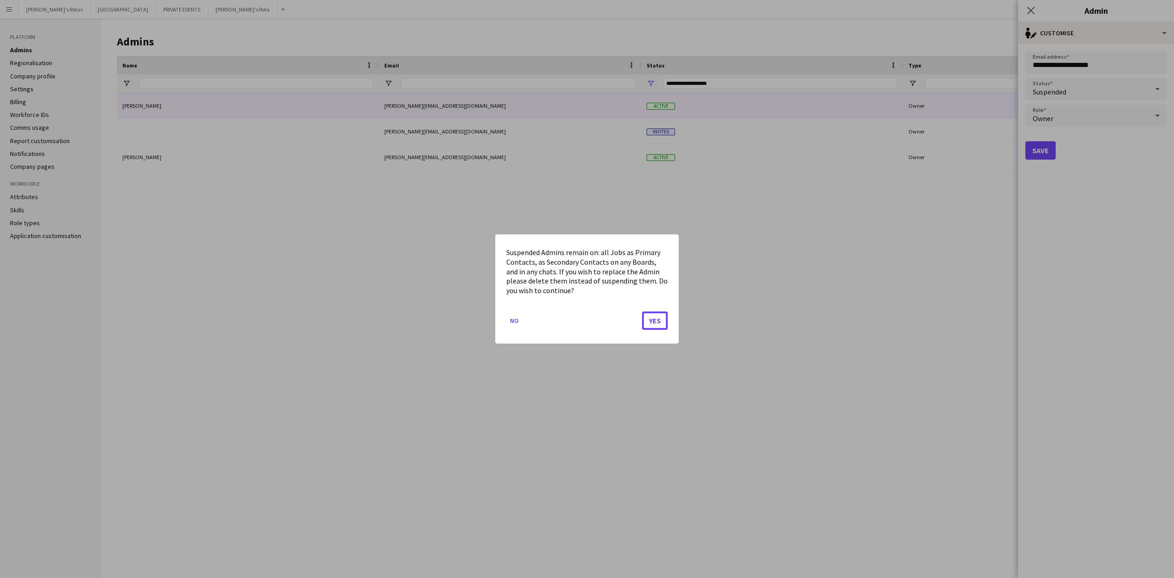
drag, startPoint x: 651, startPoint y: 320, endPoint x: 514, endPoint y: 349, distance: 140.8
click at [520, 363] on div "Suspended Admins remain on: all Jobs as Primary Contacts, as Secondary Contacts…" at bounding box center [587, 289] width 1174 height 578
click at [516, 320] on button "No" at bounding box center [514, 320] width 16 height 15
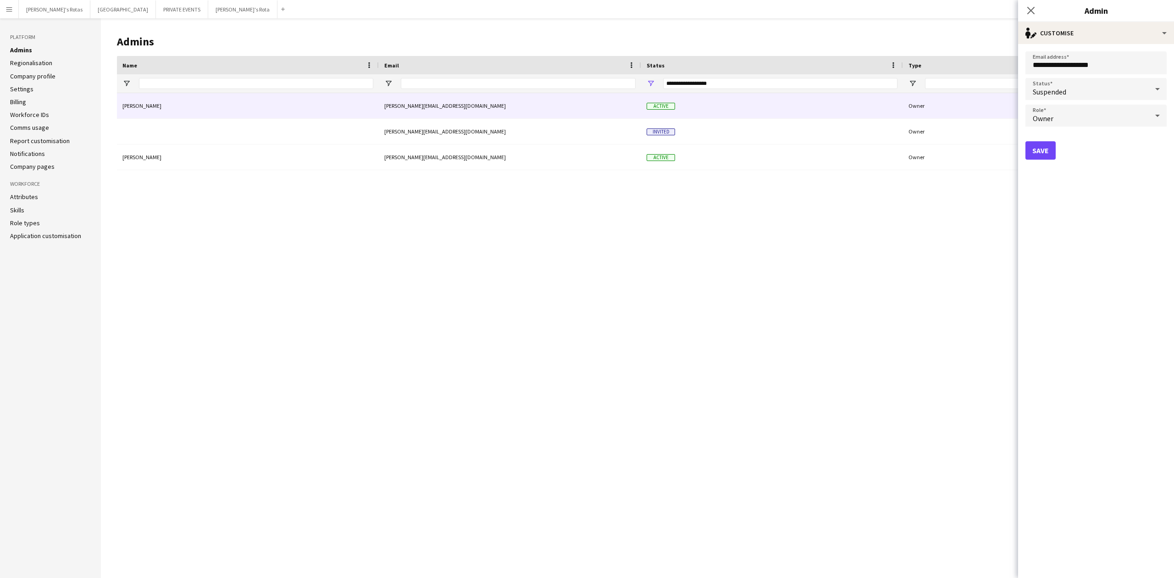
click at [1153, 82] on icon at bounding box center [1157, 89] width 11 height 18
click at [1077, 135] on span "Suspended" at bounding box center [1096, 137] width 127 height 9
click at [1079, 116] on div "Owner" at bounding box center [1086, 116] width 123 height 22
click at [1039, 188] on span "Staff" at bounding box center [1096, 187] width 127 height 9
click at [1103, 154] on mat-label "Admin permission rules" at bounding box center [1070, 152] width 75 height 9
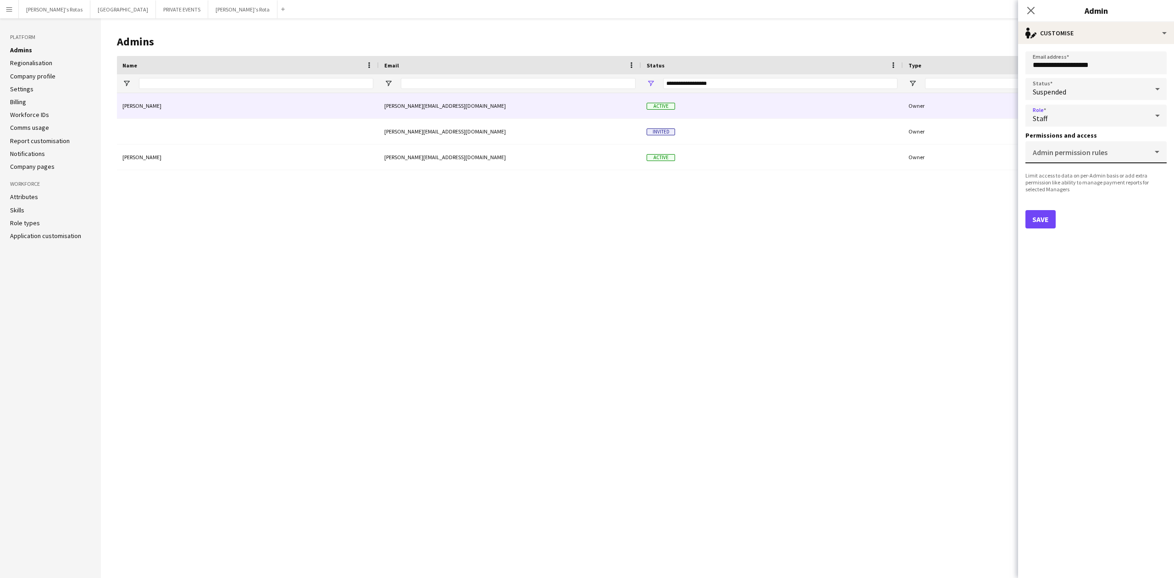
click at [1103, 154] on input "Admin permission rules" at bounding box center [1094, 155] width 123 height 7
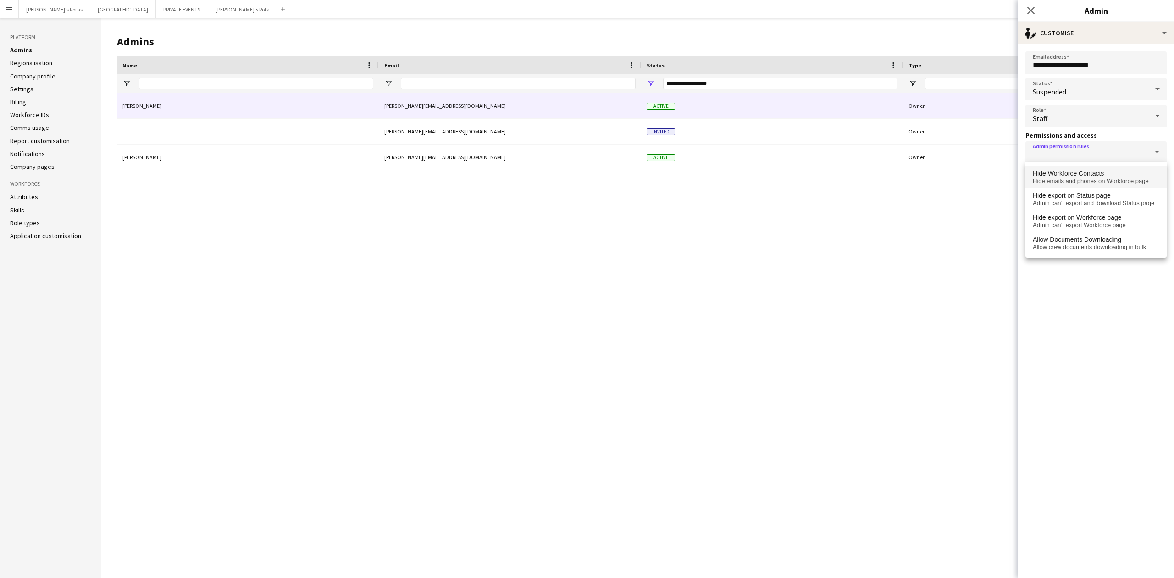
click at [1088, 176] on span "Hide Workforce Contacts" at bounding box center [1068, 174] width 71 height 8
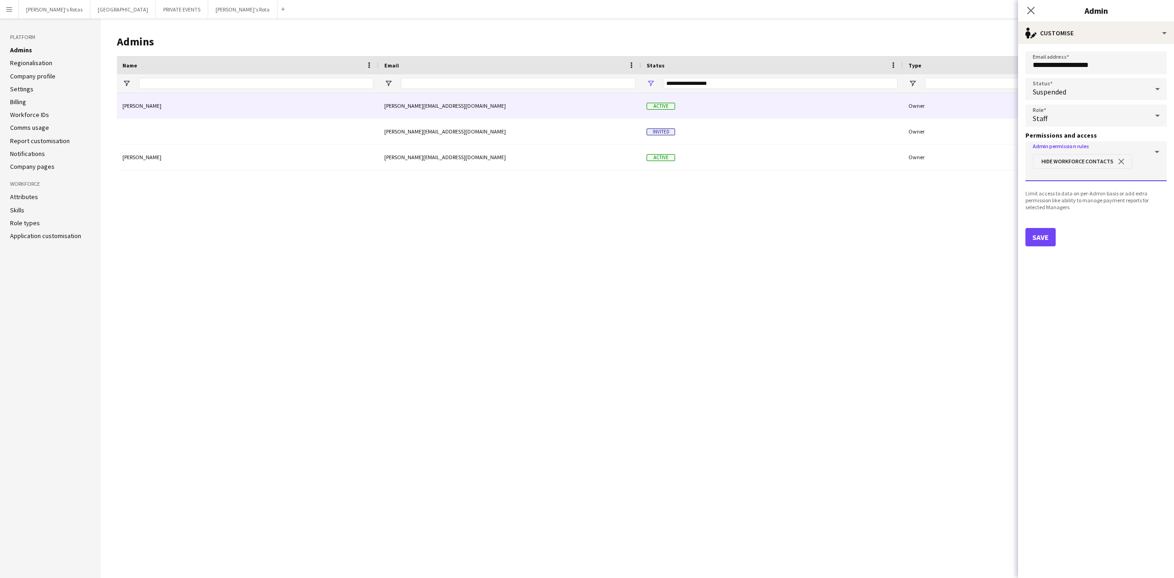
click at [1123, 160] on button "close" at bounding box center [1121, 161] width 16 height 8
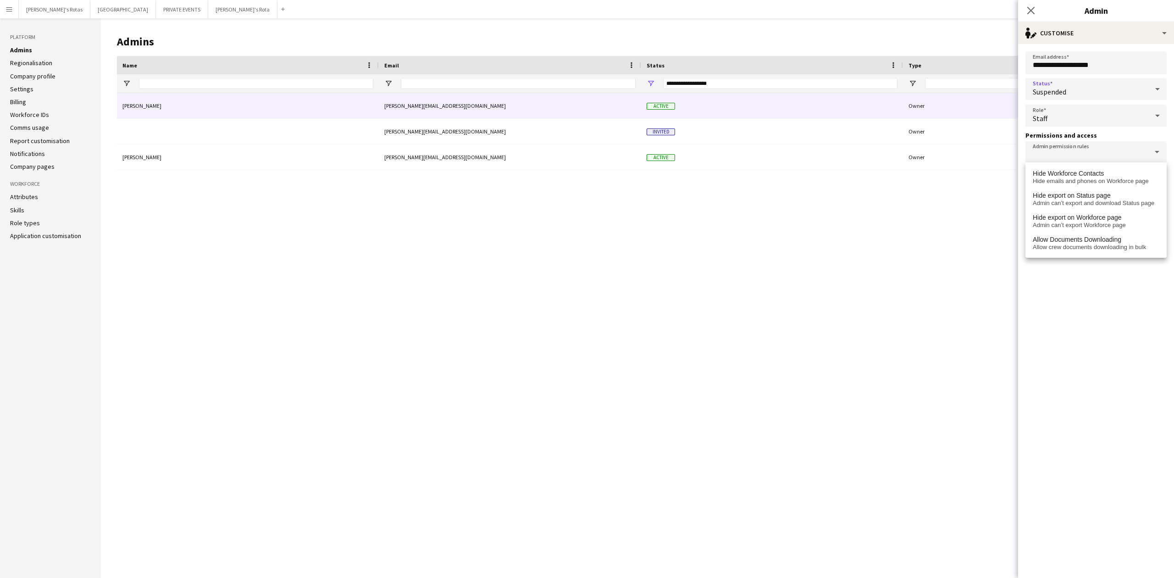
click at [1108, 92] on div "Suspended" at bounding box center [1086, 89] width 123 height 22
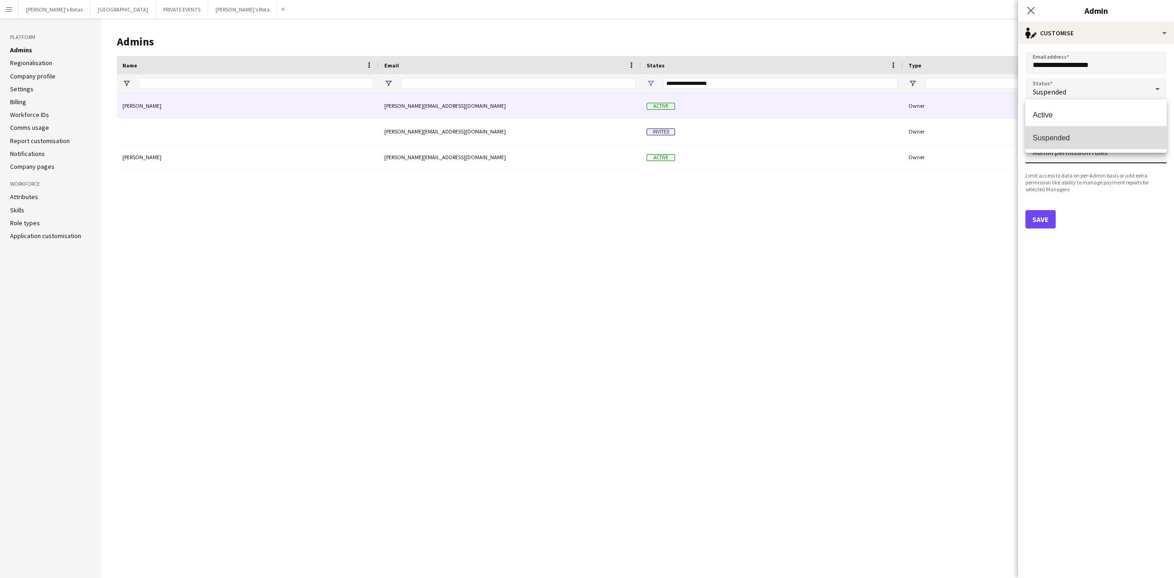
click at [1078, 138] on span "Suspended" at bounding box center [1096, 137] width 127 height 9
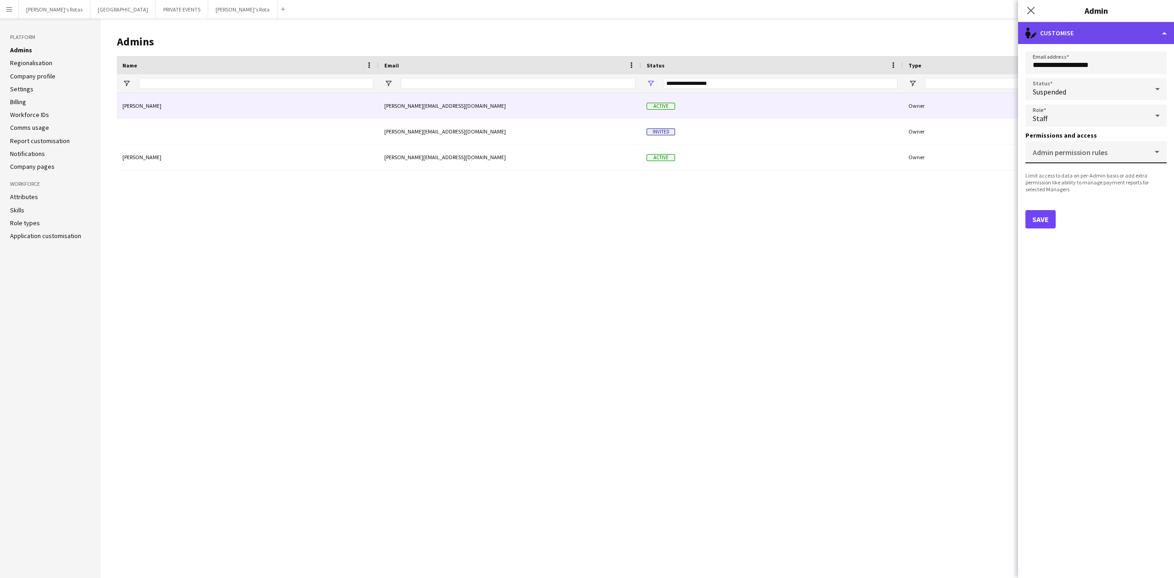
click at [1166, 36] on div "single-neutral-actions-edit-1 Customise" at bounding box center [1096, 33] width 156 height 22
click at [1120, 75] on button "Delete admin Delete admin" at bounding box center [1126, 73] width 91 height 18
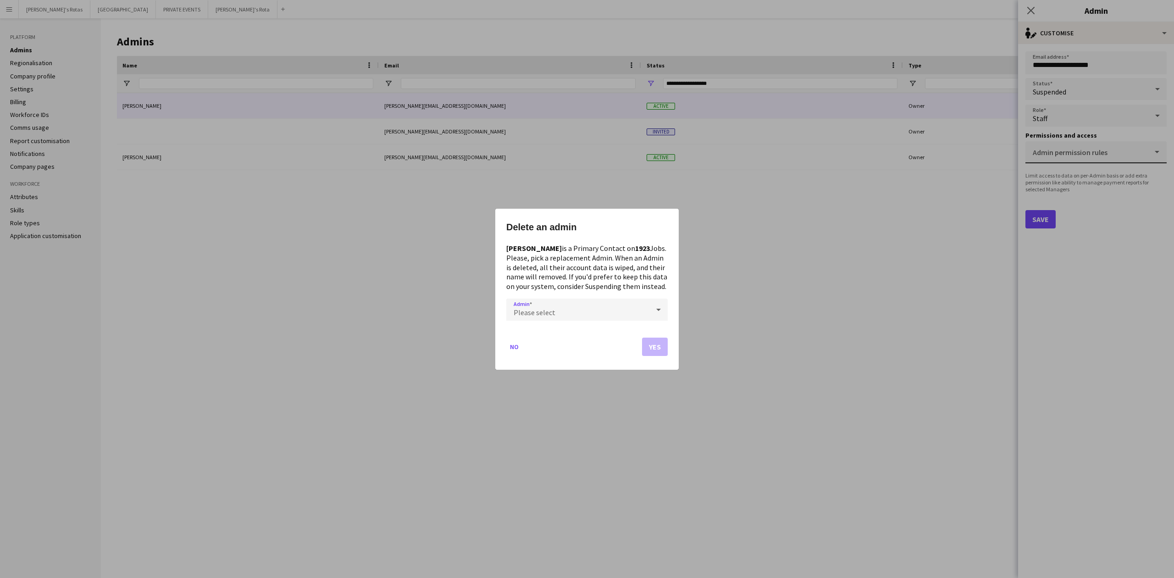
click at [602, 312] on div "Please select" at bounding box center [577, 309] width 143 height 22
click at [608, 338] on span "Victoria Goodsell" at bounding box center [587, 335] width 147 height 9
click at [659, 346] on button "Yes" at bounding box center [655, 346] width 26 height 18
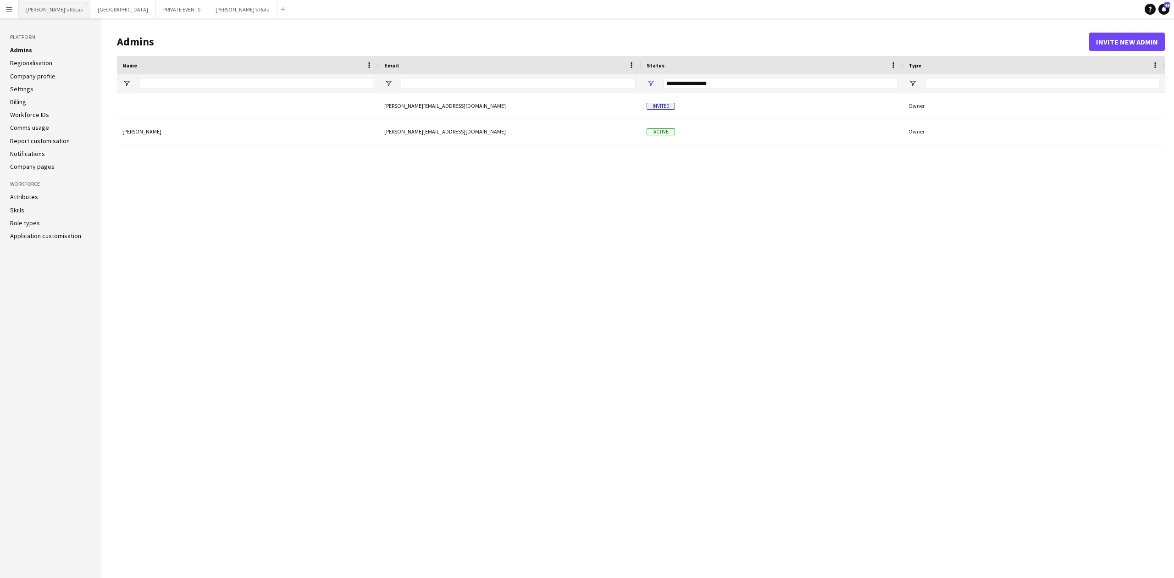
click at [44, 8] on button "[PERSON_NAME]'s Rotas Close" at bounding box center [55, 9] width 72 height 18
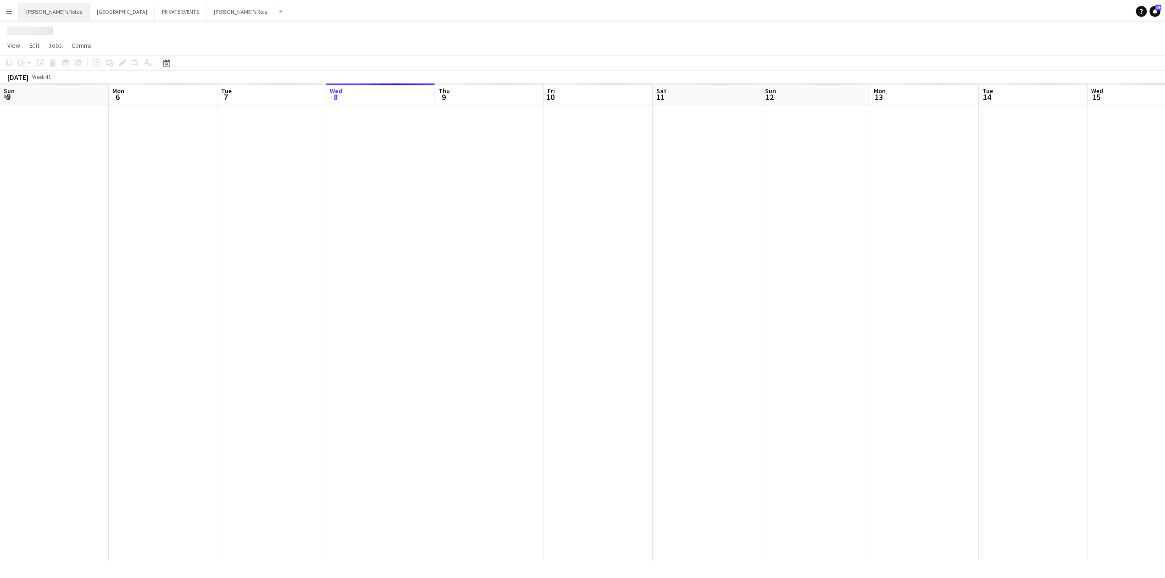
scroll to position [0, 219]
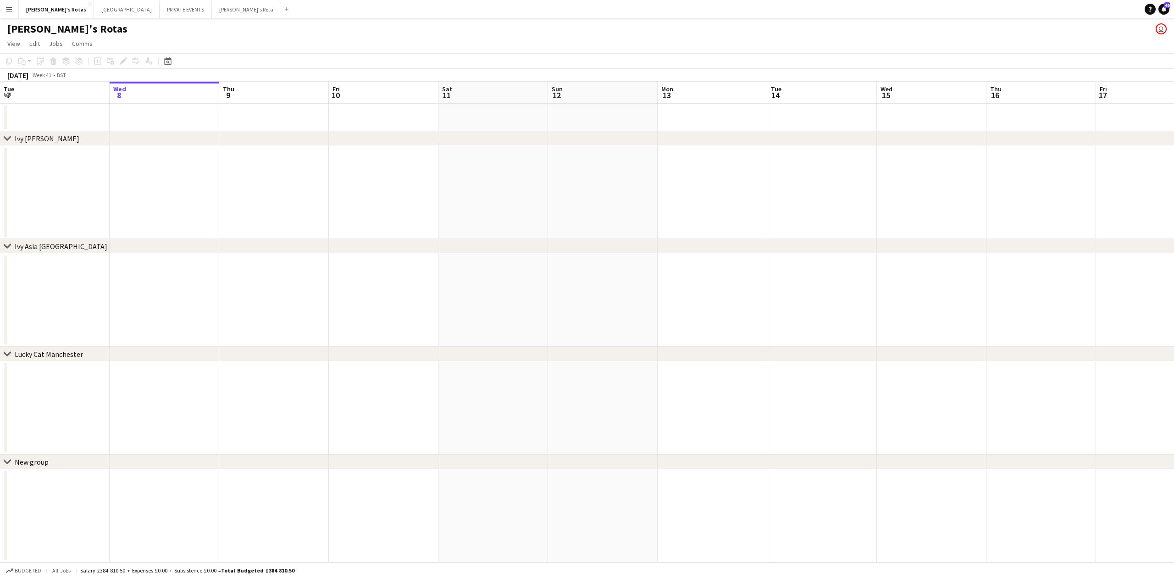
click at [10, 10] on app-icon "Menu" at bounding box center [9, 9] width 7 height 7
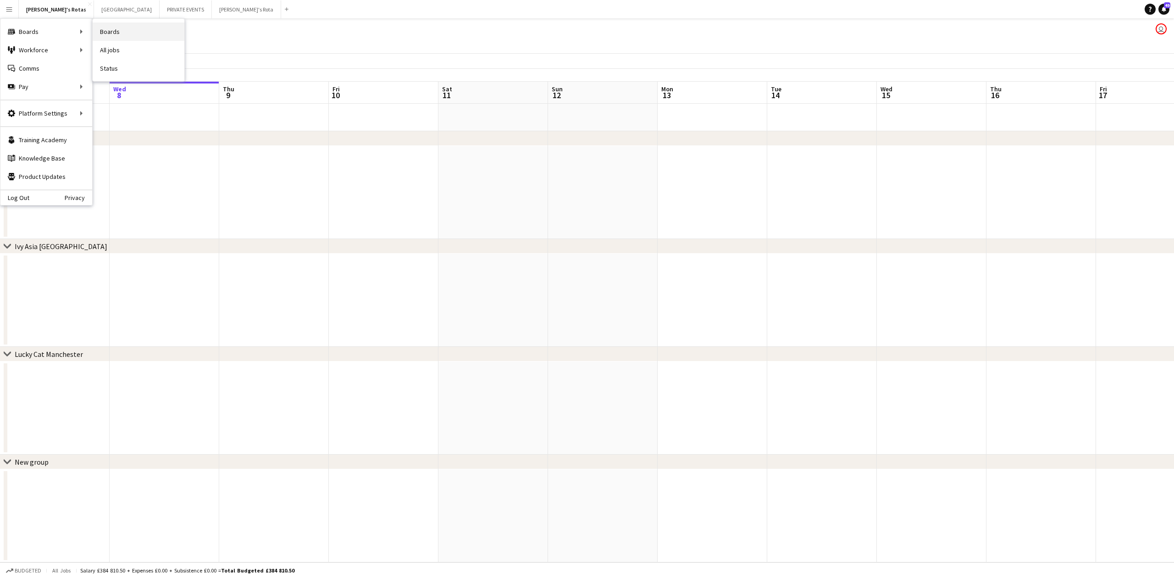
click at [129, 37] on link "Boards" at bounding box center [139, 31] width 92 height 18
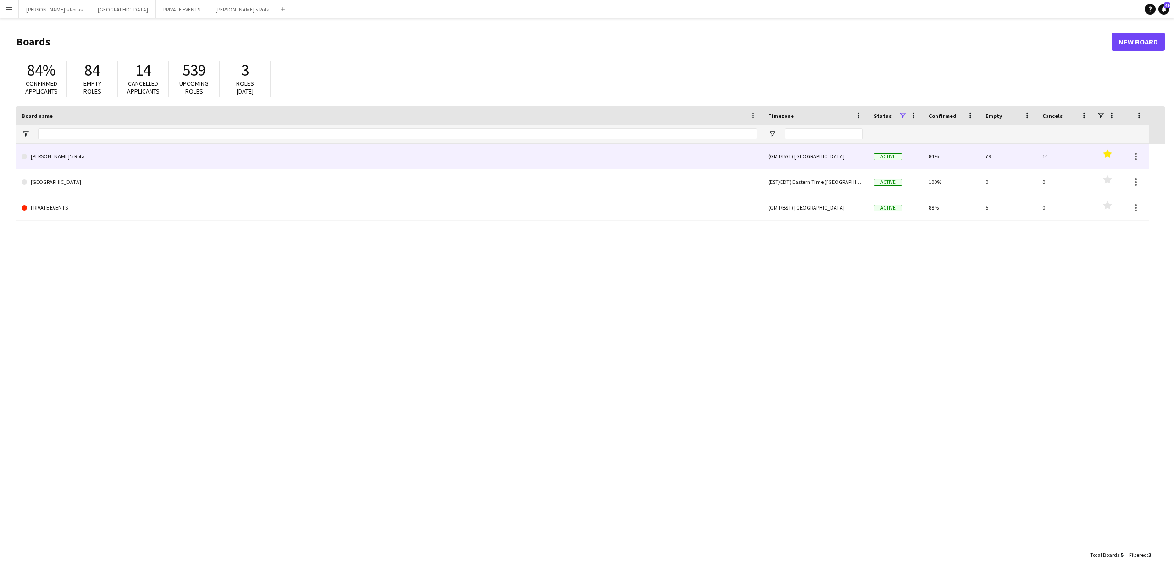
click at [83, 157] on link "[PERSON_NAME]'s Rota" at bounding box center [390, 157] width 736 height 26
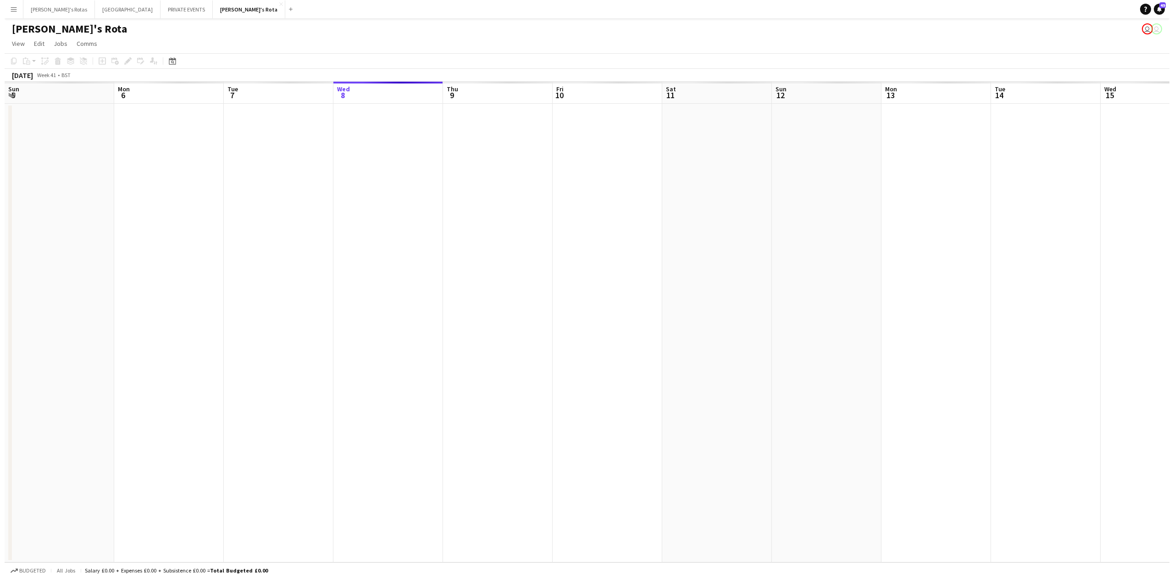
scroll to position [0, 219]
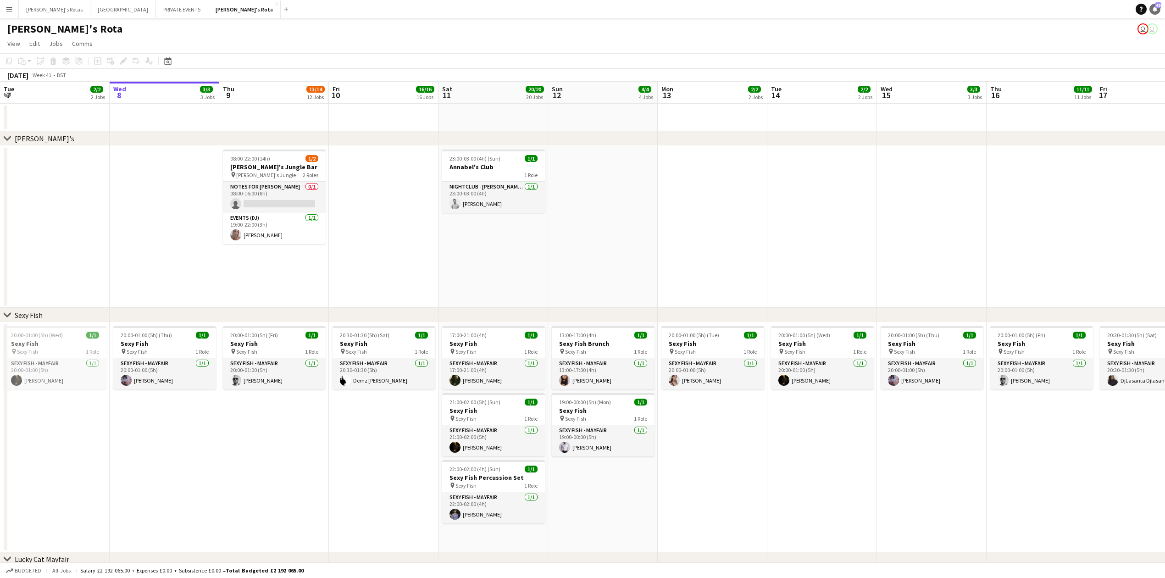
click at [1156, 13] on link "Notifications 49" at bounding box center [1154, 9] width 11 height 11
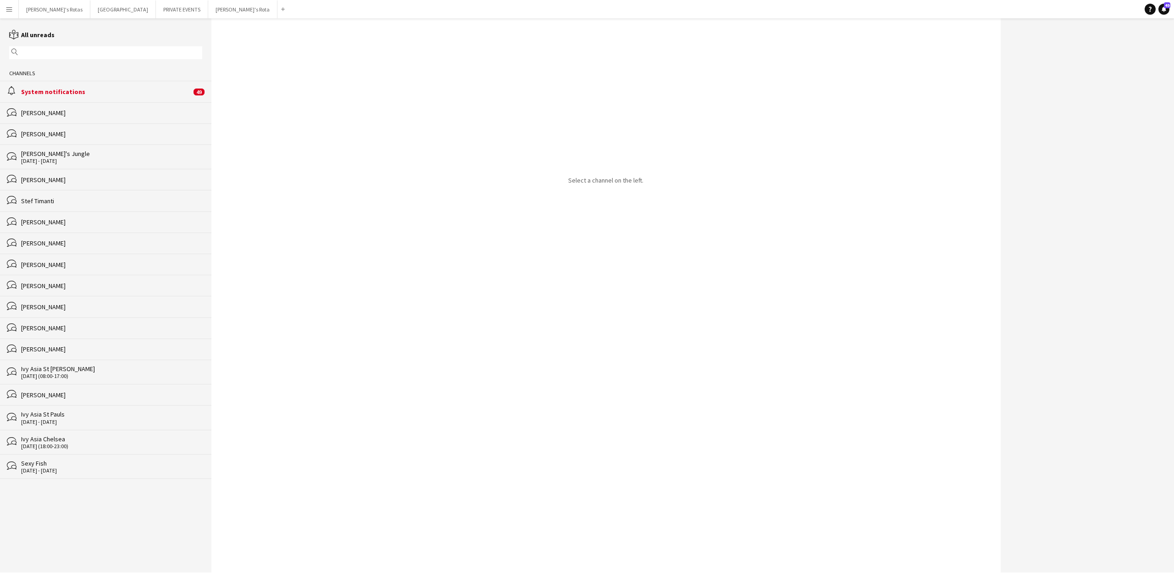
click at [6, 9] on app-icon "Menu" at bounding box center [9, 9] width 7 height 7
click at [117, 149] on link "Profiles" at bounding box center [139, 150] width 92 height 18
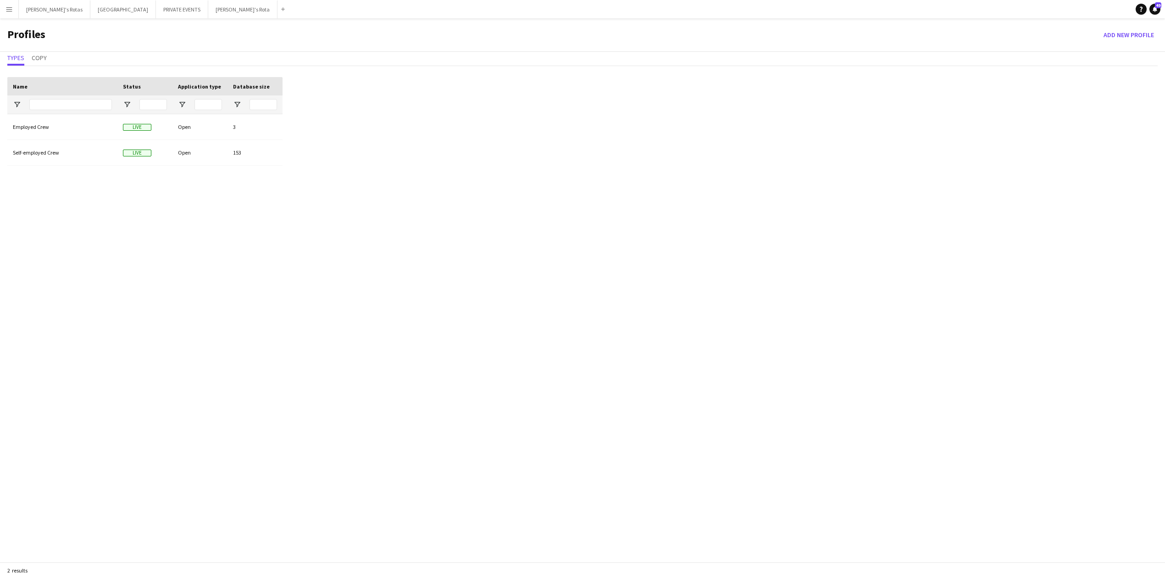
click at [0, 11] on button "Menu" at bounding box center [9, 9] width 18 height 18
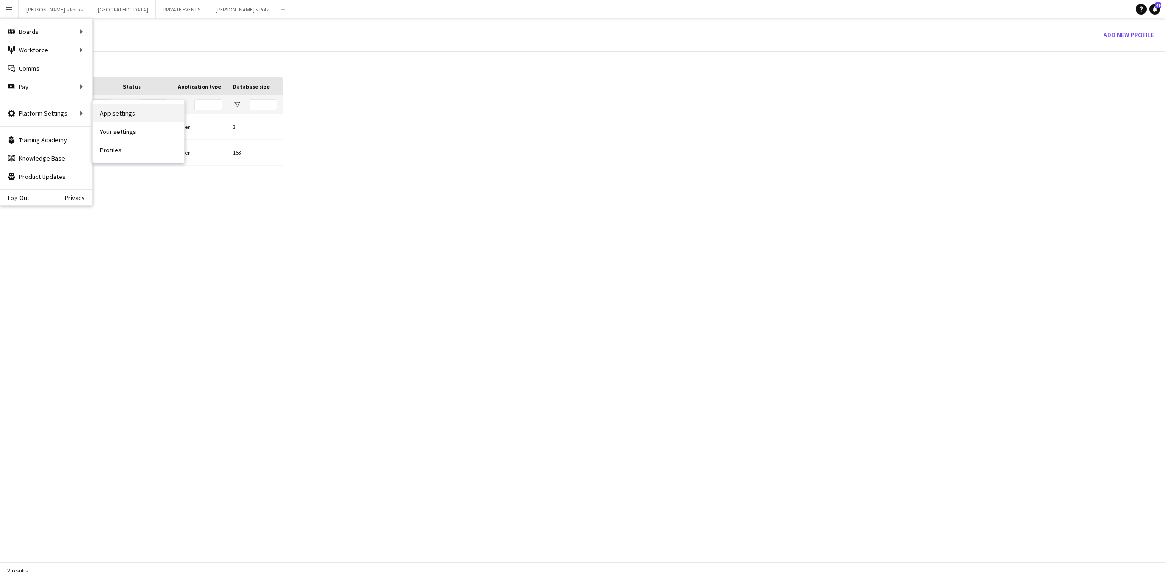
click at [116, 117] on link "App settings" at bounding box center [139, 113] width 92 height 18
